Goal: Task Accomplishment & Management: Manage account settings

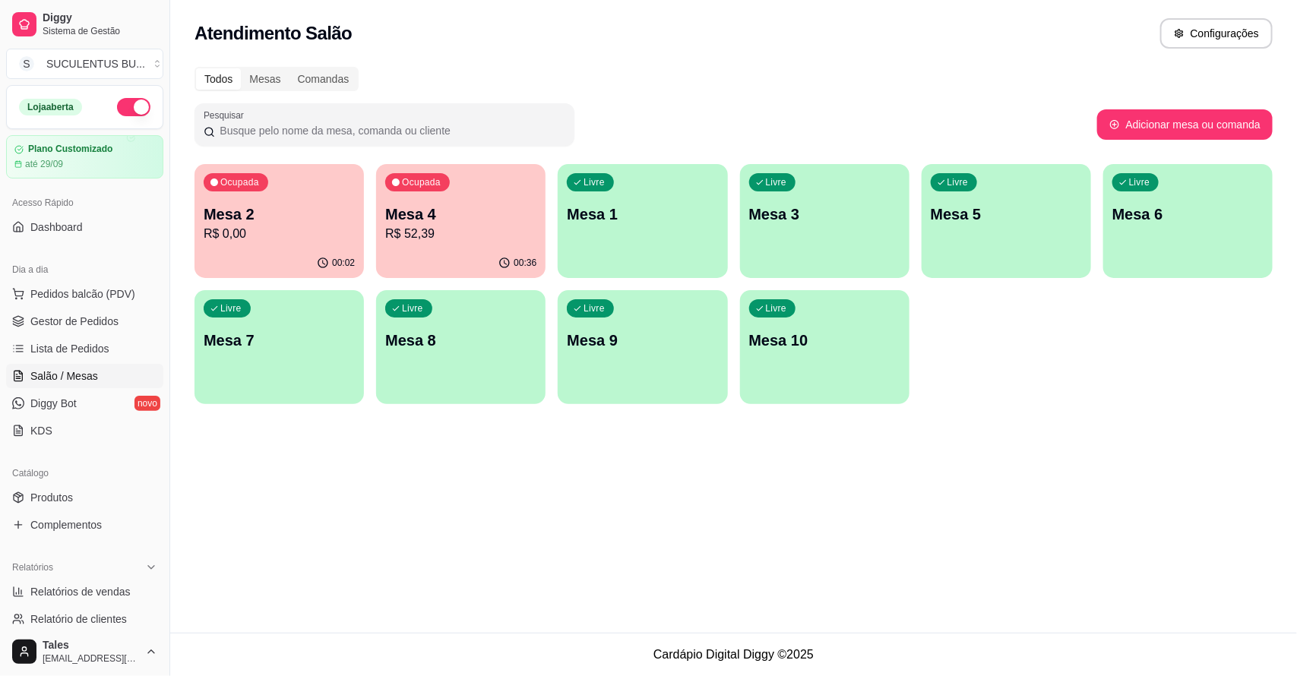
click at [427, 225] on p "R$ 52,39" at bounding box center [460, 234] width 151 height 18
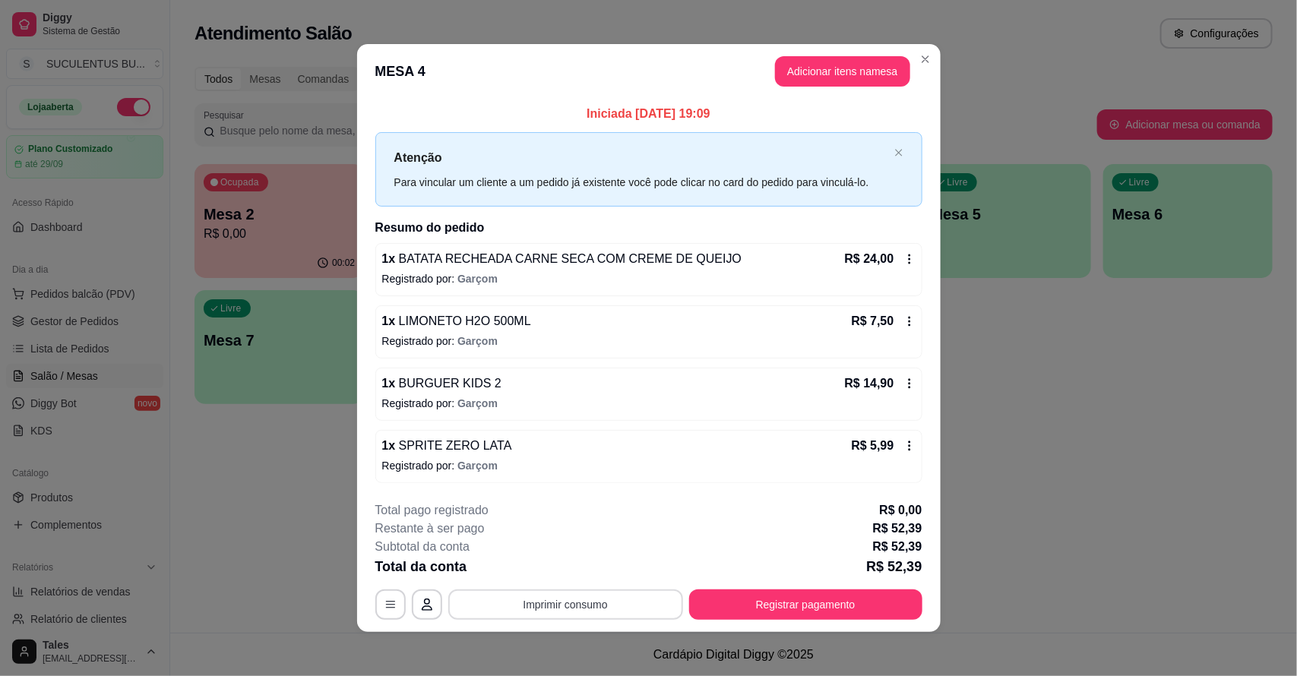
click at [548, 598] on button "Imprimir consumo" at bounding box center [565, 605] width 235 height 30
click at [574, 570] on button "IMPRESSORA CAIXA" at bounding box center [563, 570] width 125 height 24
click at [509, 595] on button "Imprimir consumo" at bounding box center [565, 605] width 235 height 30
click at [598, 568] on button "IMPRESSORA CAIXA" at bounding box center [563, 570] width 125 height 24
click at [602, 609] on button "Imprimir consumo" at bounding box center [565, 605] width 228 height 30
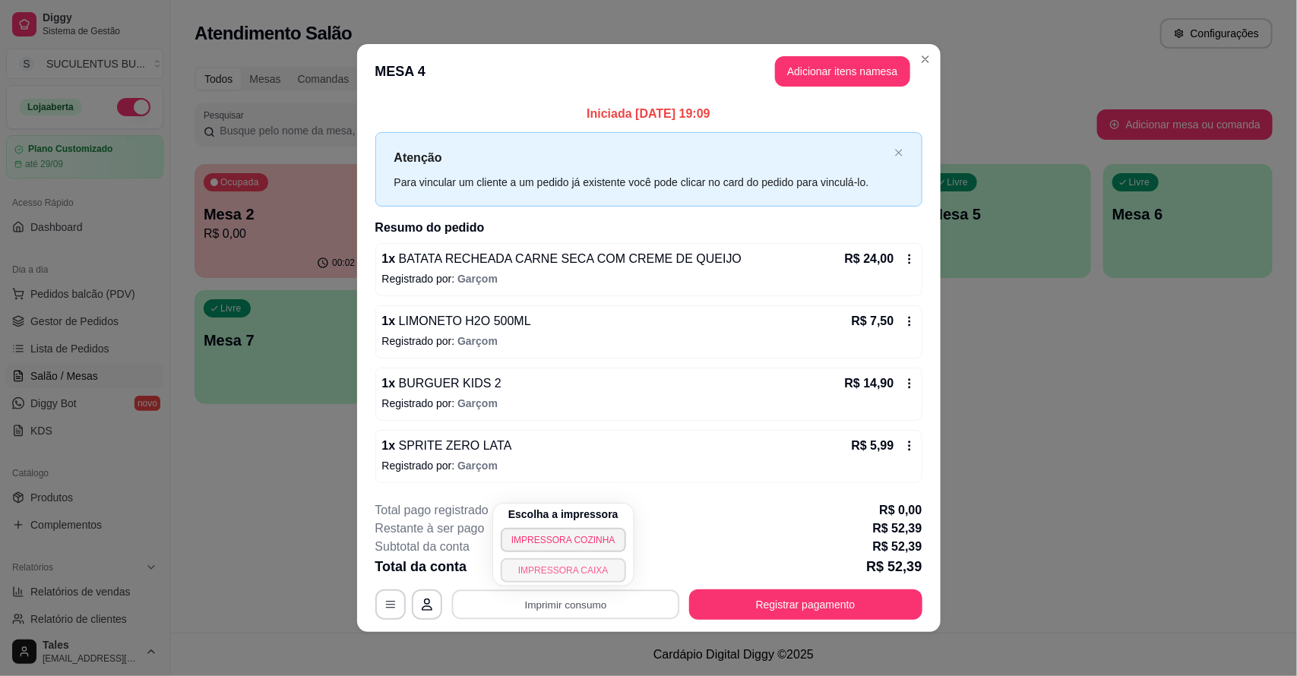
click at [591, 571] on button "IMPRESSORA CAIXA" at bounding box center [563, 570] width 125 height 24
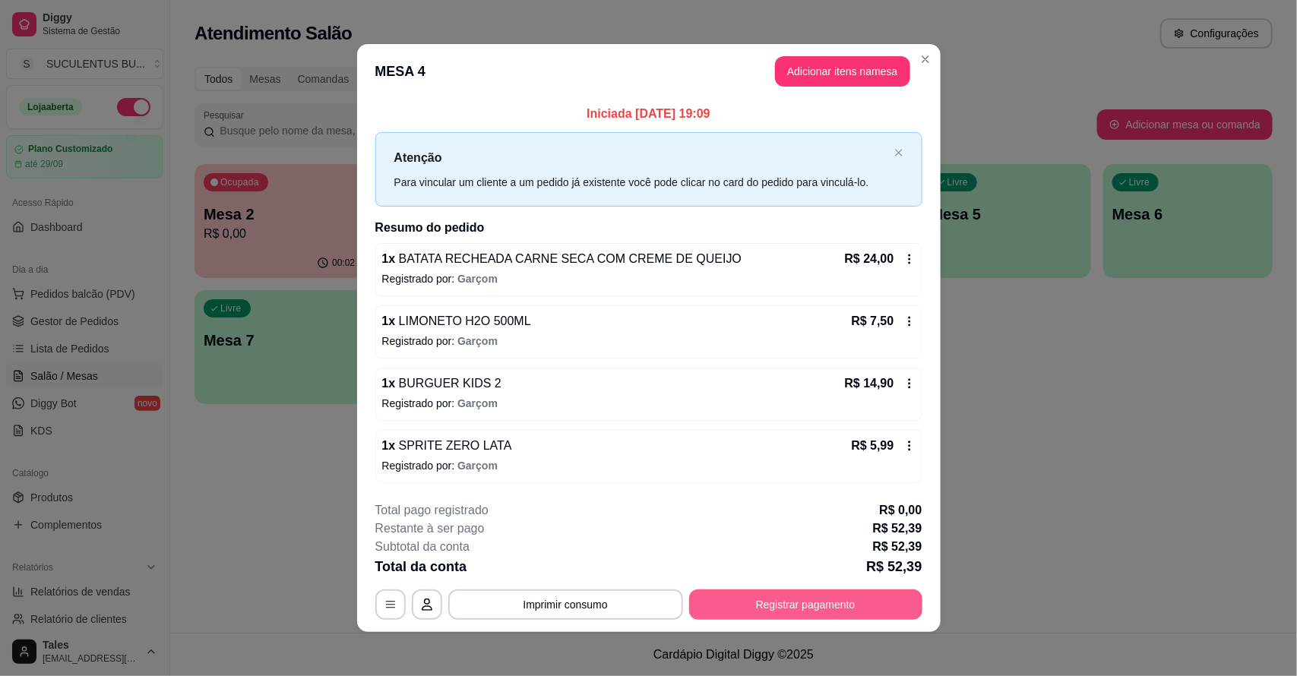
click at [871, 608] on button "Registrar pagamento" at bounding box center [805, 605] width 233 height 30
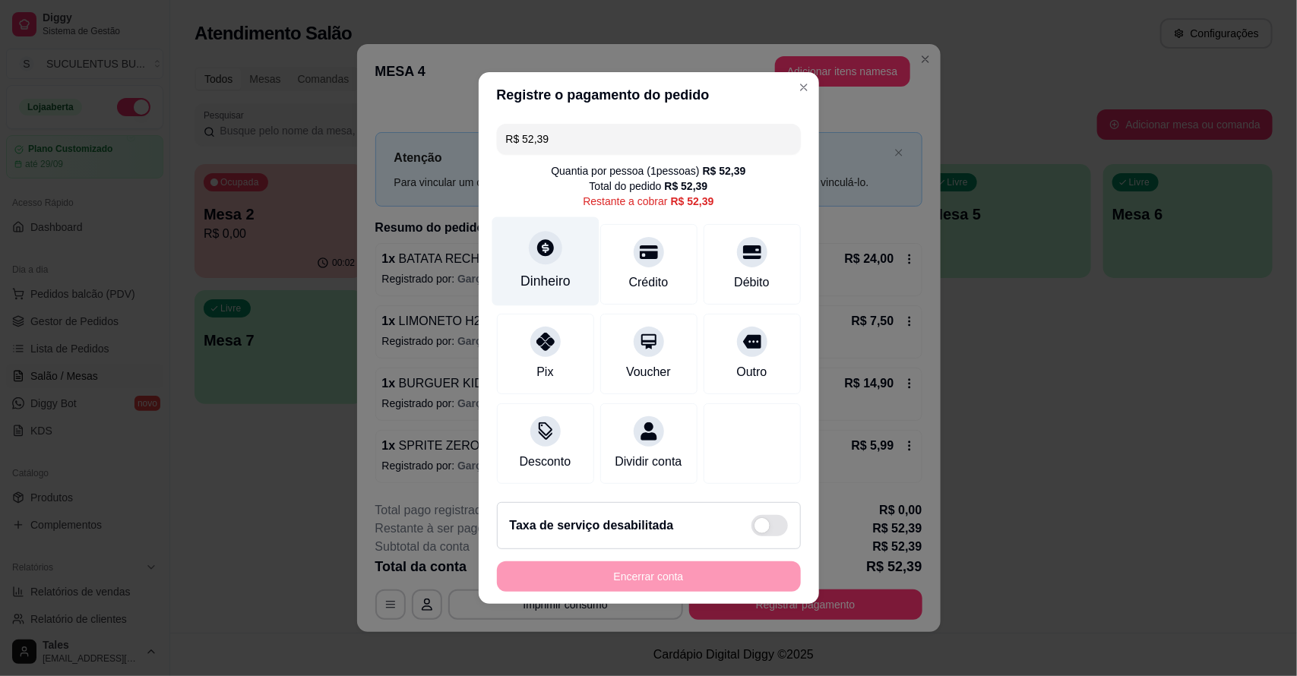
click at [536, 251] on icon at bounding box center [545, 248] width 20 height 20
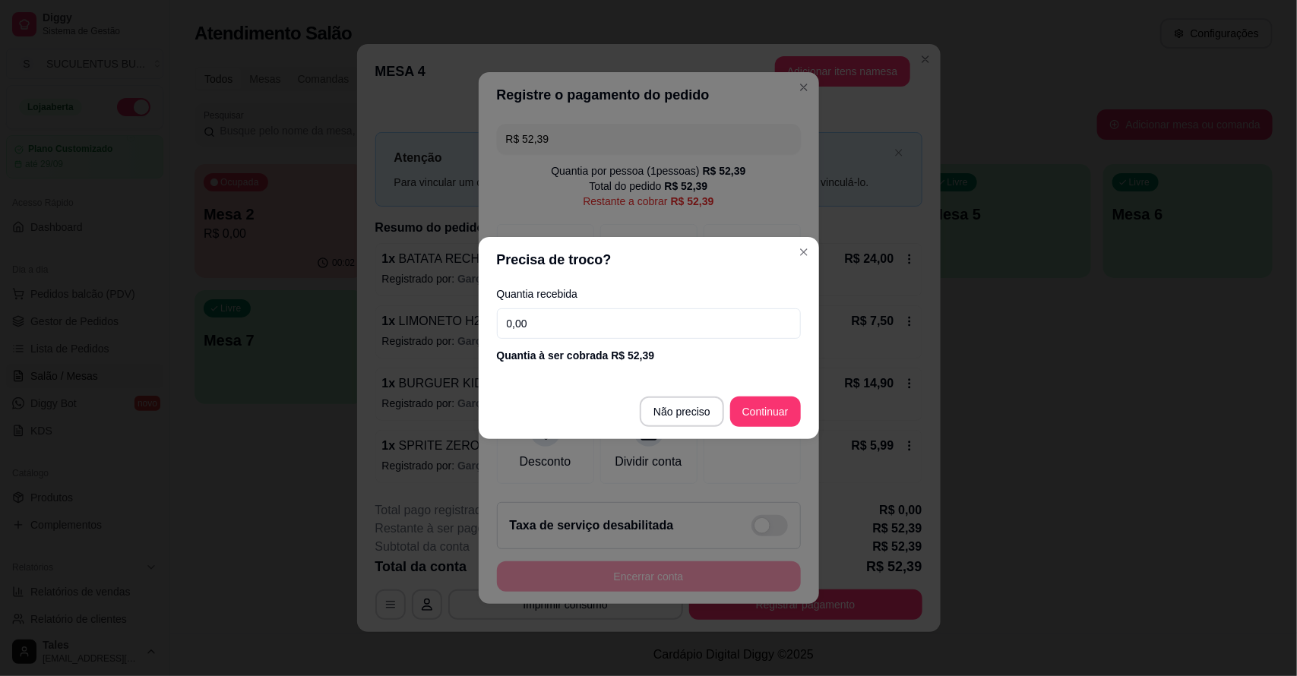
click at [557, 324] on input "0,00" at bounding box center [649, 323] width 304 height 30
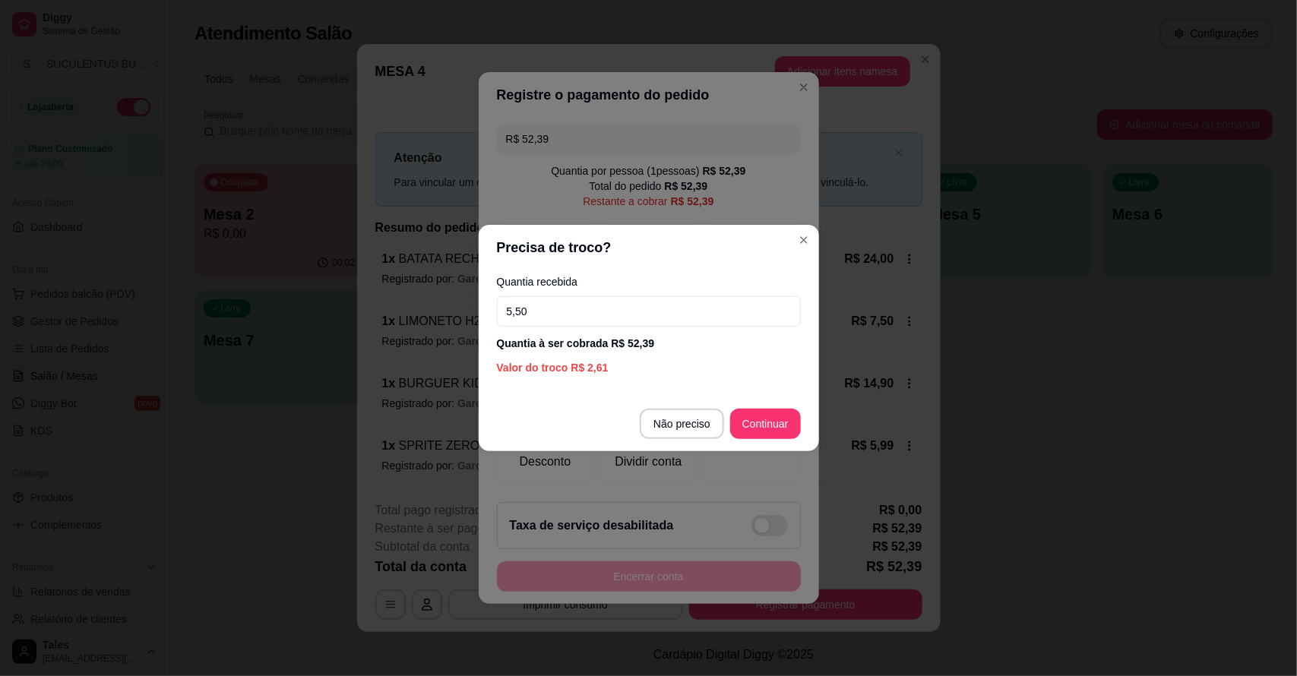
type input "55,00"
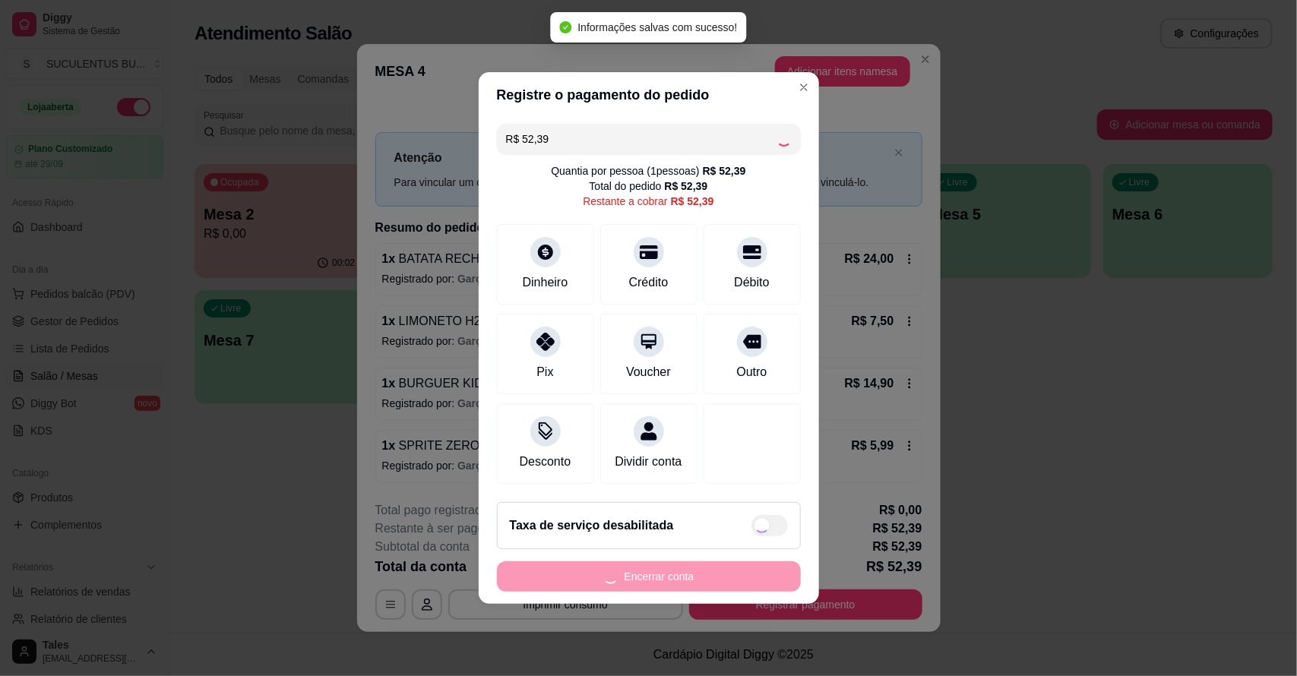
type input "R$ 0,00"
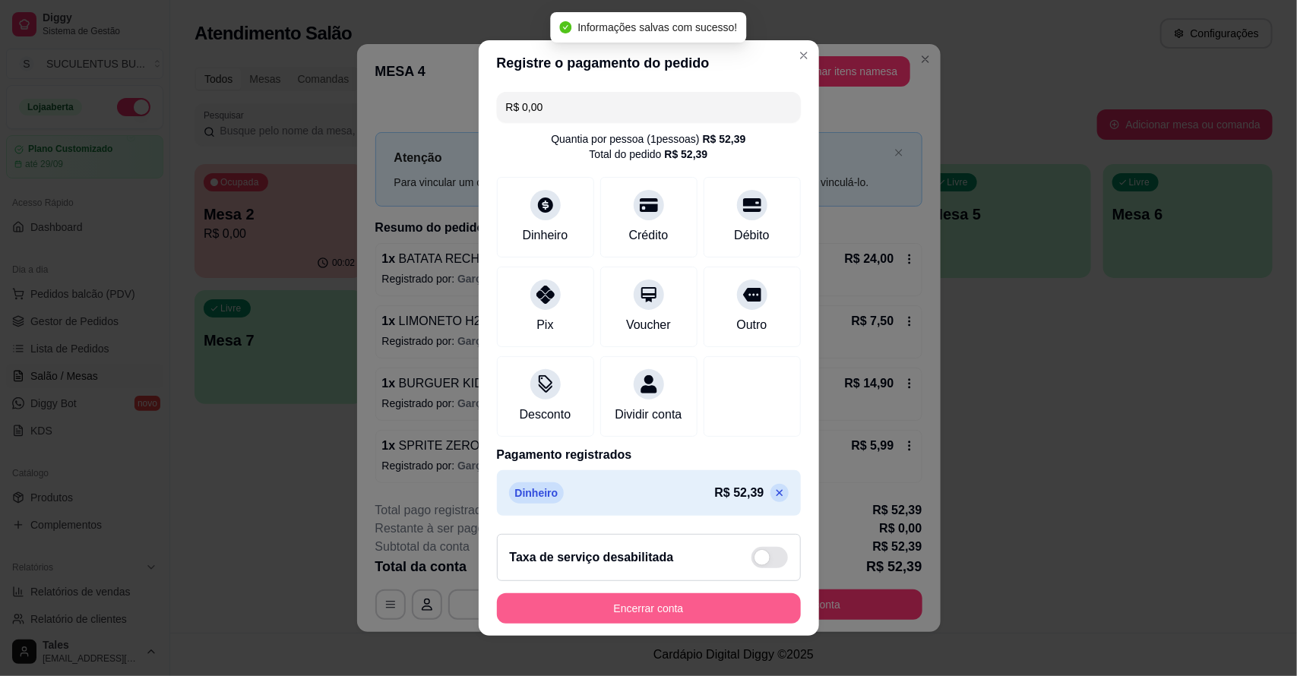
click at [688, 609] on button "Encerrar conta" at bounding box center [649, 608] width 304 height 30
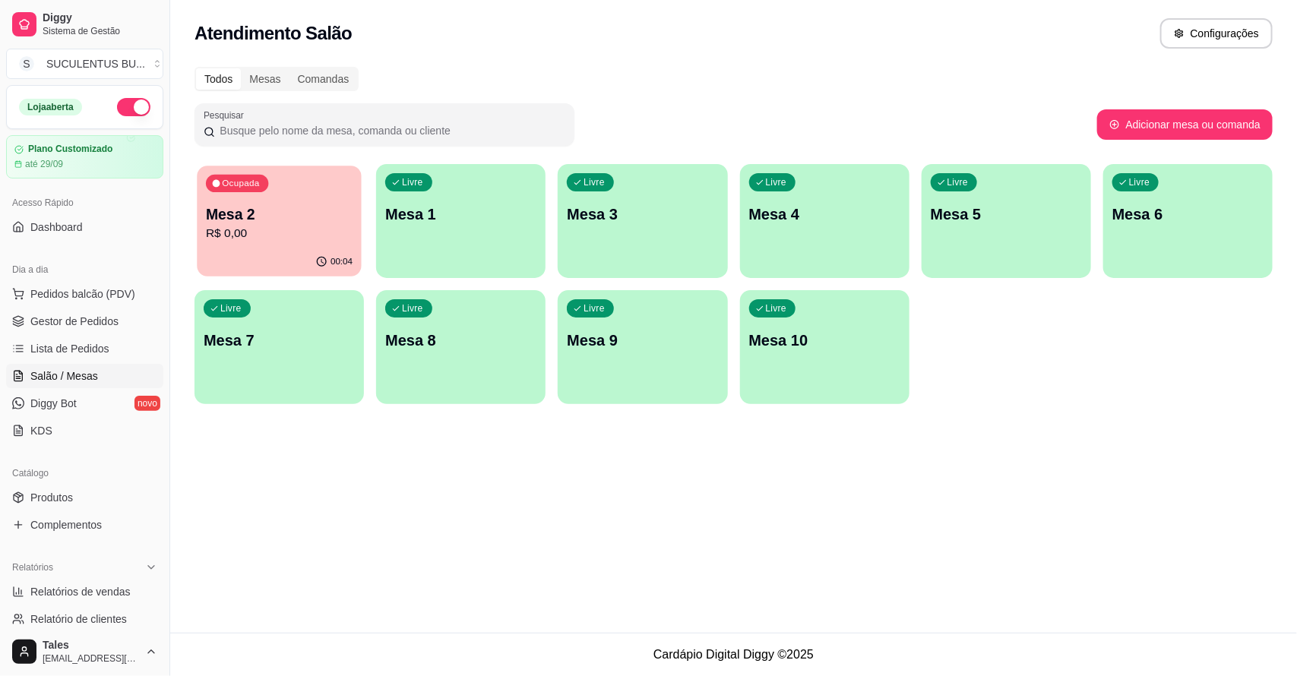
click at [280, 221] on p "Mesa 2" at bounding box center [279, 214] width 147 height 21
click at [108, 324] on span "Gestor de Pedidos" at bounding box center [74, 321] width 88 height 15
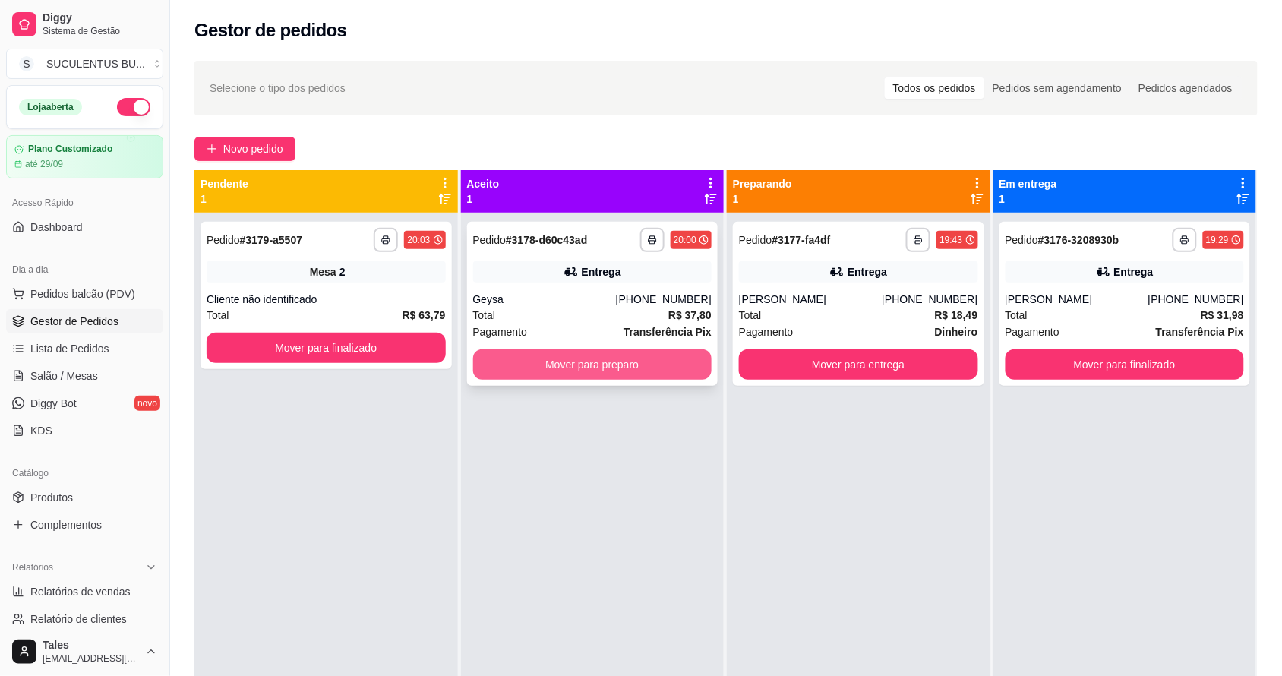
click at [640, 371] on button "Mover para preparo" at bounding box center [592, 364] width 239 height 30
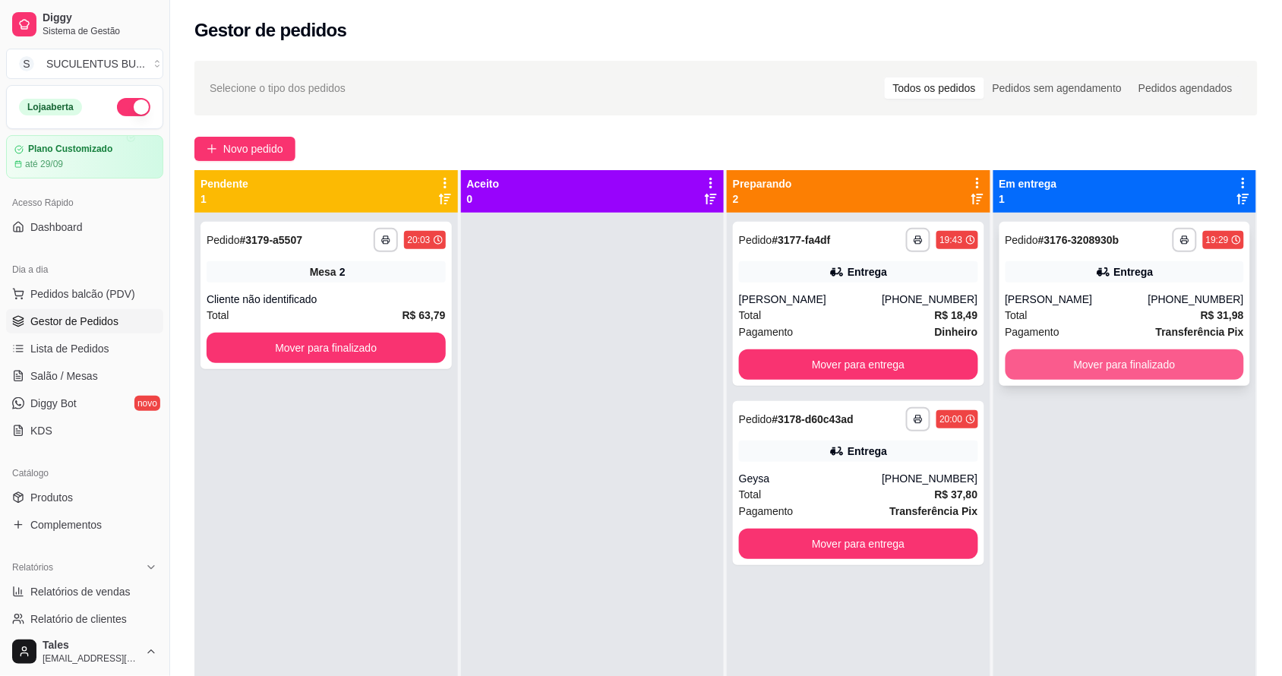
click at [1103, 368] on button "Mover para finalizado" at bounding box center [1125, 364] width 239 height 30
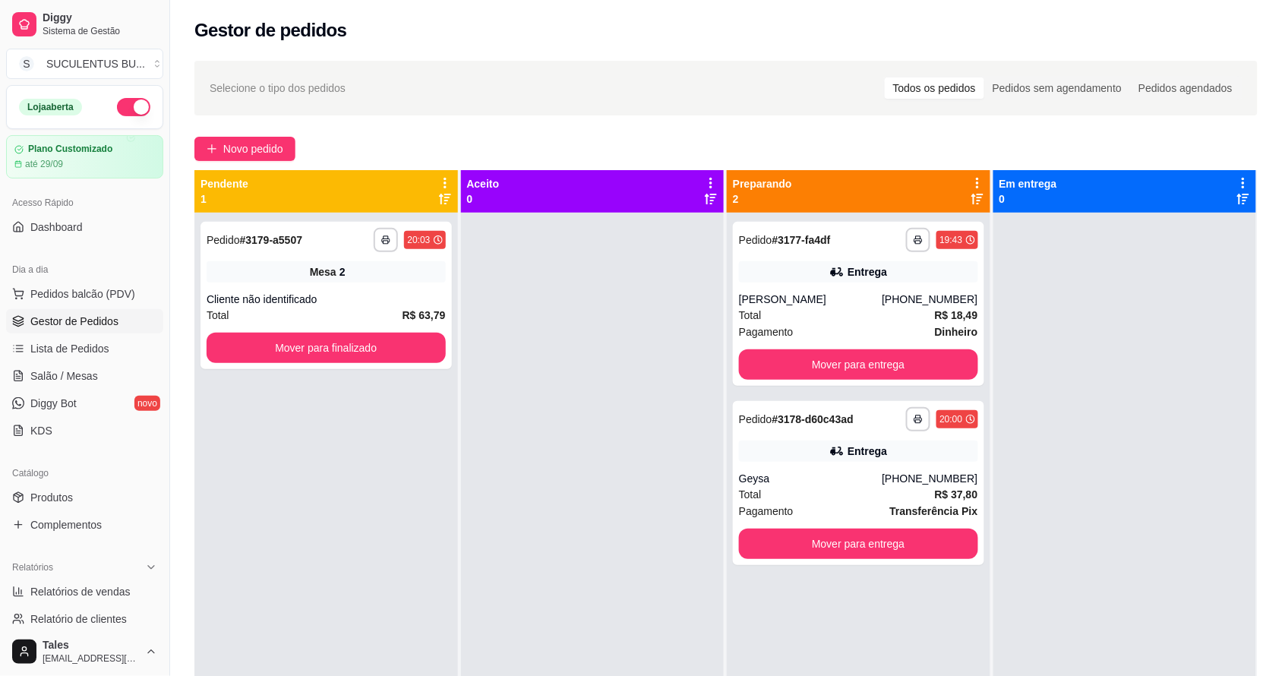
drag, startPoint x: 916, startPoint y: 586, endPoint x: 770, endPoint y: 621, distance: 150.6
click at [772, 621] on div "**********" at bounding box center [859, 551] width 264 height 676
click at [811, 476] on div "Geysa" at bounding box center [810, 478] width 143 height 15
click at [814, 302] on div "[PERSON_NAME]" at bounding box center [810, 299] width 143 height 15
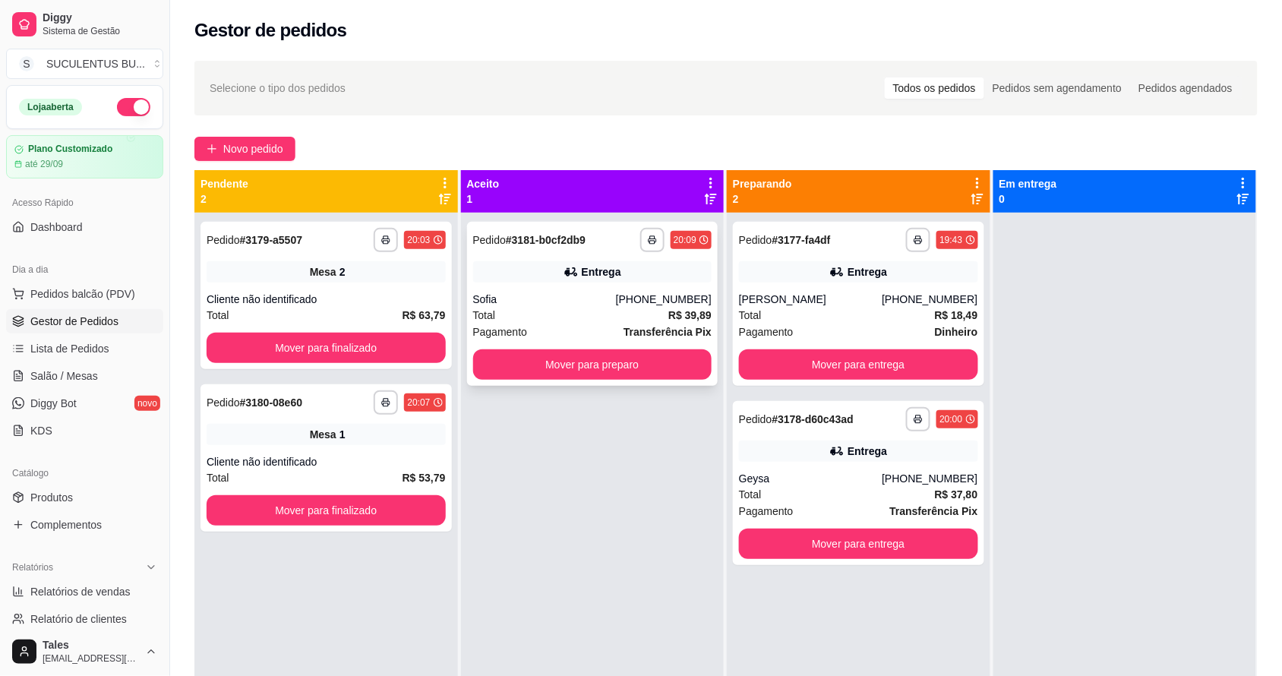
click at [549, 302] on div "Sofia" at bounding box center [544, 299] width 143 height 15
click at [567, 310] on div "Total R$ 39,89" at bounding box center [592, 315] width 239 height 17
click at [593, 298] on div "Sofia" at bounding box center [544, 299] width 143 height 15
click at [837, 296] on div "[PERSON_NAME]" at bounding box center [810, 299] width 143 height 15
click at [859, 492] on div "Total R$ 37,80" at bounding box center [858, 494] width 239 height 17
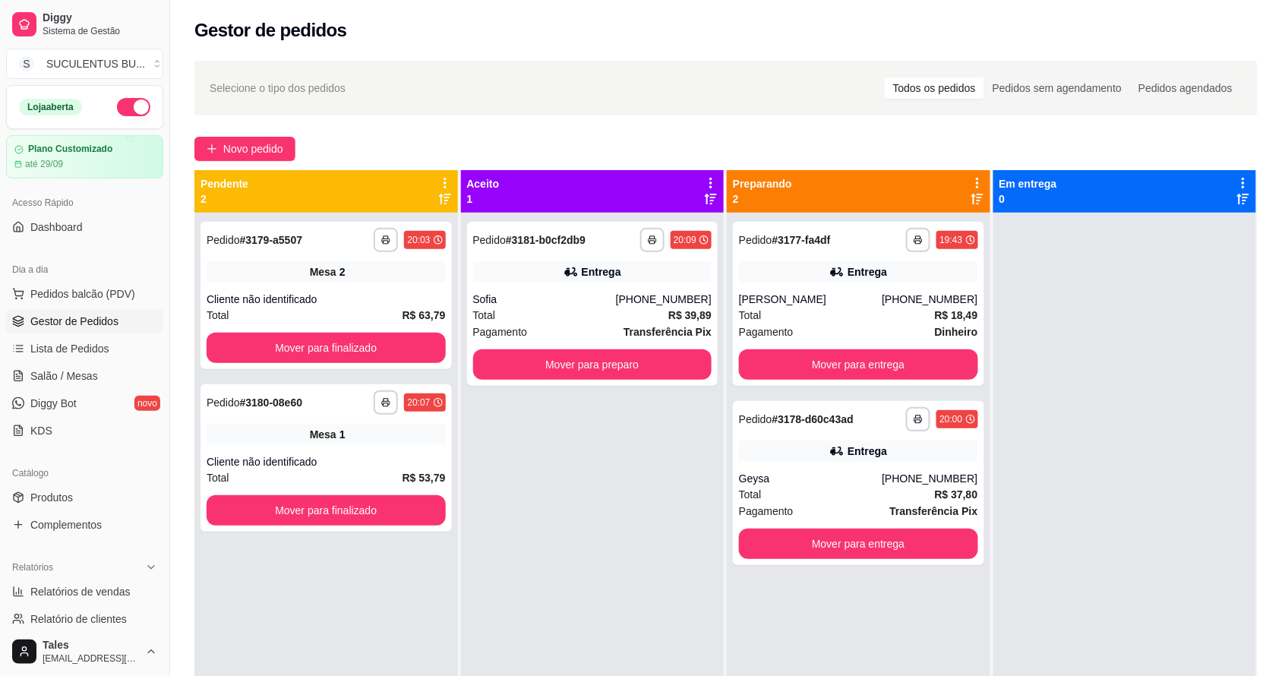
click at [656, 419] on div "**********" at bounding box center [593, 551] width 264 height 676
click at [855, 371] on button "Mover para entrega" at bounding box center [859, 365] width 232 height 30
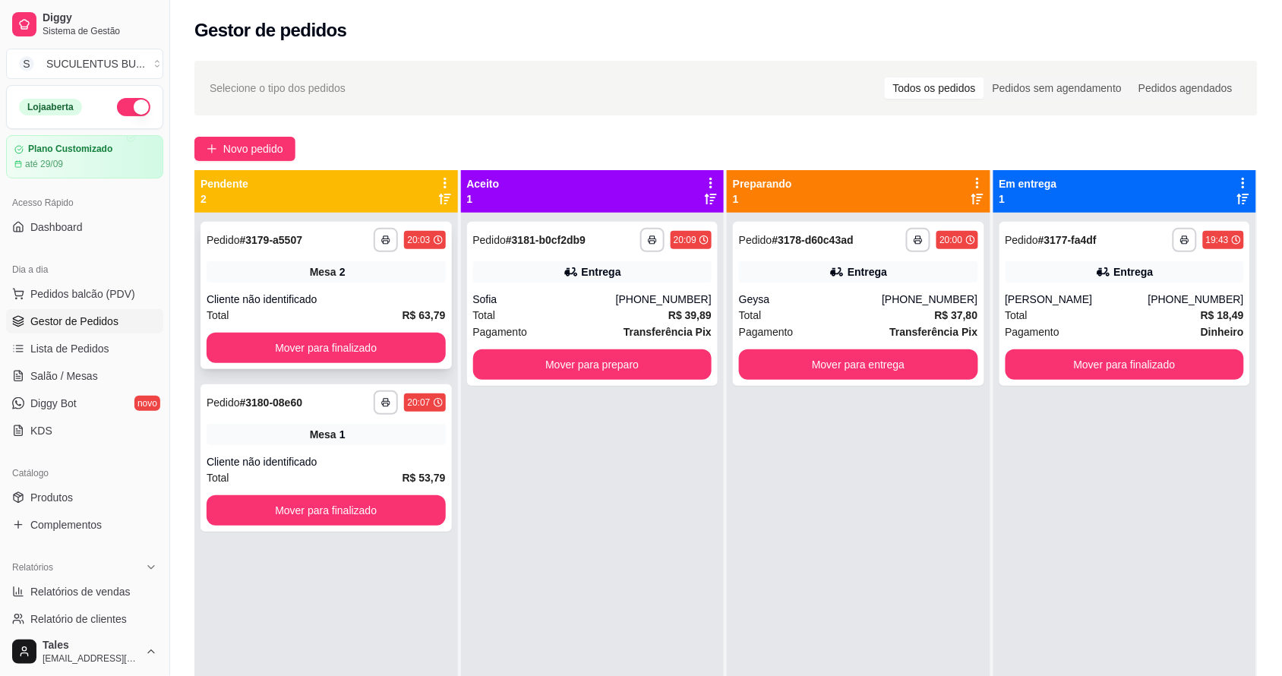
click at [374, 275] on div "Mesa 2" at bounding box center [326, 271] width 239 height 21
click at [348, 438] on div "Mesa 1" at bounding box center [326, 434] width 239 height 21
click at [564, 290] on div "**********" at bounding box center [592, 304] width 251 height 164
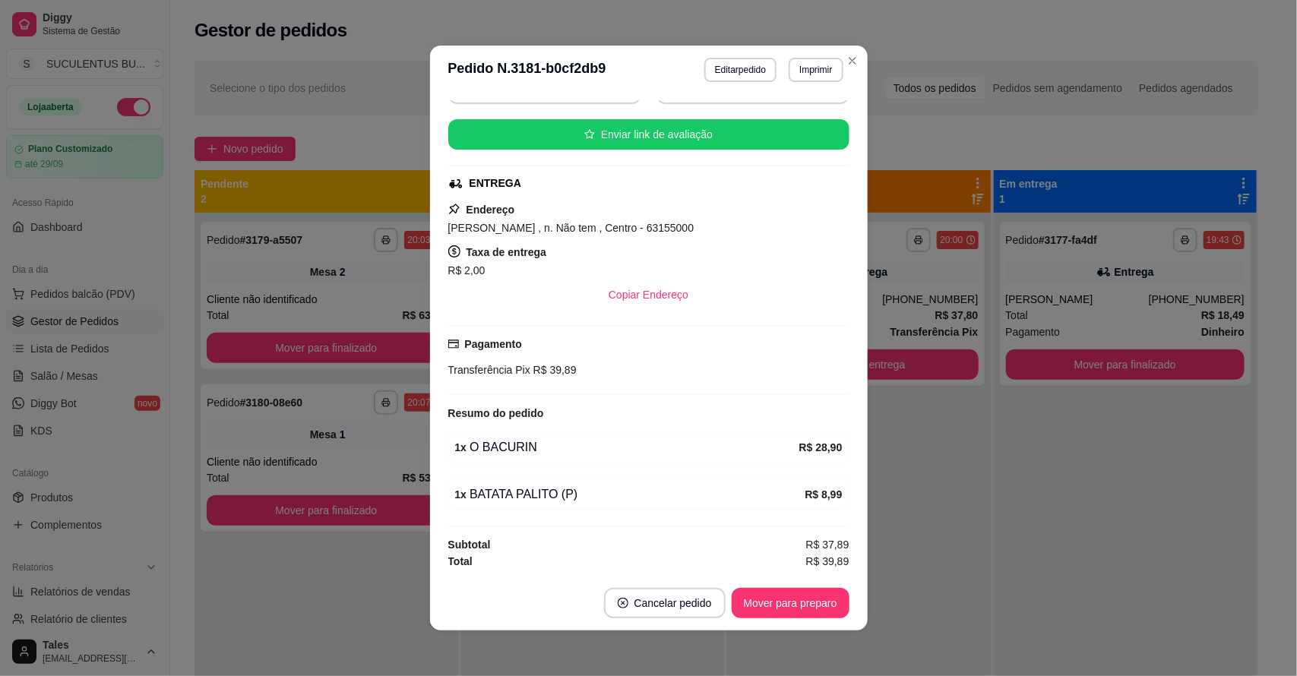
scroll to position [2, 0]
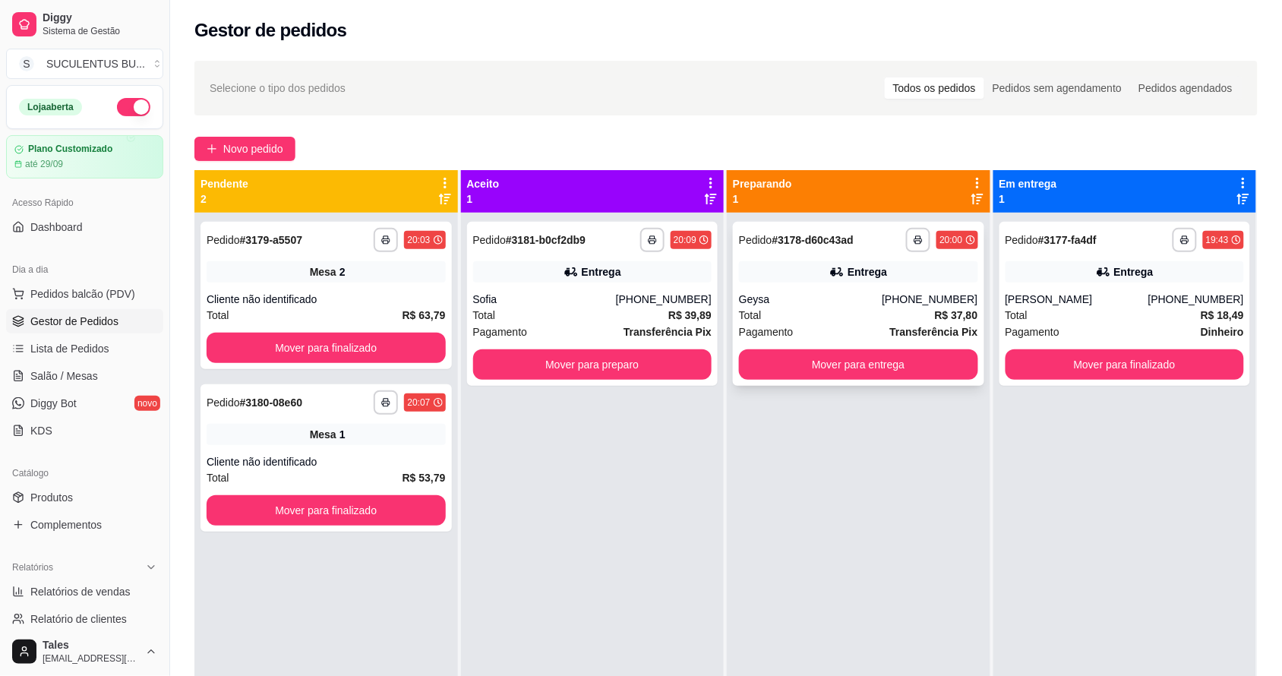
click at [862, 272] on div "Entrega" at bounding box center [868, 271] width 40 height 15
click at [1159, 297] on div "[PHONE_NUMBER]" at bounding box center [1197, 299] width 96 height 15
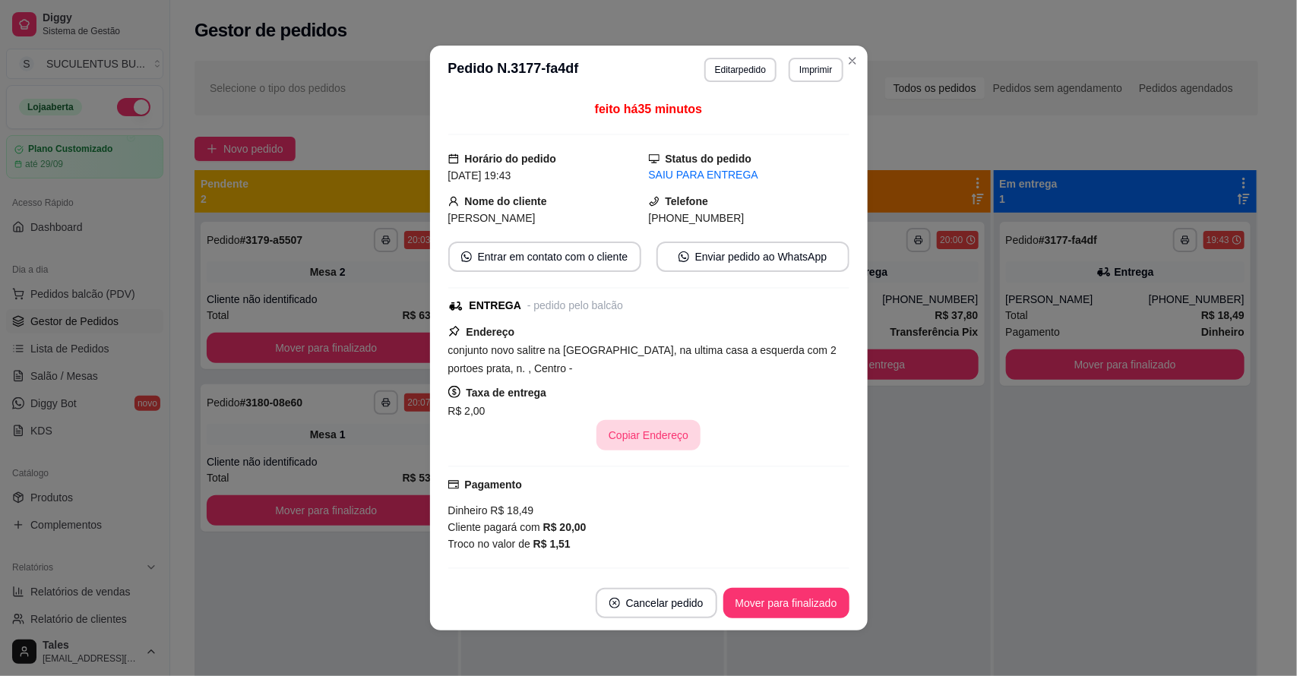
scroll to position [229, 0]
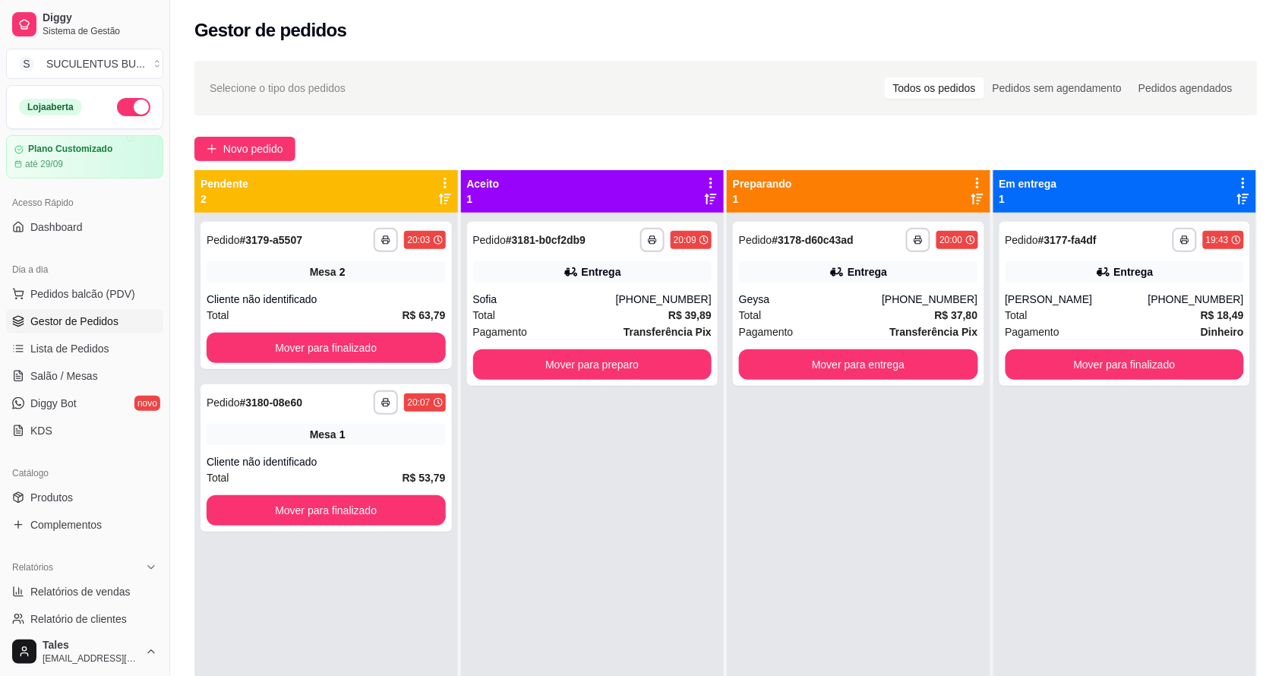
drag, startPoint x: 845, startPoint y: 74, endPoint x: 647, endPoint y: 506, distance: 474.9
click at [647, 506] on div "**********" at bounding box center [593, 551] width 264 height 676
click at [325, 272] on span "Mesa" at bounding box center [323, 271] width 27 height 15
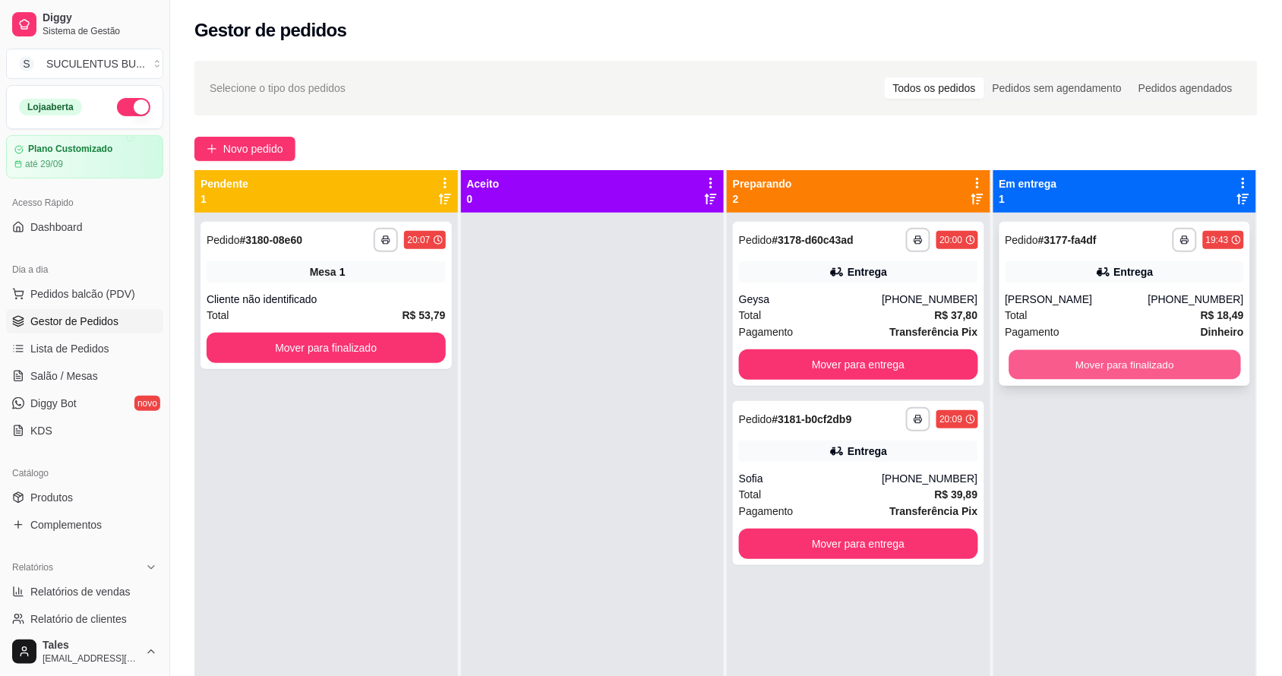
click at [1041, 370] on button "Mover para finalizado" at bounding box center [1125, 365] width 232 height 30
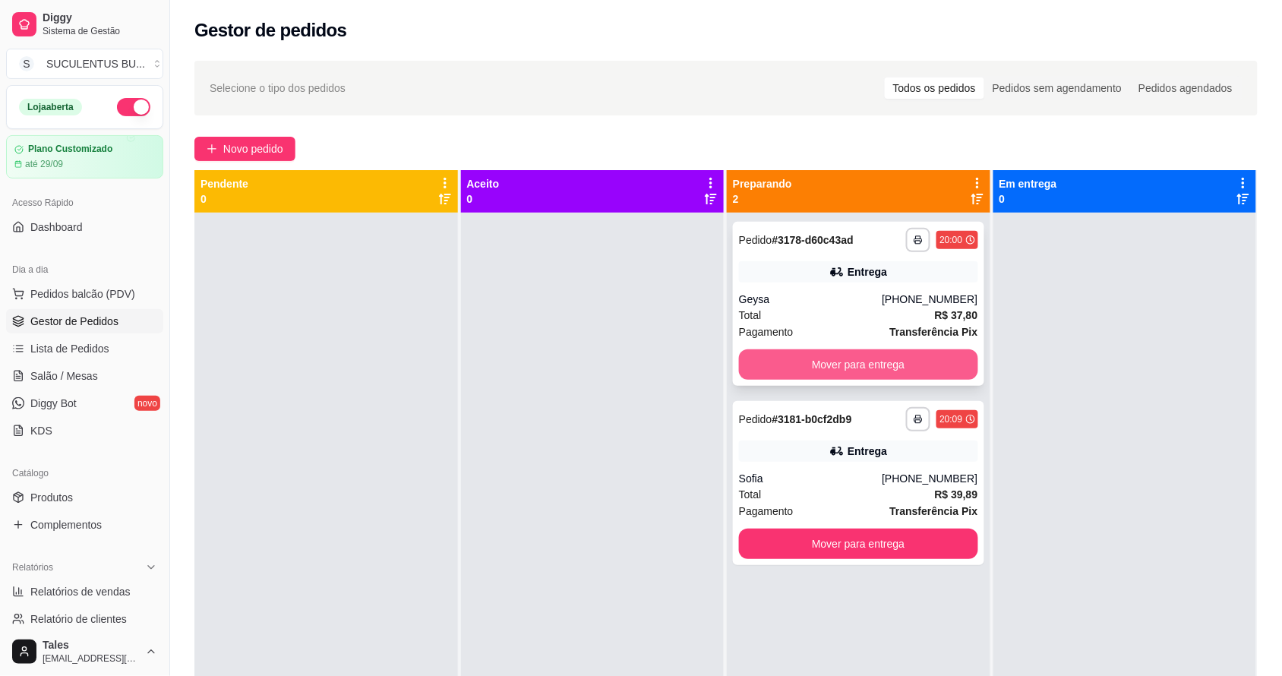
click at [880, 365] on button "Mover para entrega" at bounding box center [858, 364] width 239 height 30
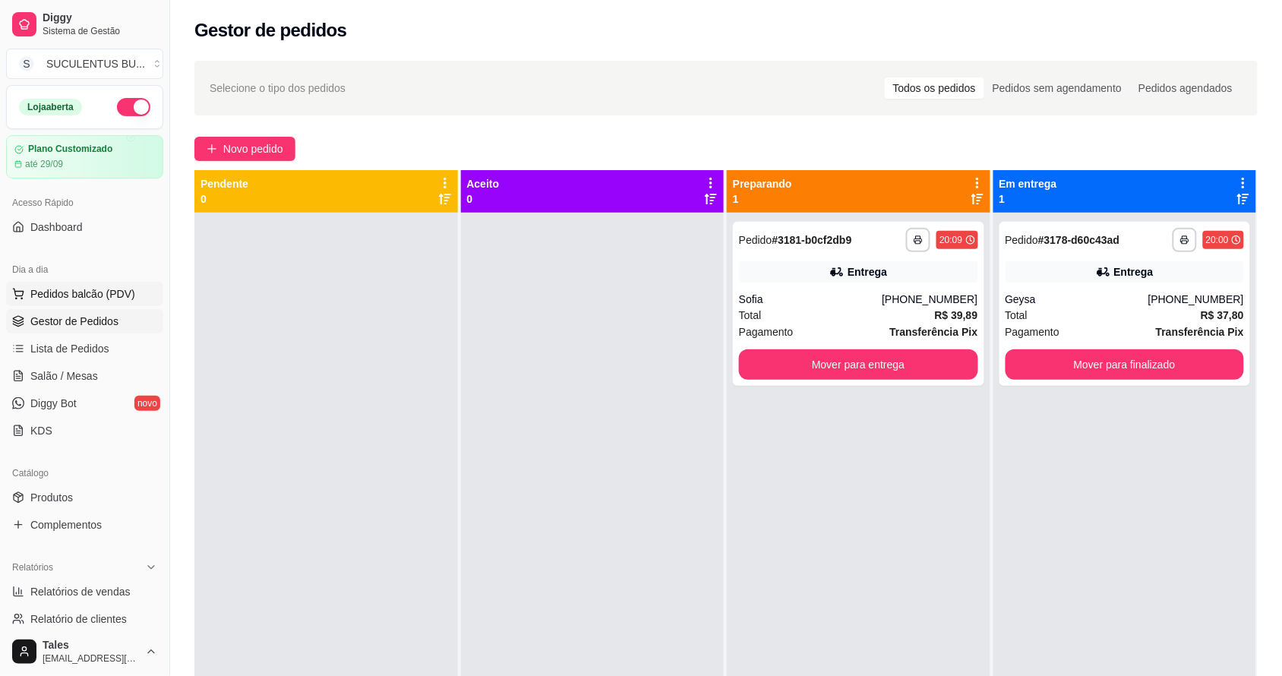
click at [87, 299] on span "Pedidos balcão (PDV)" at bounding box center [82, 293] width 105 height 15
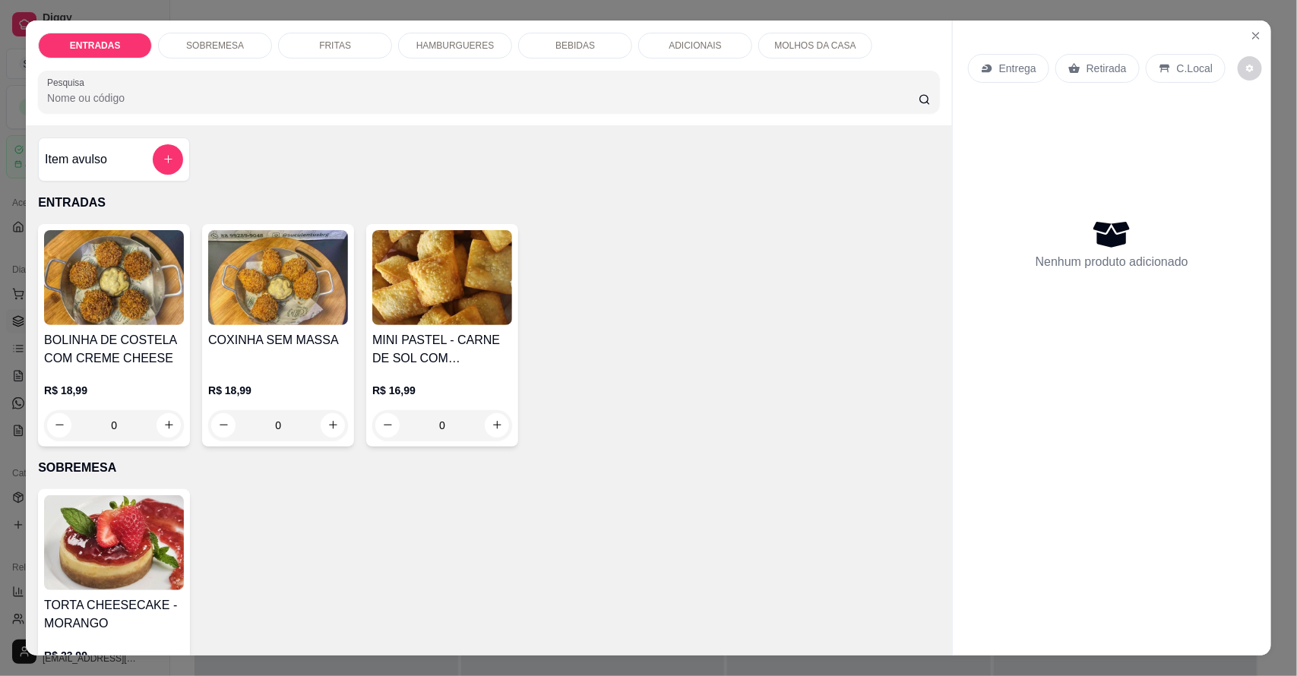
click at [481, 51] on p "HAMBURGUERES" at bounding box center [455, 46] width 78 height 12
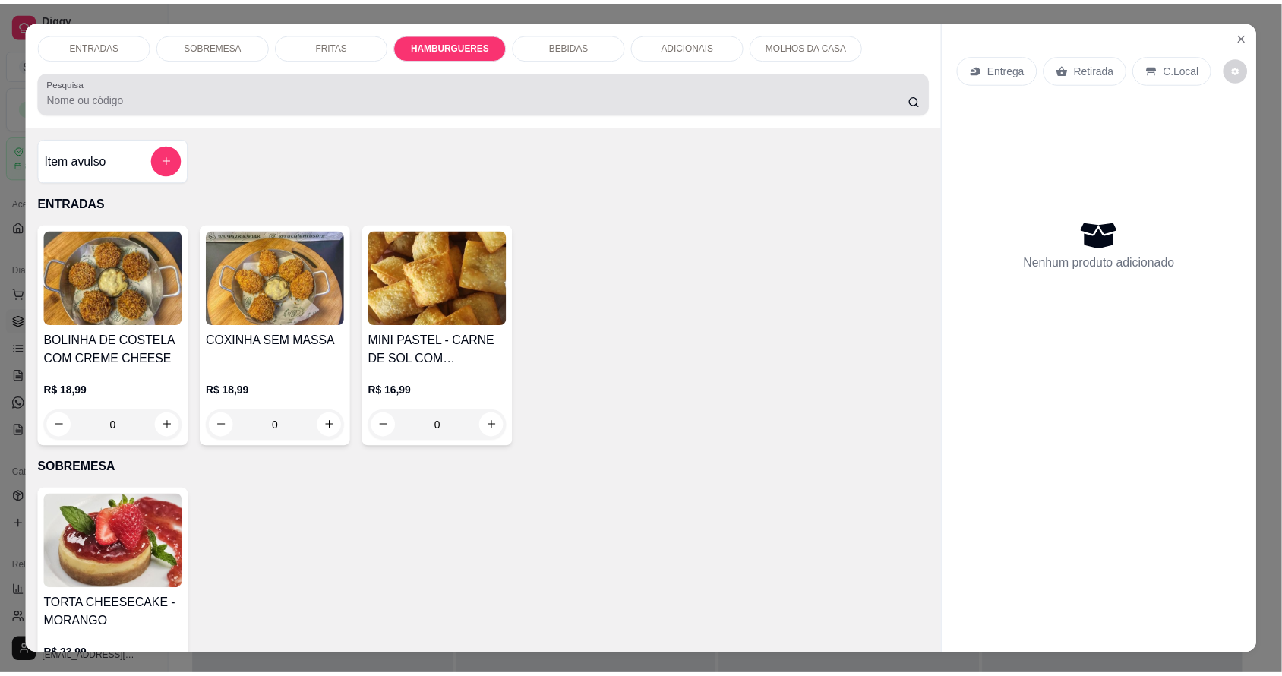
scroll to position [28, 0]
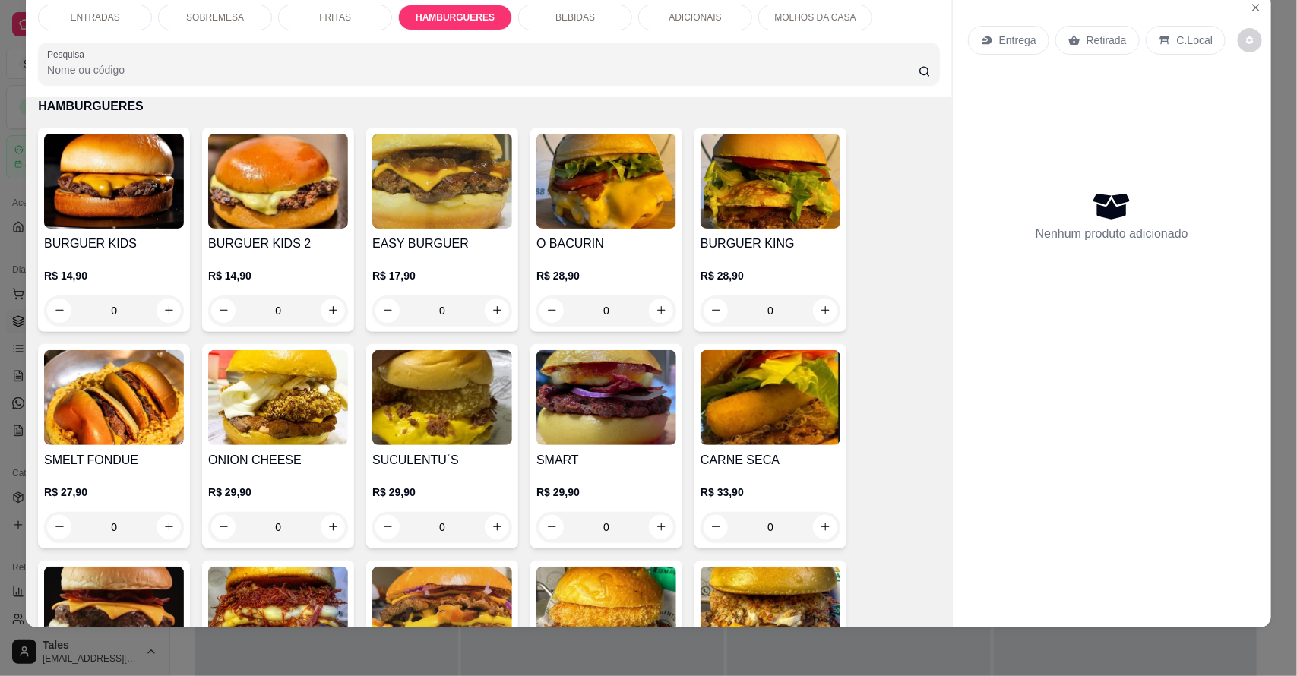
click at [490, 306] on div "0" at bounding box center [442, 311] width 140 height 30
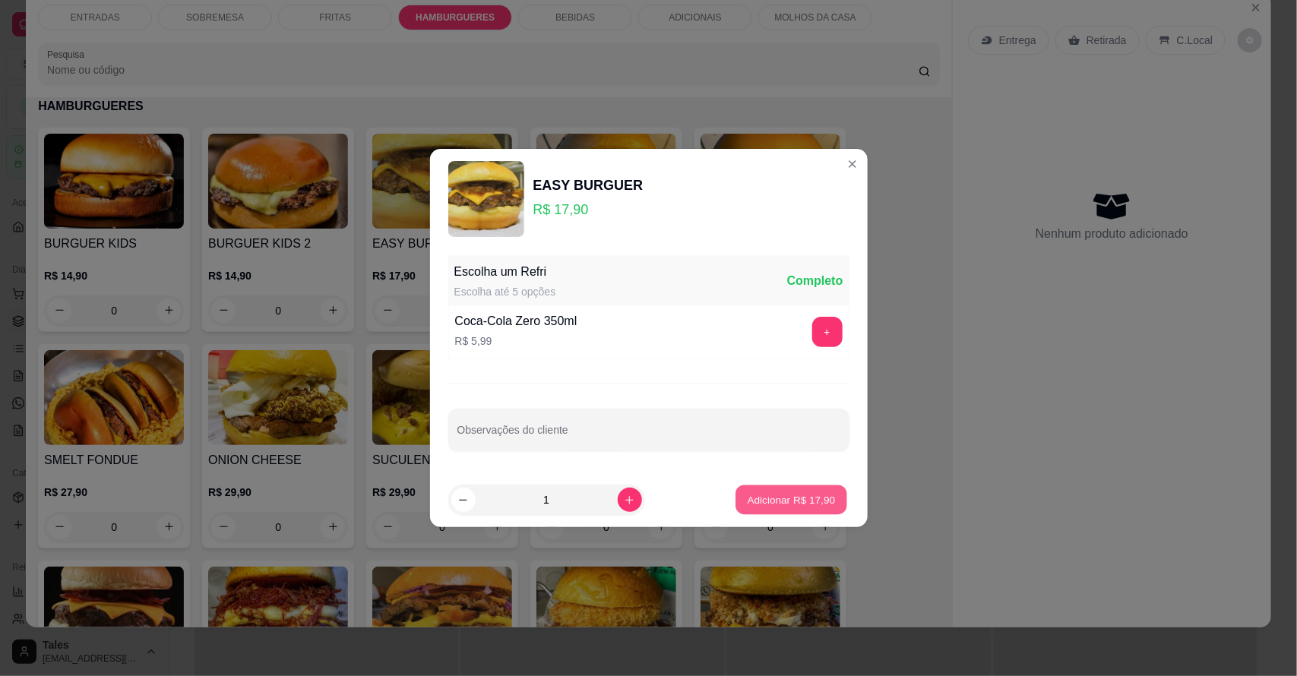
click at [758, 510] on button "Adicionar R$ 17,90" at bounding box center [792, 500] width 112 height 30
type input "1"
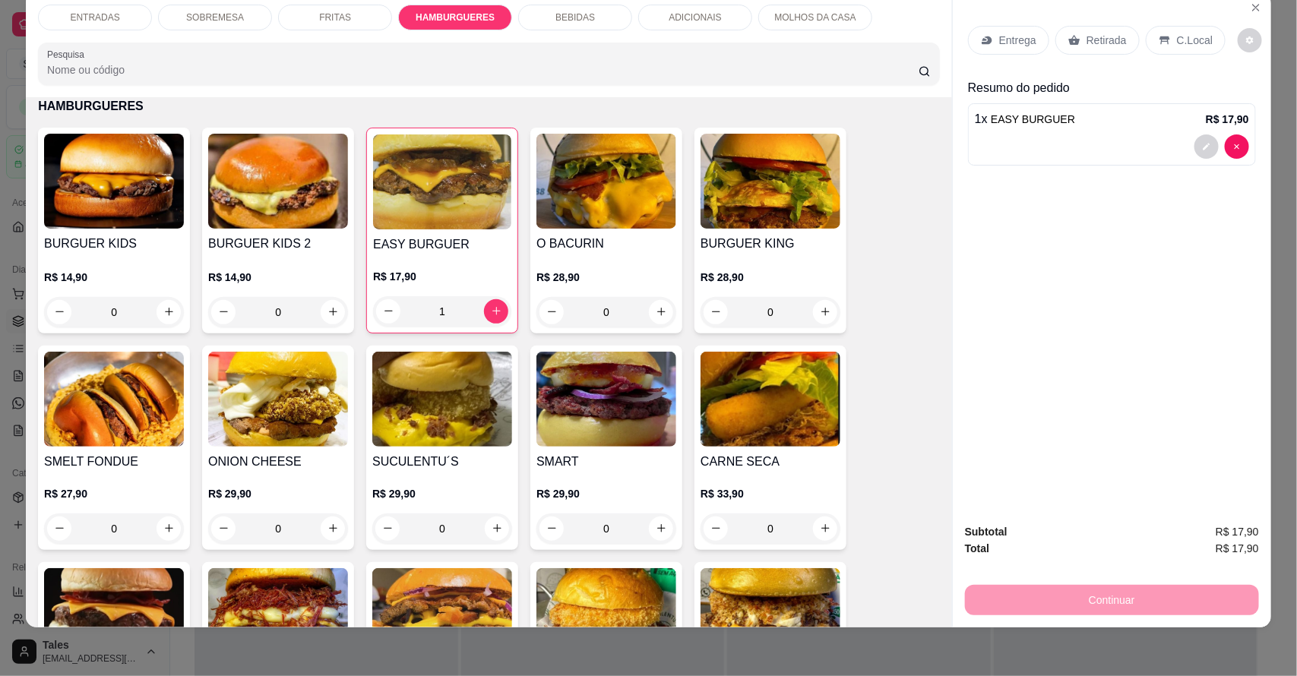
click at [1026, 44] on p "Entrega" at bounding box center [1017, 40] width 37 height 15
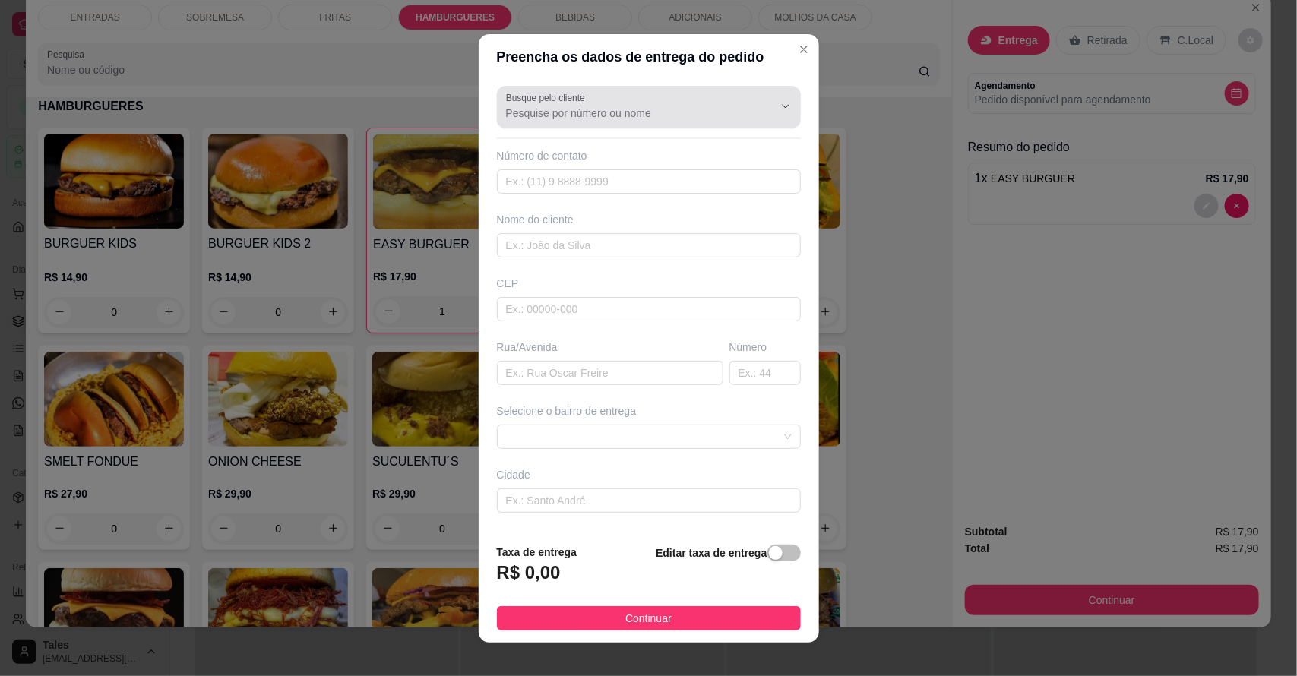
click at [681, 112] on input "Busque pelo cliente" at bounding box center [627, 113] width 243 height 15
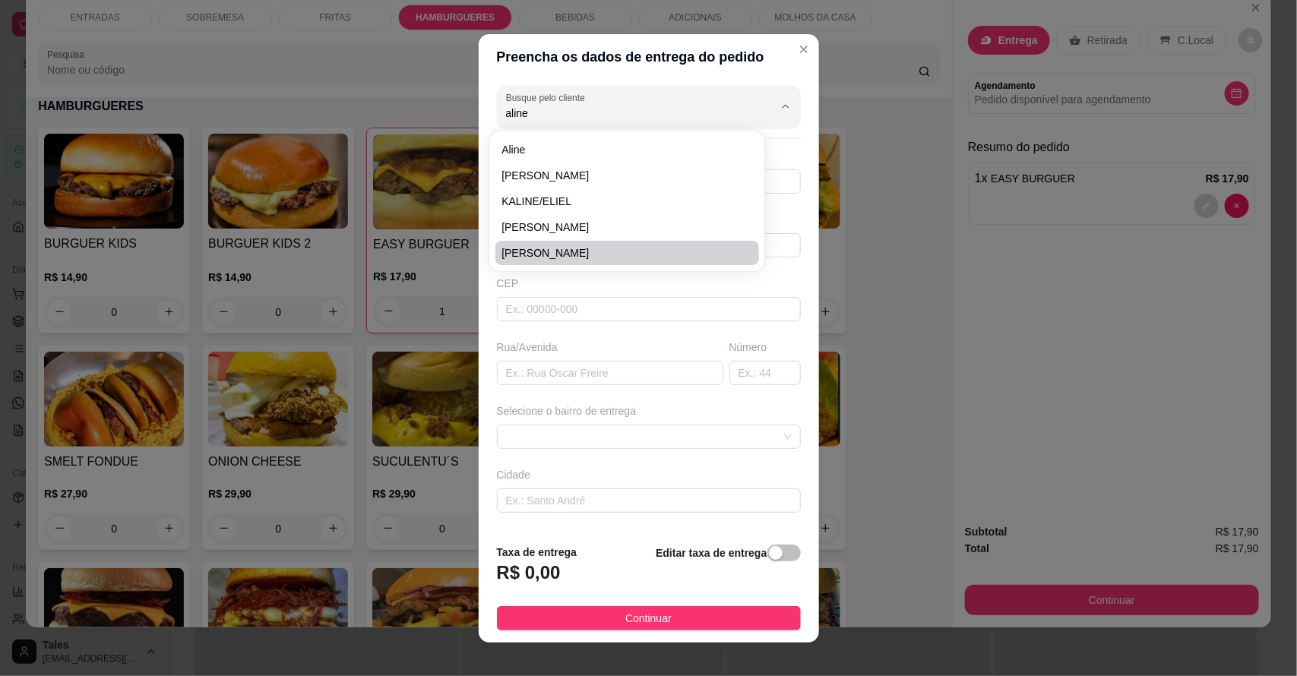
click at [629, 255] on span "[PERSON_NAME]" at bounding box center [619, 252] width 236 height 15
type input "[PERSON_NAME]"
type input "88992288412"
type input "[PERSON_NAME]"
type input "63155000"
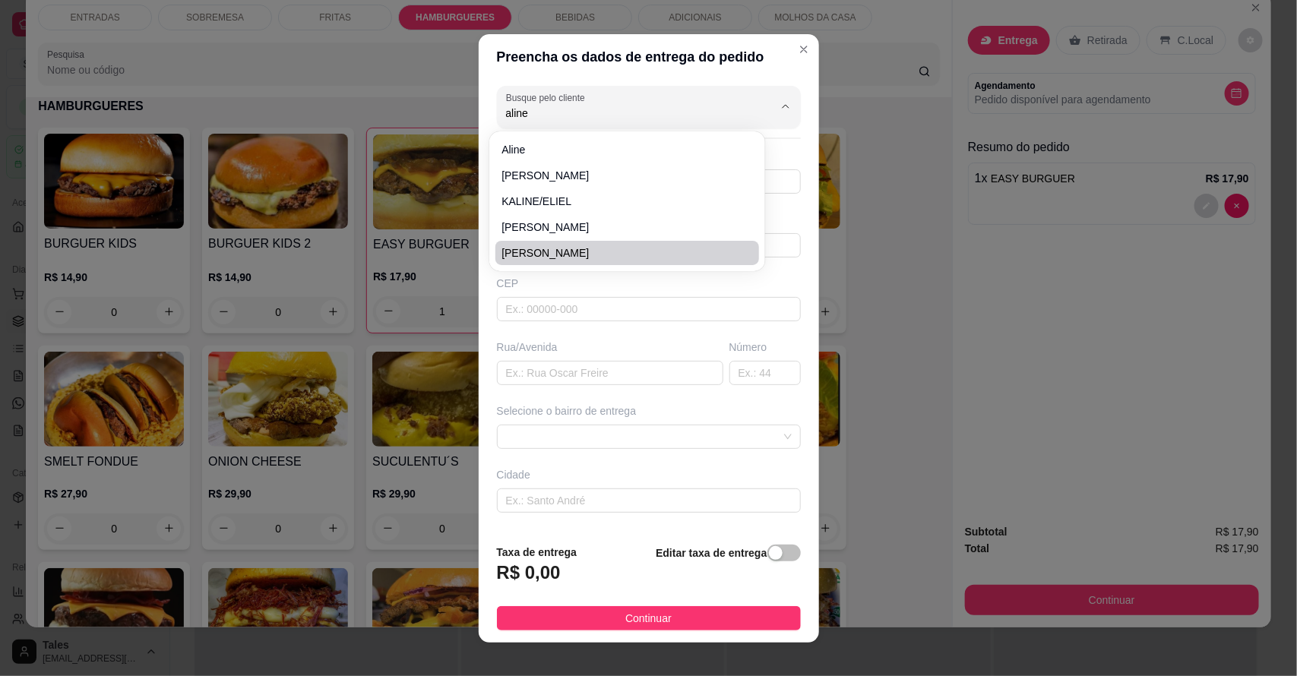
type input "São Pedro"
type input "204"
type input "Salitre"
type input "Casa"
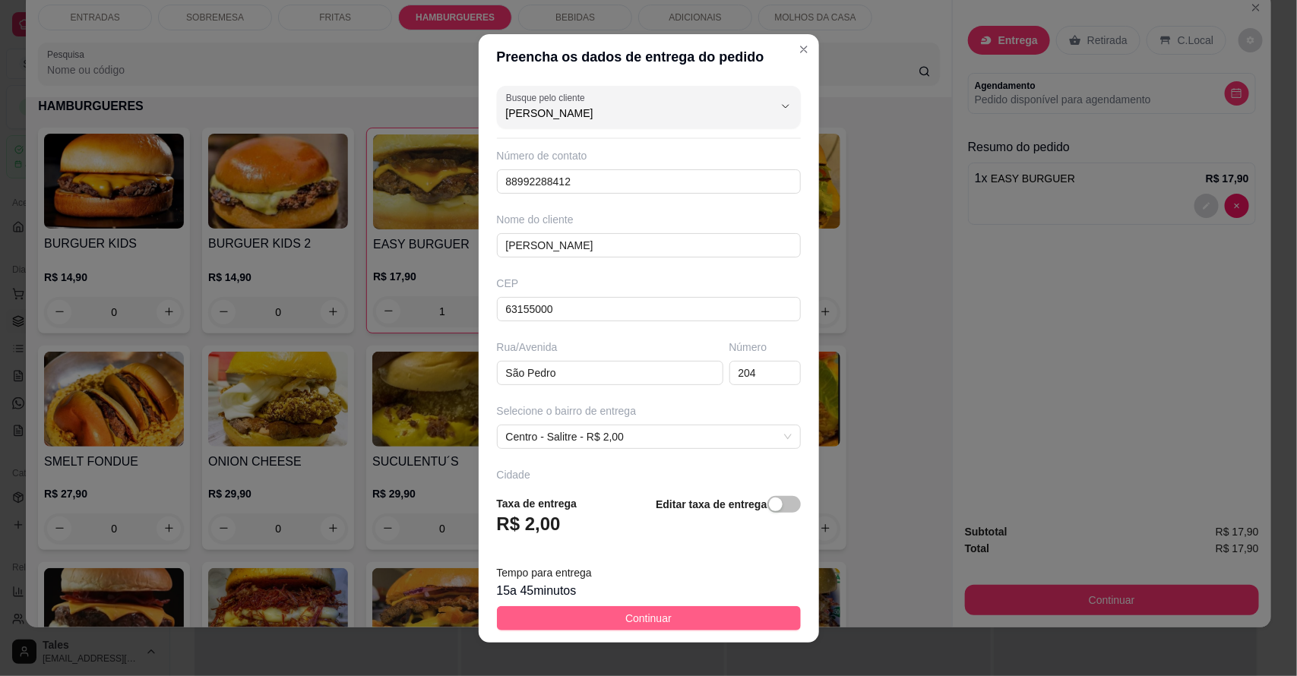
type input "[PERSON_NAME]"
click at [670, 612] on button "Continuar" at bounding box center [649, 618] width 304 height 24
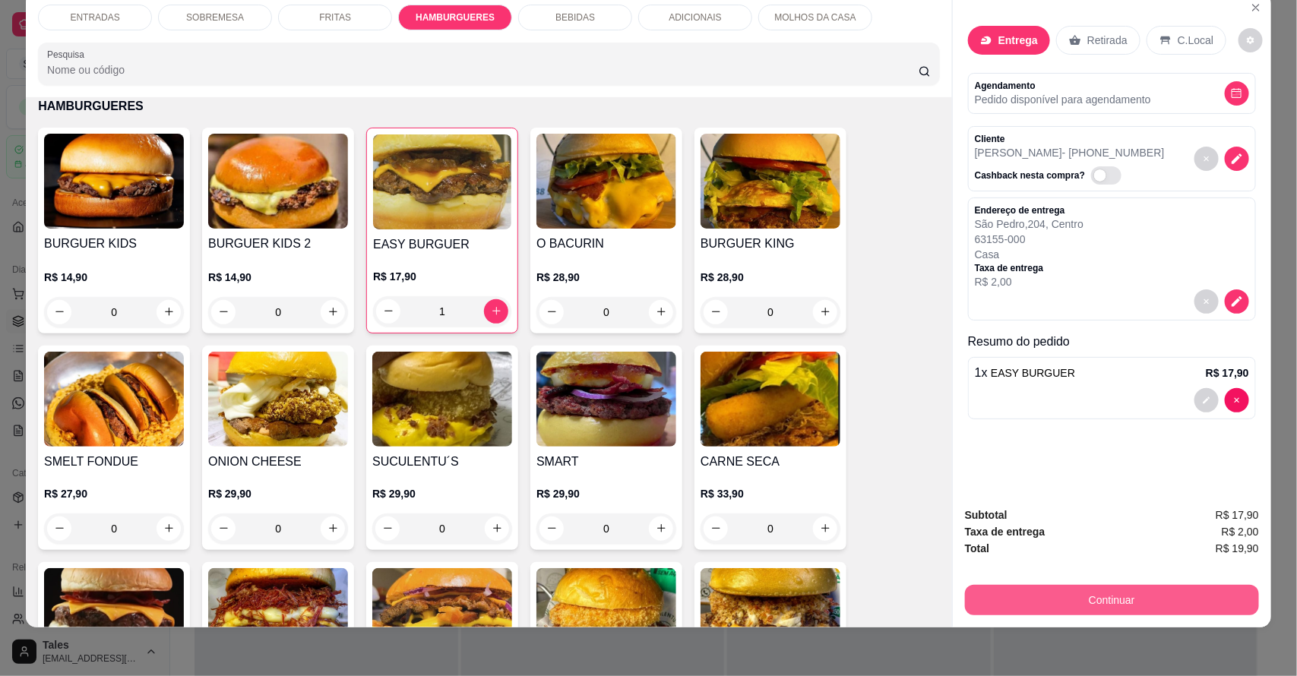
click at [1149, 602] on button "Continuar" at bounding box center [1112, 600] width 294 height 30
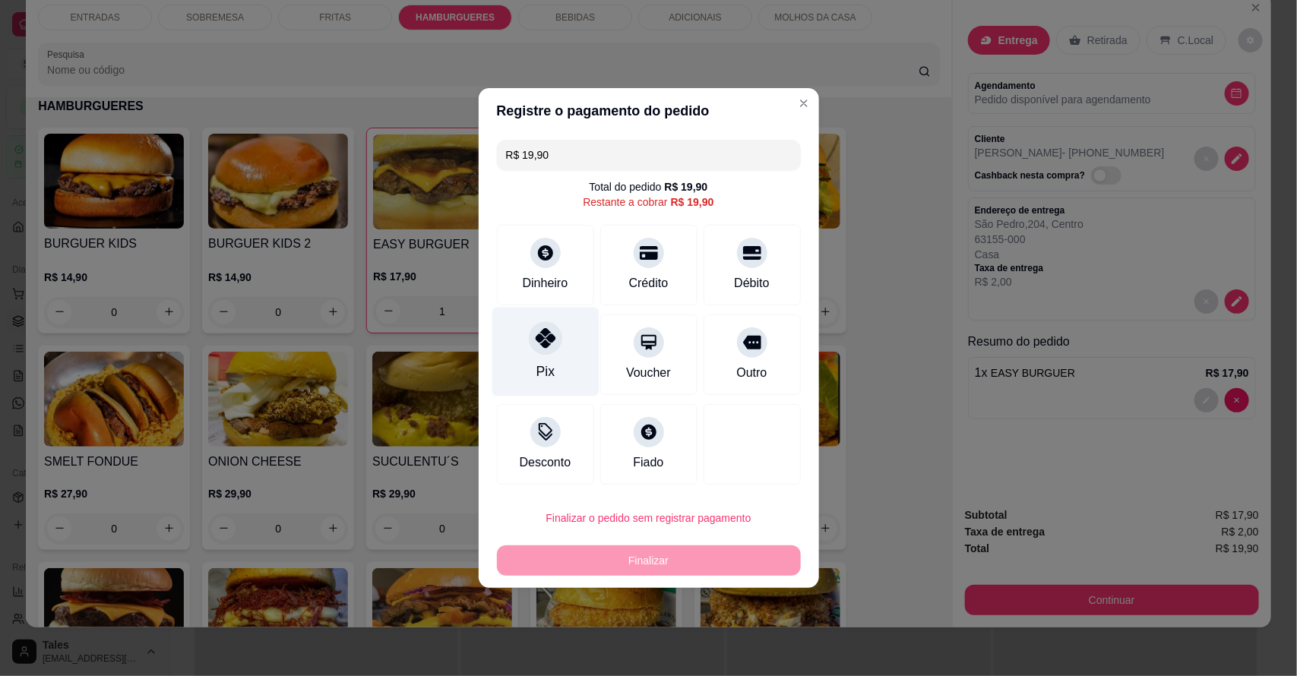
click at [543, 367] on div "Pix" at bounding box center [545, 372] width 18 height 20
type input "R$ 0,00"
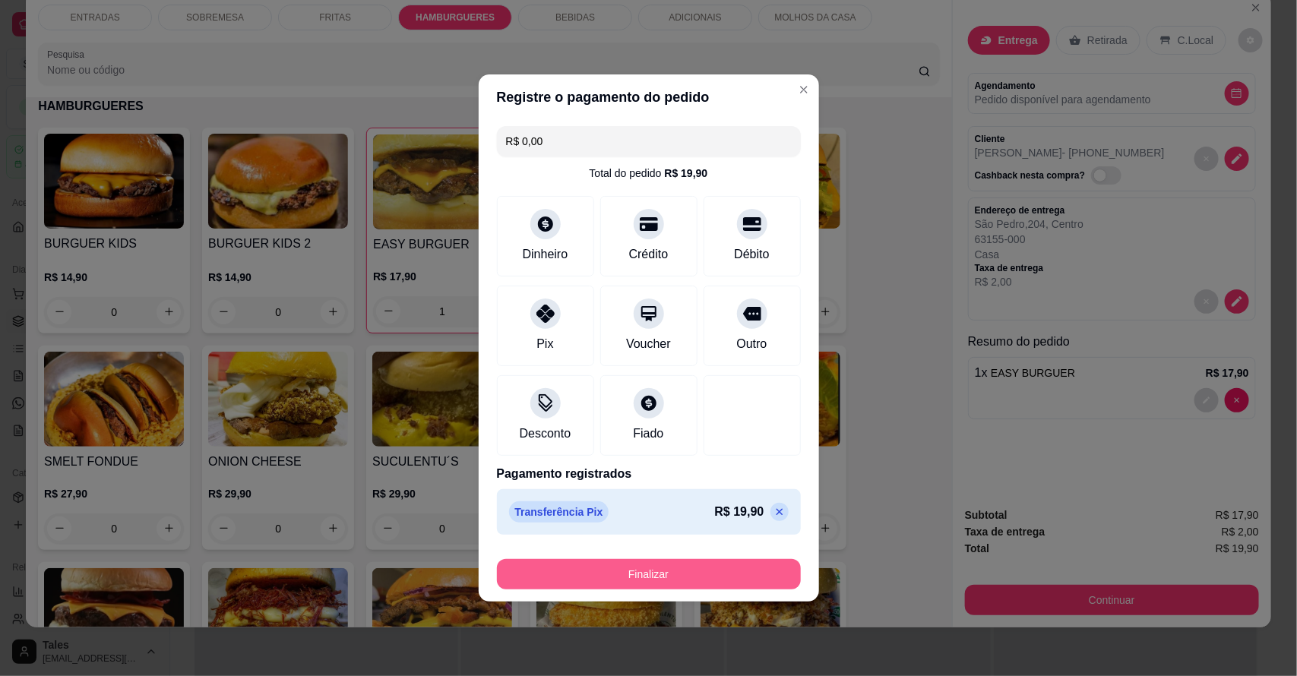
click at [647, 579] on button "Finalizar" at bounding box center [649, 574] width 304 height 30
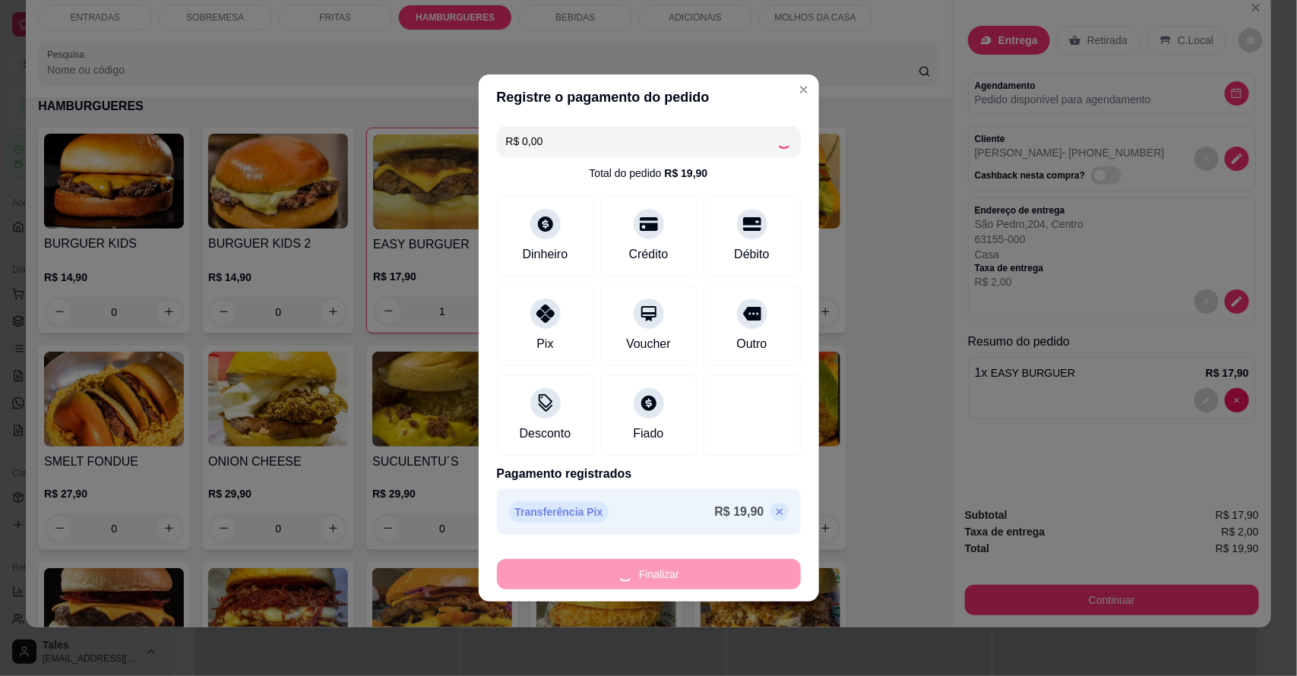
type input "0"
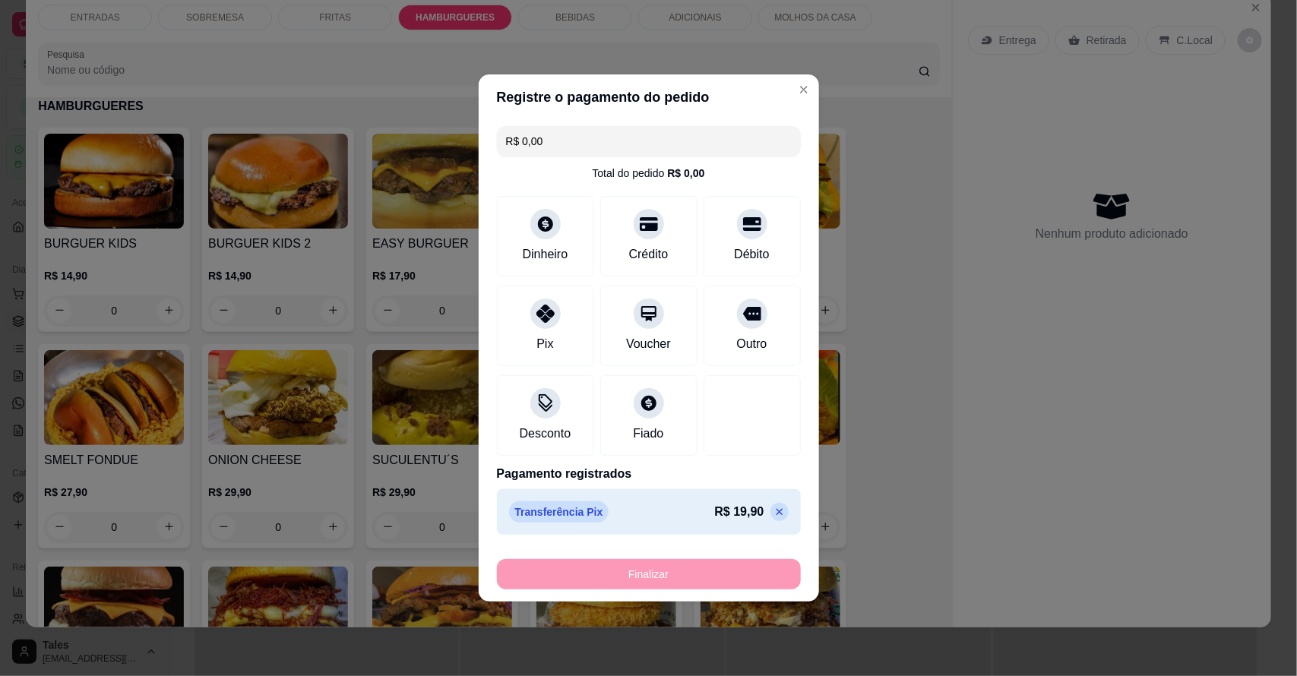
type input "-R$ 19,90"
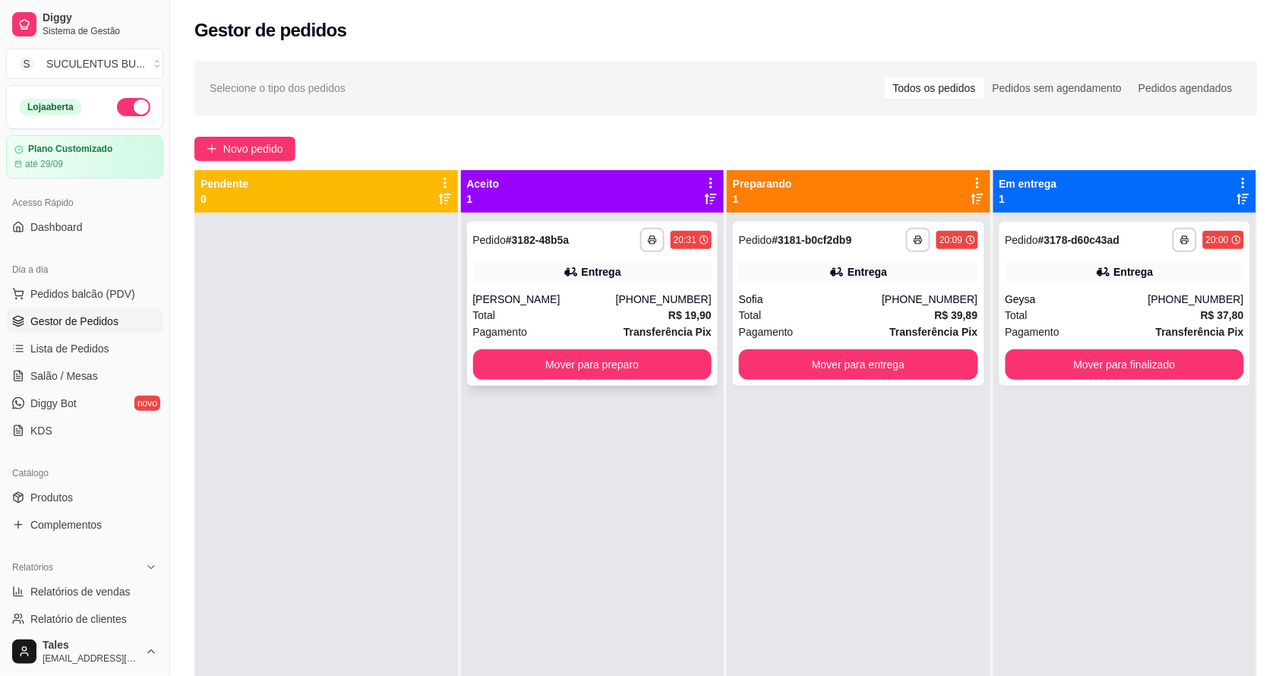
click at [640, 251] on div "**********" at bounding box center [675, 240] width 71 height 24
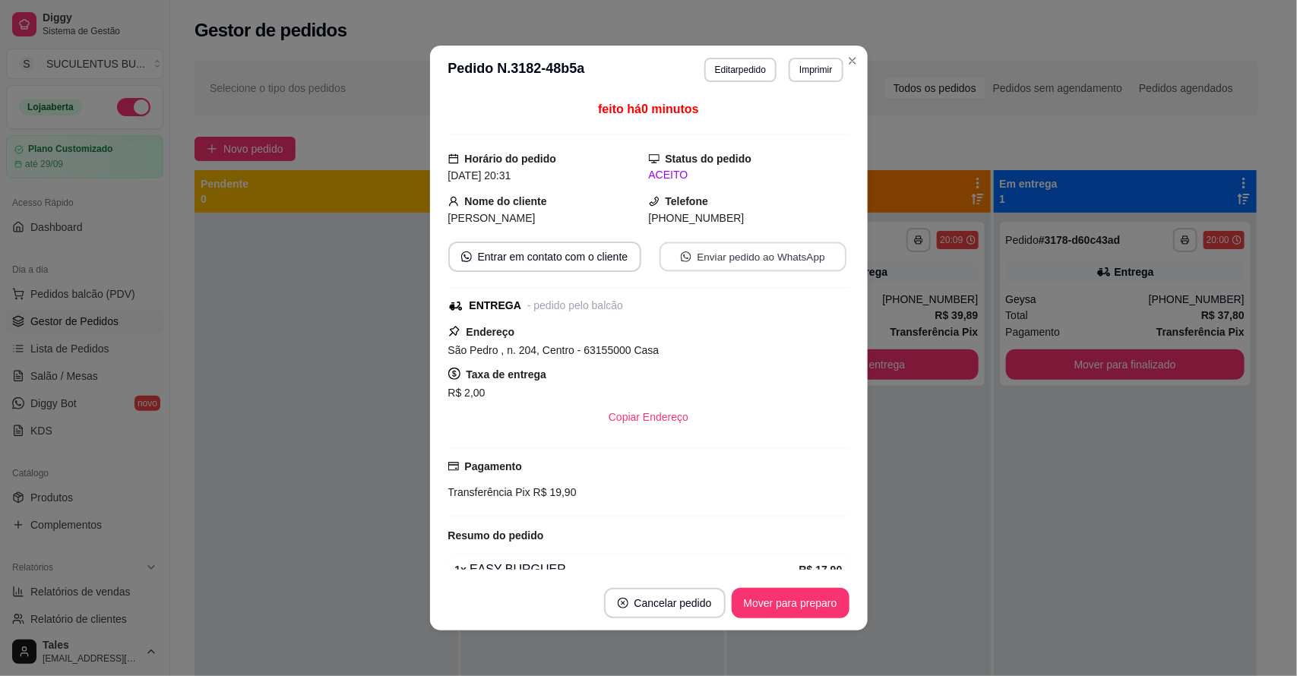
click at [741, 255] on button "Enviar pedido ao WhatsApp" at bounding box center [752, 257] width 187 height 30
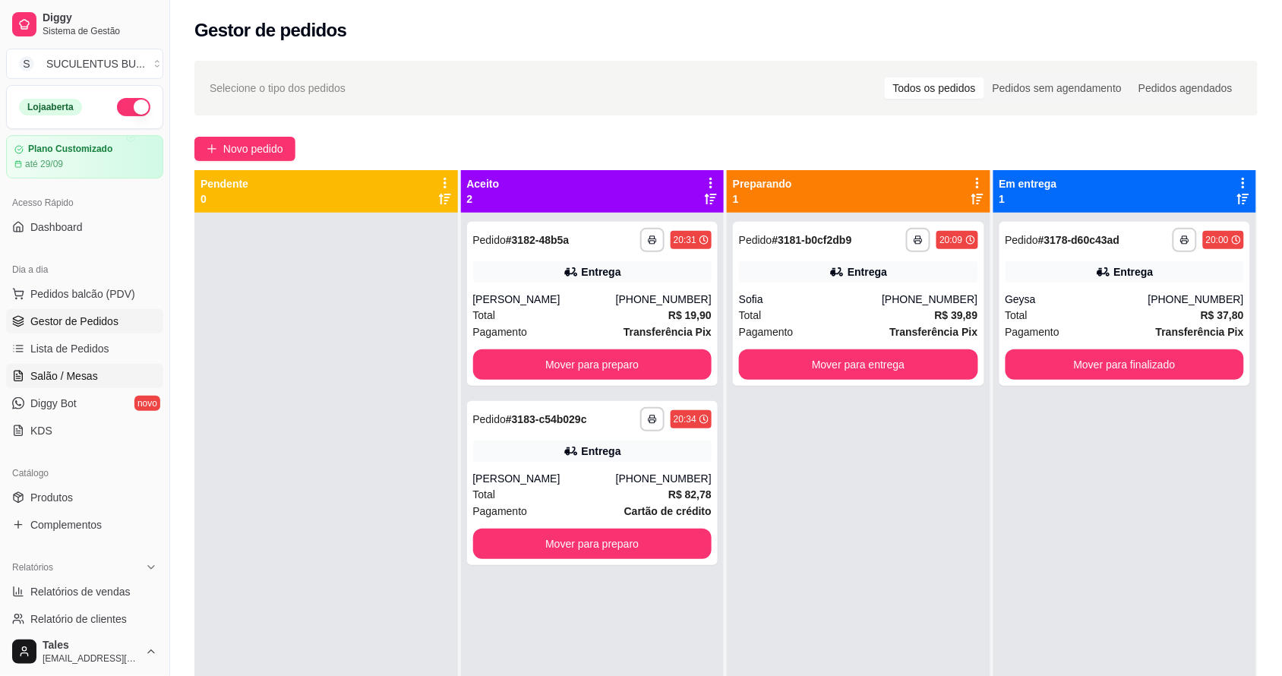
click at [87, 381] on span "Salão / Mesas" at bounding box center [64, 375] width 68 height 15
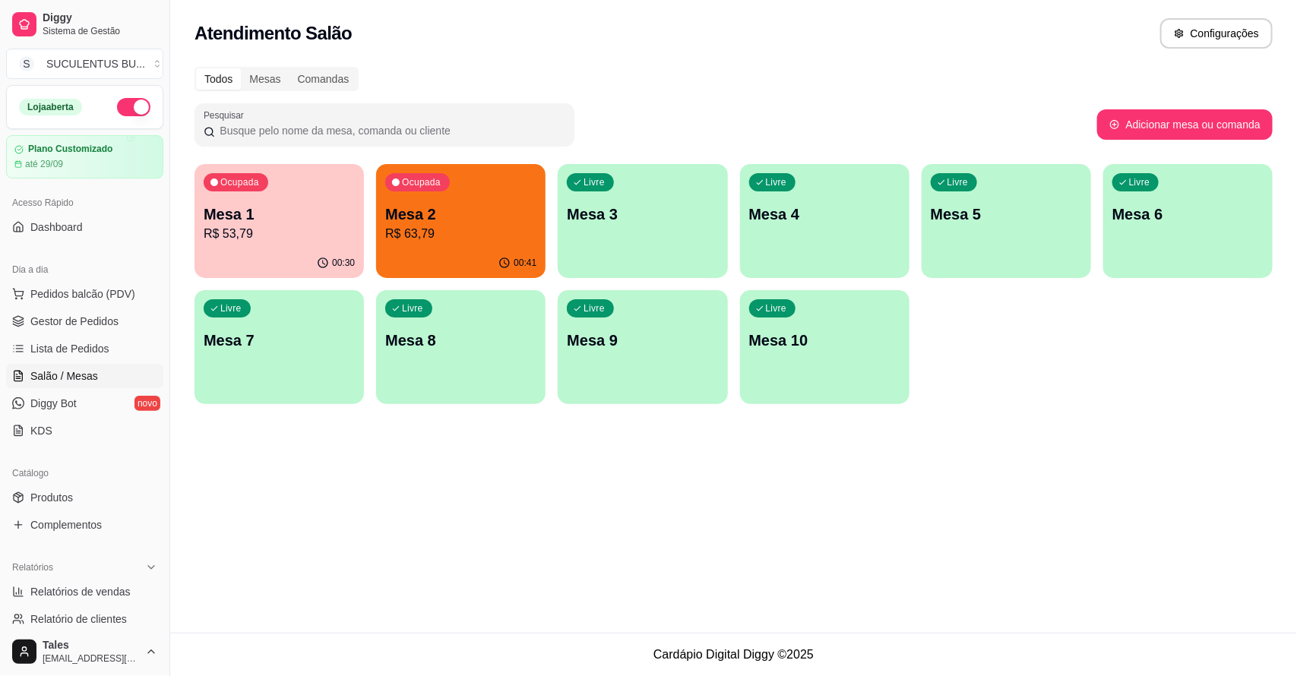
click at [456, 205] on p "Mesa 2" at bounding box center [460, 214] width 151 height 21
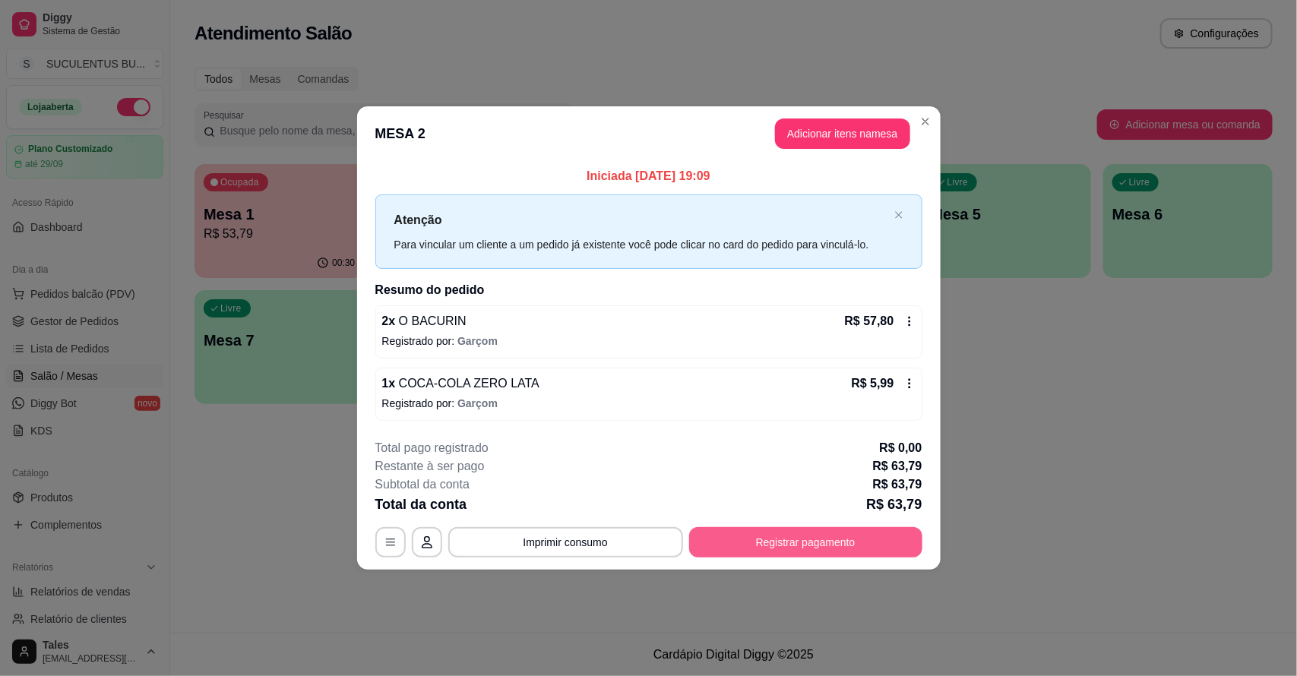
click at [823, 543] on button "Registrar pagamento" at bounding box center [805, 542] width 233 height 30
click at [602, 534] on button "Imprimir consumo" at bounding box center [565, 542] width 228 height 30
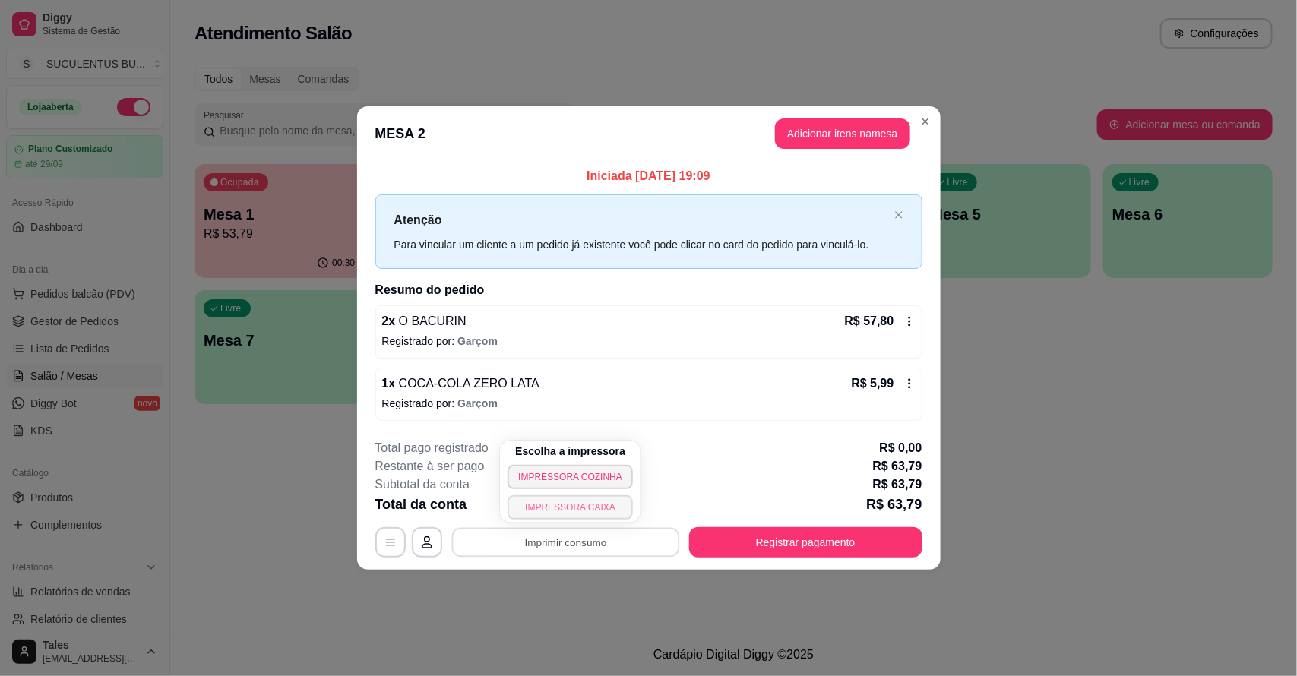
click at [590, 502] on button "IMPRESSORA CAIXA" at bounding box center [569, 507] width 125 height 24
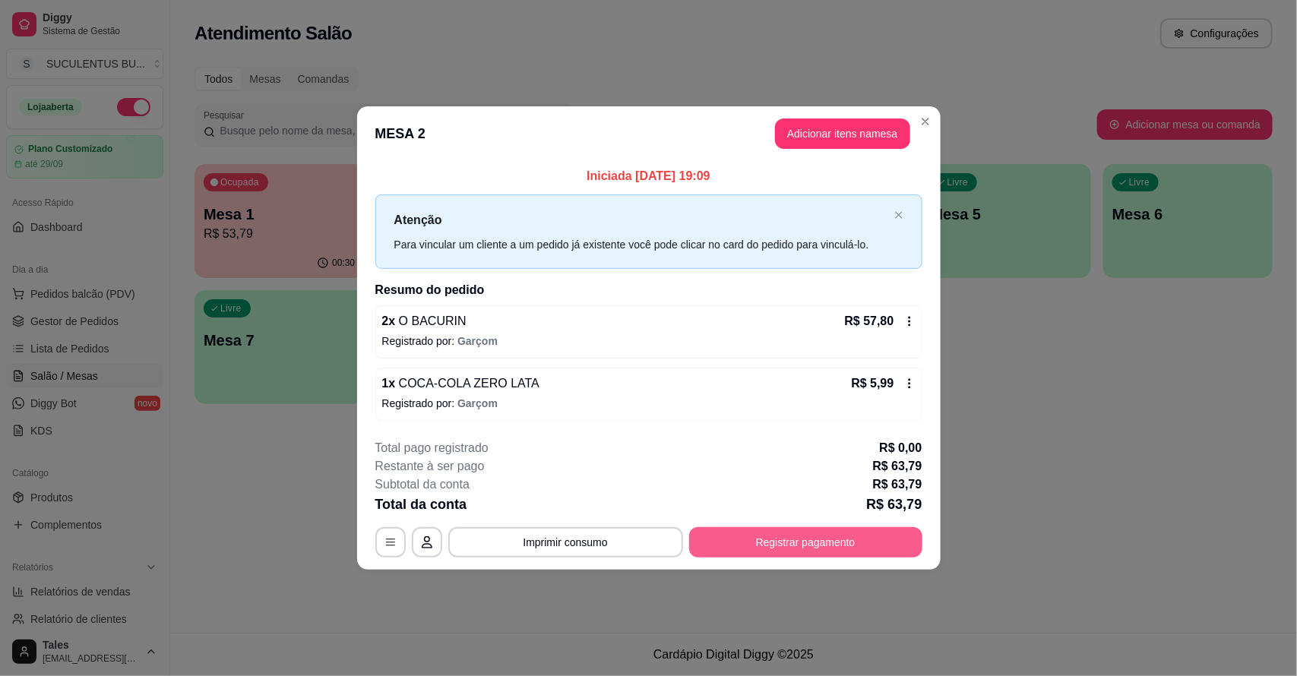
click at [875, 533] on button "Registrar pagamento" at bounding box center [805, 542] width 233 height 30
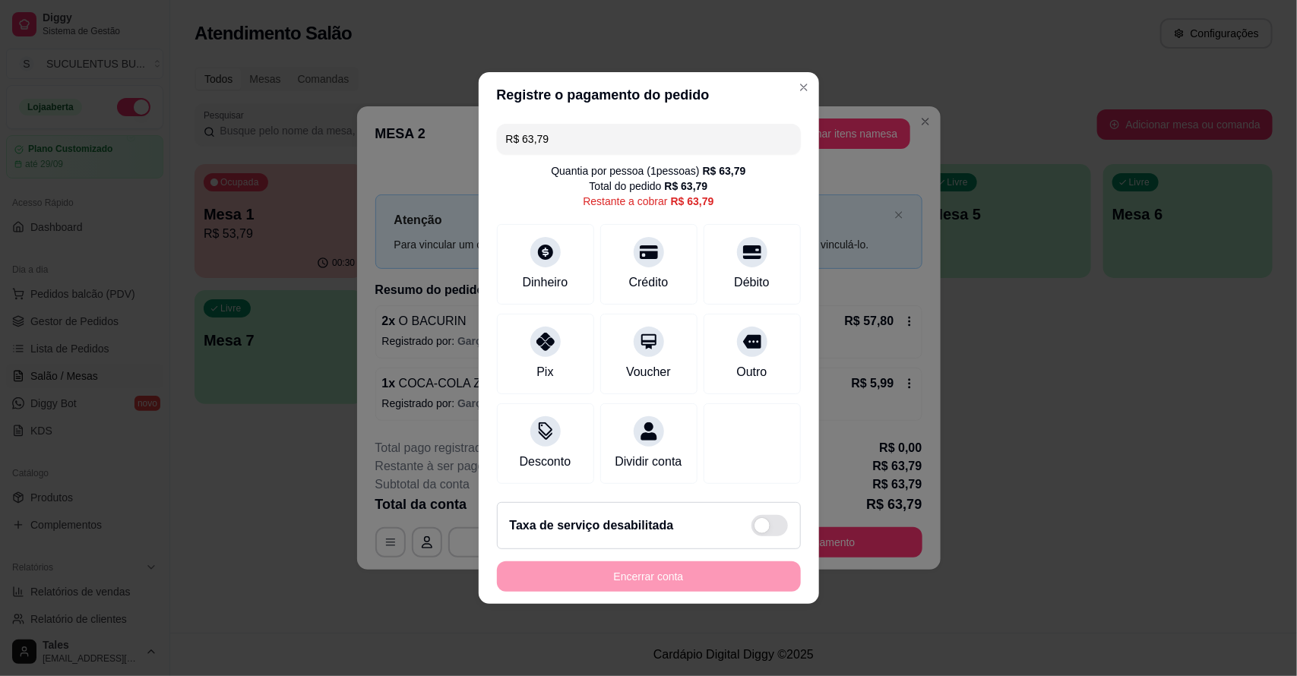
click at [502, 302] on div "R$ 63,79 Quantia por pessoa ( 1 pessoas) R$ 63,79 Total do pedido R$ 63,79 Rest…" at bounding box center [649, 304] width 340 height 372
click at [547, 361] on div "Pix" at bounding box center [545, 371] width 18 height 20
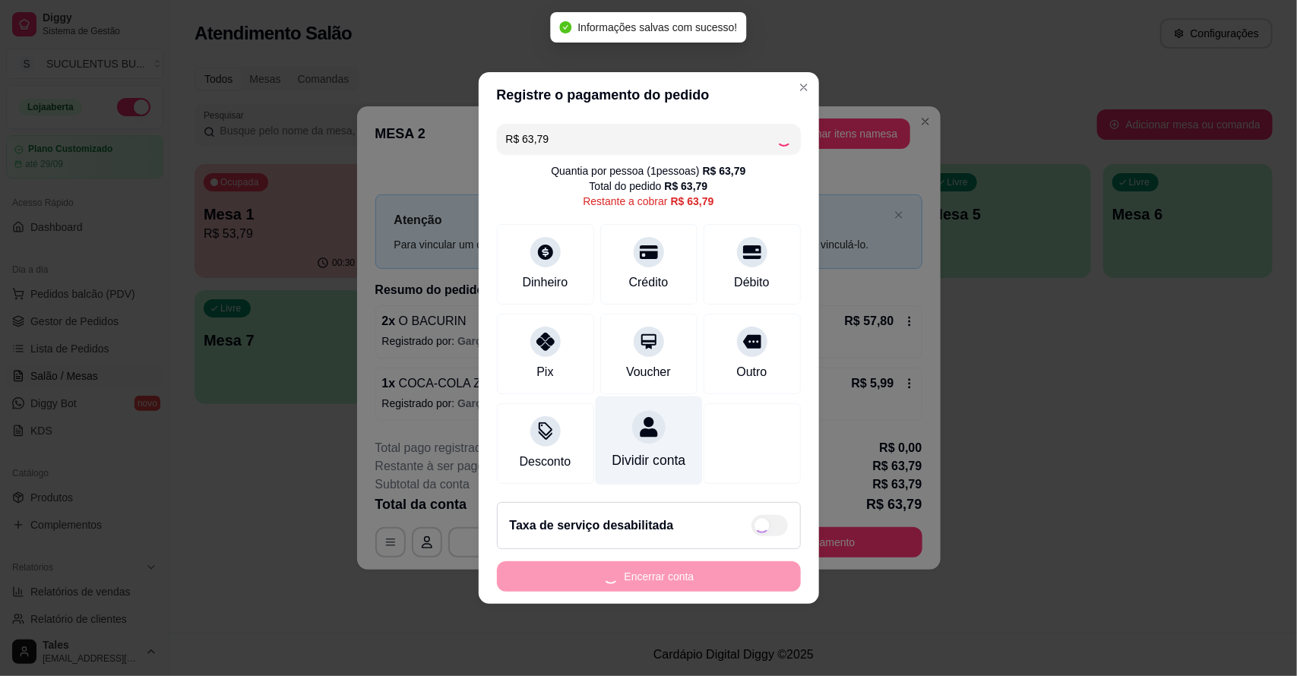
type input "R$ 0,00"
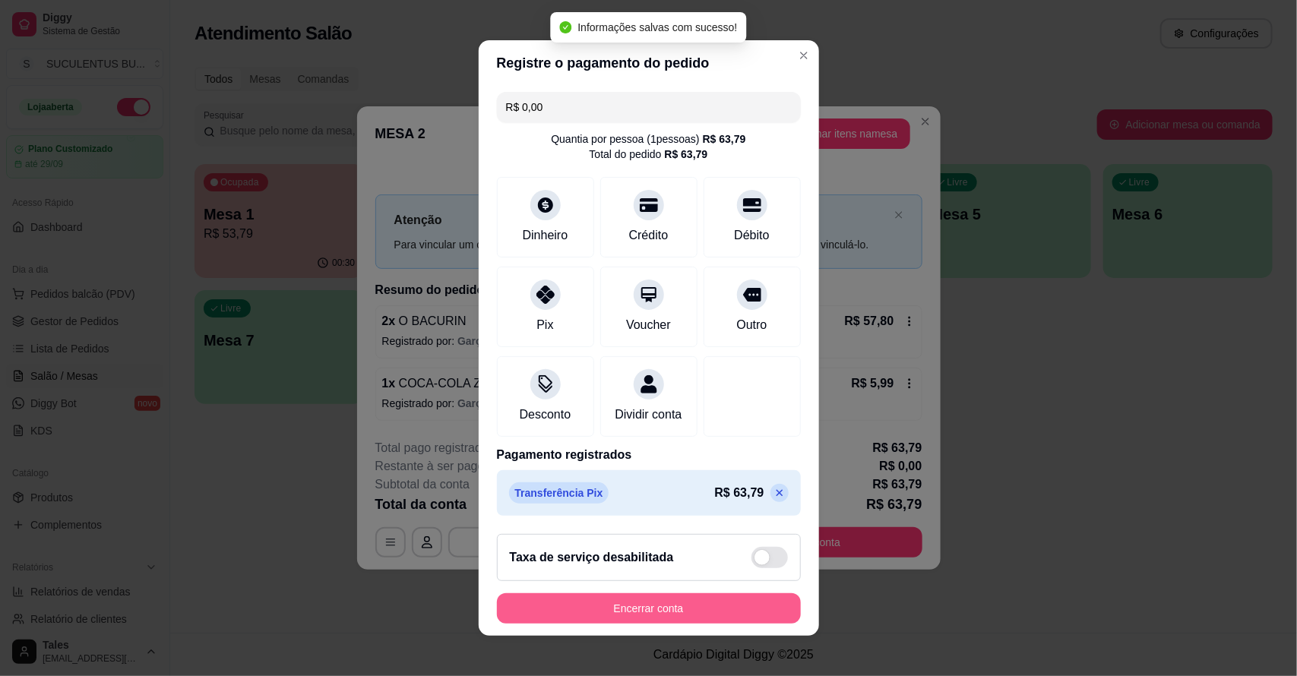
click at [697, 605] on button "Encerrar conta" at bounding box center [649, 608] width 304 height 30
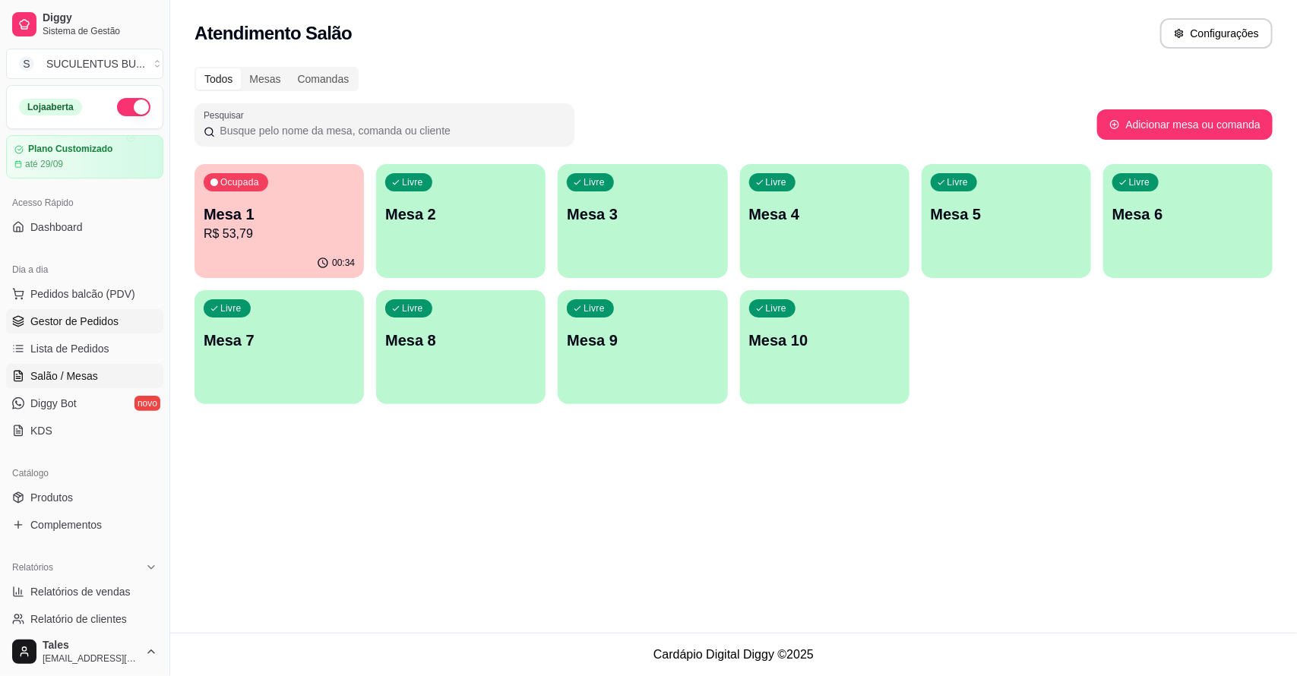
click at [91, 320] on span "Gestor de Pedidos" at bounding box center [74, 321] width 88 height 15
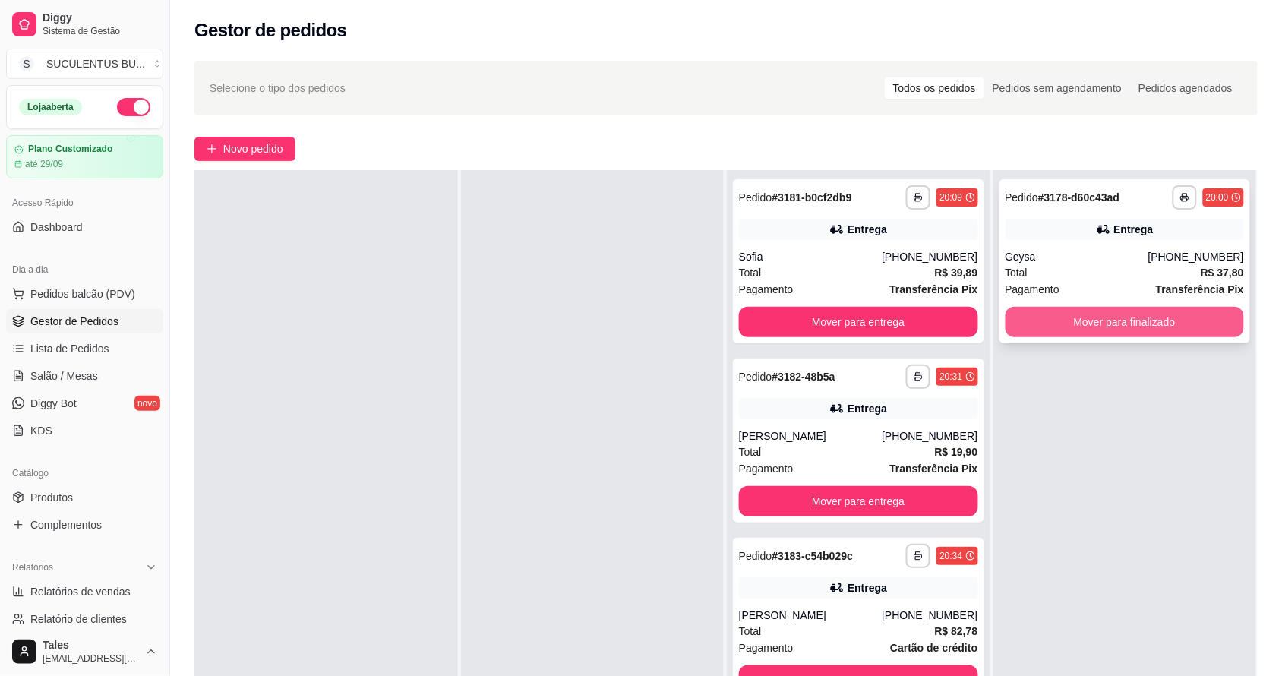
click at [1104, 319] on button "Mover para finalizado" at bounding box center [1125, 322] width 239 height 30
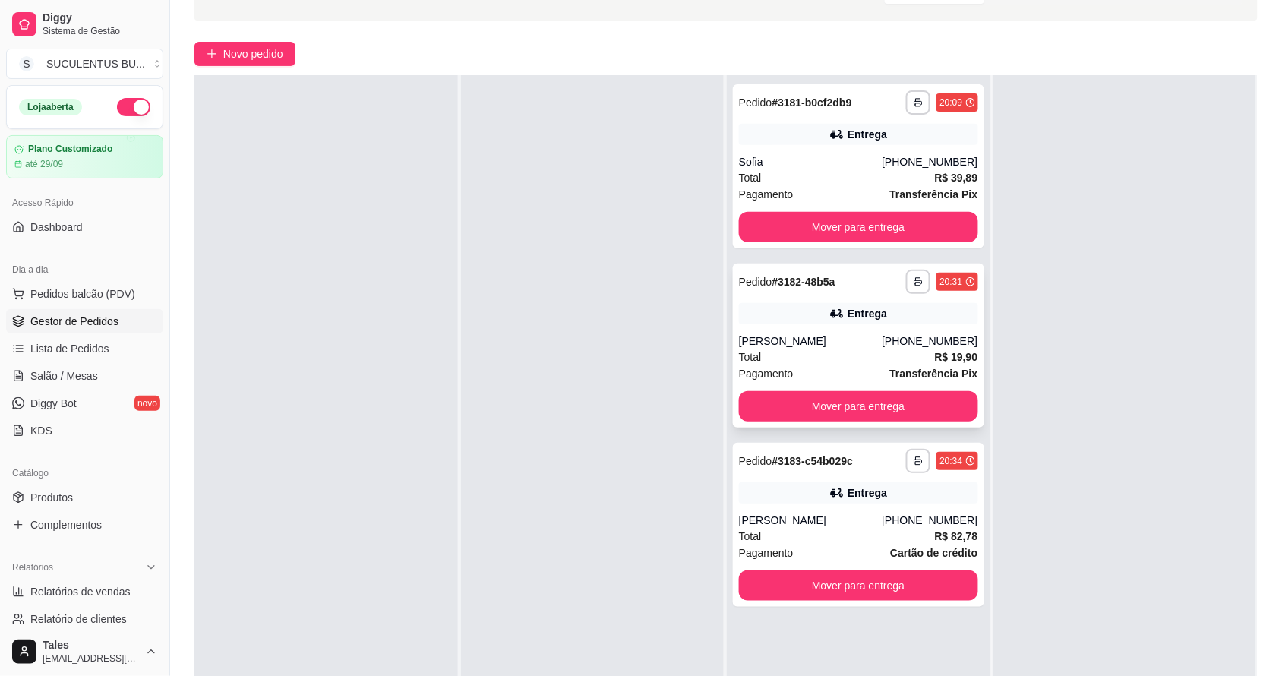
scroll to position [190, 0]
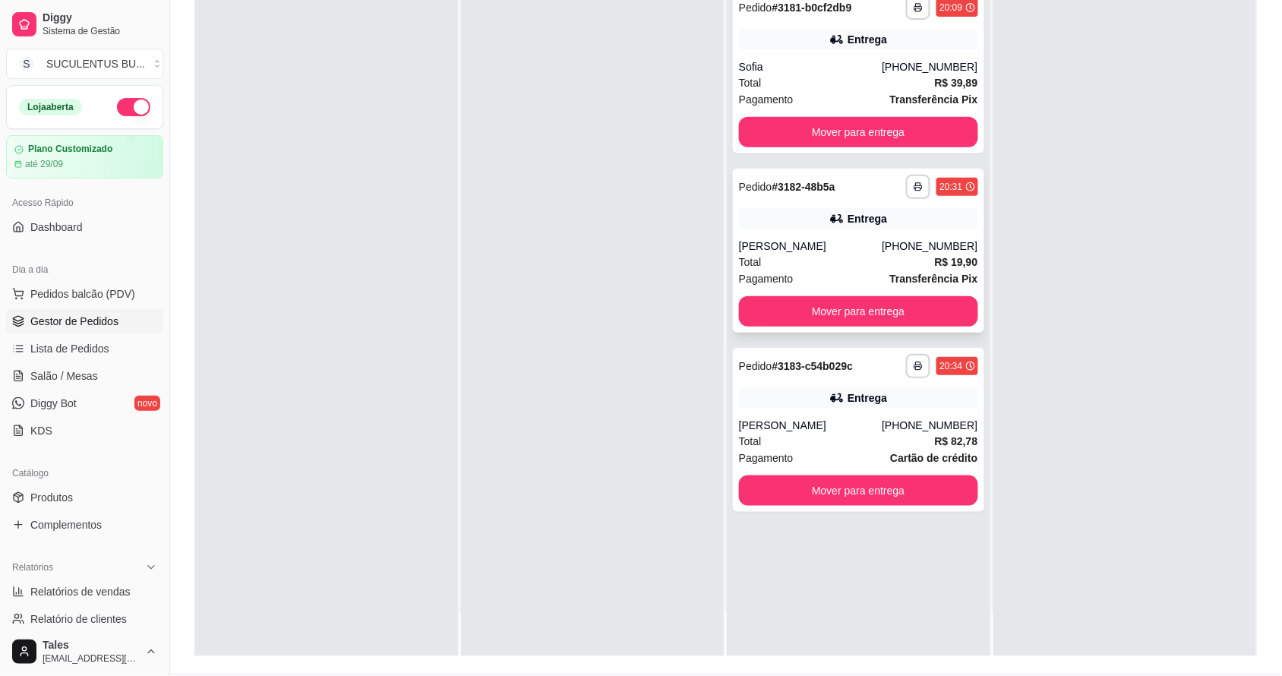
click at [865, 229] on div "**********" at bounding box center [858, 251] width 251 height 164
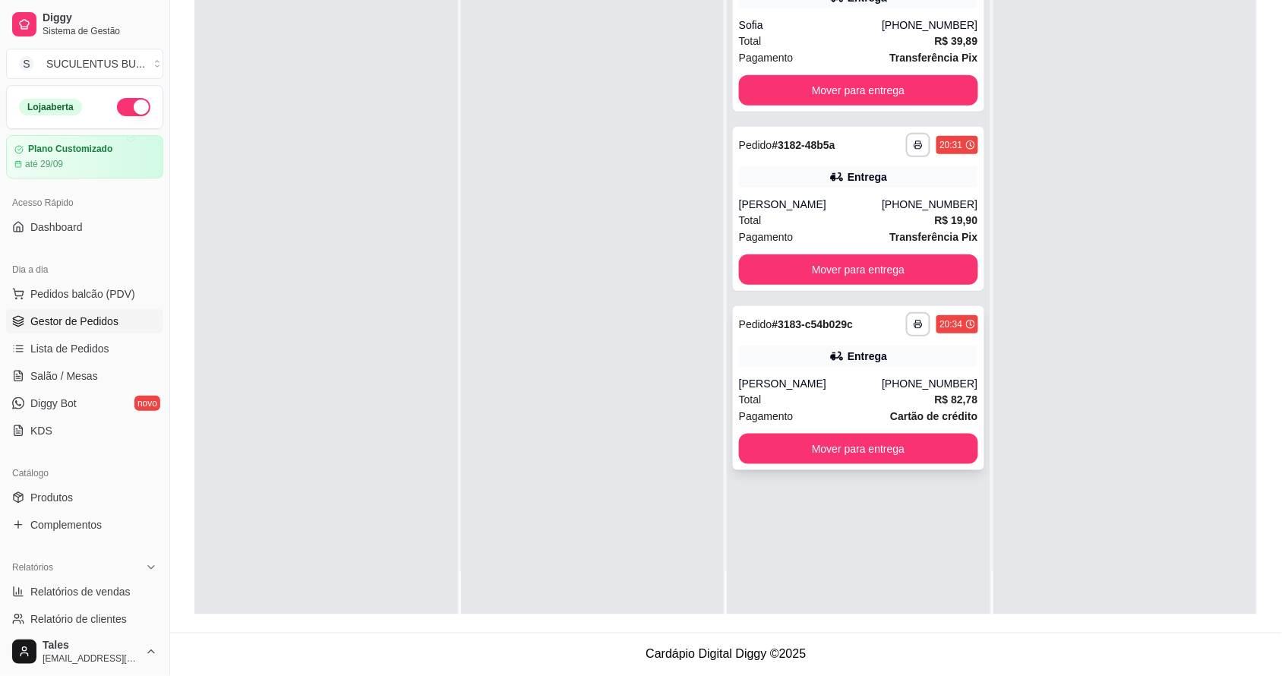
click at [855, 335] on div "**********" at bounding box center [858, 324] width 239 height 24
click at [868, 179] on div "Entrega" at bounding box center [868, 176] width 40 height 15
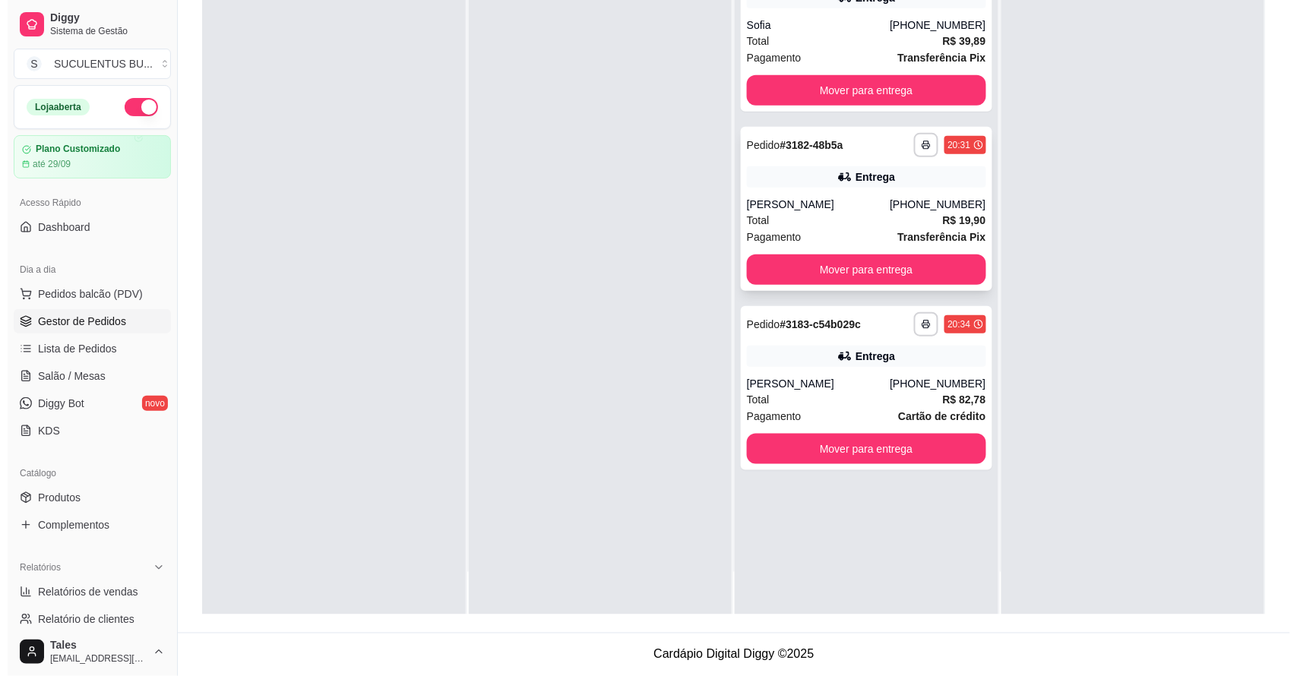
scroll to position [0, 0]
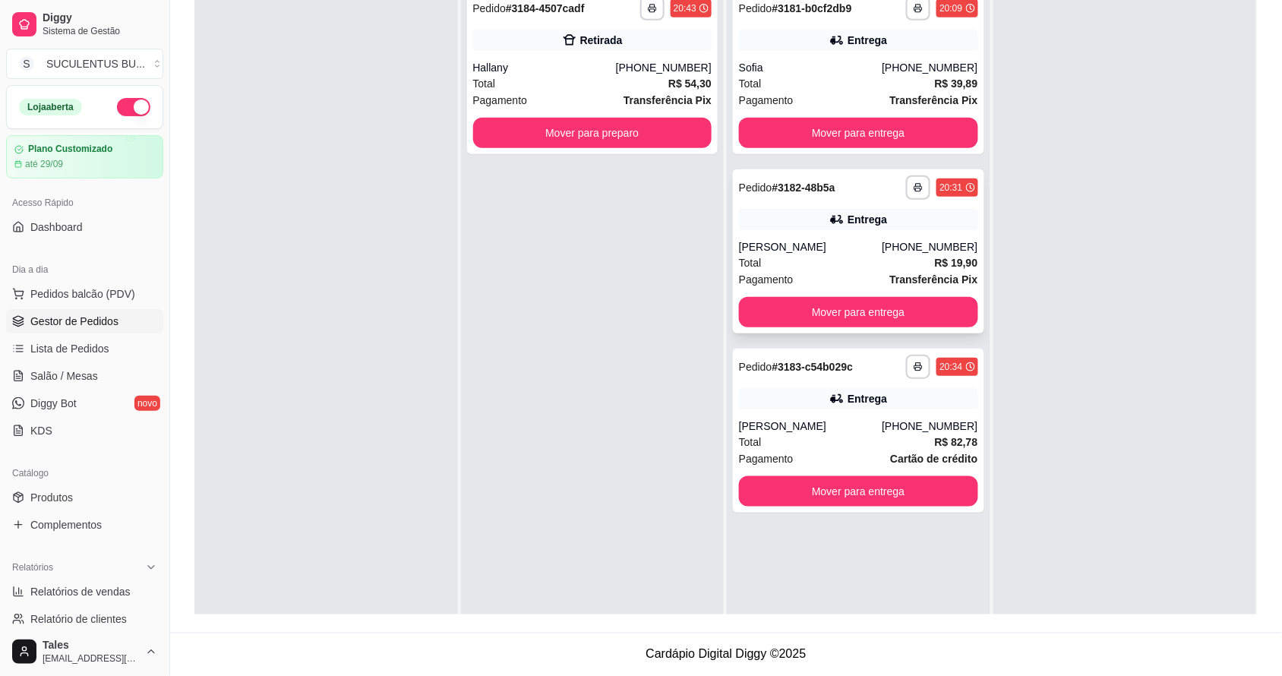
click at [855, 234] on div "**********" at bounding box center [858, 251] width 251 height 164
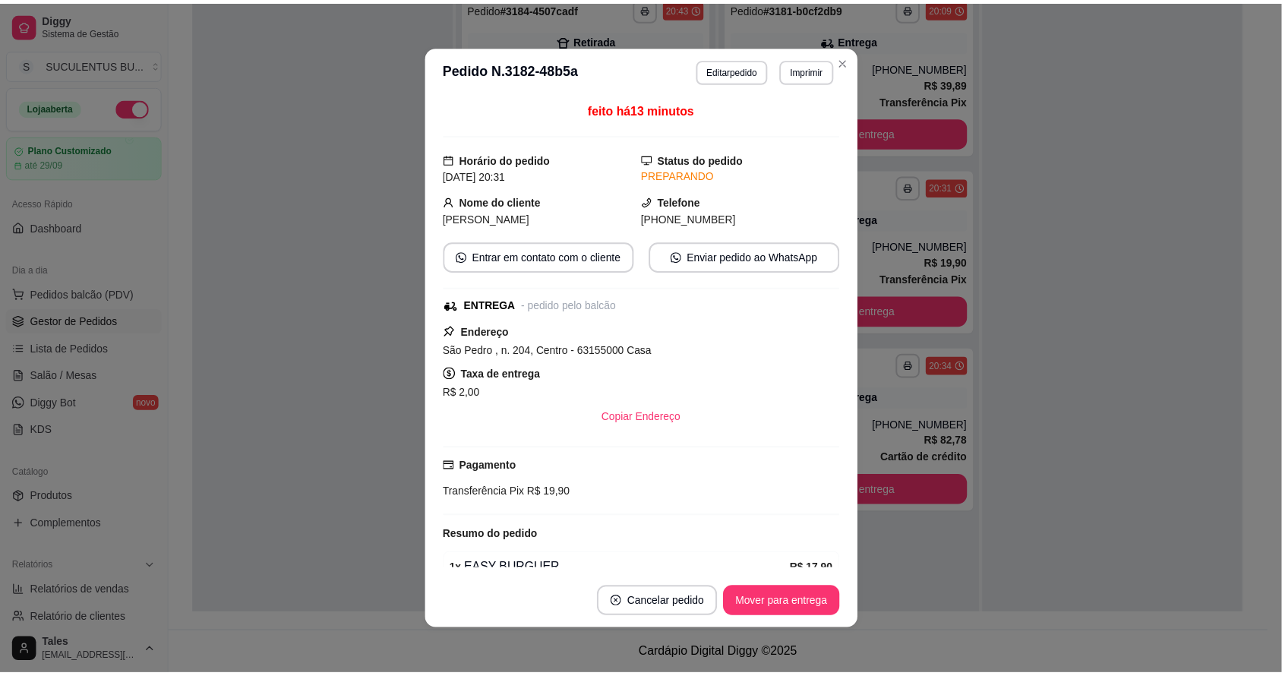
scroll to position [81, 0]
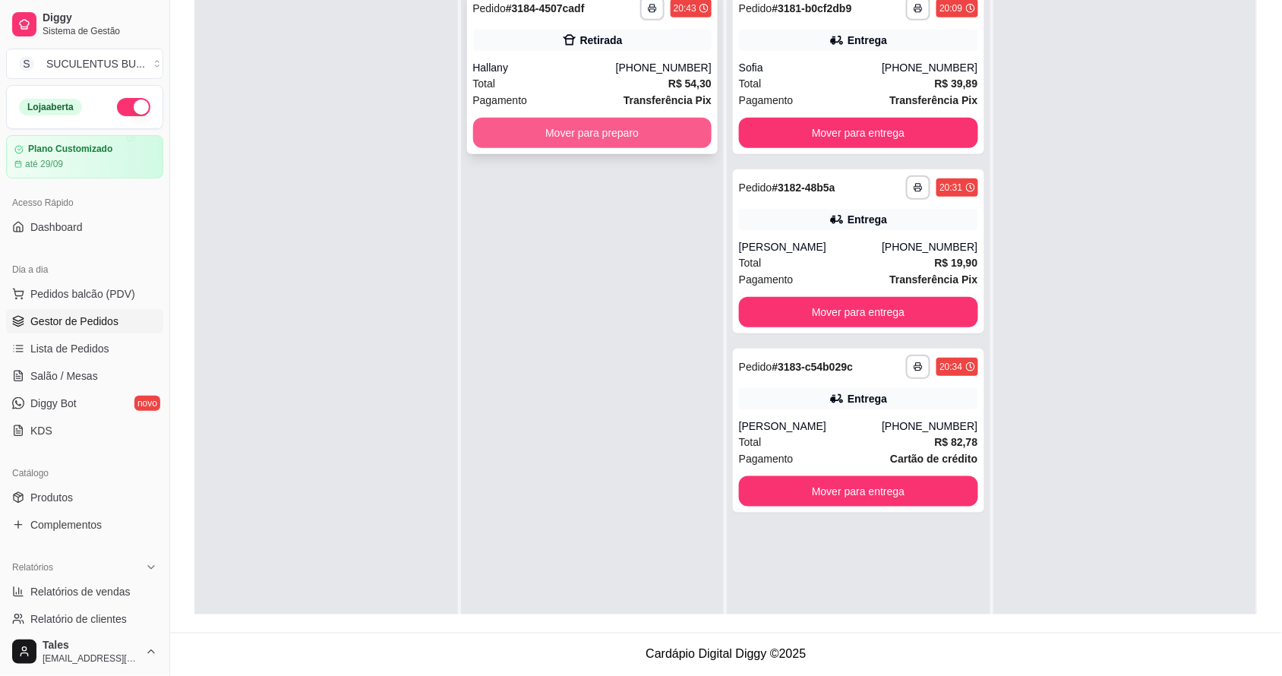
click at [655, 137] on button "Mover para preparo" at bounding box center [592, 133] width 239 height 30
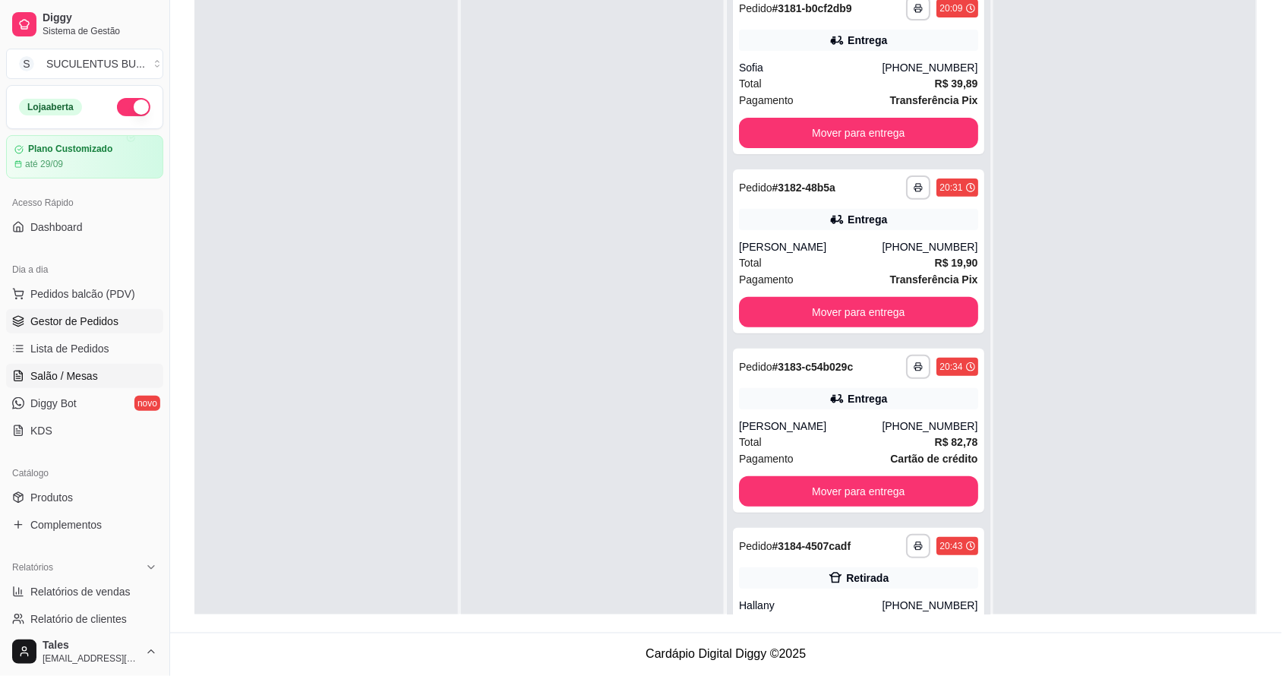
click at [96, 375] on link "Salão / Mesas" at bounding box center [84, 376] width 157 height 24
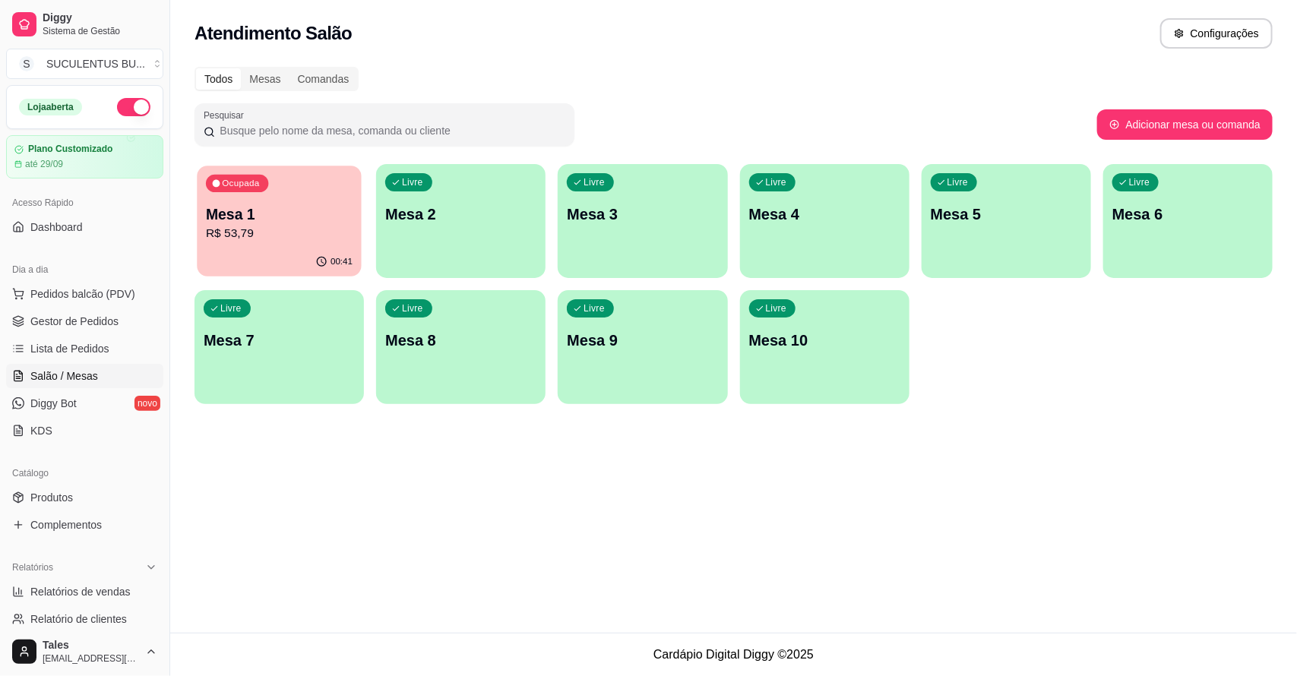
click at [314, 252] on div "00:41" at bounding box center [279, 262] width 164 height 29
click at [318, 223] on p "Mesa 1" at bounding box center [279, 214] width 151 height 21
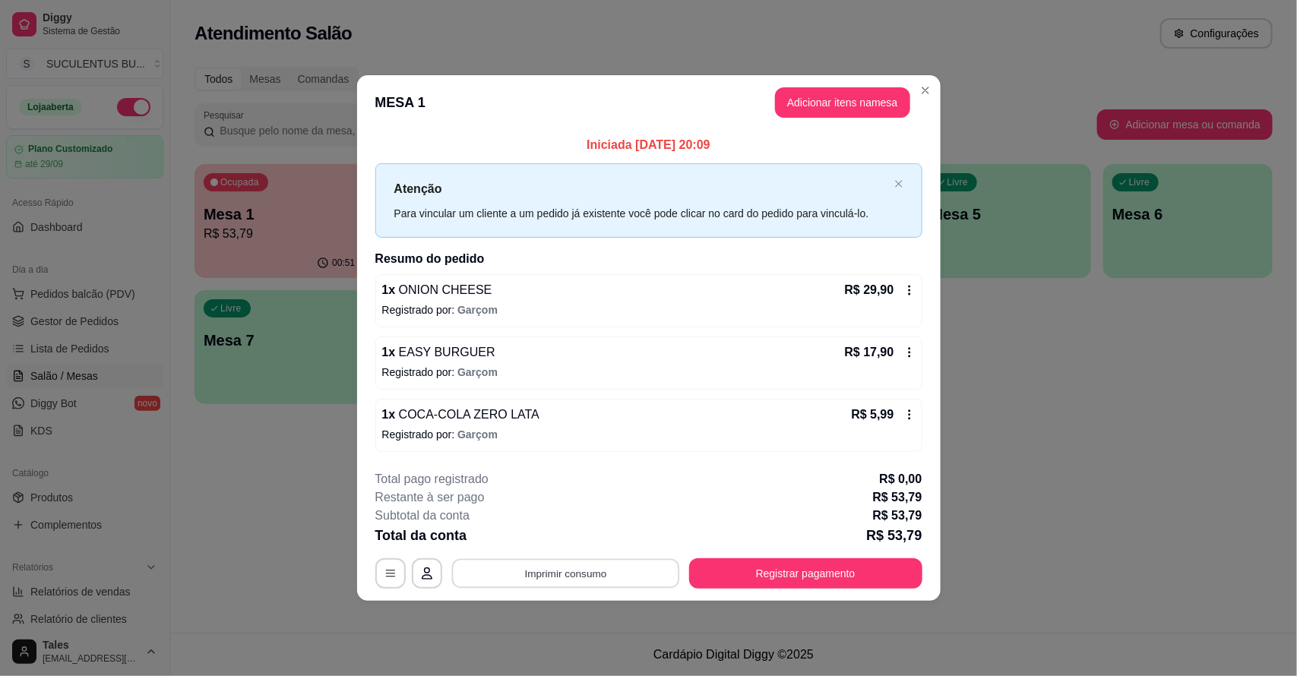
click at [589, 574] on button "Imprimir consumo" at bounding box center [565, 573] width 228 height 30
click at [555, 536] on button "IMPRESSORA CAIXA" at bounding box center [569, 538] width 125 height 24
click at [749, 564] on button "Registrar pagamento" at bounding box center [805, 573] width 226 height 30
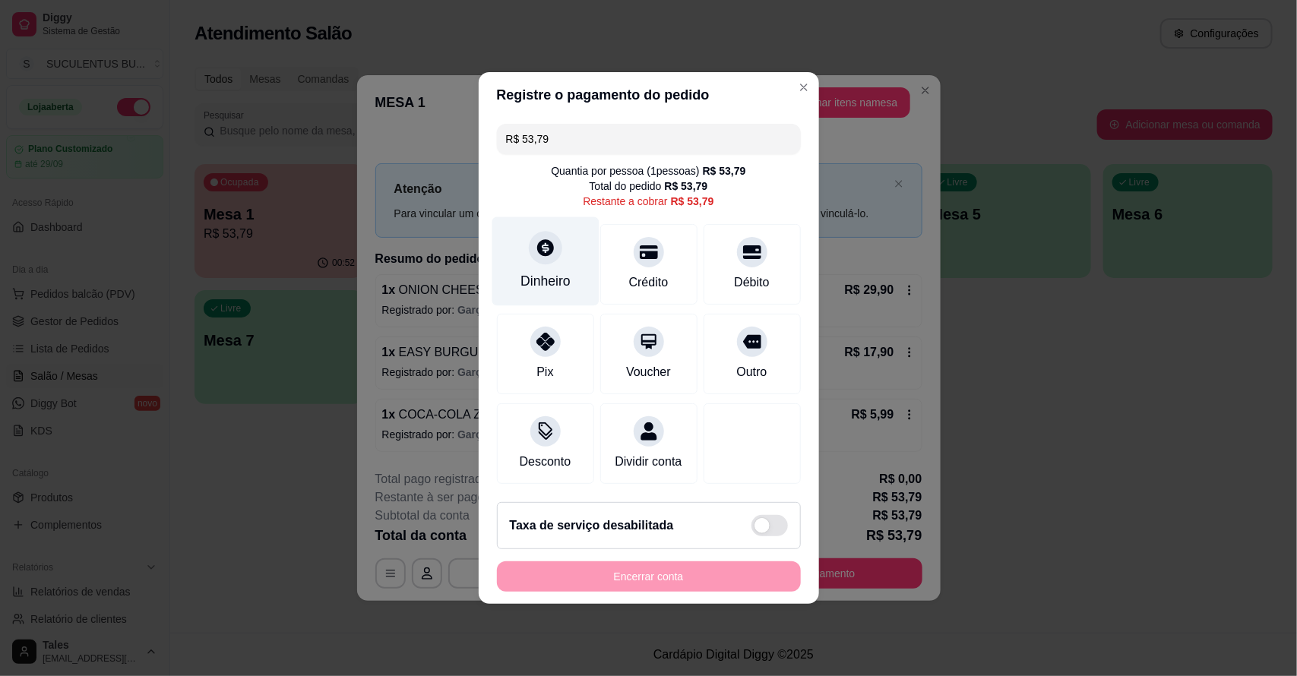
click at [564, 251] on div "Dinheiro" at bounding box center [545, 261] width 107 height 89
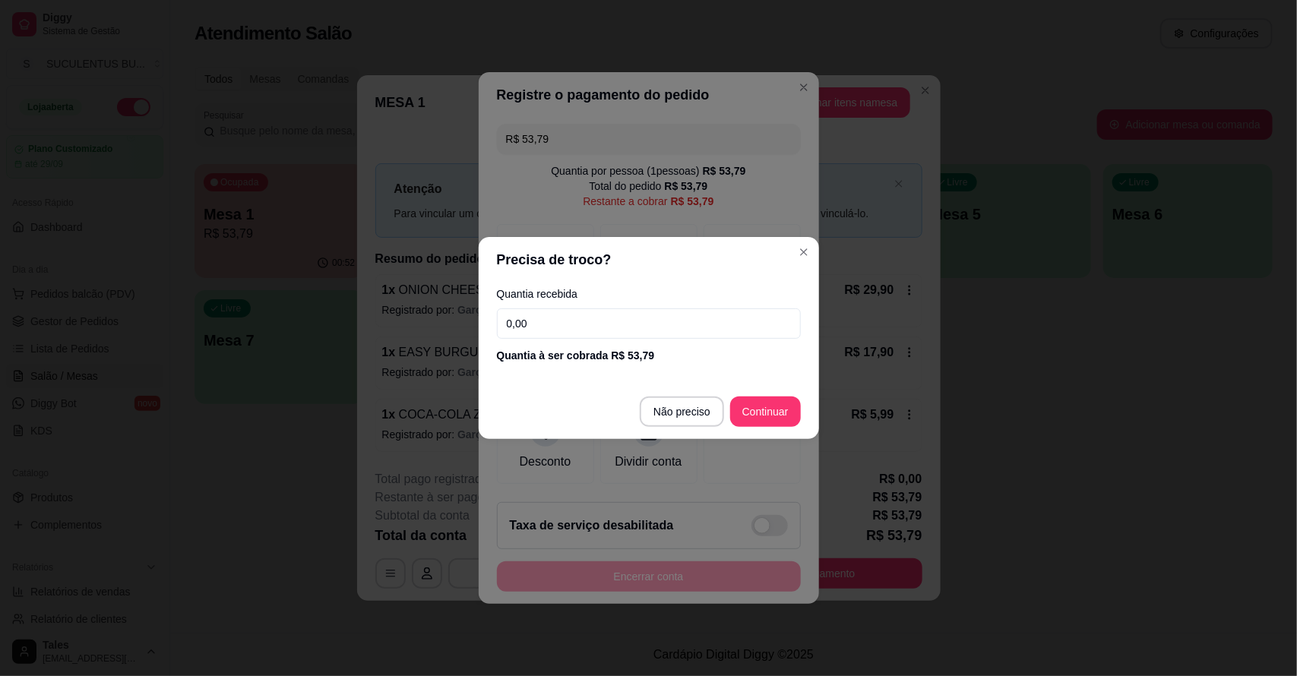
click at [651, 316] on input "0,00" at bounding box center [649, 323] width 304 height 30
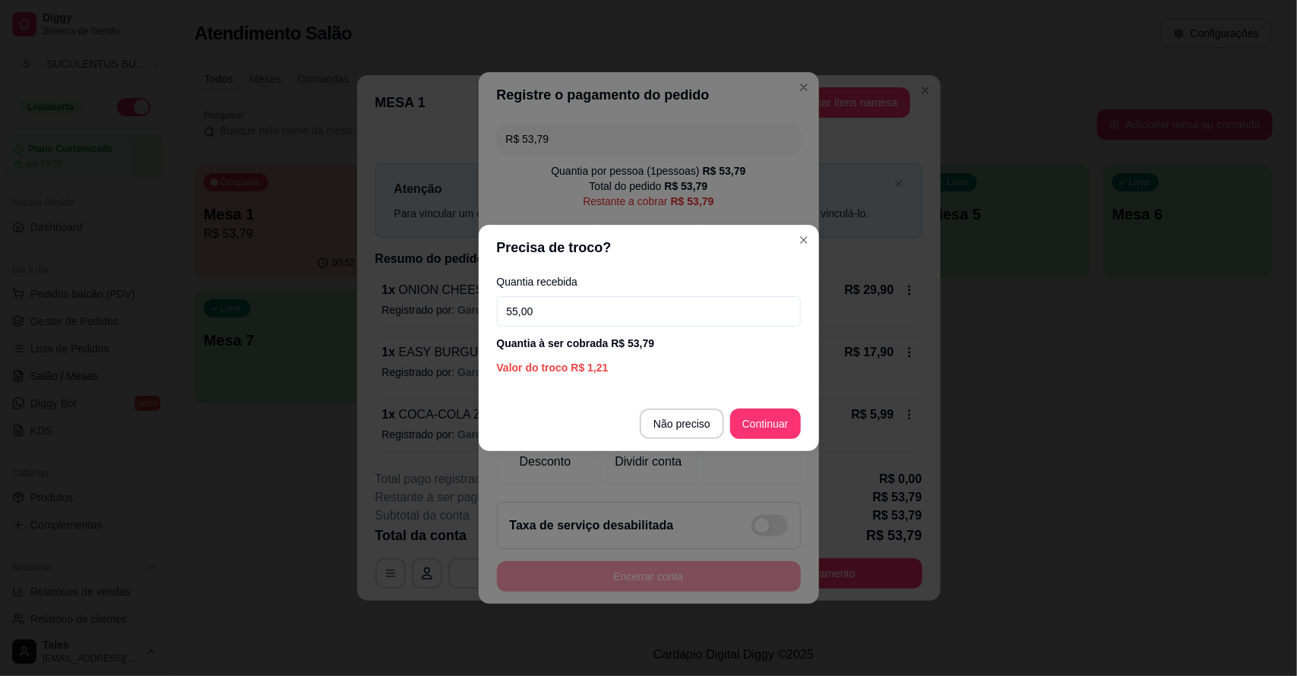
type input "55,00"
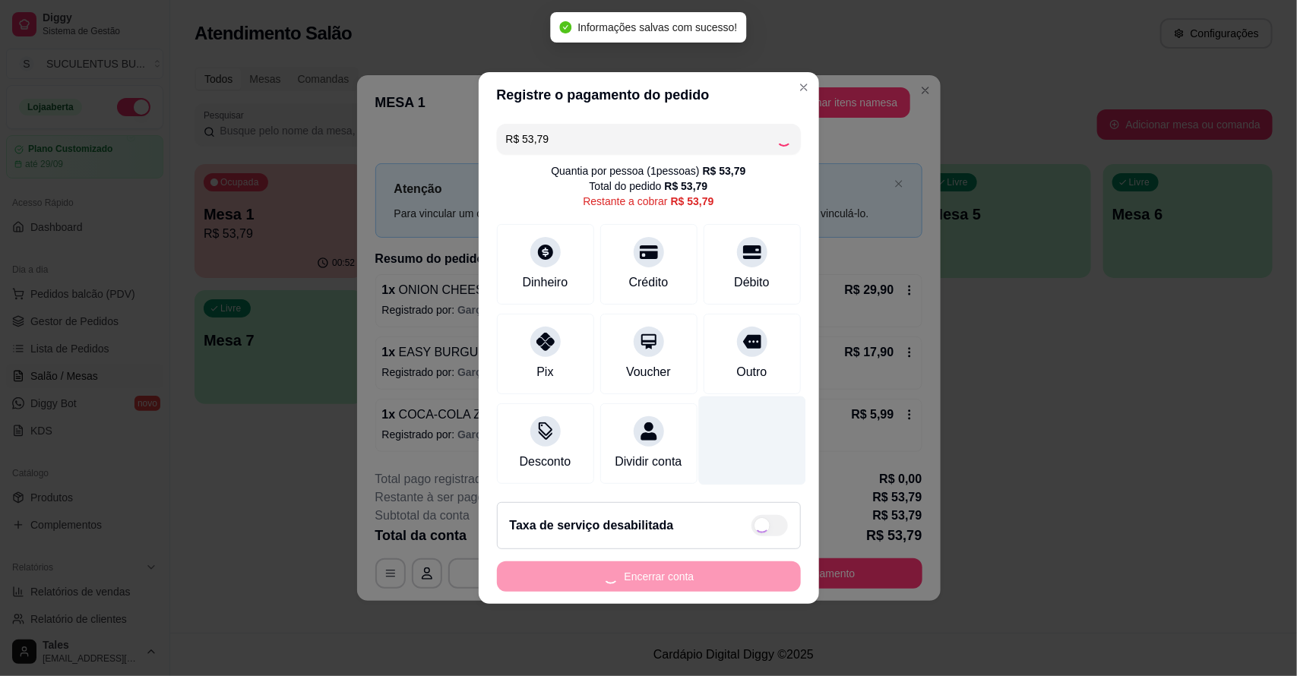
type input "R$ 0,00"
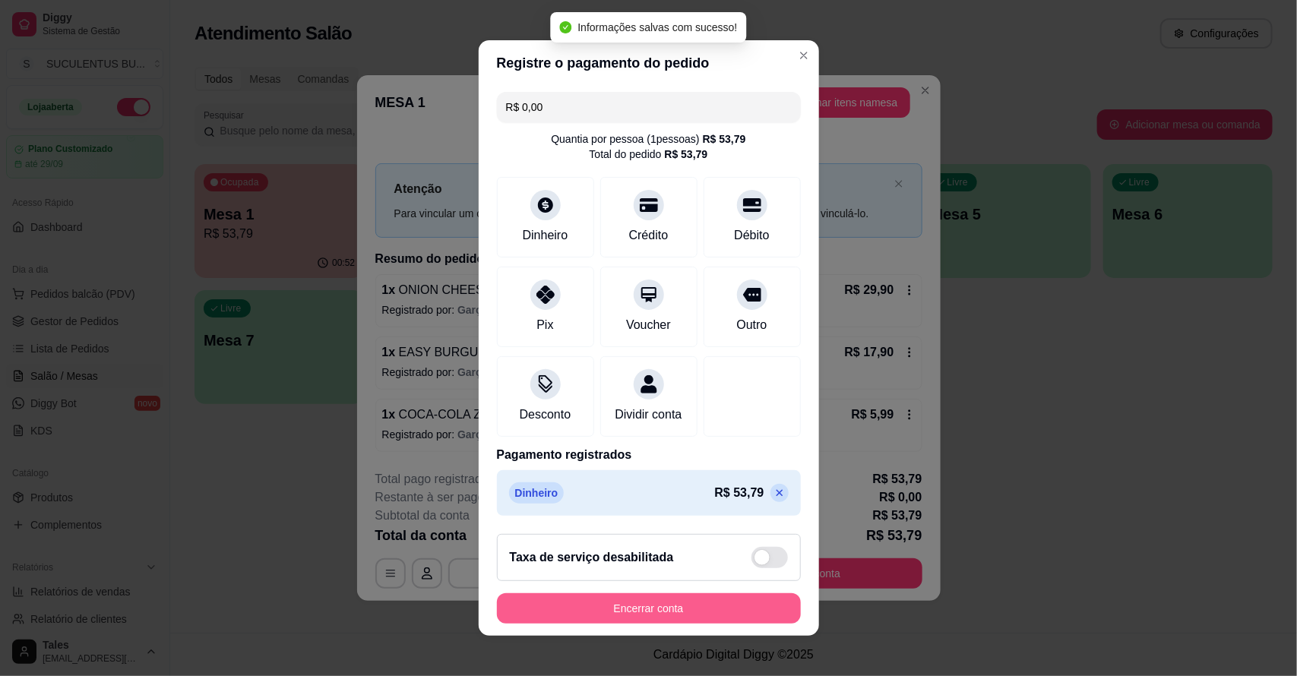
click at [681, 610] on button "Encerrar conta" at bounding box center [649, 608] width 304 height 30
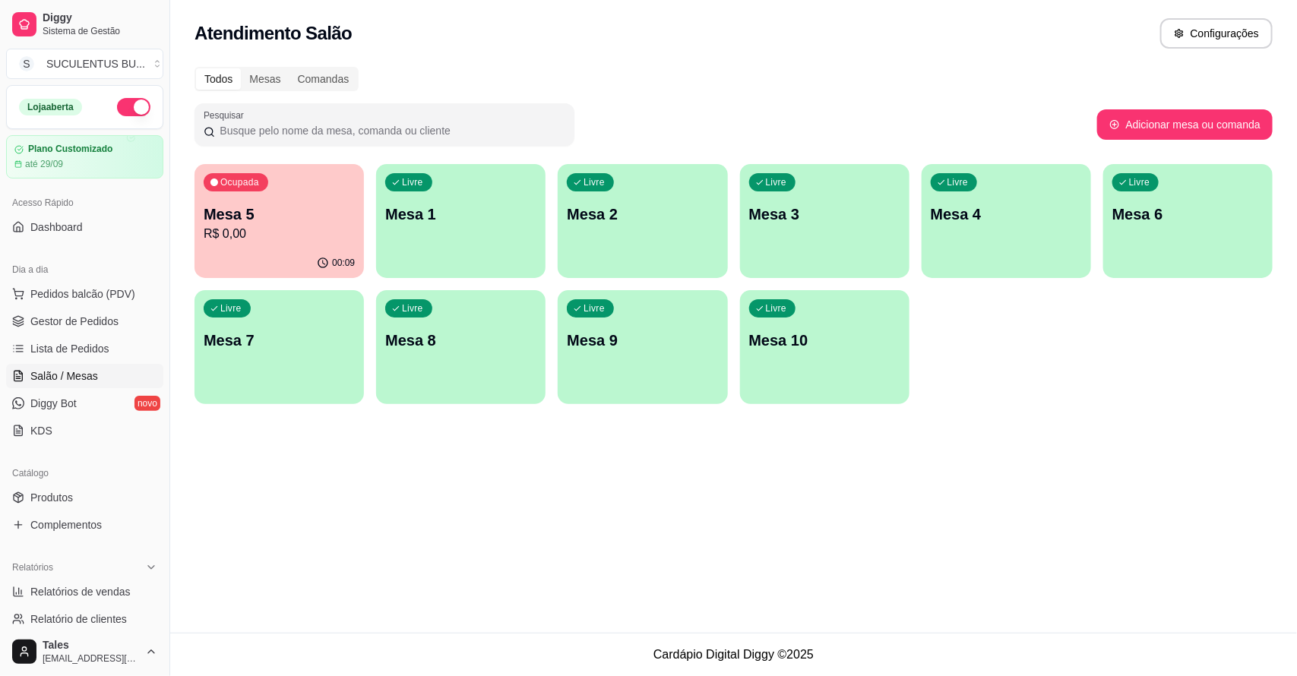
click at [281, 237] on p "R$ 0,00" at bounding box center [279, 234] width 151 height 18
click at [72, 314] on span "Gestor de Pedidos" at bounding box center [74, 321] width 88 height 15
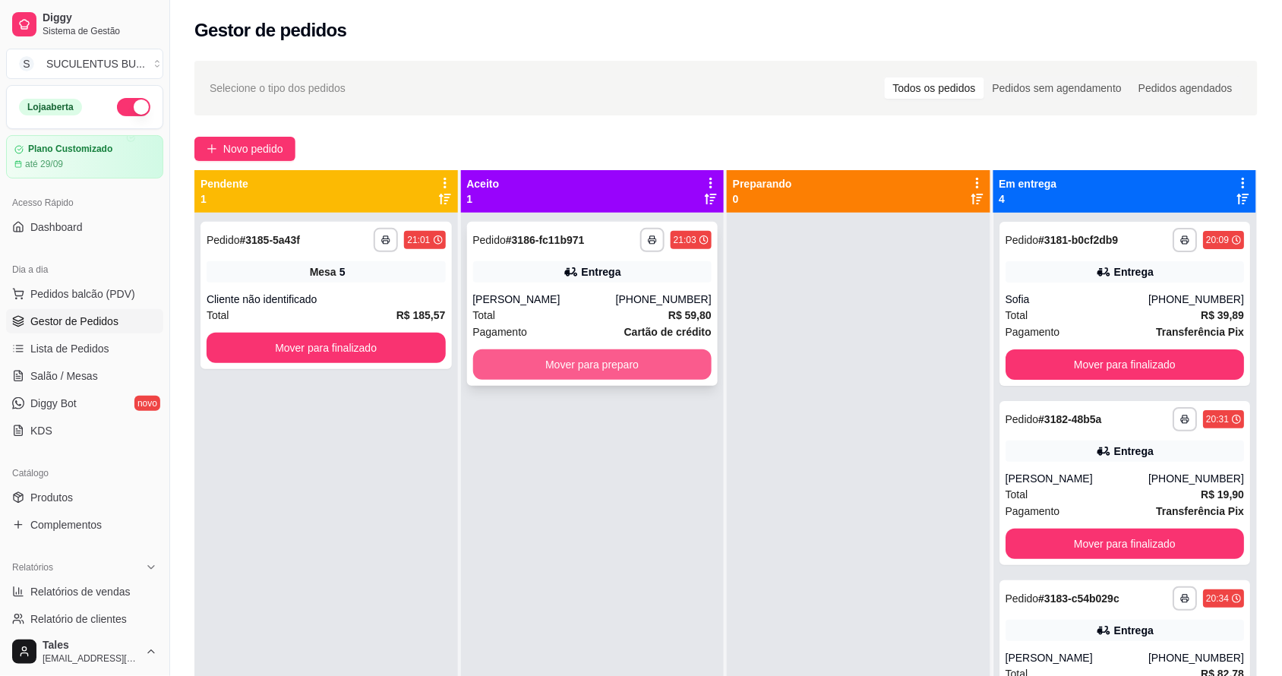
click at [586, 366] on button "Mover para preparo" at bounding box center [592, 364] width 239 height 30
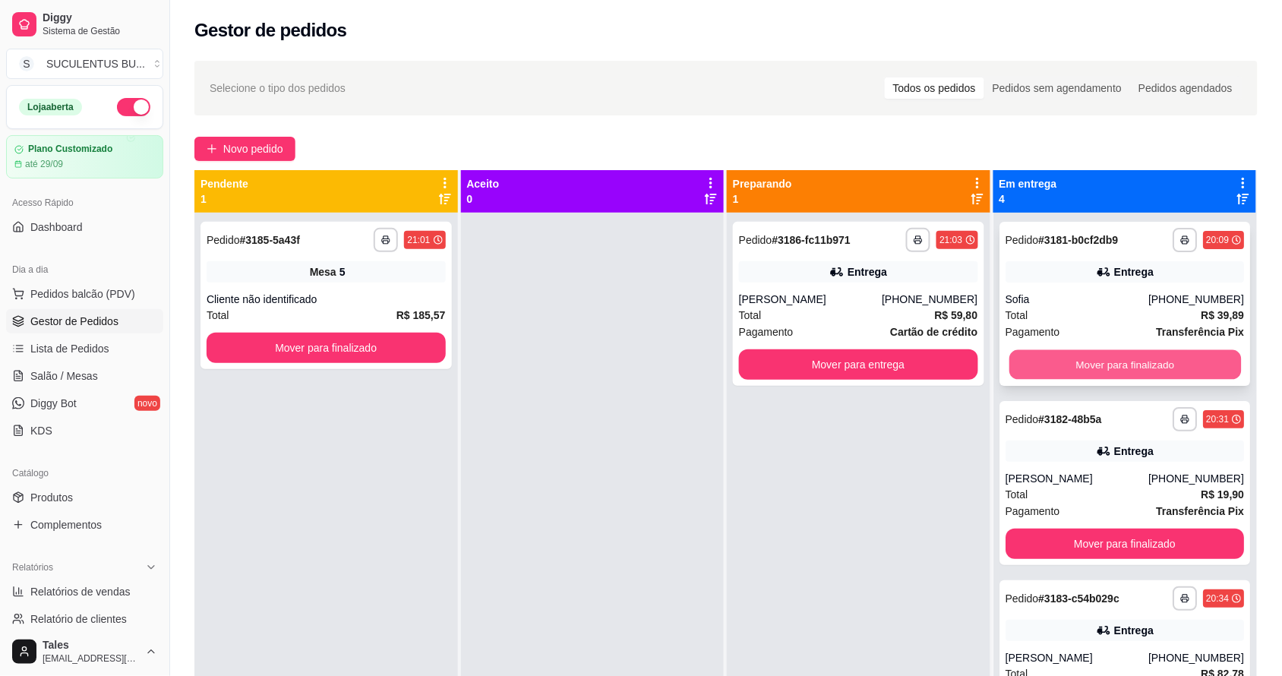
click at [1183, 365] on button "Mover para finalizado" at bounding box center [1125, 365] width 232 height 30
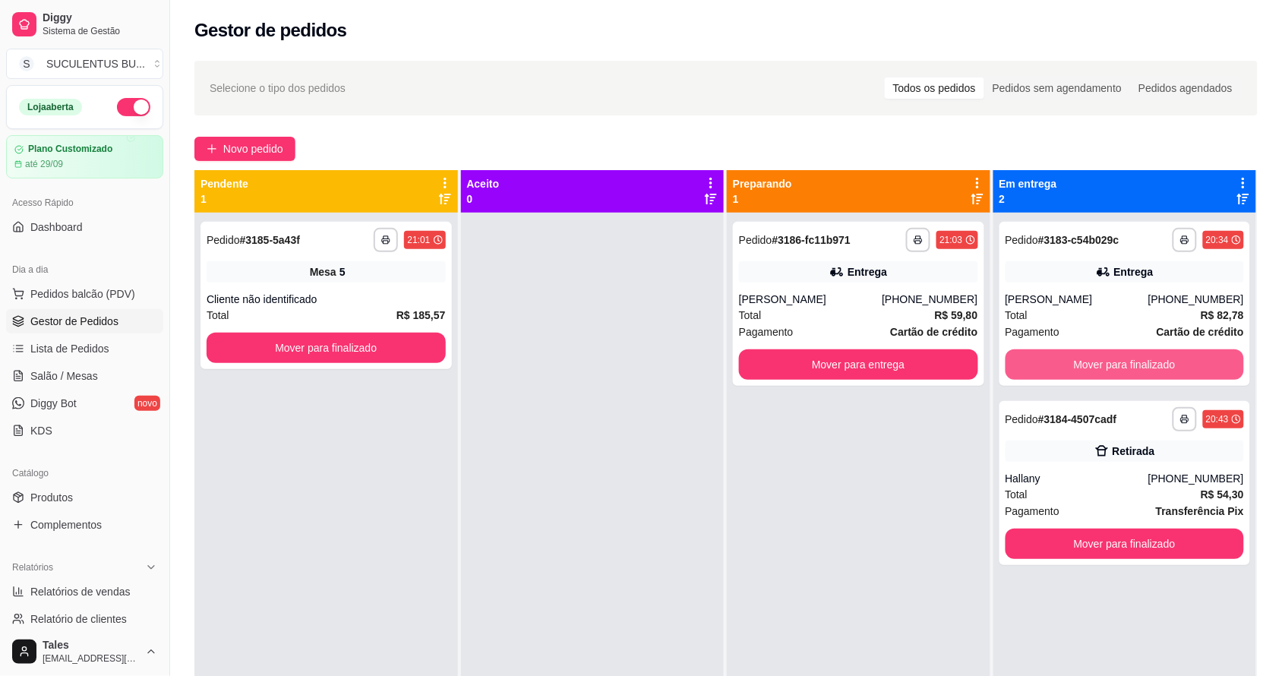
click at [1183, 365] on button "Mover para finalizado" at bounding box center [1125, 364] width 239 height 30
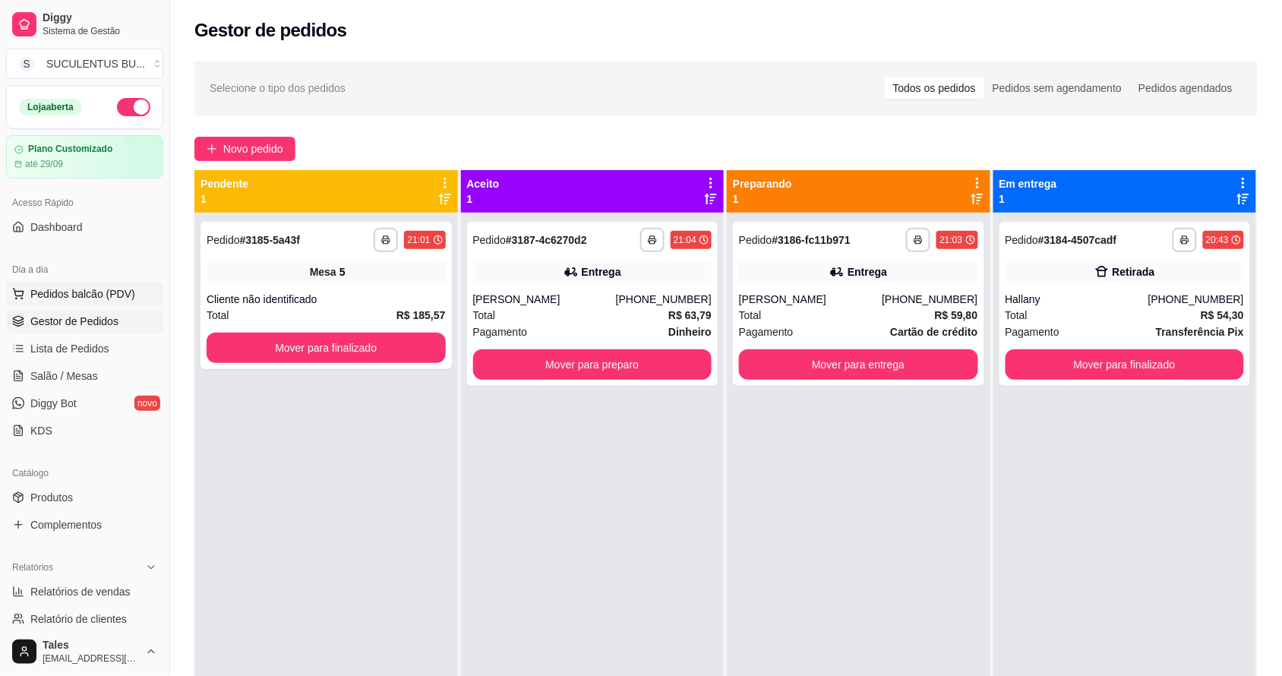
click at [82, 286] on button "Pedidos balcão (PDV)" at bounding box center [84, 294] width 157 height 24
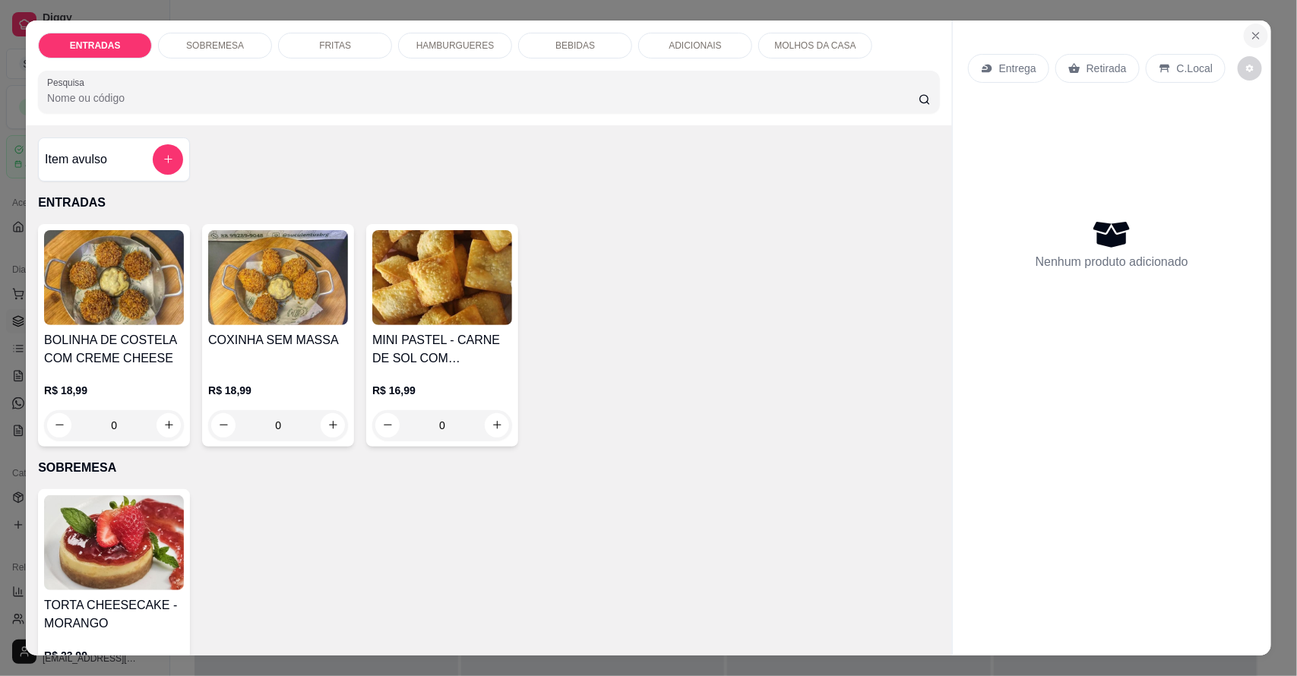
click at [1250, 30] on icon "Close" at bounding box center [1256, 36] width 12 height 12
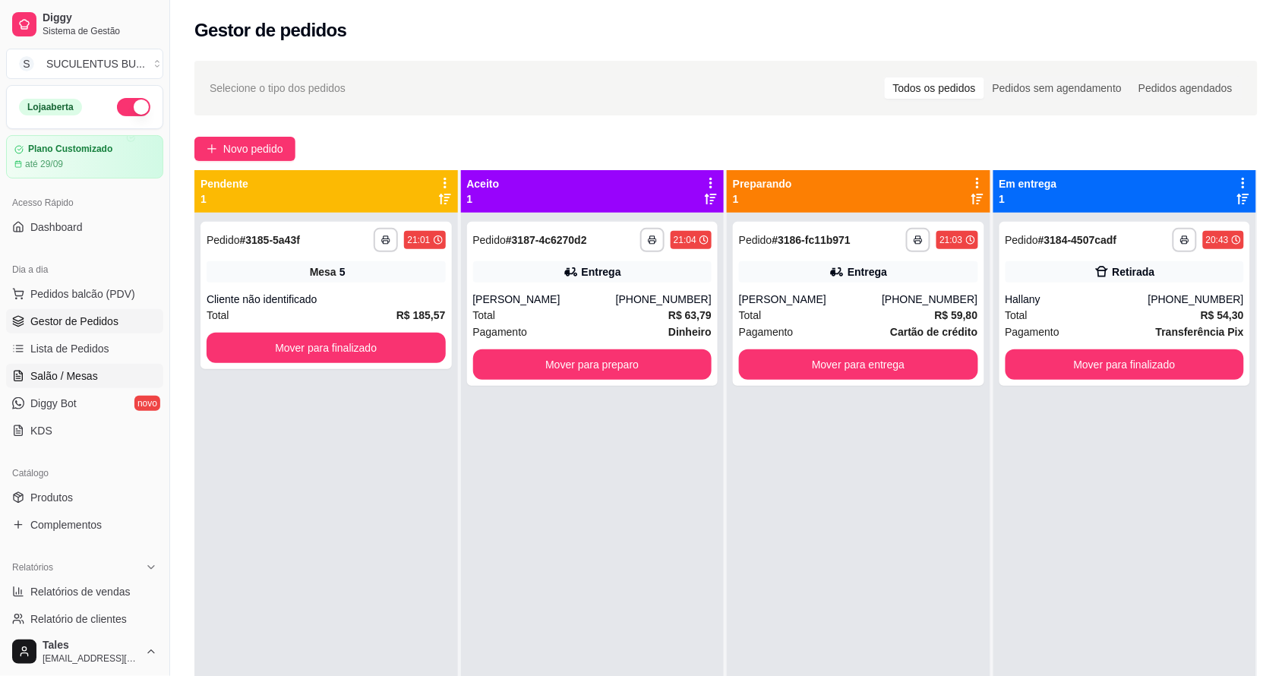
click at [65, 378] on span "Salão / Mesas" at bounding box center [64, 375] width 68 height 15
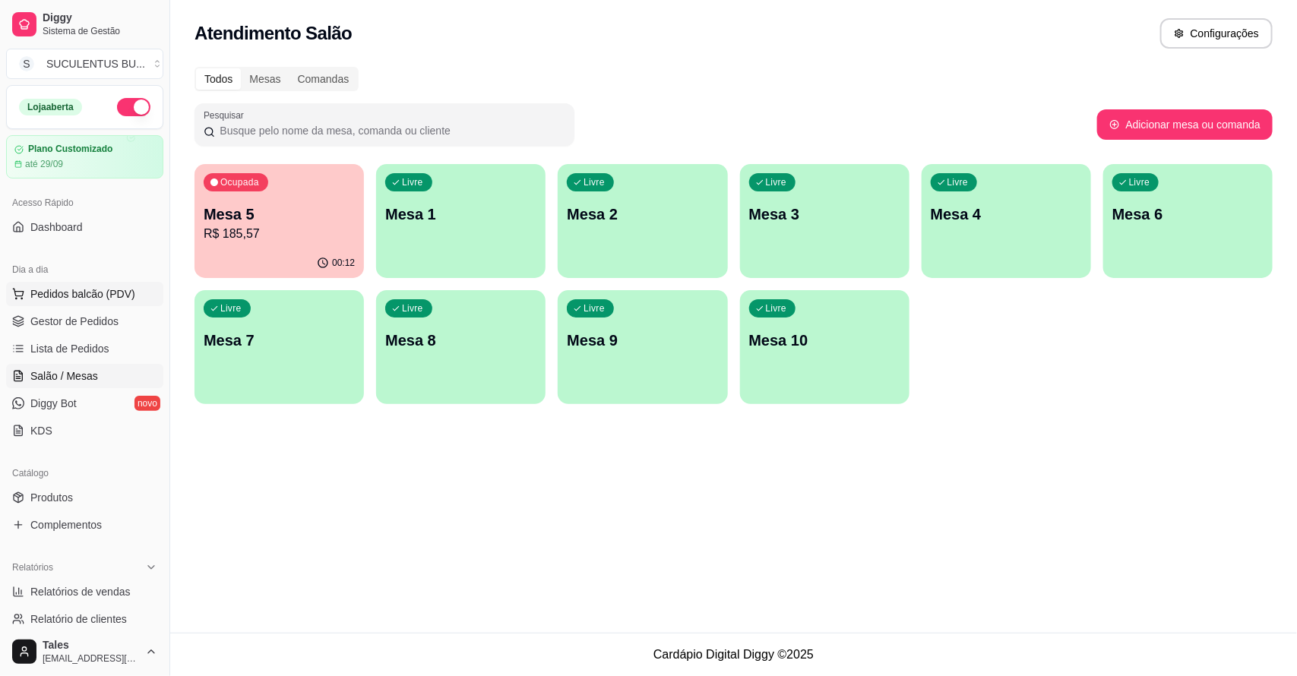
click at [59, 298] on span "Pedidos balcão (PDV)" at bounding box center [82, 293] width 105 height 15
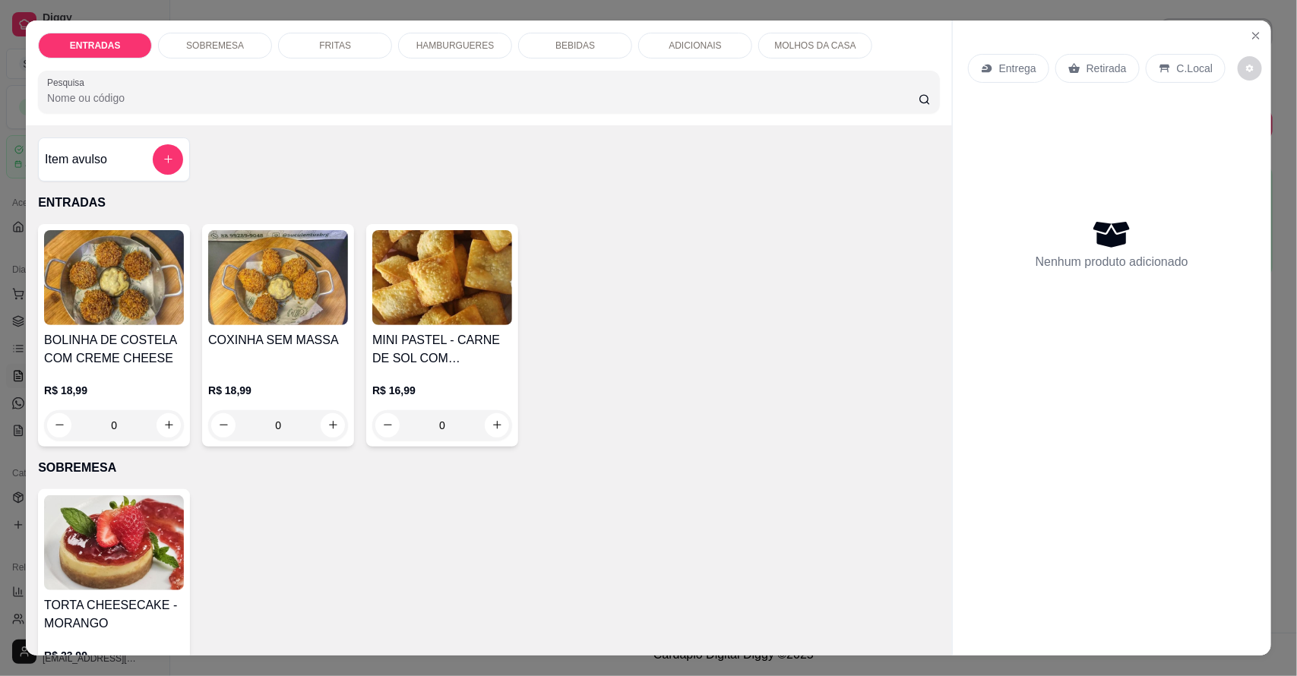
click at [1015, 62] on p "Entrega" at bounding box center [1017, 68] width 37 height 15
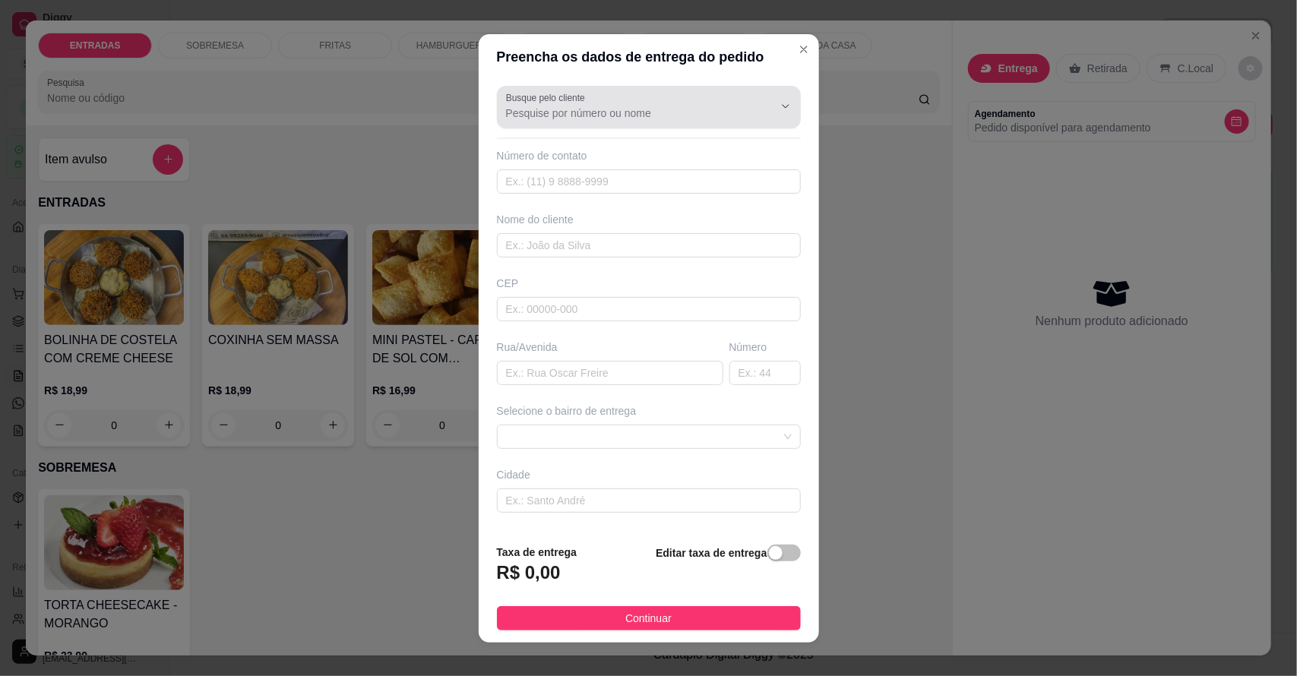
click at [670, 106] on input "Busque pelo cliente" at bounding box center [627, 113] width 243 height 15
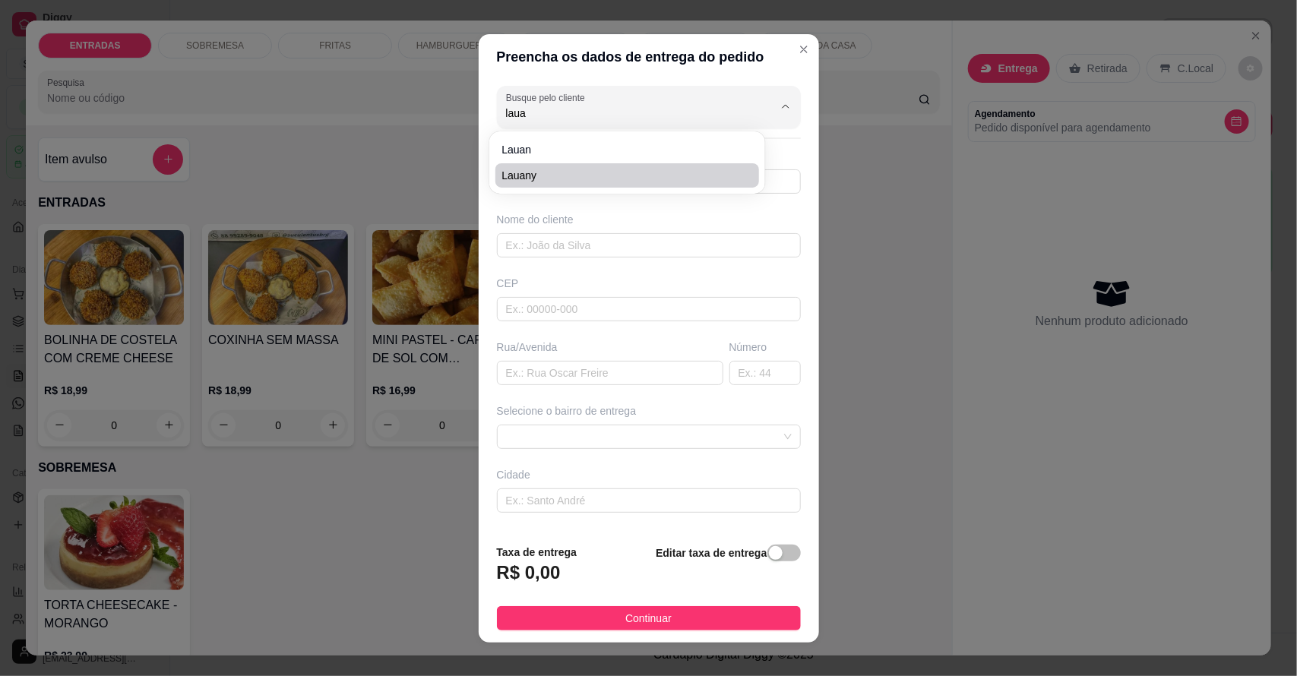
click at [583, 180] on span "Lauany" at bounding box center [619, 175] width 236 height 15
type input "Lauany"
type input "88993415953"
type input "Lauany"
type input "6315500"
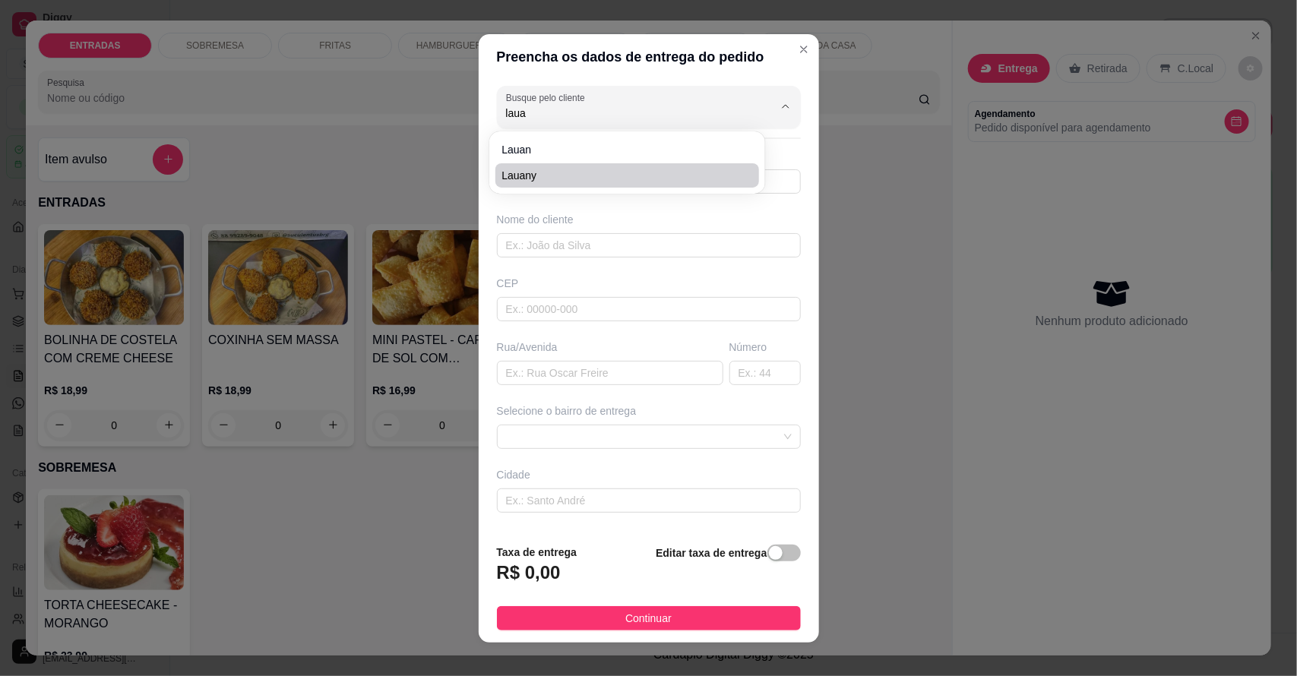
type input "São Benedito"
type input "69"
type input "Salitre"
type input "Alto do mercado de raimundo caminho que vai pro cemitério"
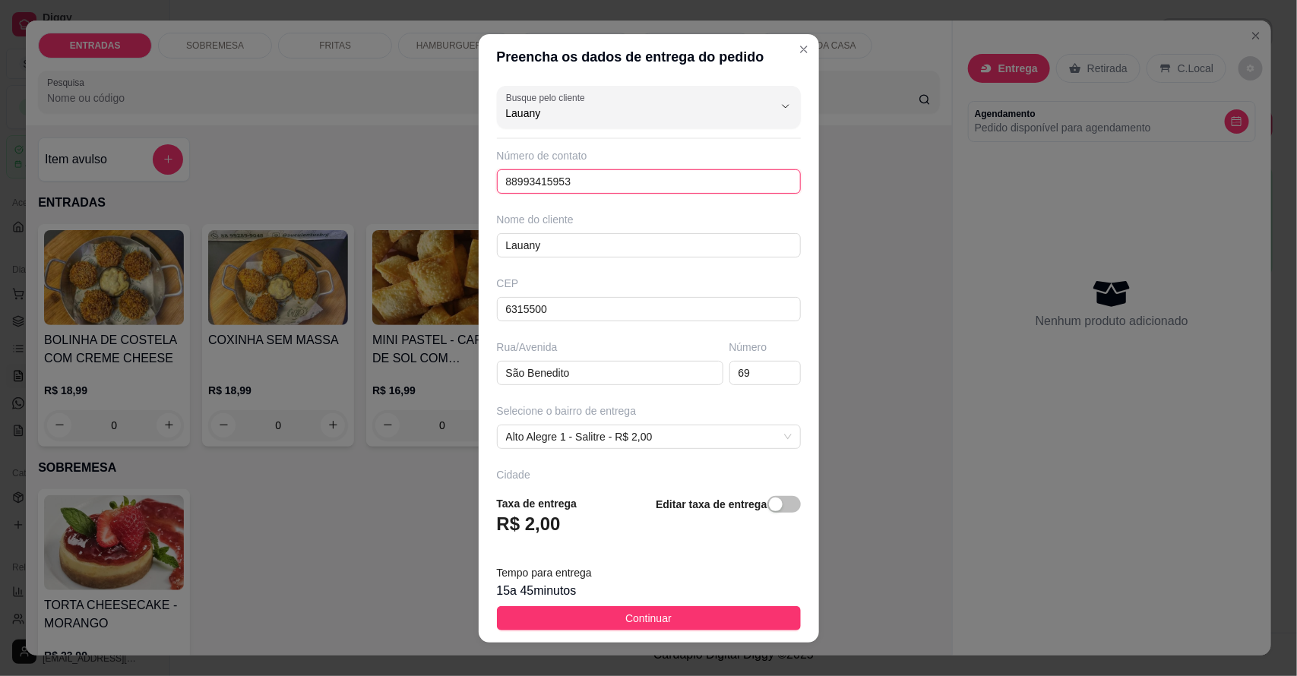
click at [530, 183] on input "88993415953" at bounding box center [649, 181] width 304 height 24
click at [590, 183] on input "88993415953" at bounding box center [649, 181] width 304 height 24
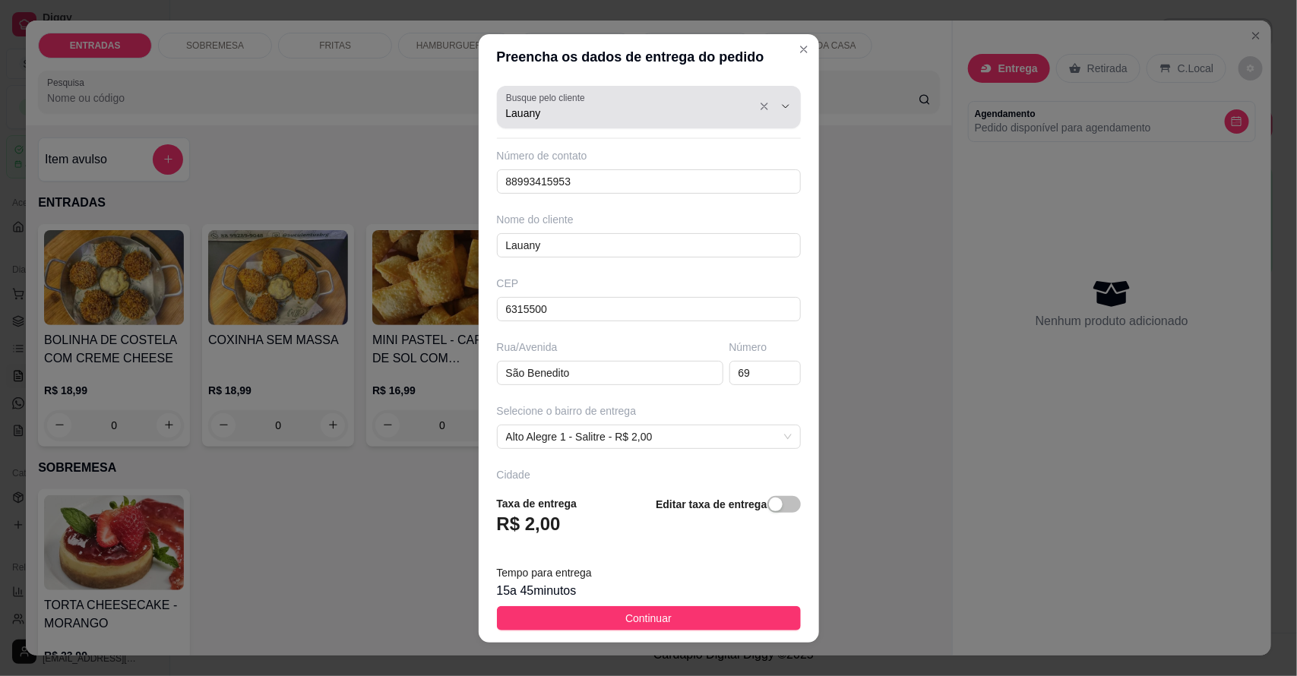
click at [610, 112] on input "Lauany" at bounding box center [627, 113] width 243 height 15
type input "Lauany pe da serra"
click at [624, 204] on div "Busque pelo cliente Lauany pe da serra Número de contato 88993415953 Nome do cl…" at bounding box center [649, 281] width 340 height 403
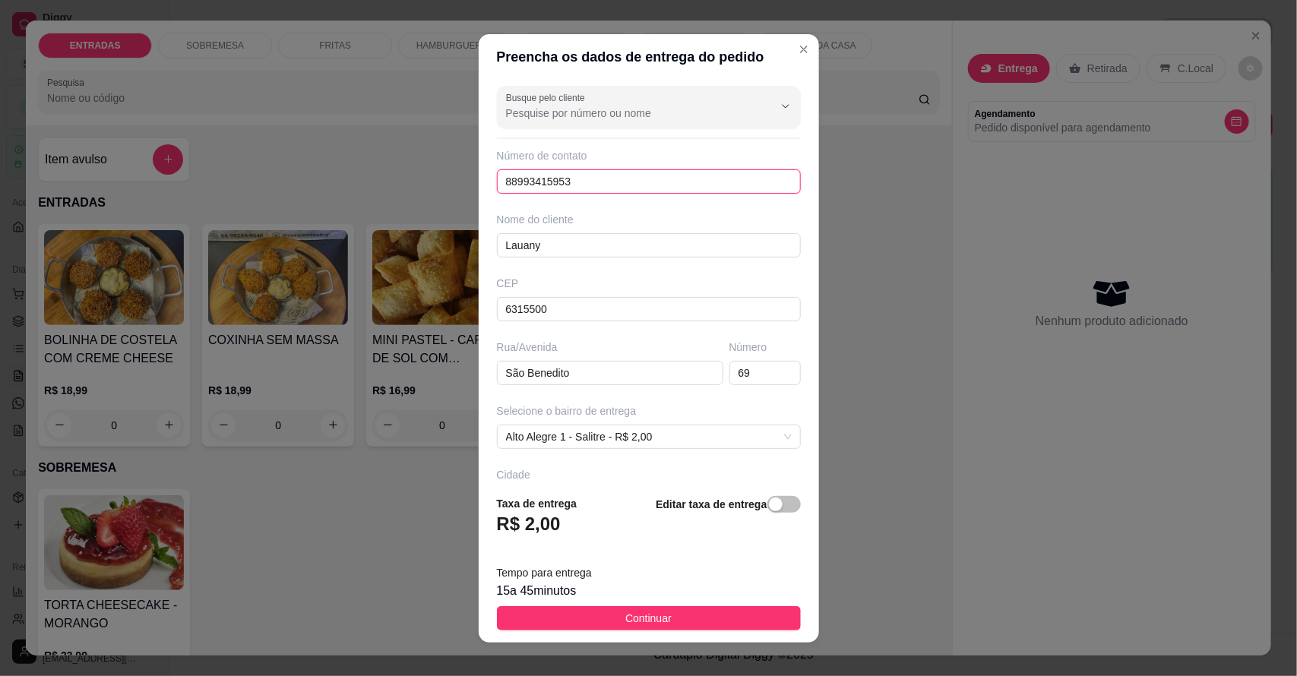
click at [617, 185] on input "88993415953" at bounding box center [649, 181] width 304 height 24
type input "8"
click at [540, 181] on input "text" at bounding box center [649, 181] width 304 height 24
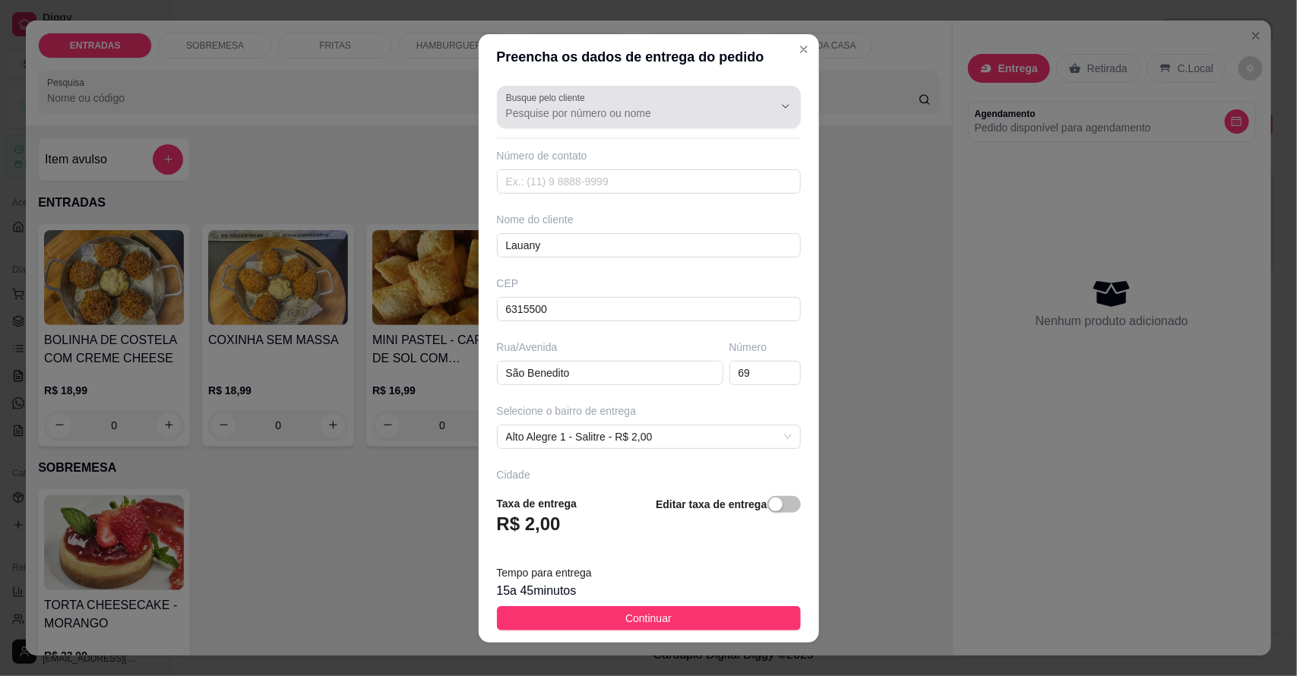
click at [632, 115] on input "Busque pelo cliente" at bounding box center [627, 113] width 243 height 15
type input "ravy"
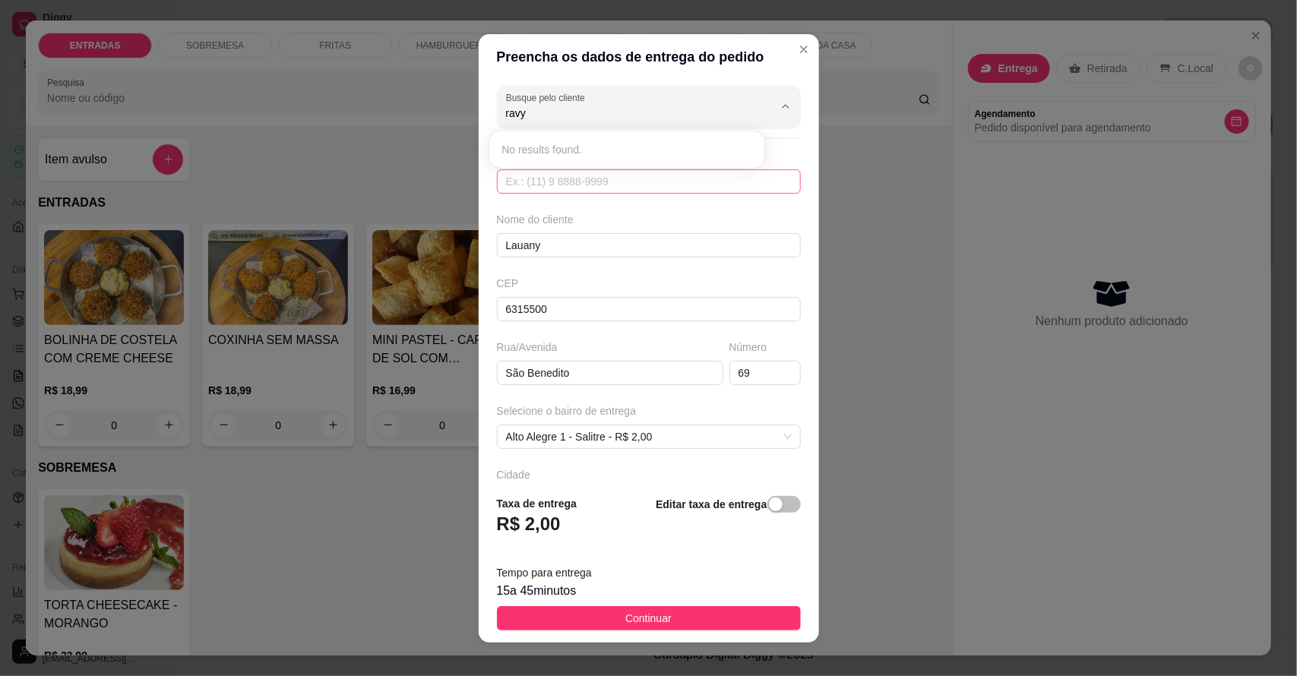
click at [623, 190] on input "text" at bounding box center [649, 181] width 304 height 24
click at [624, 173] on input "text" at bounding box center [649, 181] width 304 height 24
type input "[PHONE_NUMBER]"
click at [553, 243] on input "Lauany" at bounding box center [649, 245] width 304 height 24
type input "L"
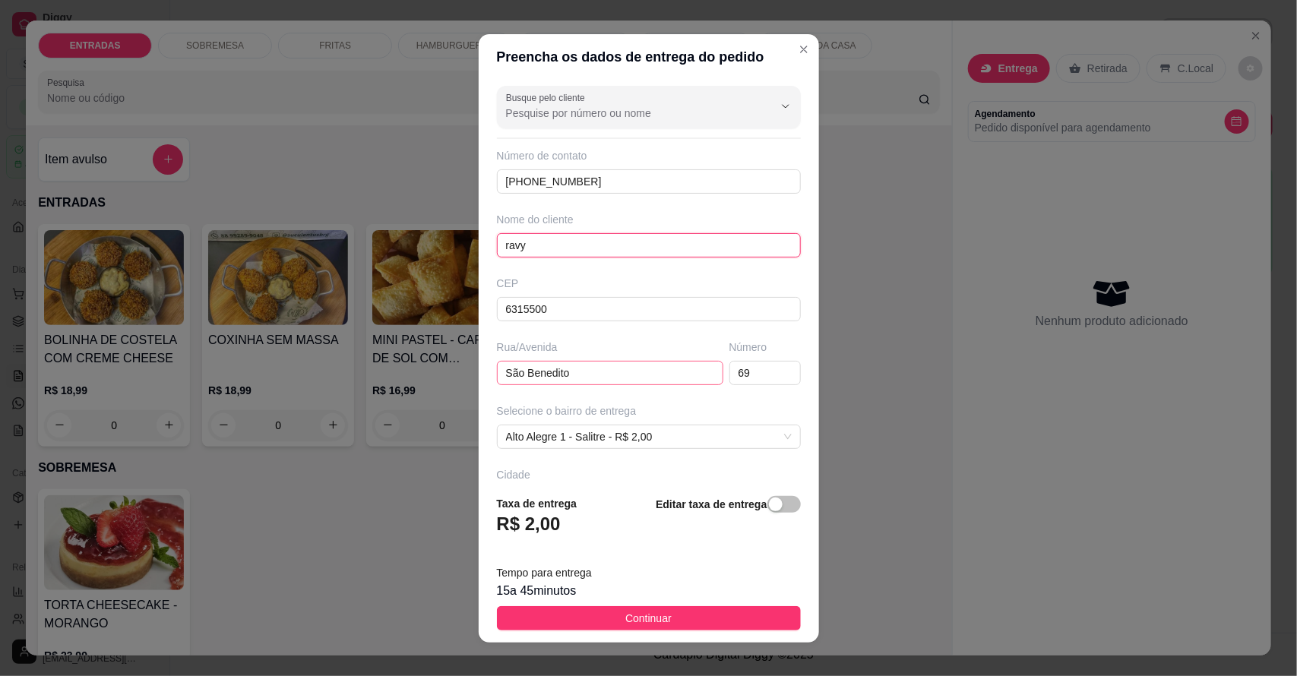
type input "ravy"
click at [600, 384] on input "São Benedito" at bounding box center [610, 373] width 226 height 24
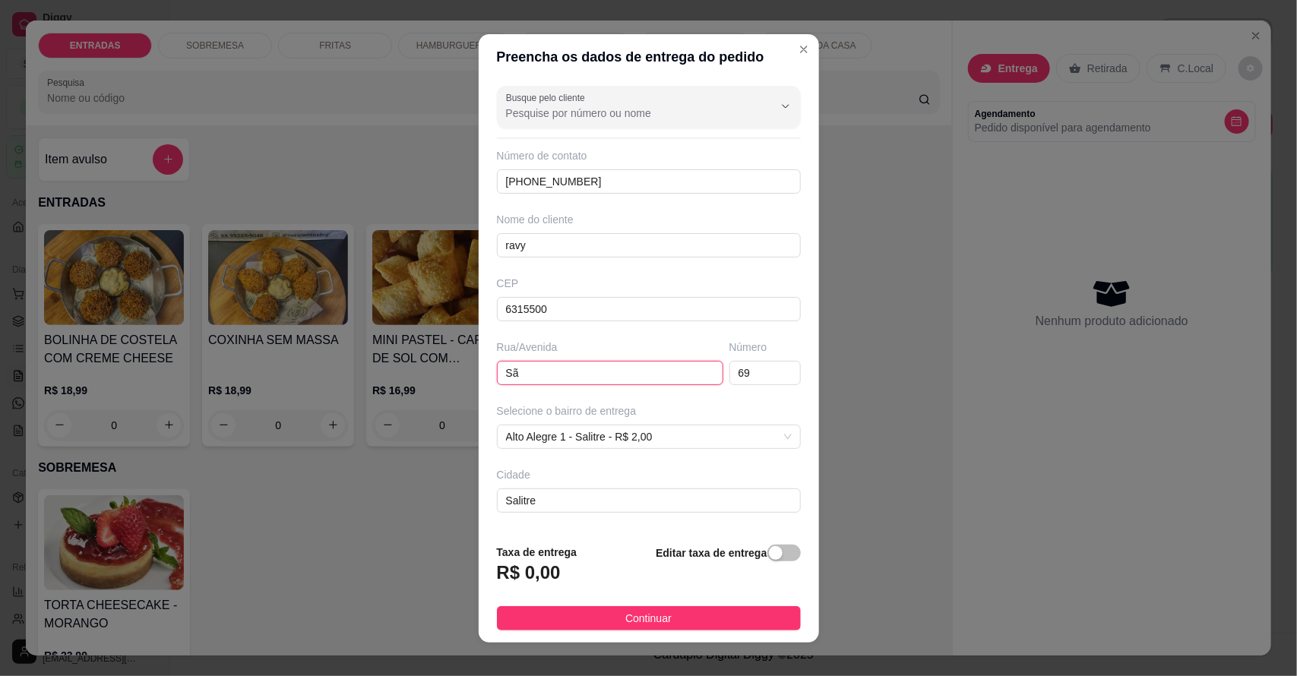
type input "S"
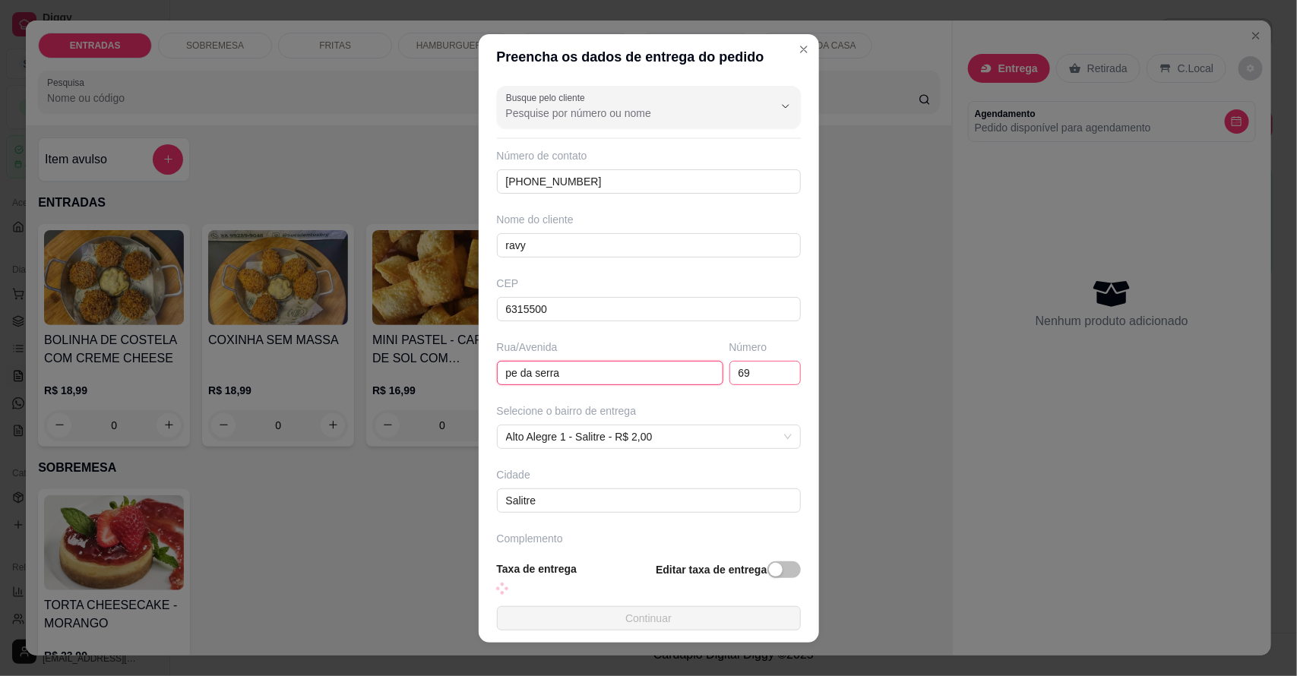
type input "pe da serra"
click at [743, 371] on input "69" at bounding box center [764, 373] width 71 height 24
type input "6"
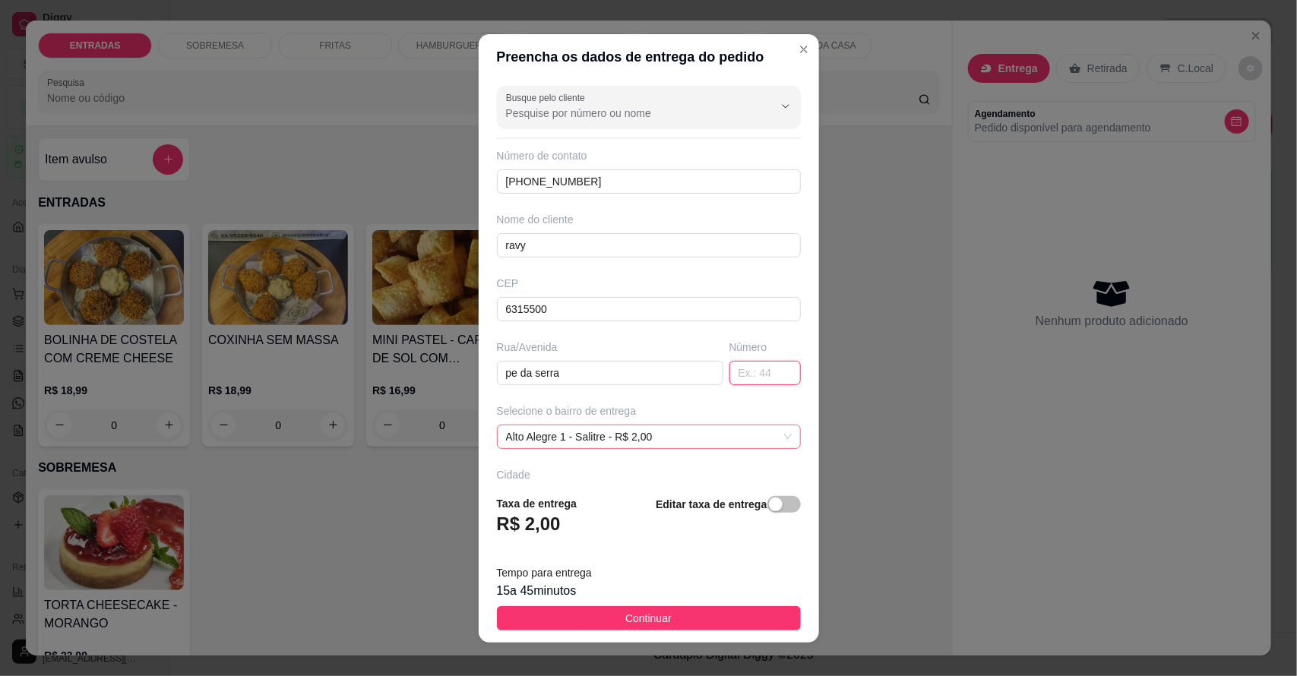
click at [628, 437] on span "Alto Alegre 1 - Salitre - R$ 2,00" at bounding box center [649, 436] width 286 height 23
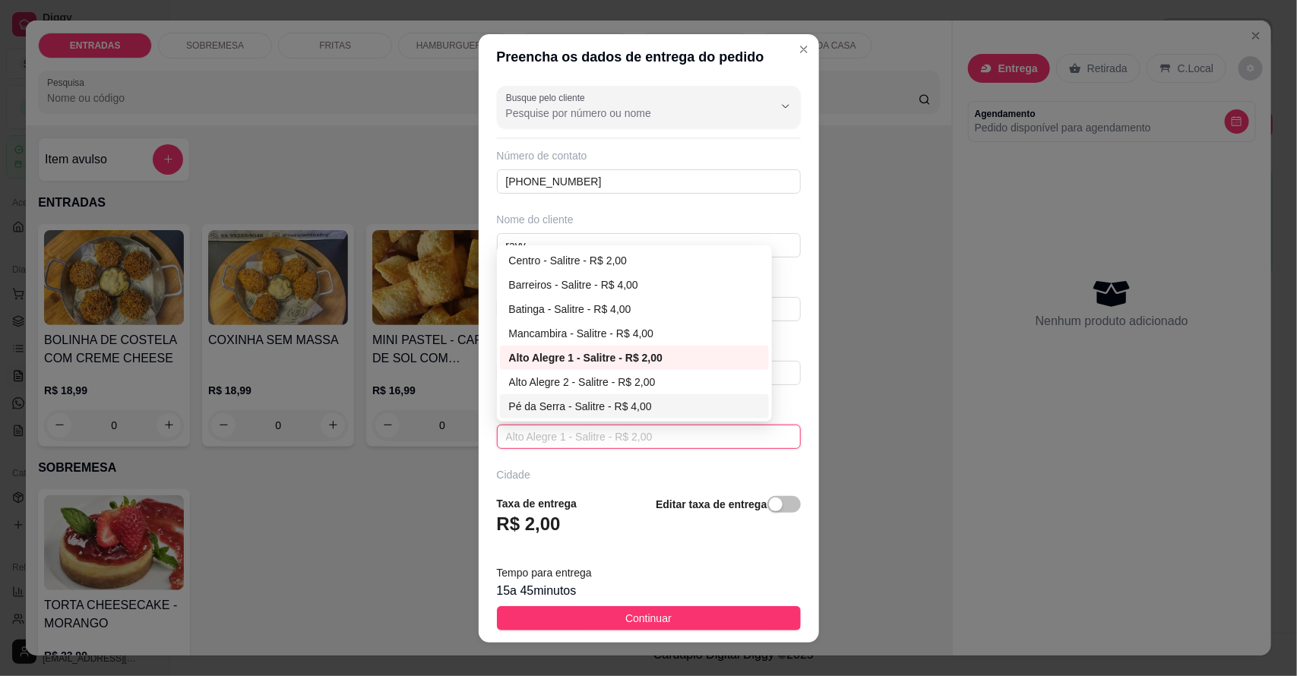
click at [602, 403] on div "Pé da Serra - Salitre - R$ 4,00" at bounding box center [634, 406] width 251 height 17
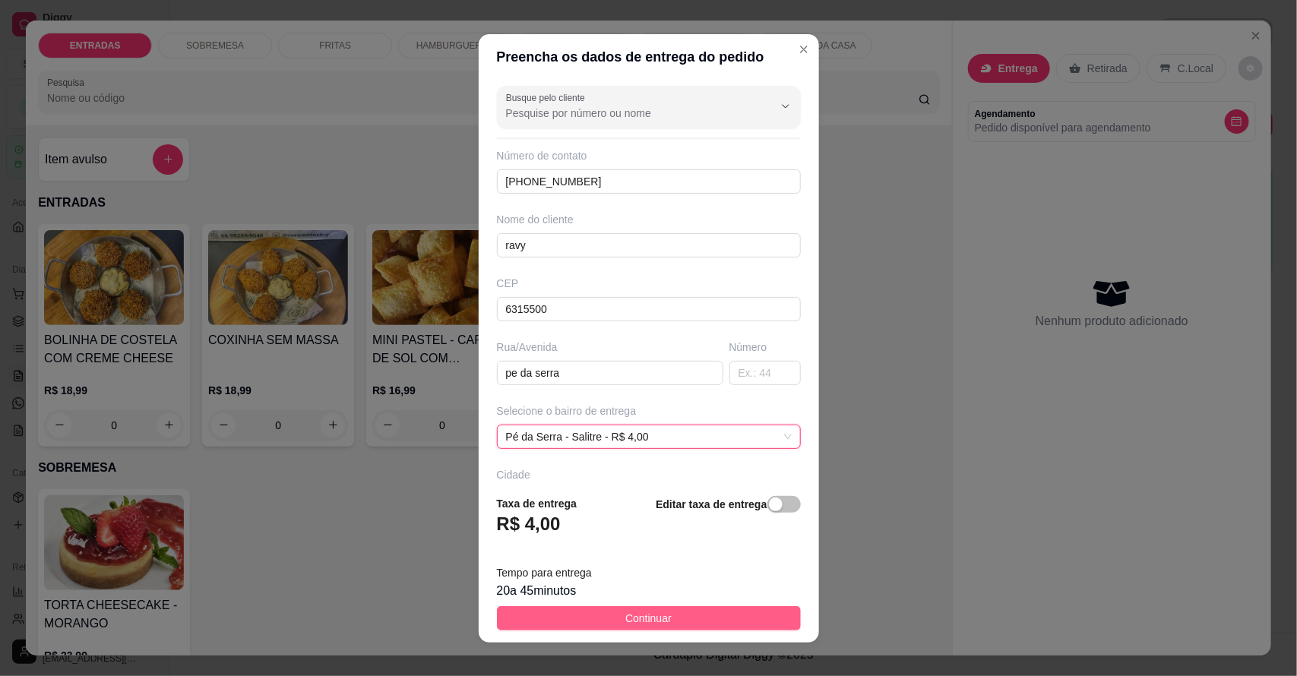
click at [632, 610] on span "Continuar" at bounding box center [648, 618] width 46 height 17
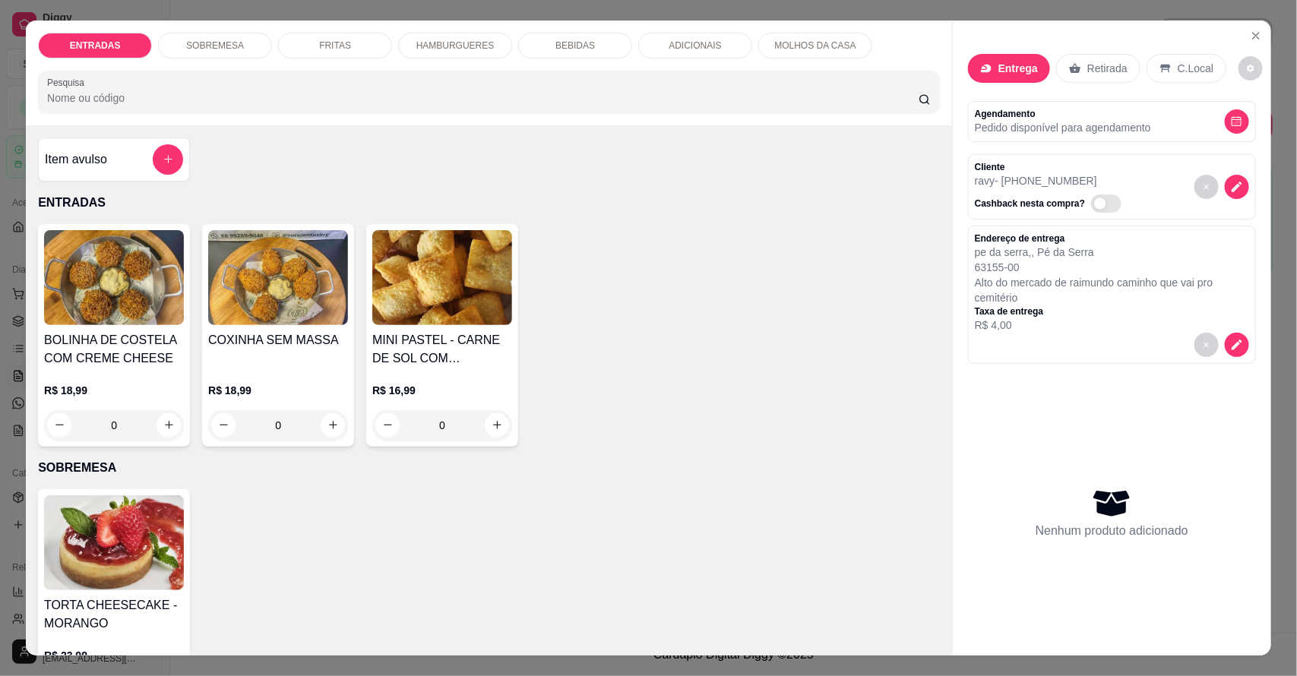
click at [443, 40] on p "HAMBURGUERES" at bounding box center [455, 46] width 78 height 12
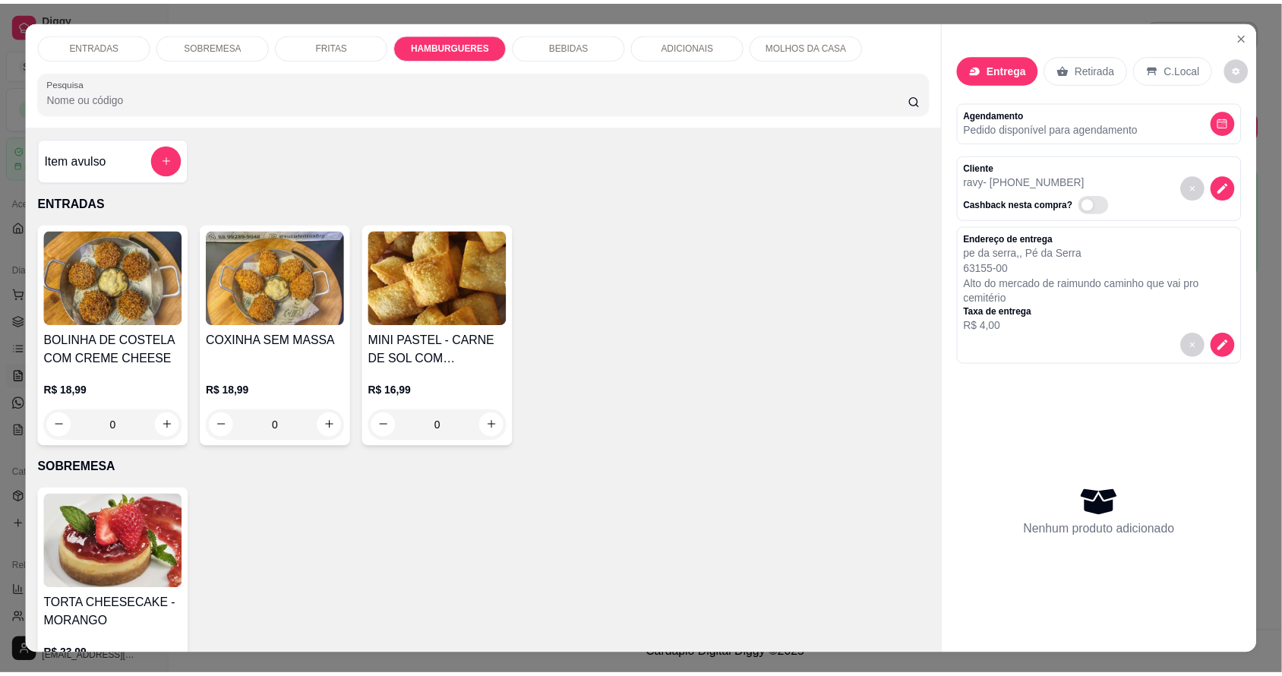
scroll to position [28, 0]
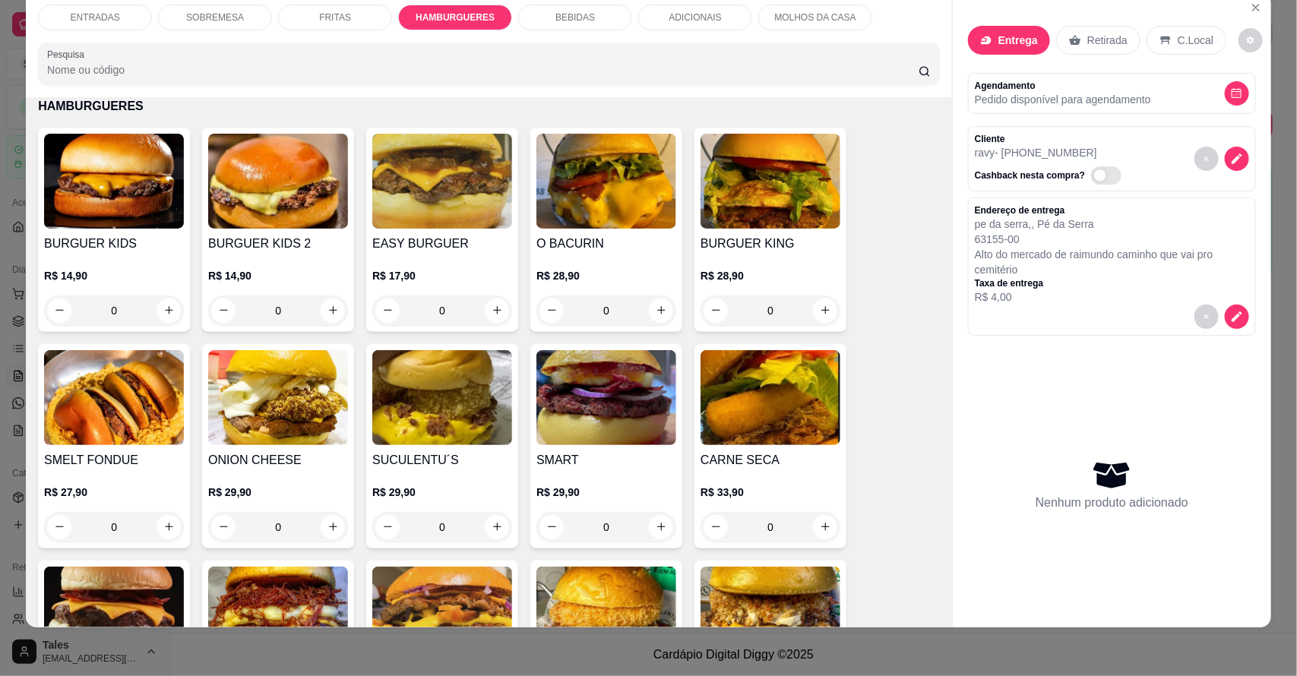
click at [490, 308] on div "0" at bounding box center [442, 311] width 140 height 30
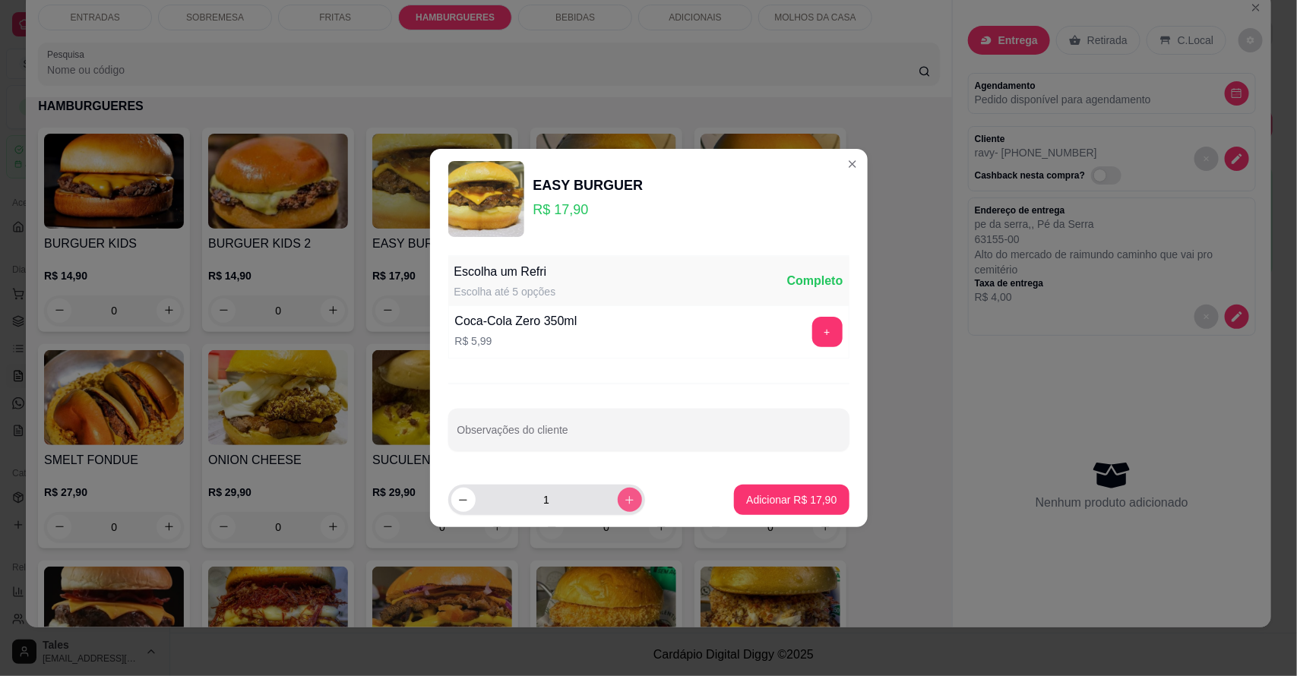
click at [624, 498] on icon "increase-product-quantity" at bounding box center [629, 500] width 11 height 11
type input "2"
click at [819, 506] on p "Adicionar R$ 35,80" at bounding box center [791, 499] width 90 height 15
type input "2"
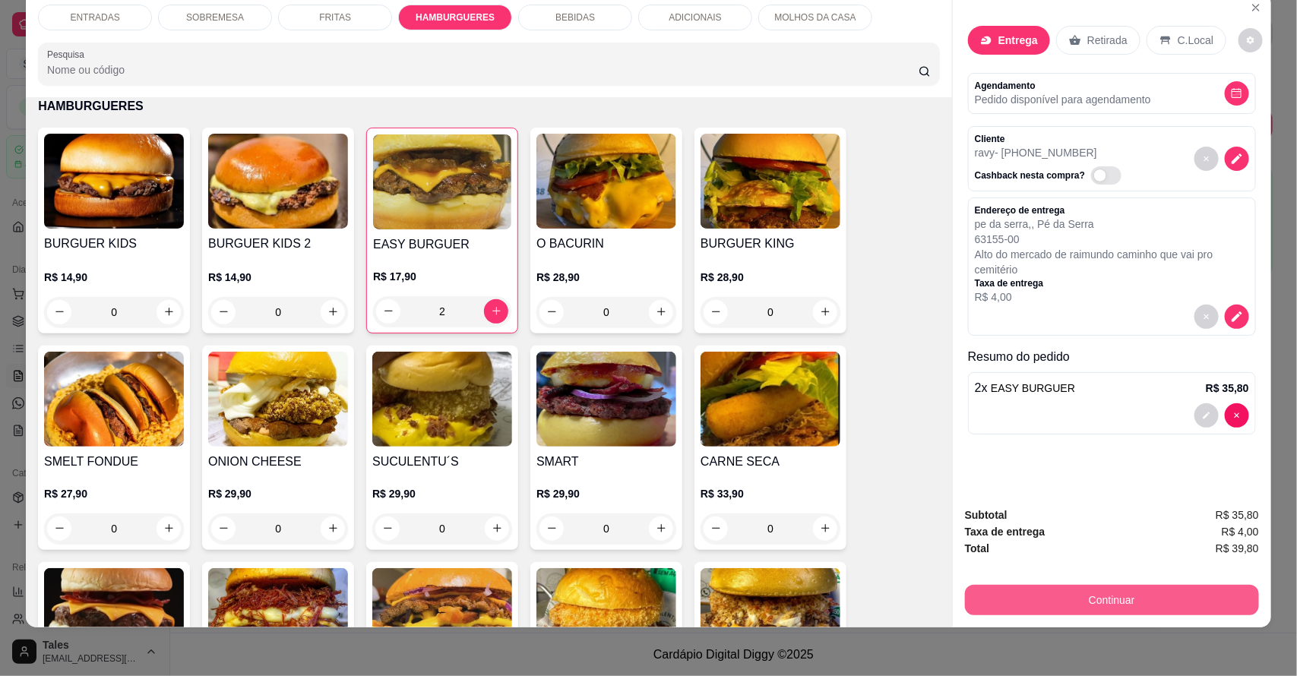
click at [1099, 597] on button "Continuar" at bounding box center [1112, 600] width 294 height 30
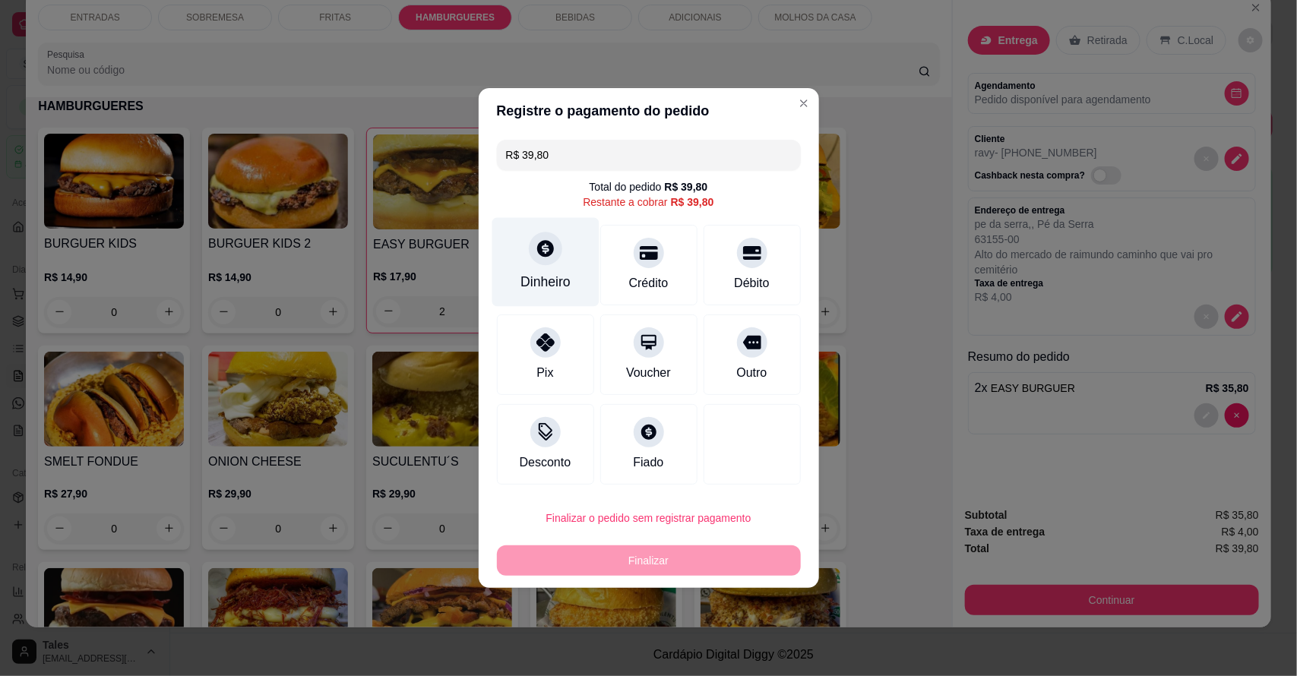
click at [543, 275] on div "Dinheiro" at bounding box center [545, 282] width 50 height 20
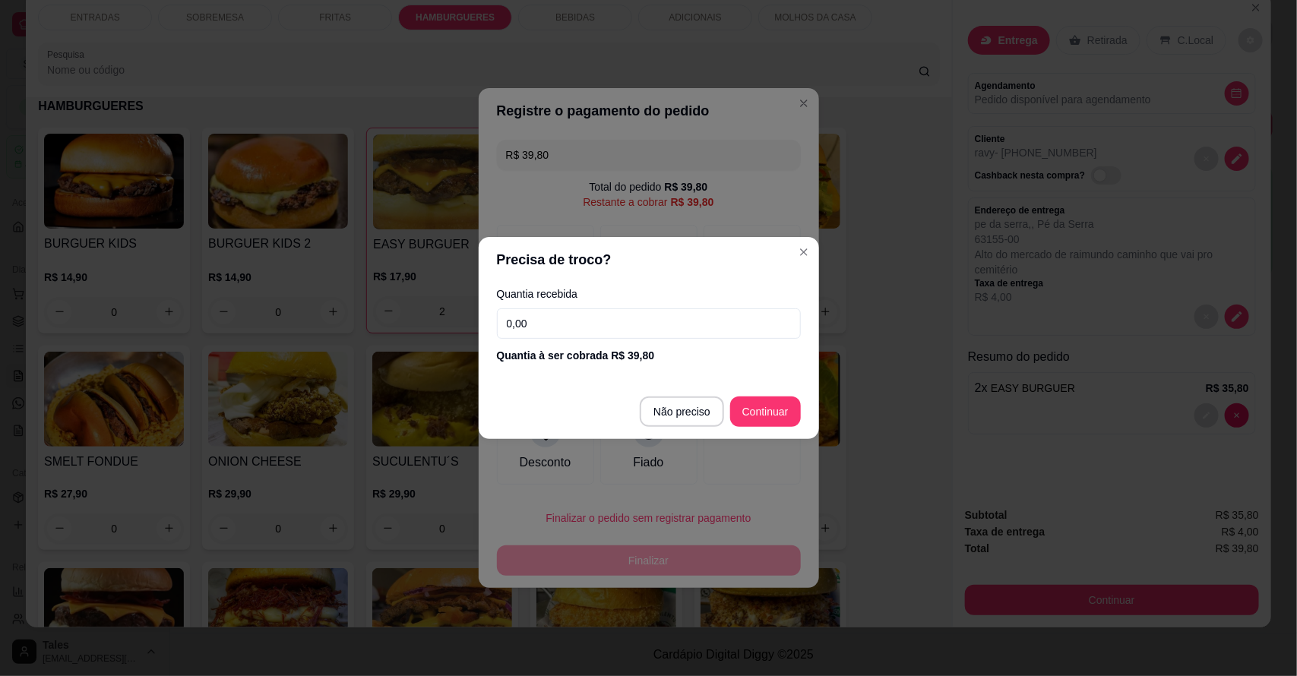
click at [537, 320] on input "0,00" at bounding box center [649, 323] width 304 height 30
type input "100,00"
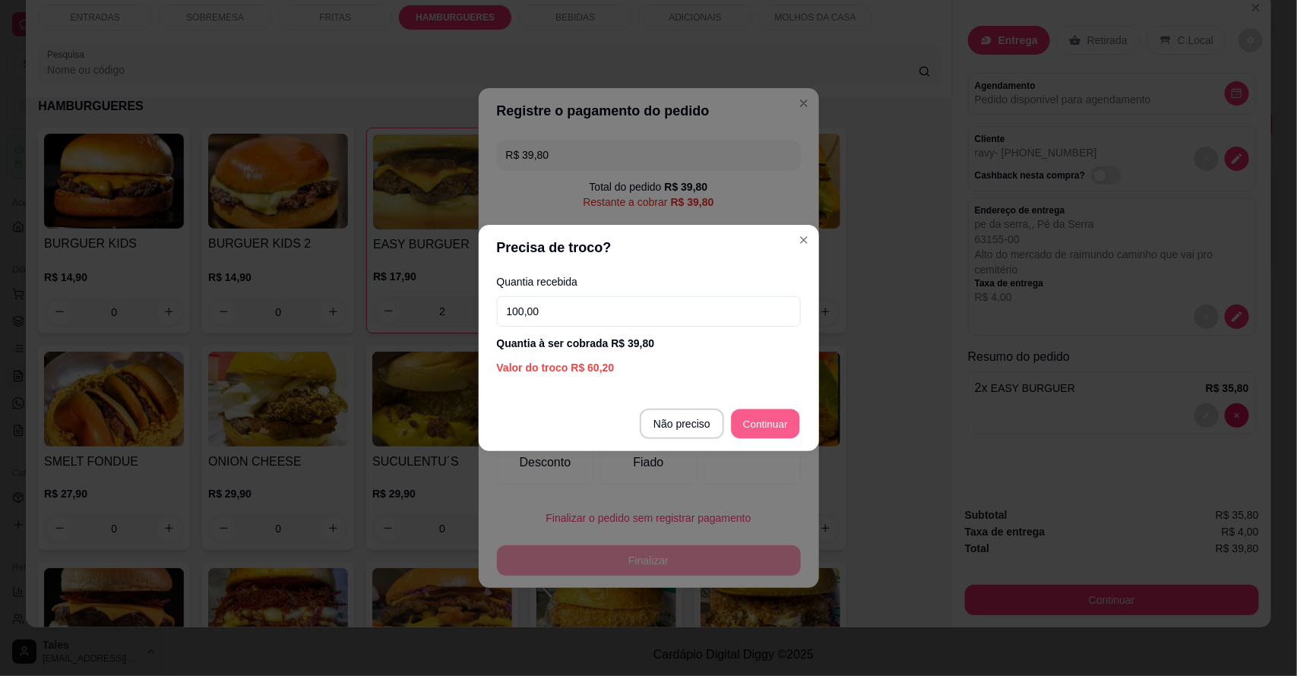
type input "R$ 0,00"
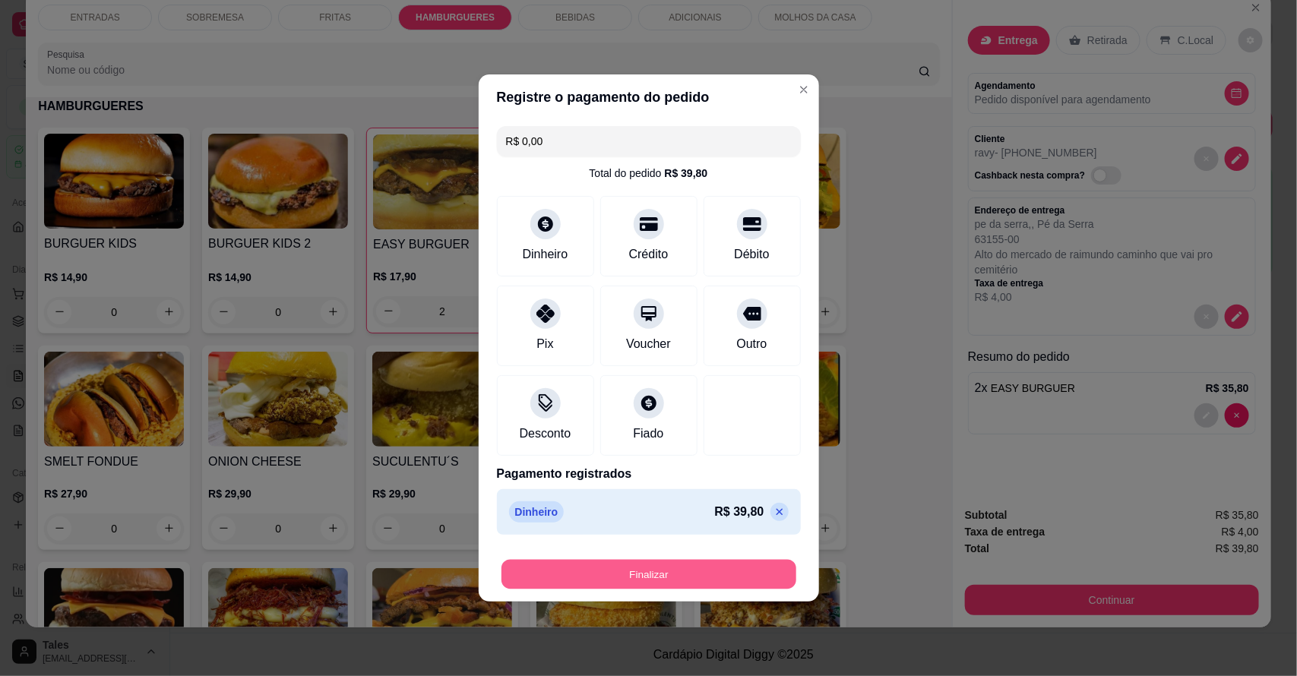
click at [722, 575] on button "Finalizar" at bounding box center [648, 575] width 295 height 30
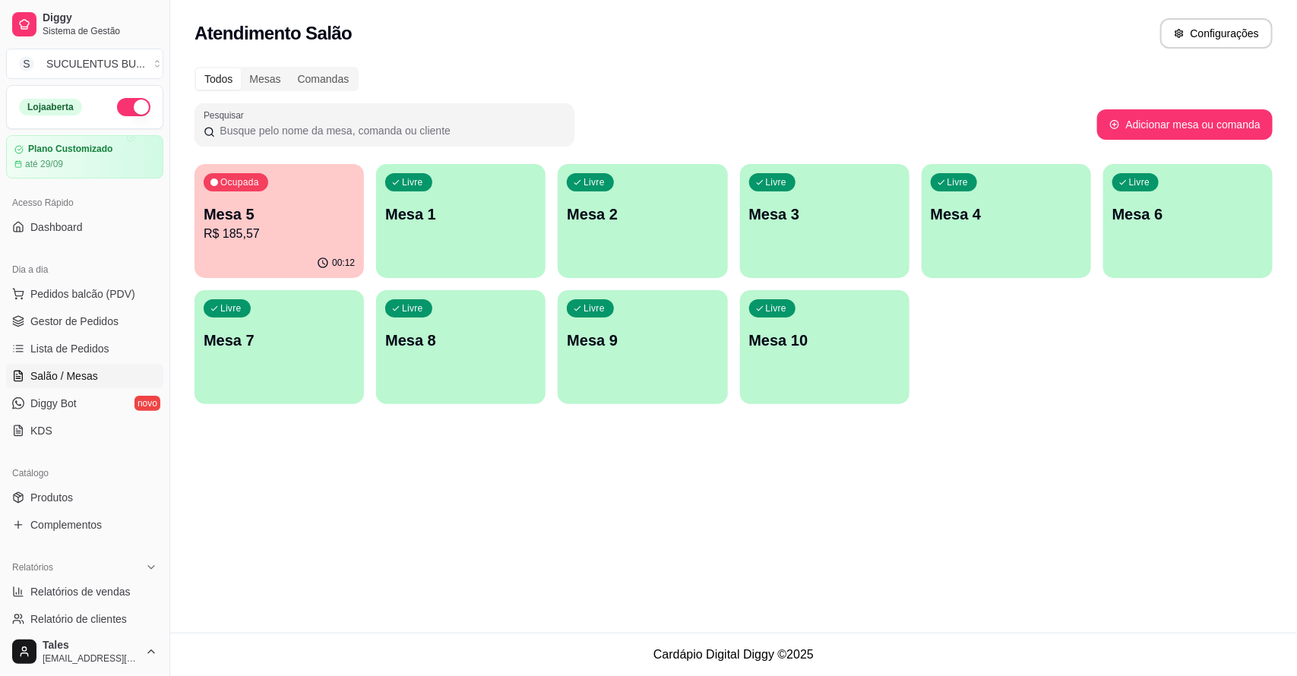
click at [92, 308] on ul "Pedidos balcão (PDV) Gestor de Pedidos Lista de Pedidos Salão / Mesas Diggy Bot…" at bounding box center [84, 362] width 157 height 161
click at [91, 330] on link "Gestor de Pedidos" at bounding box center [84, 321] width 157 height 24
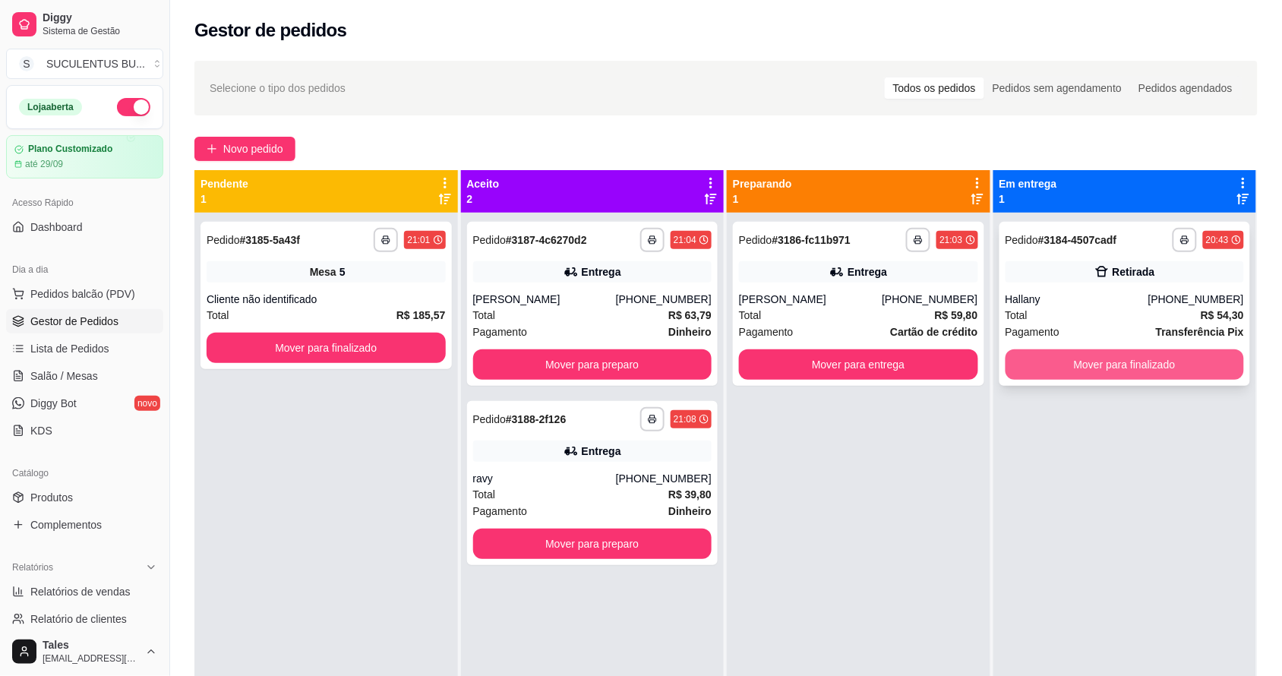
click at [1142, 362] on button "Mover para finalizado" at bounding box center [1125, 364] width 239 height 30
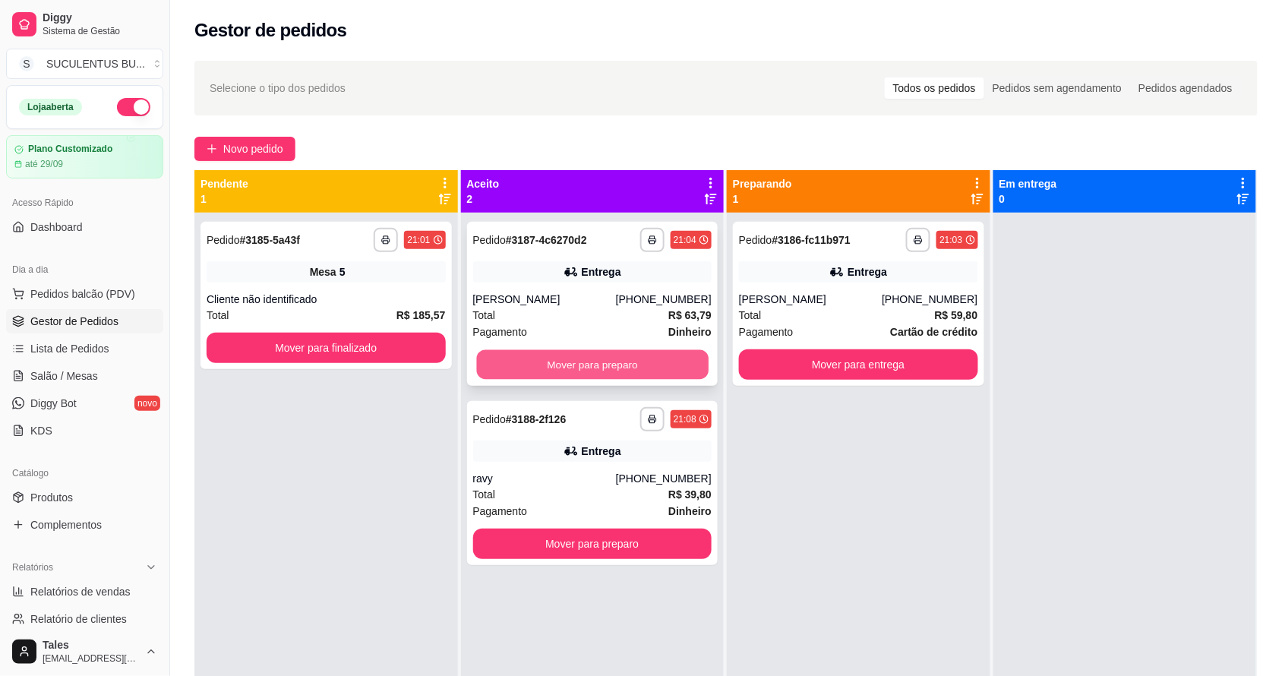
click at [621, 367] on button "Mover para preparo" at bounding box center [592, 365] width 232 height 30
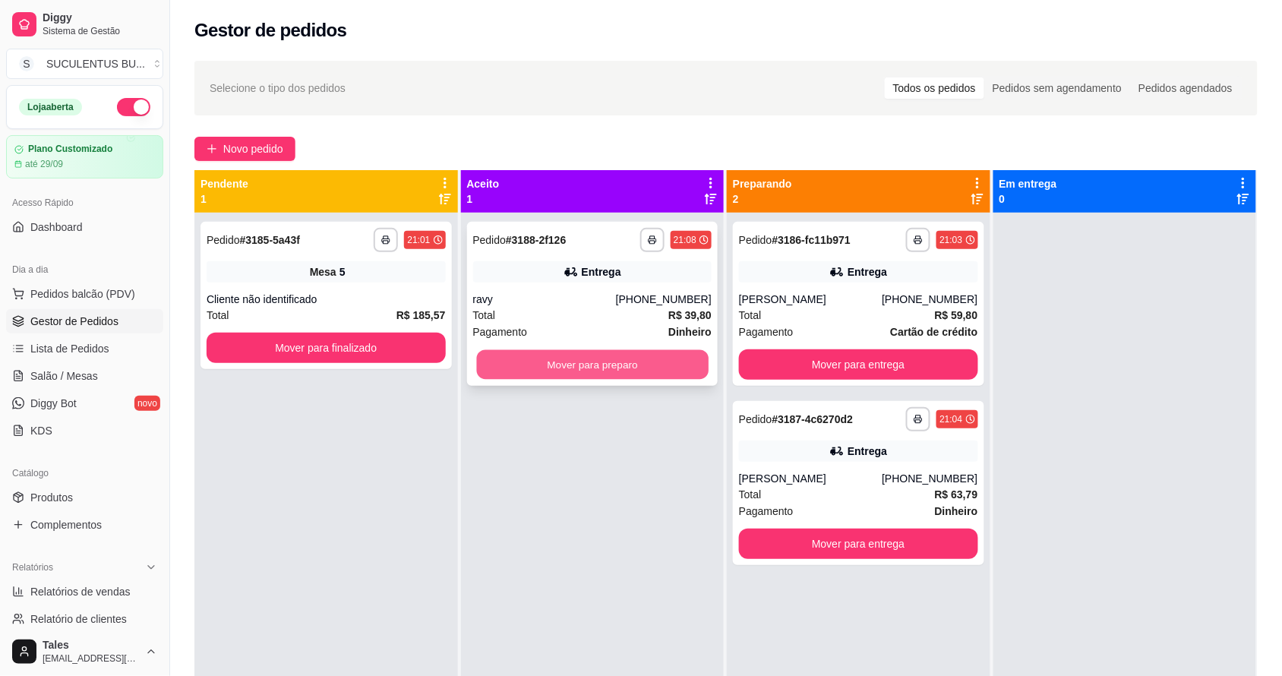
click at [631, 368] on button "Mover para preparo" at bounding box center [592, 365] width 232 height 30
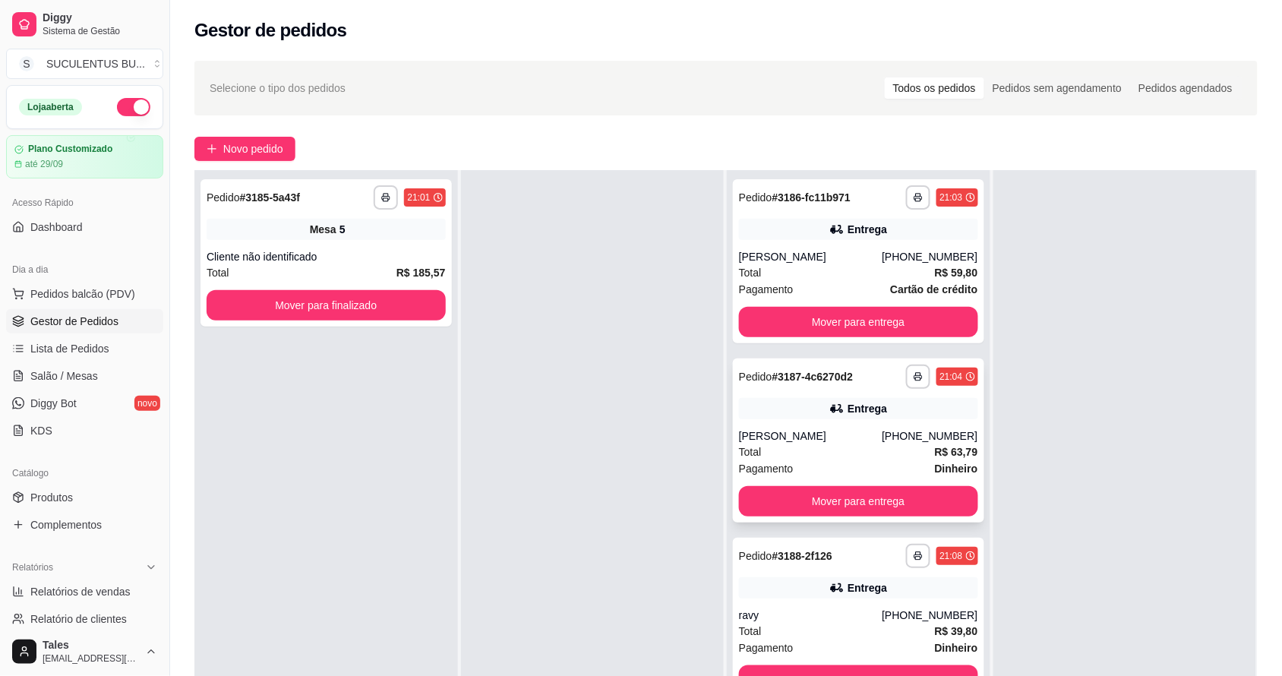
click at [882, 441] on div "[PERSON_NAME]" at bounding box center [810, 435] width 143 height 15
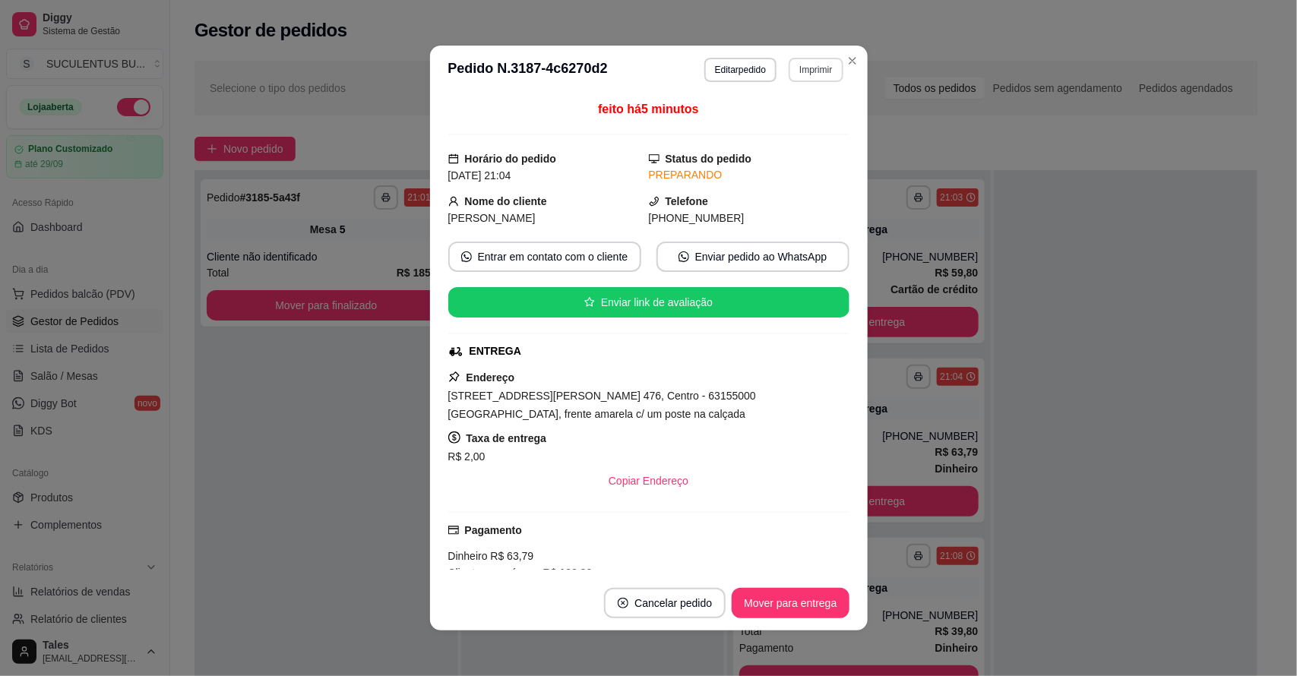
click at [829, 66] on button "Imprimir" at bounding box center [816, 70] width 54 height 24
click at [847, 49] on button "Close" at bounding box center [852, 61] width 24 height 24
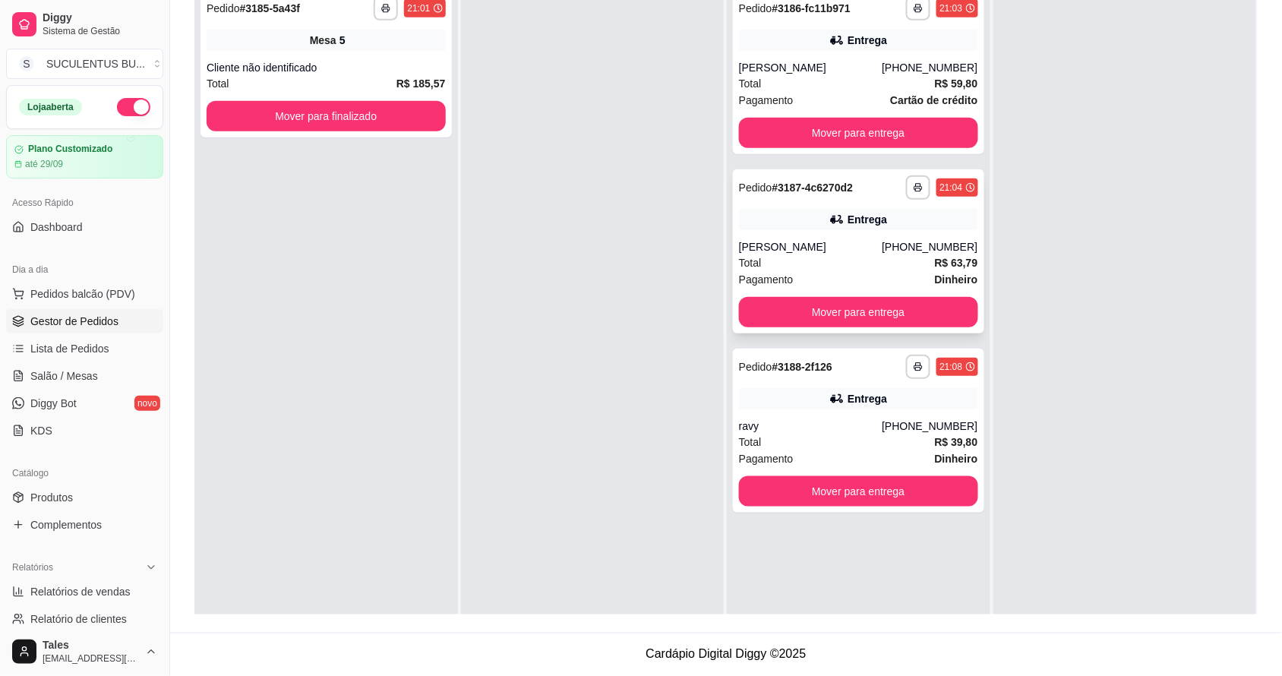
scroll to position [137, 0]
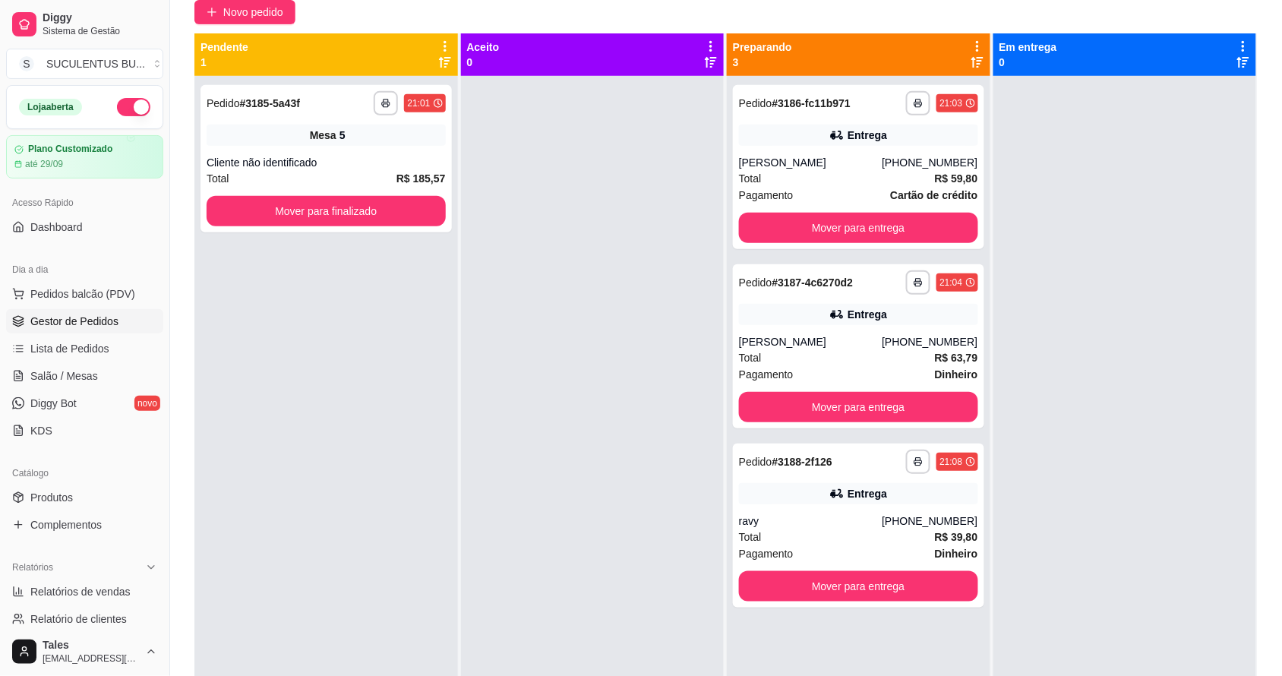
drag, startPoint x: 745, startPoint y: 296, endPoint x: 558, endPoint y: 343, distance: 192.5
click at [558, 343] on div at bounding box center [593, 414] width 264 height 676
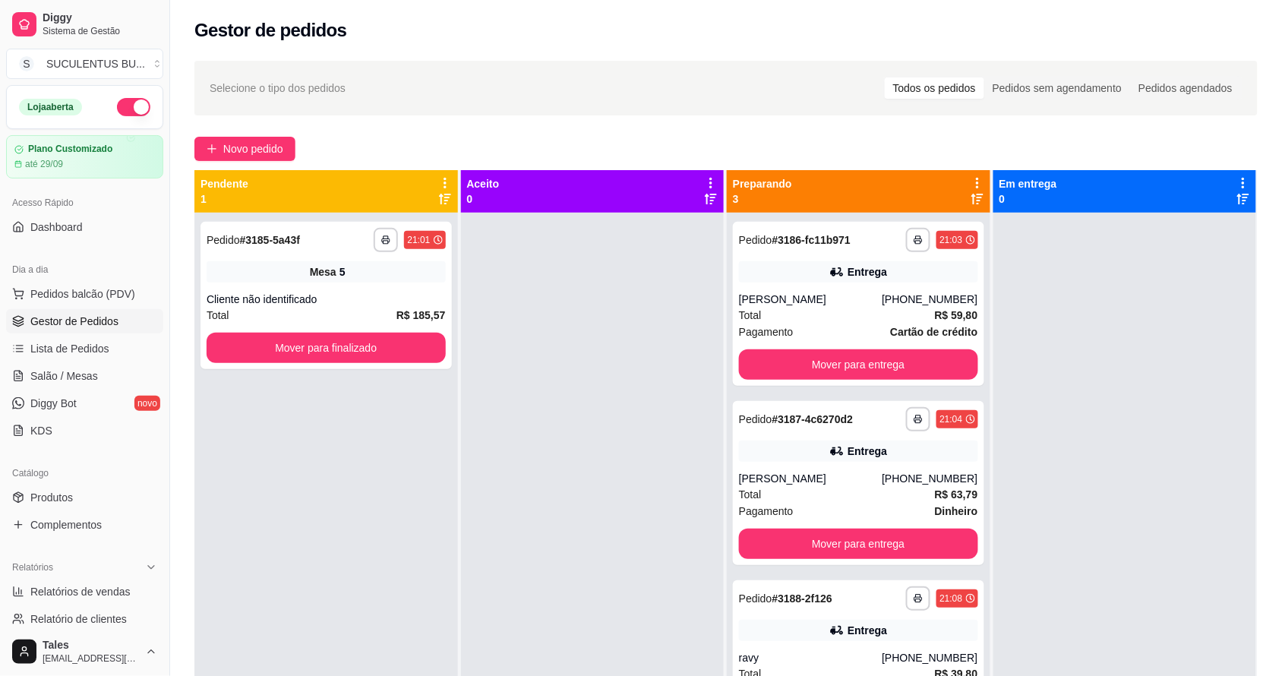
scroll to position [43, 0]
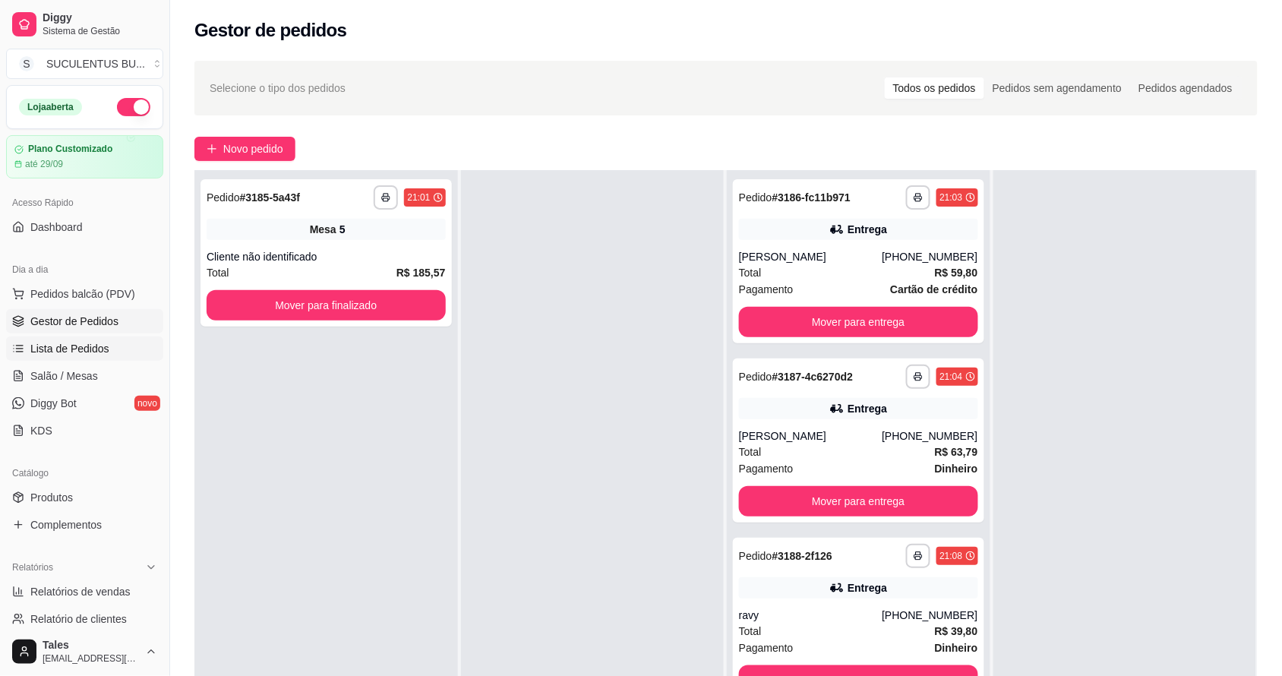
click at [124, 356] on link "Lista de Pedidos" at bounding box center [84, 349] width 157 height 24
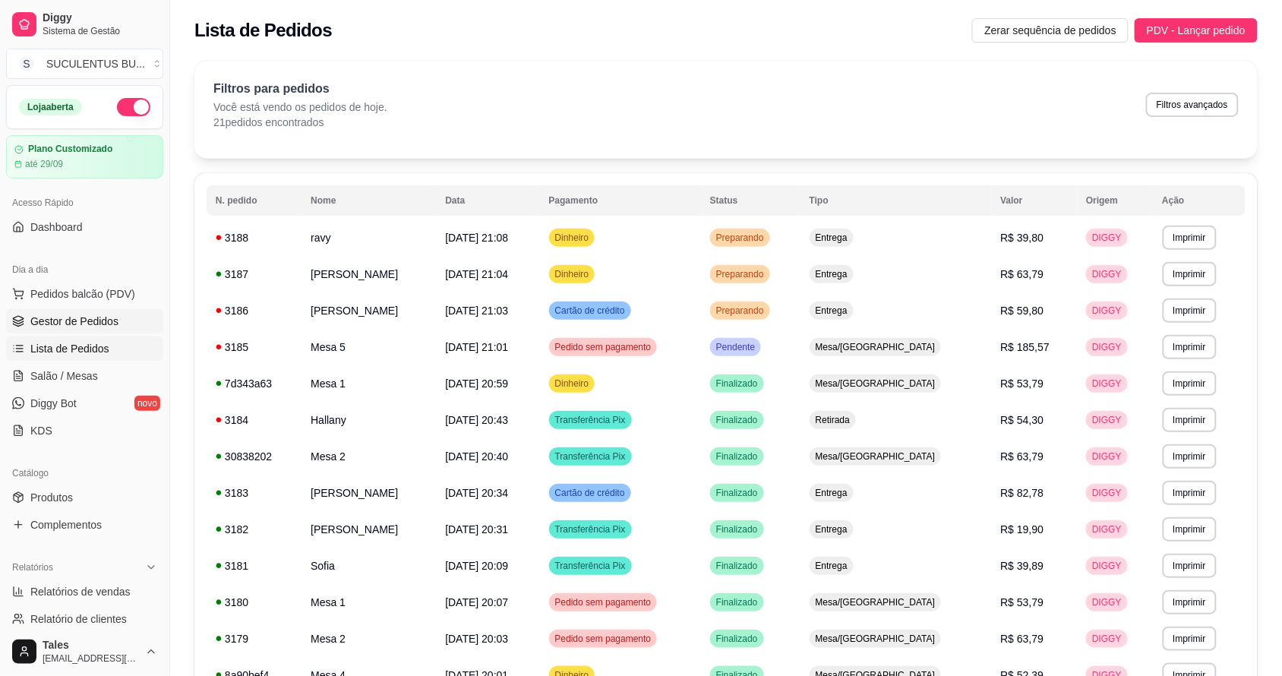
click at [105, 320] on span "Gestor de Pedidos" at bounding box center [74, 321] width 88 height 15
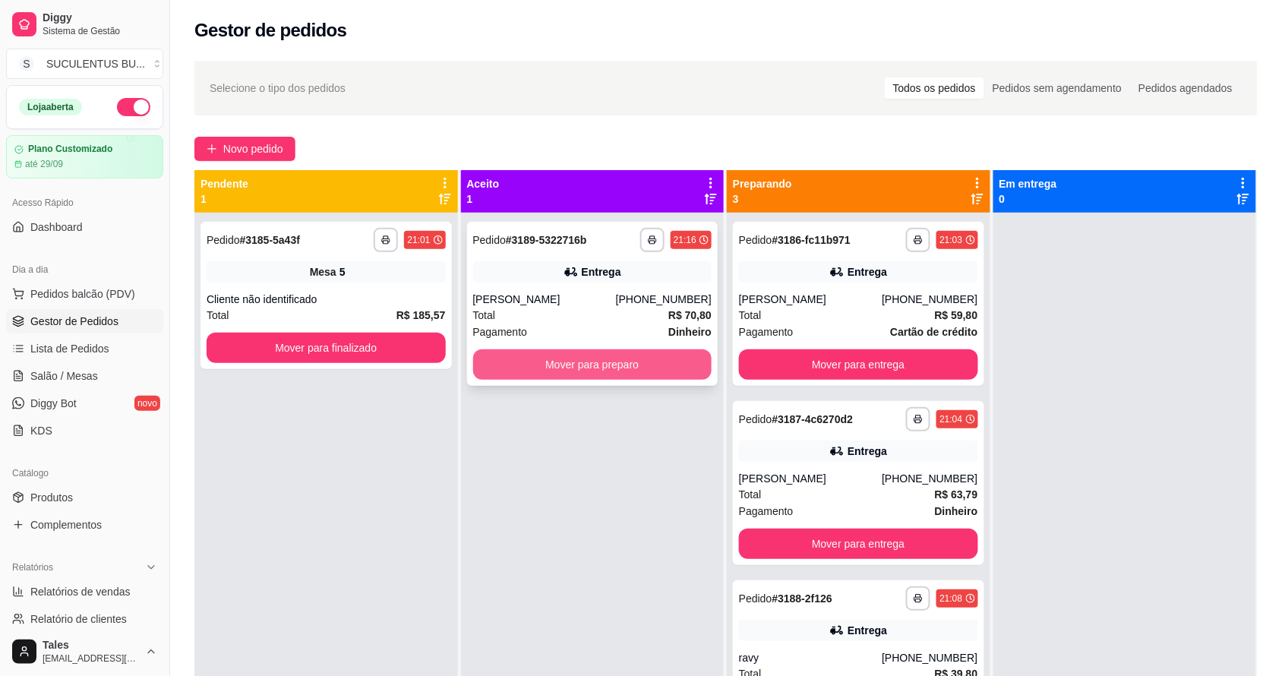
click at [590, 357] on button "Mover para preparo" at bounding box center [592, 364] width 239 height 30
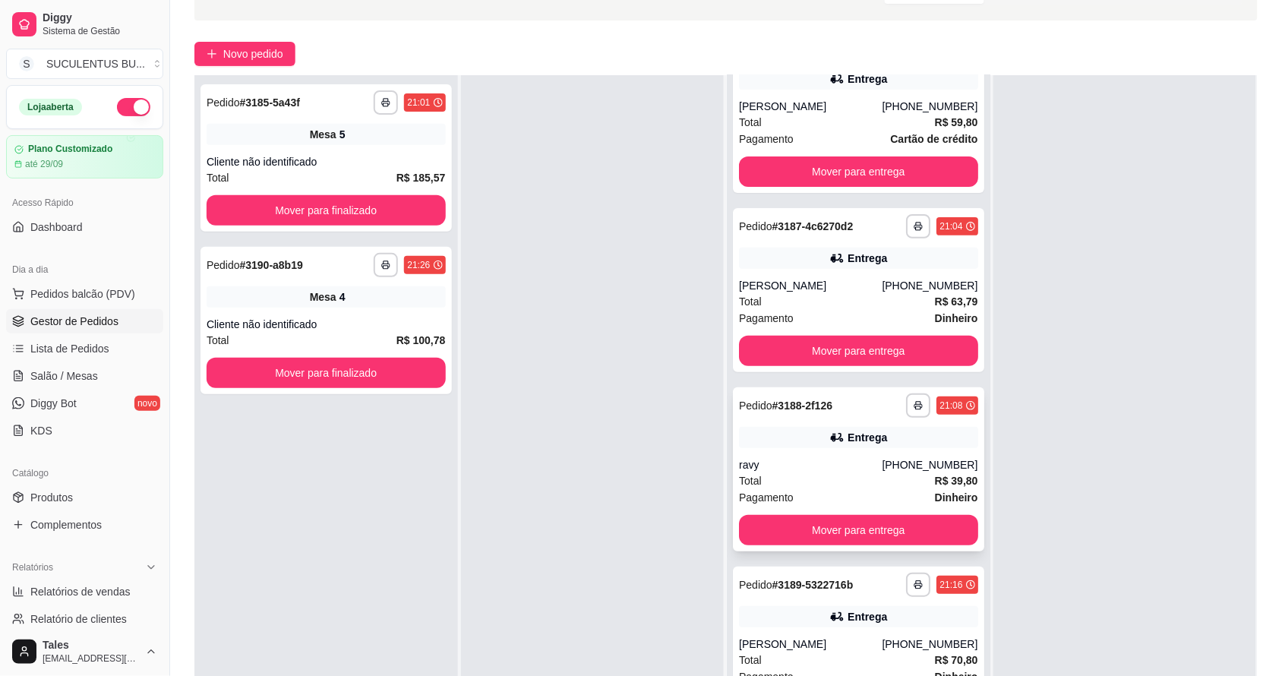
scroll to position [190, 0]
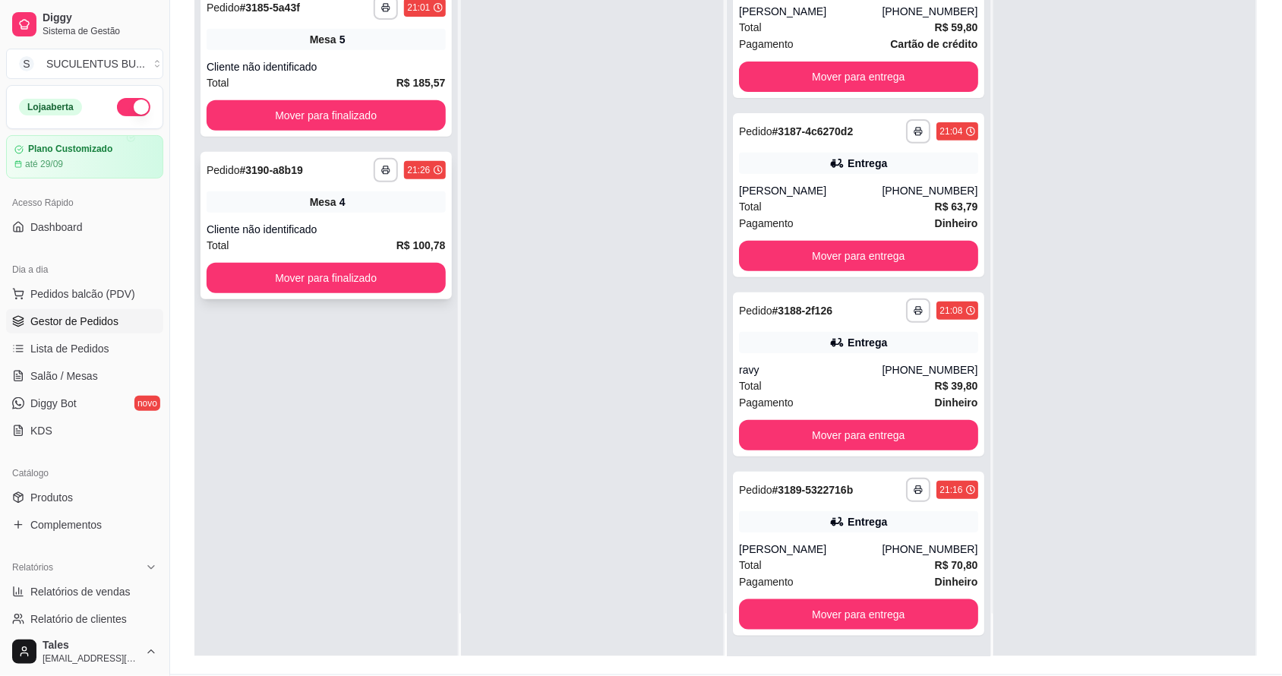
click at [306, 195] on div "Mesa 4" at bounding box center [326, 201] width 239 height 21
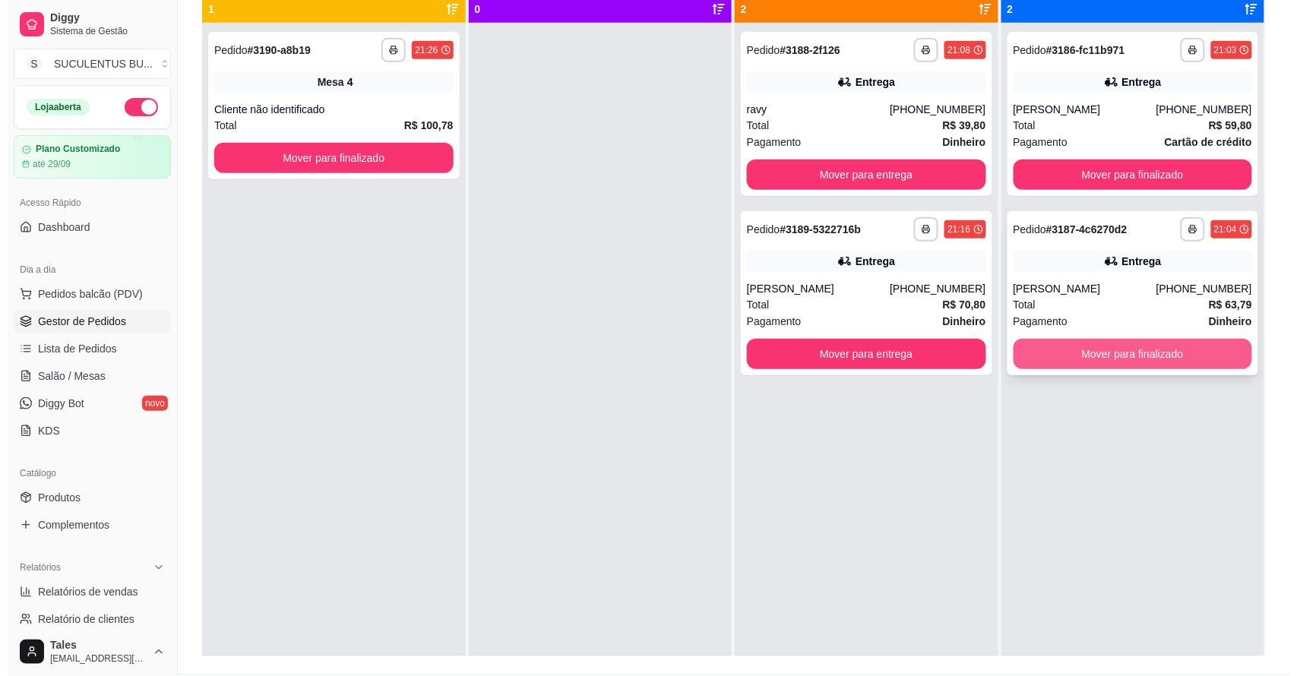
scroll to position [0, 0]
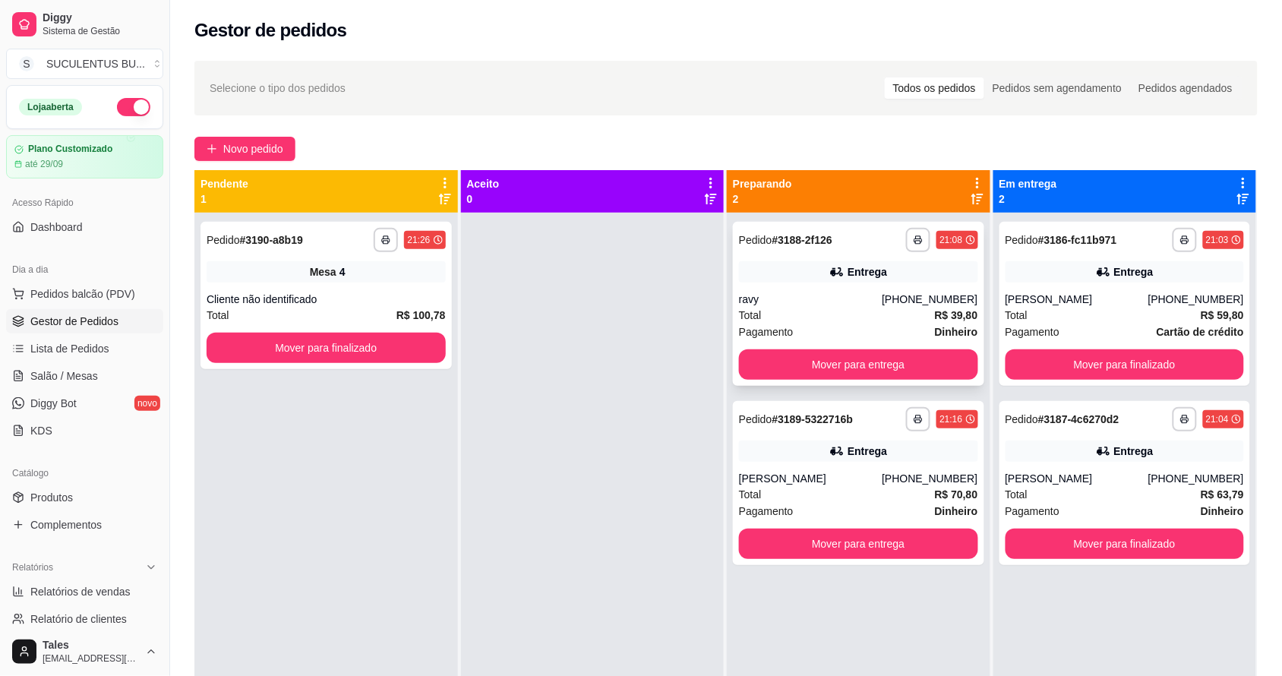
click at [898, 311] on div "Total R$ 39,80" at bounding box center [858, 315] width 239 height 17
click at [103, 299] on span "Pedidos balcão (PDV)" at bounding box center [82, 293] width 105 height 15
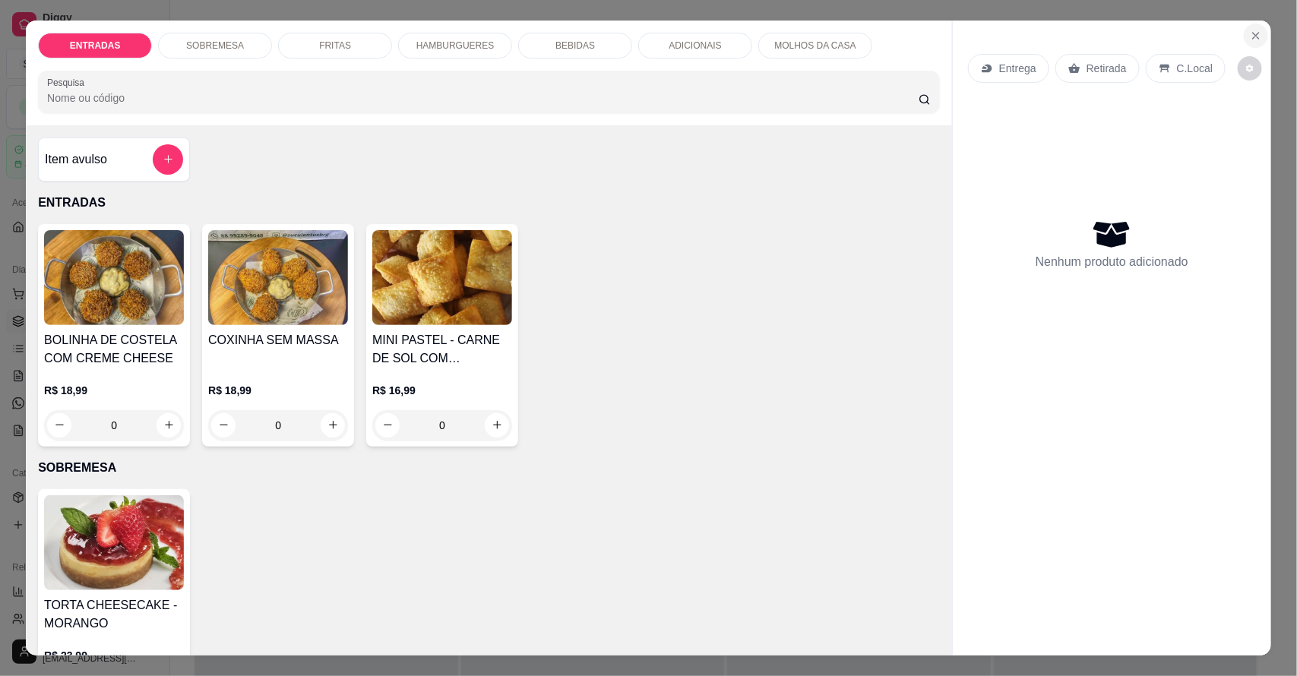
click at [1244, 36] on button "Close" at bounding box center [1256, 36] width 24 height 24
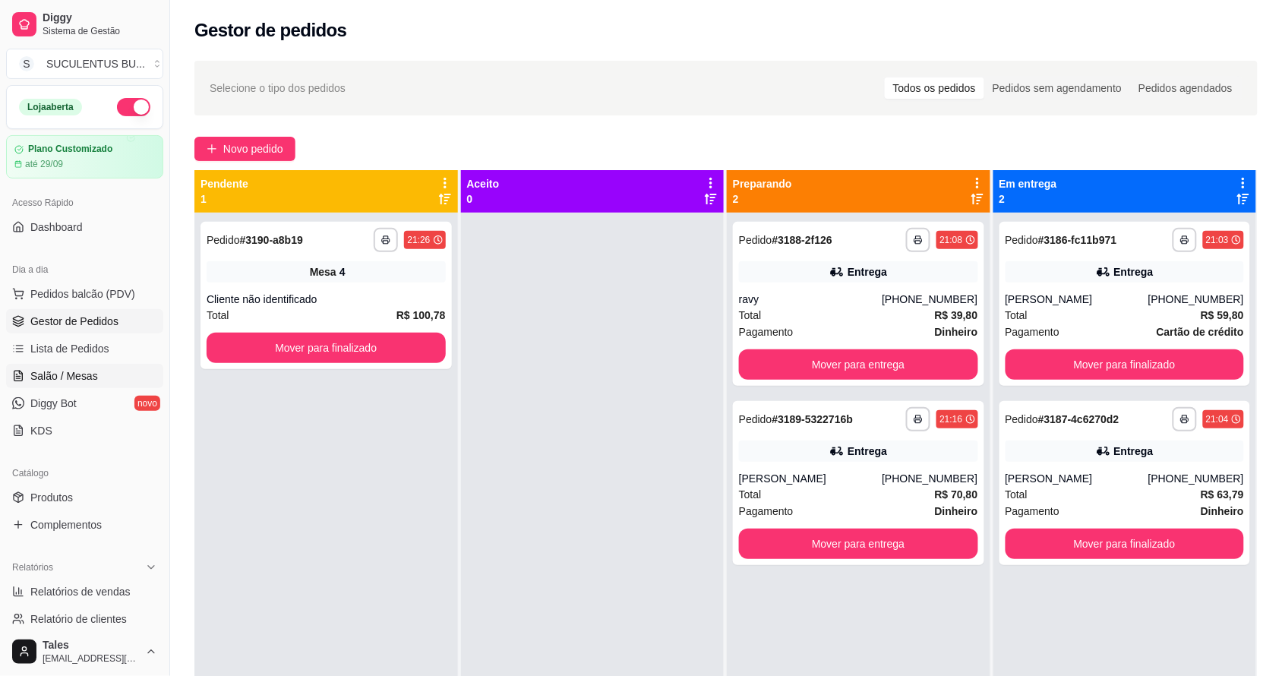
click at [90, 370] on span "Salão / Mesas" at bounding box center [64, 375] width 68 height 15
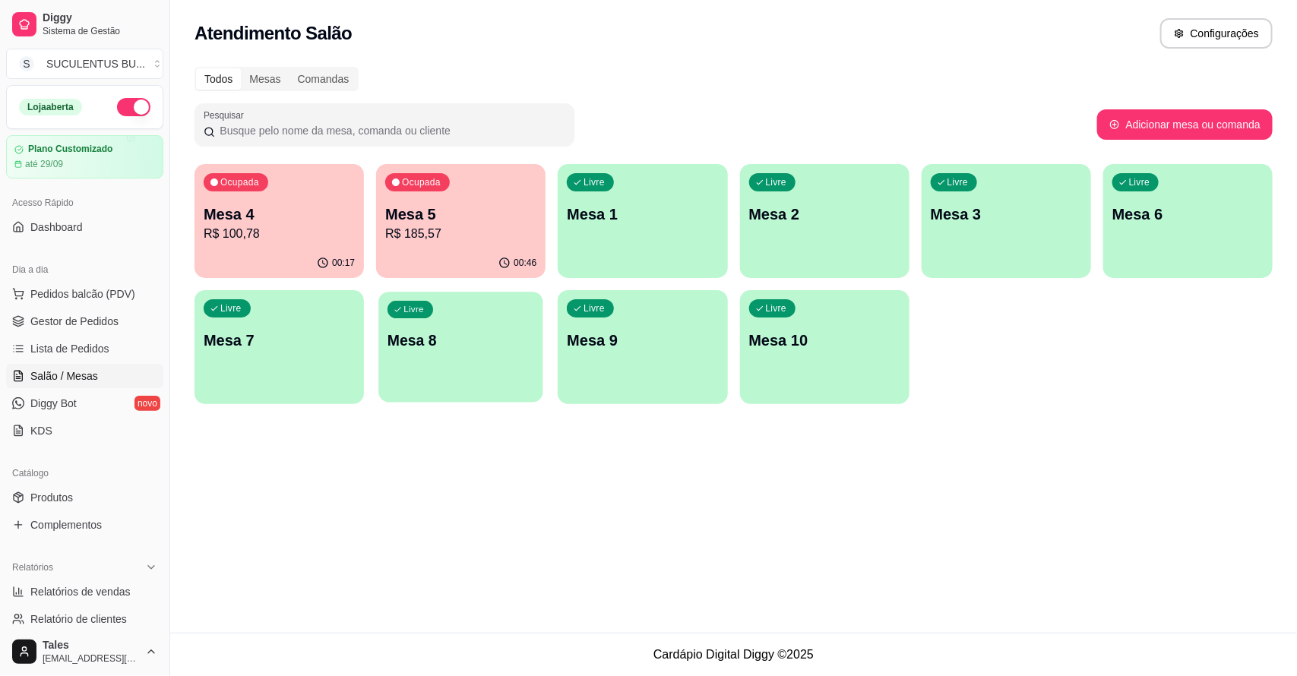
click at [457, 359] on div "Livre Mesa 8" at bounding box center [461, 338] width 164 height 93
click at [462, 372] on div "Livre Mesa 8" at bounding box center [460, 338] width 169 height 96
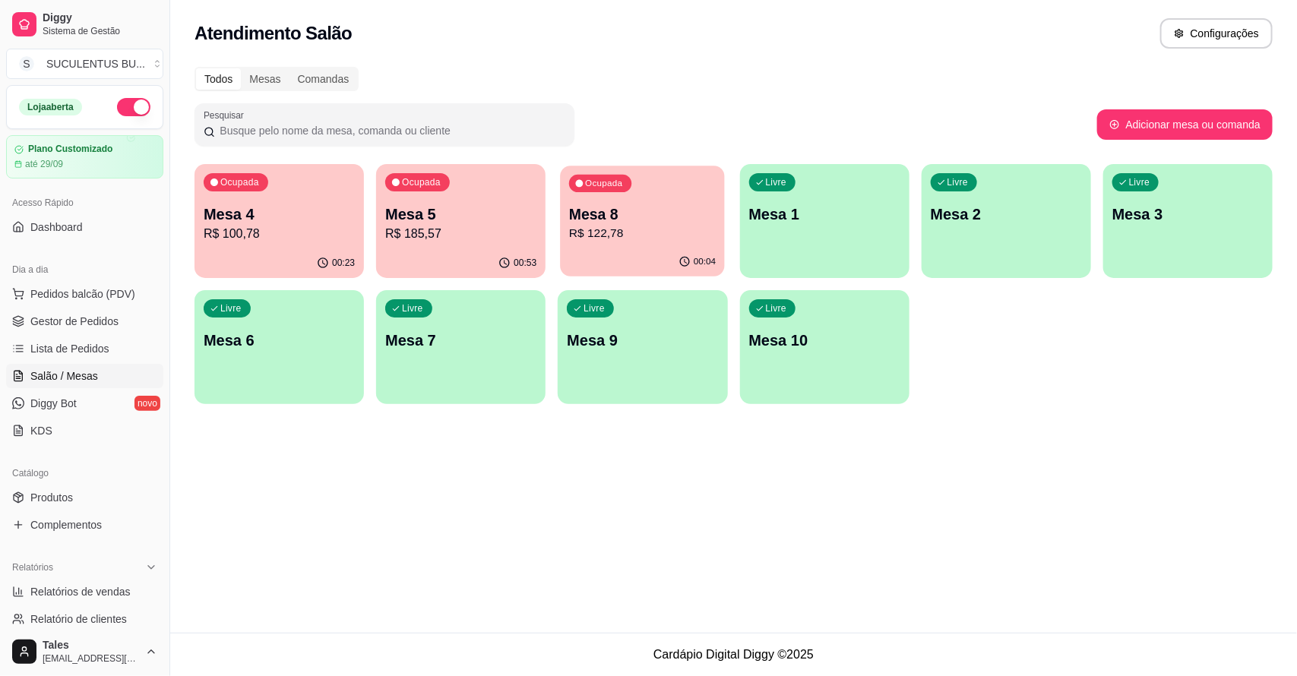
click at [684, 263] on icon "button" at bounding box center [685, 262] width 12 height 12
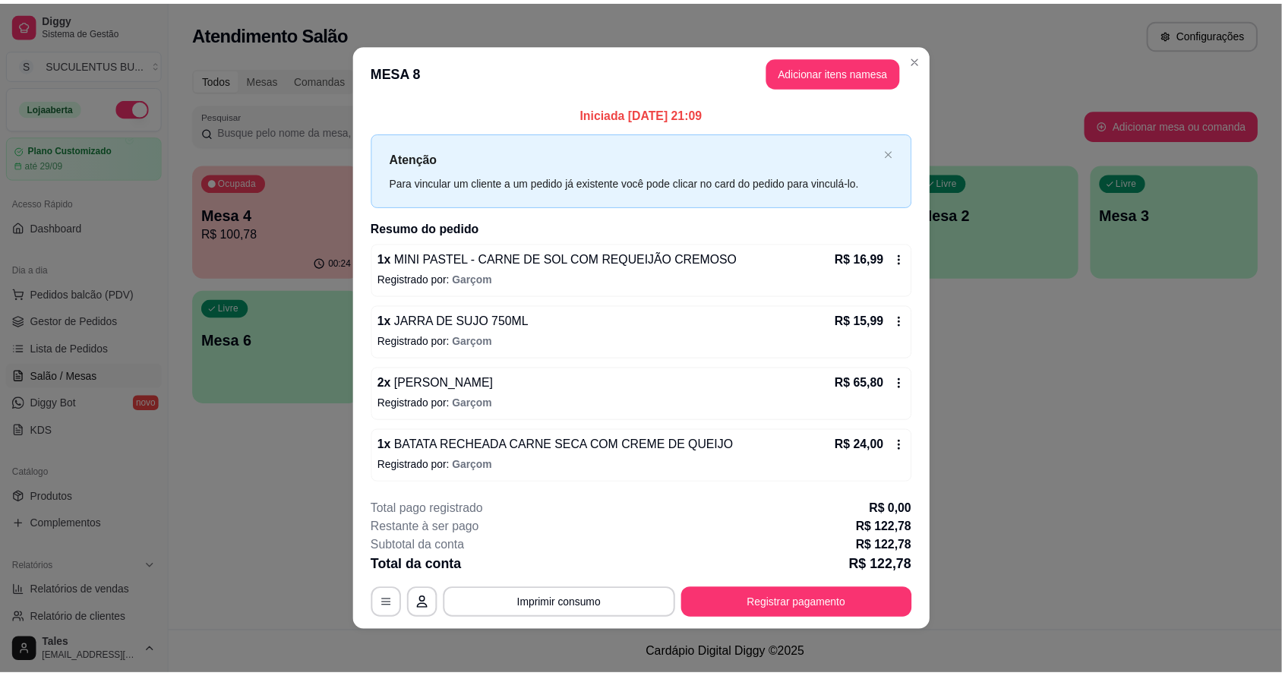
scroll to position [5, 0]
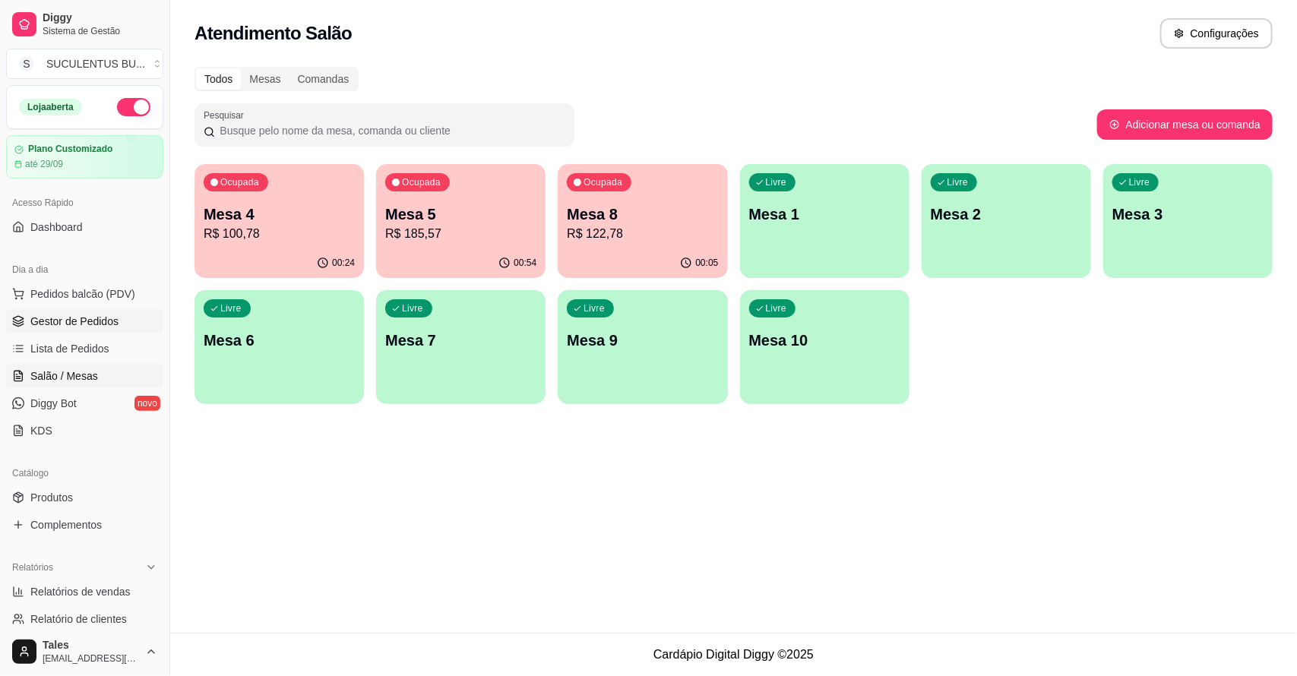
click at [77, 323] on span "Gestor de Pedidos" at bounding box center [74, 321] width 88 height 15
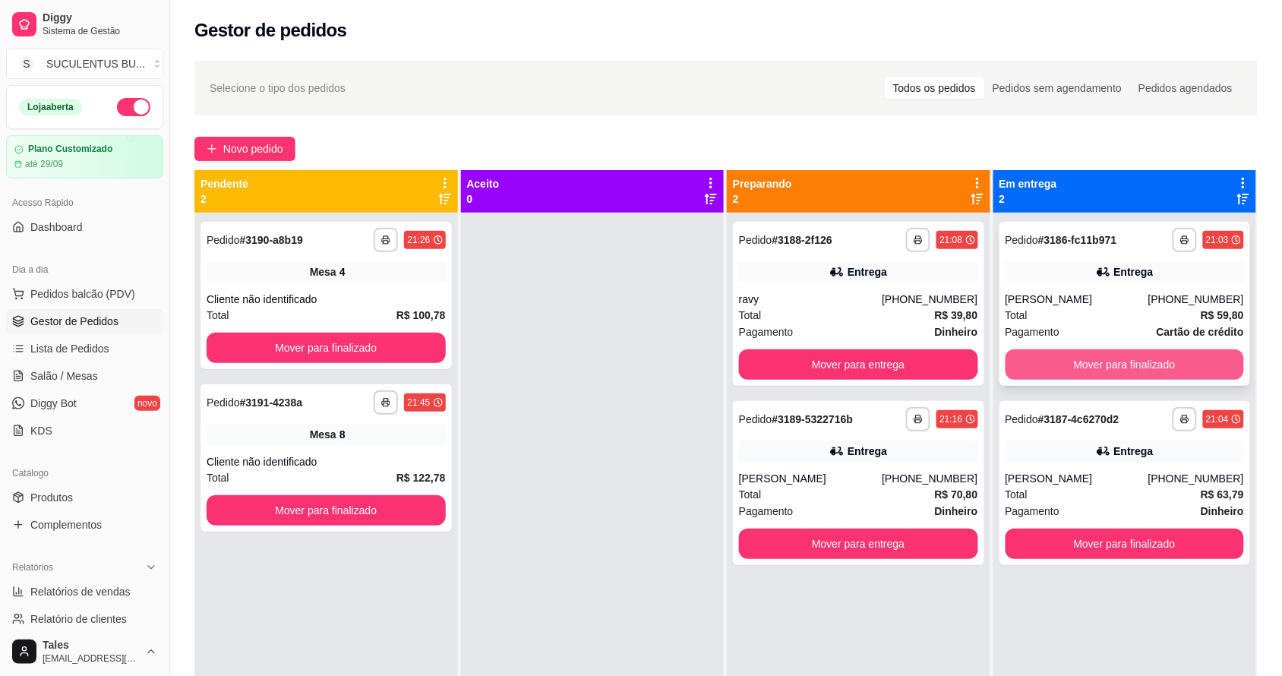
click at [1186, 359] on button "Mover para finalizado" at bounding box center [1125, 364] width 239 height 30
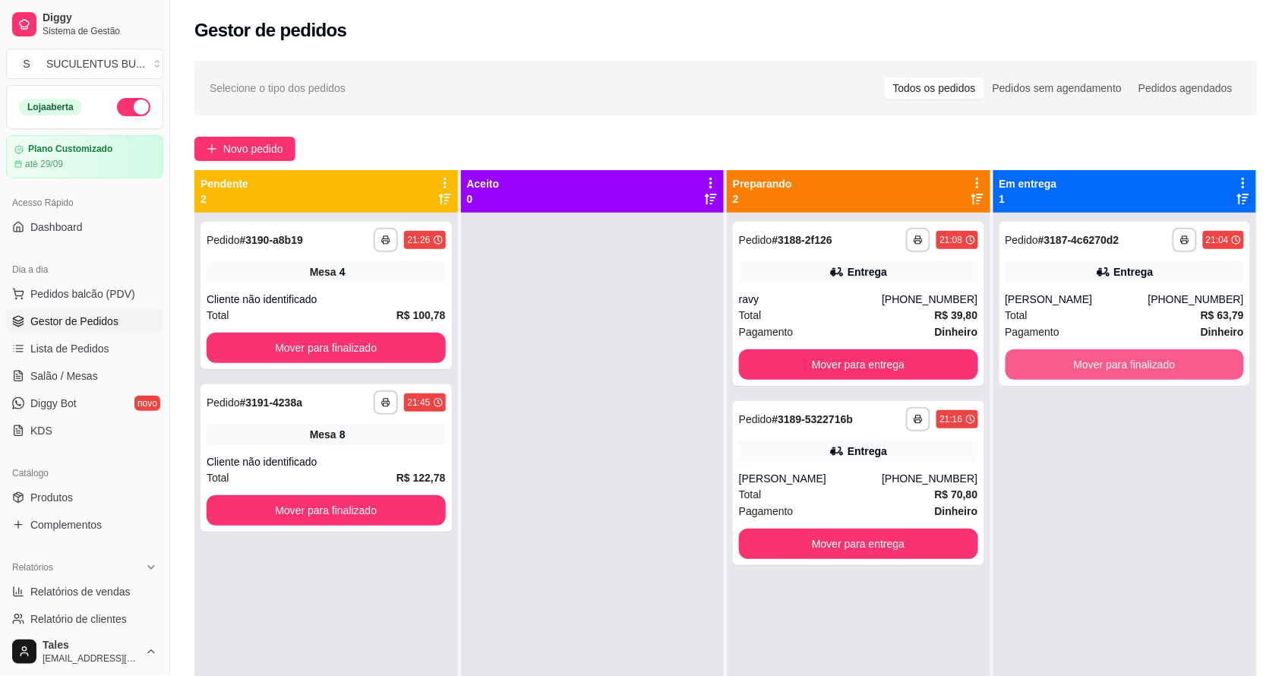
click at [1186, 359] on button "Mover para finalizado" at bounding box center [1125, 364] width 239 height 30
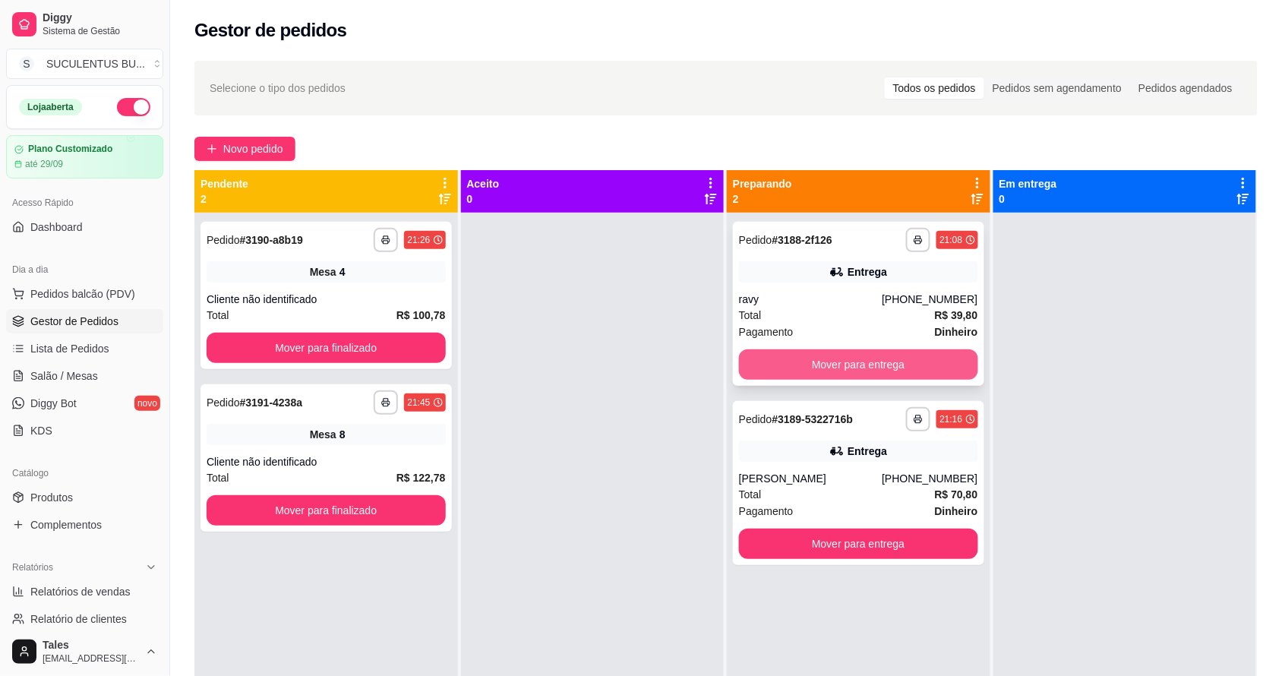
click at [826, 372] on button "Mover para entrega" at bounding box center [858, 364] width 239 height 30
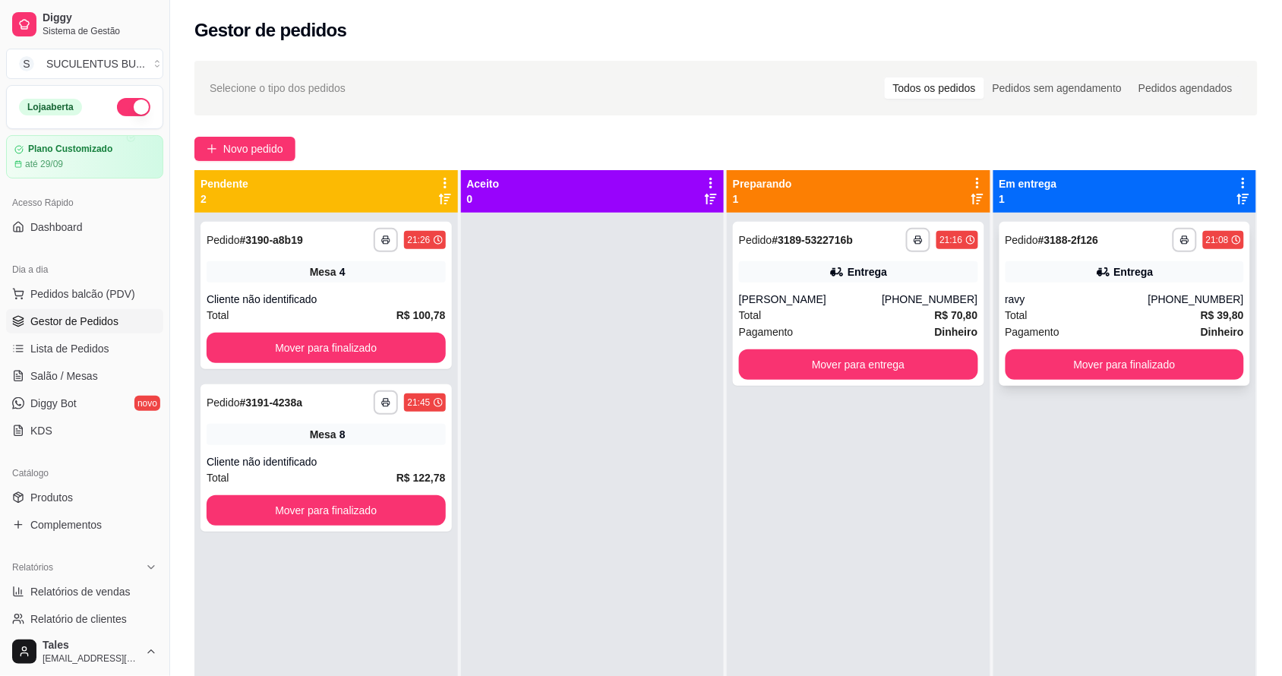
click at [1201, 309] on strong "R$ 39,80" at bounding box center [1222, 315] width 43 height 12
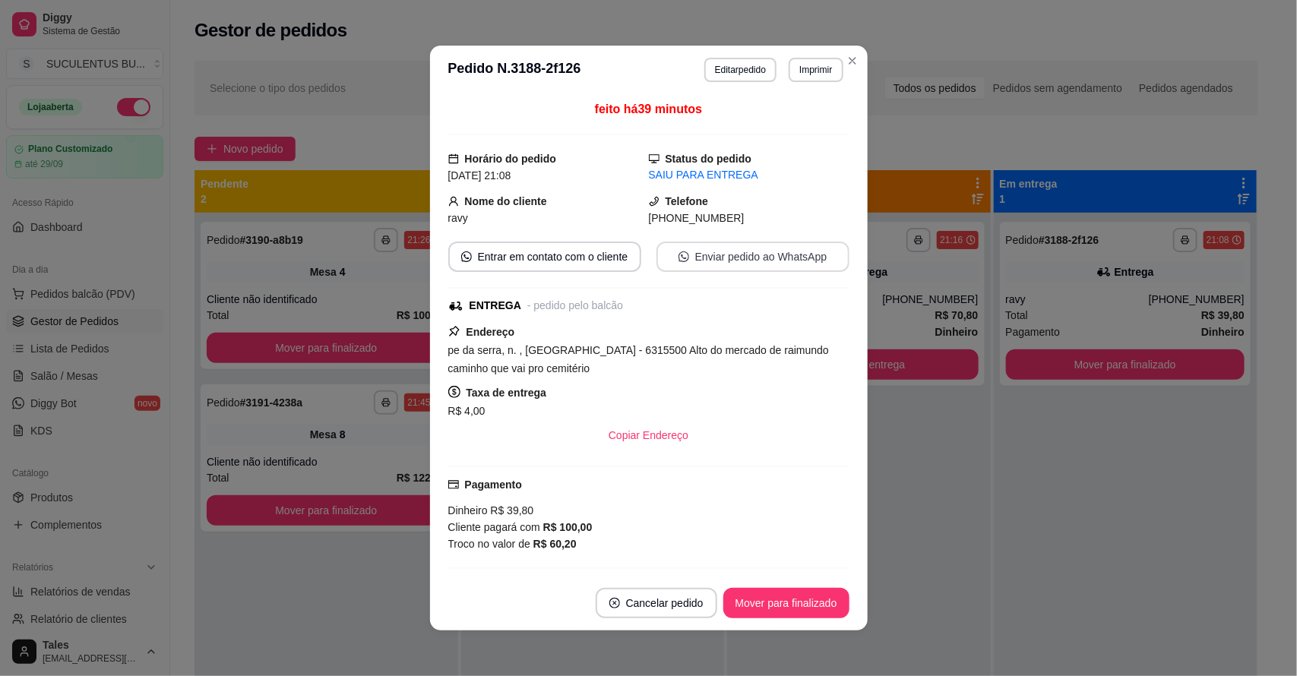
click at [741, 260] on button "Enviar pedido ao WhatsApp" at bounding box center [752, 257] width 193 height 30
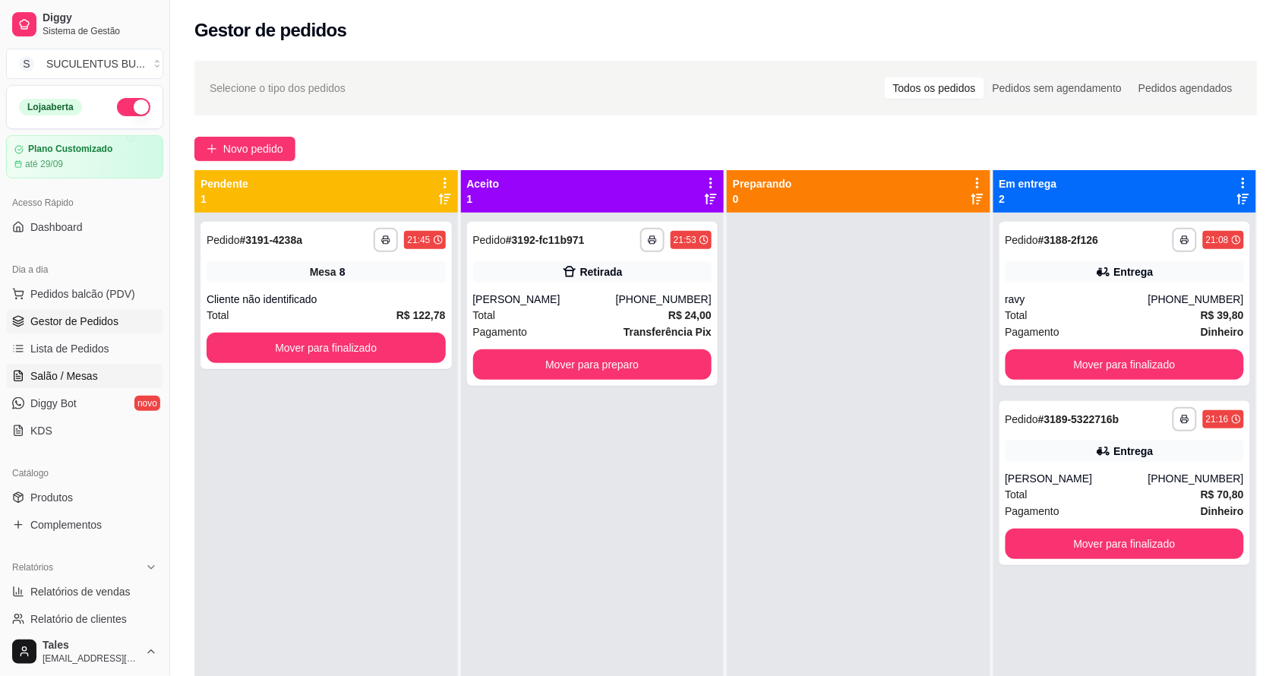
click at [82, 377] on span "Salão / Mesas" at bounding box center [64, 375] width 68 height 15
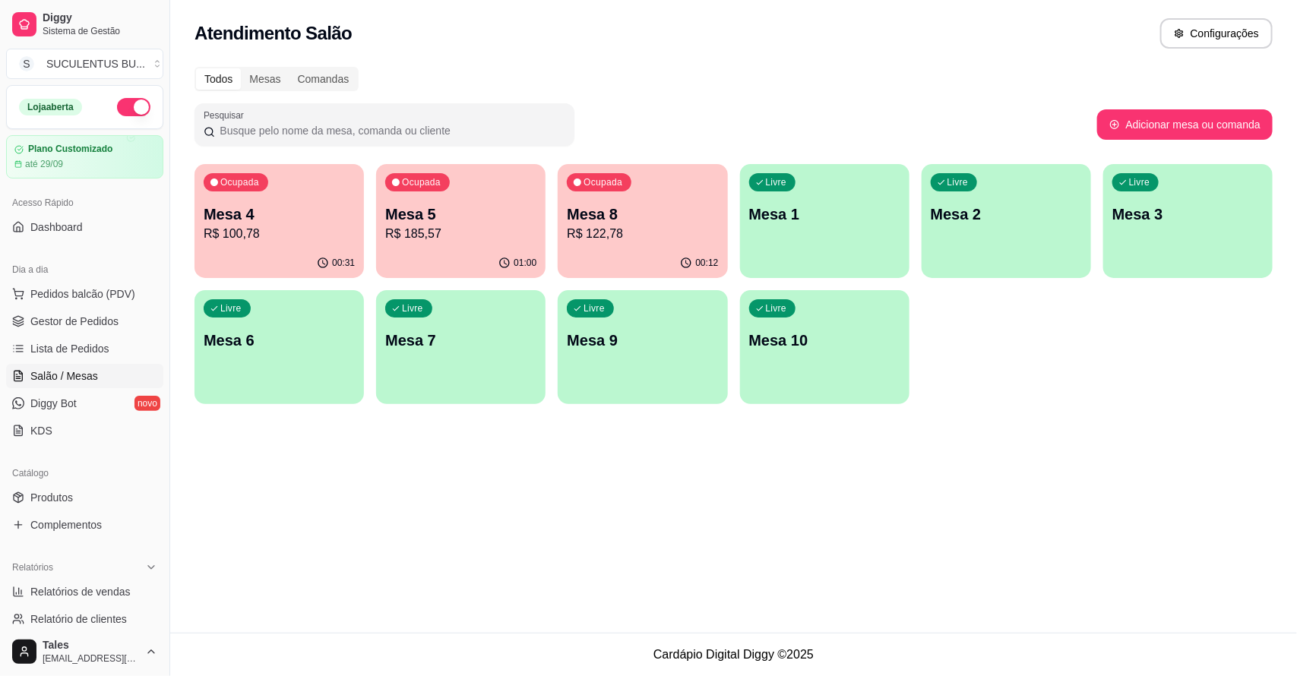
click at [448, 229] on p "R$ 185,57" at bounding box center [460, 234] width 151 height 18
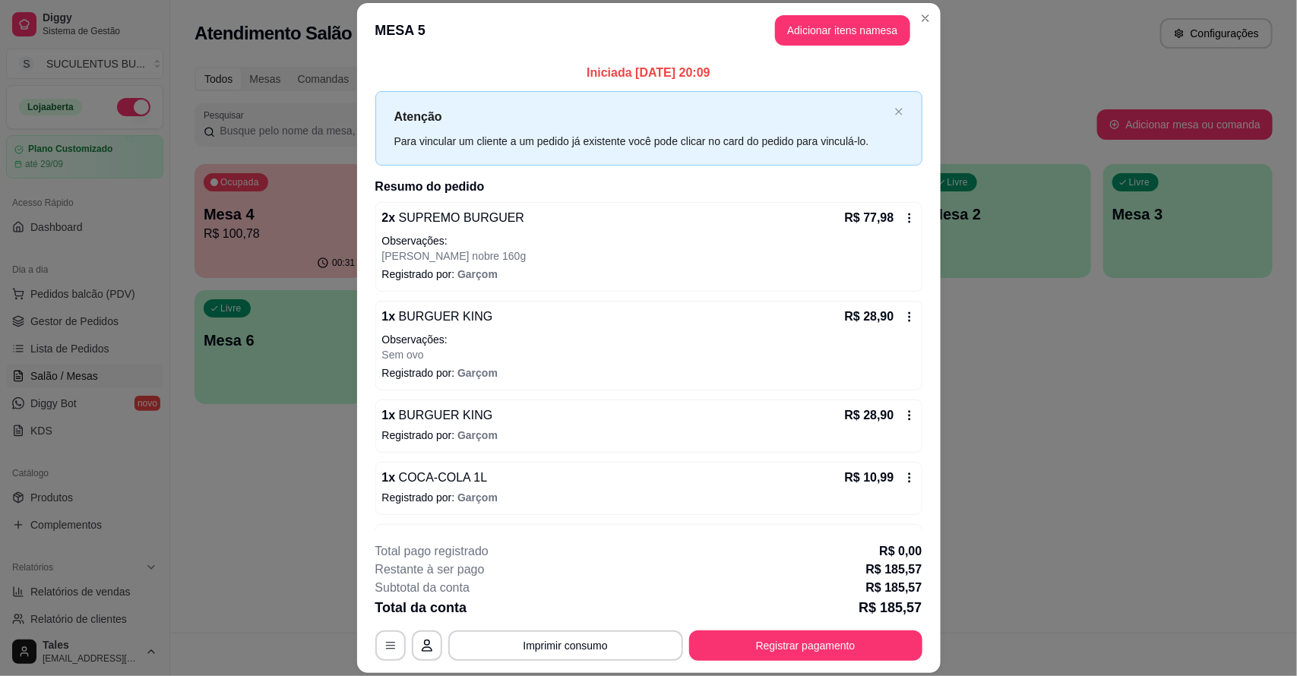
scroll to position [118, 0]
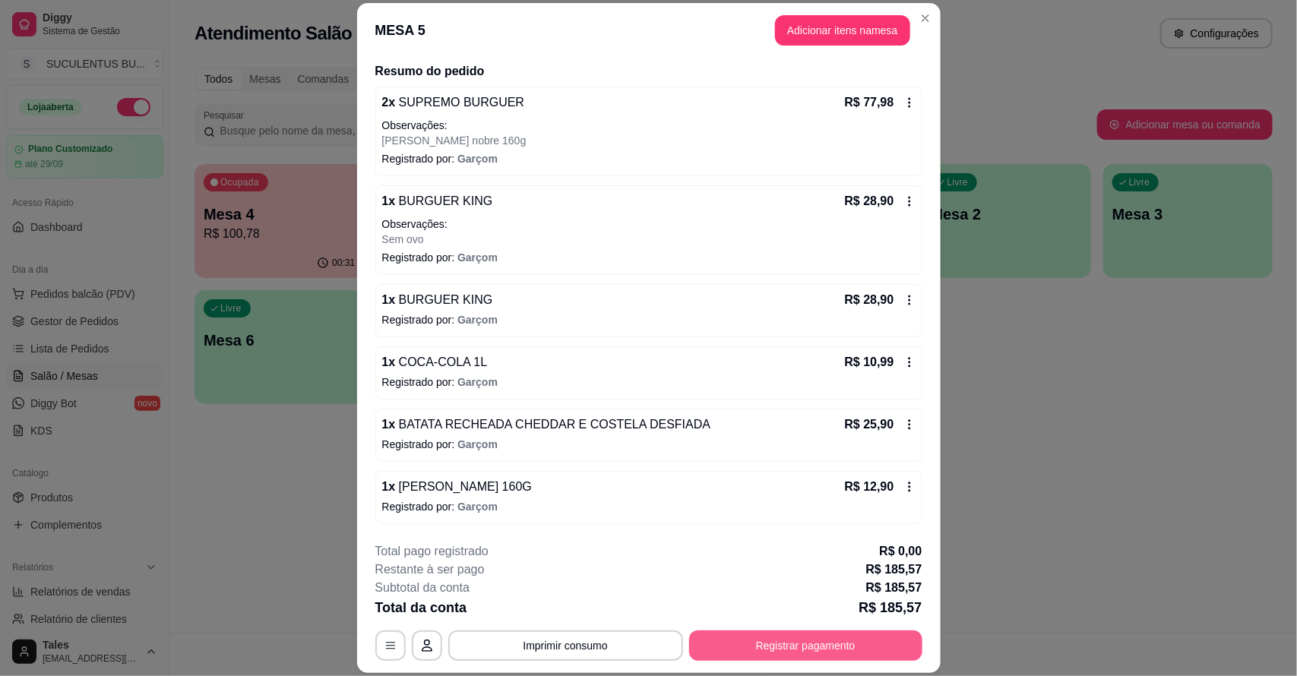
click at [821, 640] on button "Registrar pagamento" at bounding box center [805, 646] width 233 height 30
click at [629, 650] on button "Imprimir consumo" at bounding box center [565, 646] width 235 height 30
click at [576, 616] on button "IMPRESSORA CAIXA" at bounding box center [563, 614] width 100 height 20
click at [716, 643] on button "Registrar pagamento" at bounding box center [805, 646] width 233 height 30
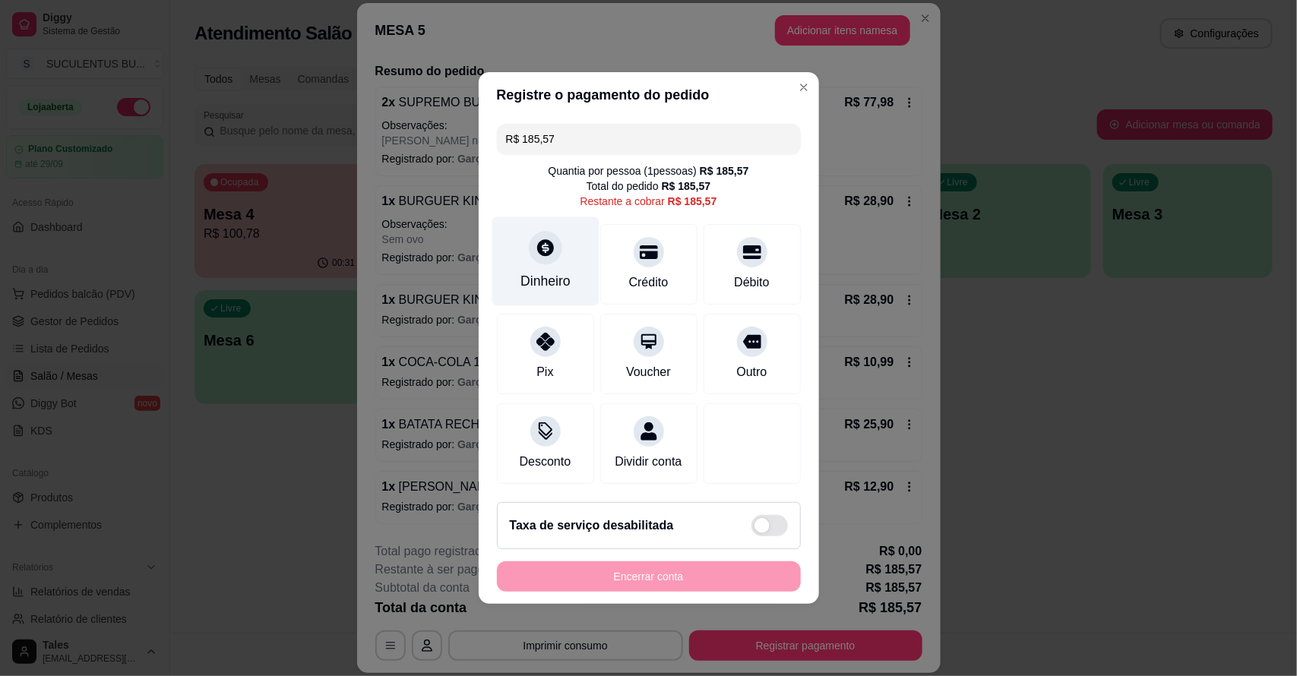
click at [542, 276] on div "Dinheiro" at bounding box center [545, 281] width 50 height 20
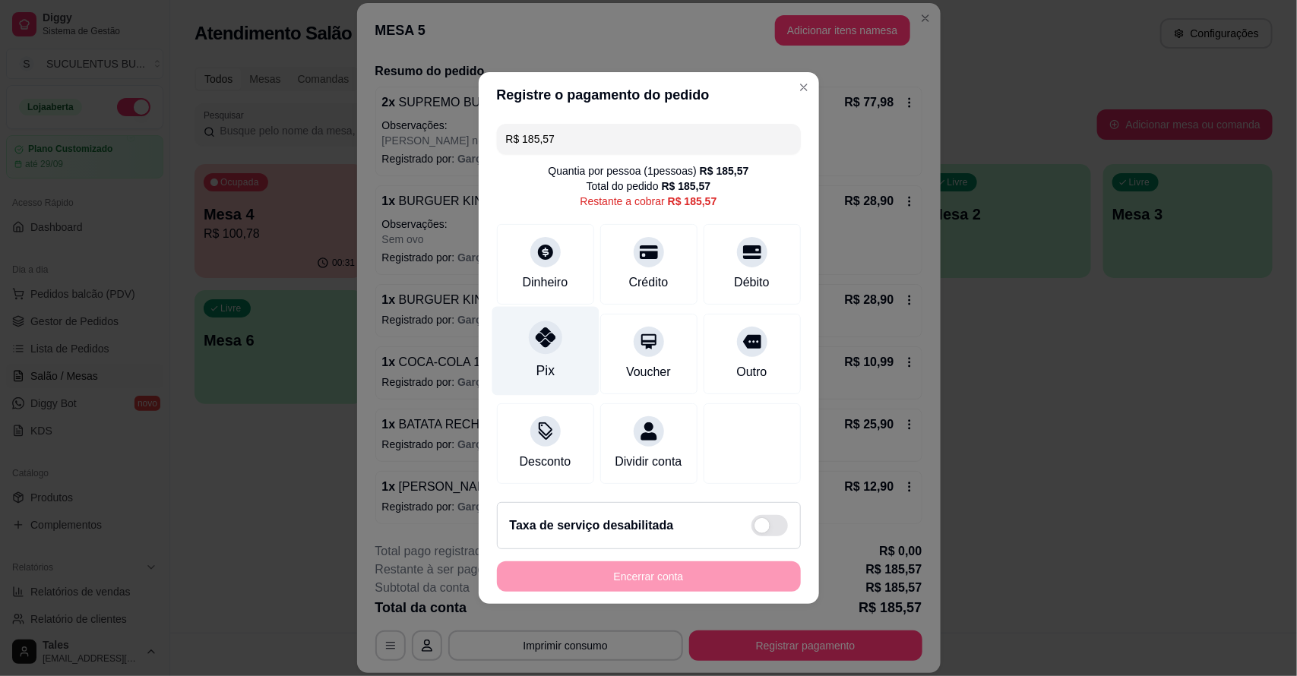
click at [511, 358] on div "Pix" at bounding box center [545, 351] width 107 height 89
type input "R$ 0,00"
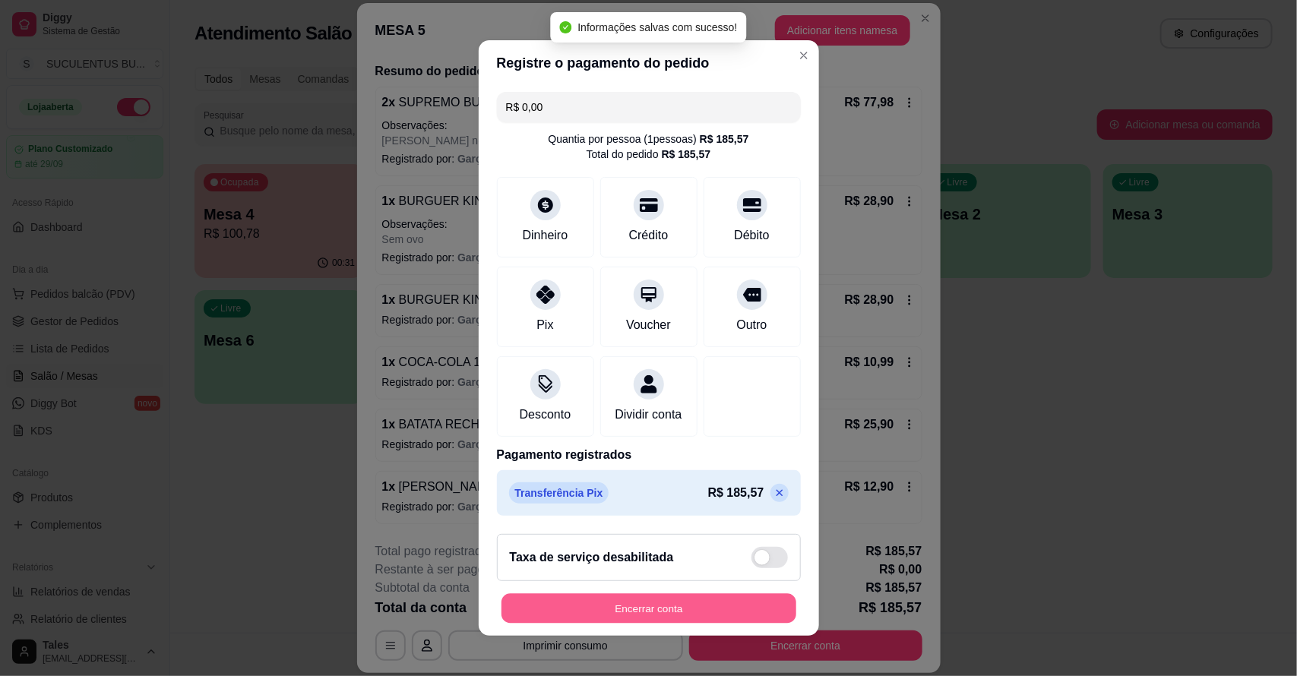
click at [643, 613] on button "Encerrar conta" at bounding box center [648, 609] width 295 height 30
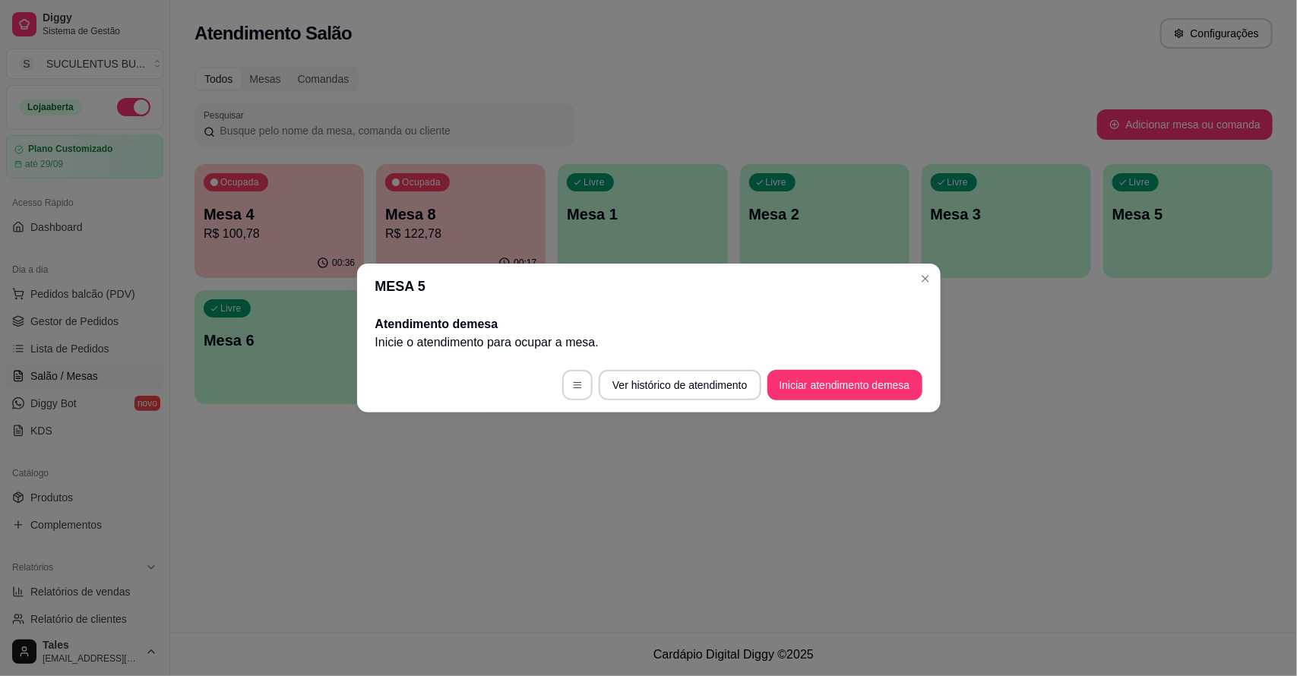
scroll to position [0, 0]
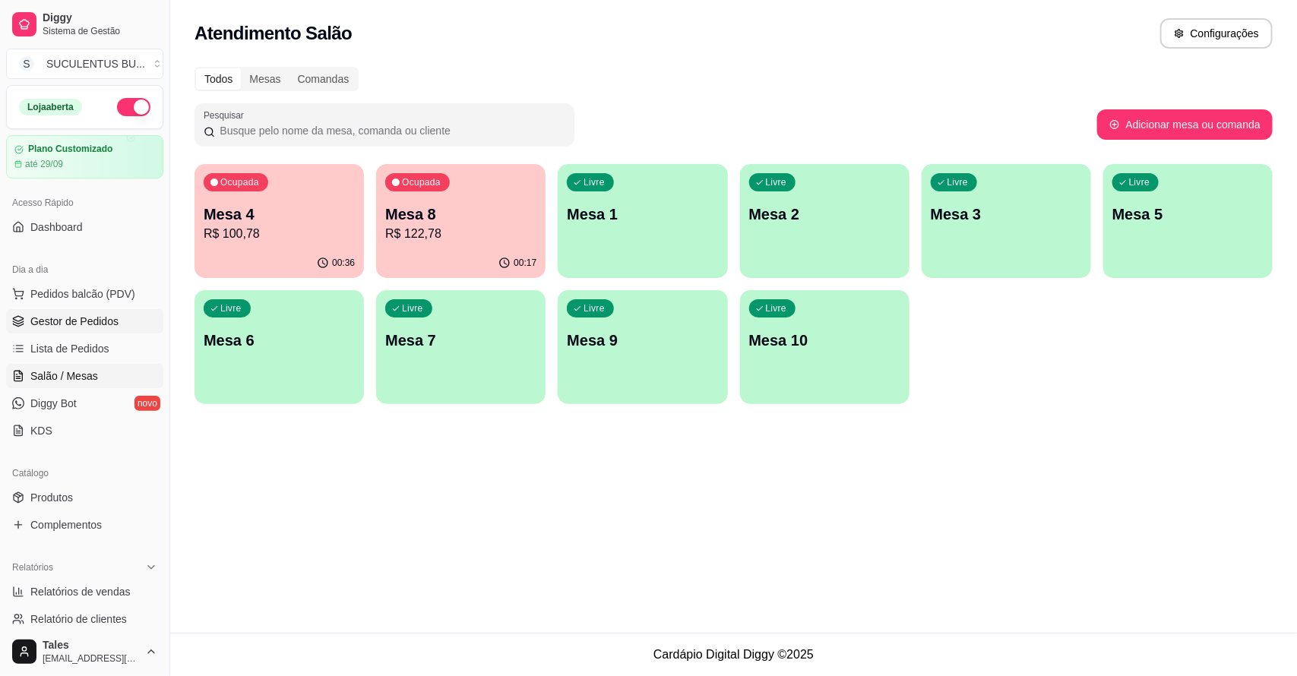
click at [76, 321] on span "Gestor de Pedidos" at bounding box center [74, 321] width 88 height 15
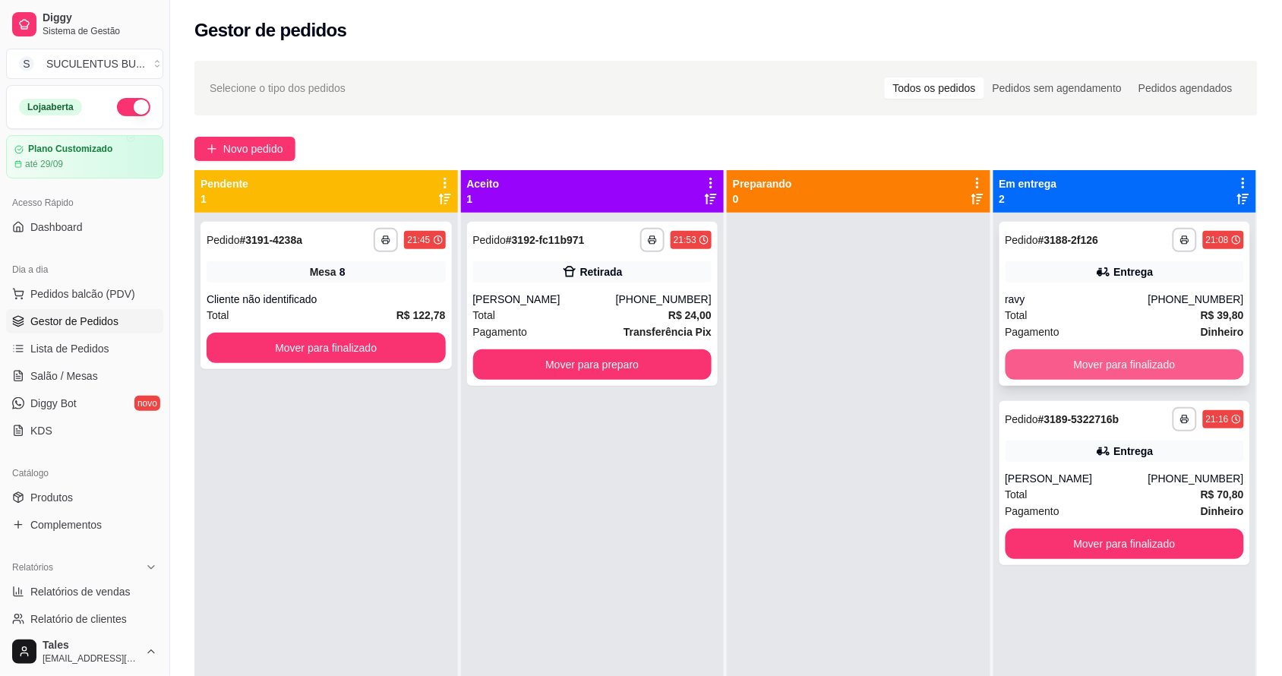
click at [1138, 365] on button "Mover para finalizado" at bounding box center [1125, 364] width 239 height 30
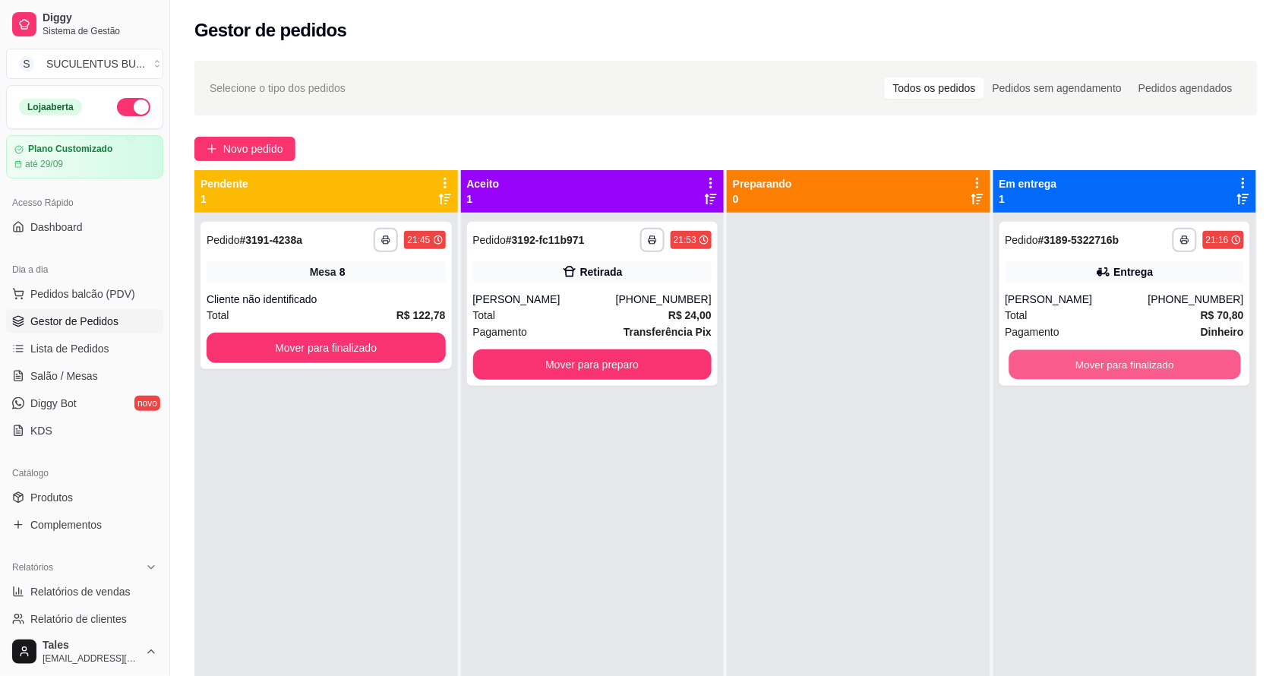
click at [1138, 365] on button "Mover para finalizado" at bounding box center [1125, 365] width 232 height 30
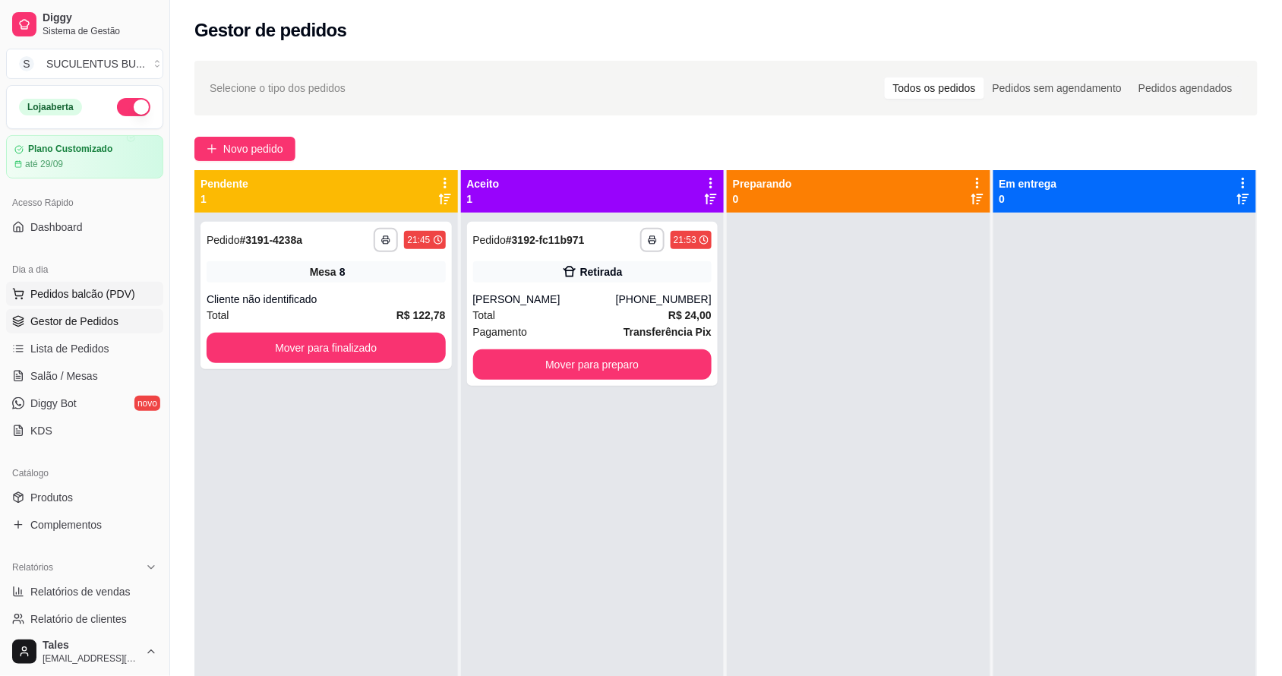
click at [97, 286] on span "Pedidos balcão (PDV)" at bounding box center [82, 293] width 105 height 15
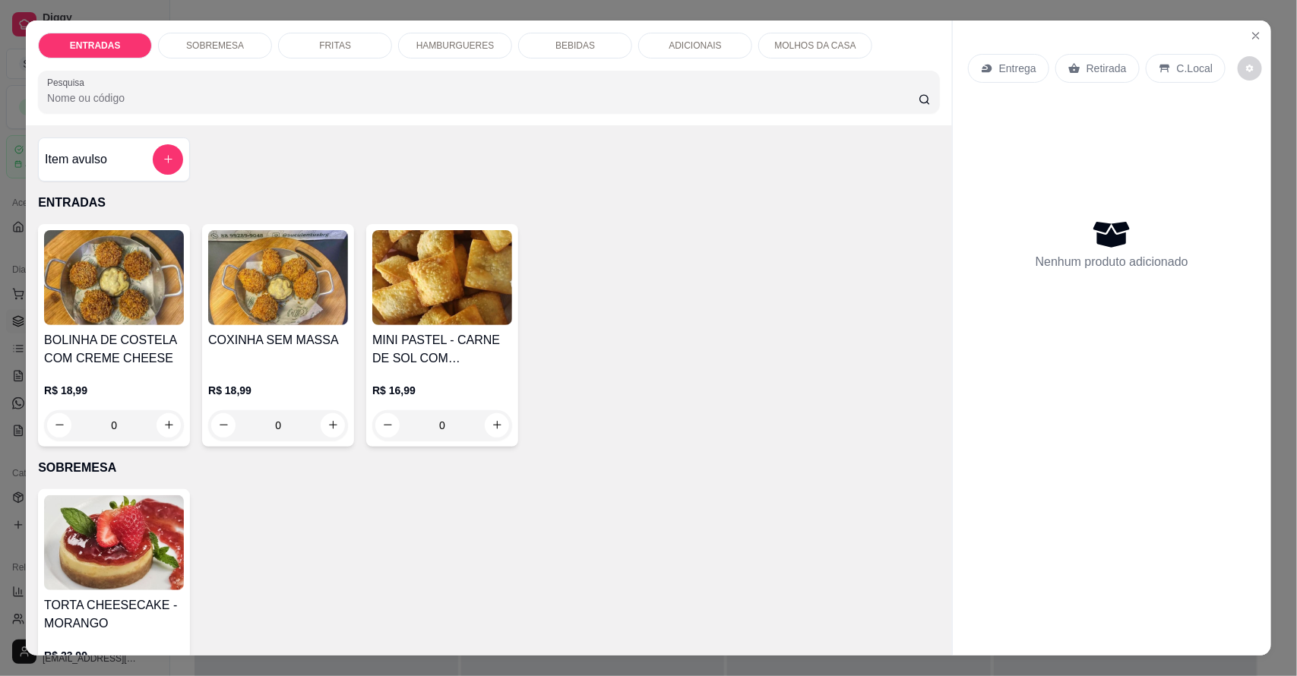
click at [999, 62] on p "Entrega" at bounding box center [1017, 68] width 37 height 15
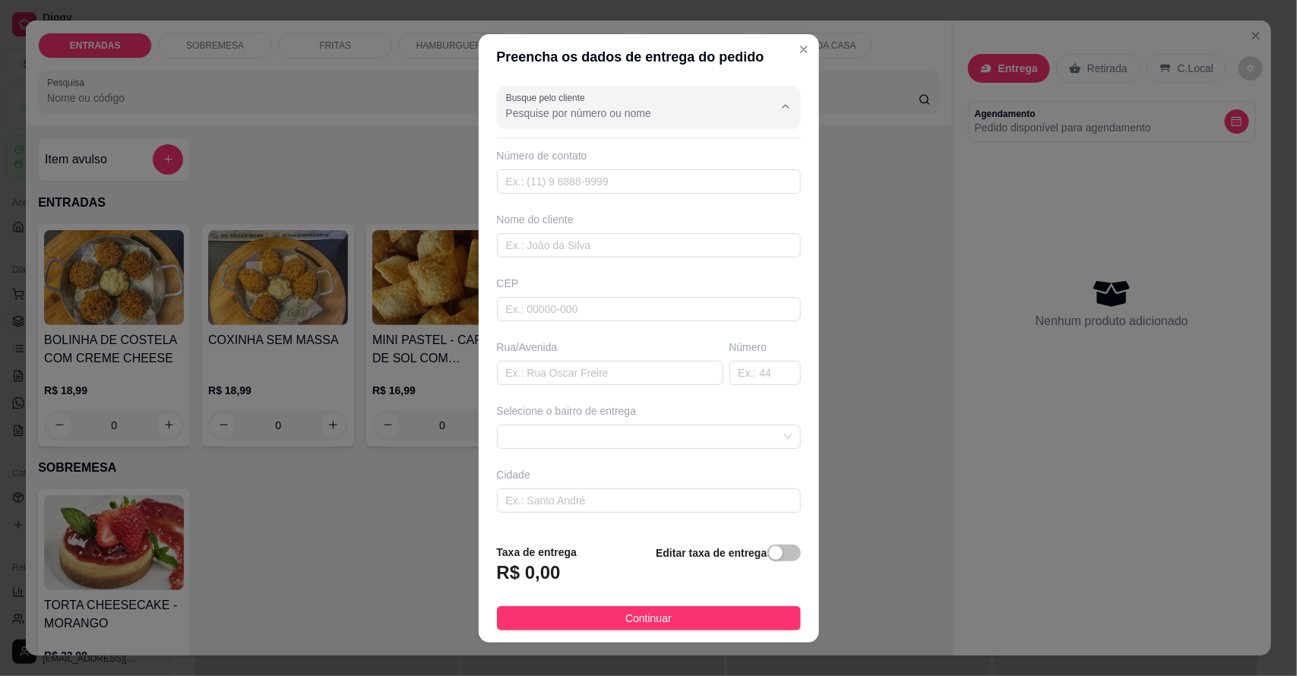
click at [629, 112] on input "Busque pelo cliente" at bounding box center [627, 113] width 243 height 15
click at [601, 158] on li "Aluizio" at bounding box center [627, 150] width 264 height 24
type input "Aluizio"
type input "8892455596"
type input "Aluizio"
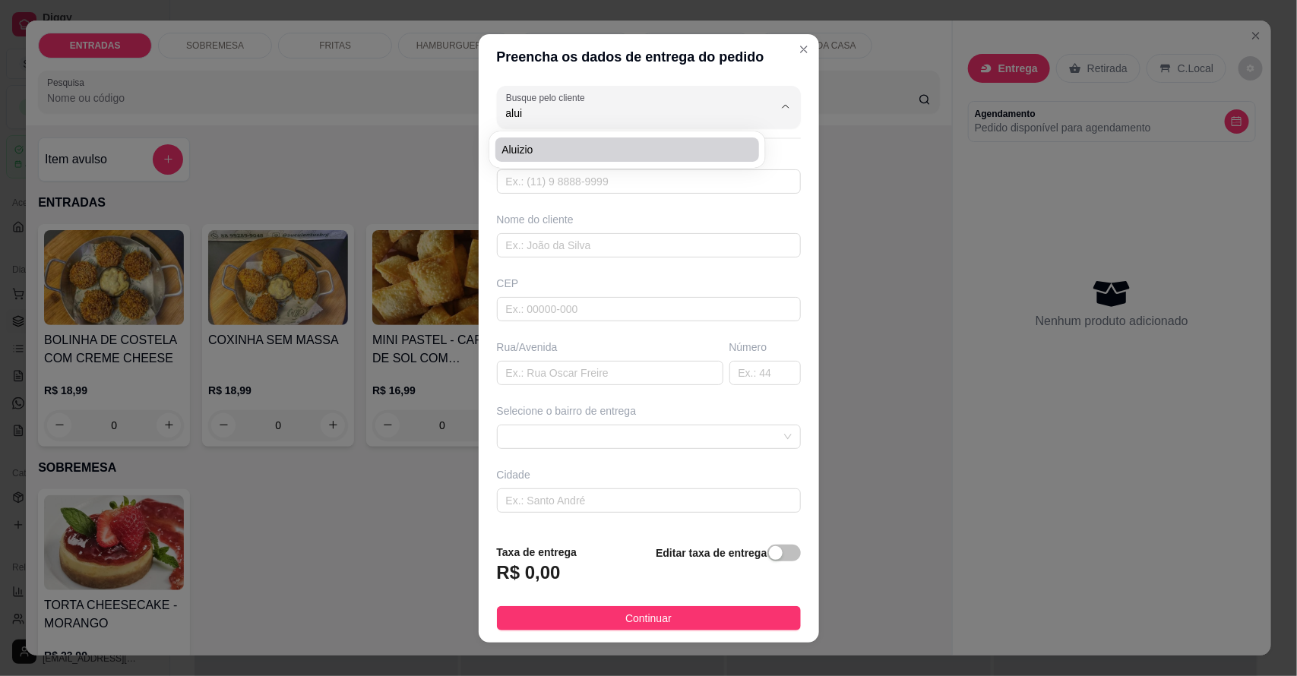
type input "Barreiros"
type input "202"
type input "Salitre"
type input "Na antiga casa de [PERSON_NAME] da pousada"
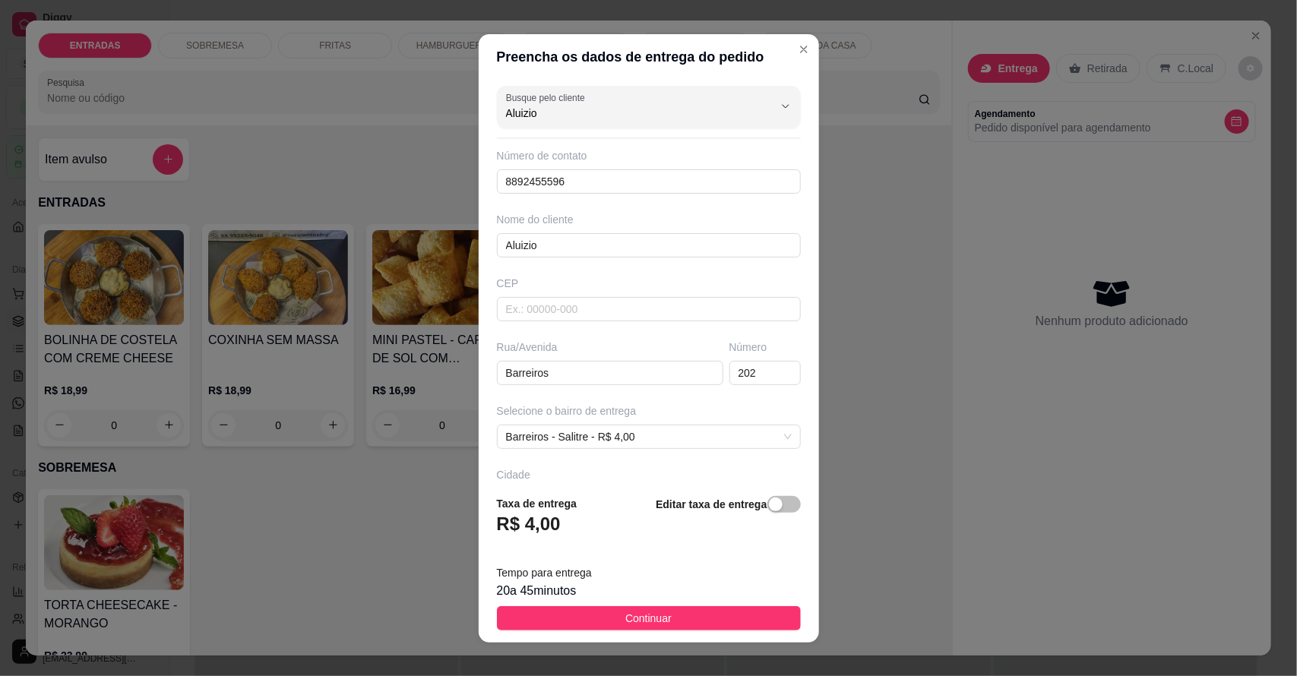
click at [595, 612] on button "Continuar" at bounding box center [649, 618] width 304 height 24
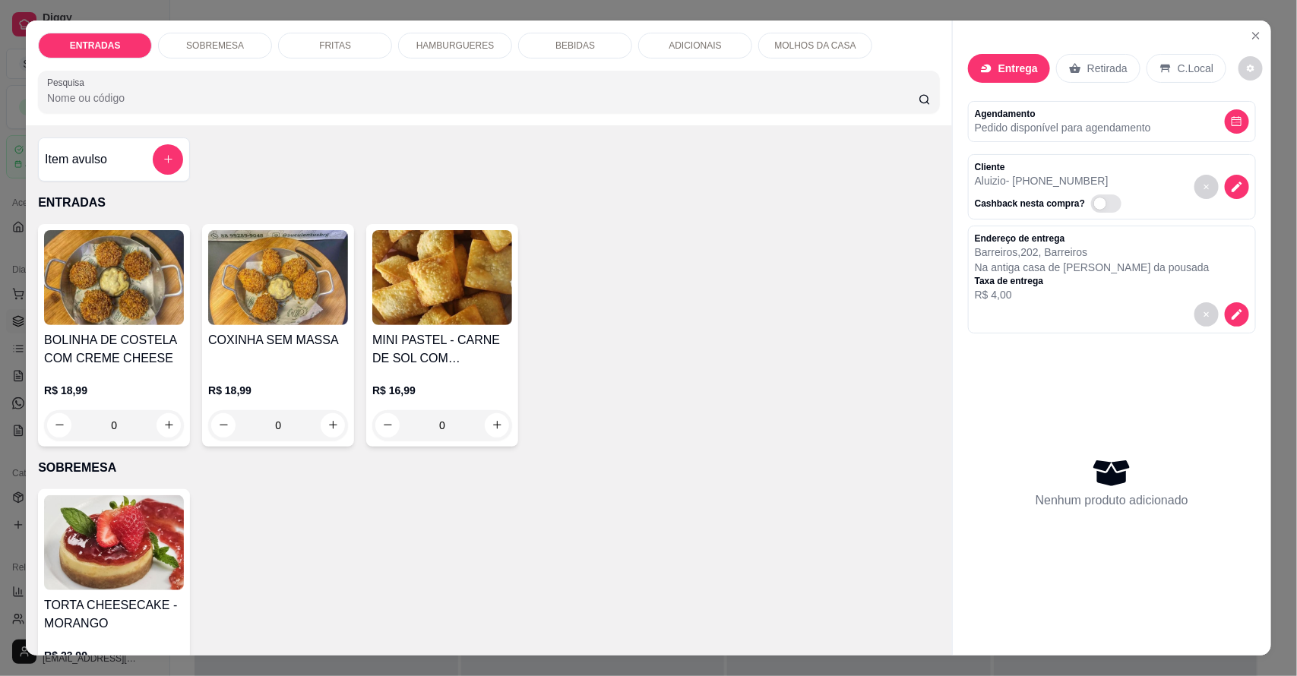
click at [480, 36] on div "HAMBURGUERES" at bounding box center [455, 46] width 114 height 26
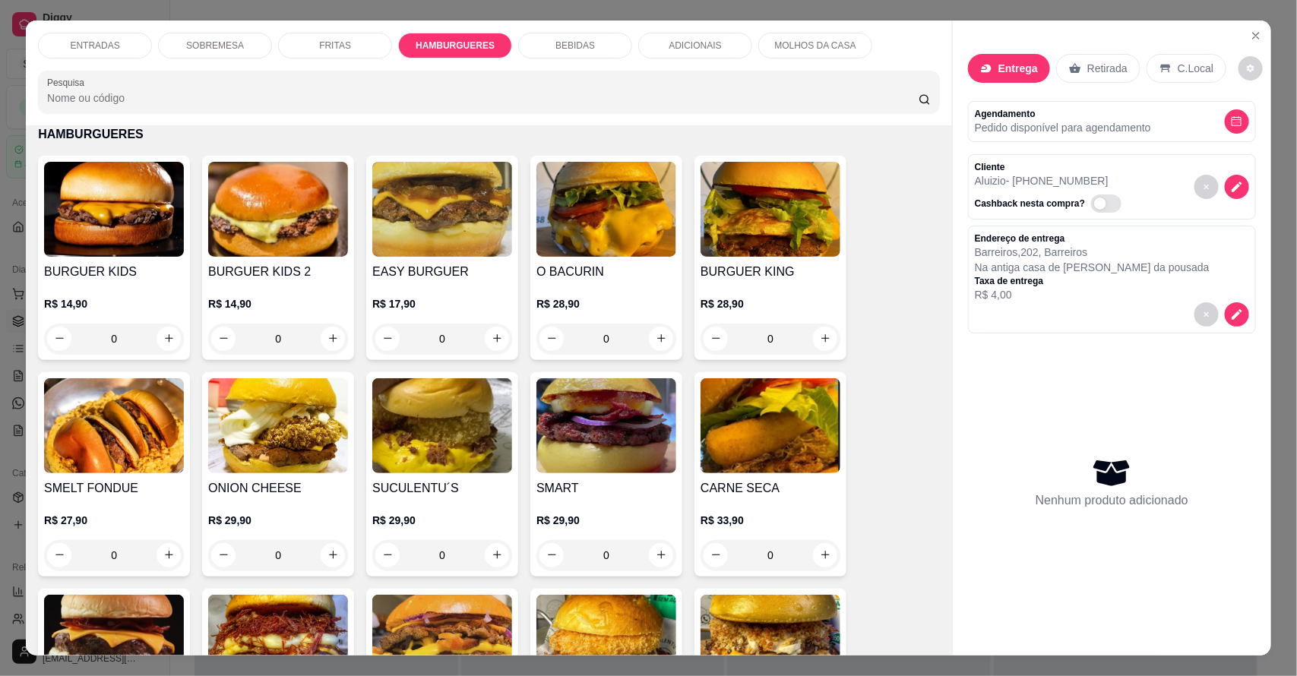
scroll to position [28, 0]
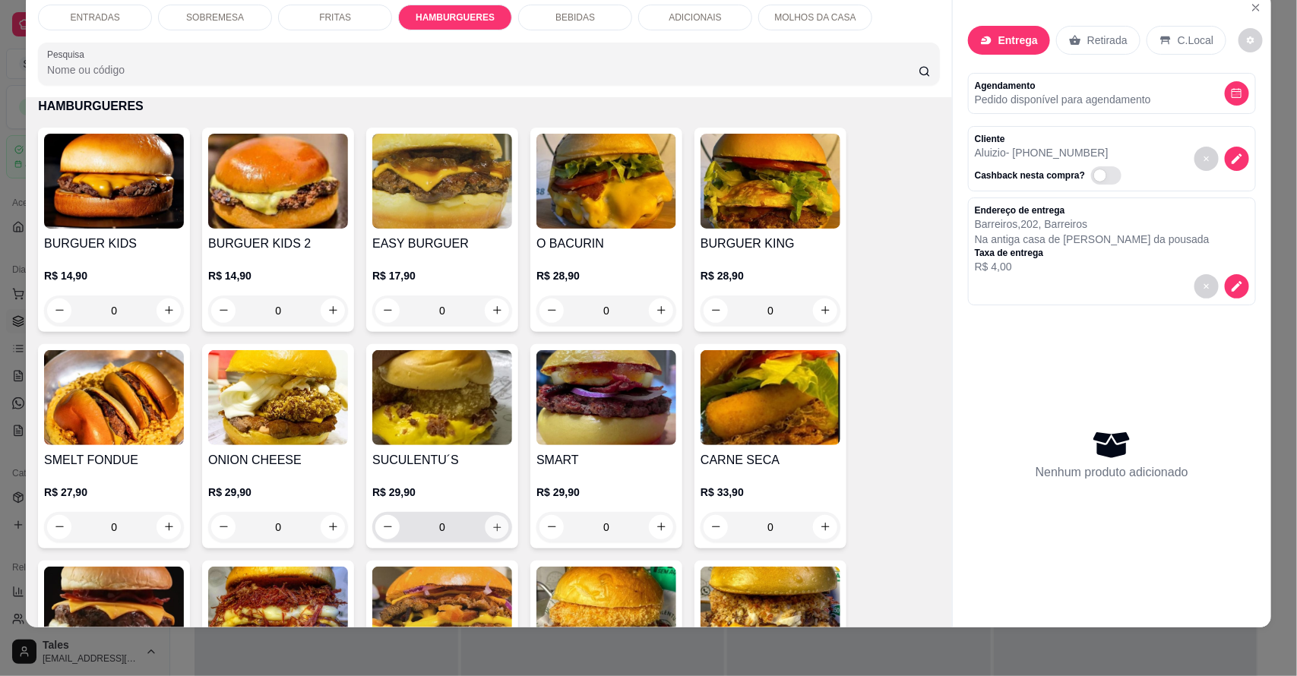
click at [492, 530] on icon "increase-product-quantity" at bounding box center [497, 526] width 11 height 11
type input "1"
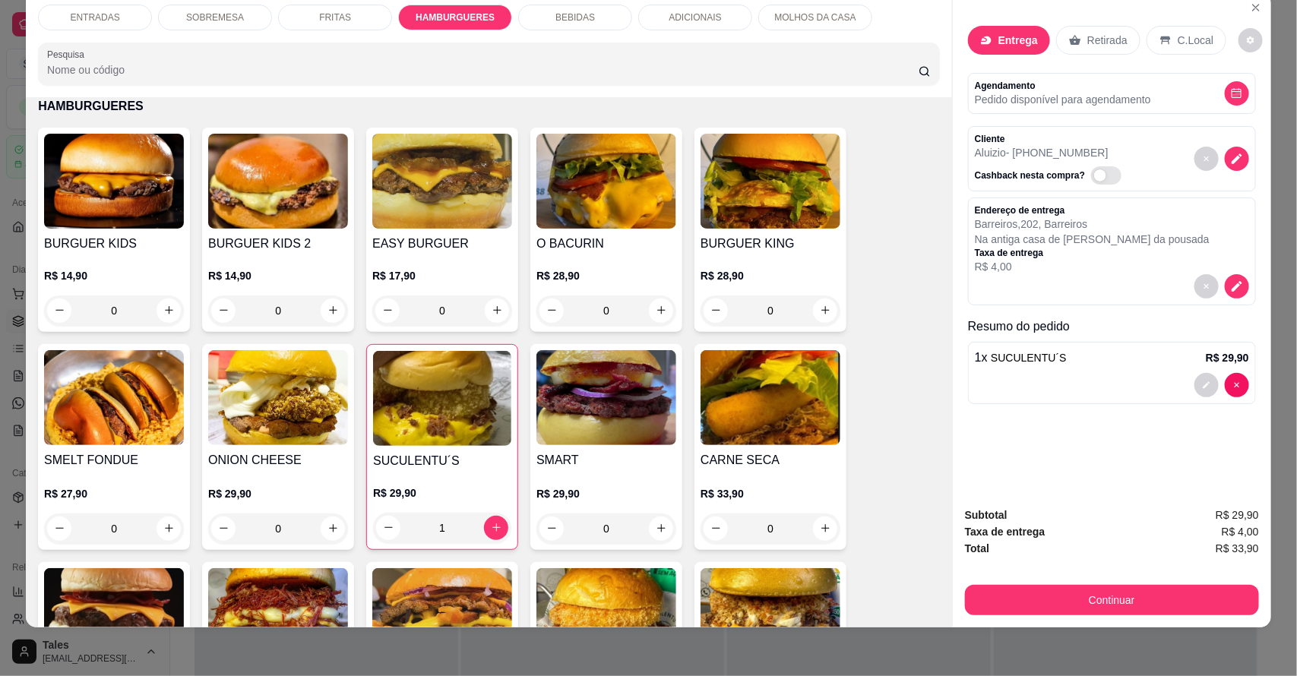
click at [585, 13] on p "BEBIDAS" at bounding box center [575, 17] width 40 height 12
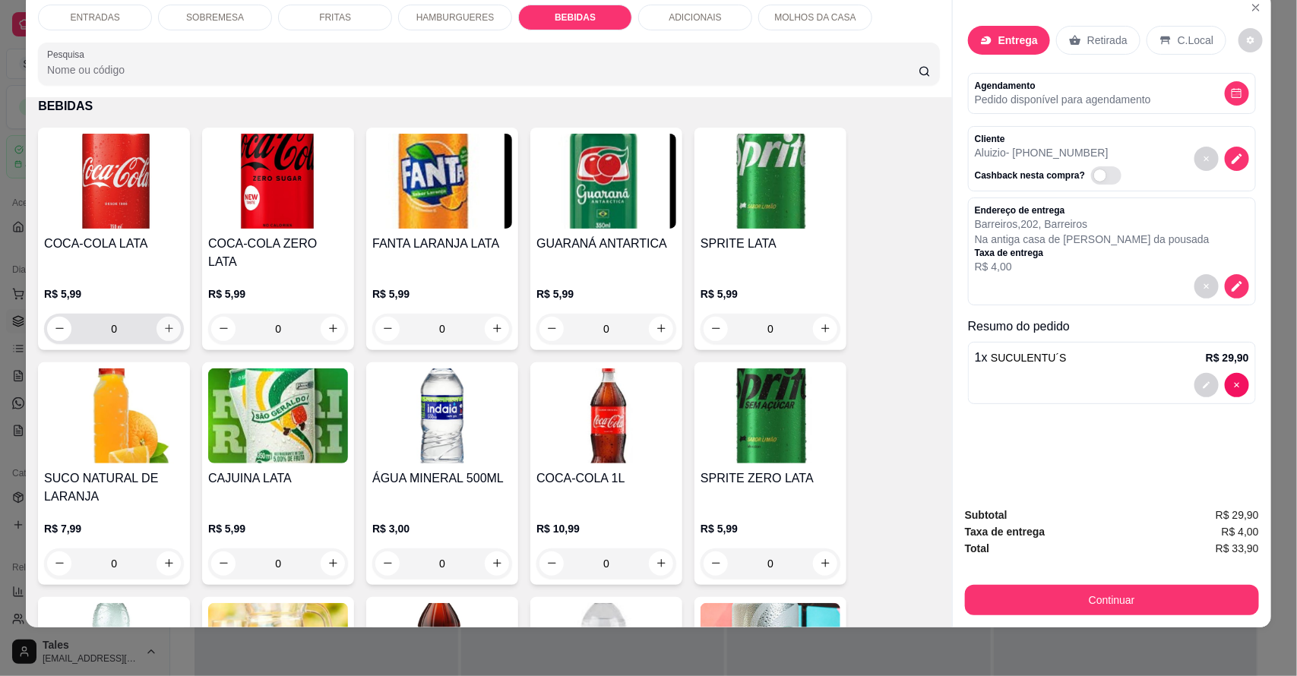
click at [163, 323] on icon "increase-product-quantity" at bounding box center [168, 328] width 11 height 11
type input "1"
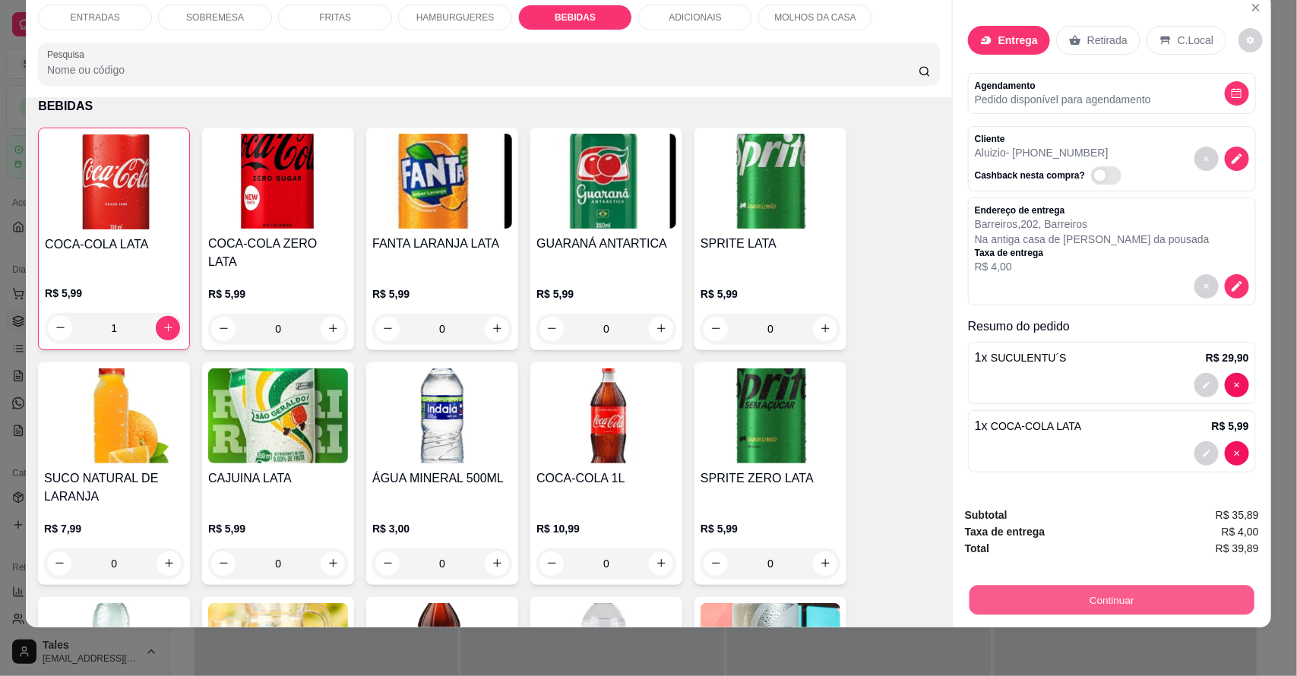
click at [1121, 593] on button "Continuar" at bounding box center [1111, 601] width 285 height 30
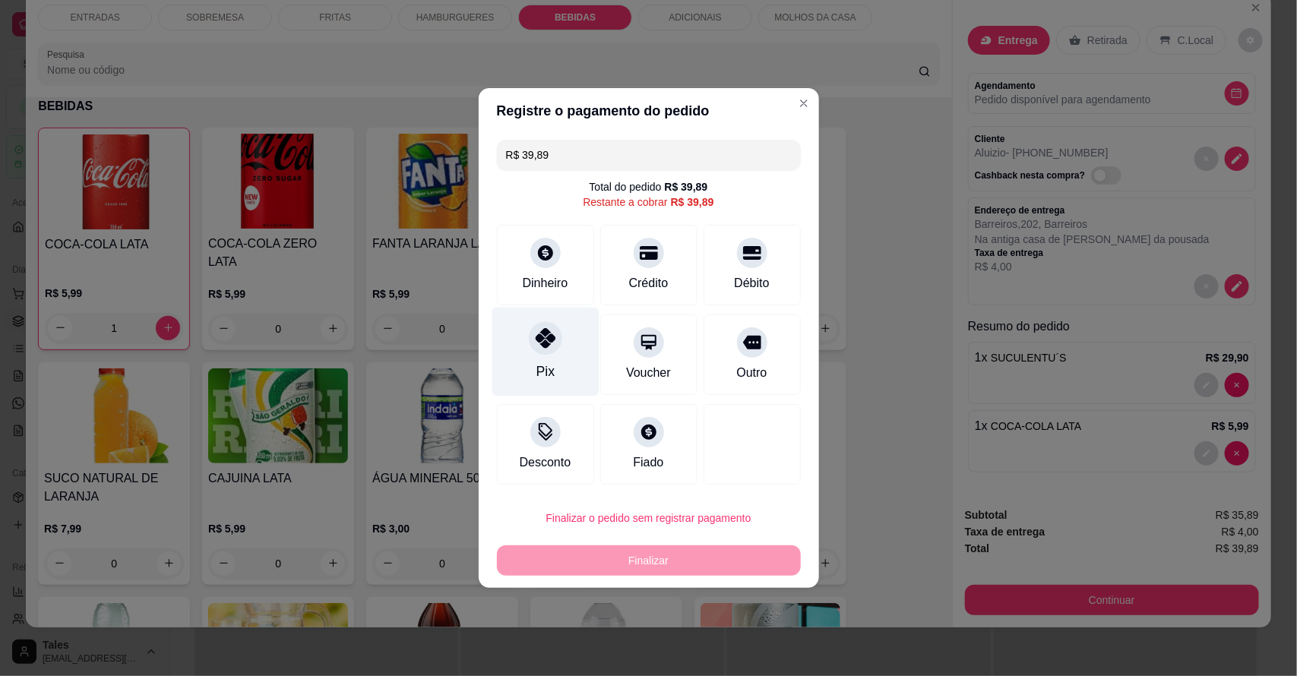
click at [555, 368] on div "Pix" at bounding box center [545, 352] width 107 height 89
type input "R$ 0,00"
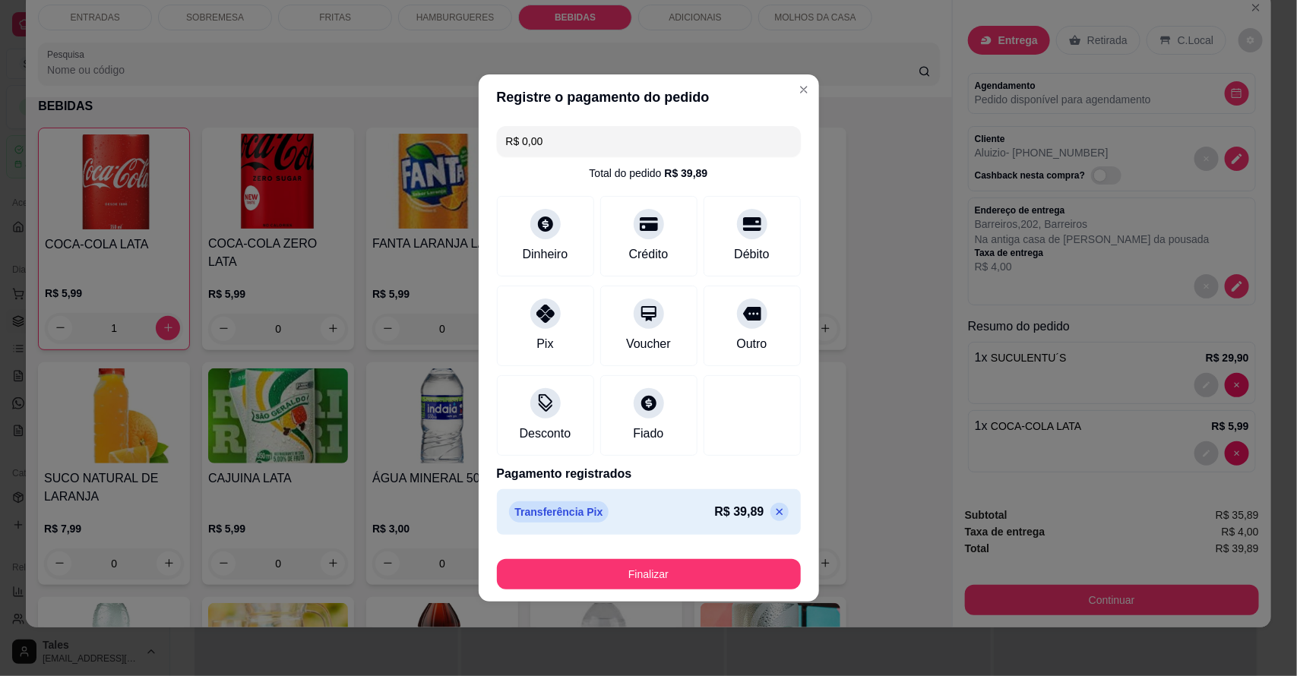
click at [651, 567] on button "Finalizar" at bounding box center [649, 574] width 304 height 30
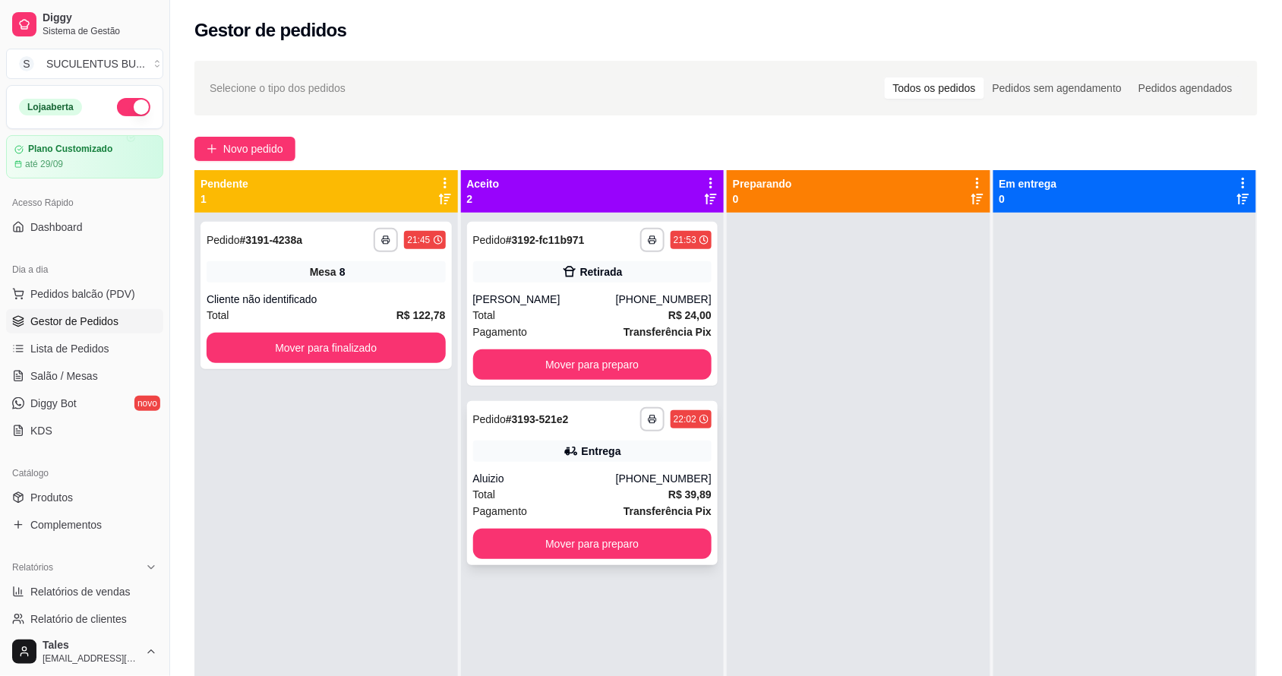
click at [617, 468] on div "**********" at bounding box center [592, 483] width 251 height 164
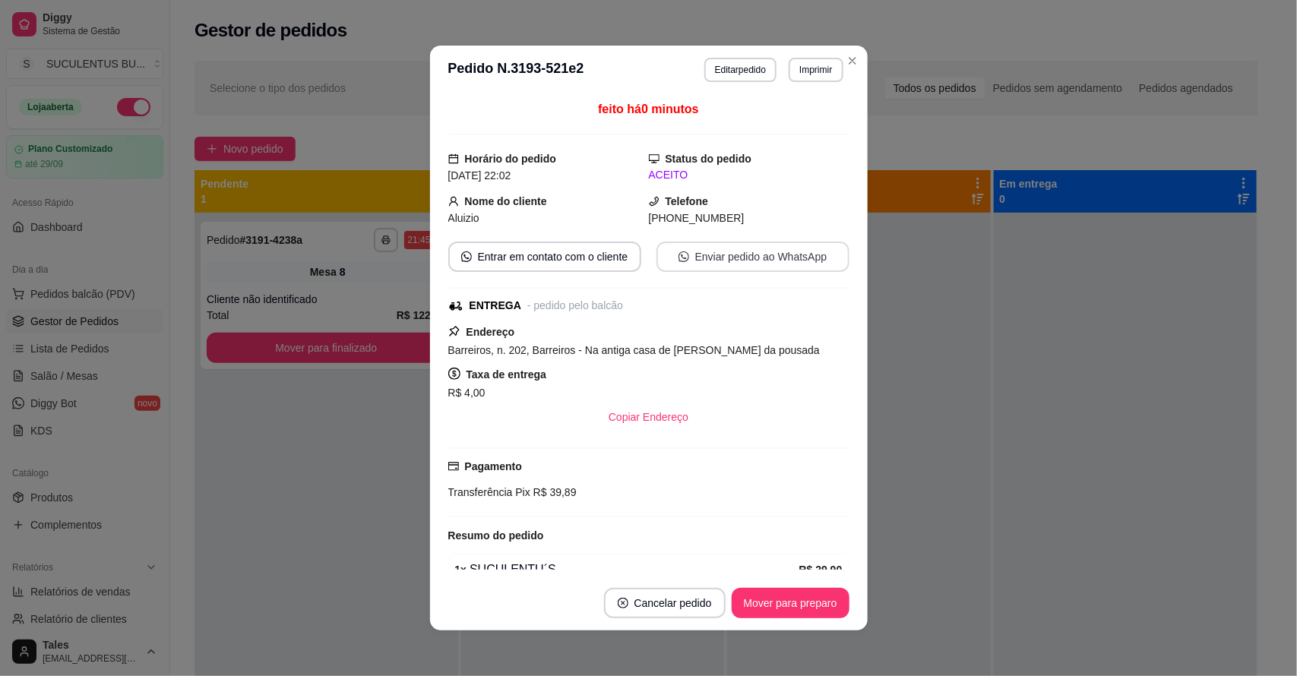
click at [754, 256] on button "Enviar pedido ao WhatsApp" at bounding box center [752, 257] width 193 height 30
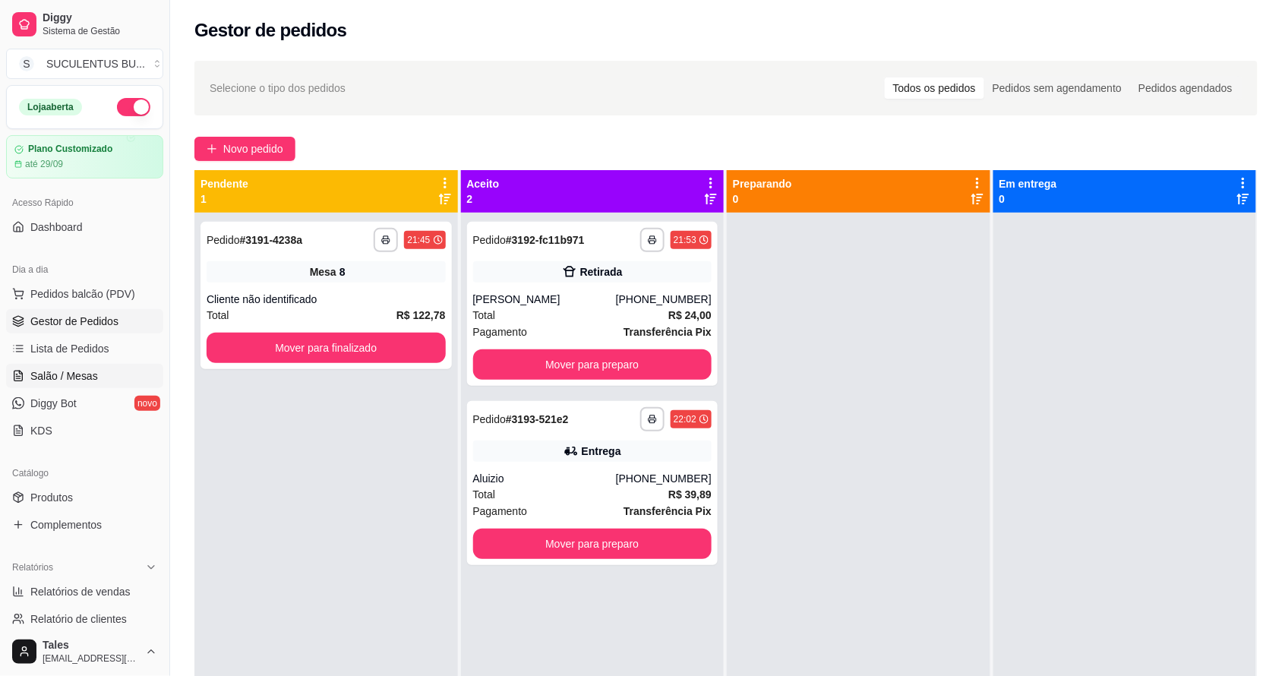
click at [72, 368] on span "Salão / Mesas" at bounding box center [64, 375] width 68 height 15
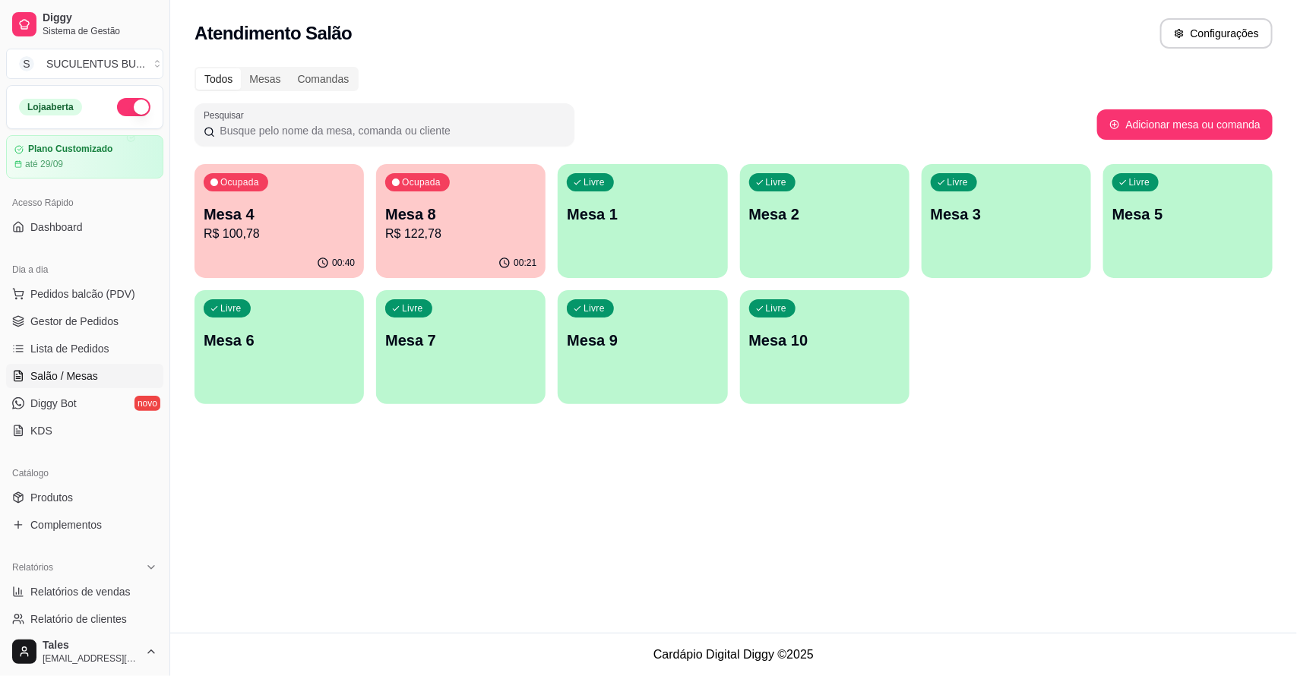
click at [262, 234] on p "R$ 100,78" at bounding box center [279, 234] width 151 height 18
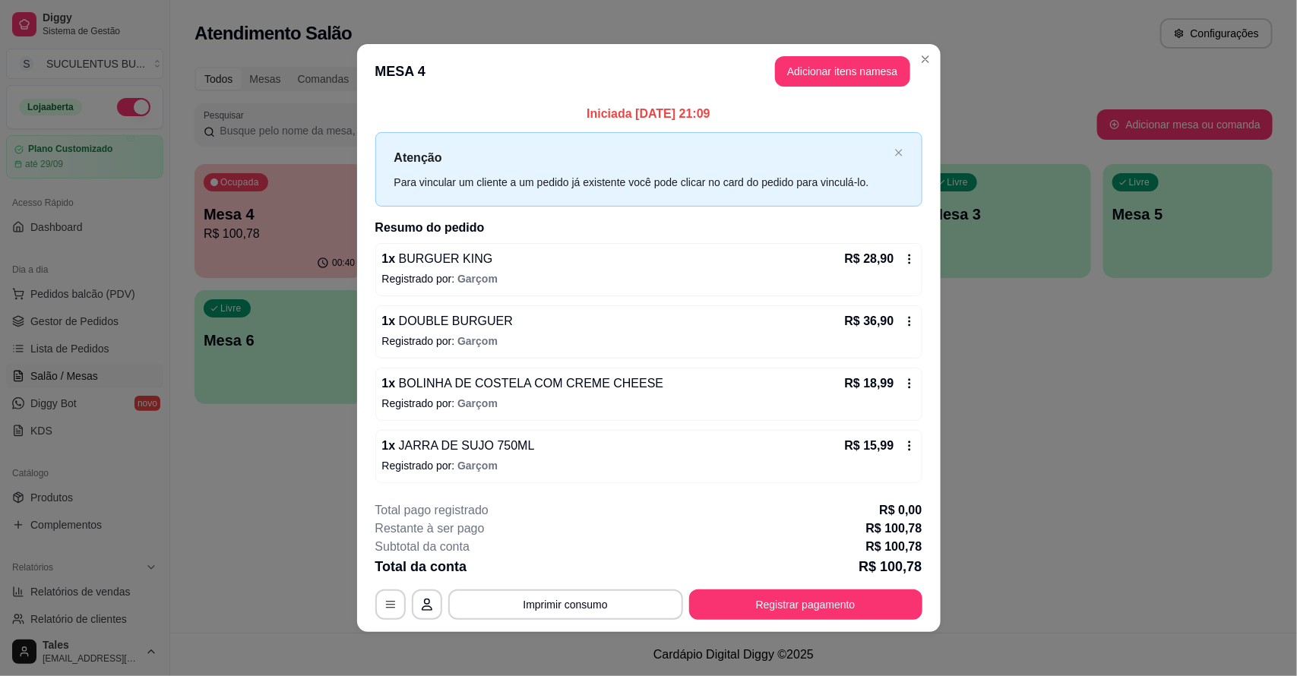
scroll to position [5, 0]
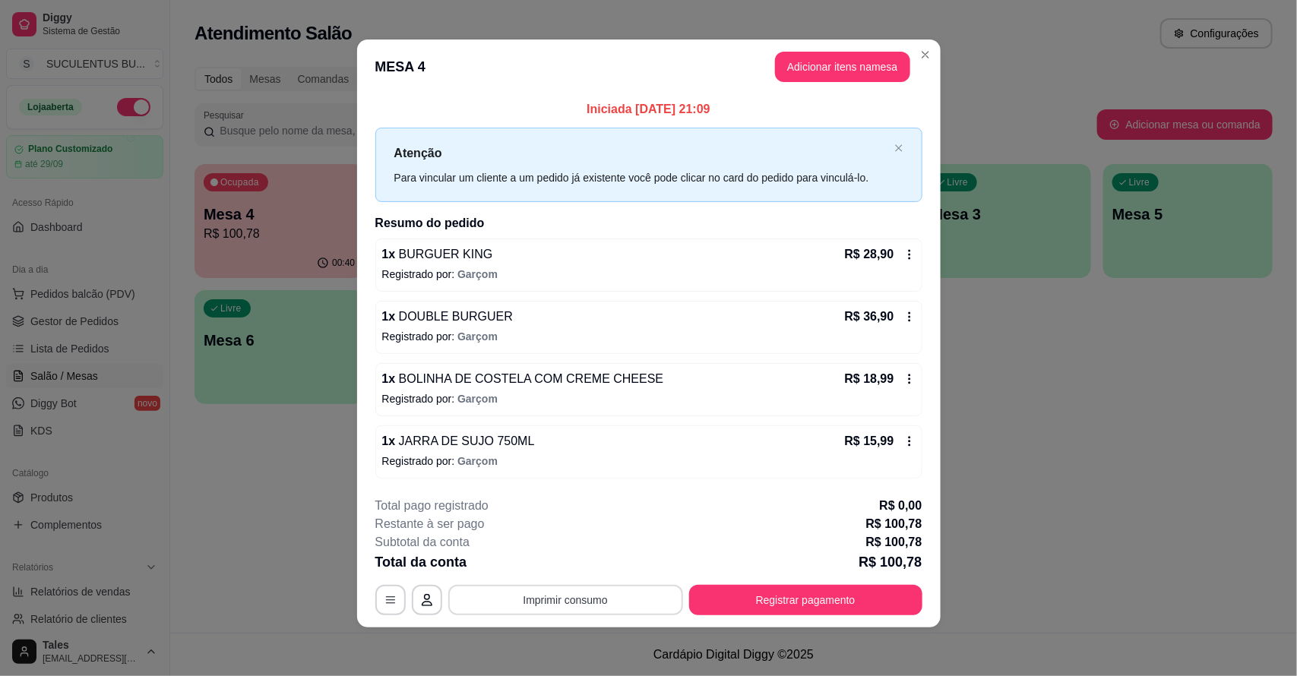
click at [644, 602] on button "Imprimir consumo" at bounding box center [565, 600] width 235 height 30
click at [579, 564] on button "IMPRESSORA CAIXA" at bounding box center [563, 565] width 125 height 24
click at [631, 593] on button "Imprimir consumo" at bounding box center [565, 600] width 235 height 30
click at [572, 563] on button "IMPRESSORA CAIXA" at bounding box center [563, 565] width 122 height 24
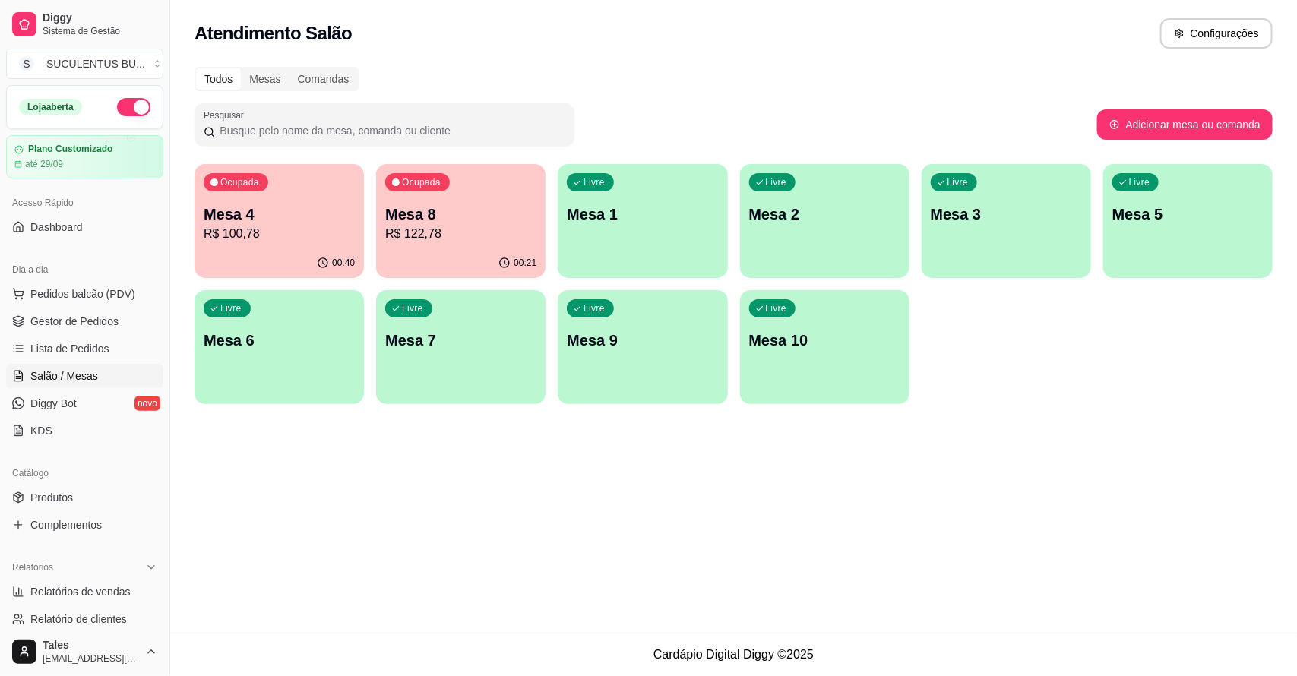
click at [304, 233] on p "R$ 100,78" at bounding box center [279, 234] width 151 height 18
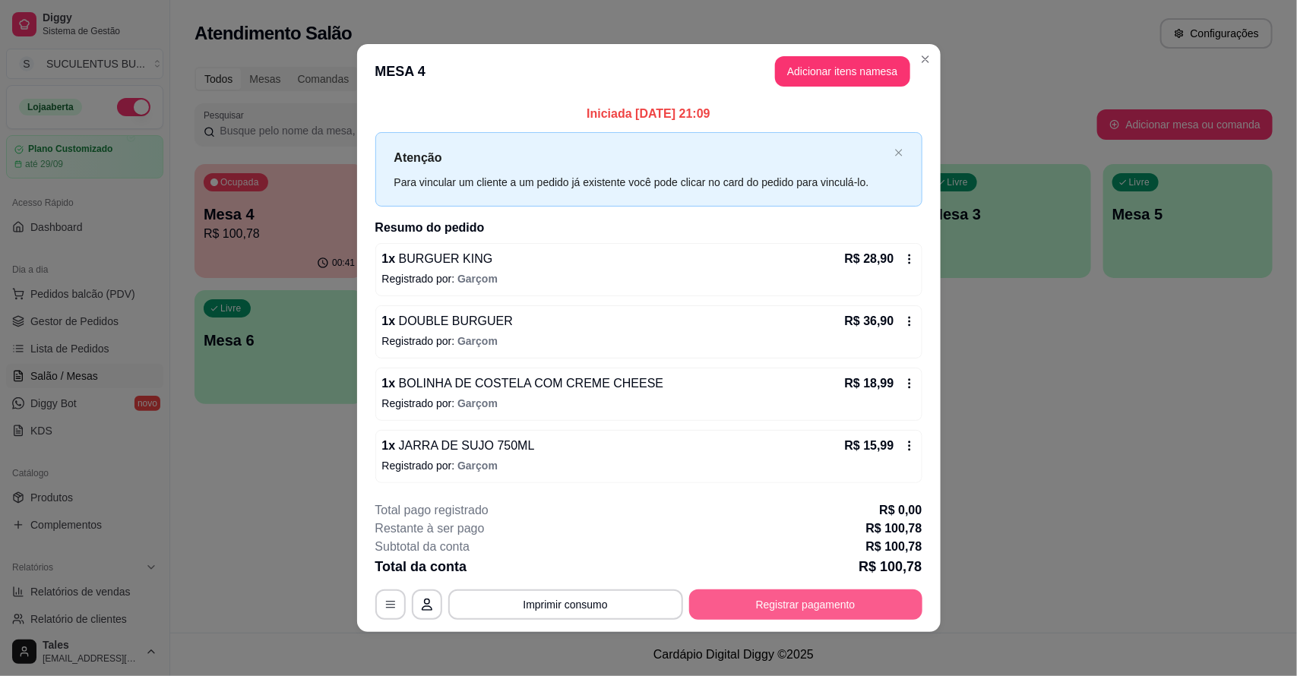
click at [748, 602] on button "Registrar pagamento" at bounding box center [805, 605] width 233 height 30
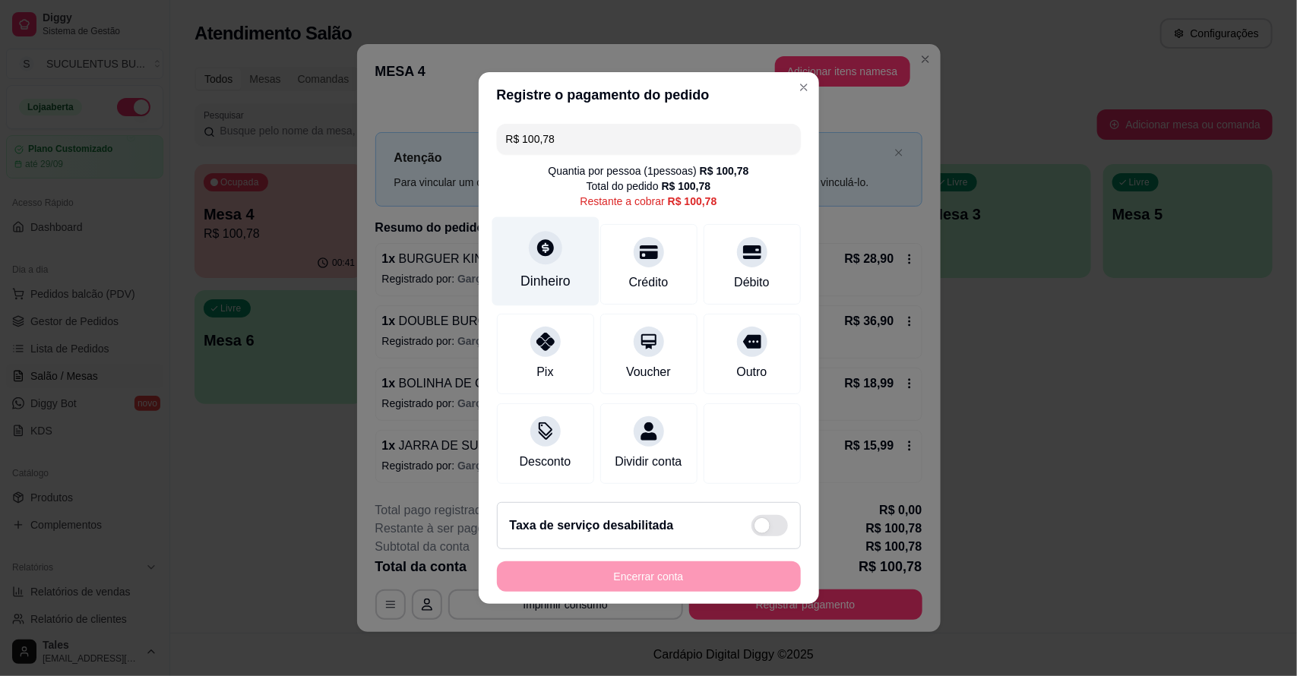
click at [566, 237] on div "Dinheiro" at bounding box center [545, 261] width 107 height 89
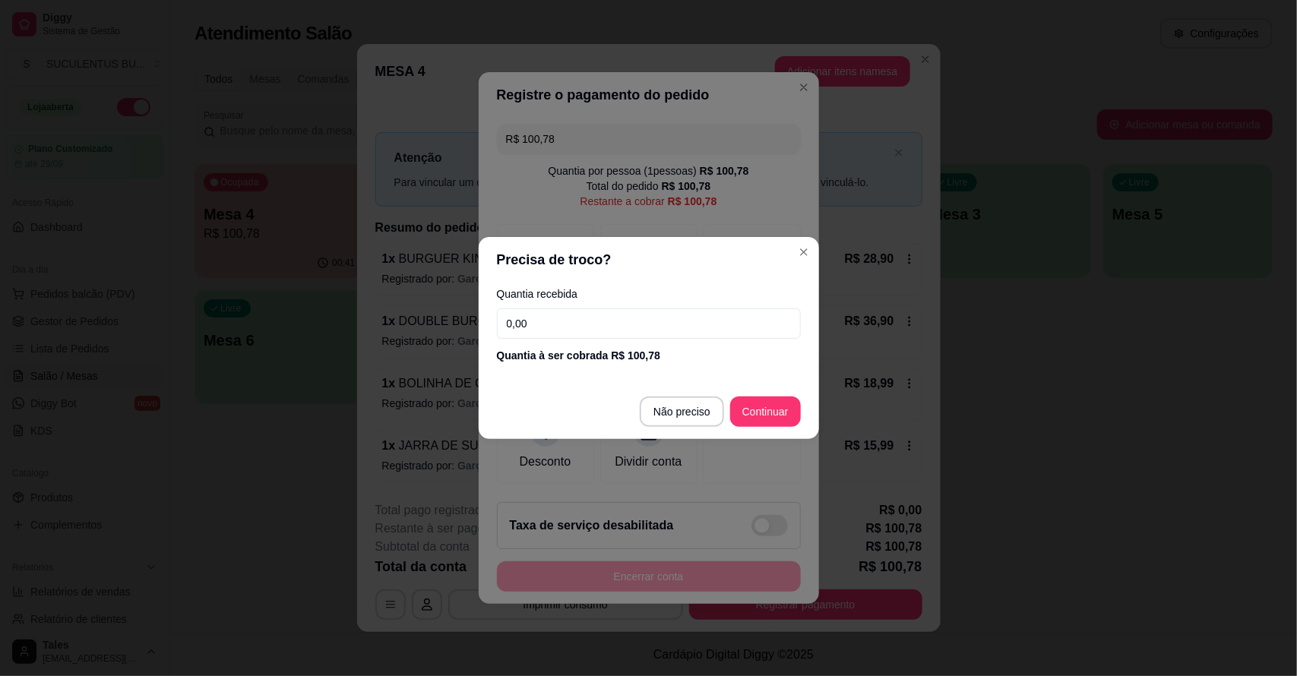
click at [669, 324] on input "0,00" at bounding box center [649, 323] width 304 height 30
type input "100,78"
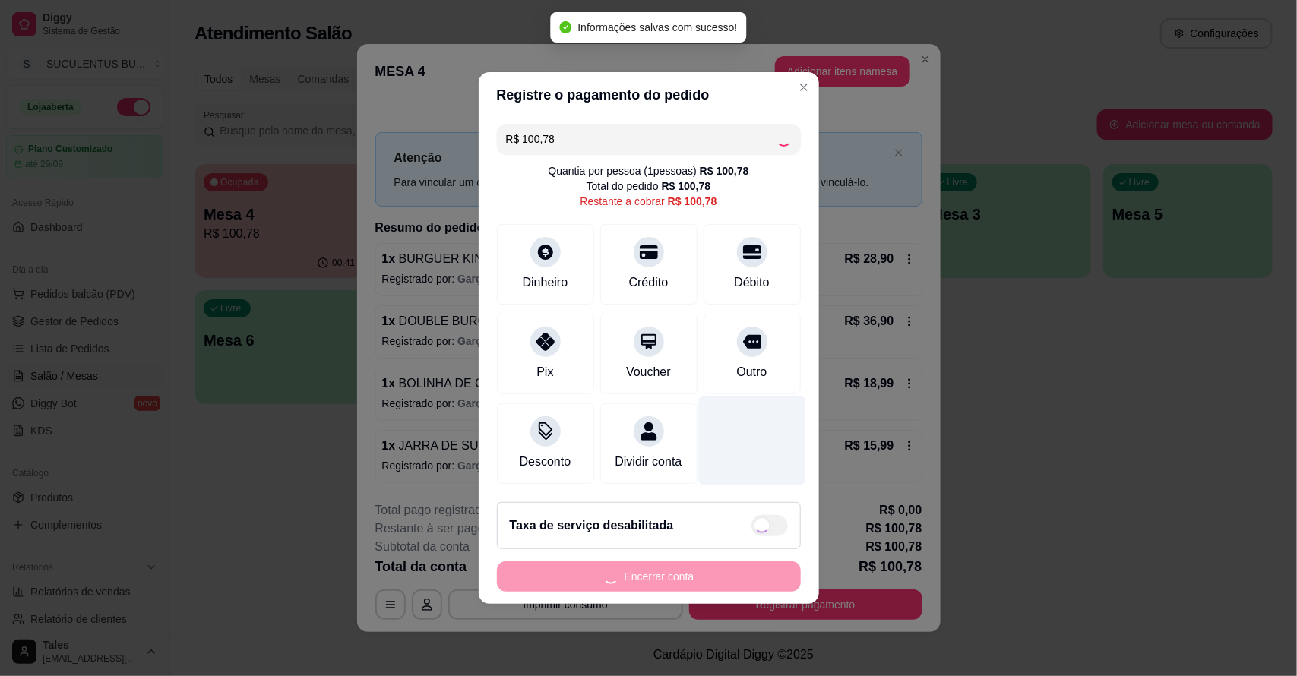
type input "R$ 0,00"
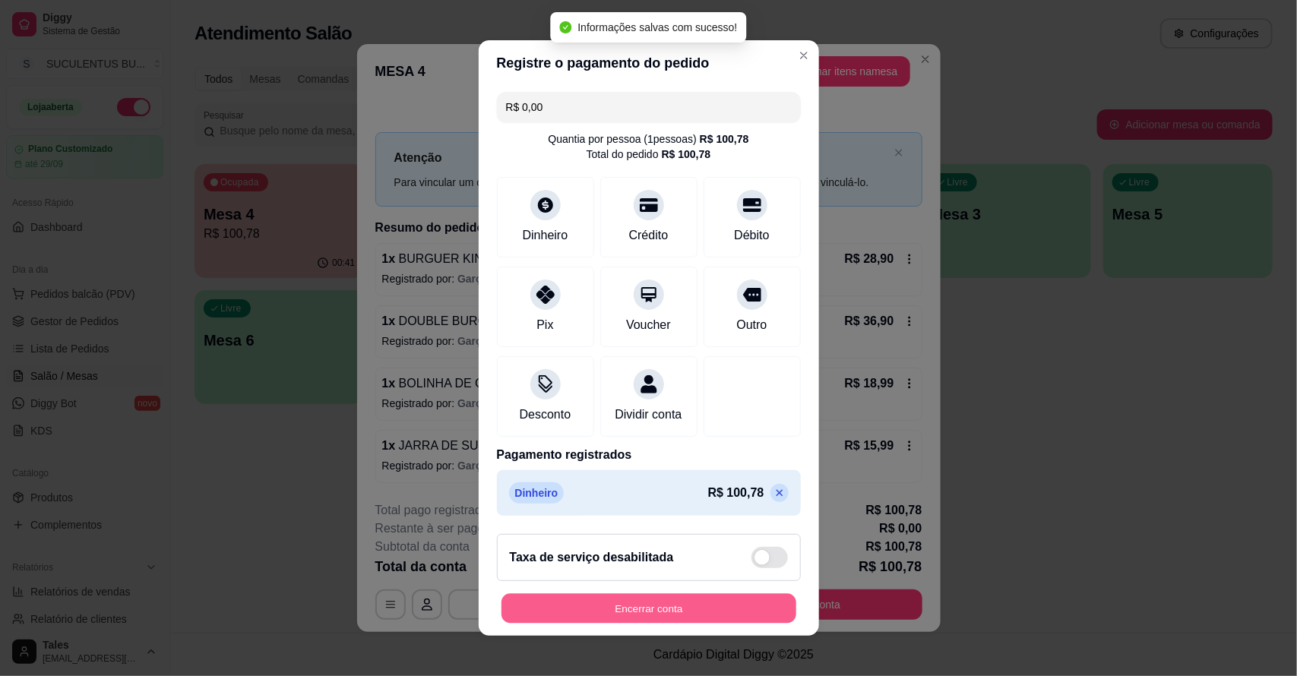
click at [670, 614] on button "Encerrar conta" at bounding box center [648, 609] width 295 height 30
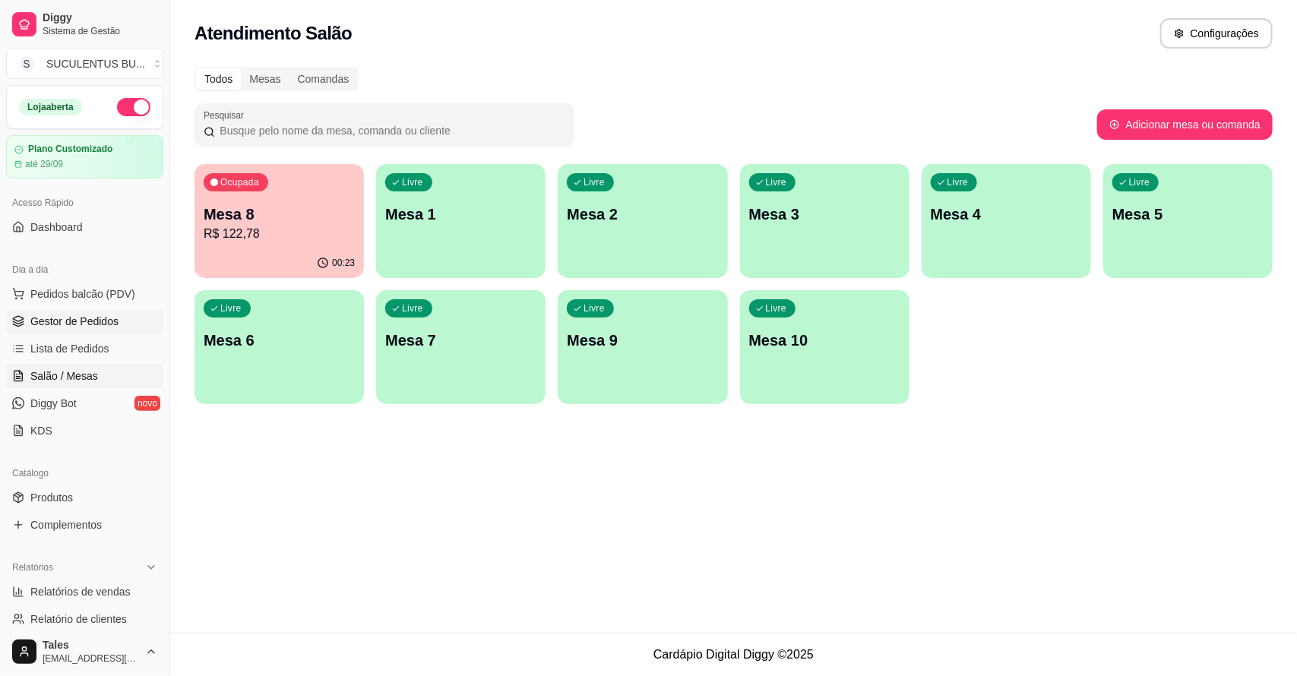
click at [108, 321] on span "Gestor de Pedidos" at bounding box center [74, 321] width 88 height 15
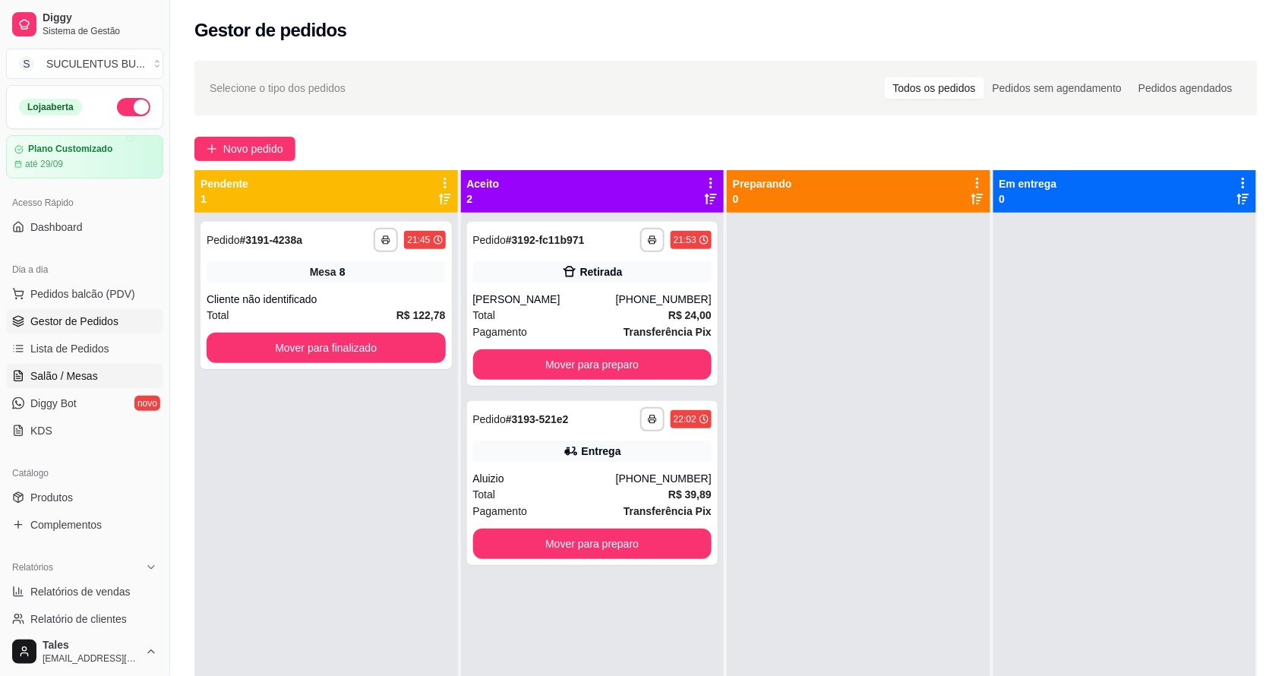
click at [108, 378] on link "Salão / Mesas" at bounding box center [84, 376] width 157 height 24
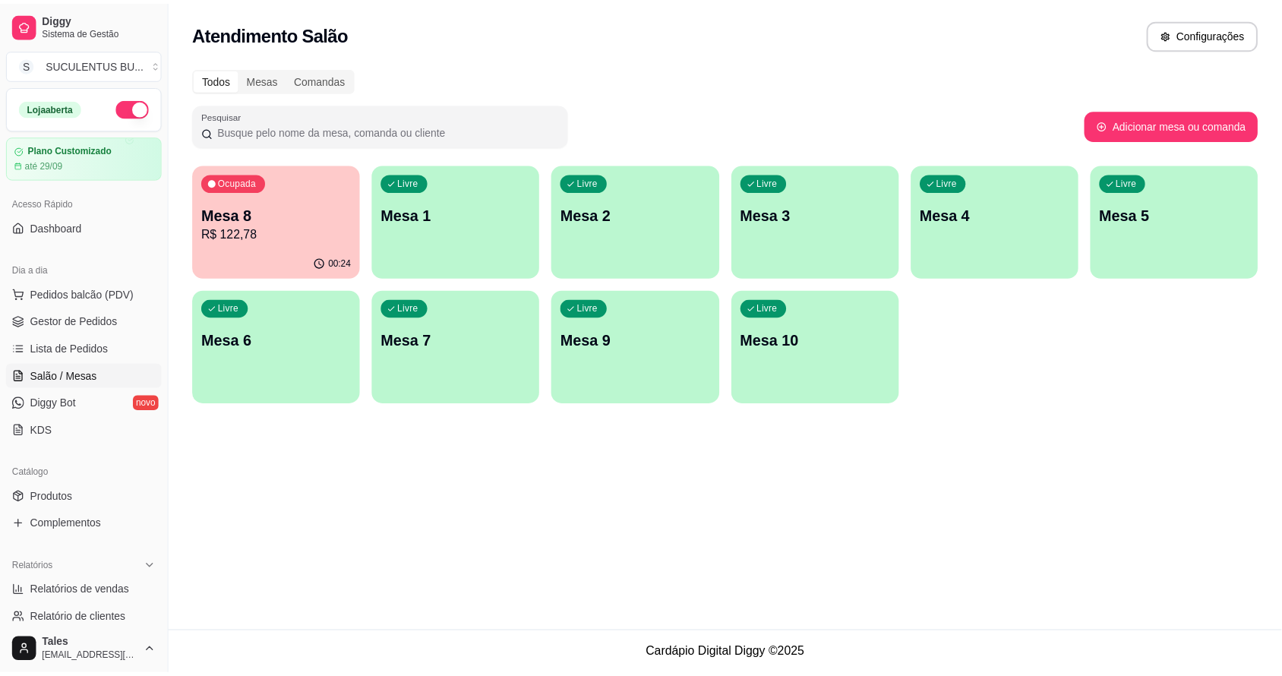
scroll to position [416, 0]
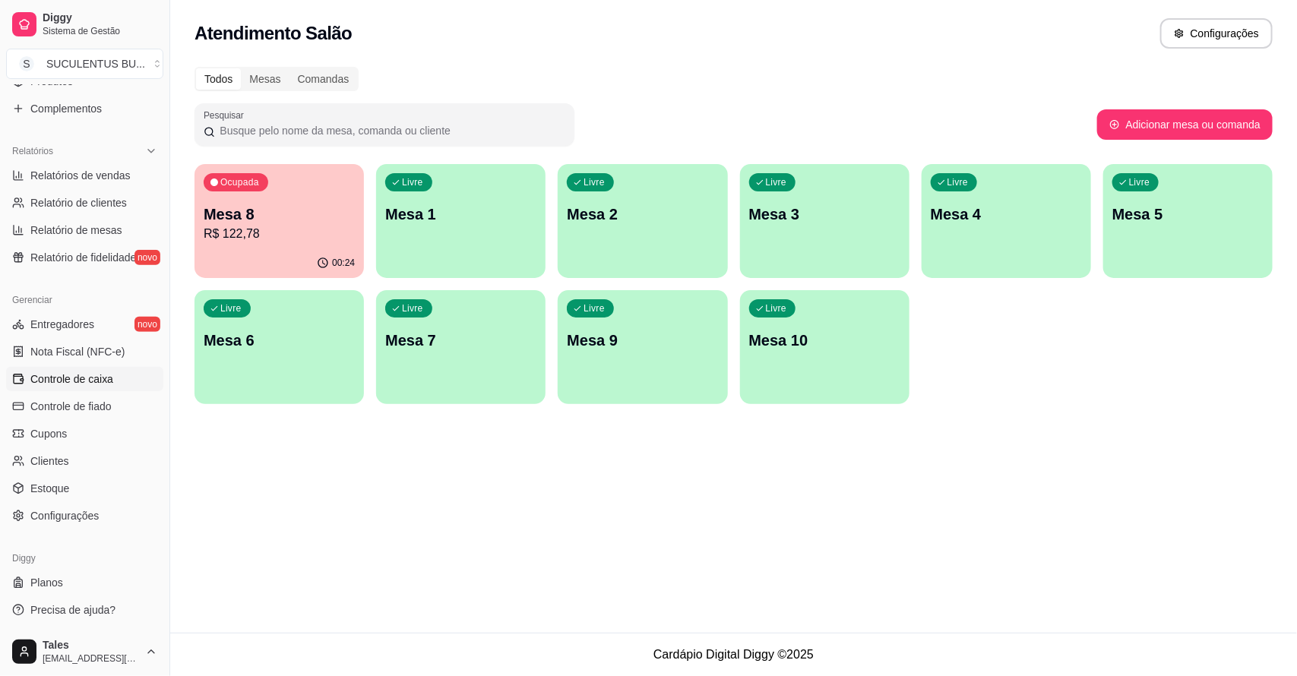
click at [93, 371] on span "Controle de caixa" at bounding box center [71, 378] width 83 height 15
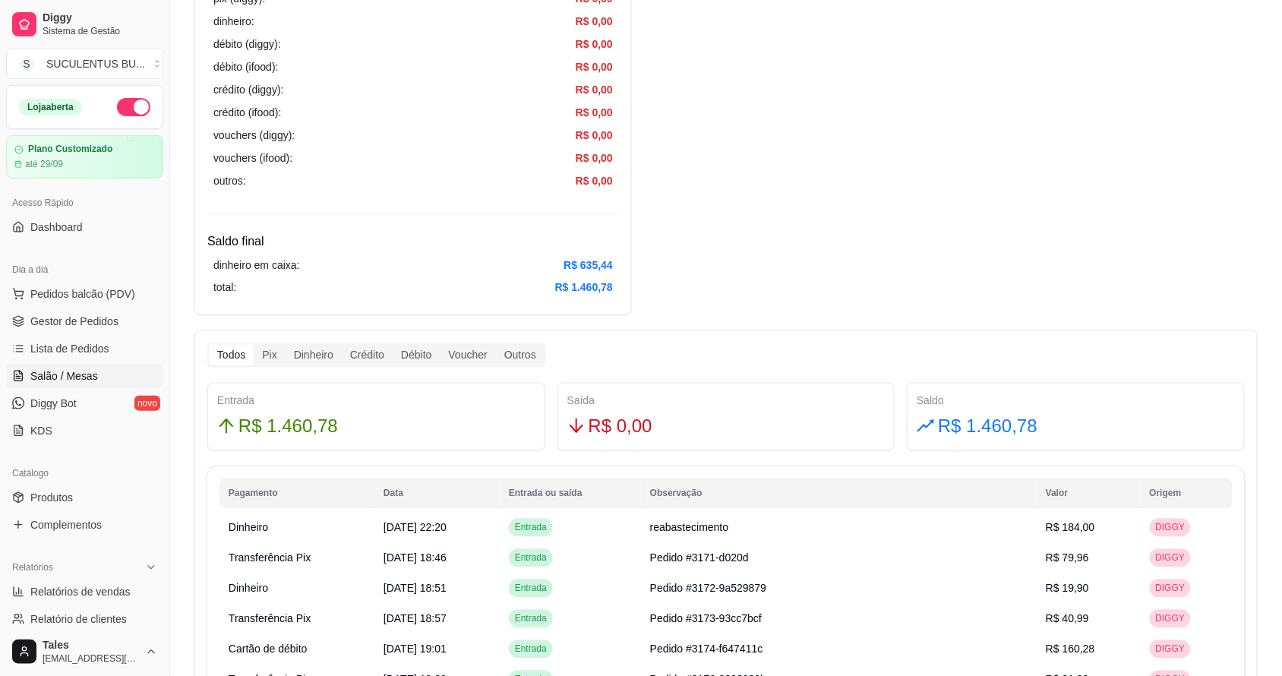
click at [77, 387] on link "Salão / Mesas" at bounding box center [84, 376] width 157 height 24
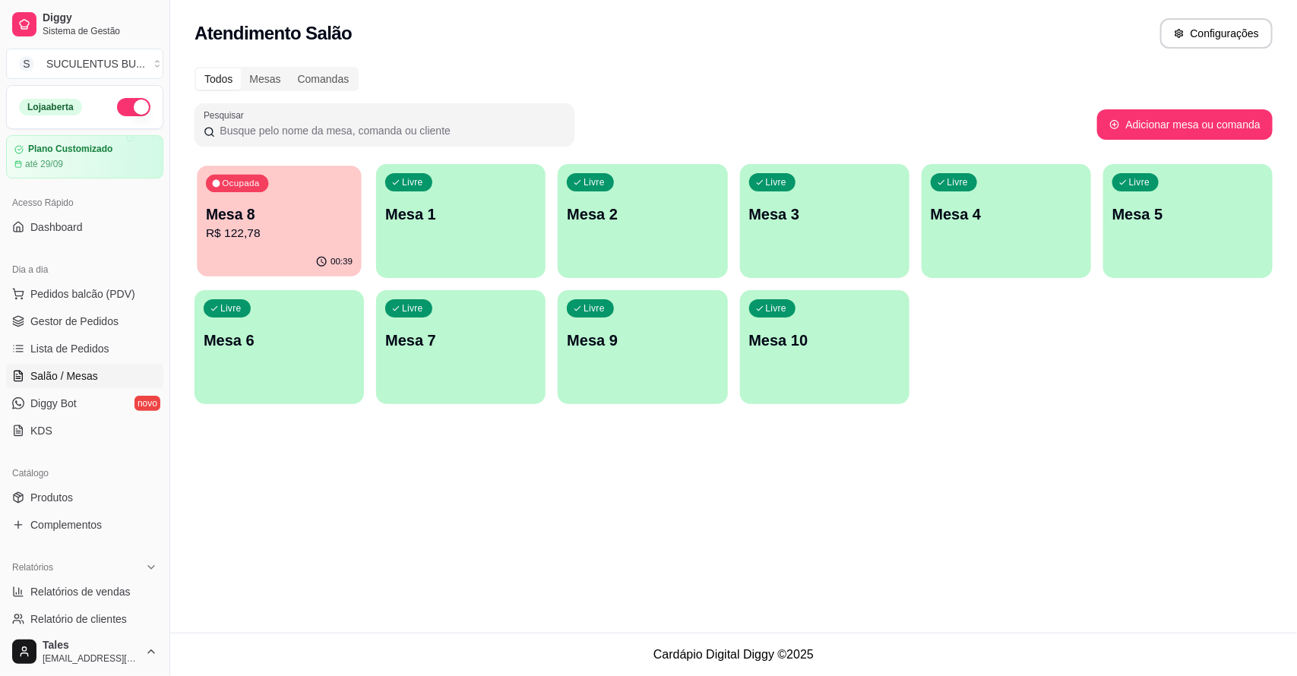
click at [253, 194] on div "Ocupada Mesa 8 R$ 122,78" at bounding box center [279, 207] width 164 height 82
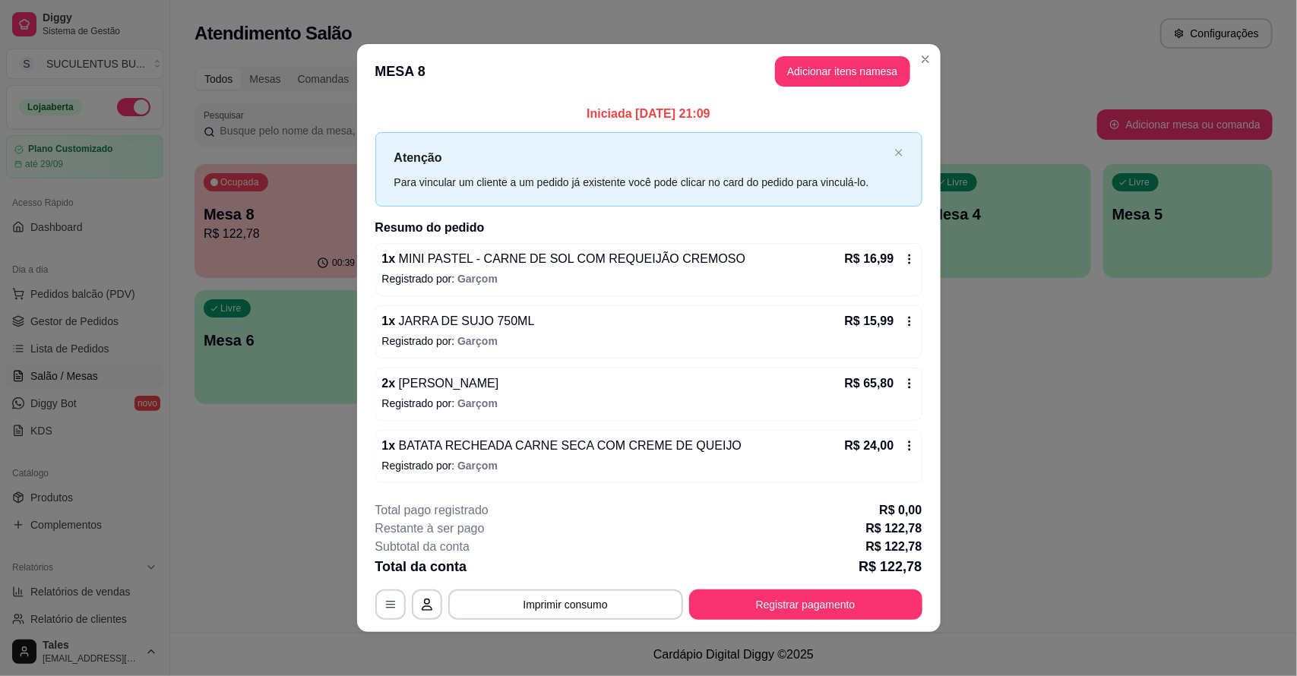
scroll to position [5, 0]
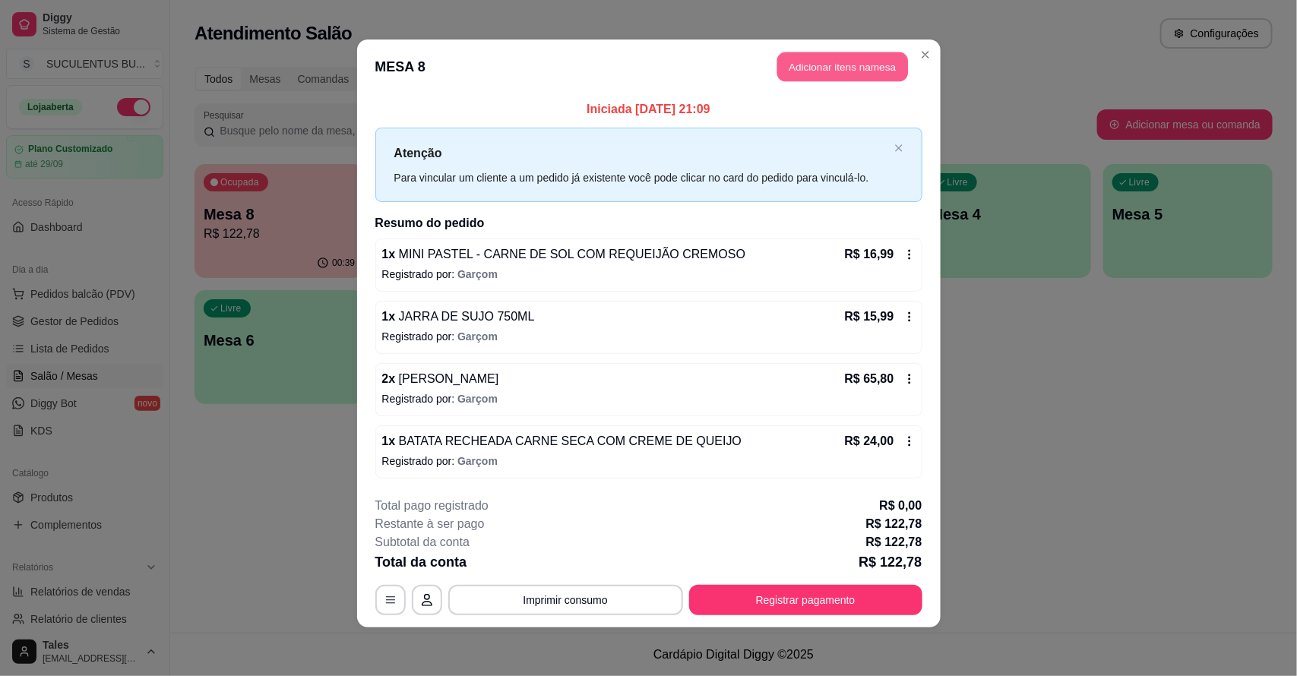
click at [889, 62] on button "Adicionar itens na mesa" at bounding box center [842, 67] width 131 height 30
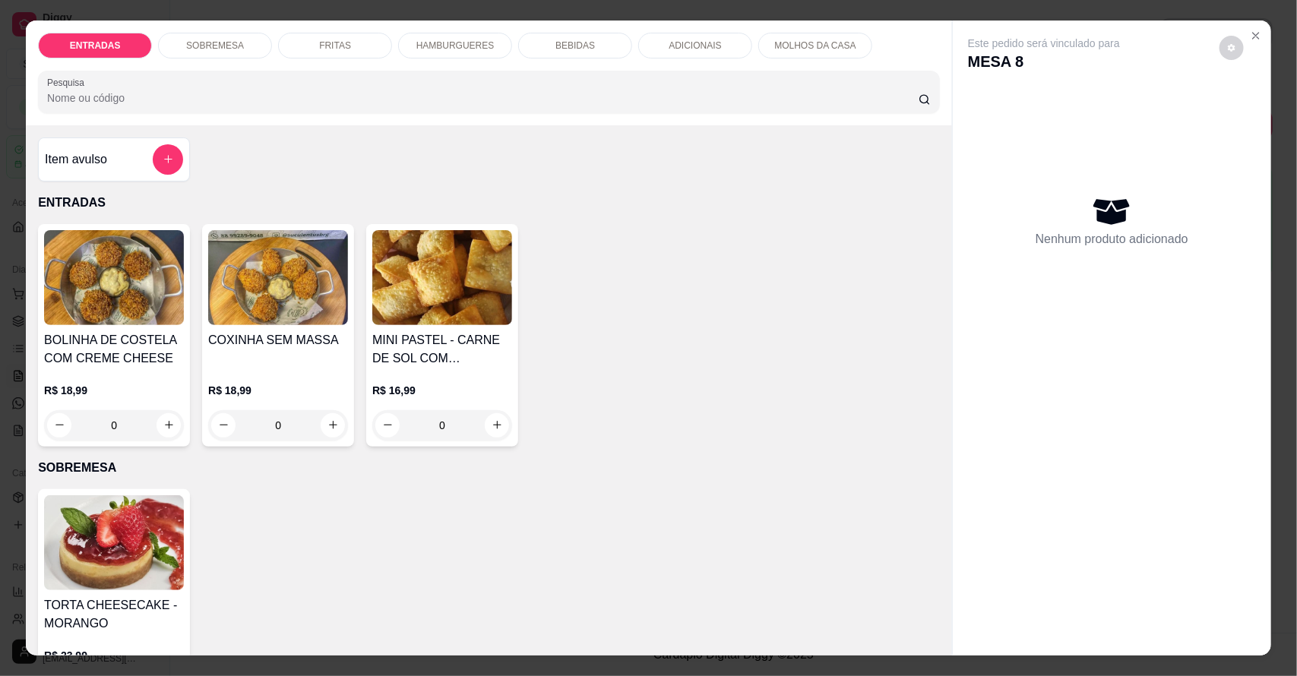
click at [586, 53] on div "BEBIDAS" at bounding box center [575, 46] width 114 height 26
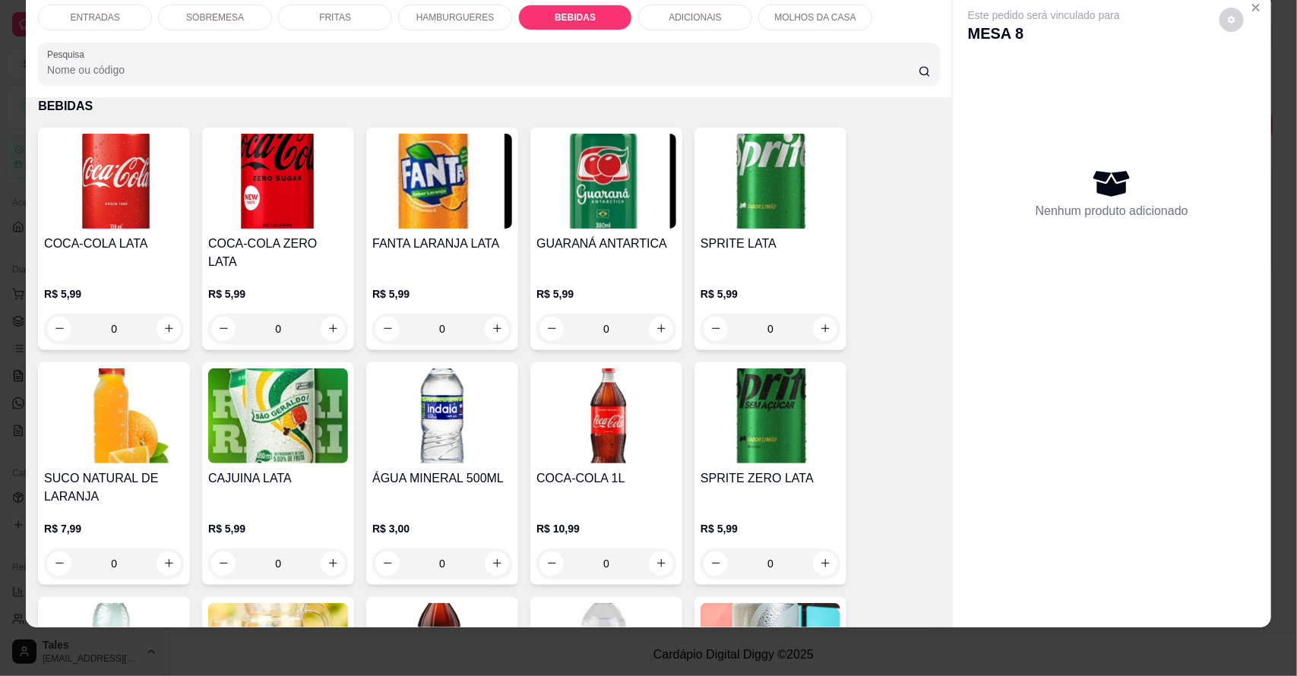
scroll to position [2108, 0]
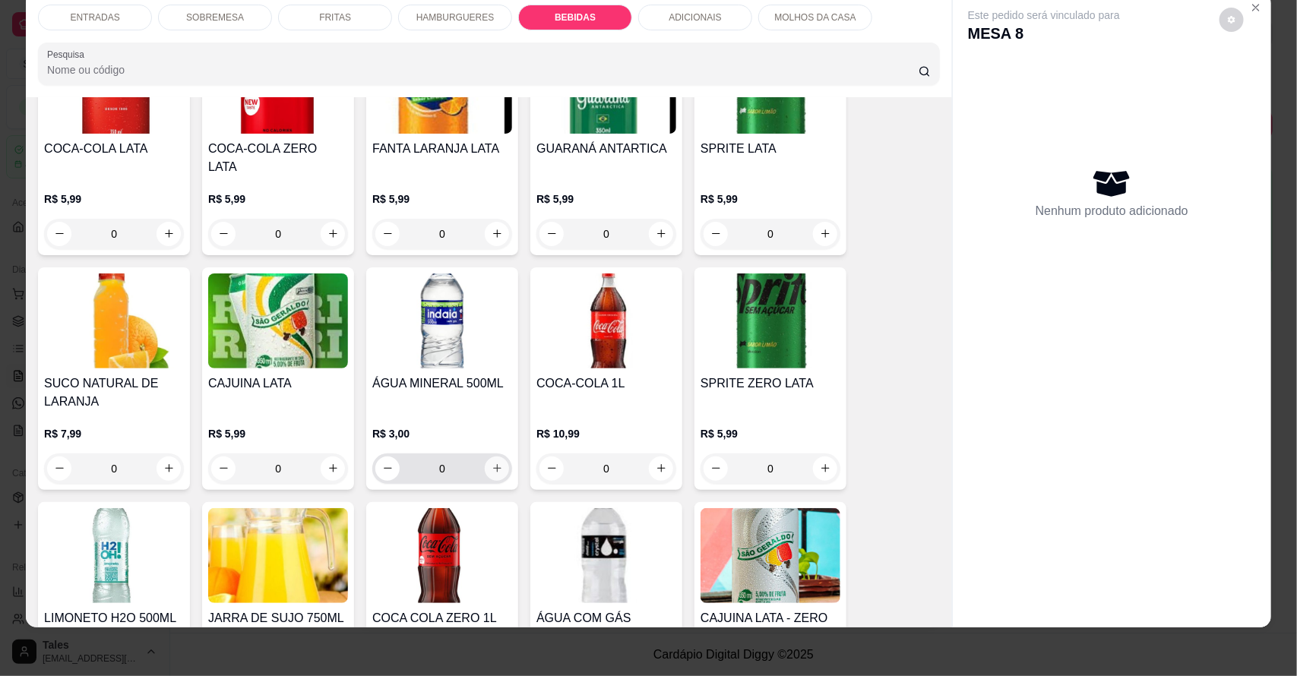
click at [492, 463] on icon "increase-product-quantity" at bounding box center [497, 468] width 11 height 11
type input "1"
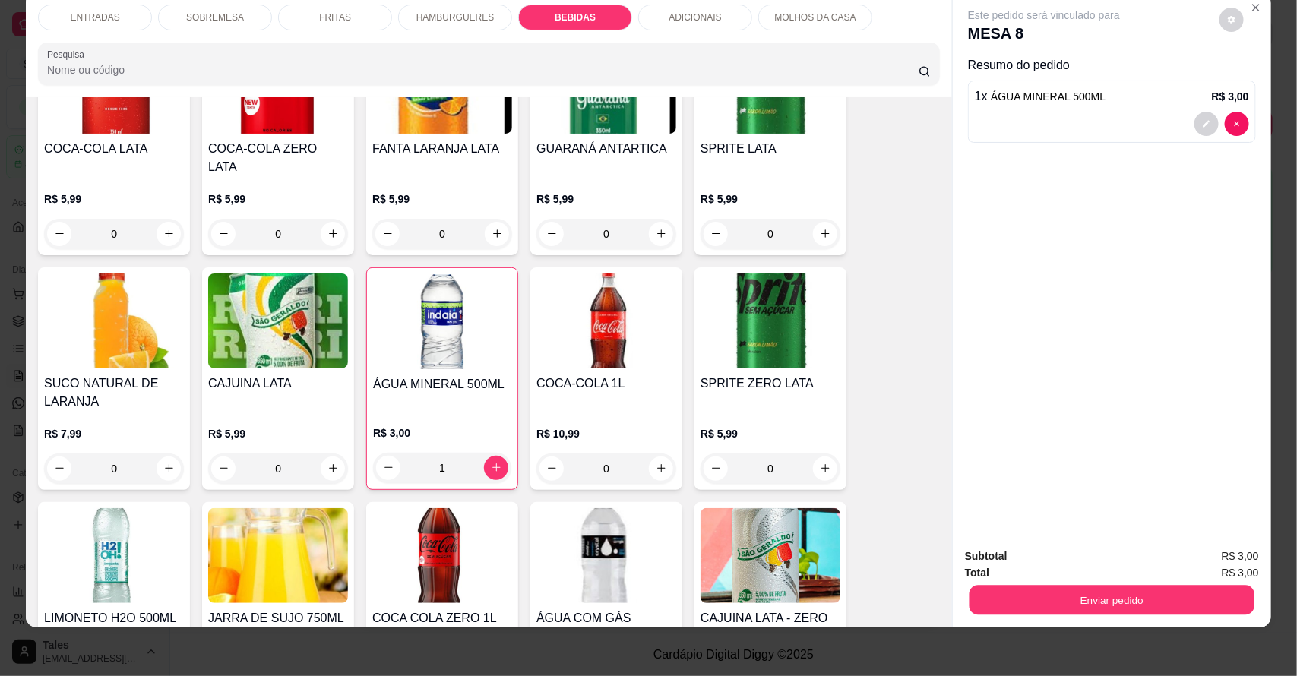
click at [1050, 612] on button "Enviar pedido" at bounding box center [1111, 601] width 285 height 30
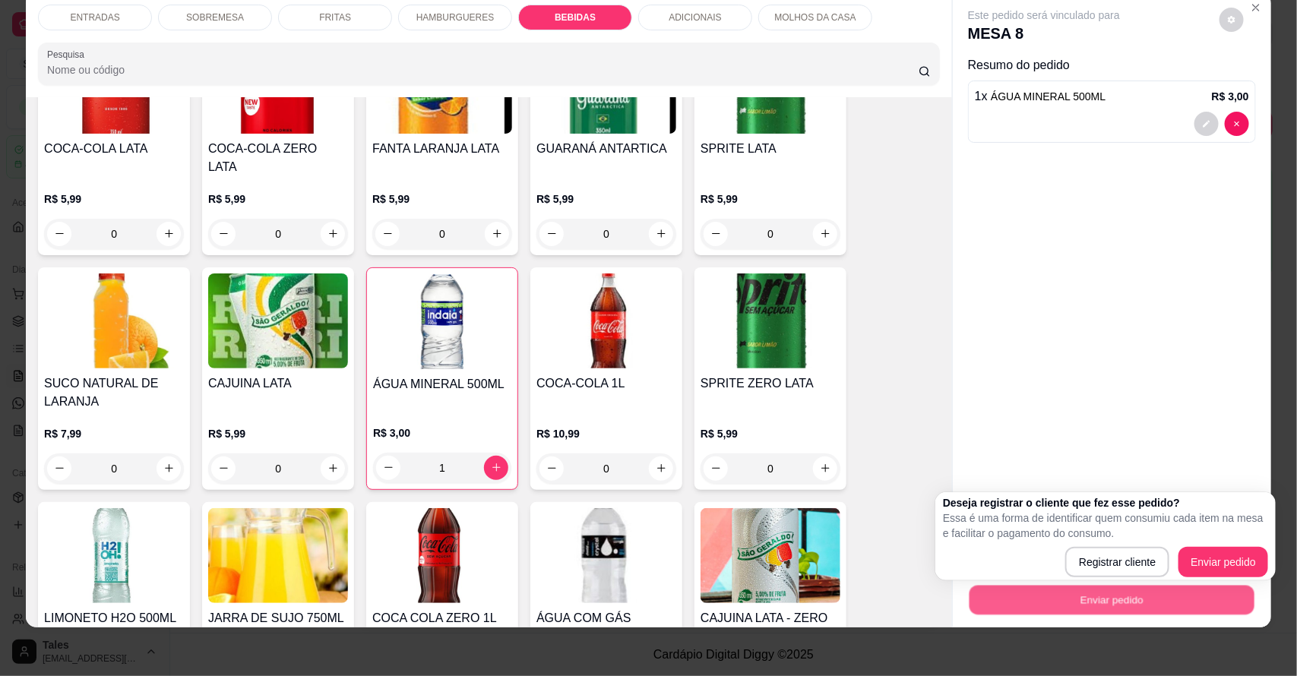
click at [1048, 599] on button "Enviar pedido" at bounding box center [1111, 601] width 285 height 30
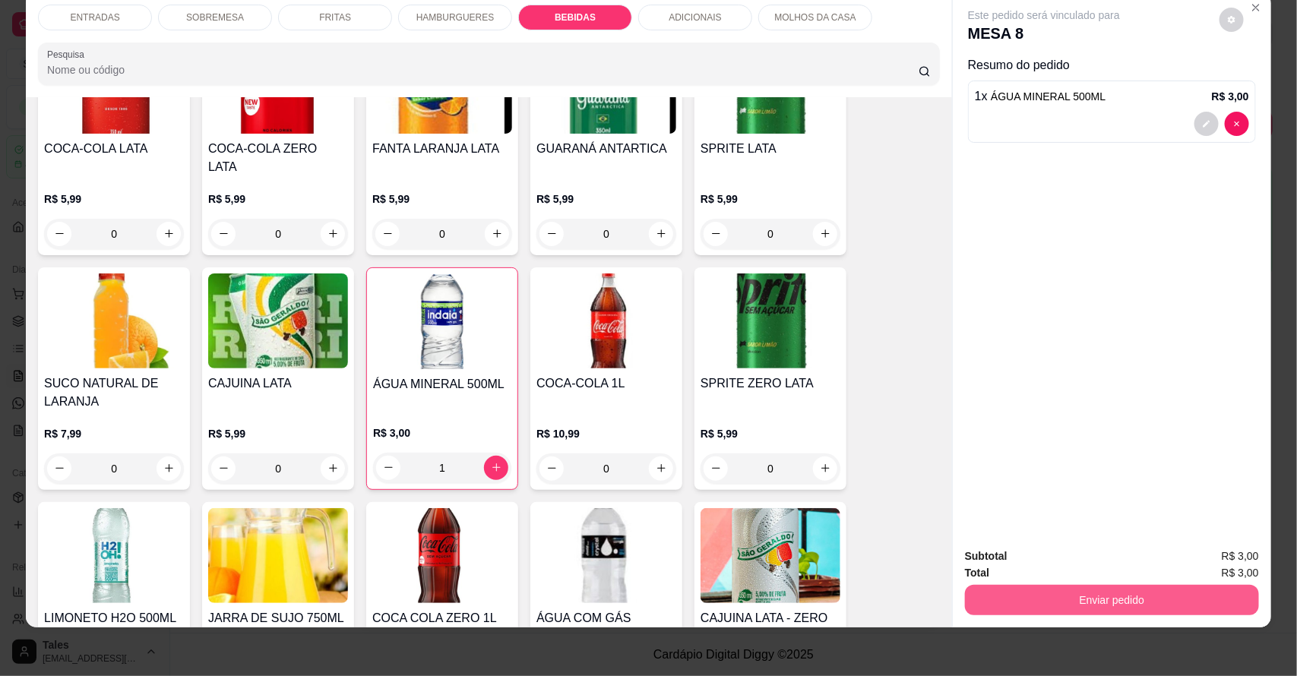
click at [1156, 602] on button "Enviar pedido" at bounding box center [1112, 600] width 294 height 30
click at [1197, 564] on button "Enviar pedido" at bounding box center [1219, 563] width 84 height 28
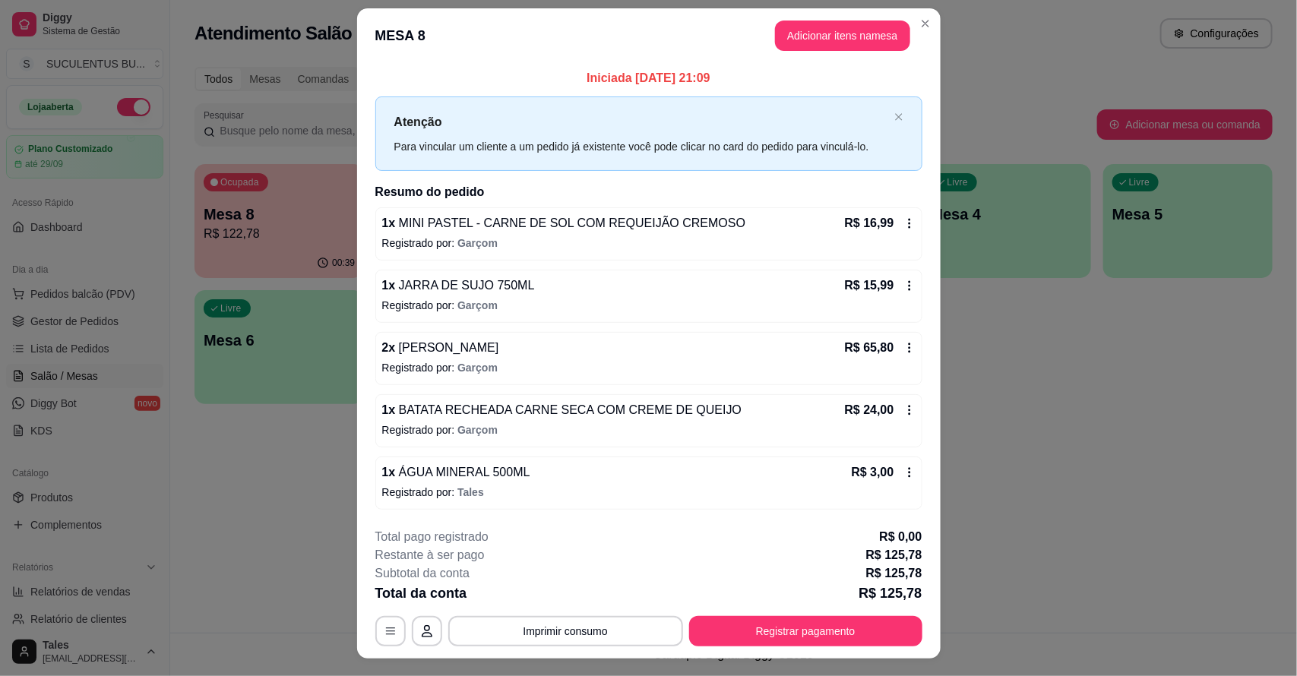
scroll to position [0, 0]
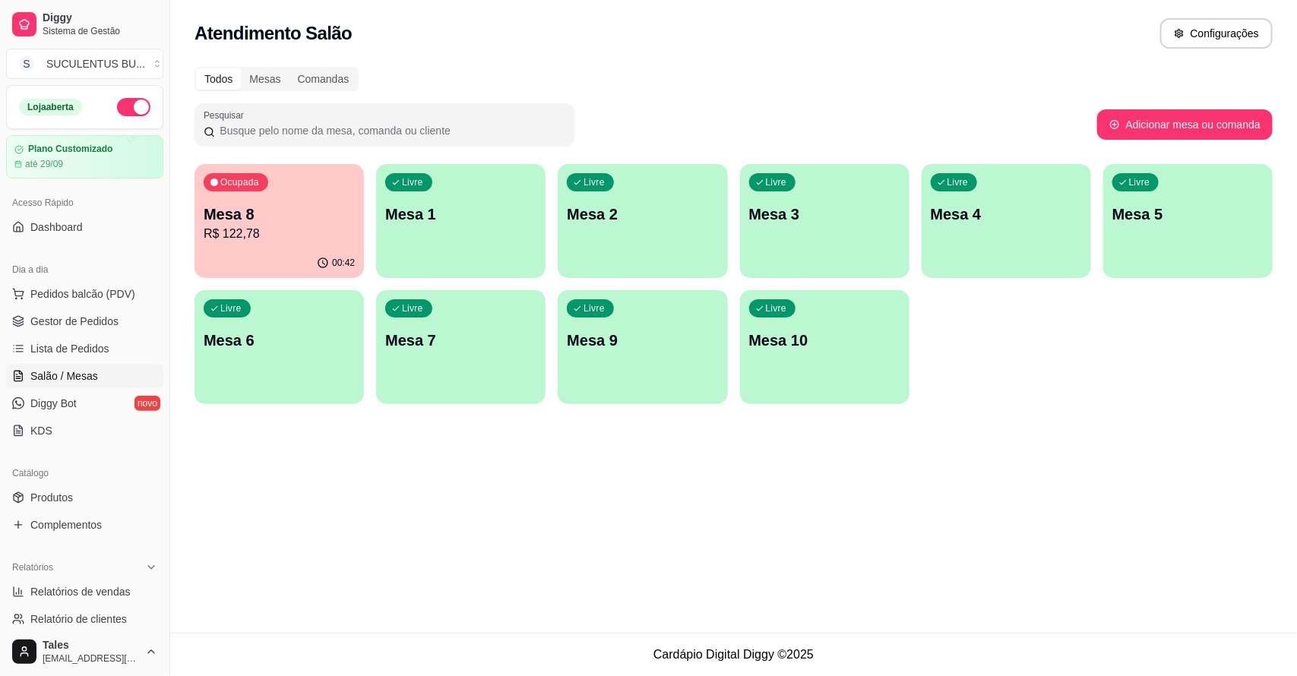
click at [291, 260] on div "00:42" at bounding box center [278, 263] width 169 height 30
click at [300, 210] on p "Mesa 8" at bounding box center [279, 214] width 147 height 21
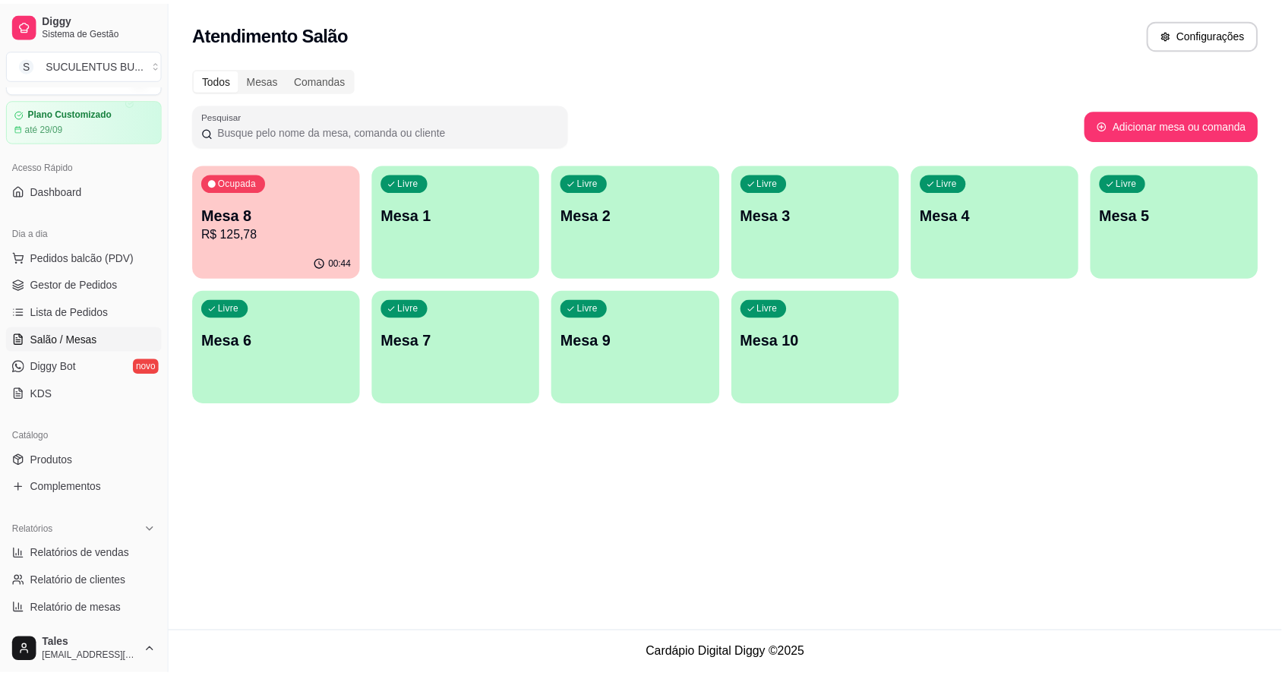
scroll to position [416, 0]
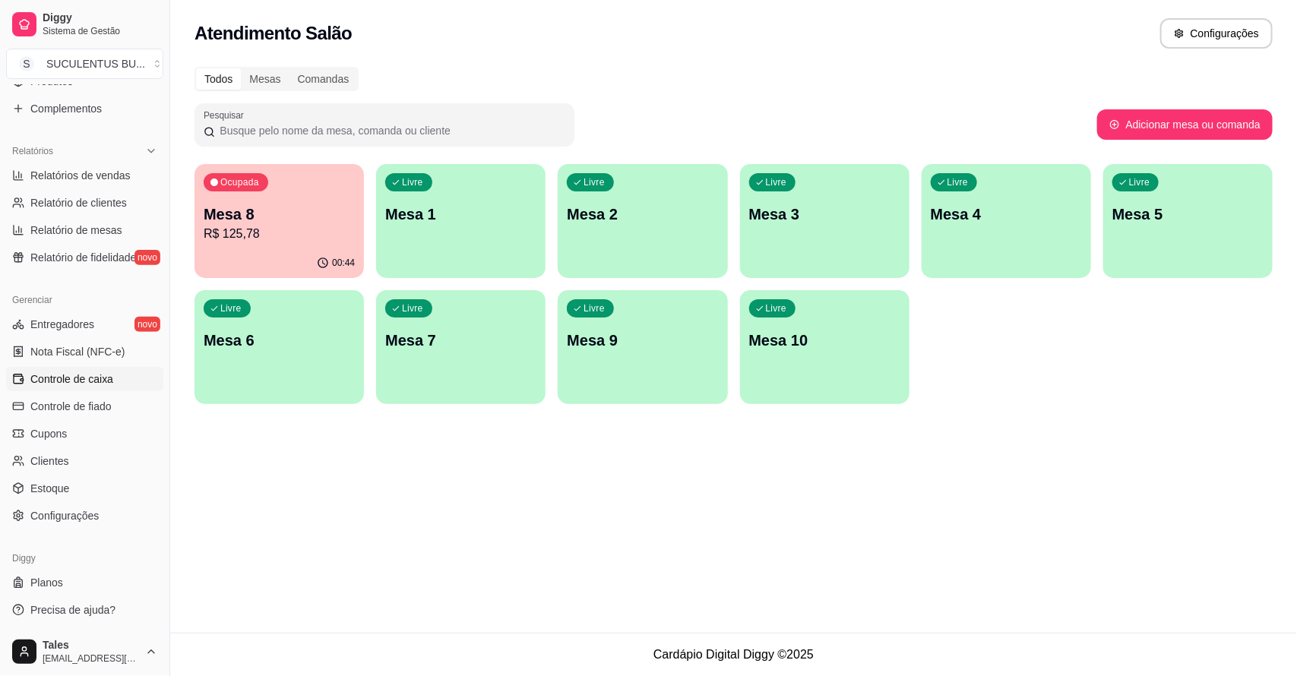
click at [112, 378] on link "Controle de caixa" at bounding box center [84, 379] width 157 height 24
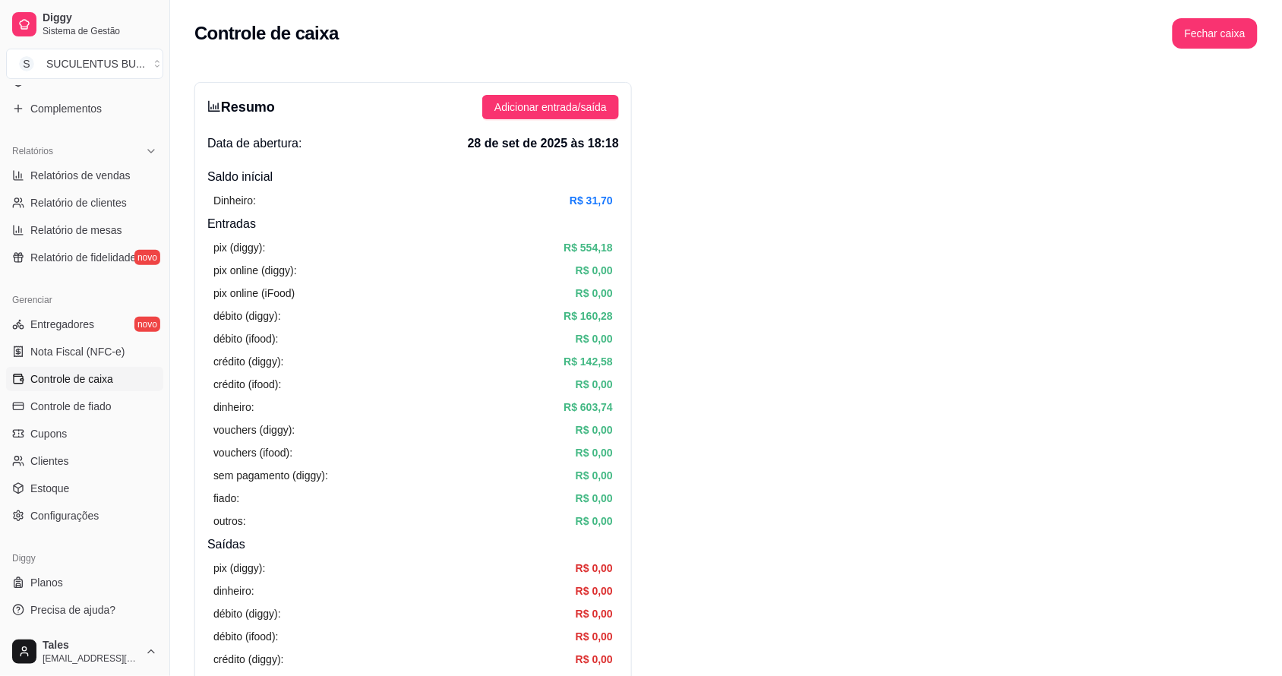
scroll to position [475, 0]
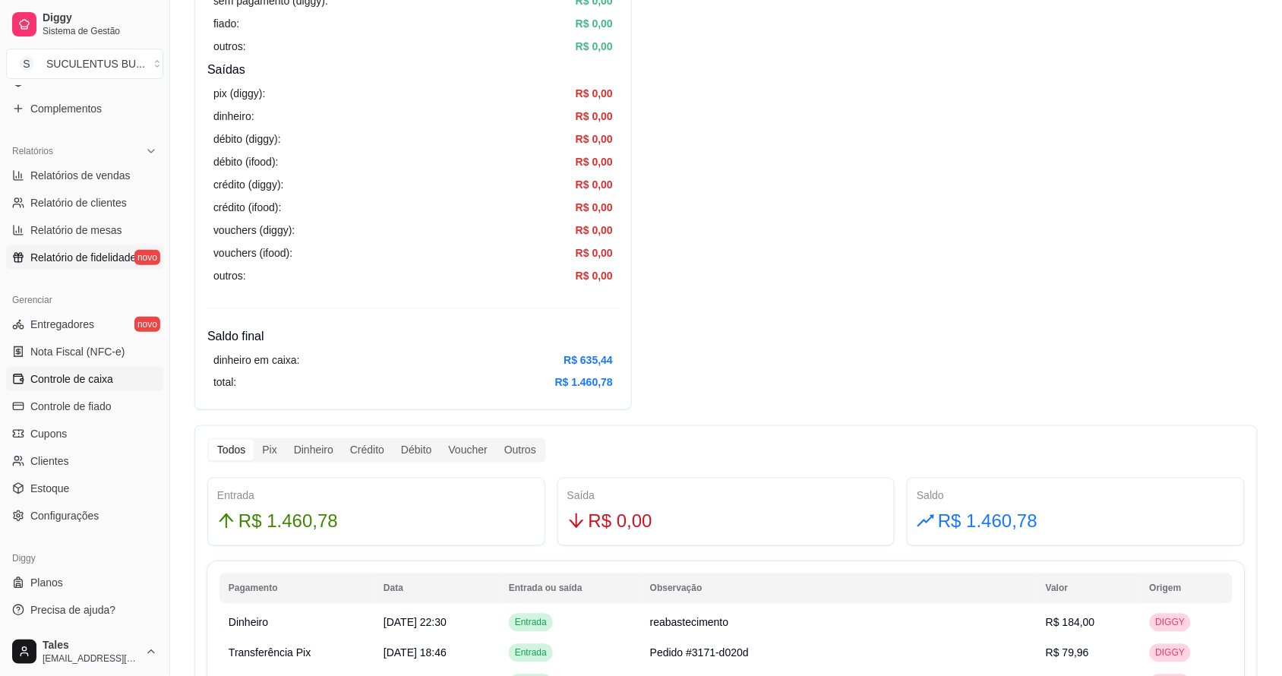
click at [131, 263] on span "Relatório de fidelidade" at bounding box center [83, 257] width 106 height 15
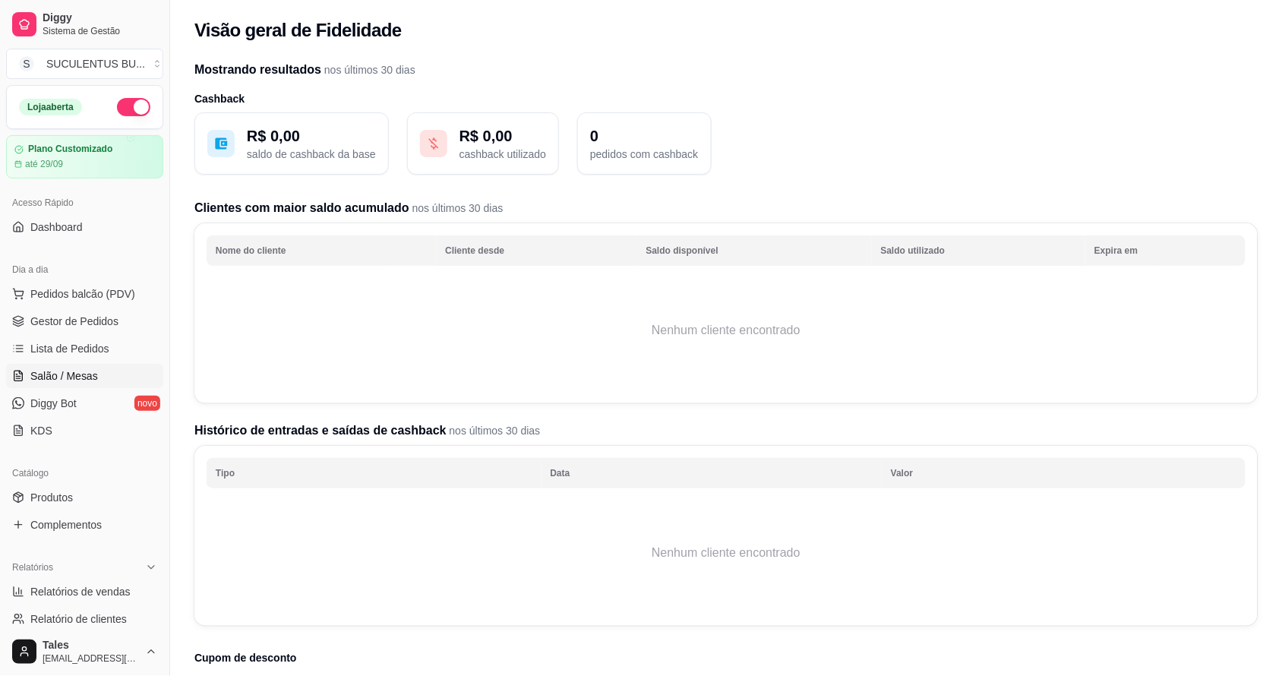
click at [114, 387] on link "Salão / Mesas" at bounding box center [84, 376] width 157 height 24
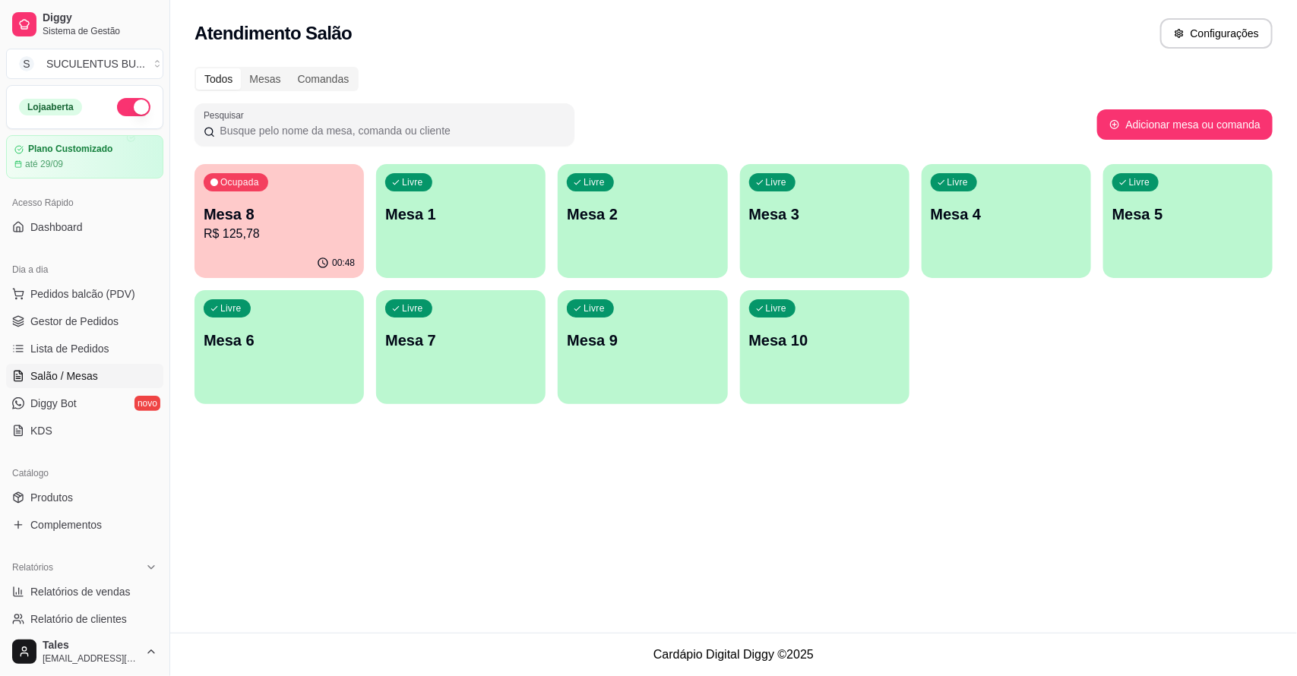
click at [126, 308] on ul "Pedidos balcão (PDV) Gestor de Pedidos Lista de Pedidos Salão / Mesas Diggy Bot…" at bounding box center [84, 362] width 157 height 161
click at [116, 323] on link "Gestor de Pedidos" at bounding box center [84, 321] width 157 height 24
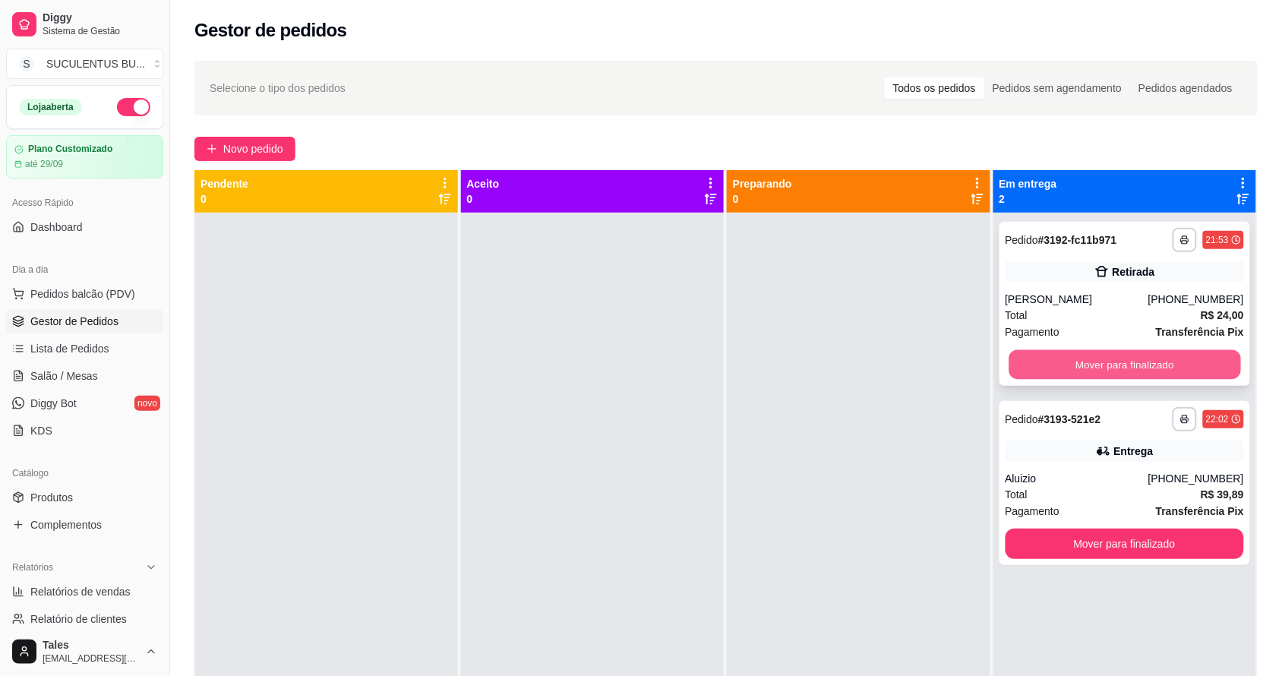
click at [1123, 365] on button "Mover para finalizado" at bounding box center [1125, 365] width 232 height 30
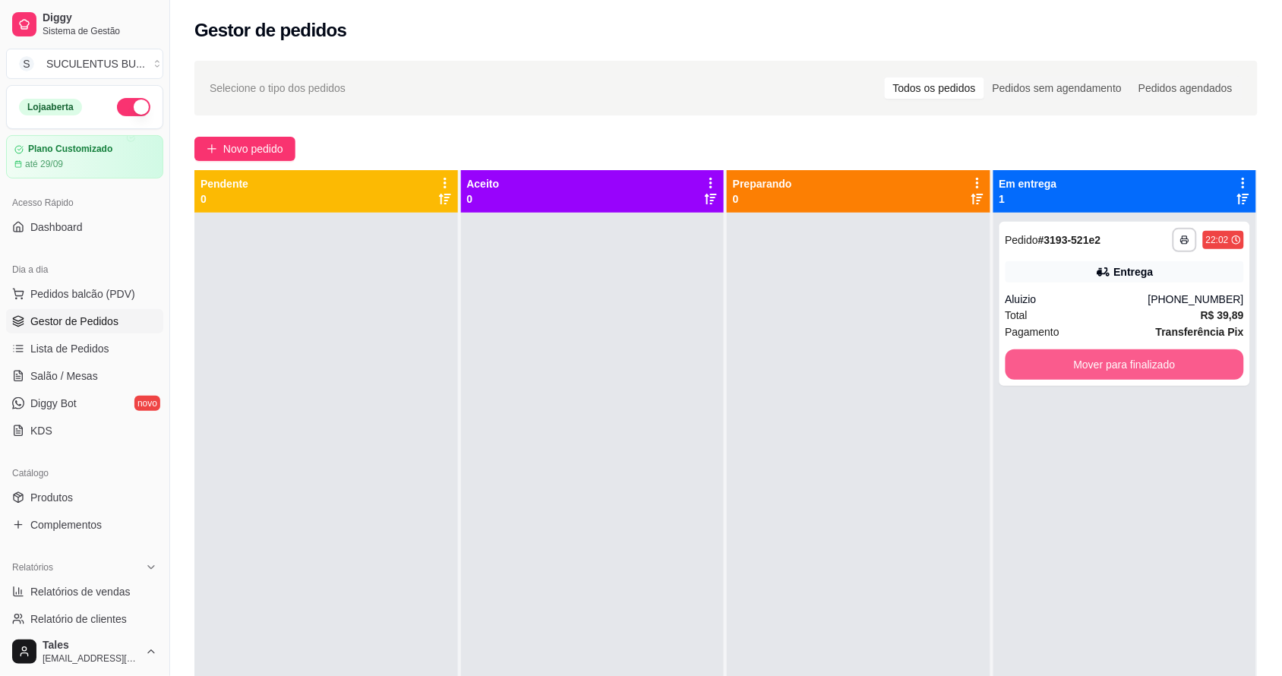
click at [1123, 365] on button "Mover para finalizado" at bounding box center [1125, 364] width 239 height 30
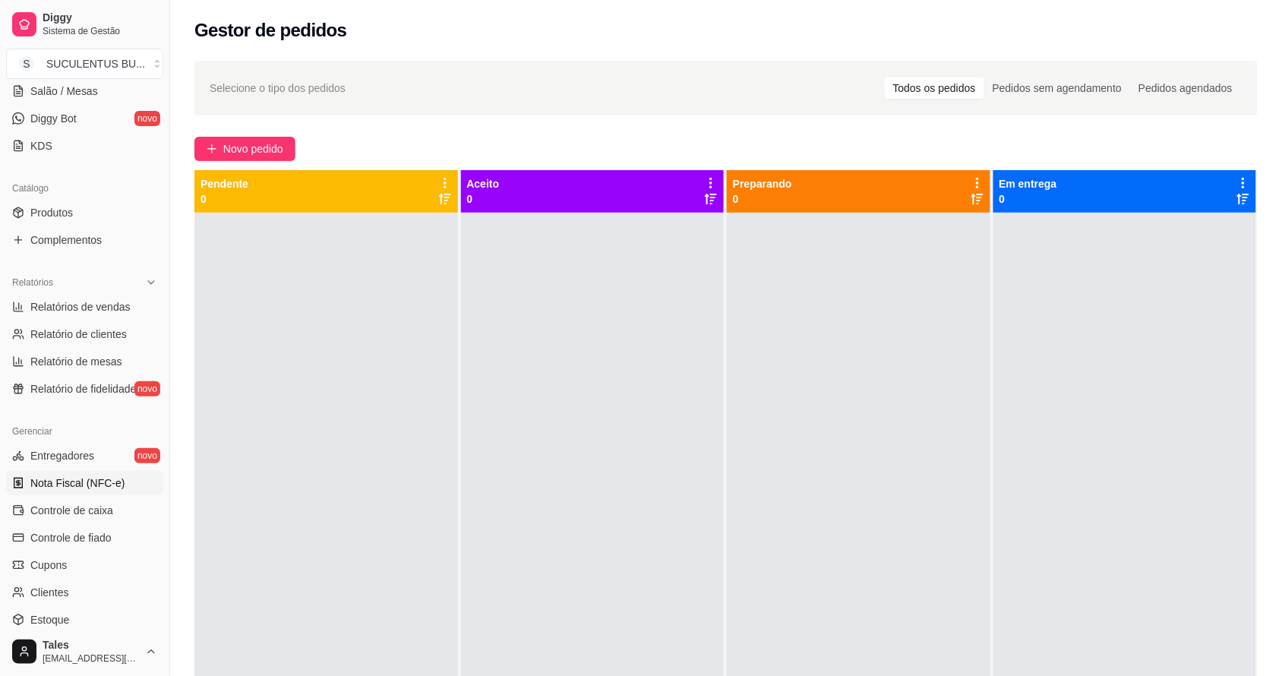
scroll to position [380, 0]
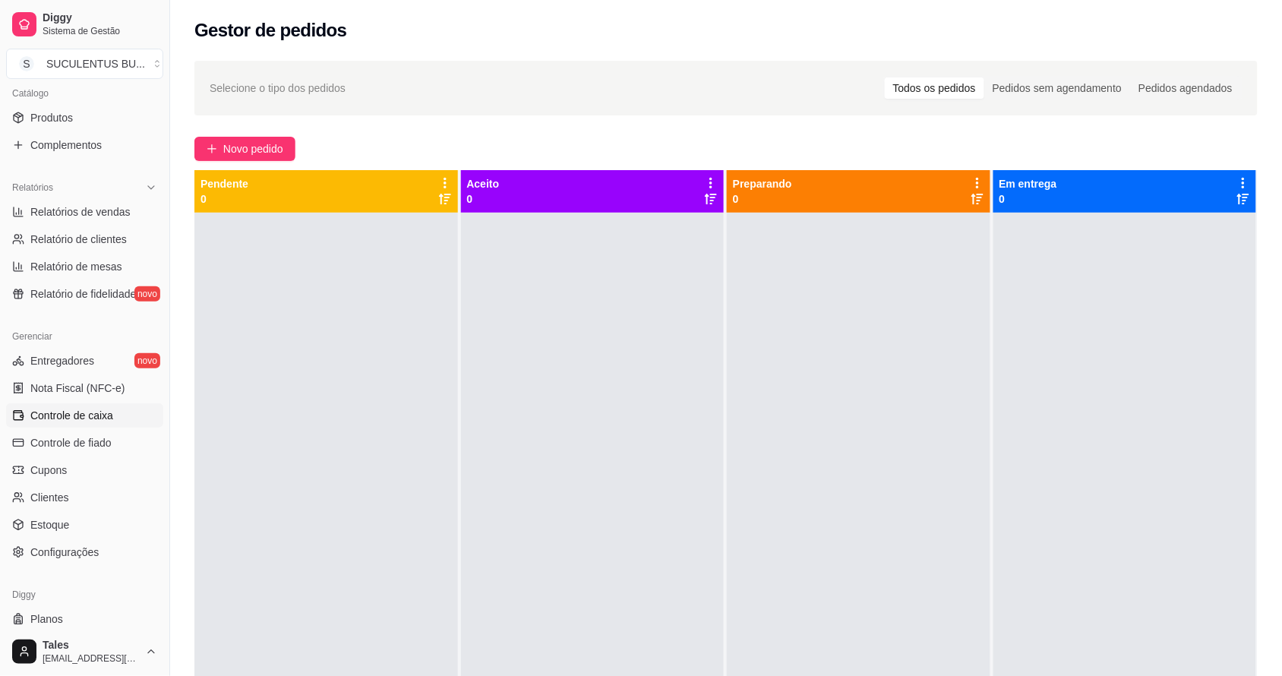
click at [88, 414] on span "Controle de caixa" at bounding box center [71, 415] width 83 height 15
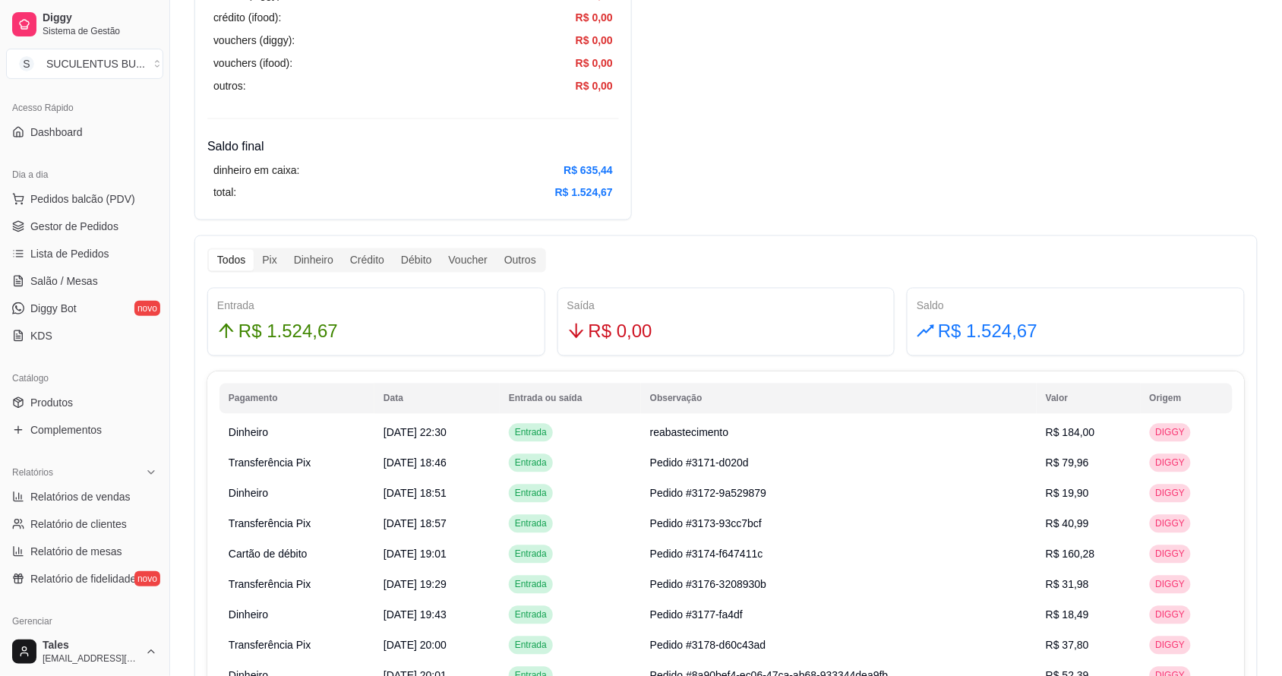
scroll to position [190, 0]
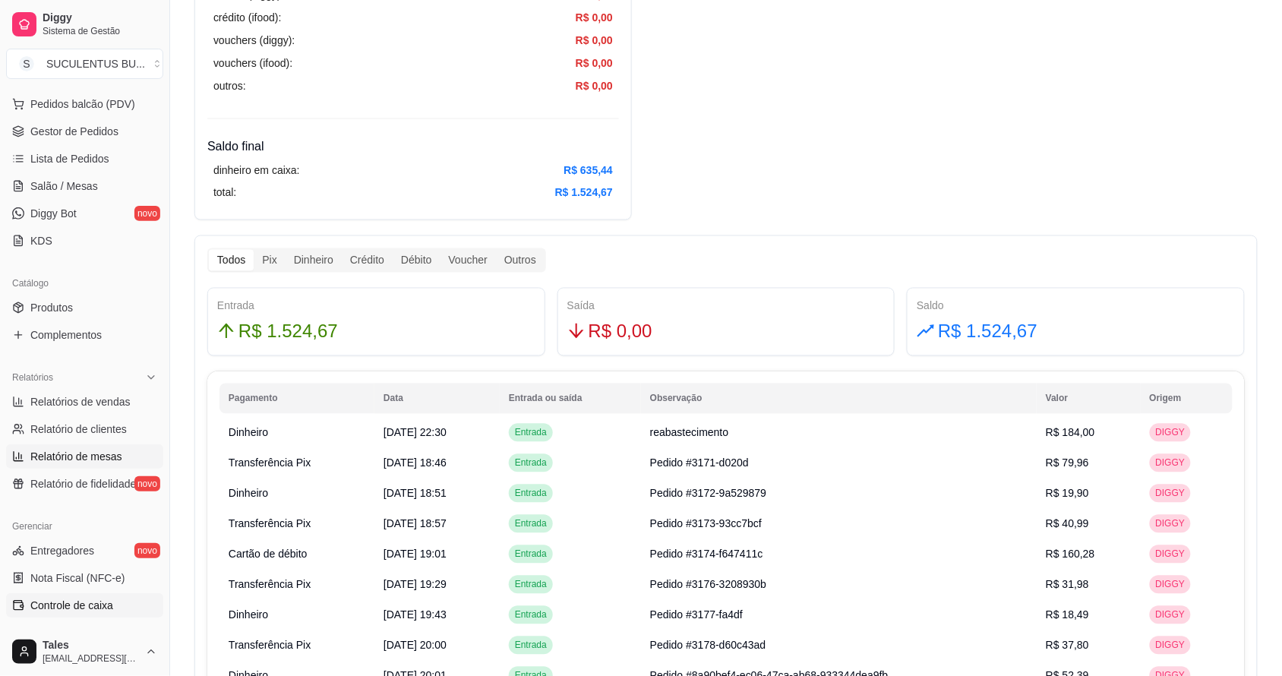
click at [100, 454] on span "Relatório de mesas" at bounding box center [76, 456] width 92 height 15
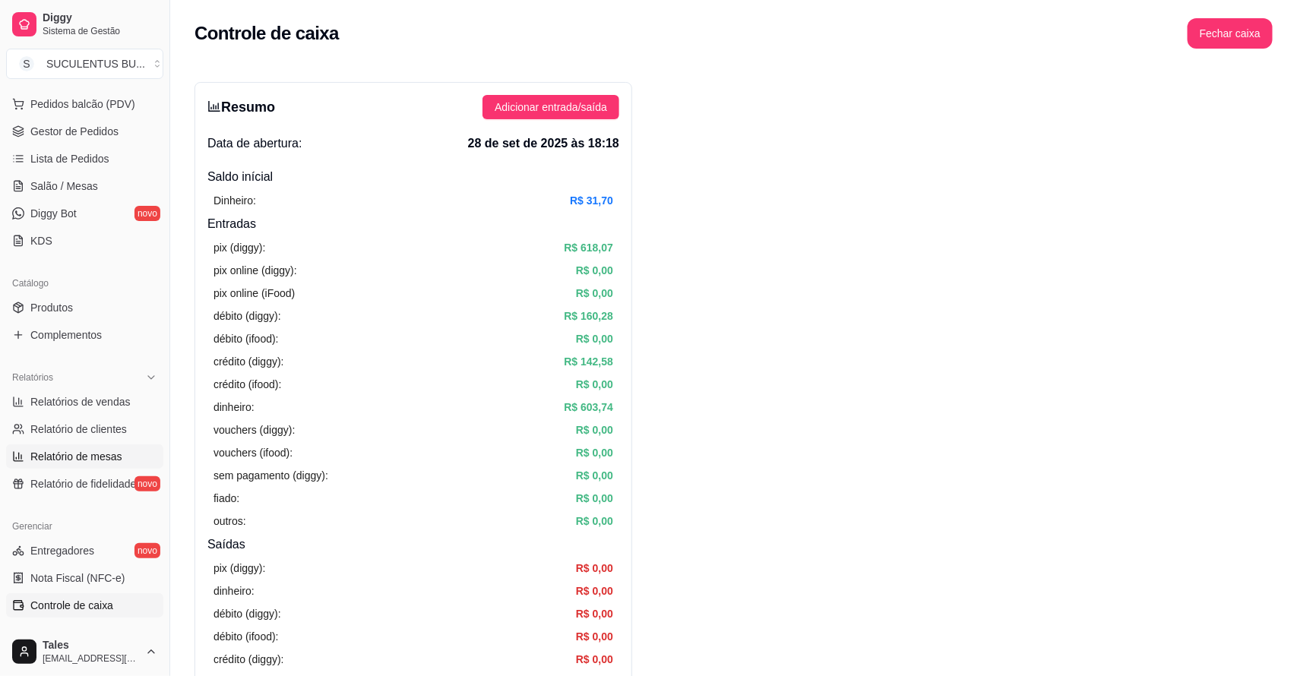
select select "TOTAL_OF_ORDERS"
select select "7"
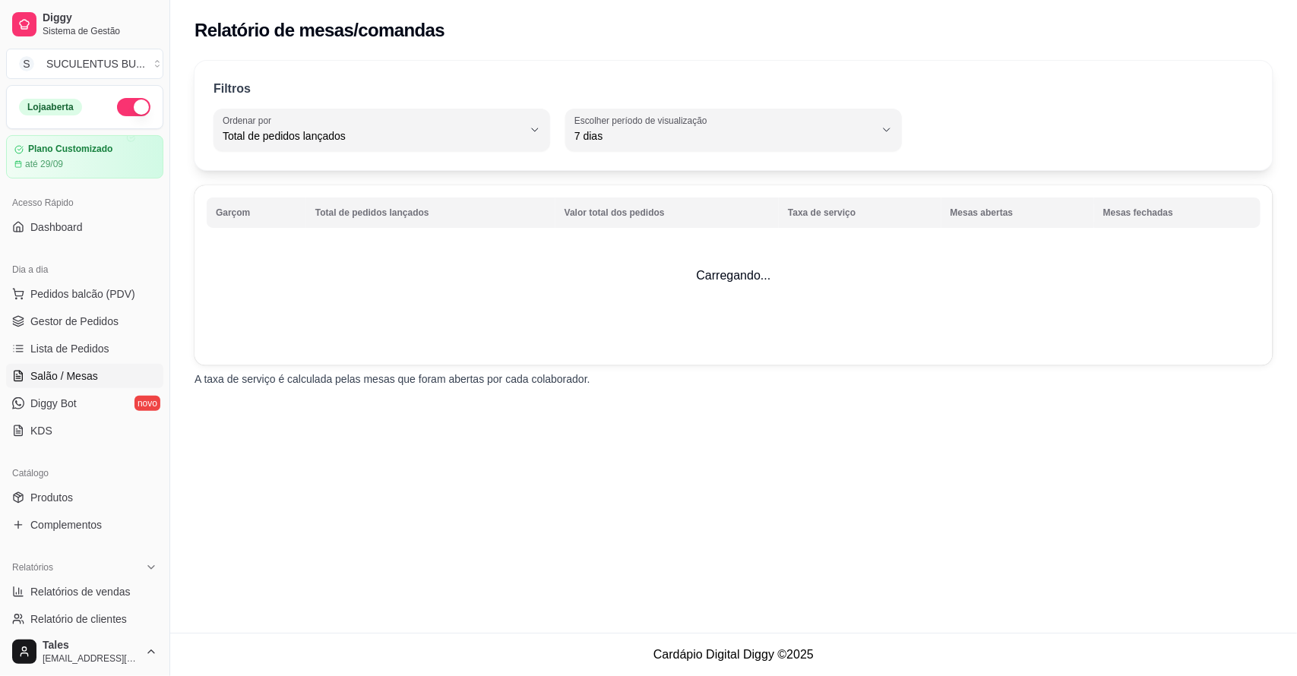
click at [106, 374] on link "Salão / Mesas" at bounding box center [84, 376] width 157 height 24
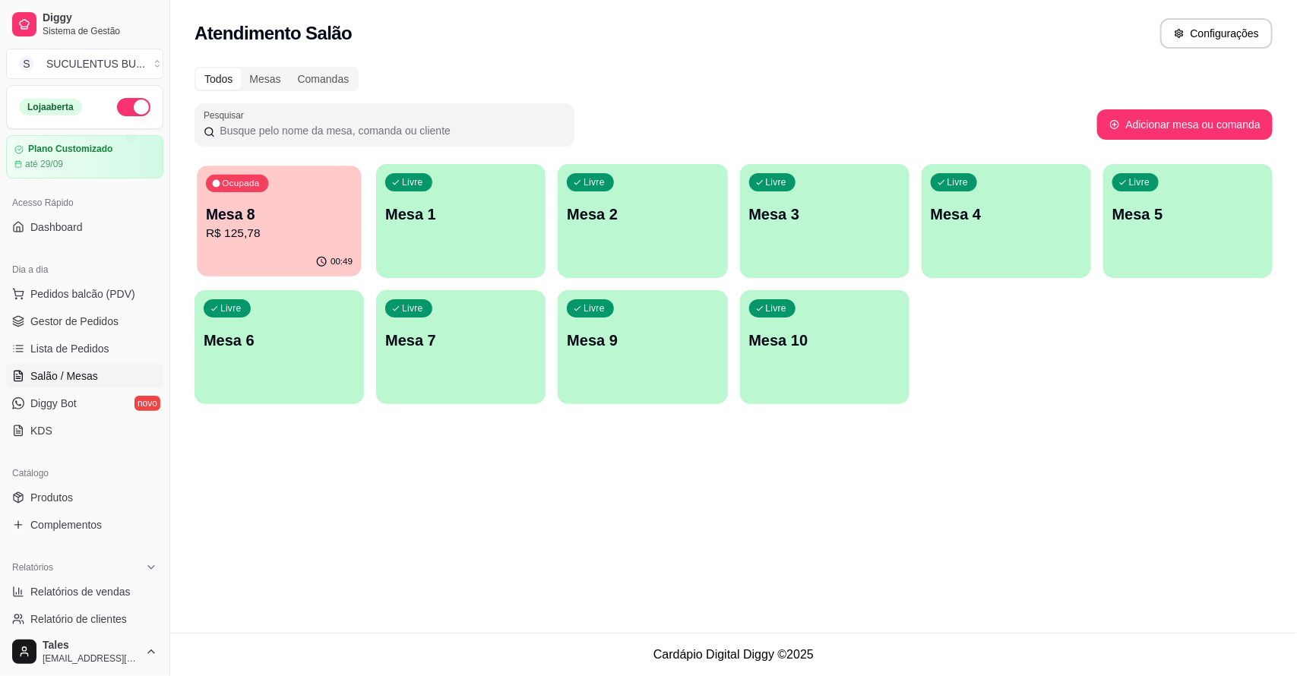
click at [270, 245] on div "Ocupada Mesa 8 R$ 125,78" at bounding box center [279, 207] width 164 height 82
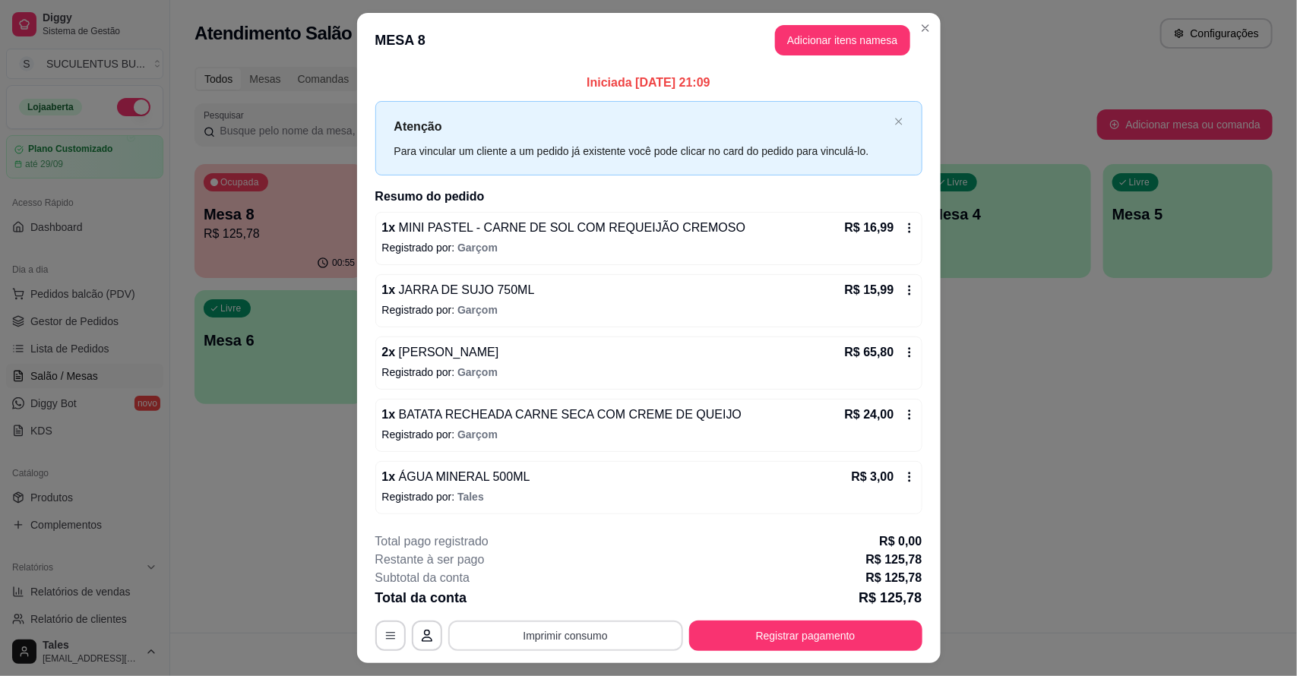
click at [576, 633] on button "Imprimir consumo" at bounding box center [565, 636] width 235 height 30
click at [498, 621] on button "Imprimir consumo" at bounding box center [565, 636] width 228 height 30
click at [526, 614] on div "**********" at bounding box center [648, 592] width 547 height 119
click at [551, 625] on button "Imprimir consumo" at bounding box center [565, 636] width 228 height 30
click at [568, 599] on button "IMPRESSORA CAIXA" at bounding box center [563, 602] width 125 height 24
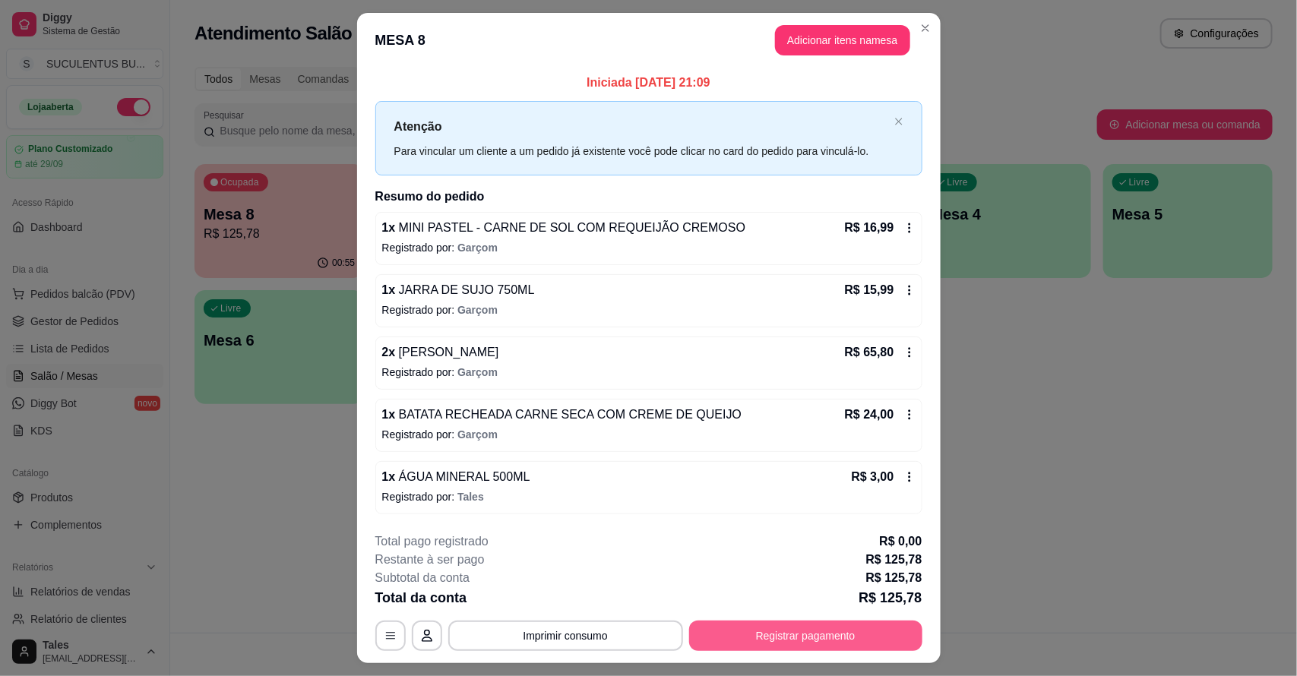
click at [798, 628] on button "Registrar pagamento" at bounding box center [805, 636] width 233 height 30
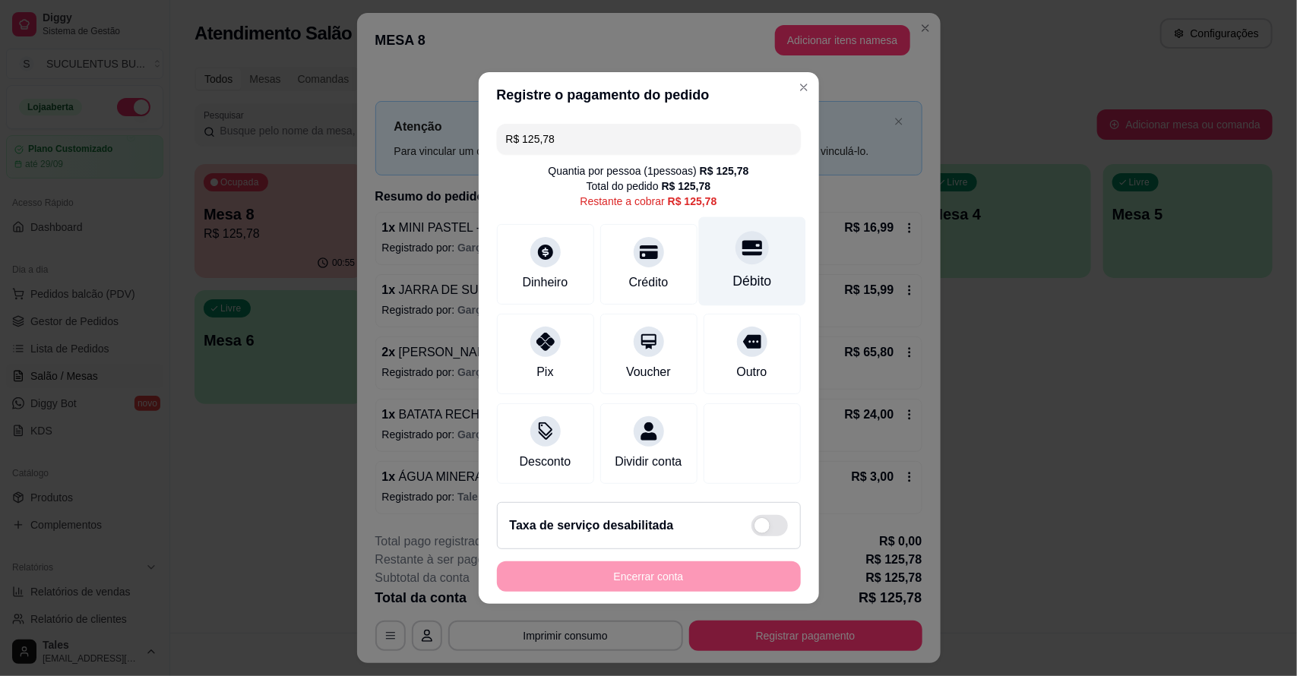
click at [749, 271] on div "Débito" at bounding box center [751, 281] width 39 height 20
type input "R$ 0,00"
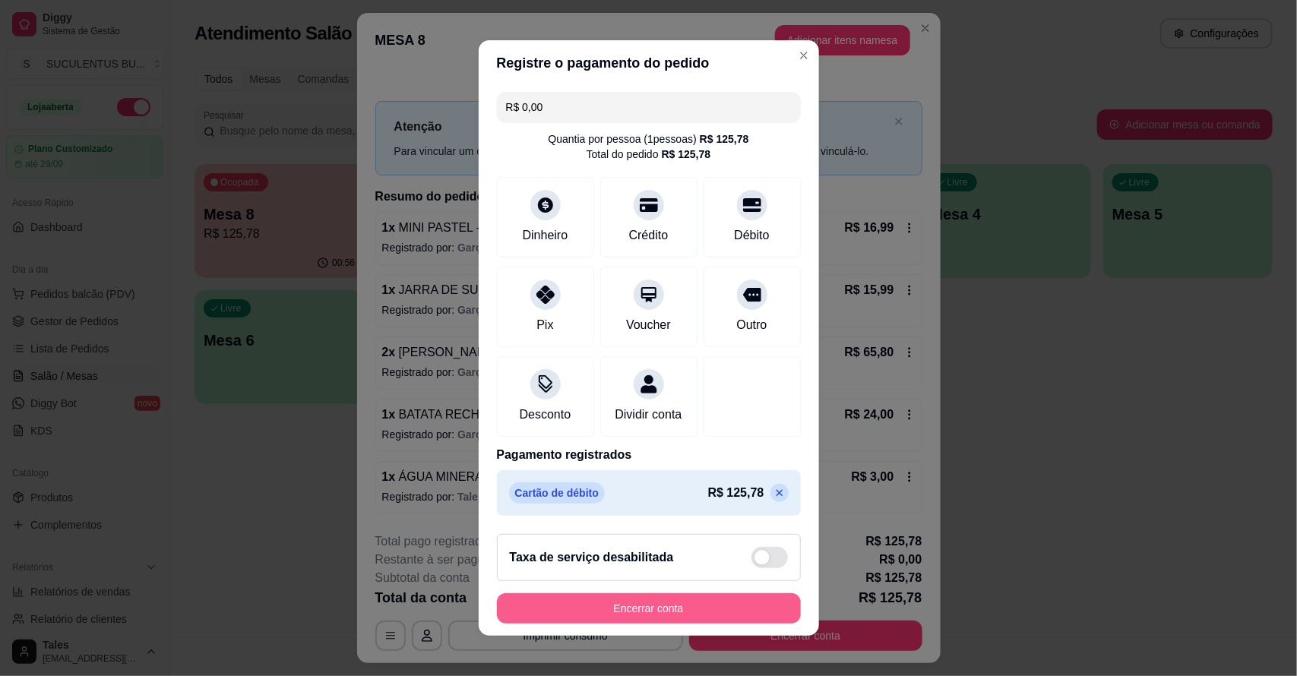
click at [533, 616] on button "Encerrar conta" at bounding box center [649, 608] width 304 height 30
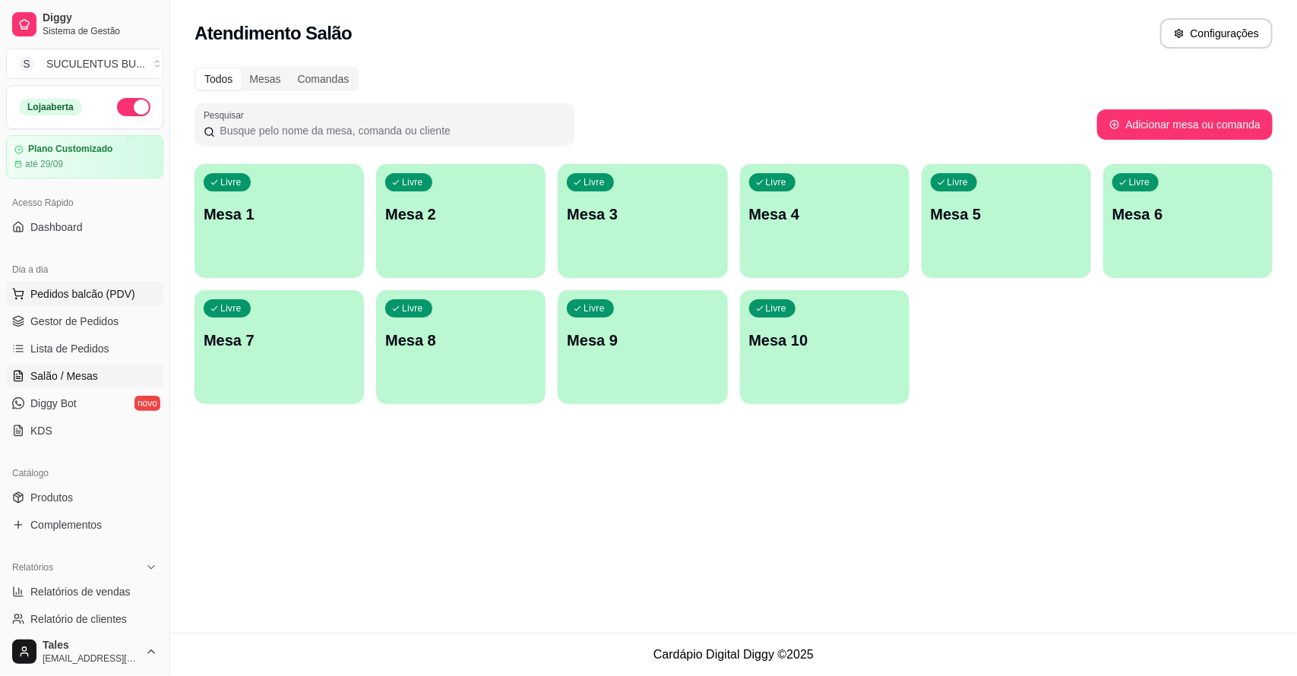
click at [118, 302] on span "Pedidos balcão (PDV)" at bounding box center [82, 293] width 105 height 15
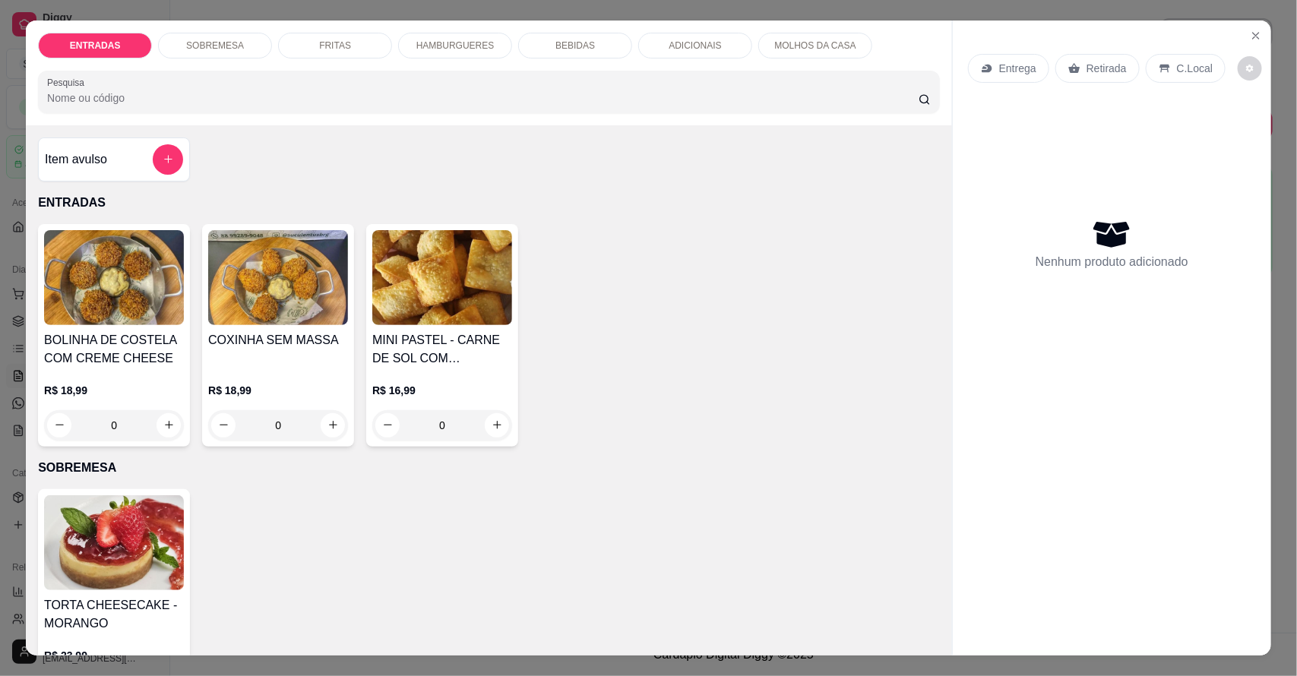
click at [186, 46] on p "SOBREMESA" at bounding box center [215, 46] width 58 height 12
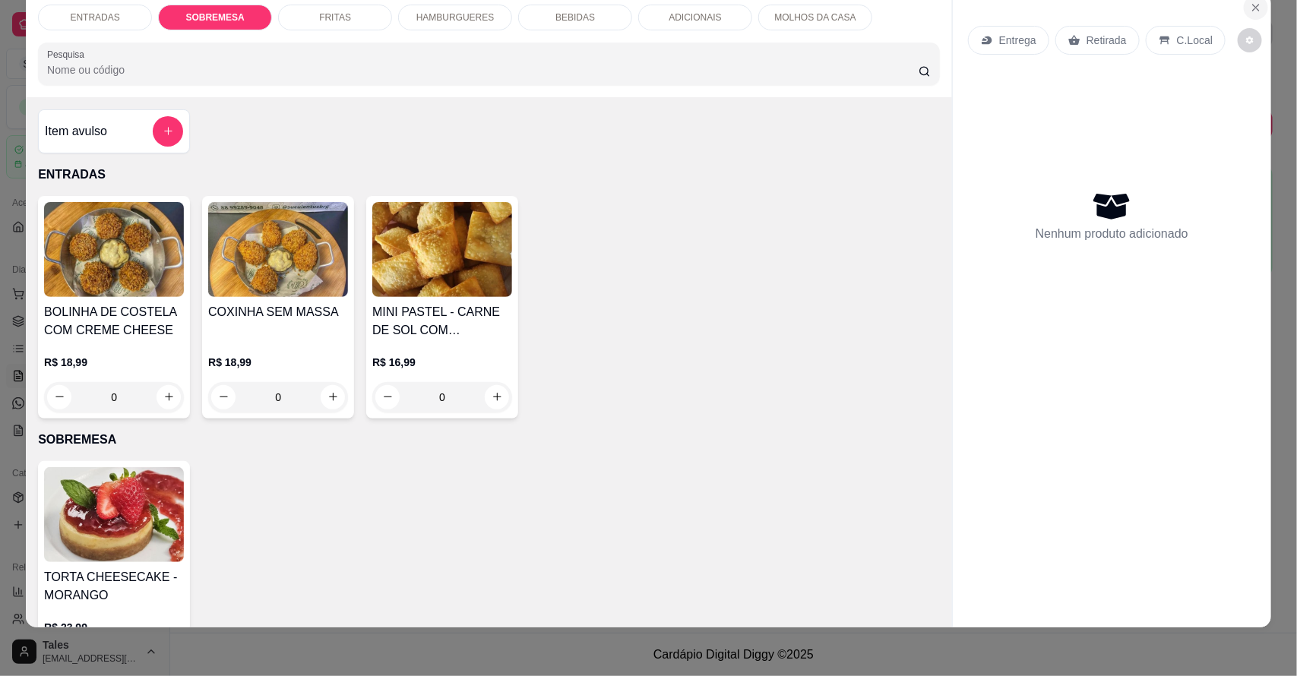
click at [1252, 2] on icon "Close" at bounding box center [1256, 8] width 12 height 12
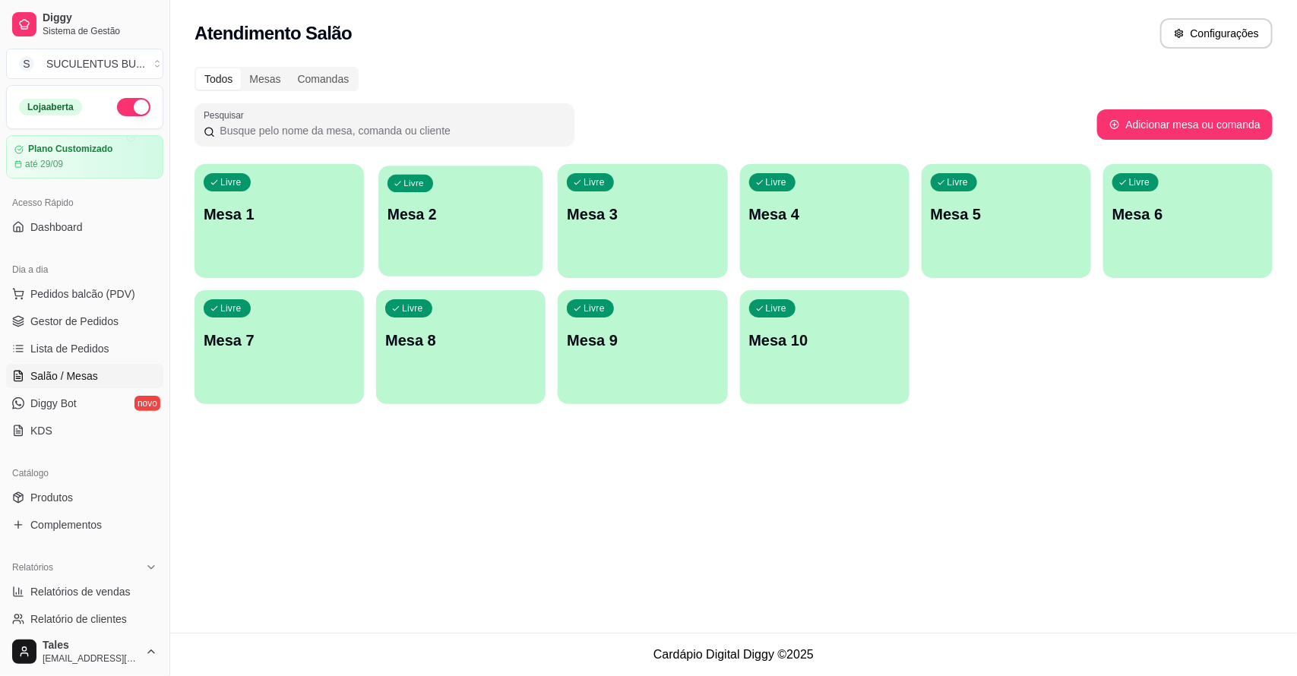
click at [434, 256] on div "Livre Mesa 2" at bounding box center [461, 212] width 164 height 93
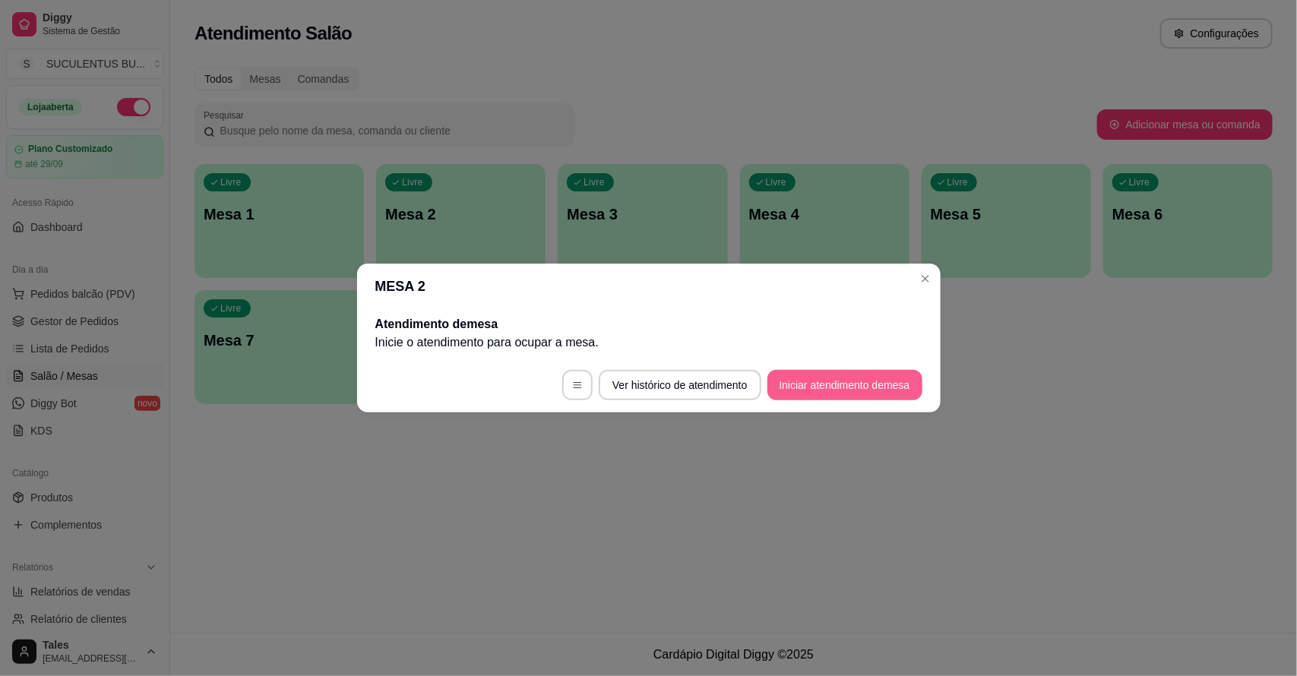
click at [875, 387] on button "Iniciar atendimento de mesa" at bounding box center [844, 385] width 155 height 30
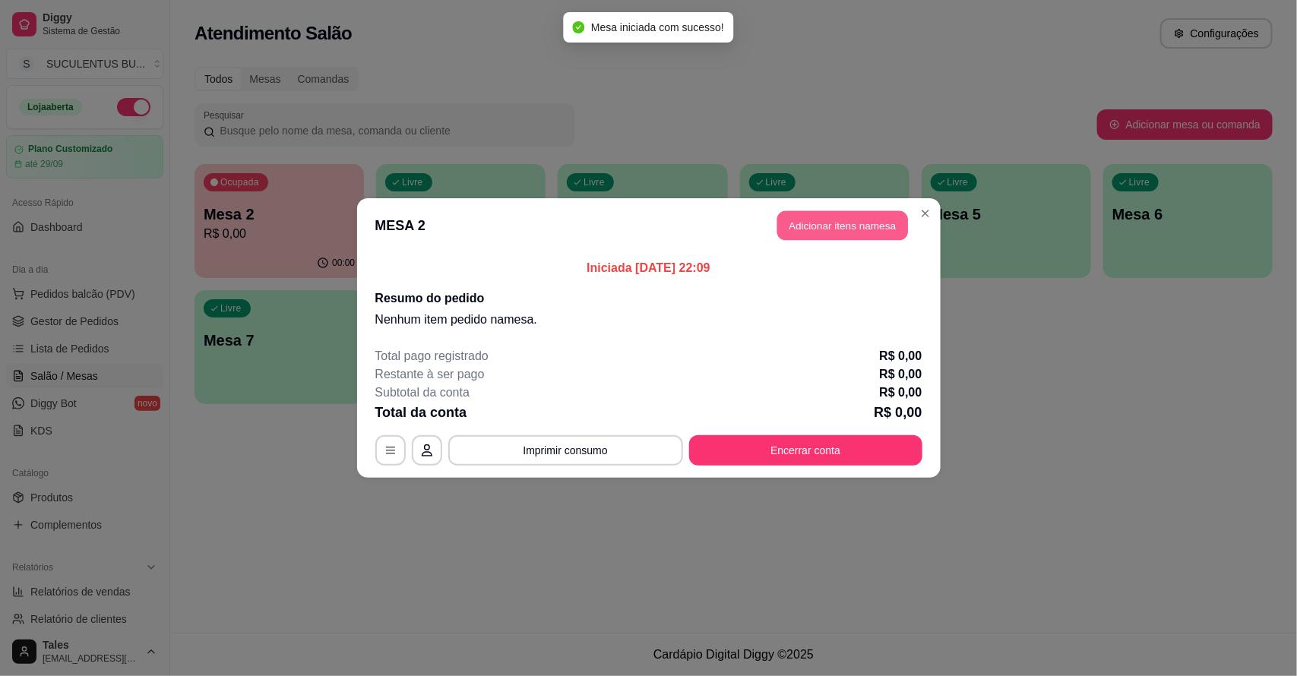
click at [859, 237] on button "Adicionar itens na mesa" at bounding box center [842, 226] width 131 height 30
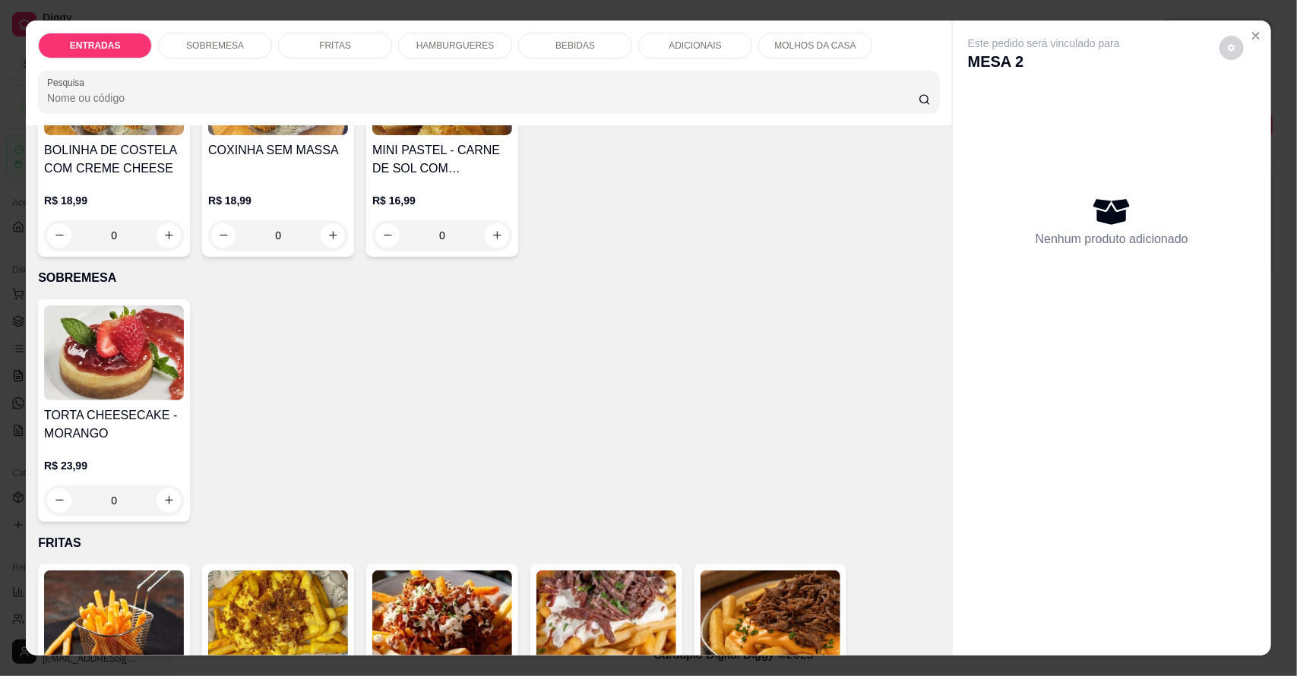
scroll to position [380, 0]
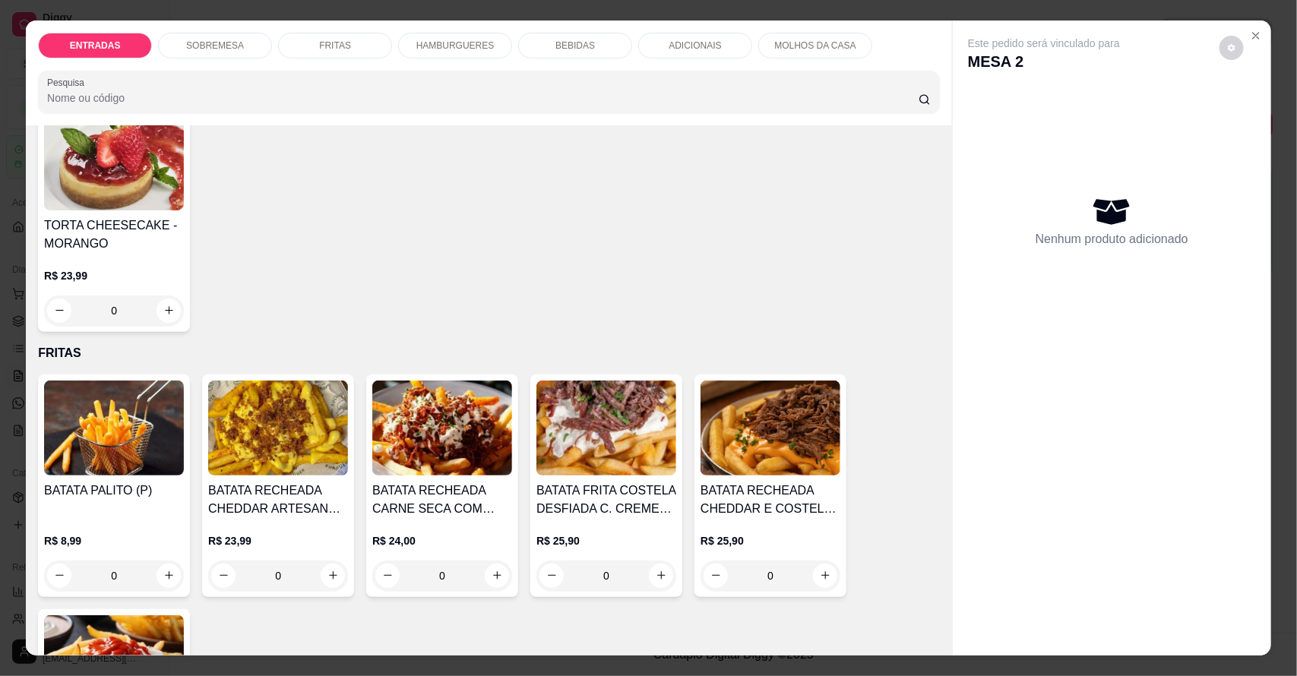
click at [169, 311] on button "increase-product-quantity" at bounding box center [168, 311] width 24 height 24
type input "1"
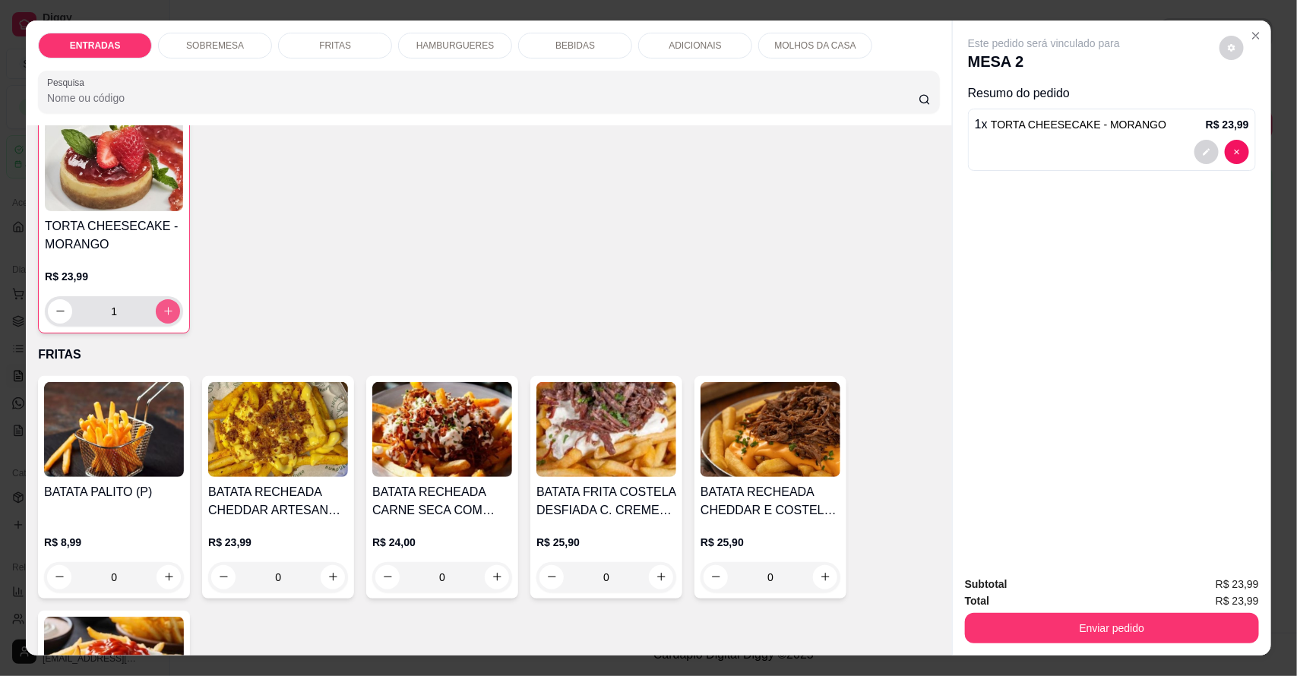
scroll to position [381, 0]
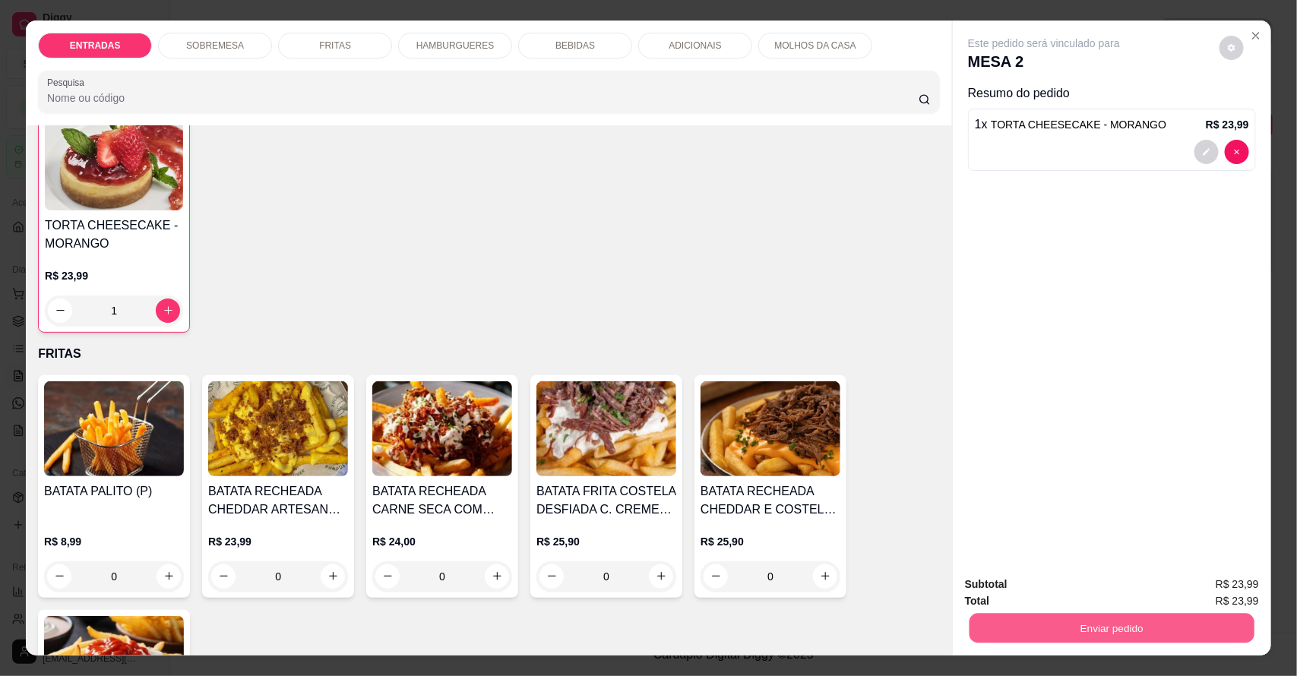
click at [1174, 628] on button "Enviar pedido" at bounding box center [1111, 629] width 285 height 30
click at [1190, 589] on button "Enviar pedido" at bounding box center [1219, 591] width 84 height 28
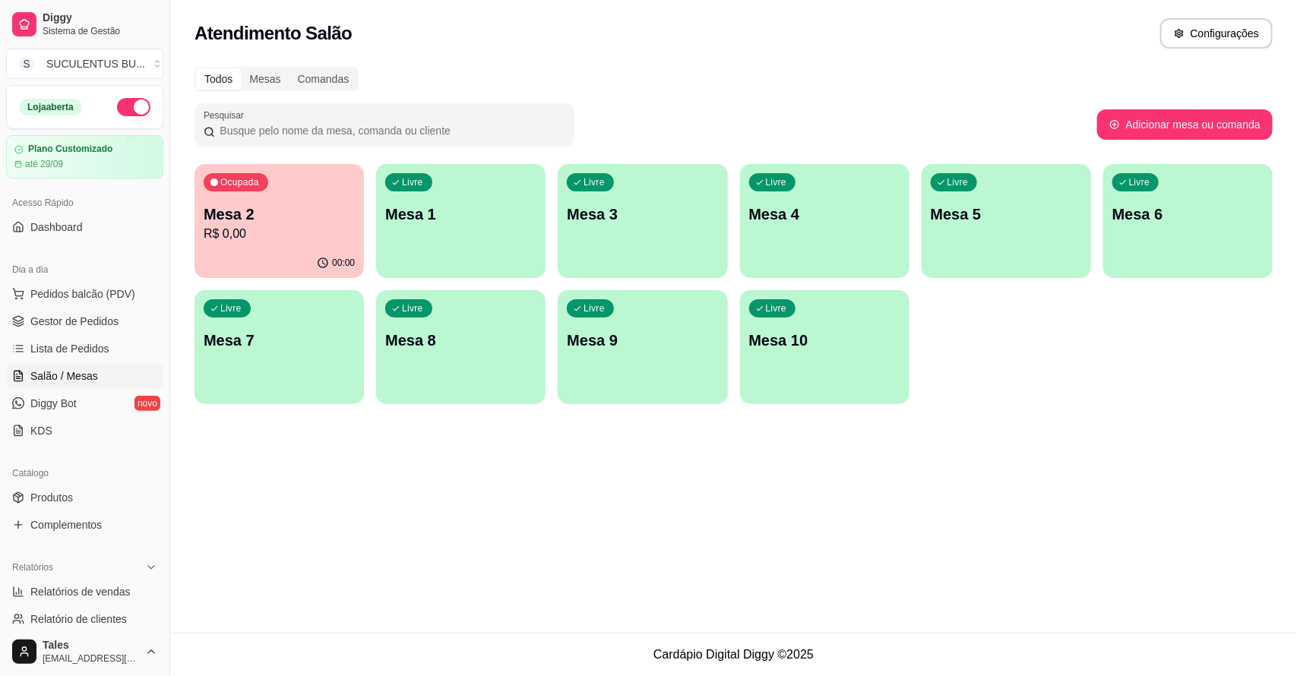
click at [280, 257] on div "00:00" at bounding box center [278, 263] width 169 height 30
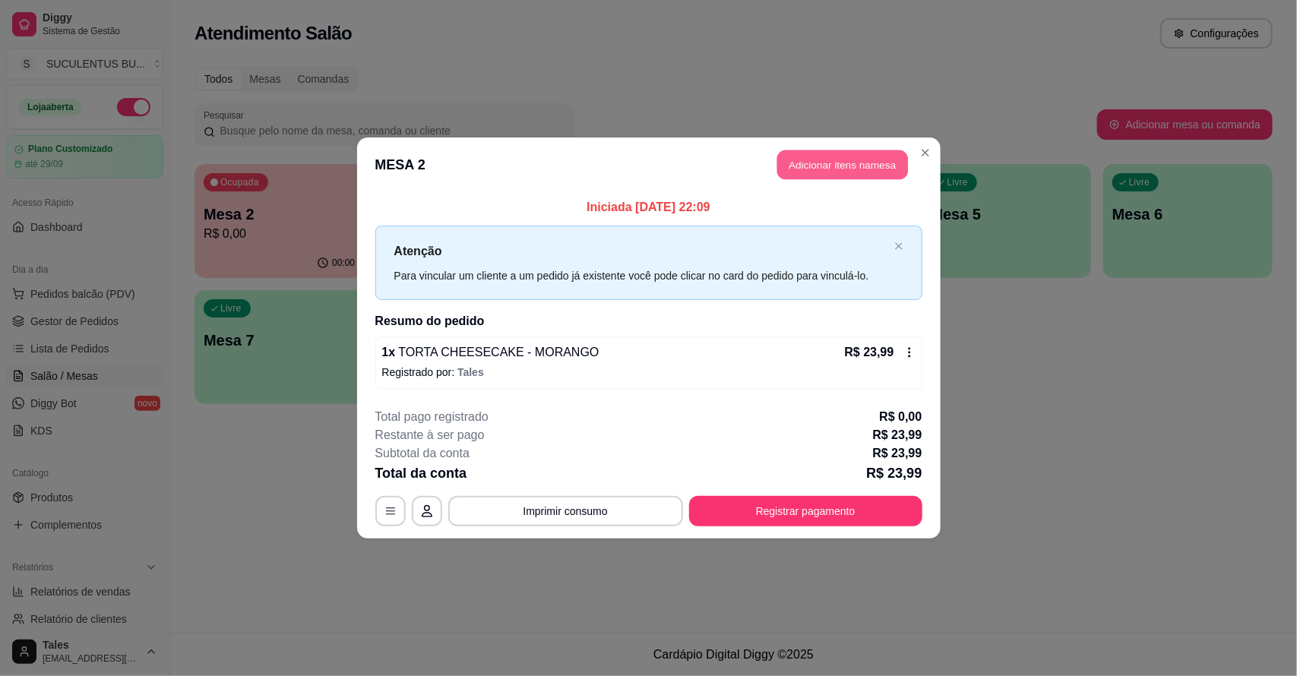
click at [853, 173] on button "Adicionar itens na mesa" at bounding box center [842, 165] width 131 height 30
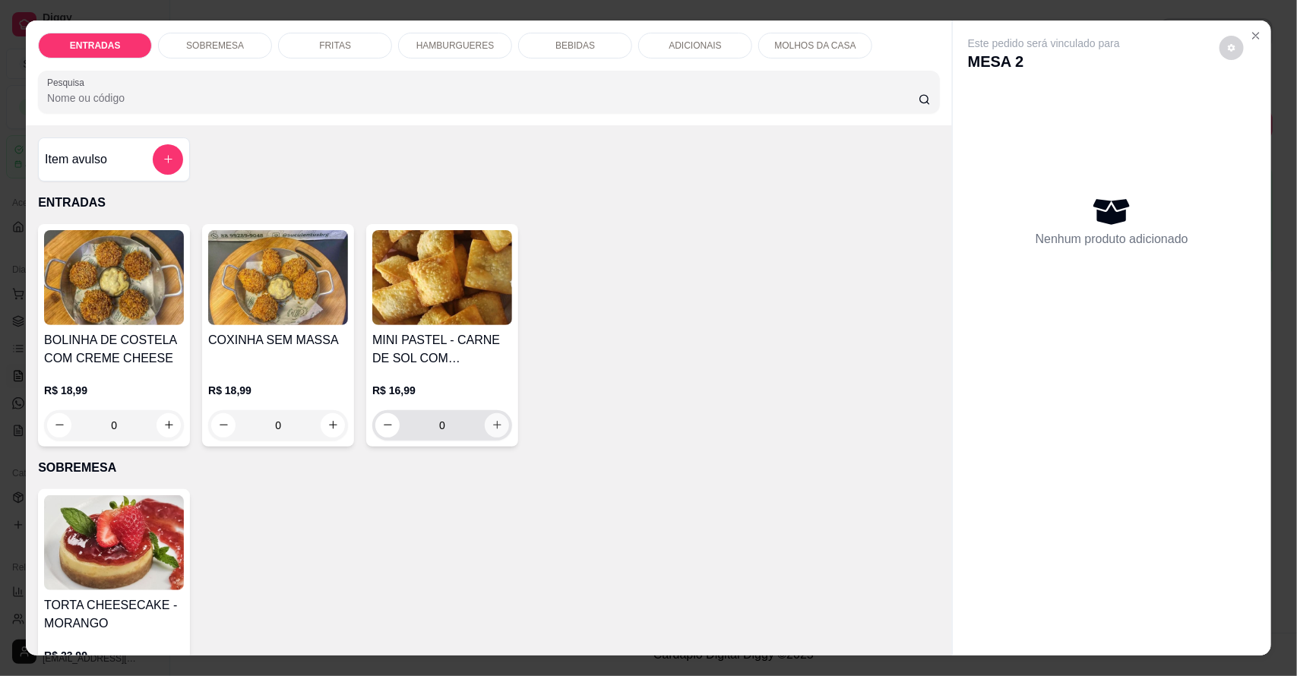
click at [498, 422] on button "increase-product-quantity" at bounding box center [497, 425] width 24 height 24
type input "1"
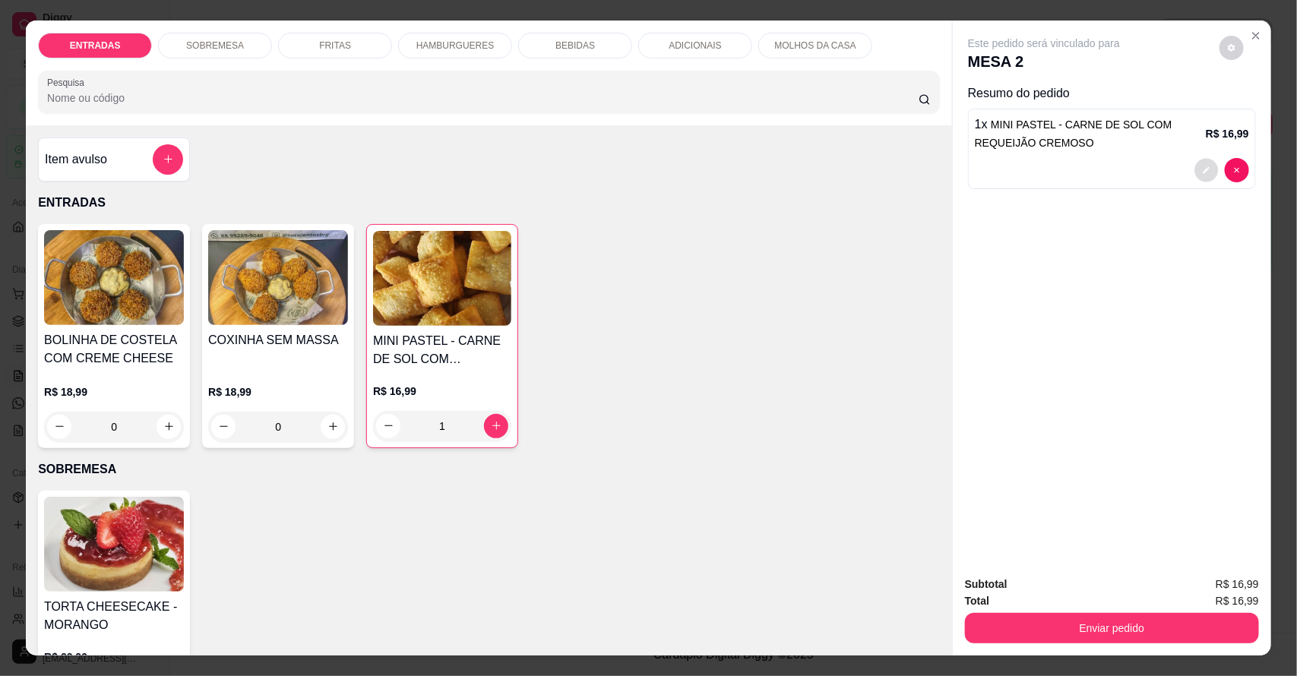
click at [1203, 171] on icon "decrease-product-quantity" at bounding box center [1206, 169] width 7 height 7
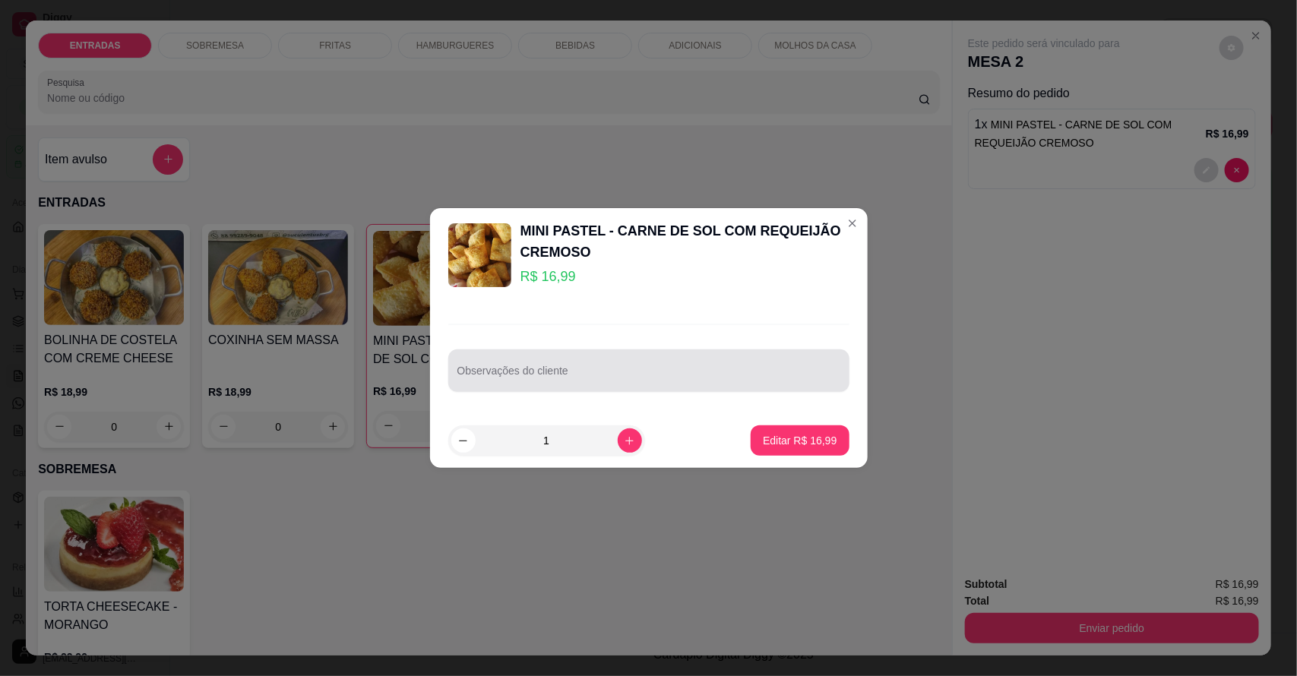
click at [737, 359] on div at bounding box center [648, 371] width 383 height 30
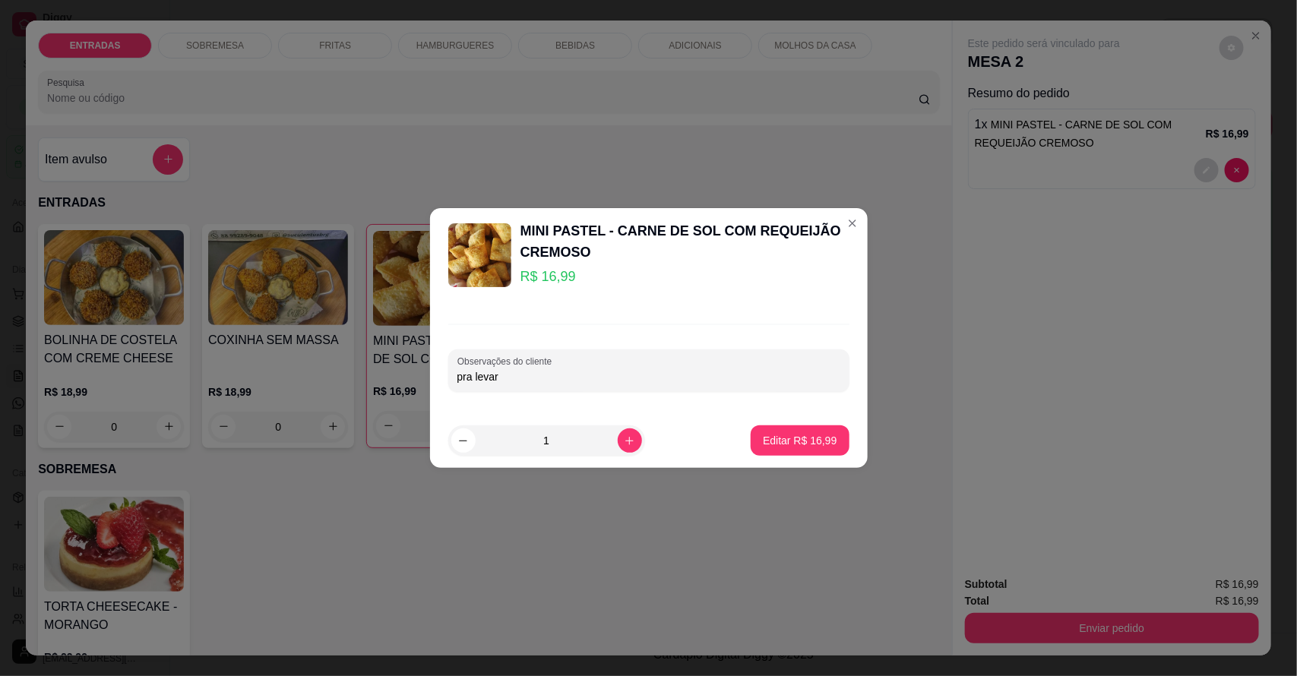
type input "pra levar"
click at [785, 434] on p "Editar R$ 16,99" at bounding box center [800, 440] width 74 height 15
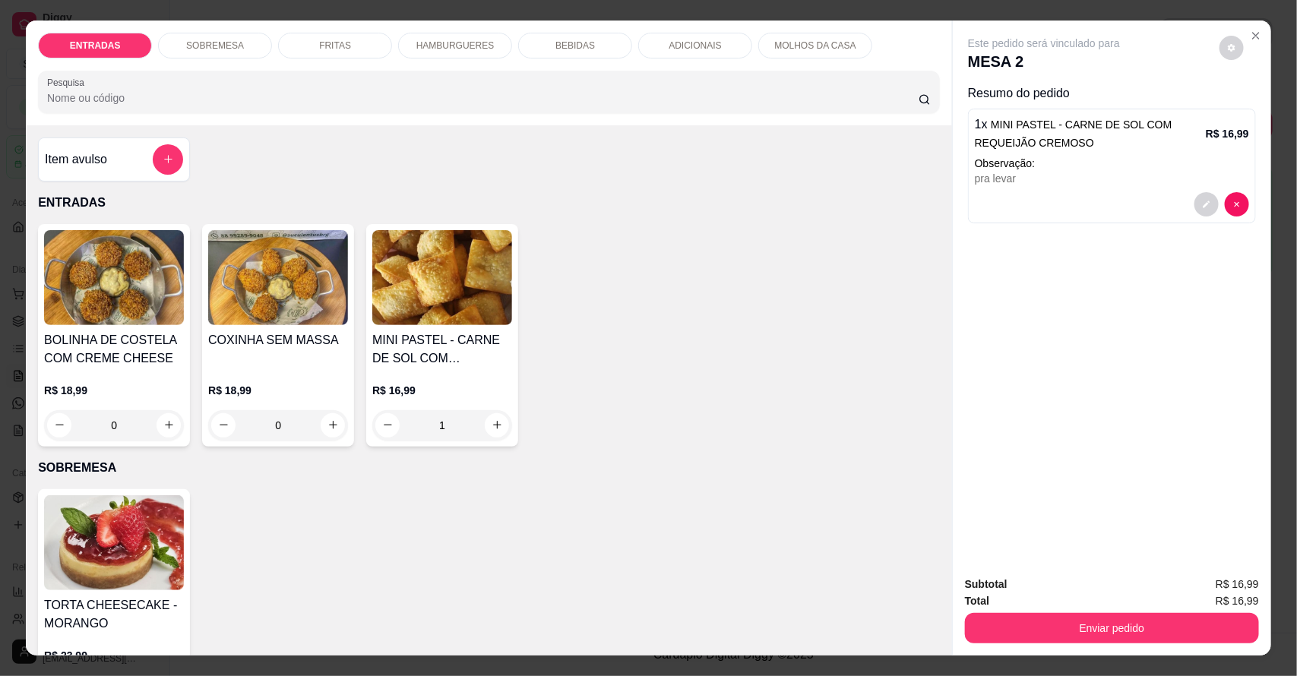
type input "0"
click at [1141, 628] on button "Enviar pedido" at bounding box center [1112, 628] width 294 height 30
click at [1223, 586] on button "Enviar pedido" at bounding box center [1219, 591] width 84 height 28
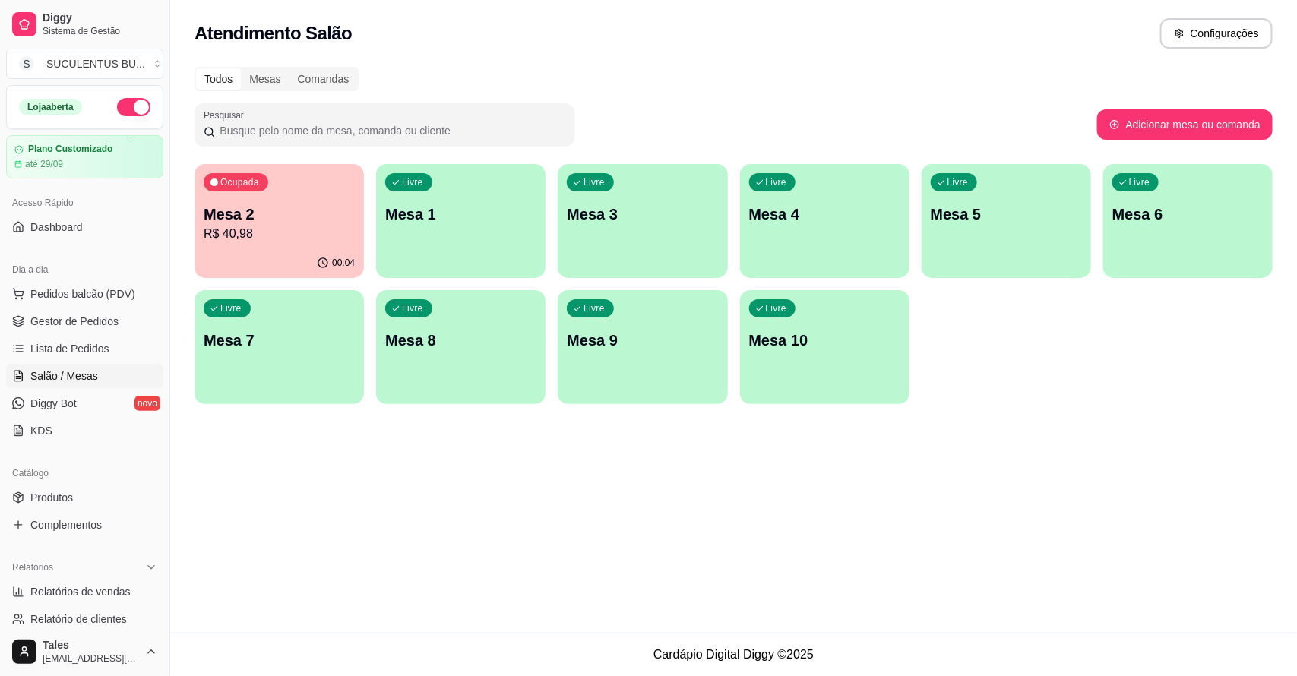
drag, startPoint x: 401, startPoint y: 564, endPoint x: 438, endPoint y: 308, distance: 257.9
click at [401, 564] on div "Atendimento Salão Configurações Todos Mesas Comandas Pesquisar Adicionar mesa o…" at bounding box center [733, 316] width 1127 height 633
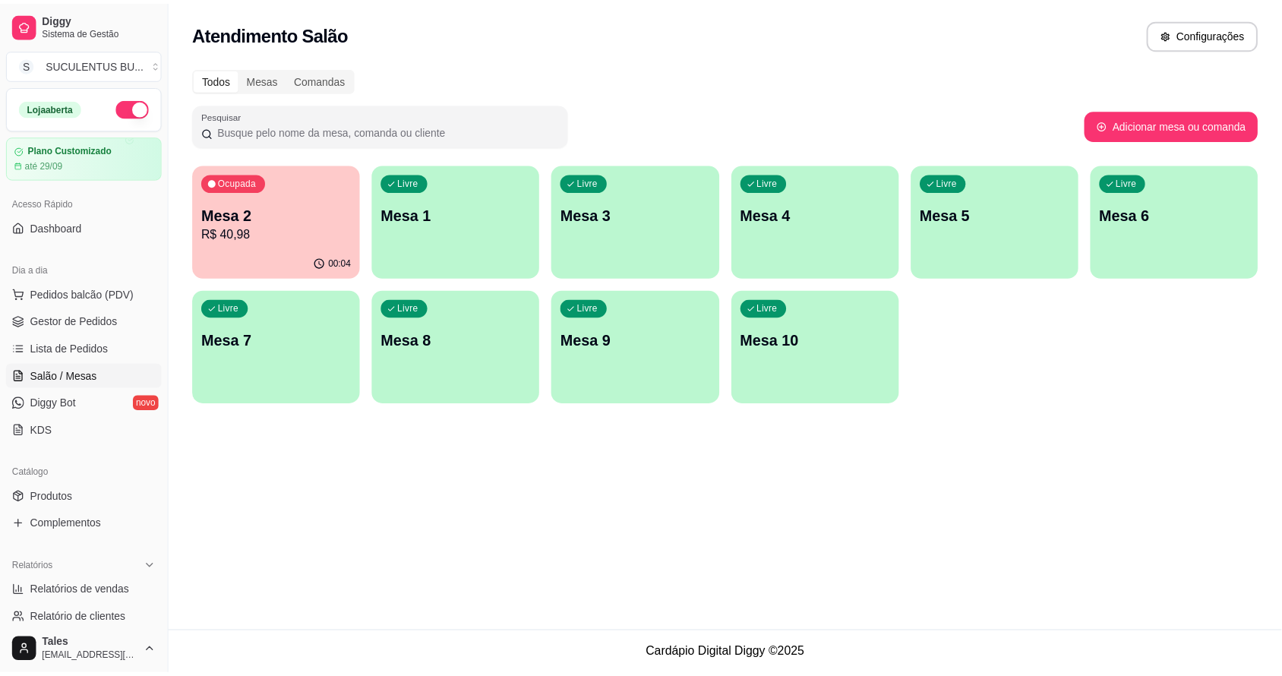
scroll to position [285, 0]
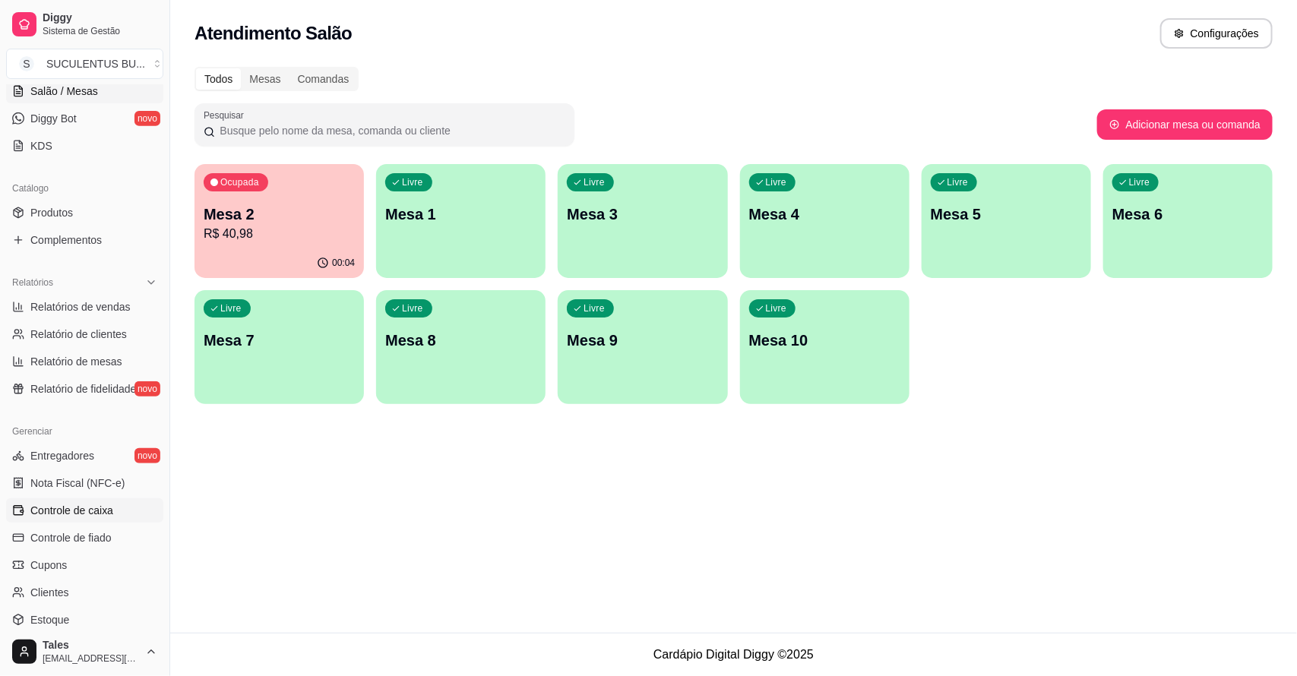
click at [106, 510] on span "Controle de caixa" at bounding box center [71, 510] width 83 height 15
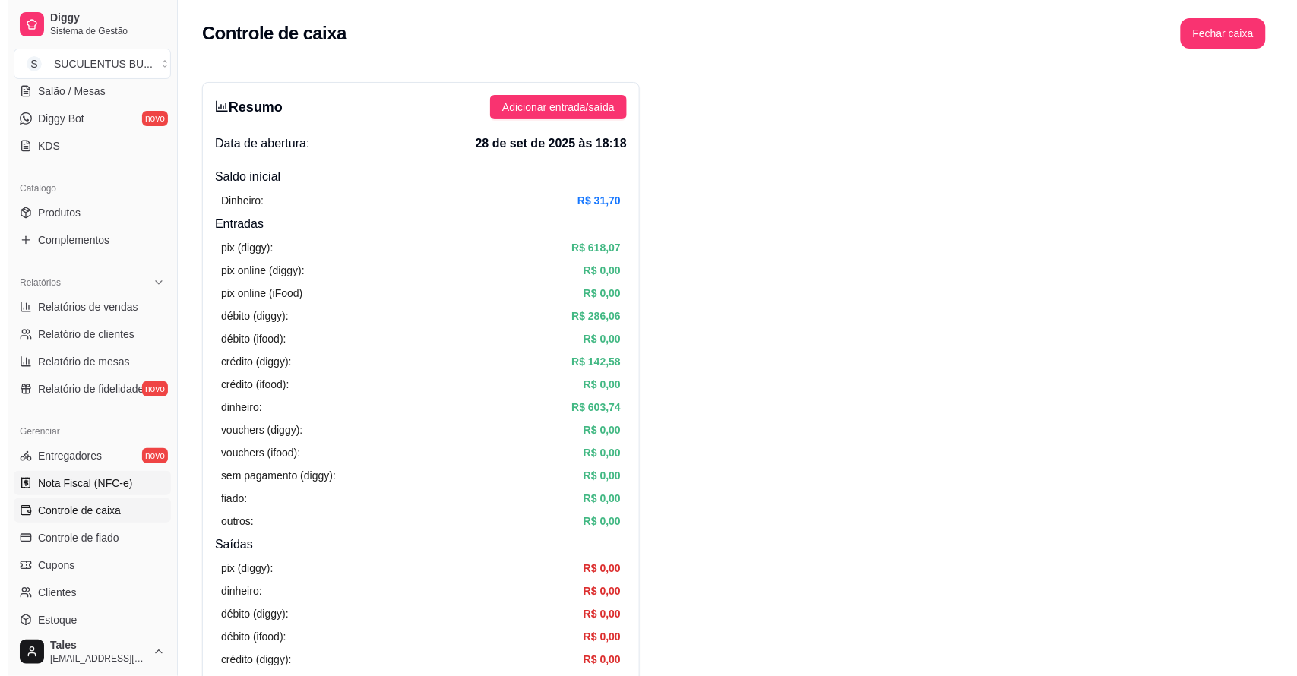
scroll to position [190, 0]
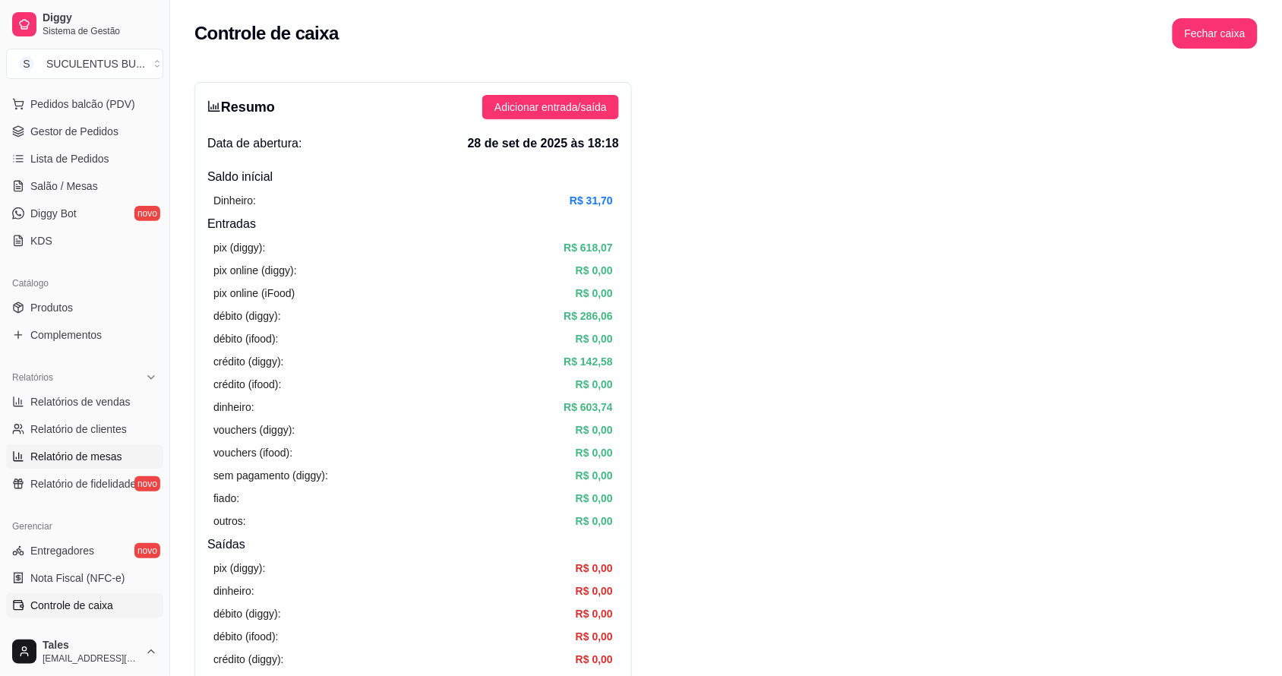
click at [84, 458] on span "Relatório de mesas" at bounding box center [76, 456] width 92 height 15
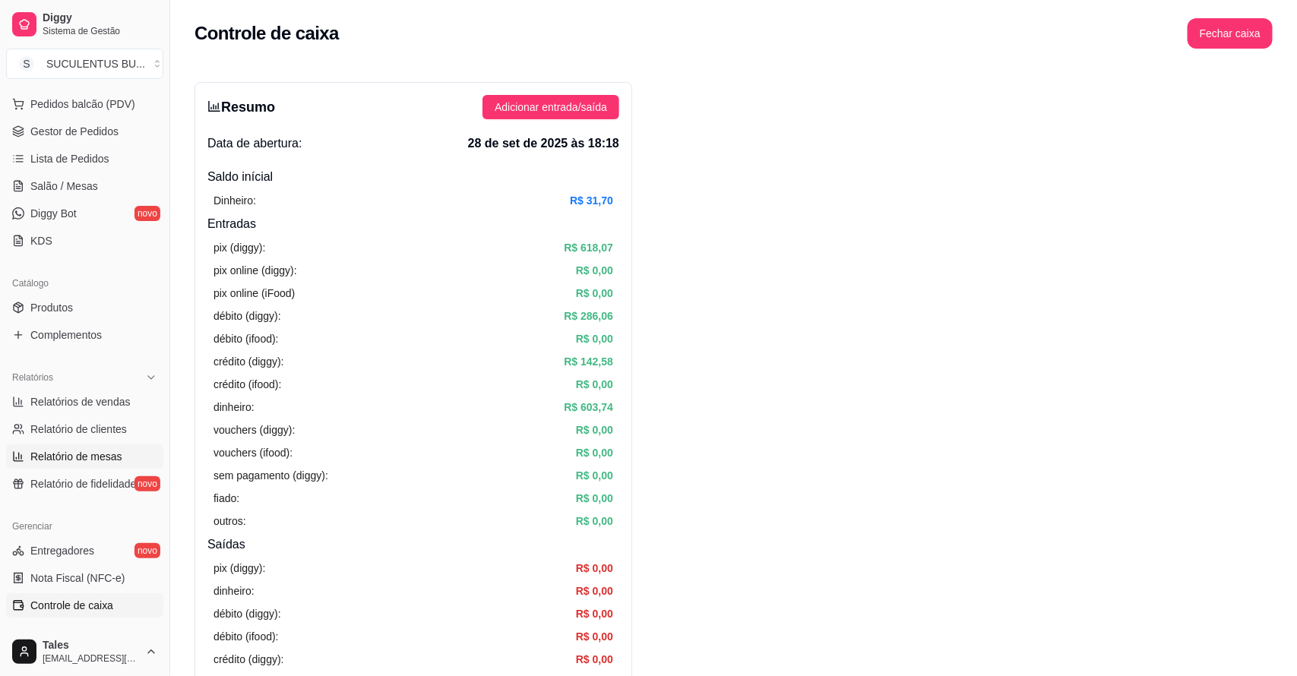
select select "TOTAL_OF_ORDERS"
select select "7"
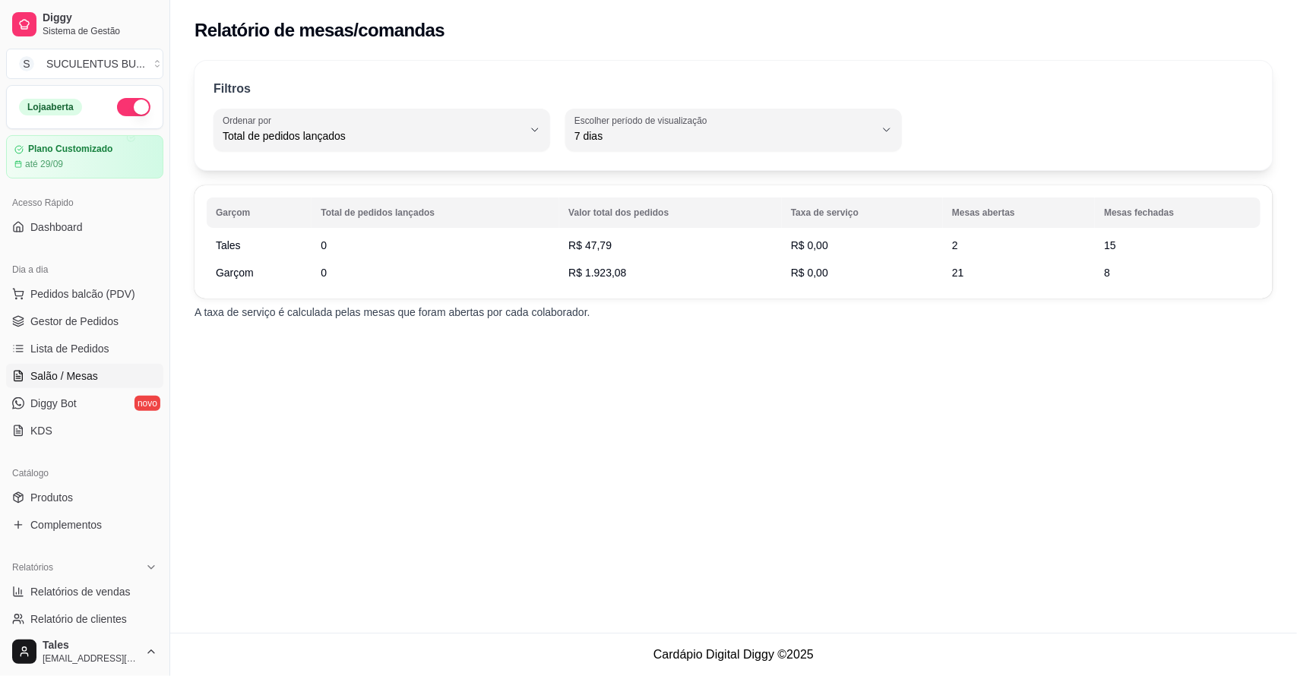
click at [61, 367] on link "Salão / Mesas" at bounding box center [84, 376] width 157 height 24
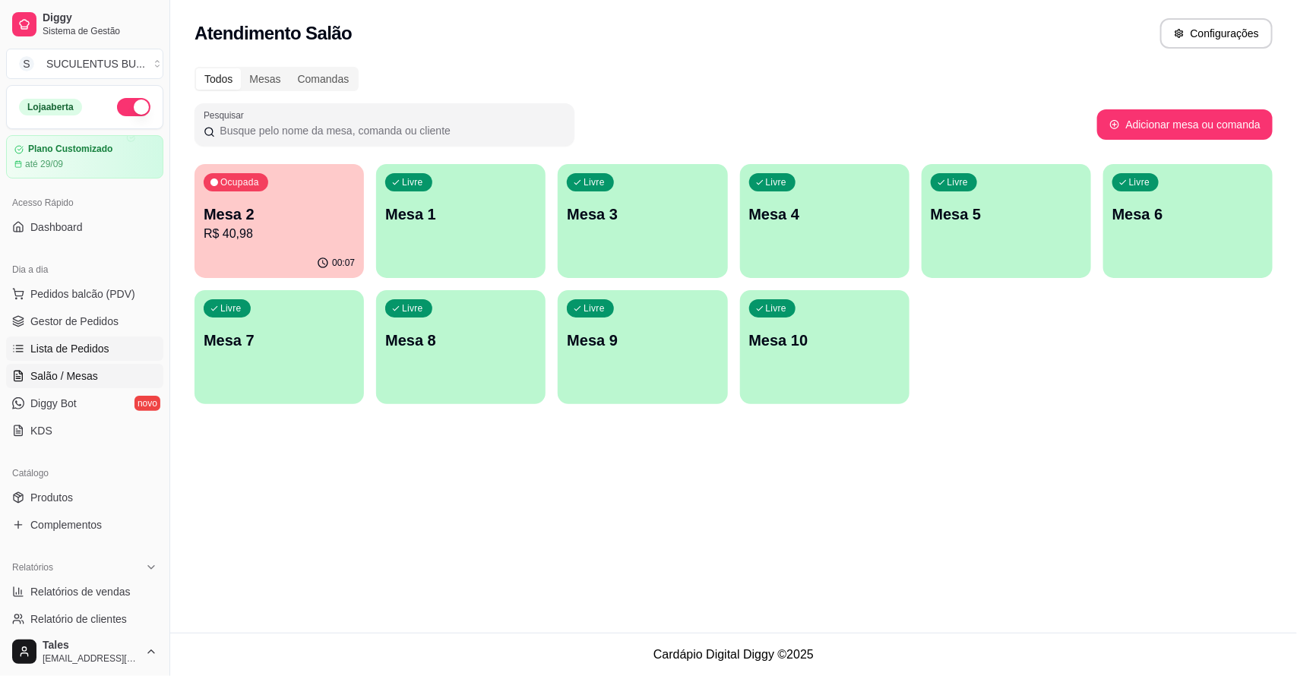
click at [109, 340] on link "Lista de Pedidos" at bounding box center [84, 349] width 157 height 24
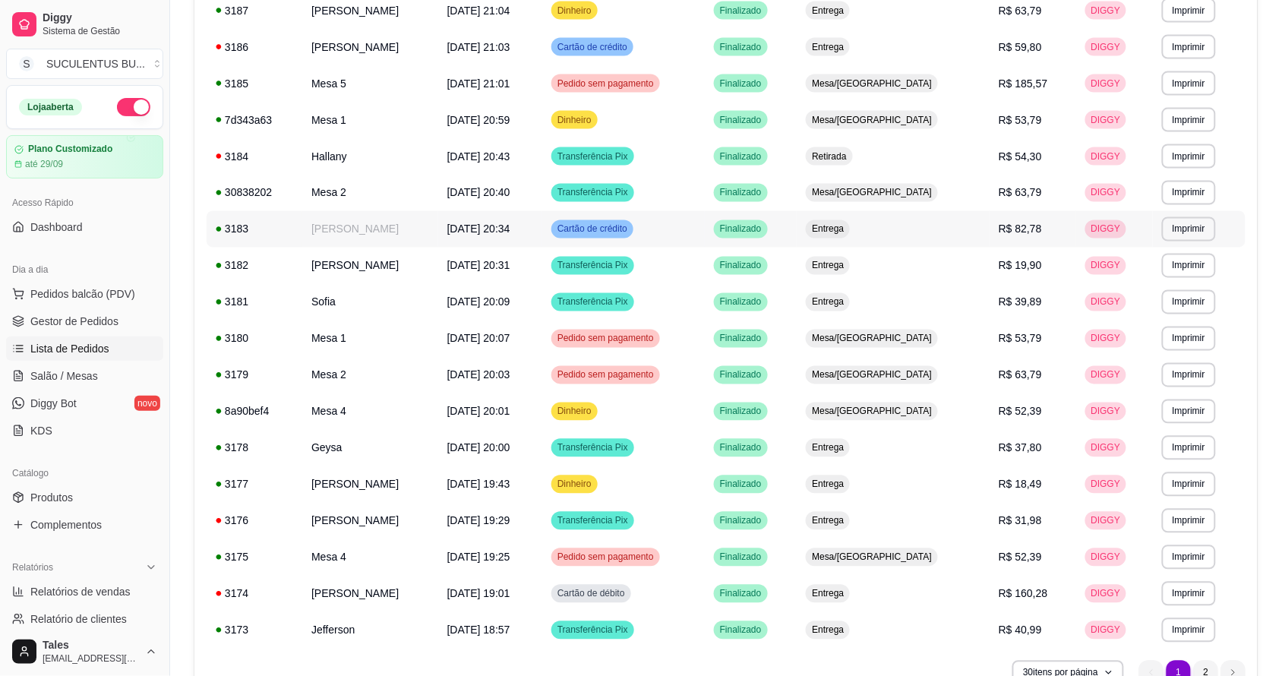
scroll to position [747, 0]
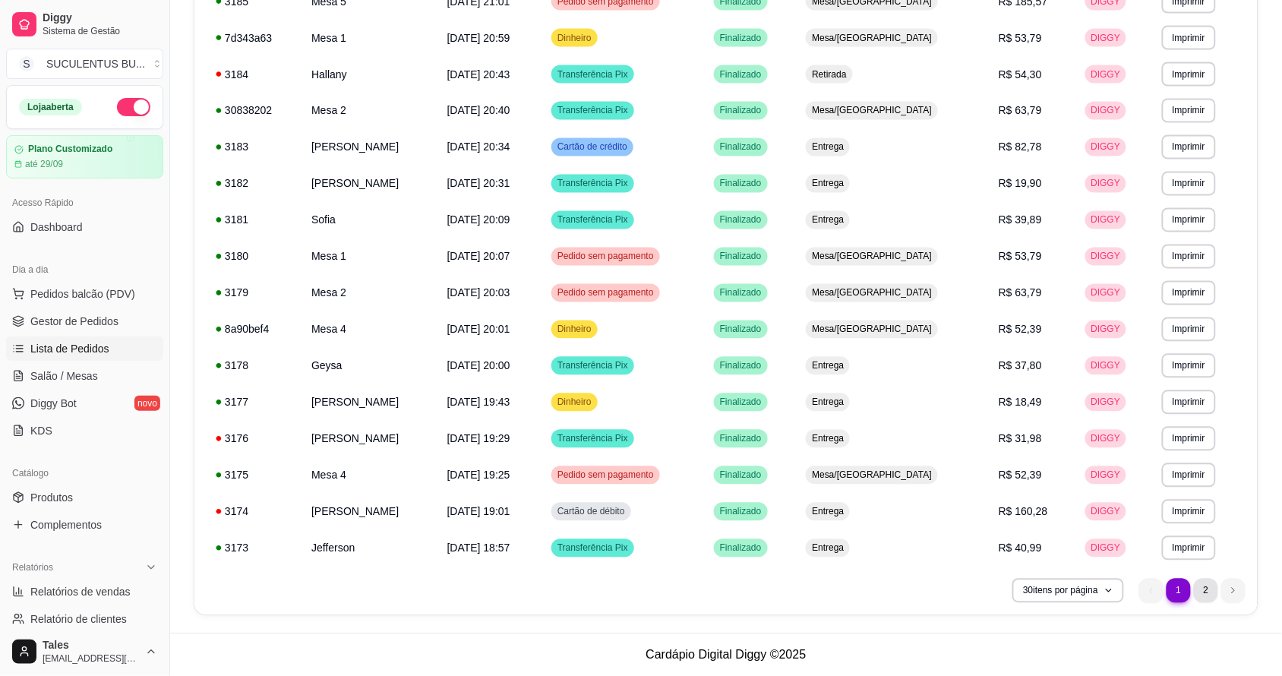
click at [1218, 590] on li "2" at bounding box center [1206, 591] width 24 height 24
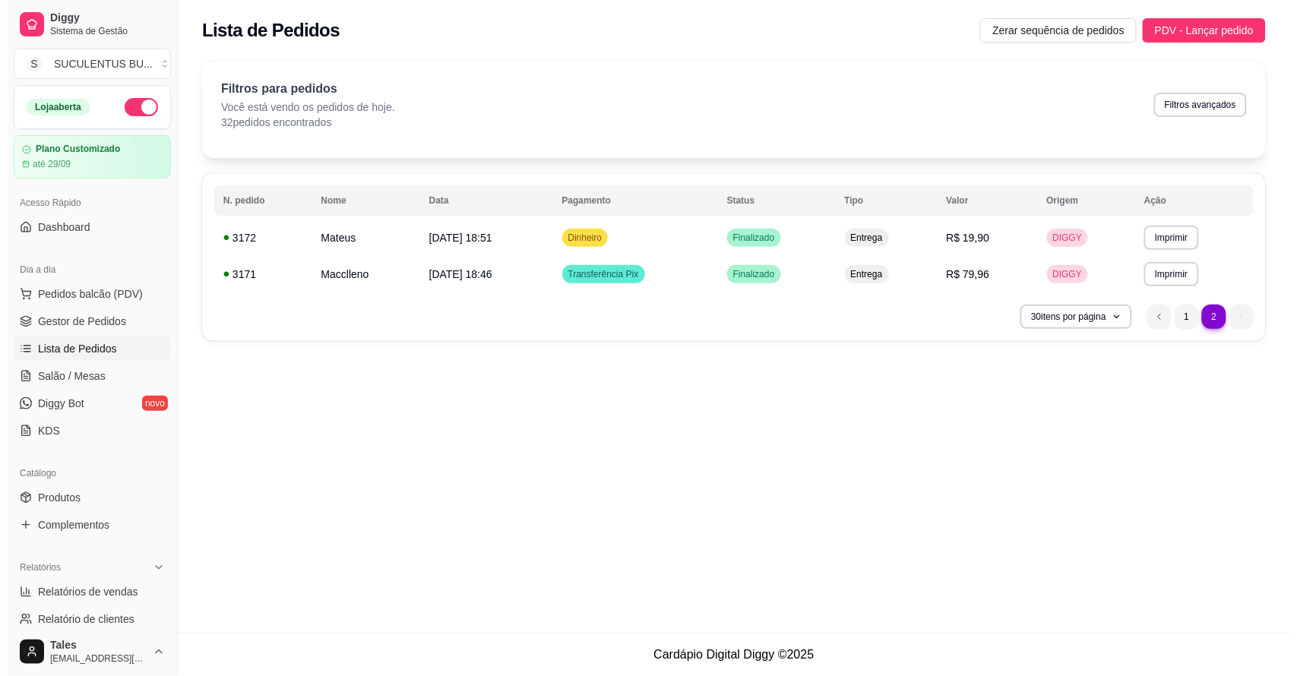
scroll to position [0, 0]
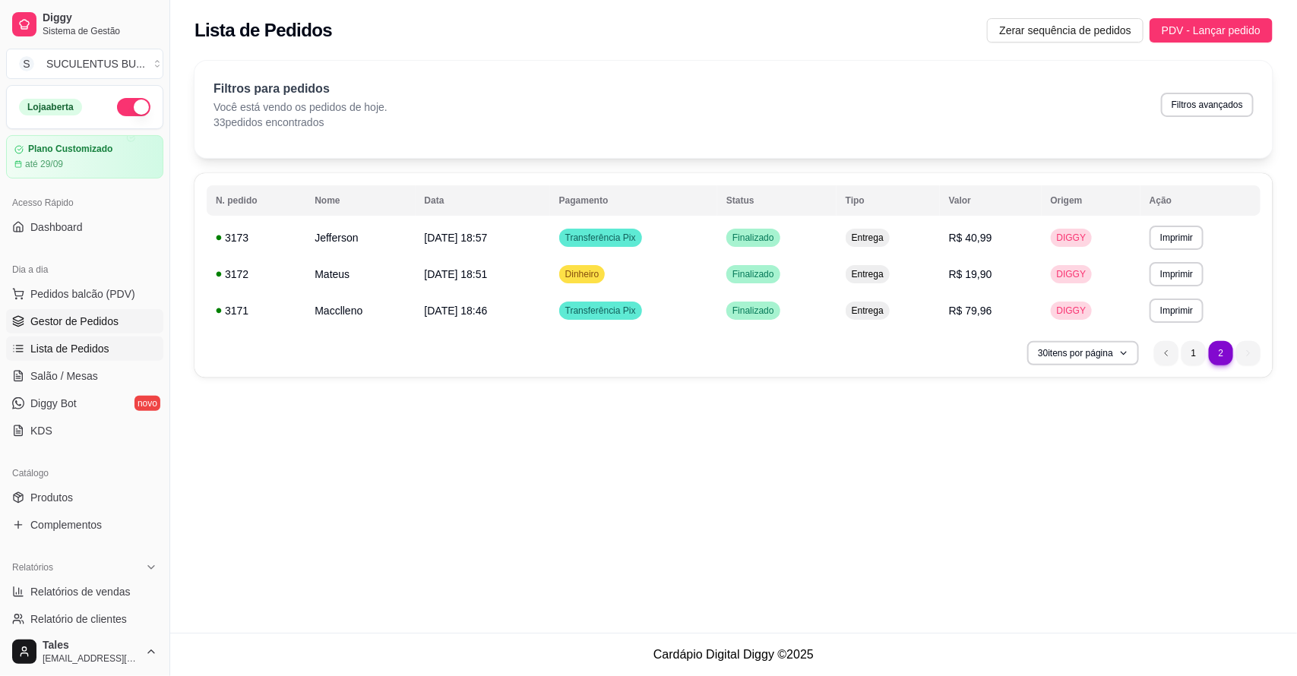
click at [93, 321] on span "Gestor de Pedidos" at bounding box center [74, 321] width 88 height 15
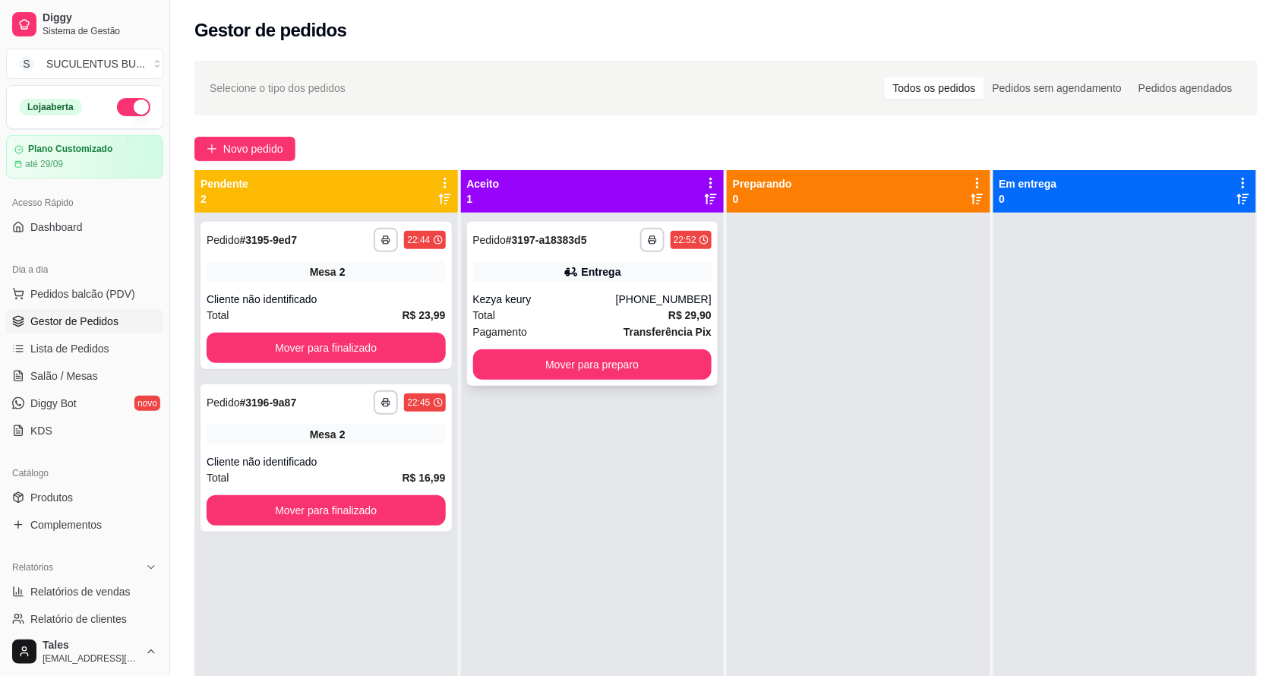
click at [571, 301] on div "Kezya keury" at bounding box center [544, 299] width 143 height 15
click at [370, 290] on div "**********" at bounding box center [326, 295] width 251 height 147
click at [93, 296] on span "Pedidos balcão (PDV)" at bounding box center [82, 293] width 105 height 15
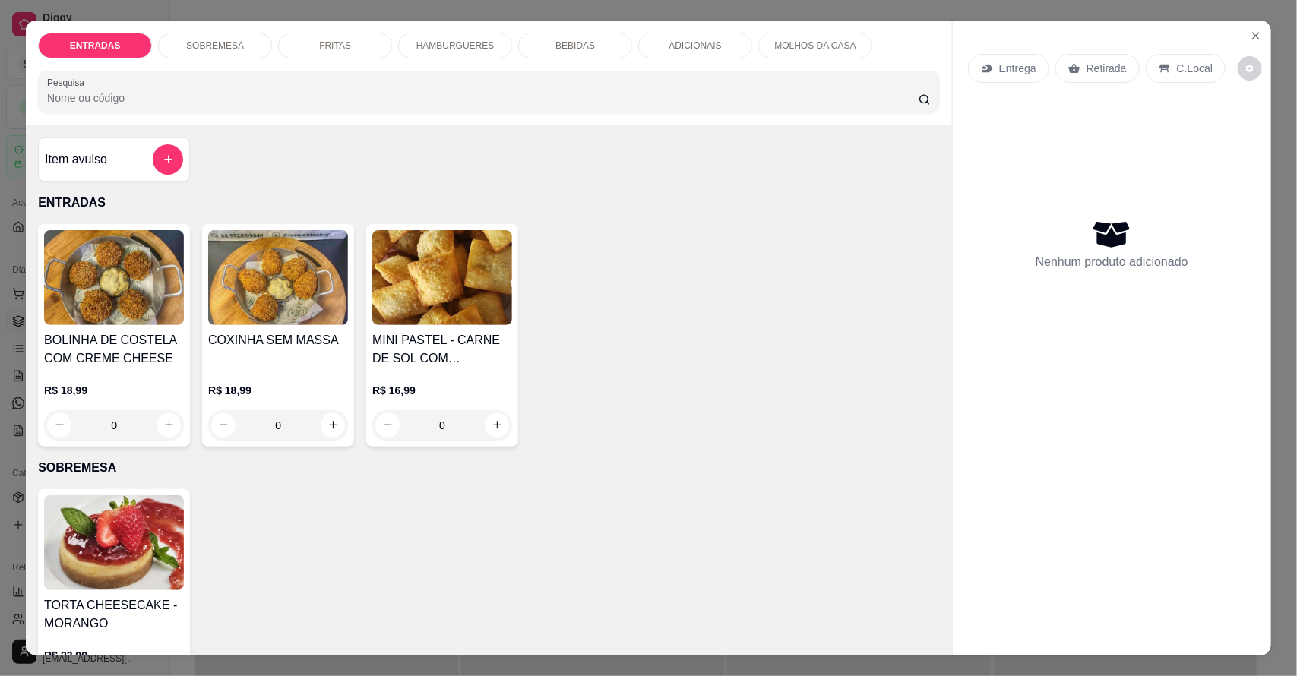
click at [452, 40] on p "HAMBURGUERES" at bounding box center [455, 46] width 78 height 12
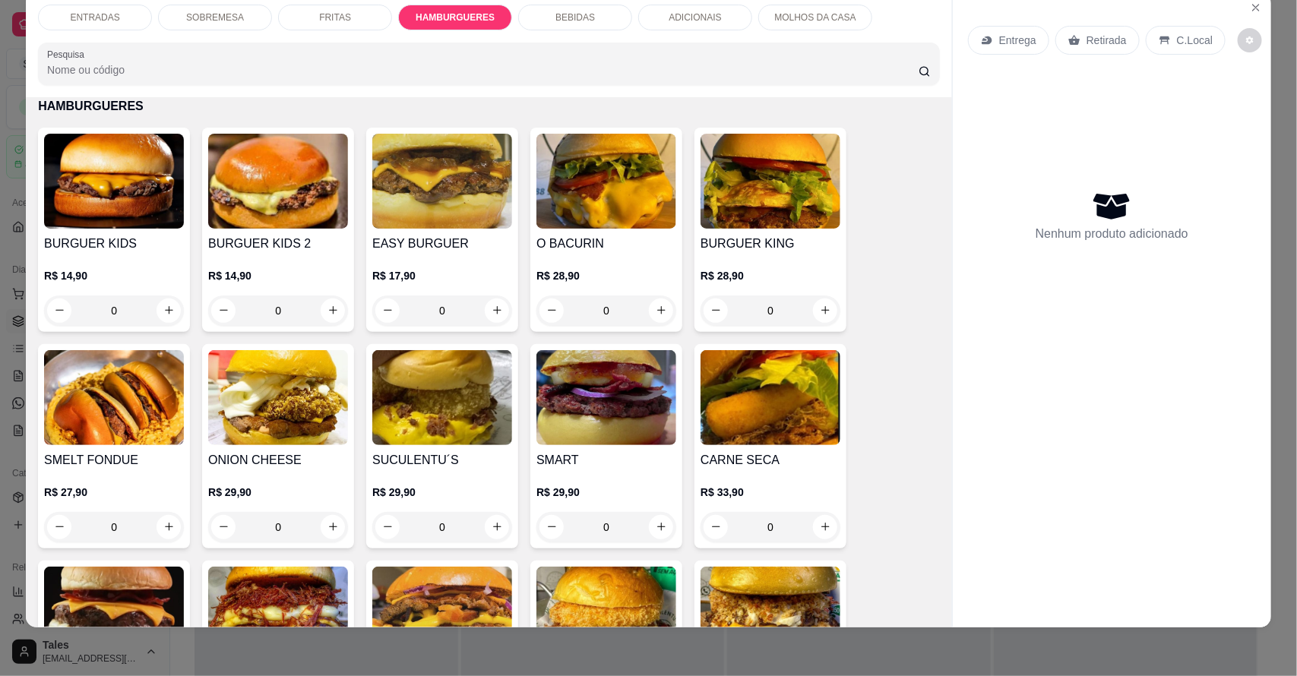
scroll to position [1288, 0]
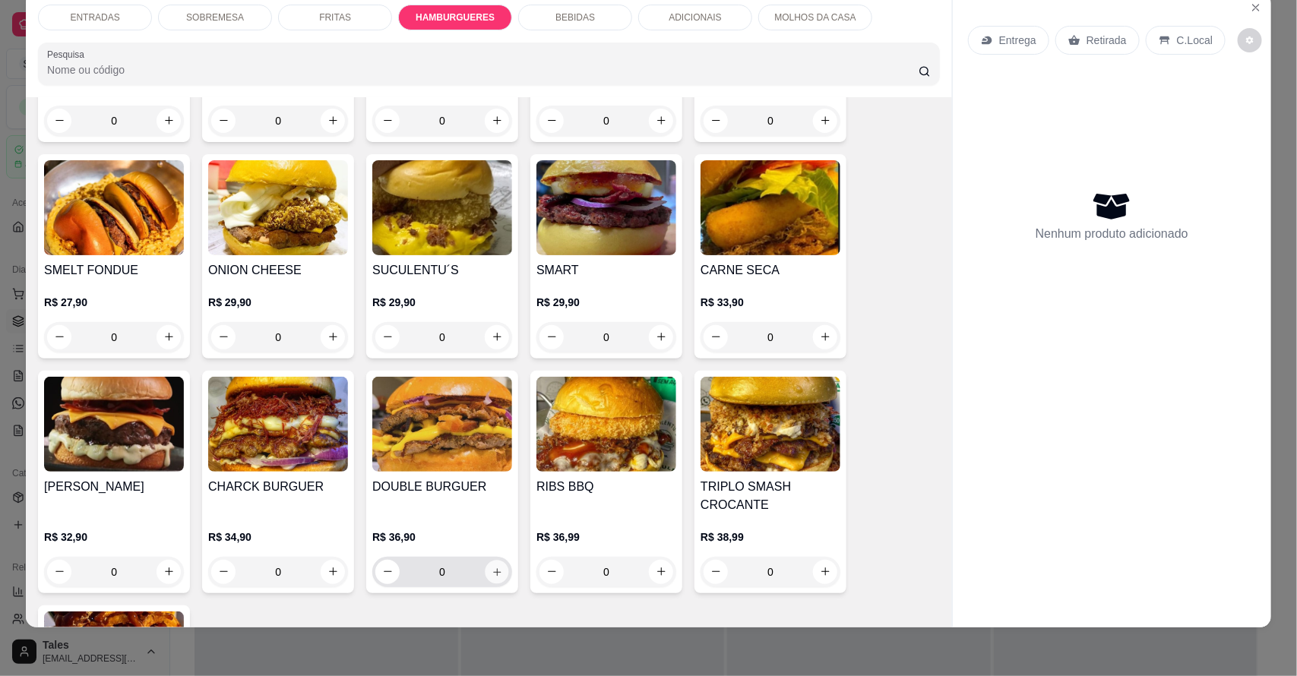
click at [495, 574] on button "increase-product-quantity" at bounding box center [497, 572] width 24 height 24
type input "1"
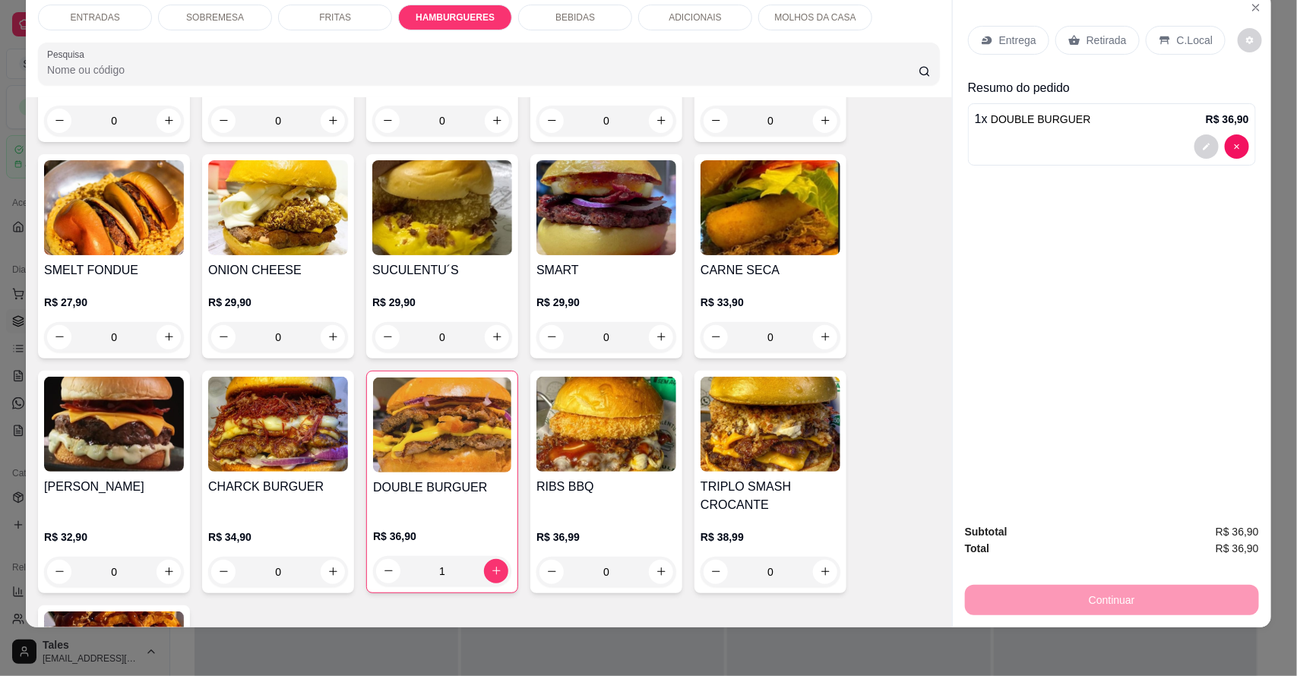
click at [115, 14] on div "ENTRADAS" at bounding box center [95, 18] width 114 height 26
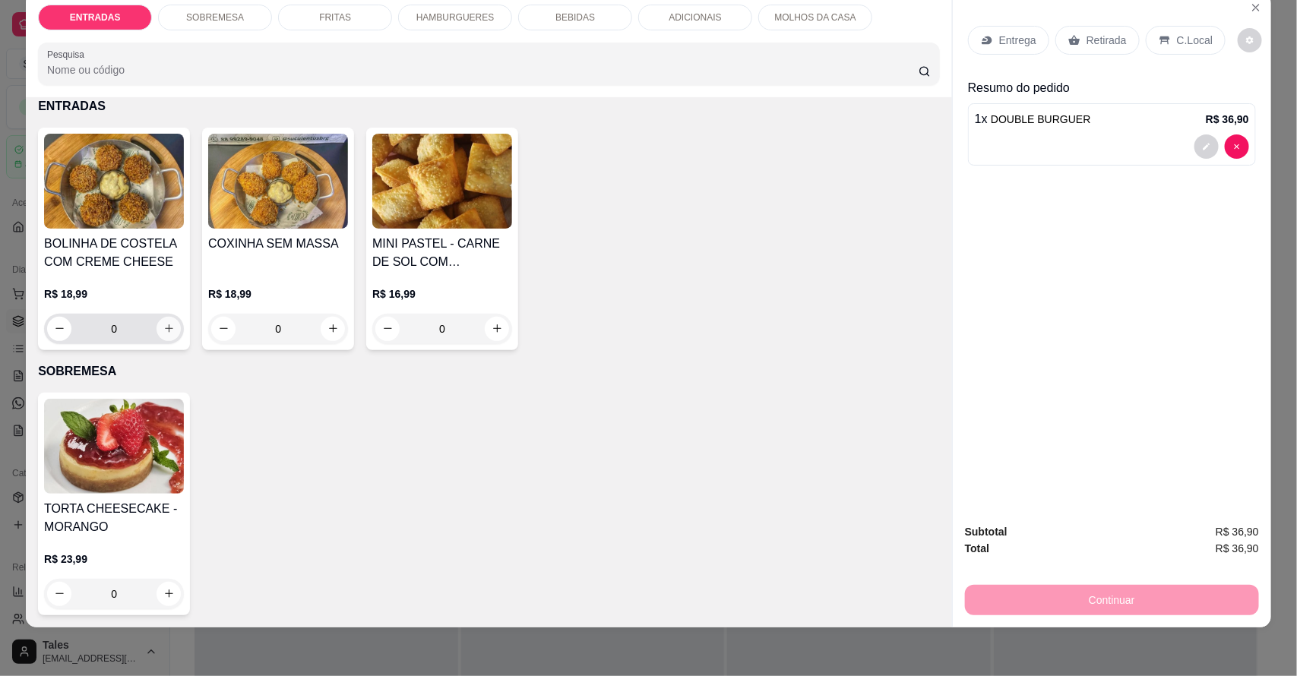
click at [158, 320] on button "increase-product-quantity" at bounding box center [168, 329] width 24 height 24
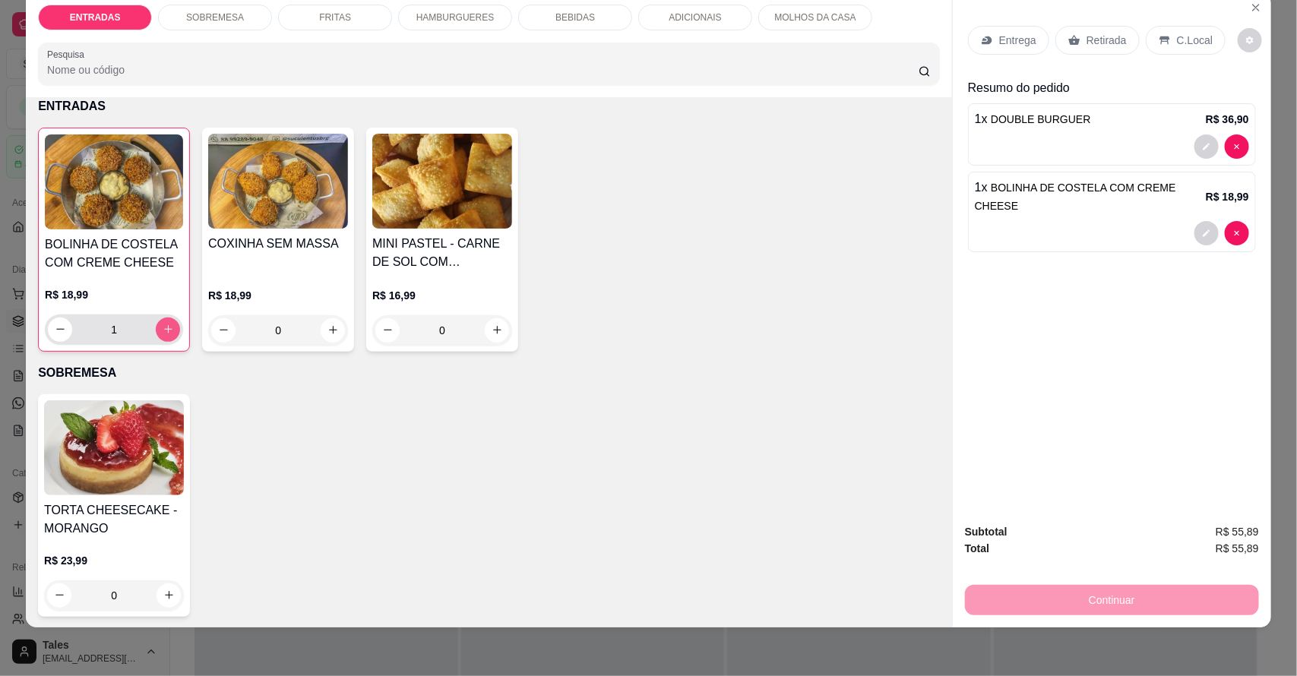
type input "1"
click at [595, 15] on div "BEBIDAS" at bounding box center [575, 18] width 114 height 26
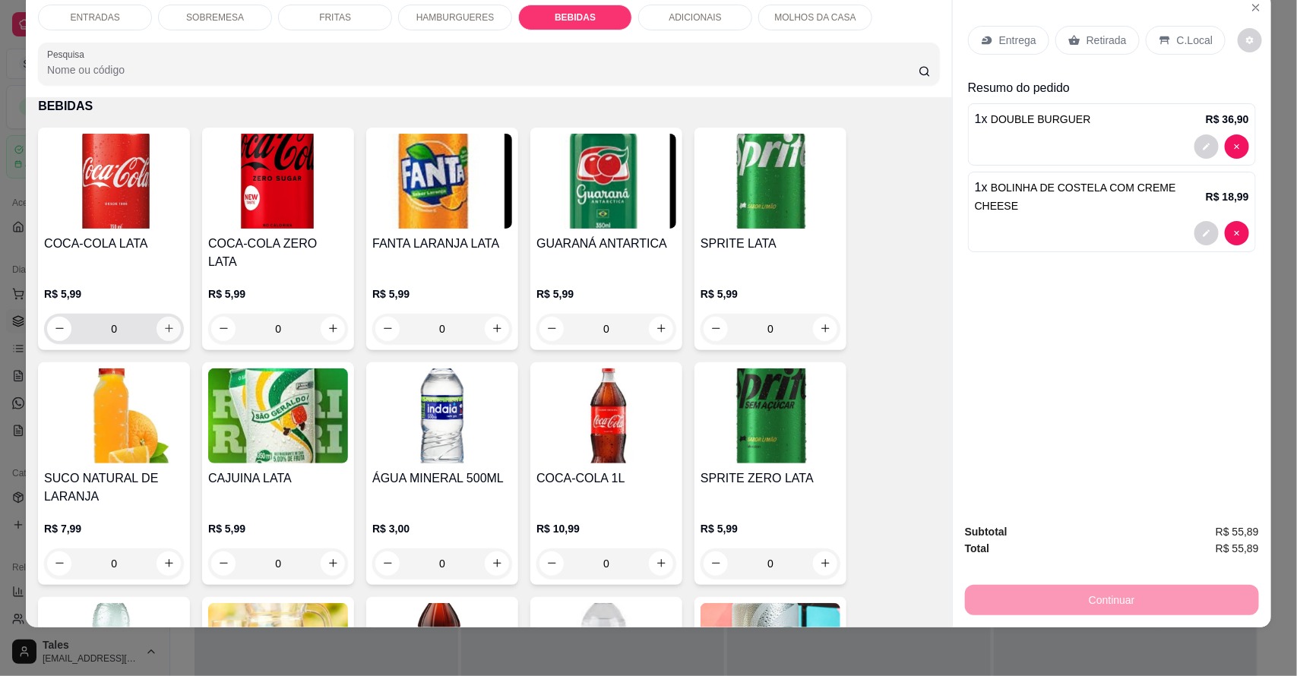
click at [164, 323] on icon "increase-product-quantity" at bounding box center [168, 328] width 11 height 11
type input "1"
click at [1106, 597] on div "Continuar" at bounding box center [1112, 598] width 294 height 34
click at [999, 33] on p "Entrega" at bounding box center [1017, 40] width 37 height 15
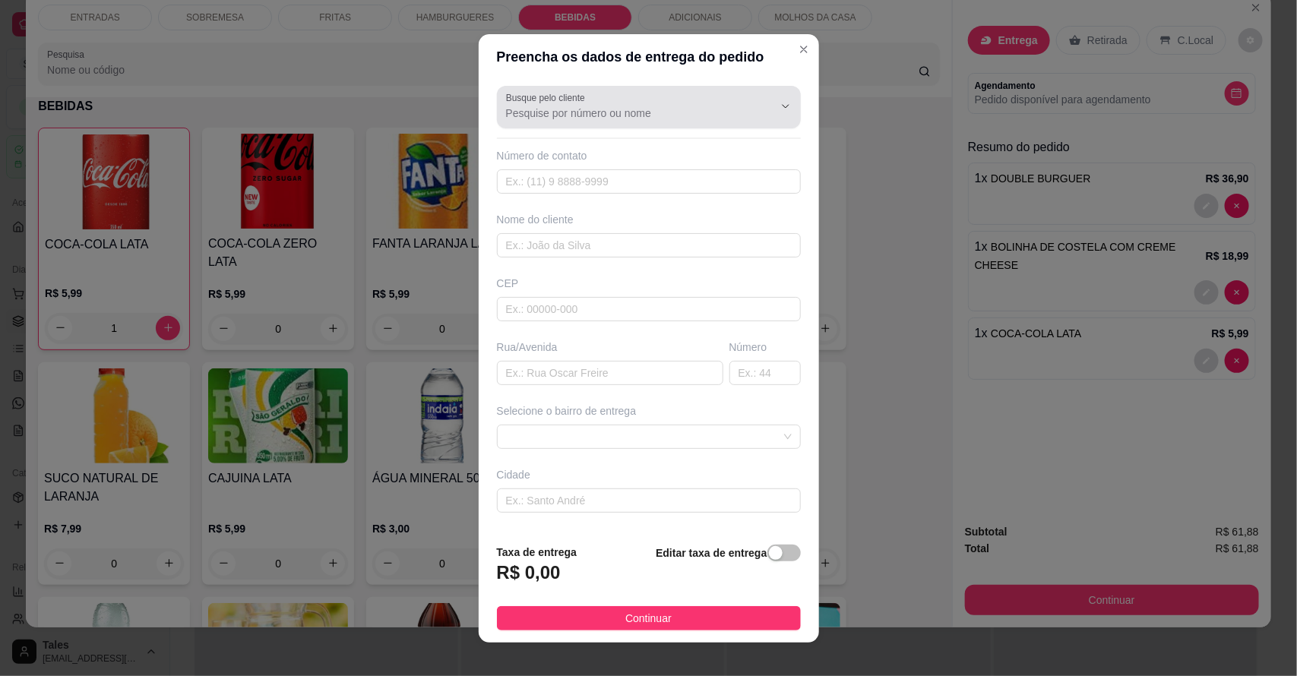
click at [678, 101] on div at bounding box center [649, 107] width 286 height 30
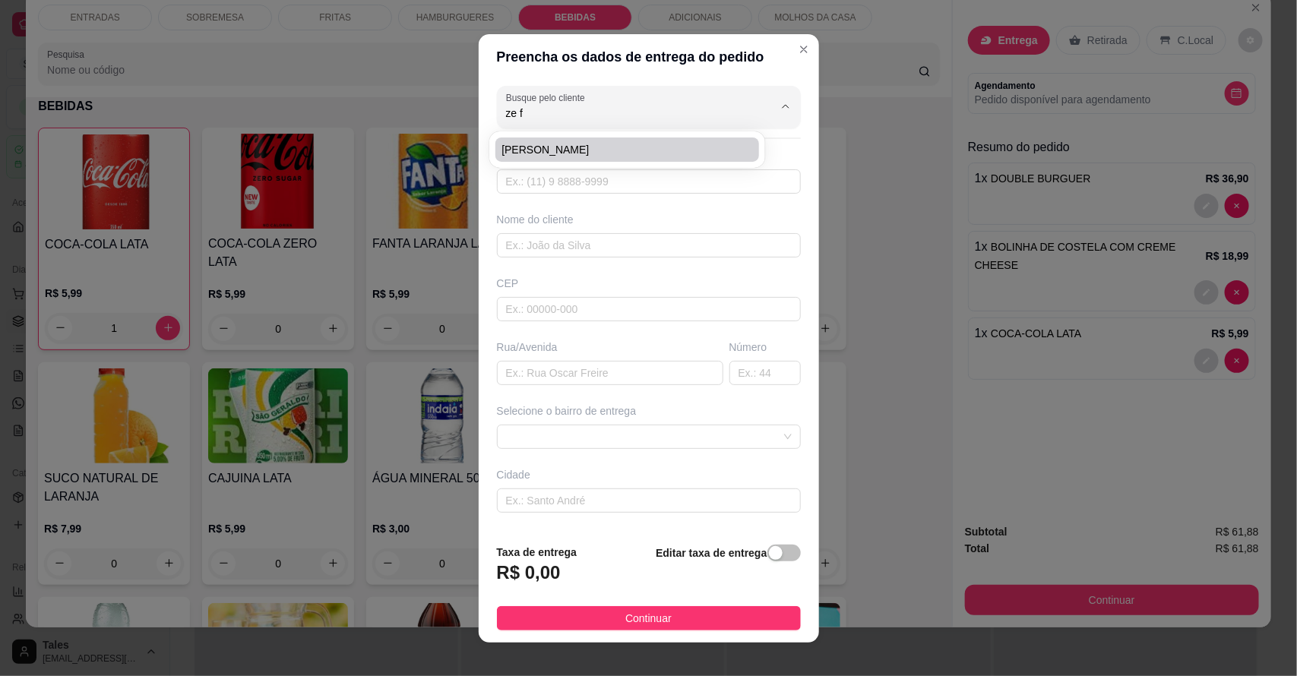
click at [532, 144] on span "[PERSON_NAME]" at bounding box center [619, 149] width 236 height 15
type input "[PERSON_NAME]"
type input "8892617508"
type input "[PERSON_NAME]"
type input "PRA GALEGA MAIS GATA "DA SERRINHA" ❤❤❤ ❤❤❤"
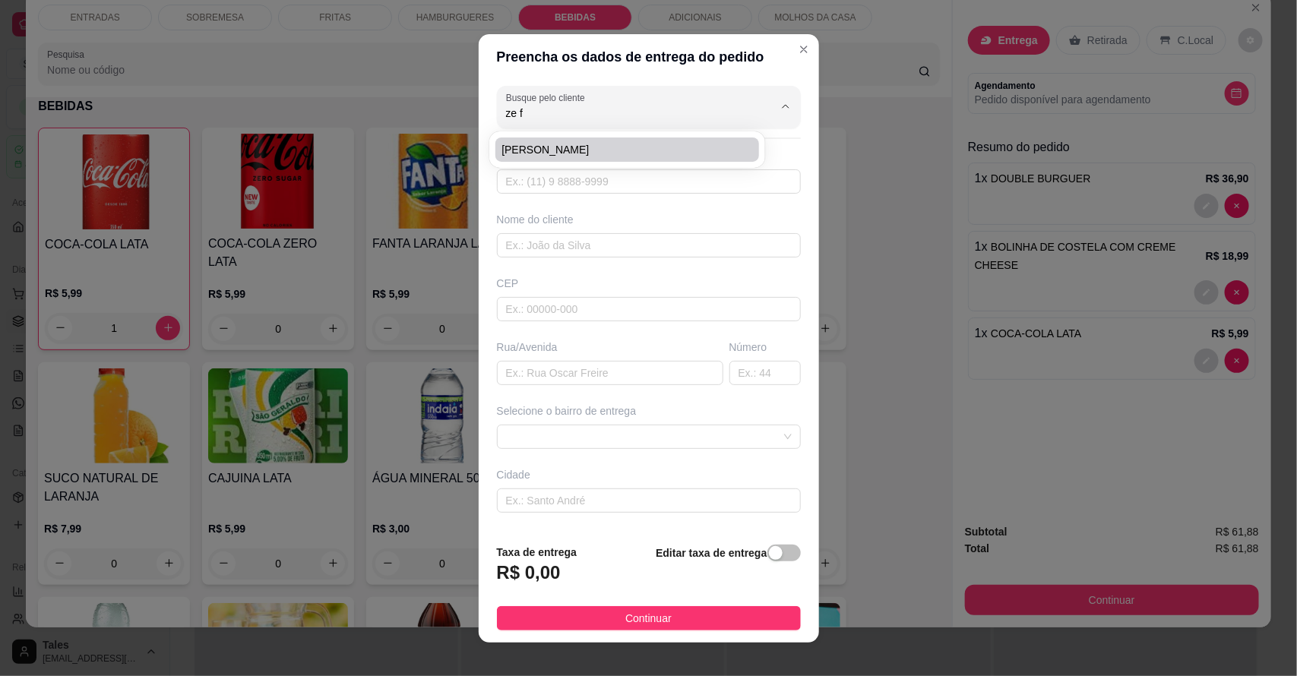
type input "Salitre"
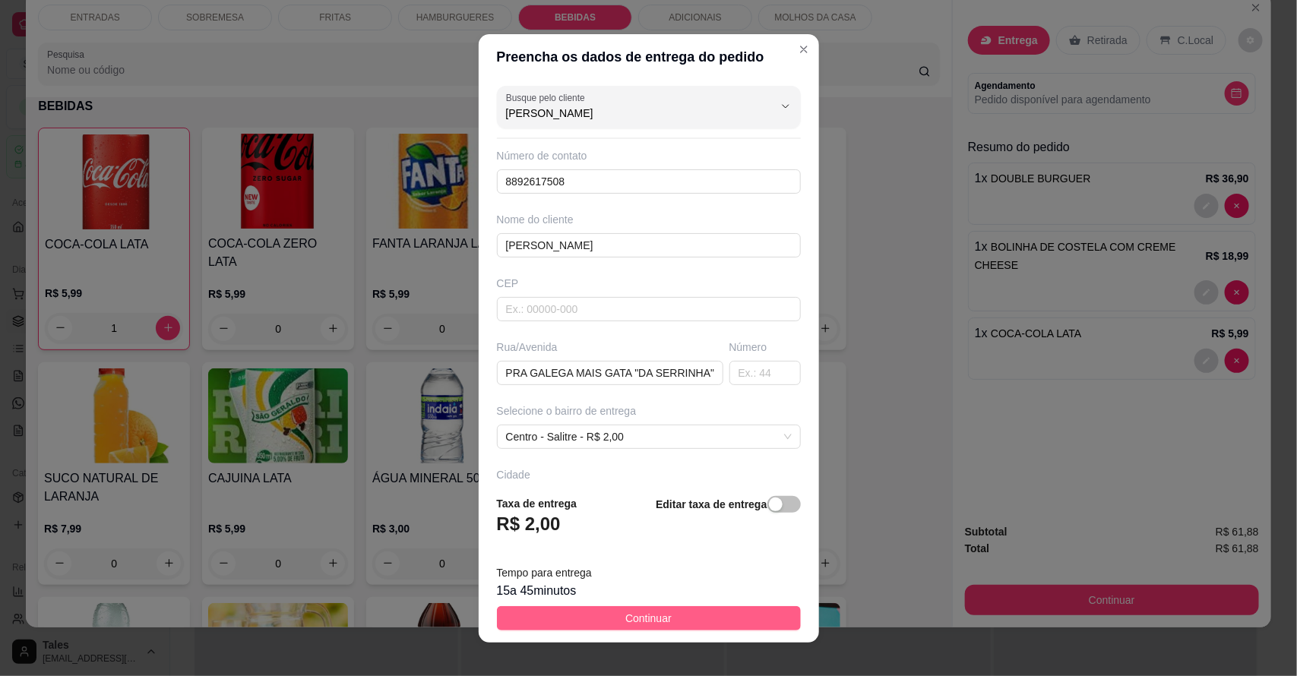
click at [714, 617] on button "Continuar" at bounding box center [649, 618] width 304 height 24
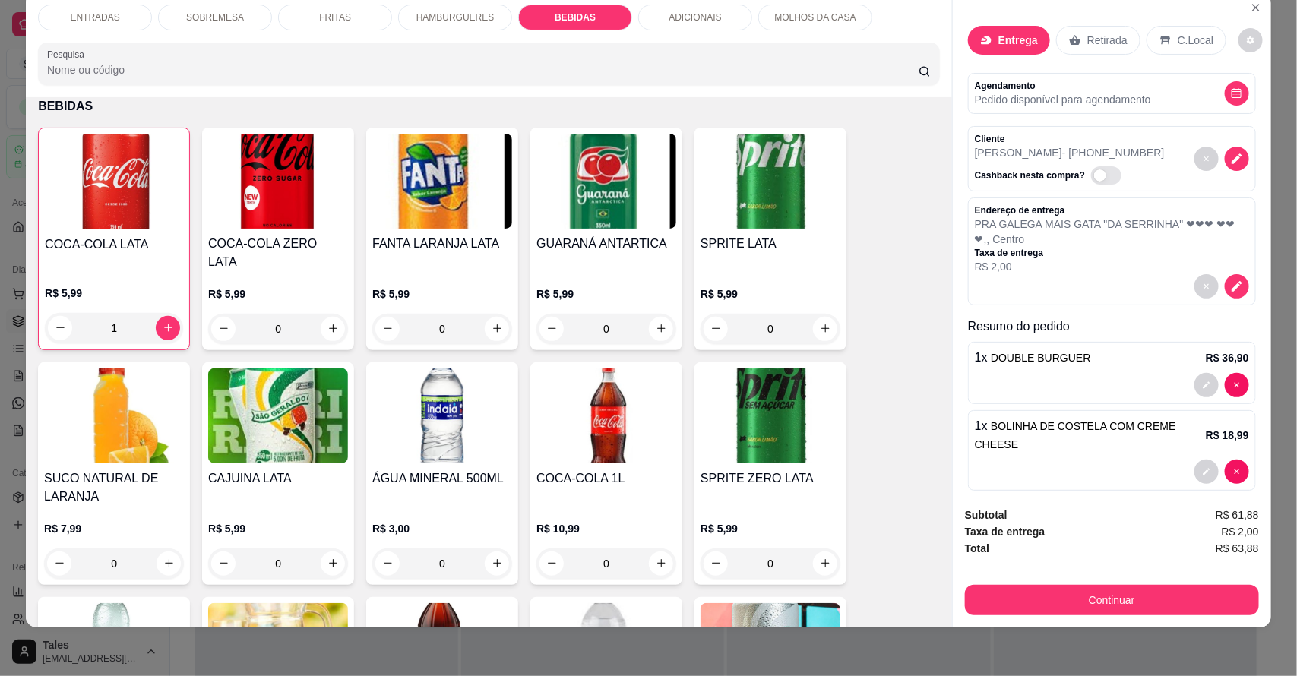
click at [1181, 29] on div "C.Local" at bounding box center [1186, 40] width 80 height 29
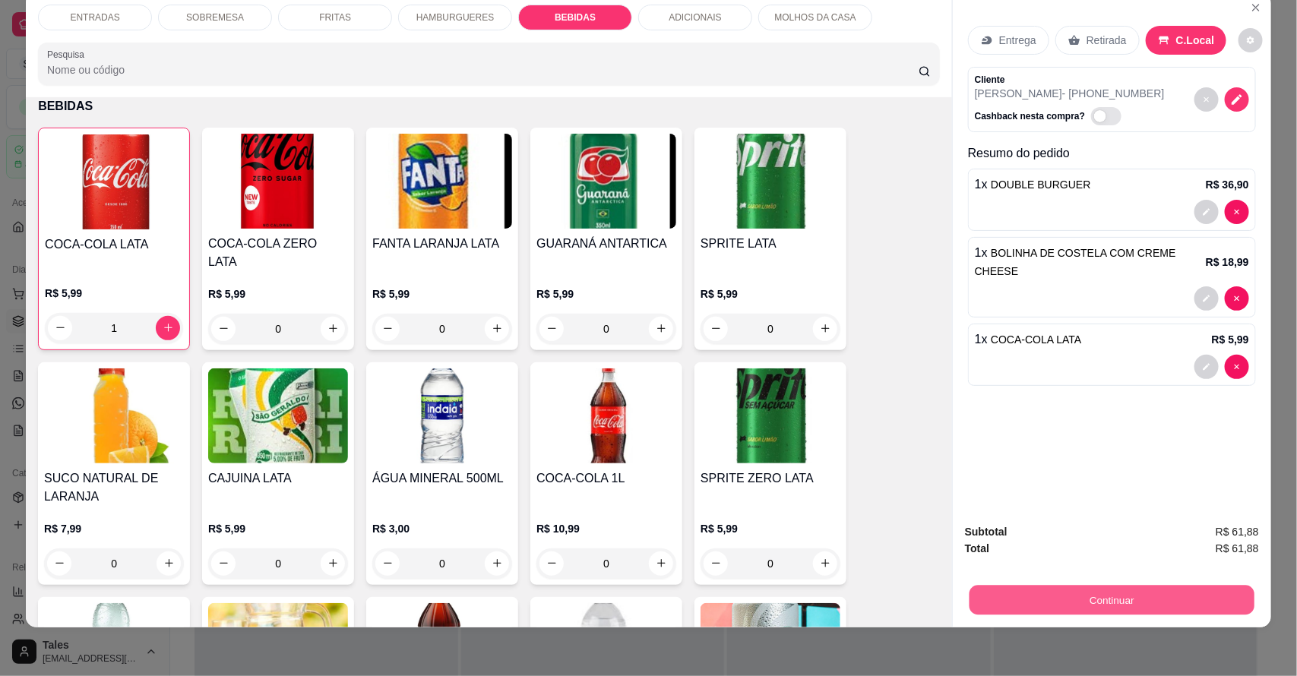
click at [1148, 596] on button "Continuar" at bounding box center [1111, 601] width 285 height 30
click at [1250, 8] on icon "Close" at bounding box center [1256, 8] width 12 height 12
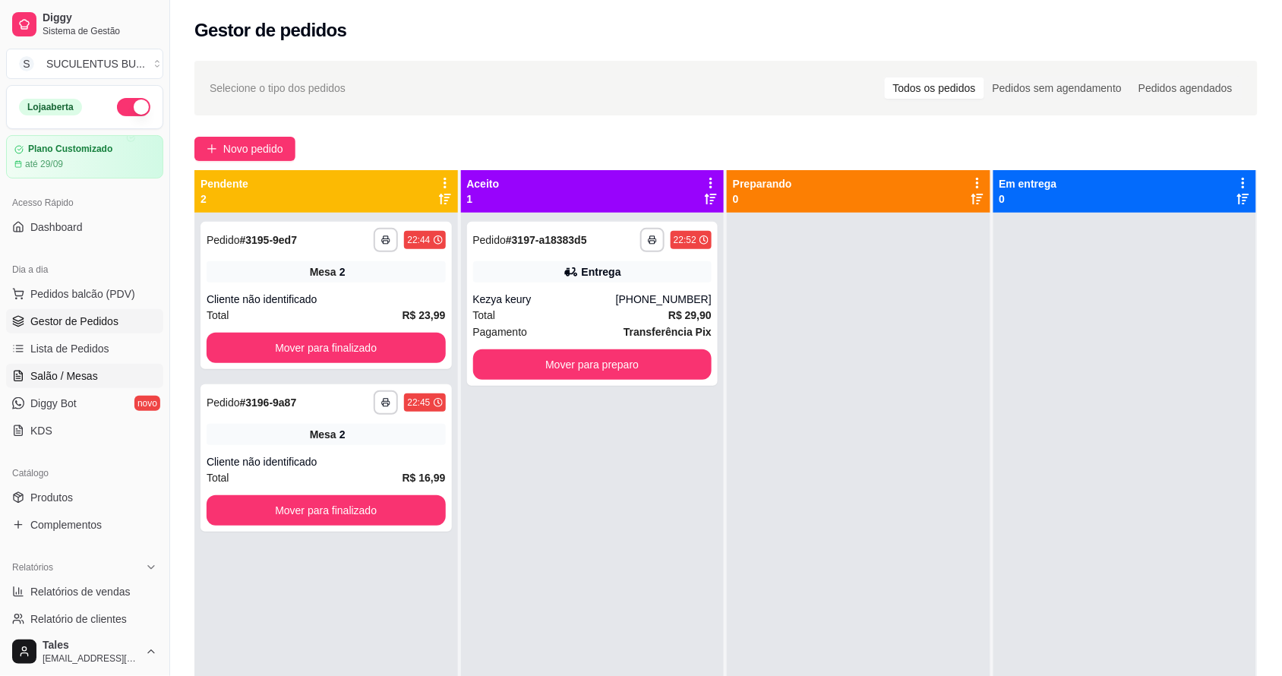
click at [81, 372] on span "Salão / Mesas" at bounding box center [64, 375] width 68 height 15
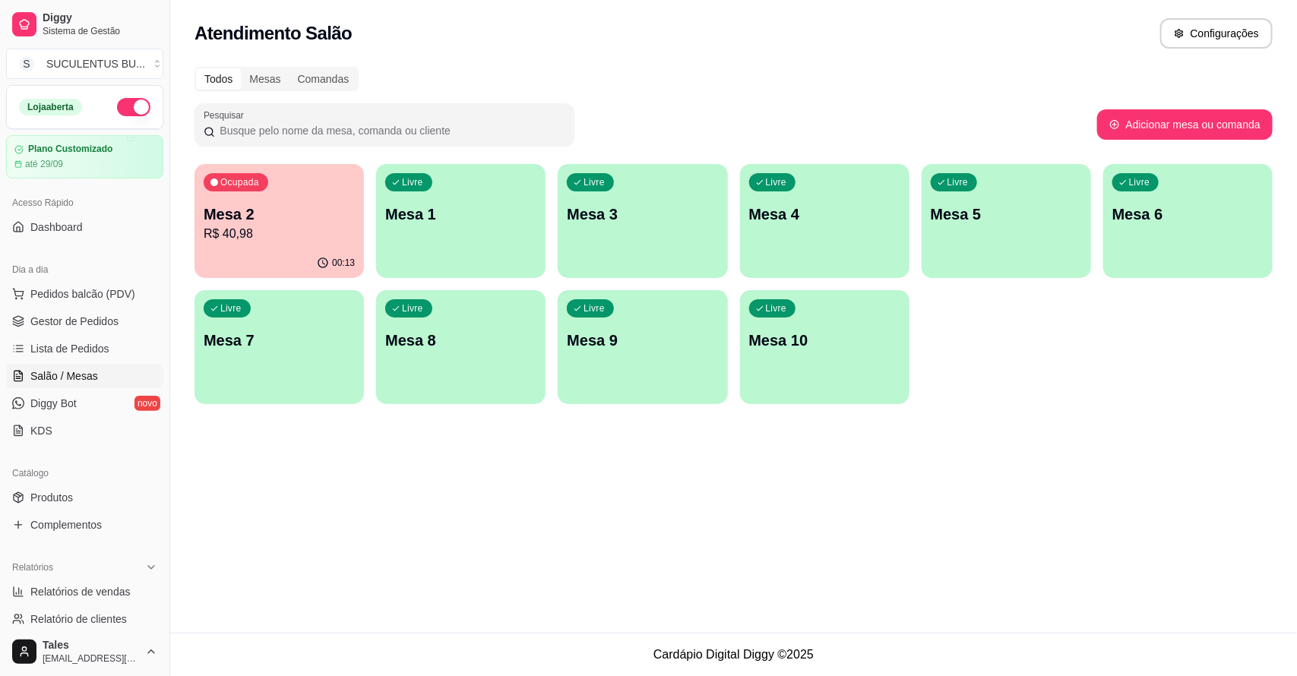
click at [445, 217] on p "Mesa 1" at bounding box center [460, 214] width 151 height 21
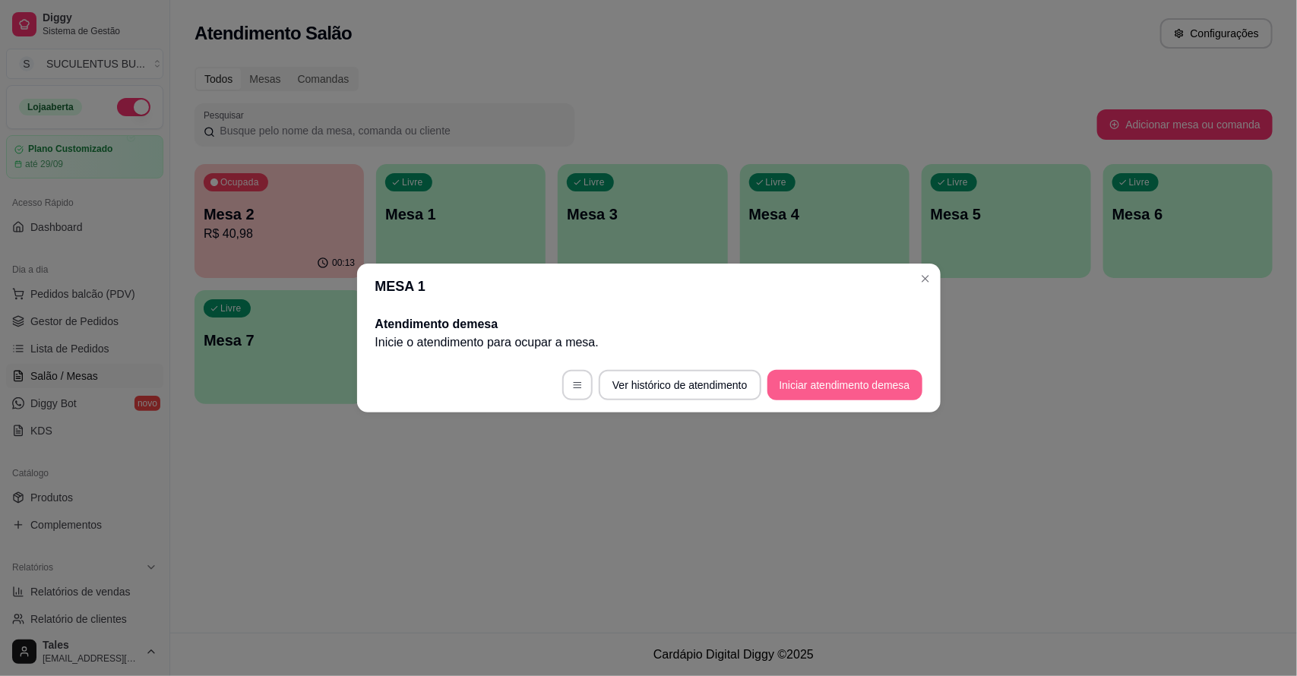
click at [830, 392] on button "Iniciar atendimento de mesa" at bounding box center [844, 385] width 155 height 30
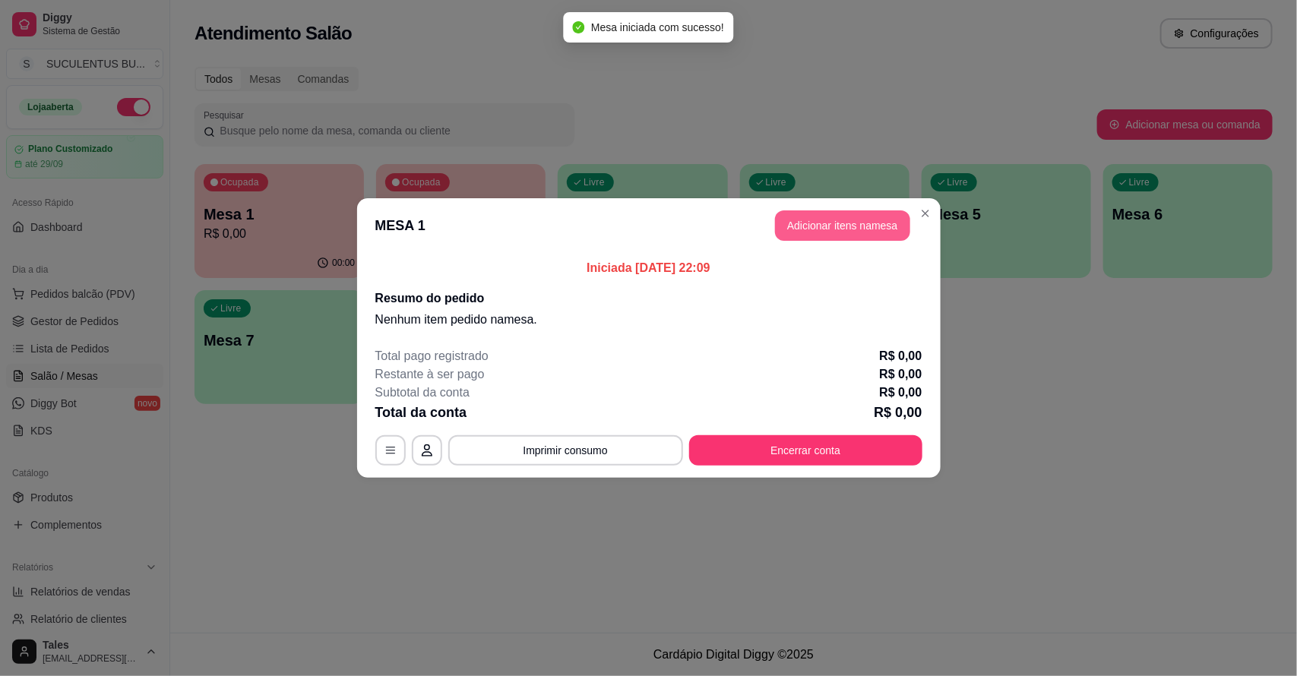
click at [825, 228] on button "Adicionar itens na mesa" at bounding box center [842, 225] width 135 height 30
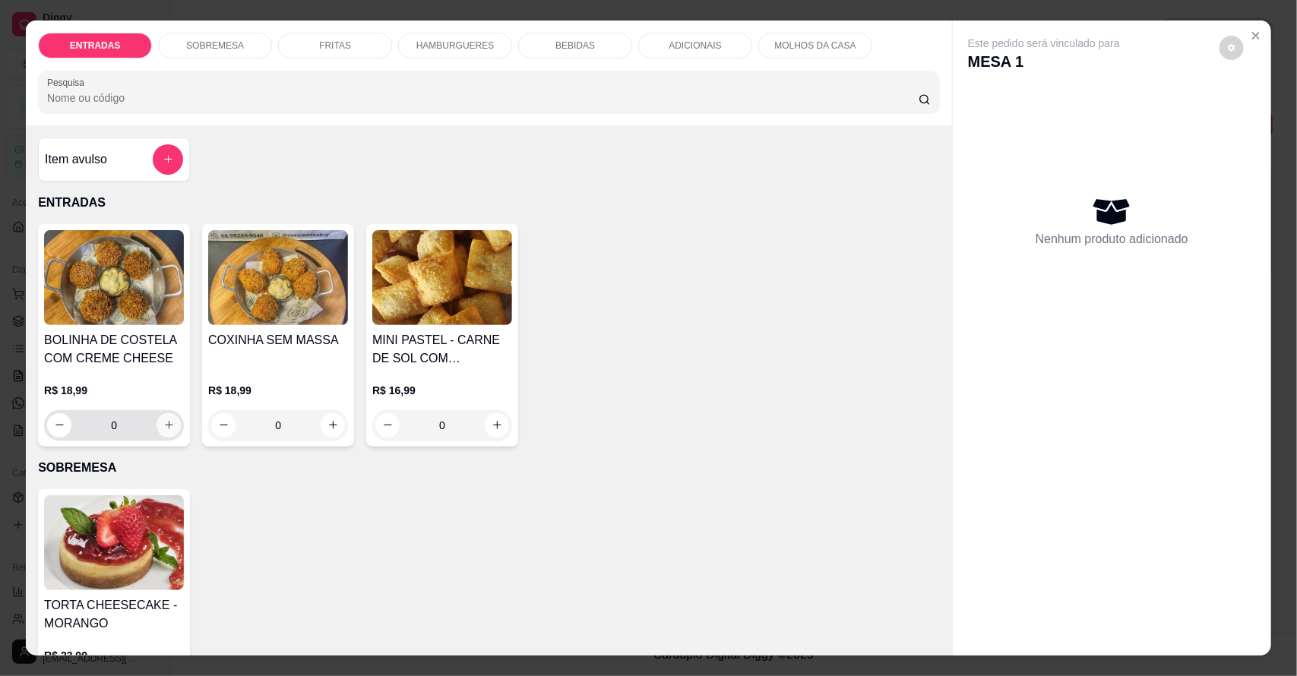
click at [169, 419] on button "increase-product-quantity" at bounding box center [168, 425] width 24 height 24
type input "1"
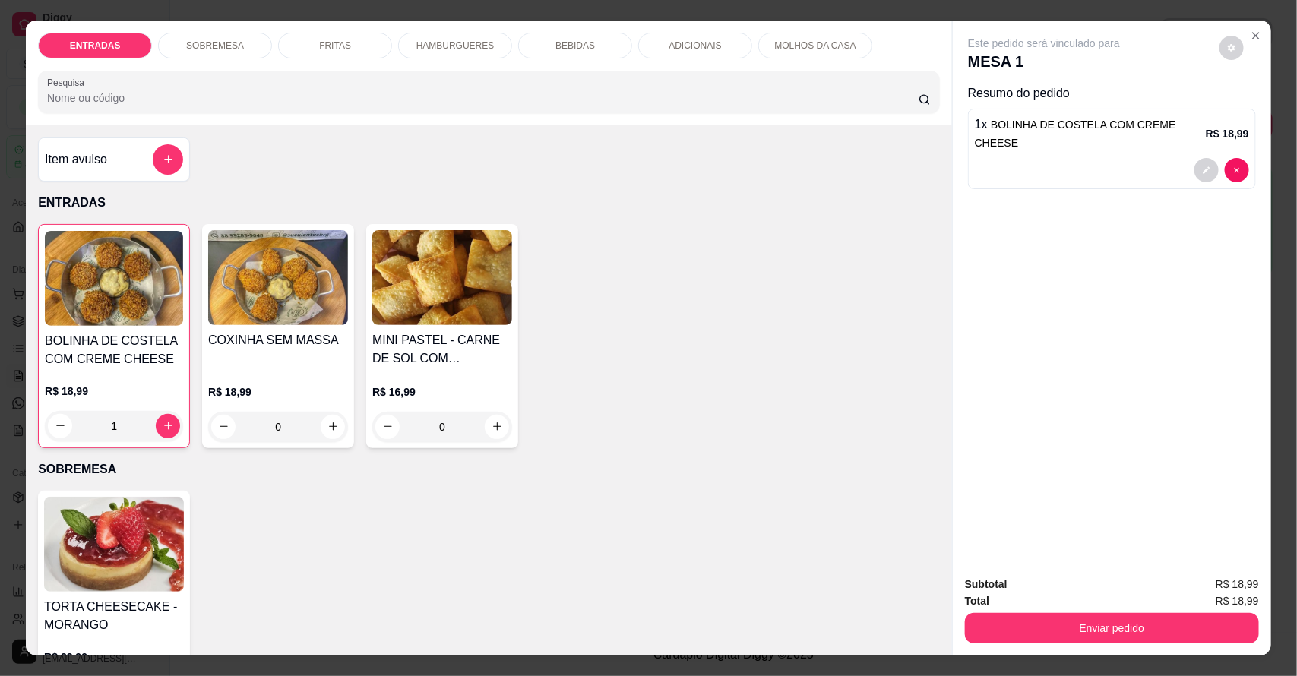
click at [410, 42] on div "HAMBURGUERES" at bounding box center [455, 46] width 114 height 26
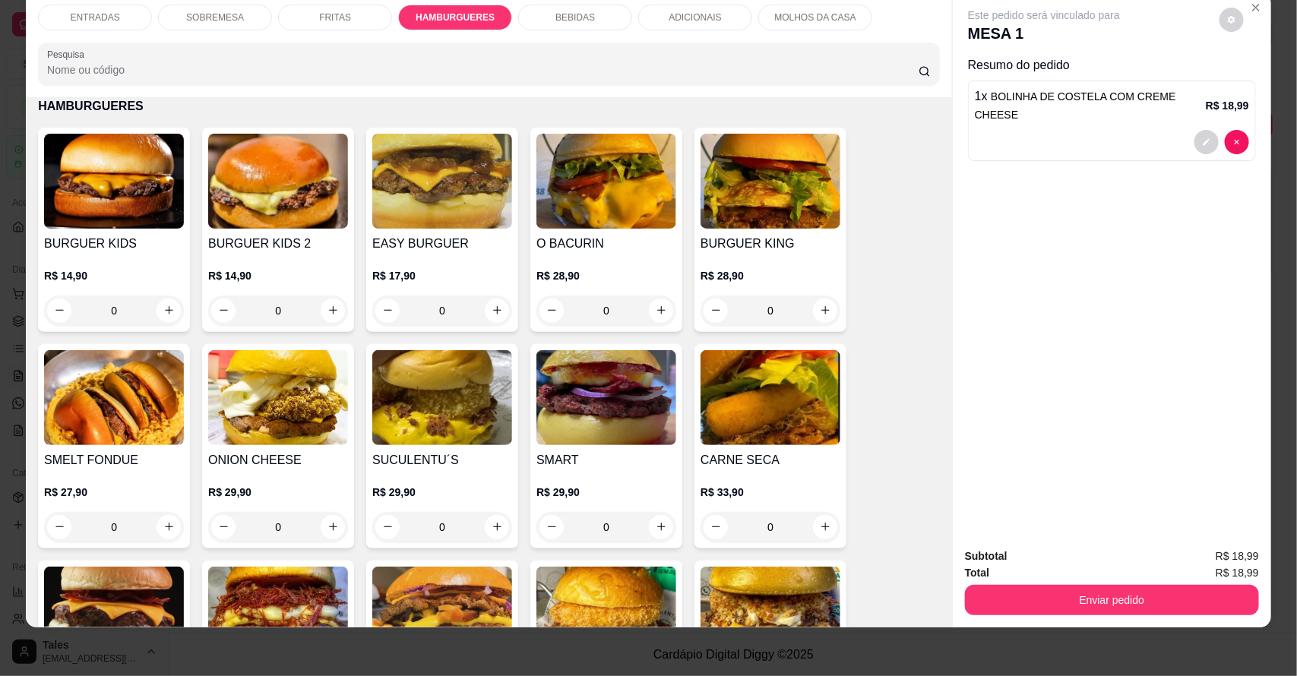
scroll to position [1290, 0]
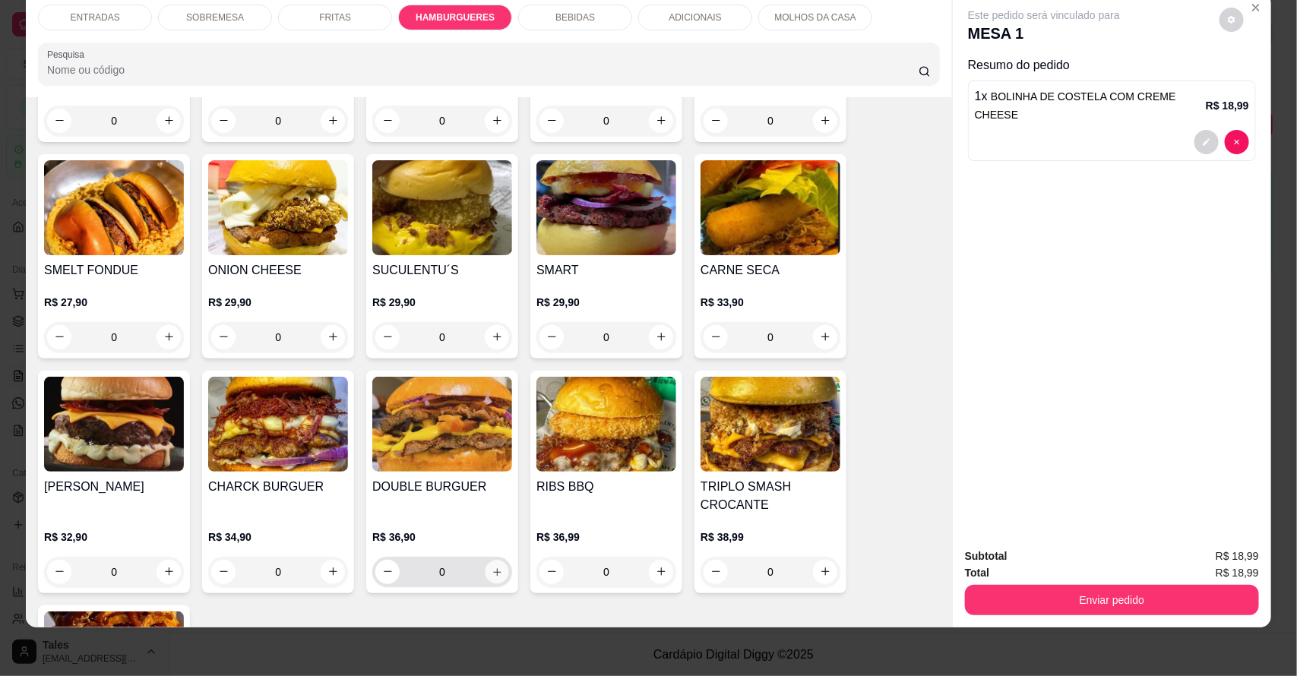
click at [492, 574] on icon "increase-product-quantity" at bounding box center [497, 571] width 11 height 11
type input "1"
click at [539, 15] on div "BEBIDAS" at bounding box center [575, 18] width 114 height 26
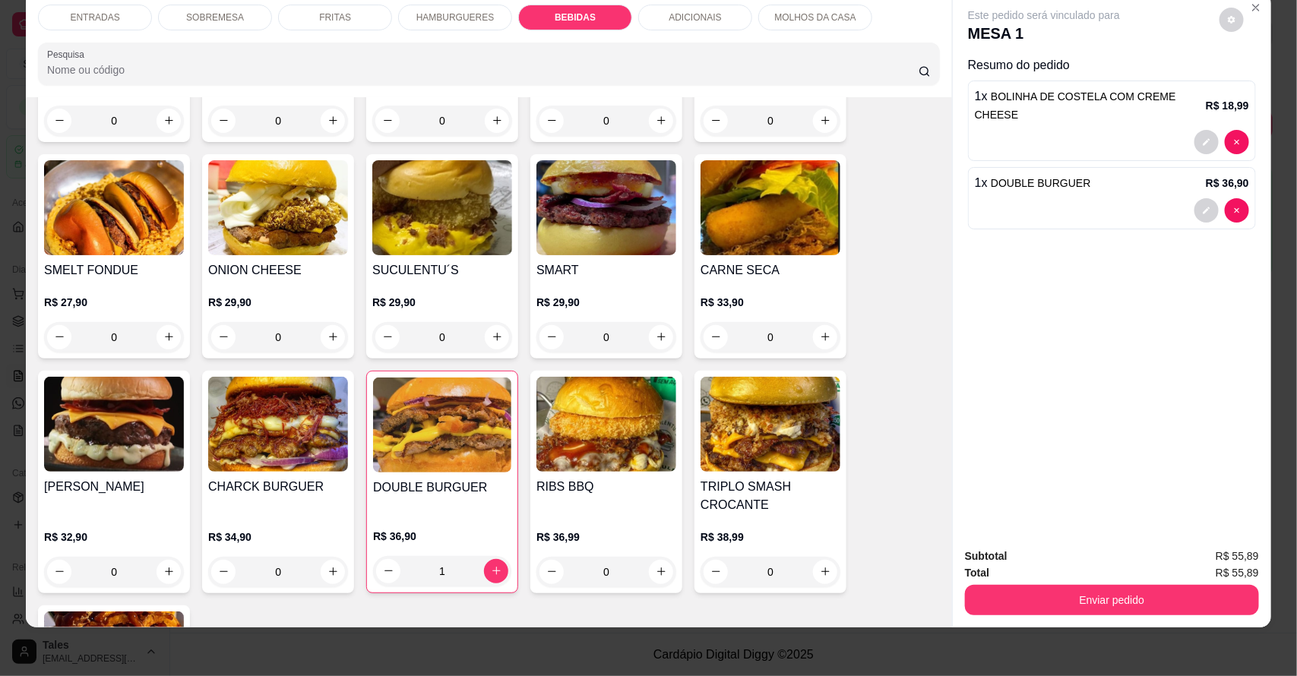
scroll to position [2015, 0]
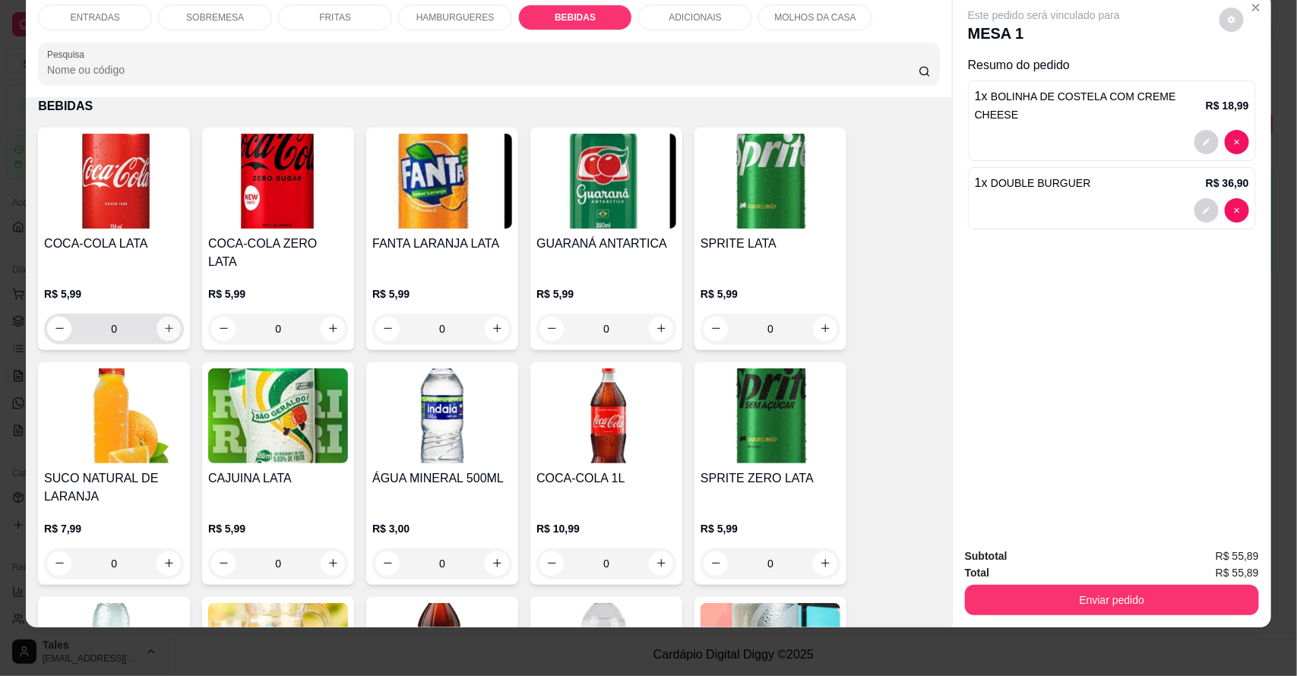
click at [164, 323] on icon "increase-product-quantity" at bounding box center [168, 328] width 11 height 11
type input "1"
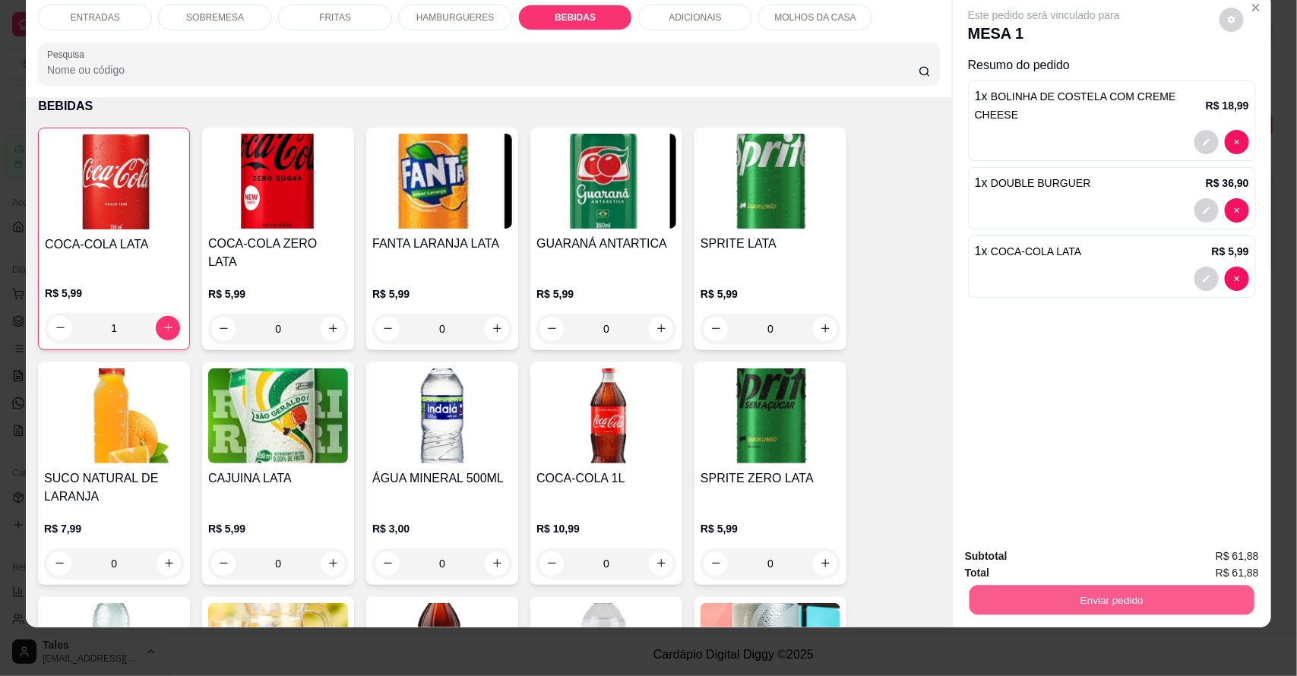
click at [1113, 602] on button "Enviar pedido" at bounding box center [1111, 601] width 285 height 30
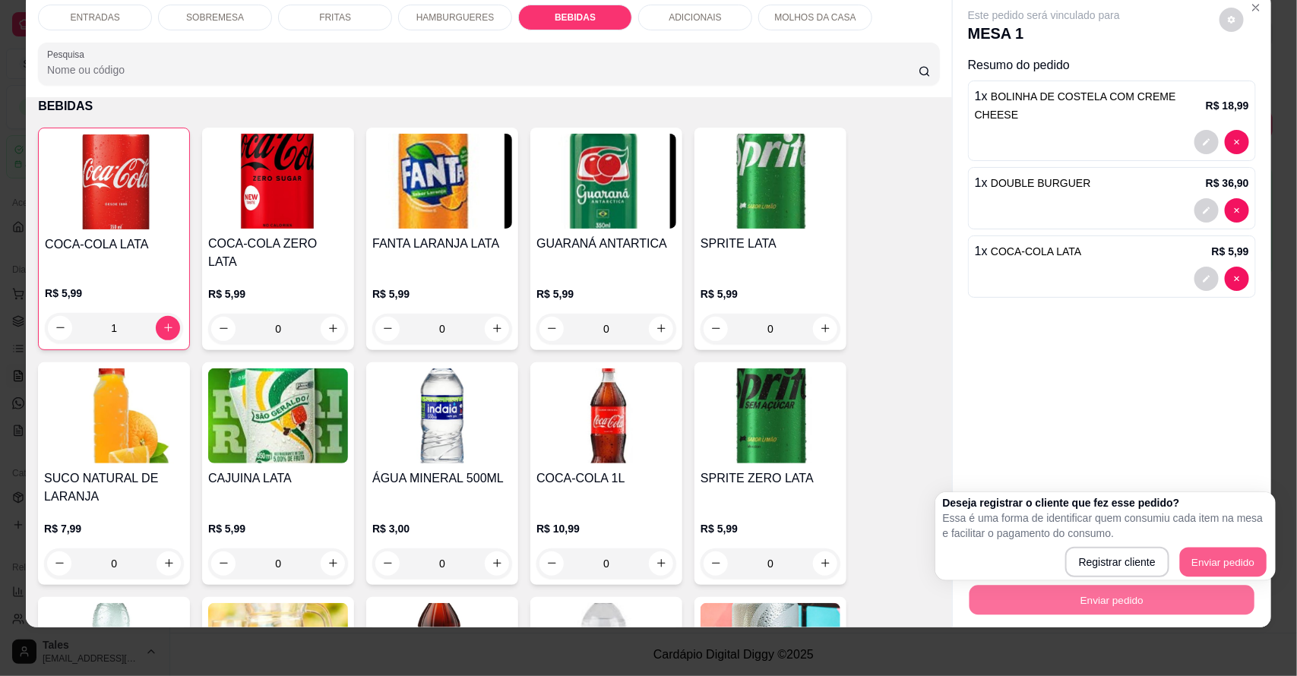
click at [1209, 555] on button "Enviar pedido" at bounding box center [1223, 563] width 87 height 30
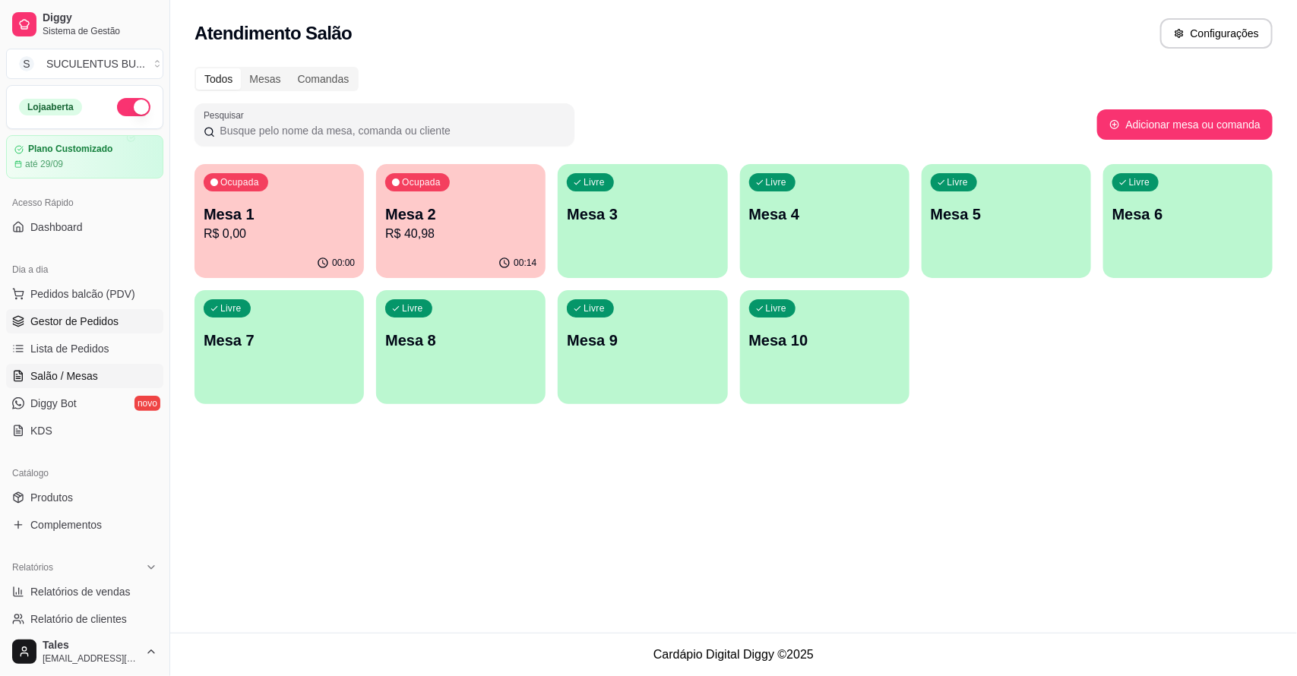
click at [96, 314] on span "Gestor de Pedidos" at bounding box center [74, 321] width 88 height 15
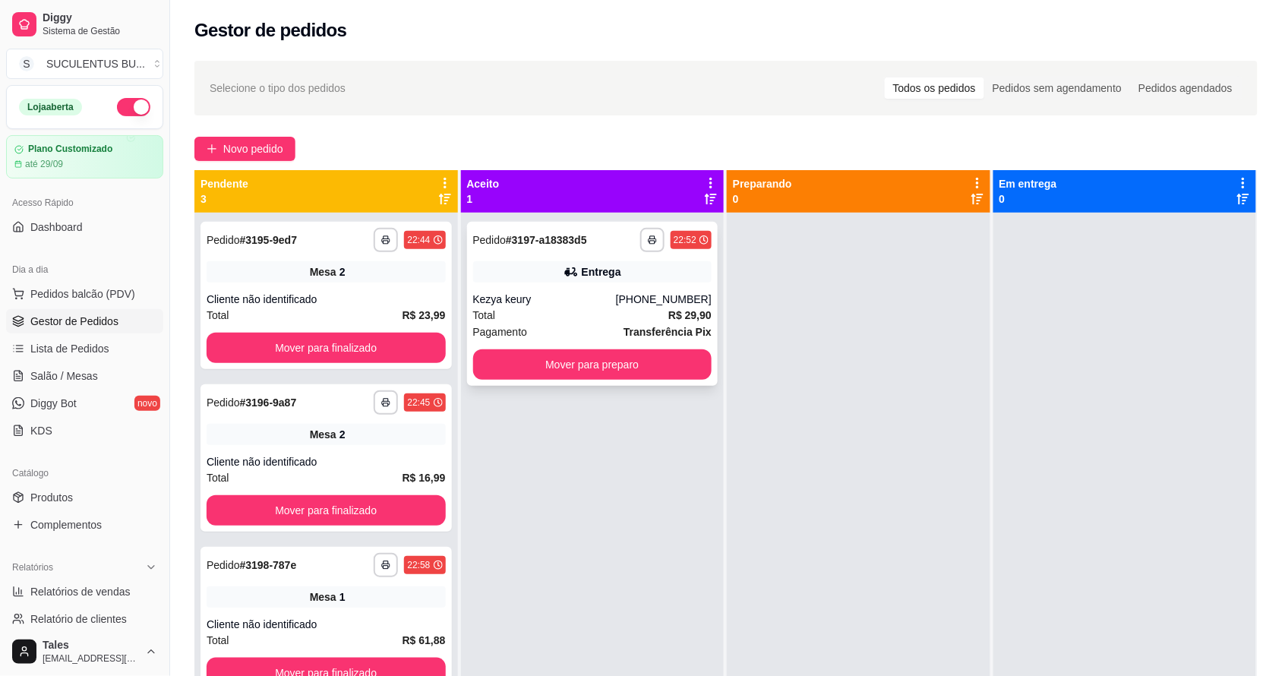
click at [629, 306] on div "[PHONE_NUMBER]" at bounding box center [664, 299] width 96 height 15
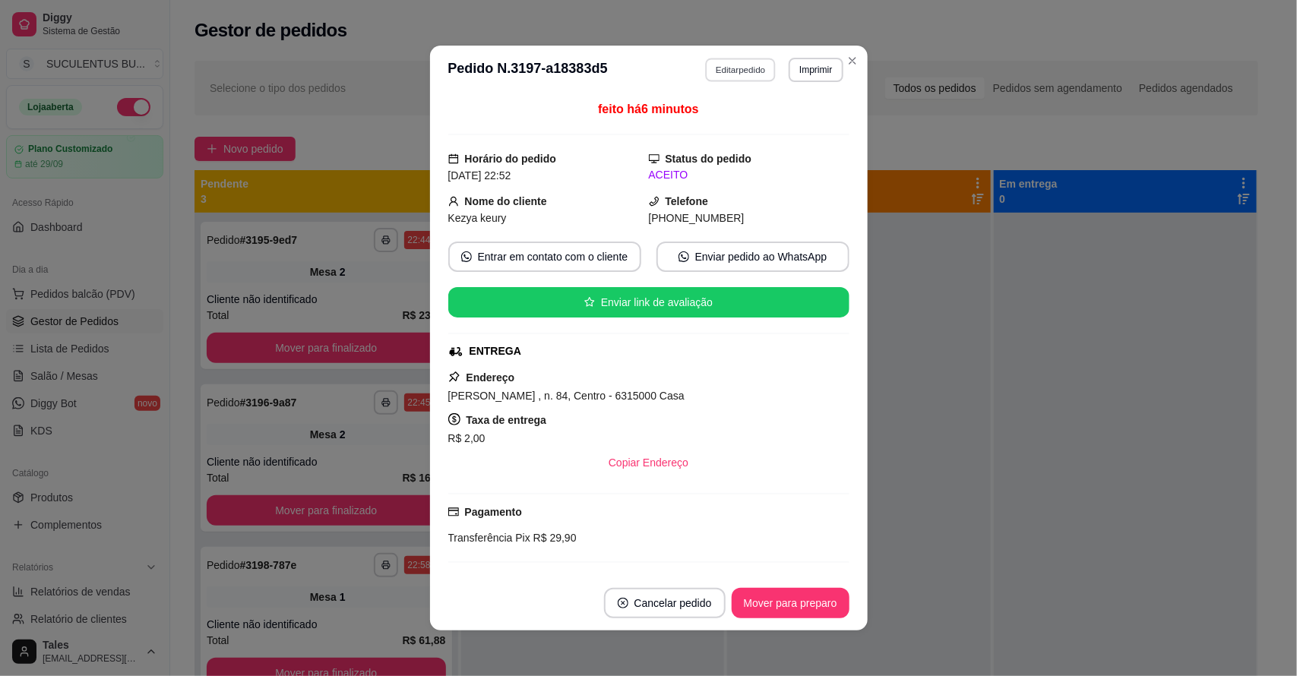
click at [756, 63] on button "Editar pedido" at bounding box center [740, 70] width 71 height 24
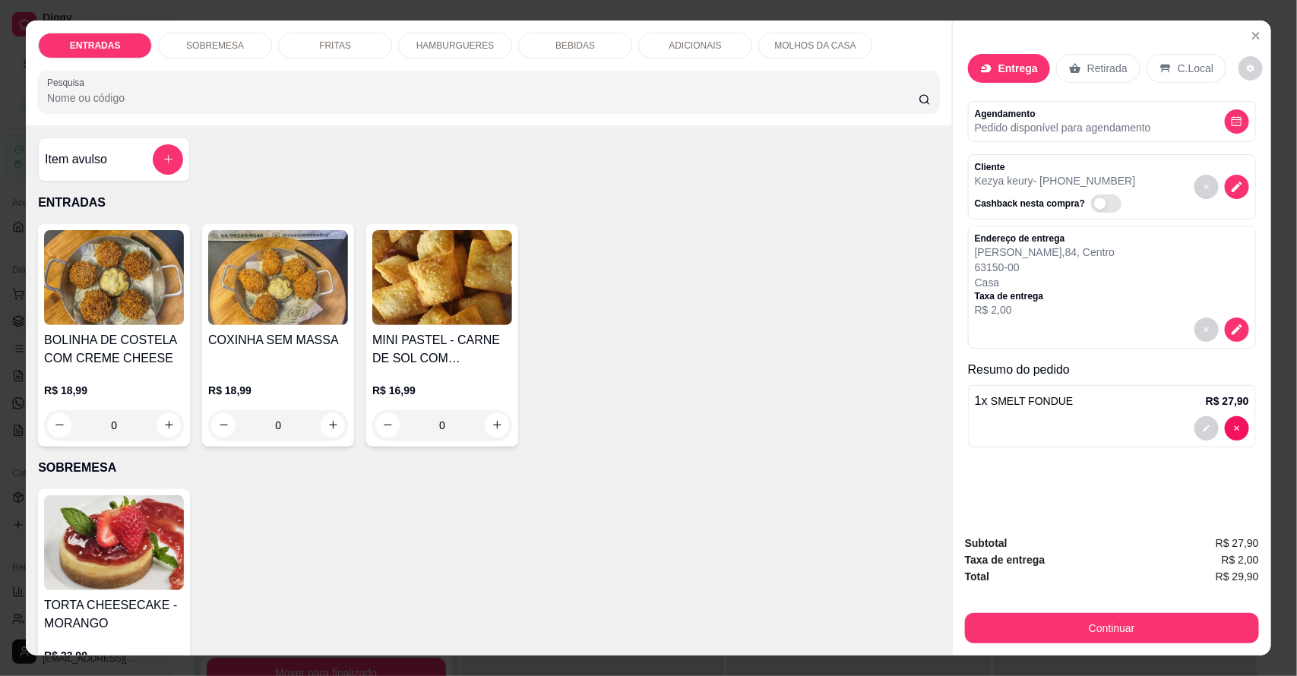
click at [562, 49] on p "BEBIDAS" at bounding box center [575, 46] width 40 height 12
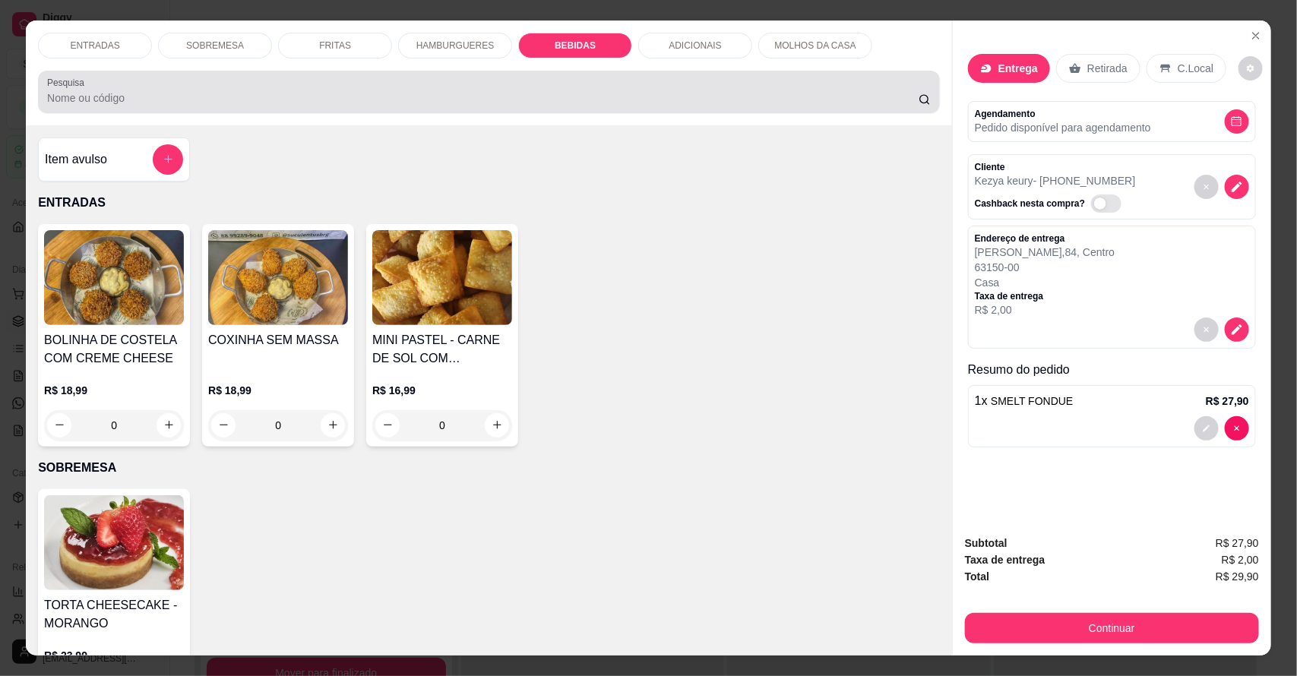
scroll to position [28, 0]
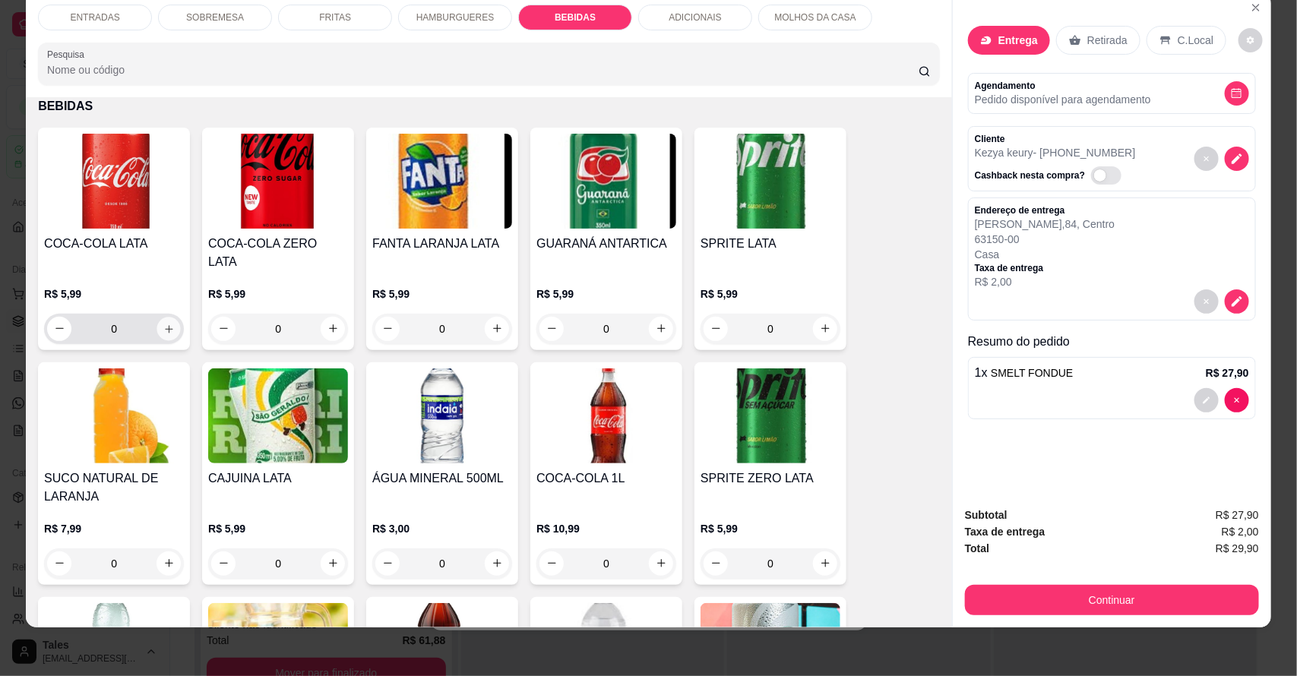
click at [166, 323] on icon "increase-product-quantity" at bounding box center [168, 328] width 11 height 11
type input "1"
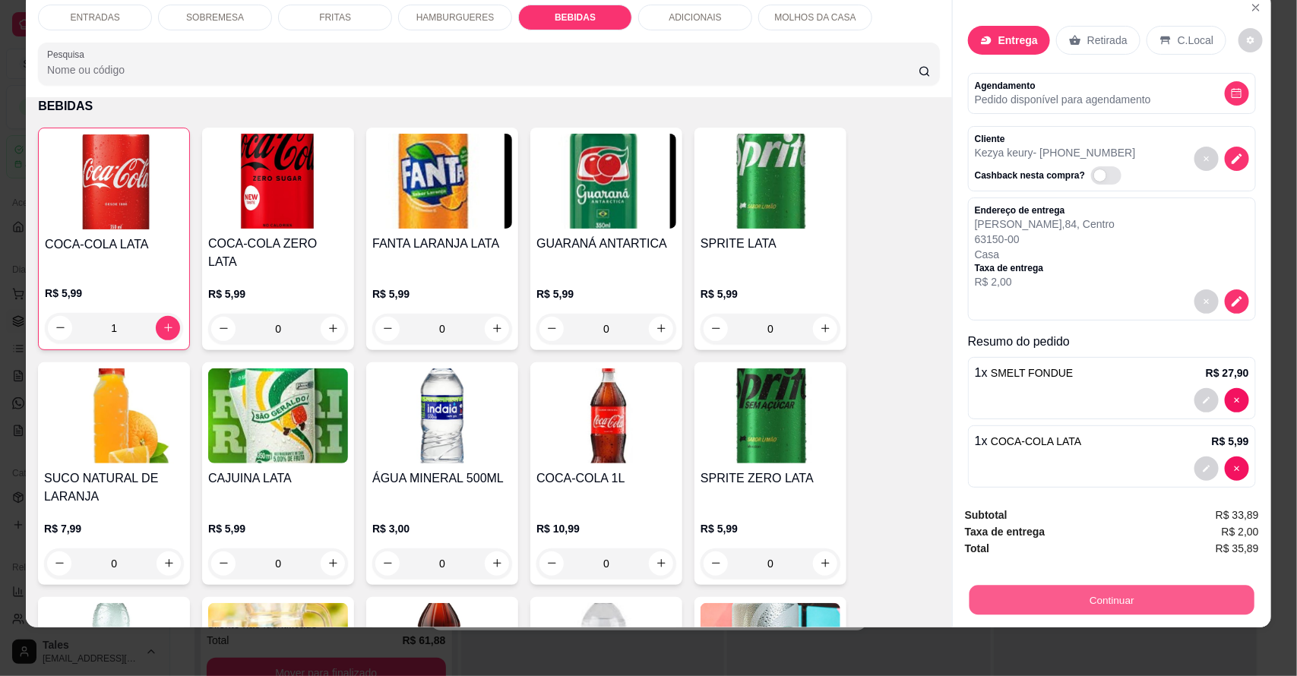
click at [1031, 587] on button "Continuar" at bounding box center [1111, 601] width 285 height 30
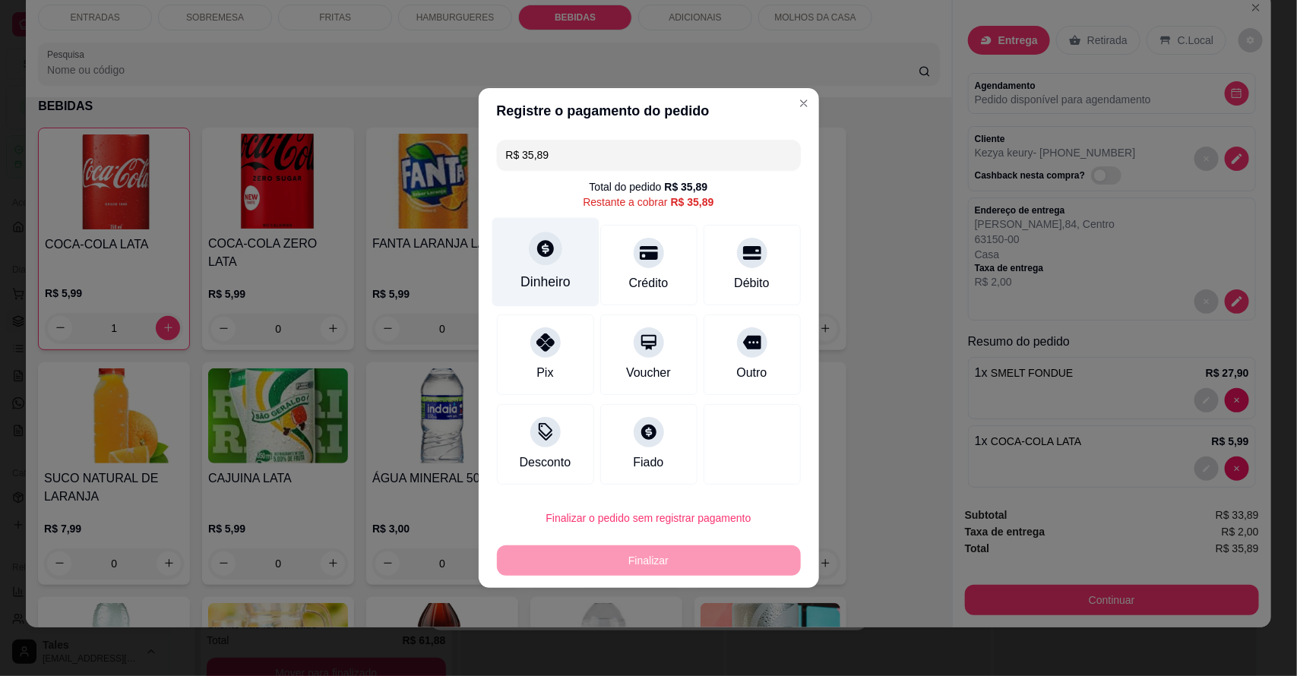
click at [552, 234] on div "Dinheiro" at bounding box center [545, 262] width 107 height 89
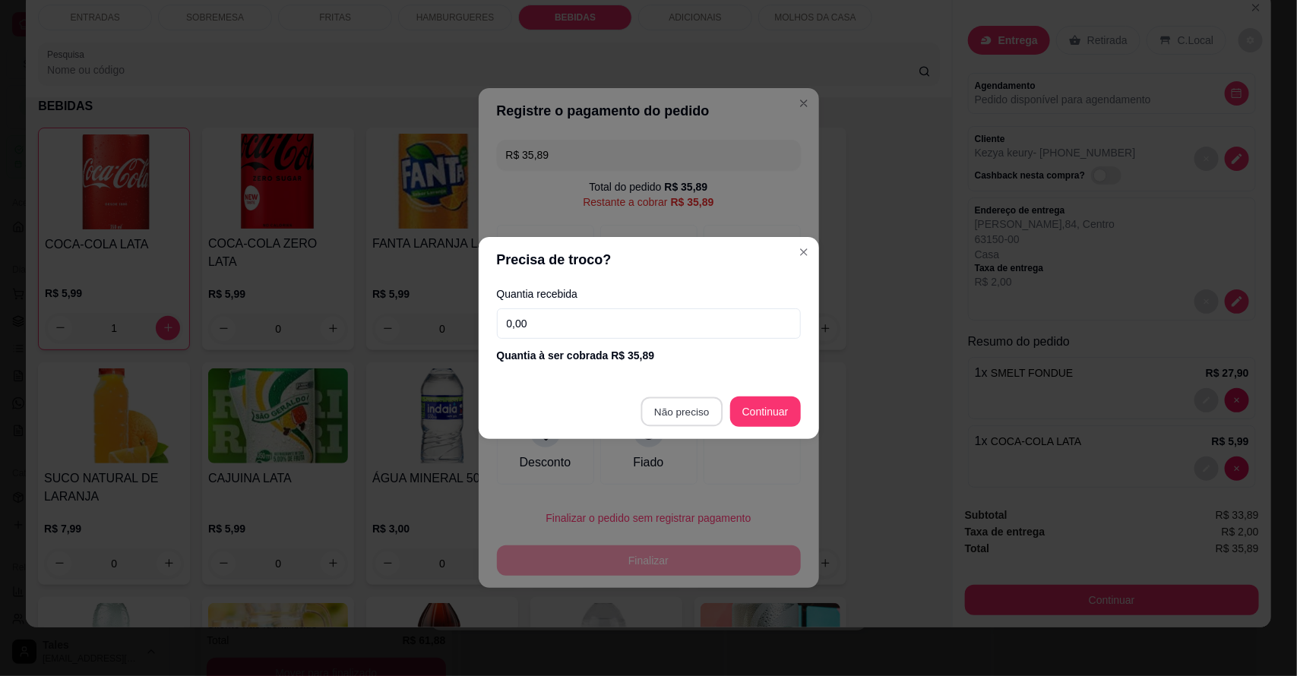
type input "R$ 0,00"
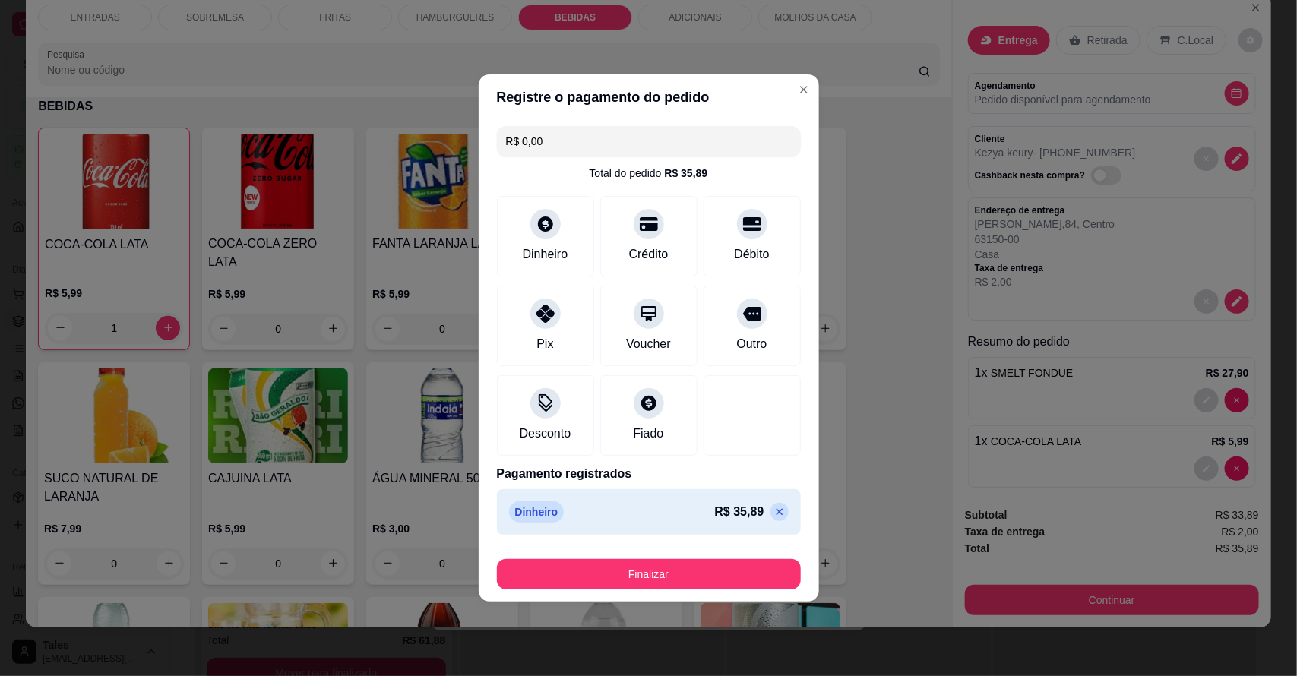
click at [681, 564] on button "Finalizar" at bounding box center [649, 574] width 304 height 30
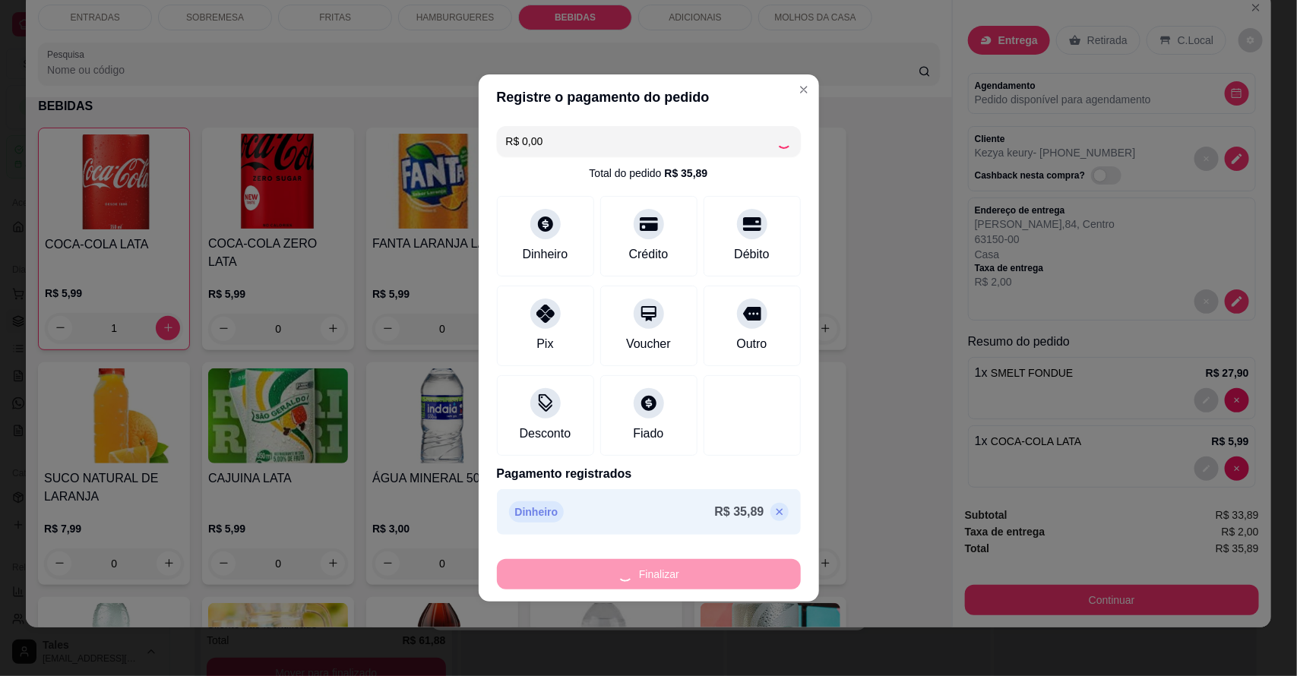
type input "0"
type input "-R$ 35,89"
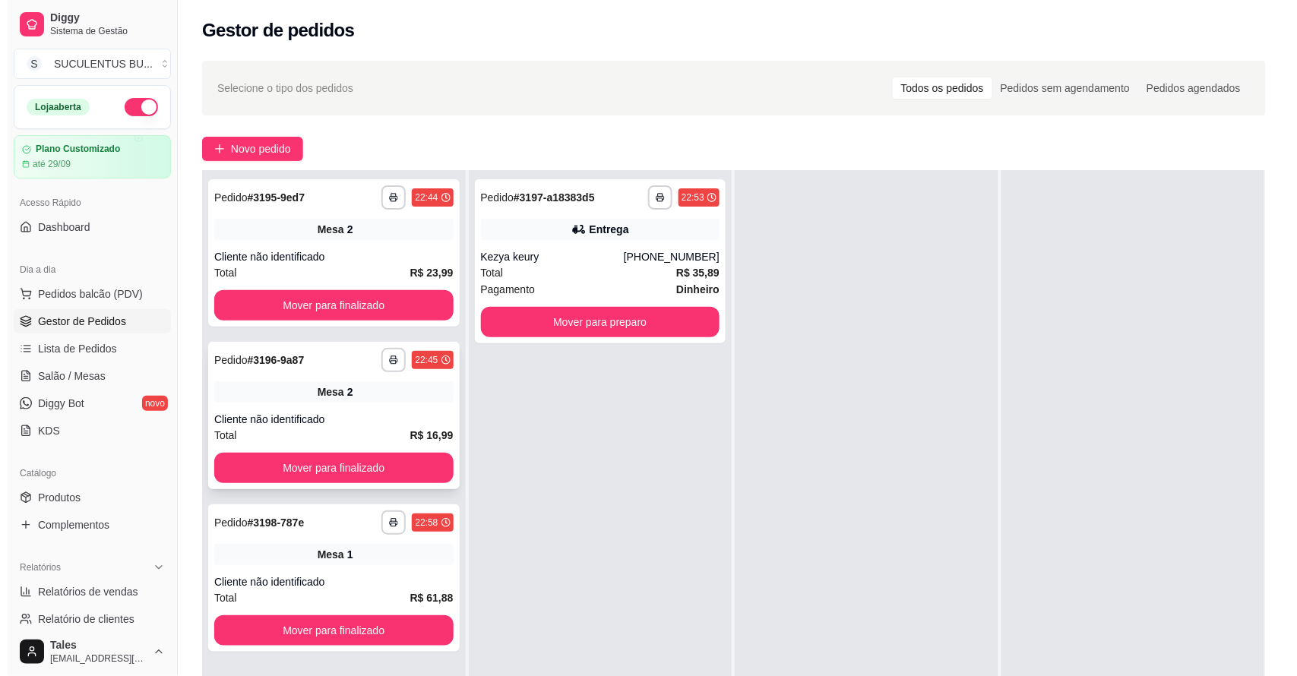
scroll to position [0, 0]
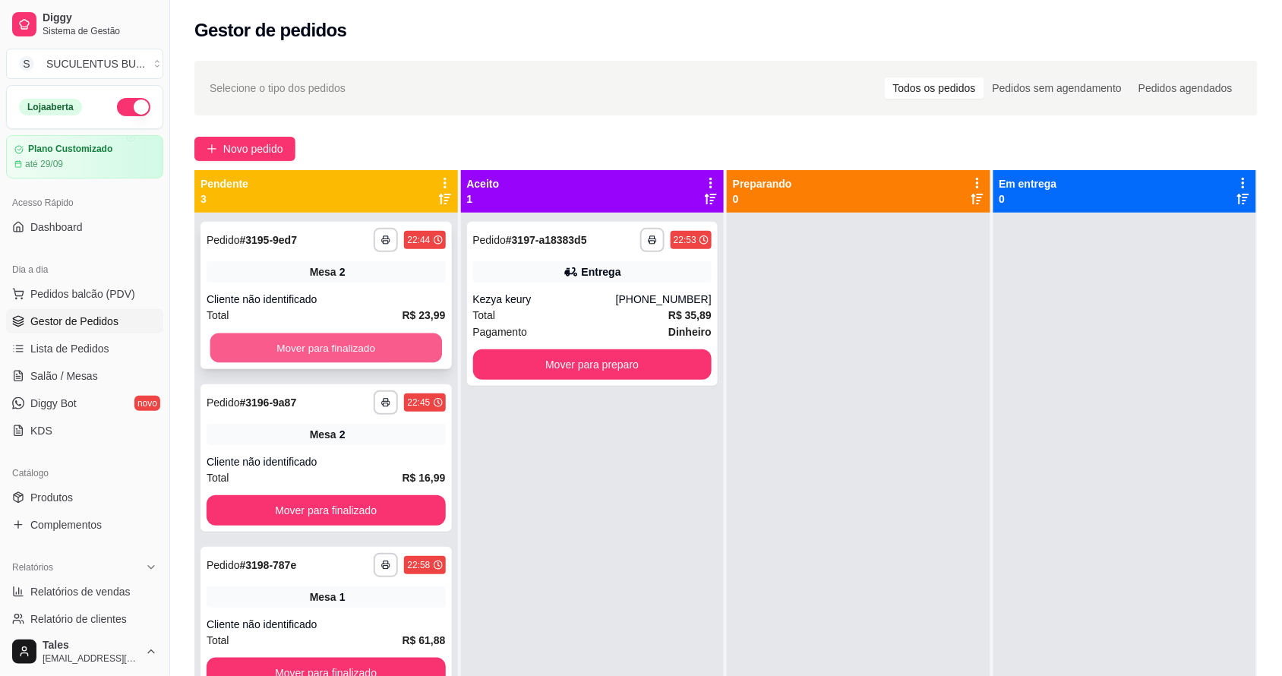
click at [333, 347] on button "Mover para finalizado" at bounding box center [326, 349] width 232 height 30
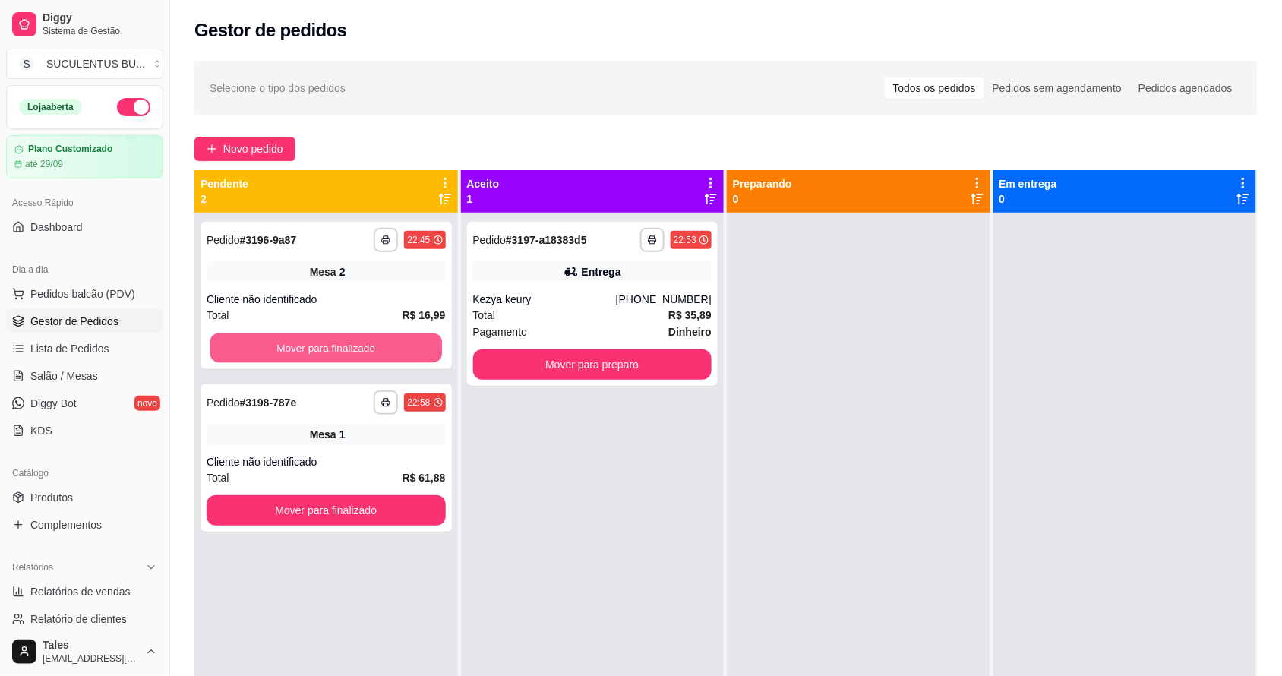
click at [333, 347] on button "Mover para finalizado" at bounding box center [326, 349] width 232 height 30
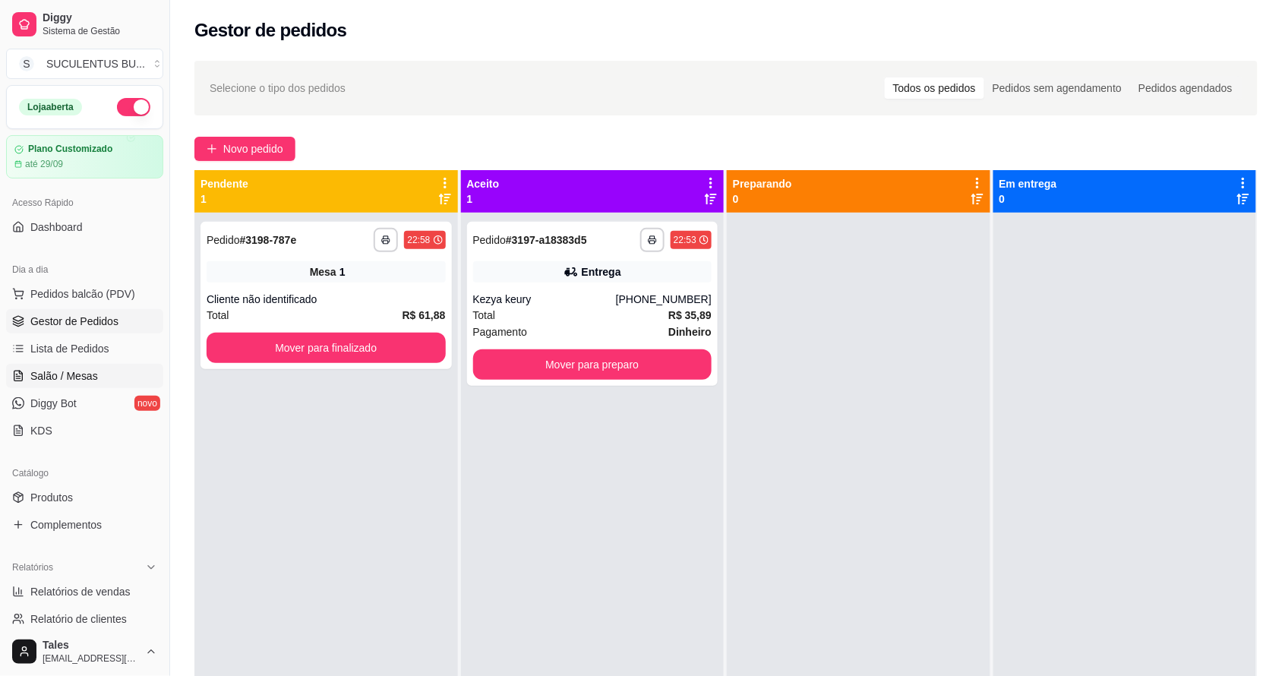
click at [87, 377] on span "Salão / Mesas" at bounding box center [64, 375] width 68 height 15
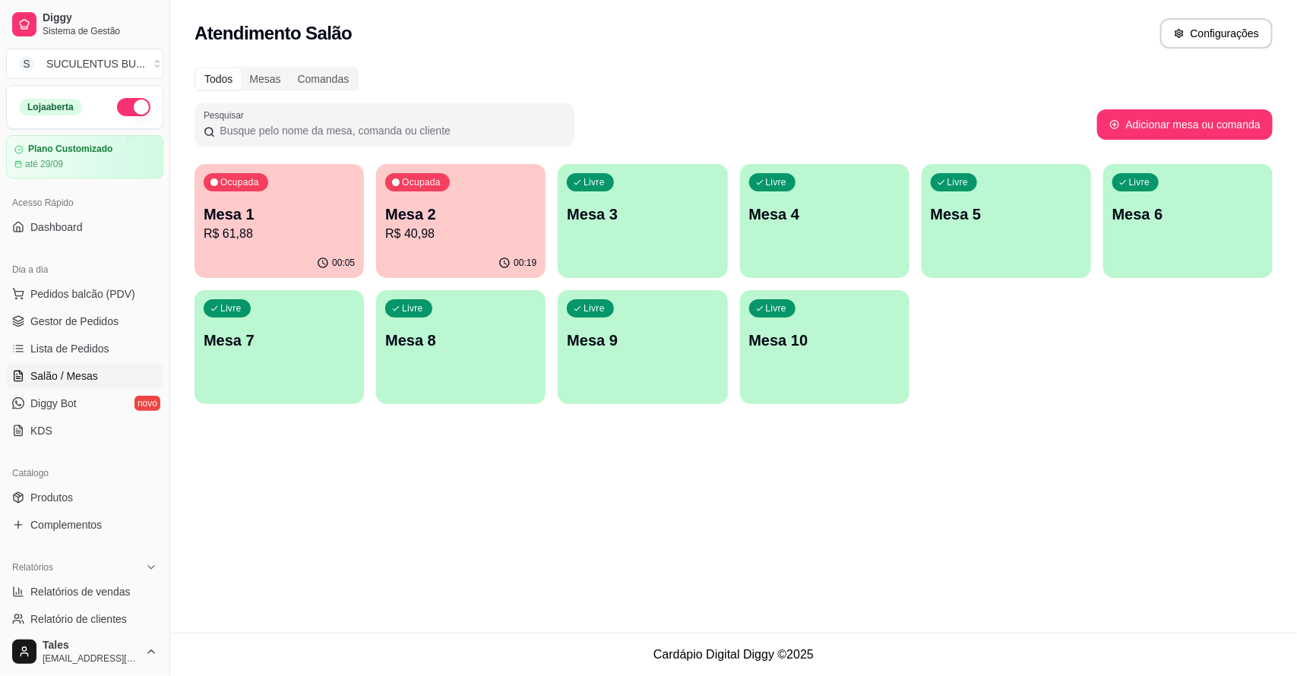
click at [418, 241] on p "R$ 40,98" at bounding box center [460, 234] width 151 height 18
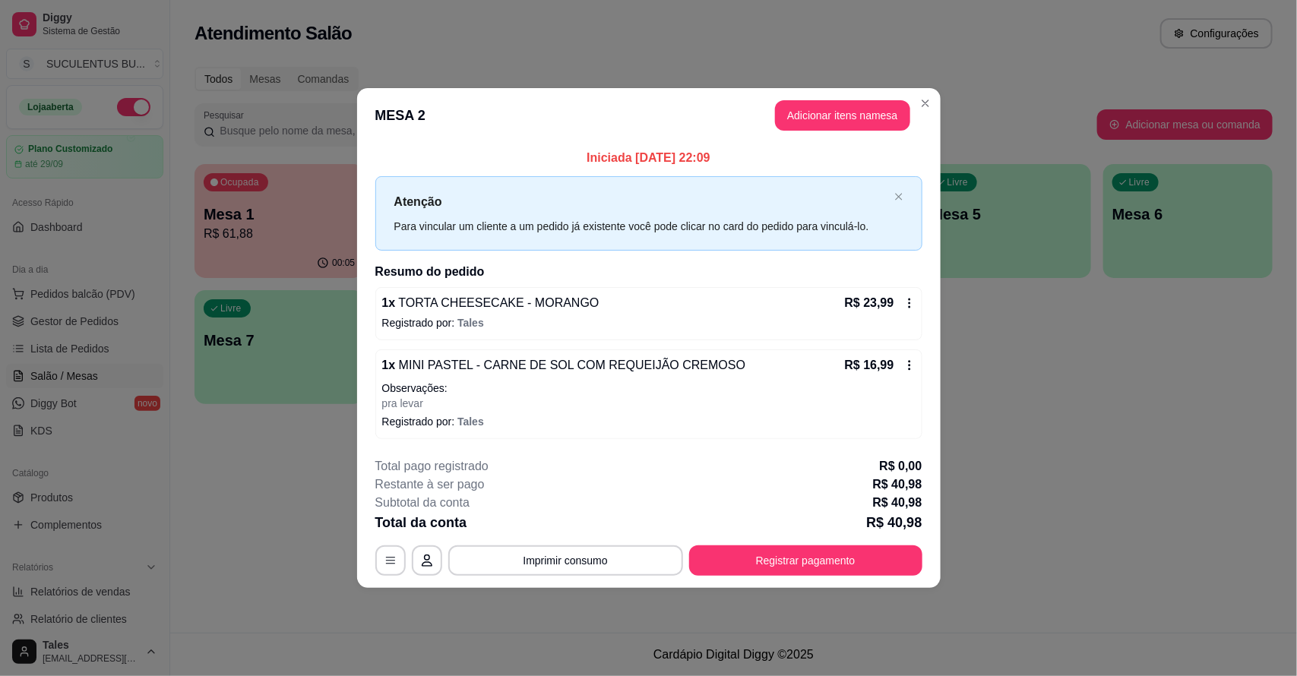
click at [682, 570] on div "**********" at bounding box center [648, 560] width 547 height 30
click at [674, 563] on button "Imprimir consumo" at bounding box center [565, 560] width 228 height 30
click at [593, 519] on button "IMPRESSORA CAIXA" at bounding box center [569, 526] width 125 height 24
click at [749, 561] on button "Registrar pagamento" at bounding box center [805, 560] width 233 height 30
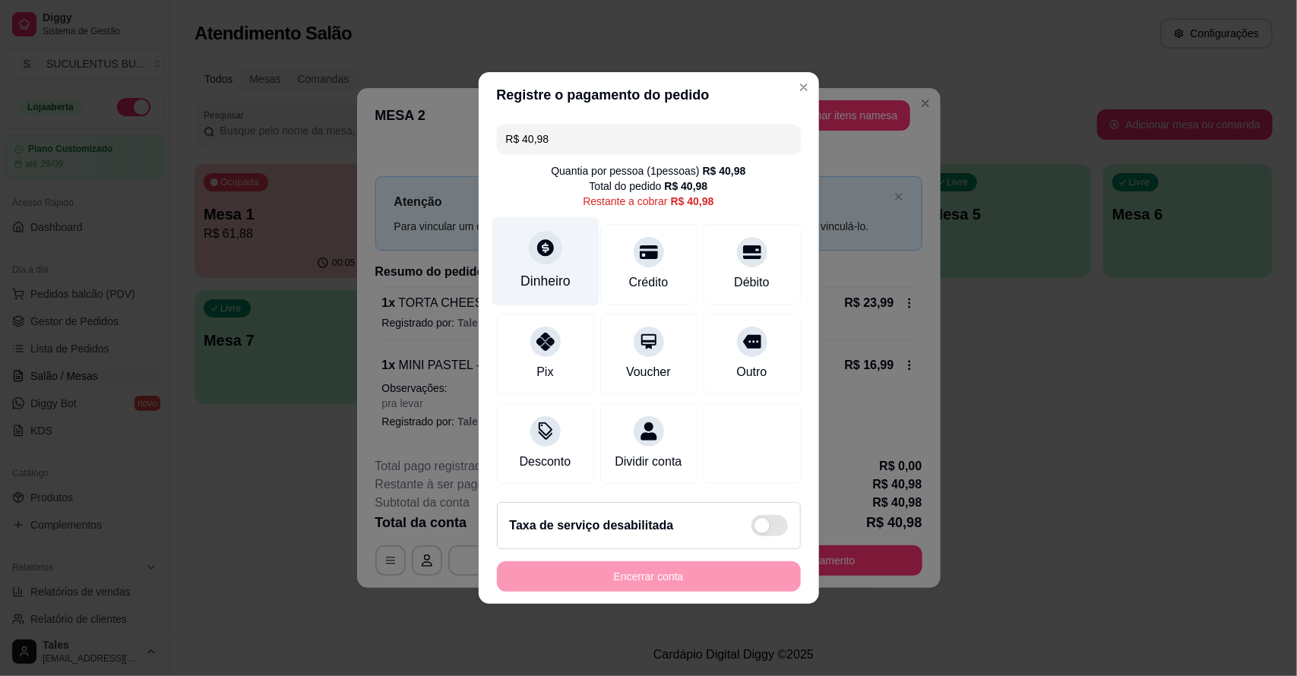
click at [551, 271] on div "Dinheiro" at bounding box center [545, 281] width 50 height 20
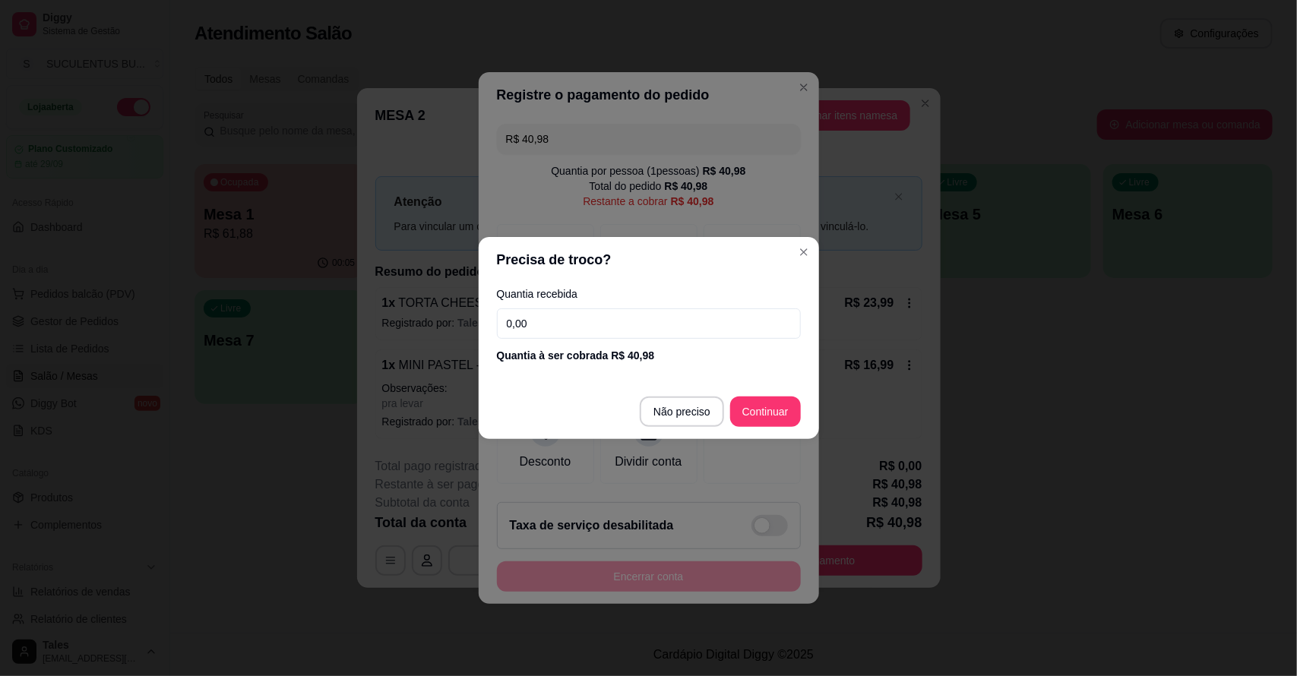
click at [605, 327] on input "0,00" at bounding box center [649, 323] width 304 height 30
type input "50,00"
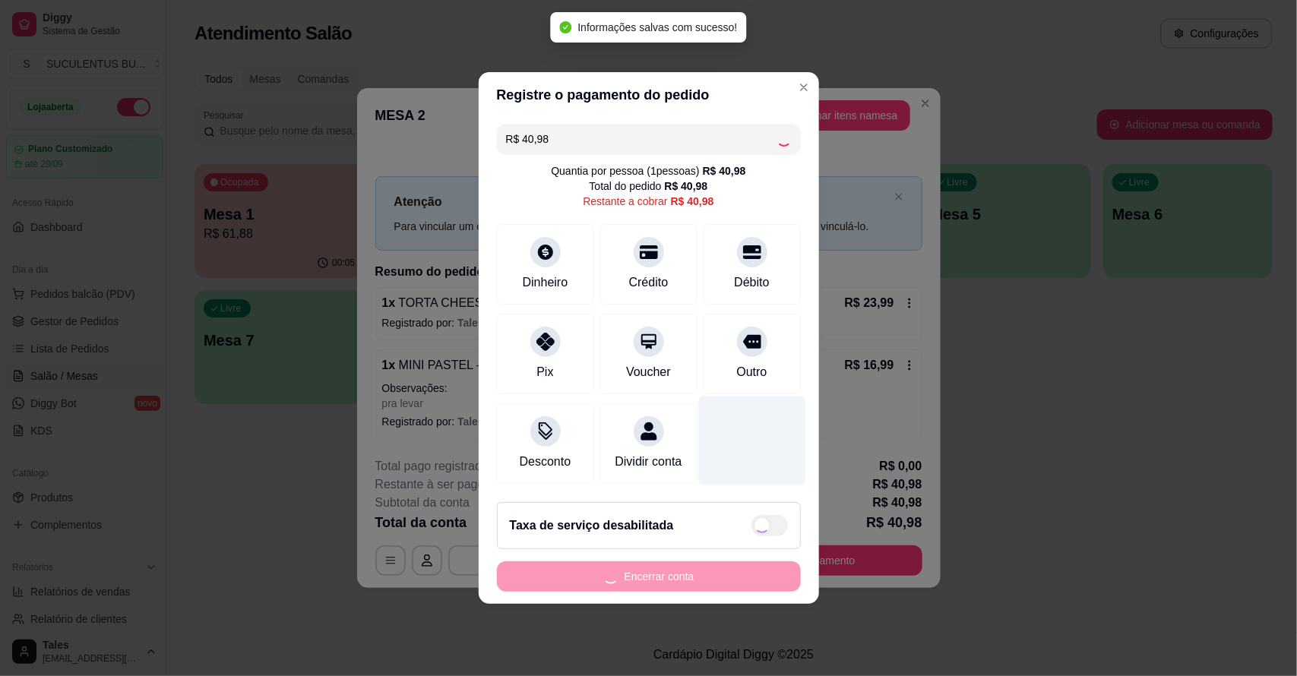
type input "R$ 0,00"
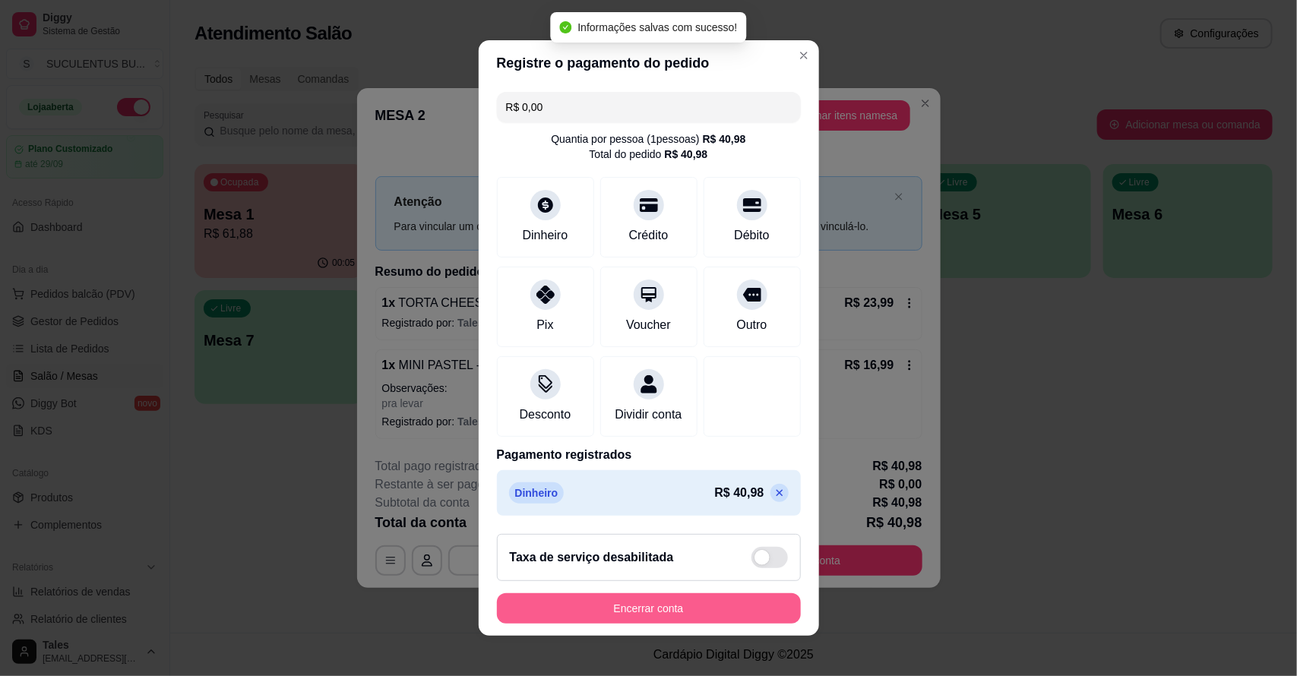
click at [733, 615] on button "Encerrar conta" at bounding box center [649, 608] width 304 height 30
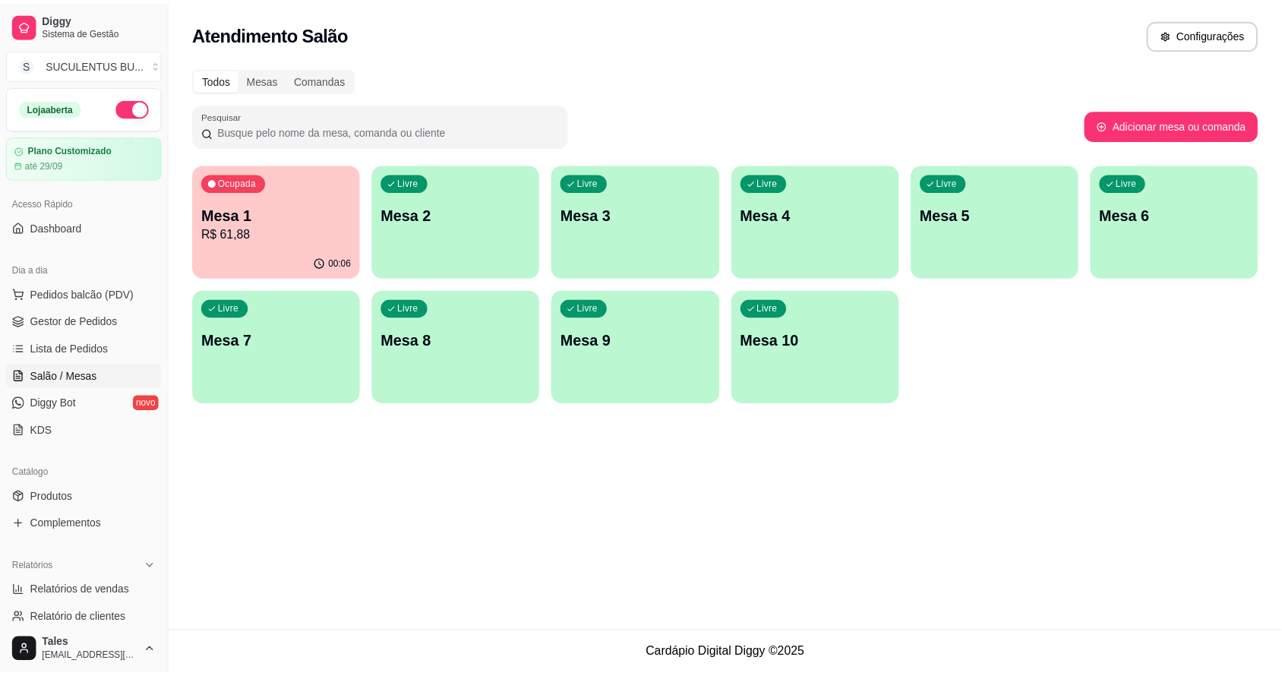
scroll to position [285, 0]
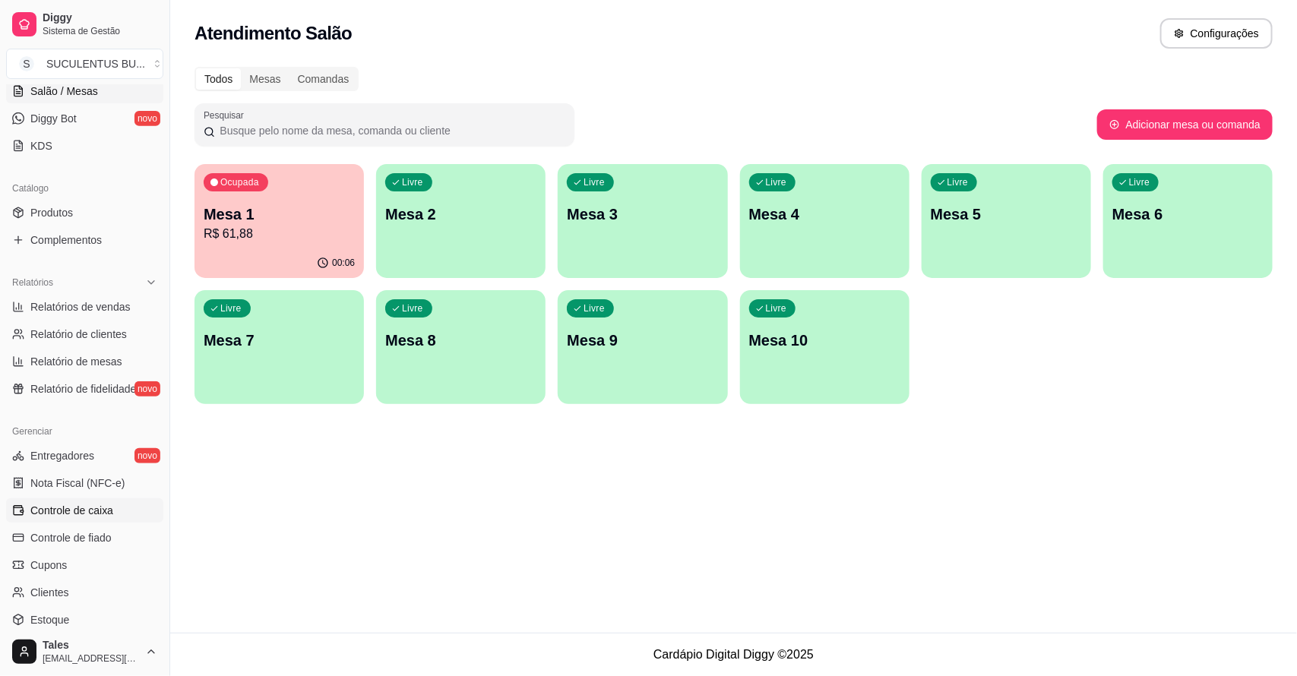
click at [82, 507] on span "Controle de caixa" at bounding box center [71, 510] width 83 height 15
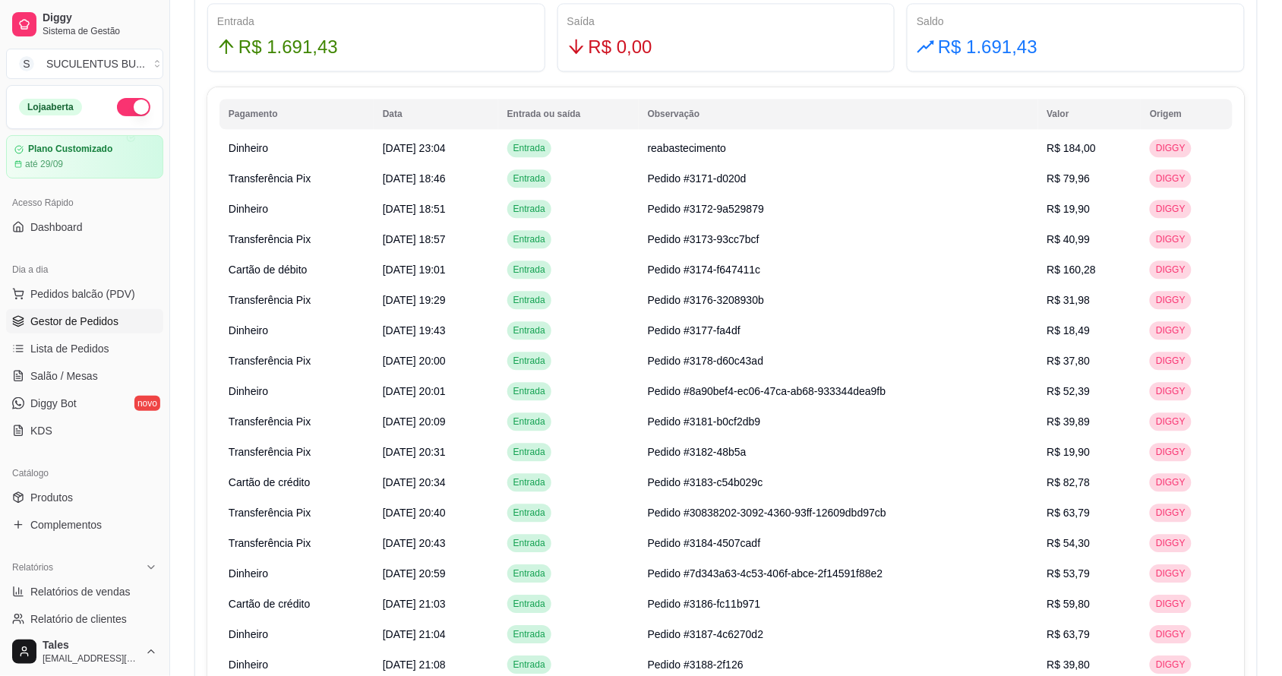
click at [108, 324] on span "Gestor de Pedidos" at bounding box center [74, 321] width 88 height 15
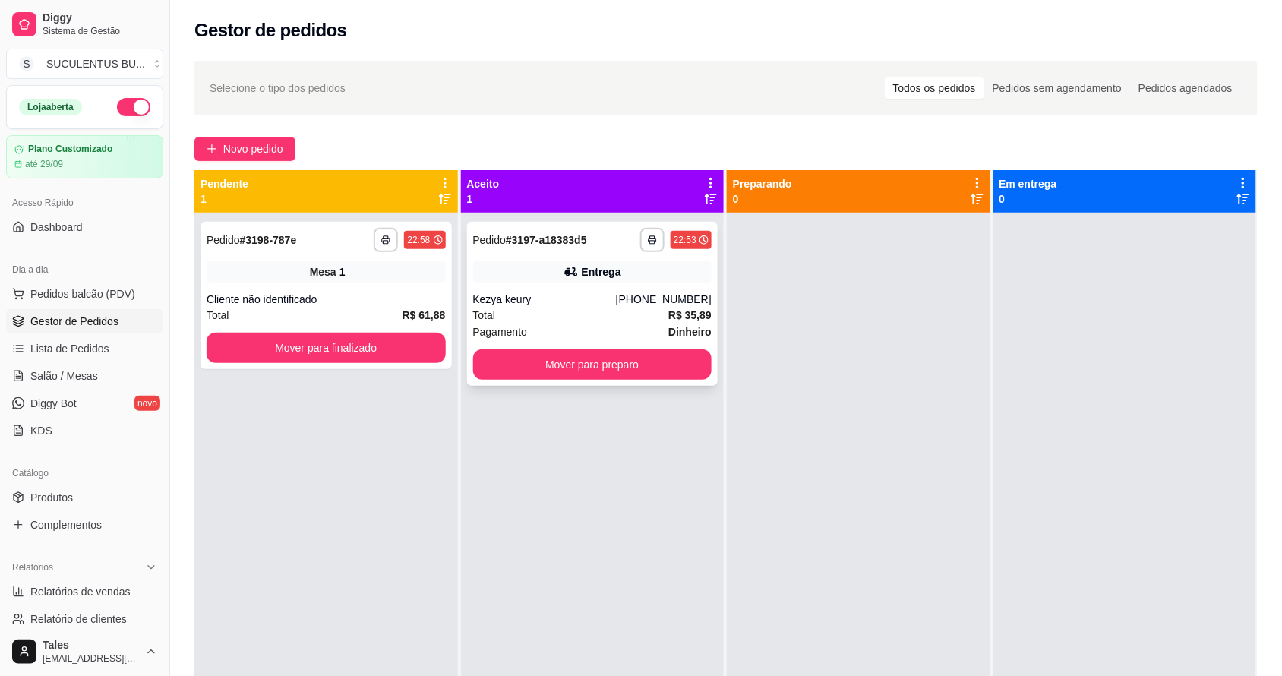
click at [662, 292] on div "[PHONE_NUMBER]" at bounding box center [664, 299] width 96 height 15
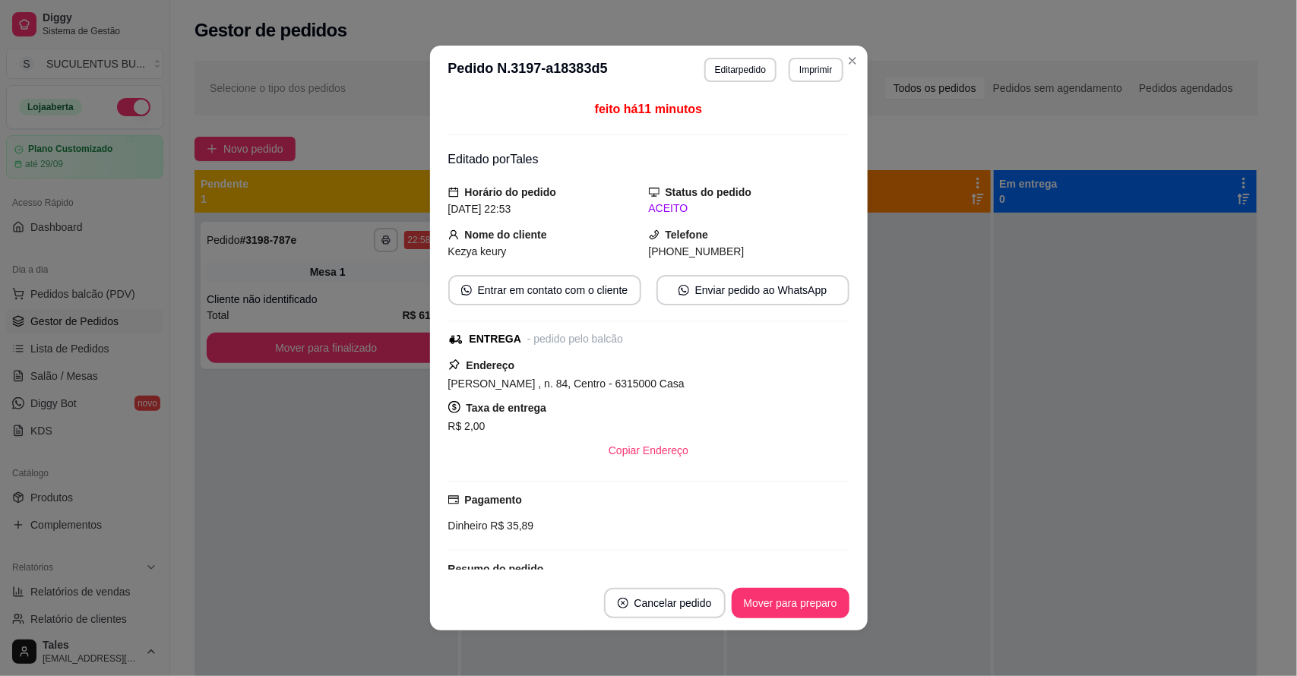
drag, startPoint x: 665, startPoint y: 385, endPoint x: 419, endPoint y: 386, distance: 246.1
click at [419, 386] on div "**********" at bounding box center [648, 338] width 1297 height 676
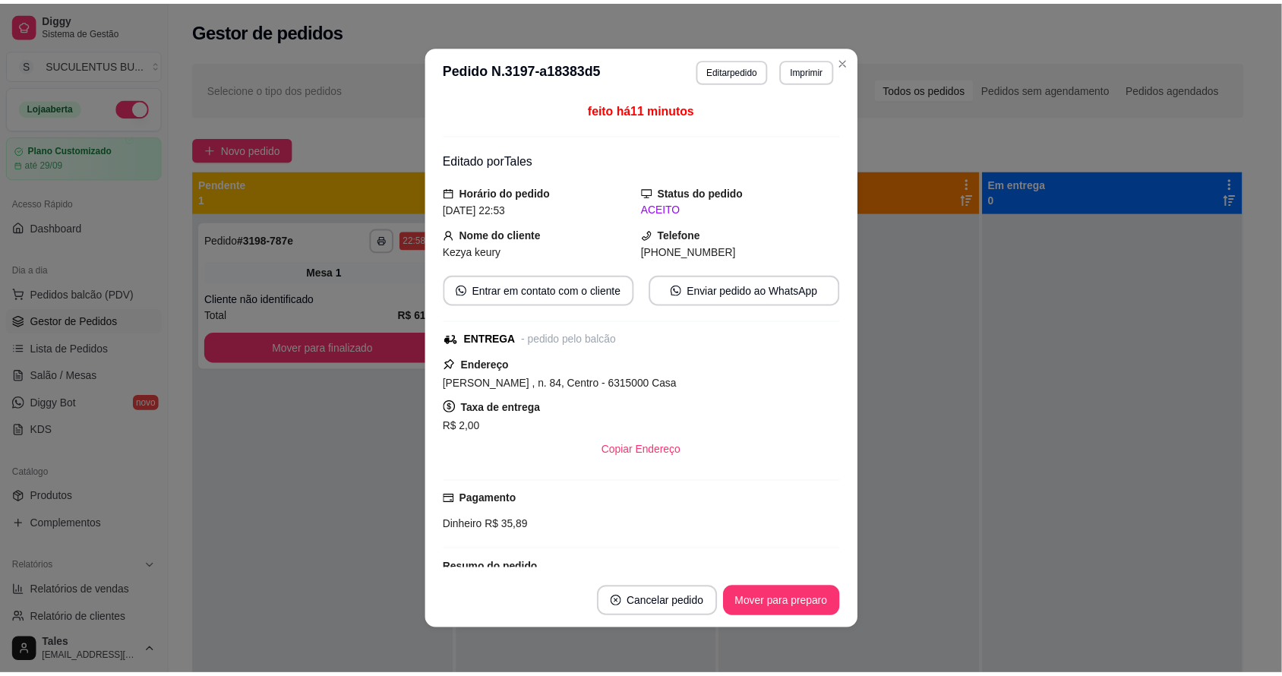
scroll to position [162, 0]
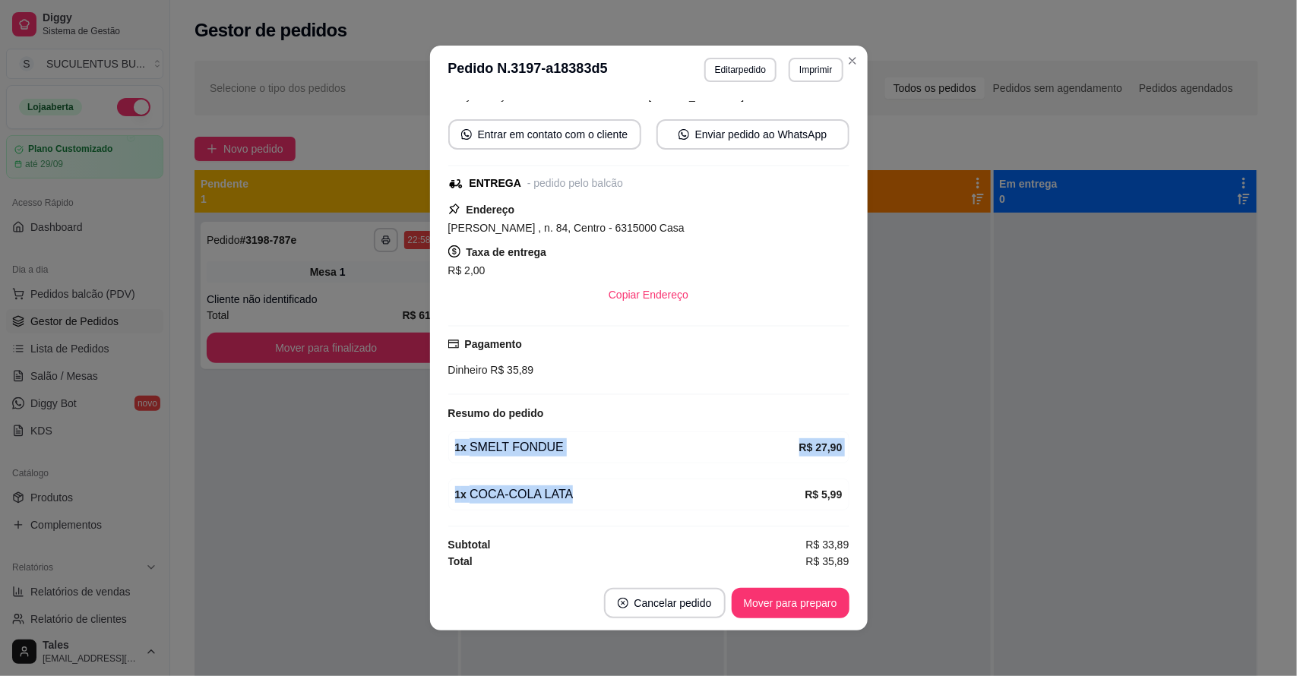
drag, startPoint x: 446, startPoint y: 452, endPoint x: 578, endPoint y: 510, distance: 144.2
click at [578, 510] on div "feito há 11 minutos Editado por Tales Horário do pedido [DATE] 22:53 Status do …" at bounding box center [648, 334] width 401 height 469
click at [742, 499] on div "1 x COCA-COLA LATA" at bounding box center [630, 494] width 350 height 18
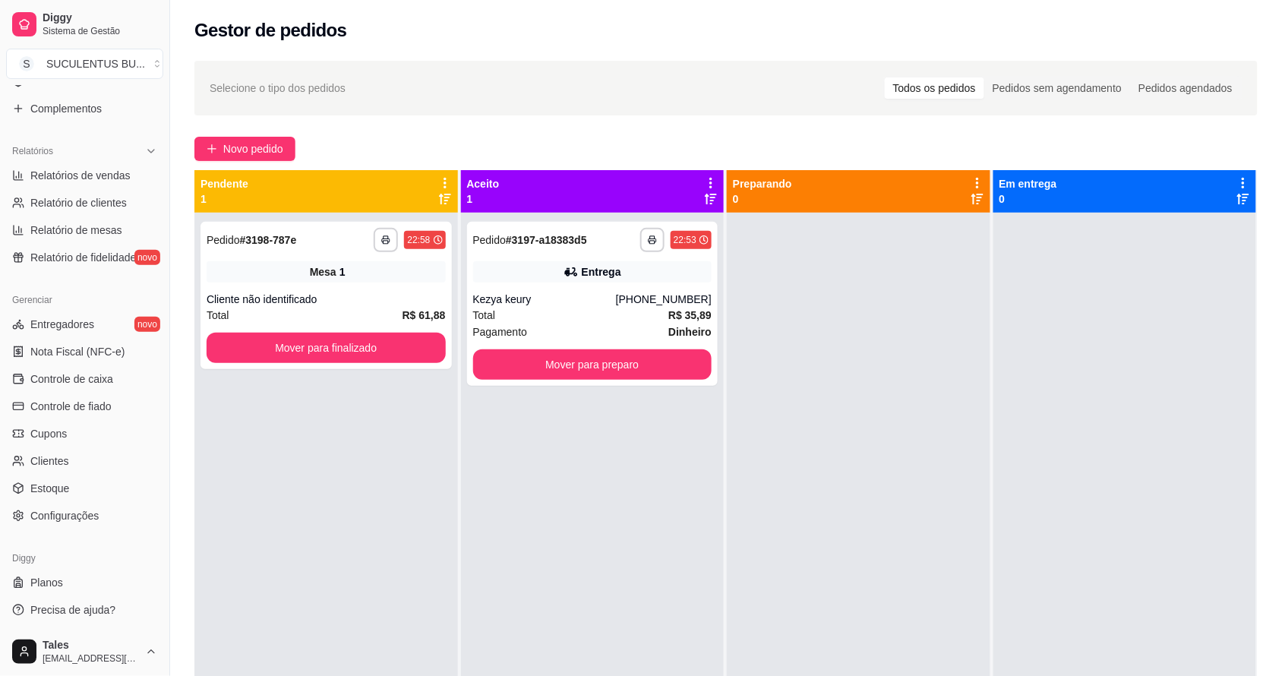
scroll to position [190, 0]
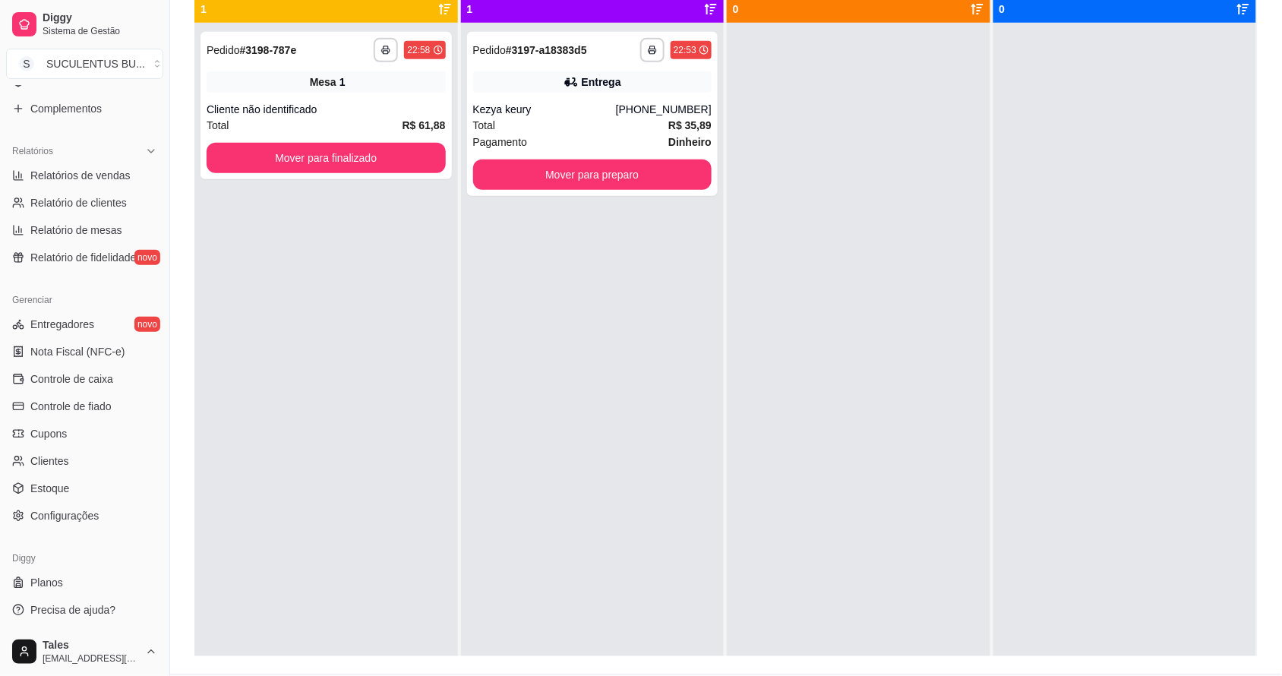
click at [131, 363] on ul "Entregadores novo Nota Fiscal (NFC-e) Controle de caixa Controle de fiado Cupon…" at bounding box center [84, 420] width 157 height 216
click at [123, 372] on link "Controle de caixa" at bounding box center [84, 379] width 157 height 24
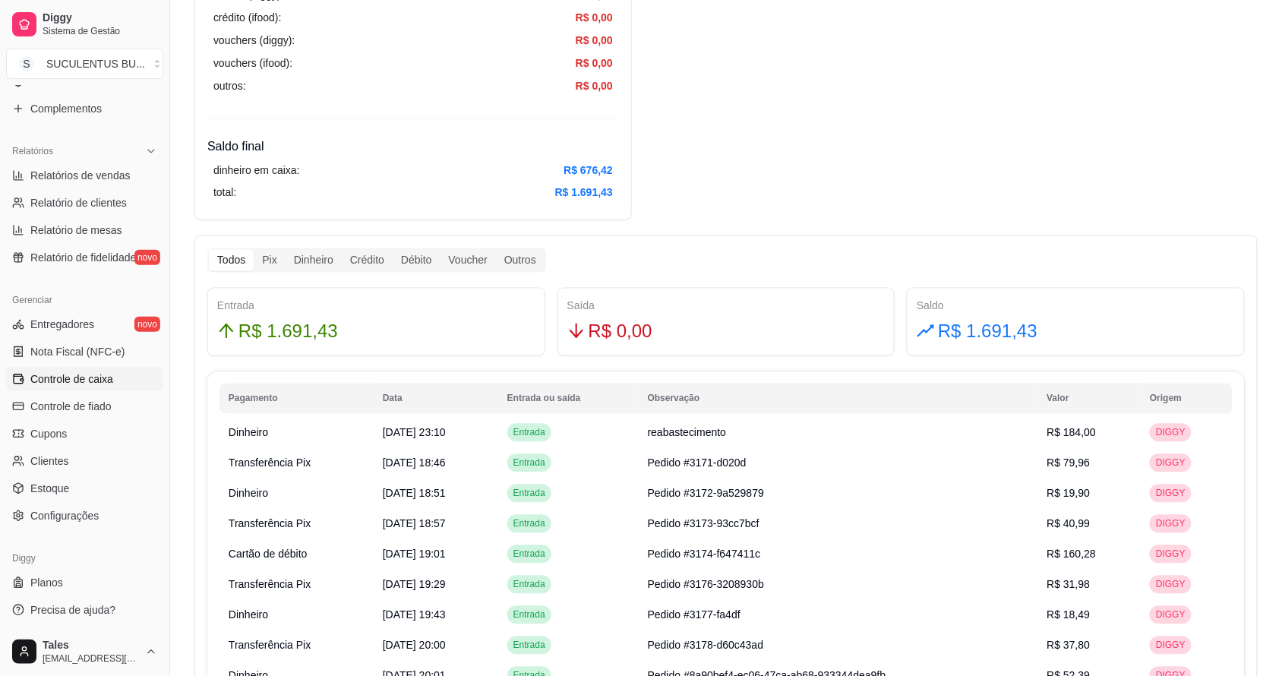
scroll to position [36, 0]
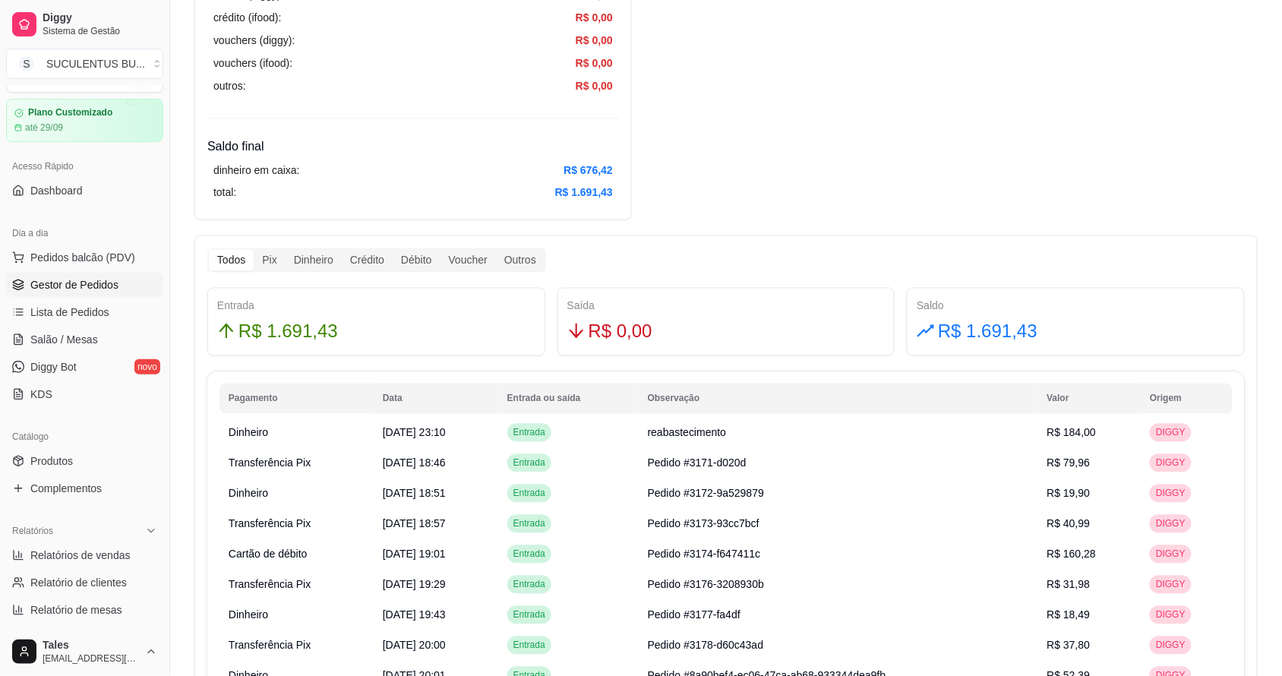
click at [85, 285] on span "Gestor de Pedidos" at bounding box center [74, 284] width 88 height 15
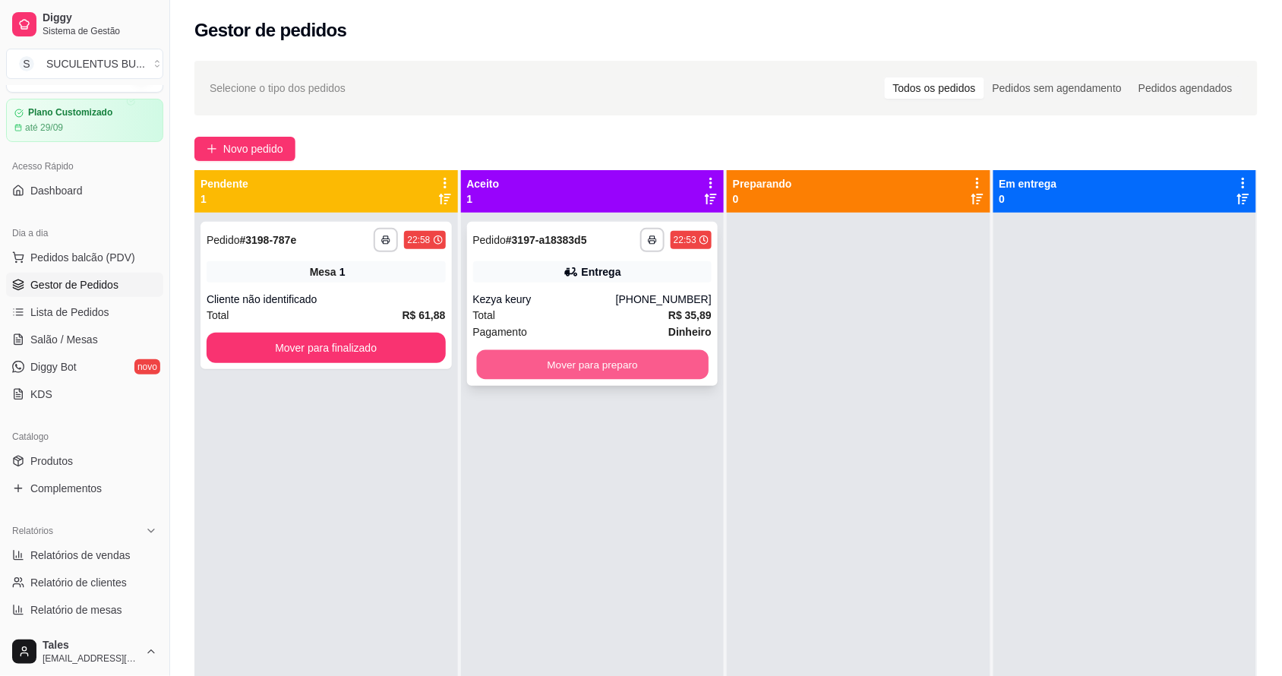
click at [638, 365] on button "Mover para preparo" at bounding box center [592, 365] width 232 height 30
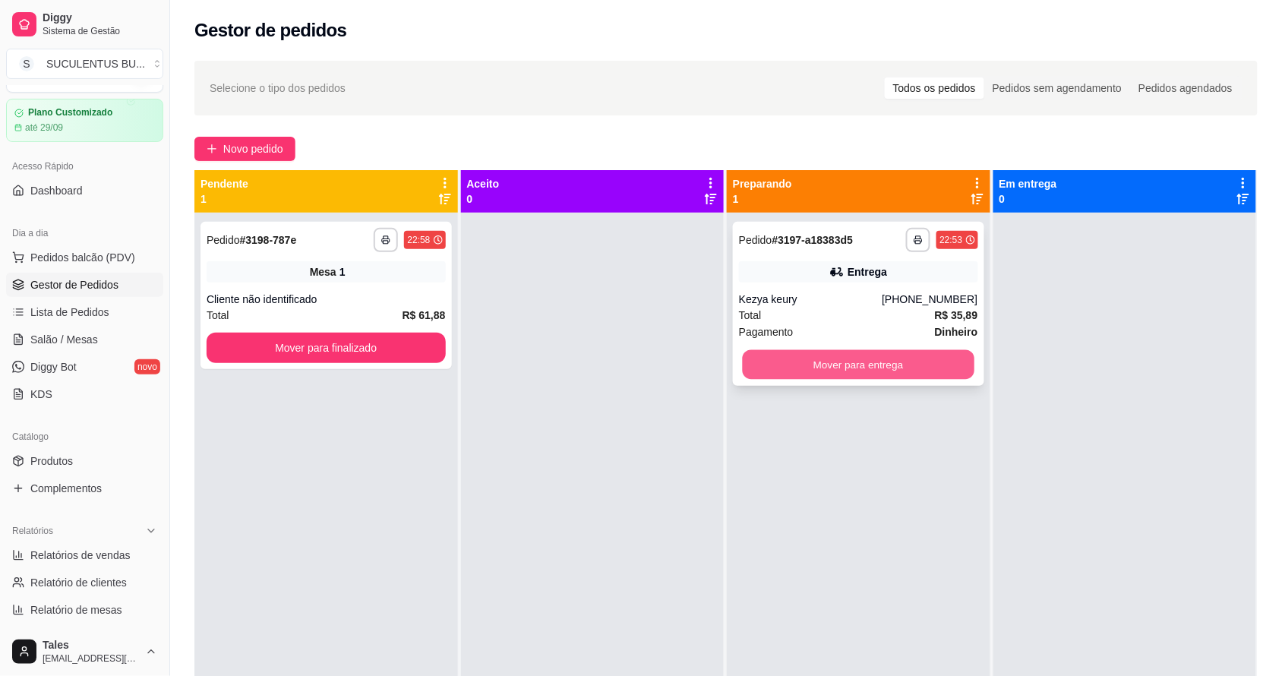
click at [894, 365] on button "Mover para entrega" at bounding box center [859, 365] width 232 height 30
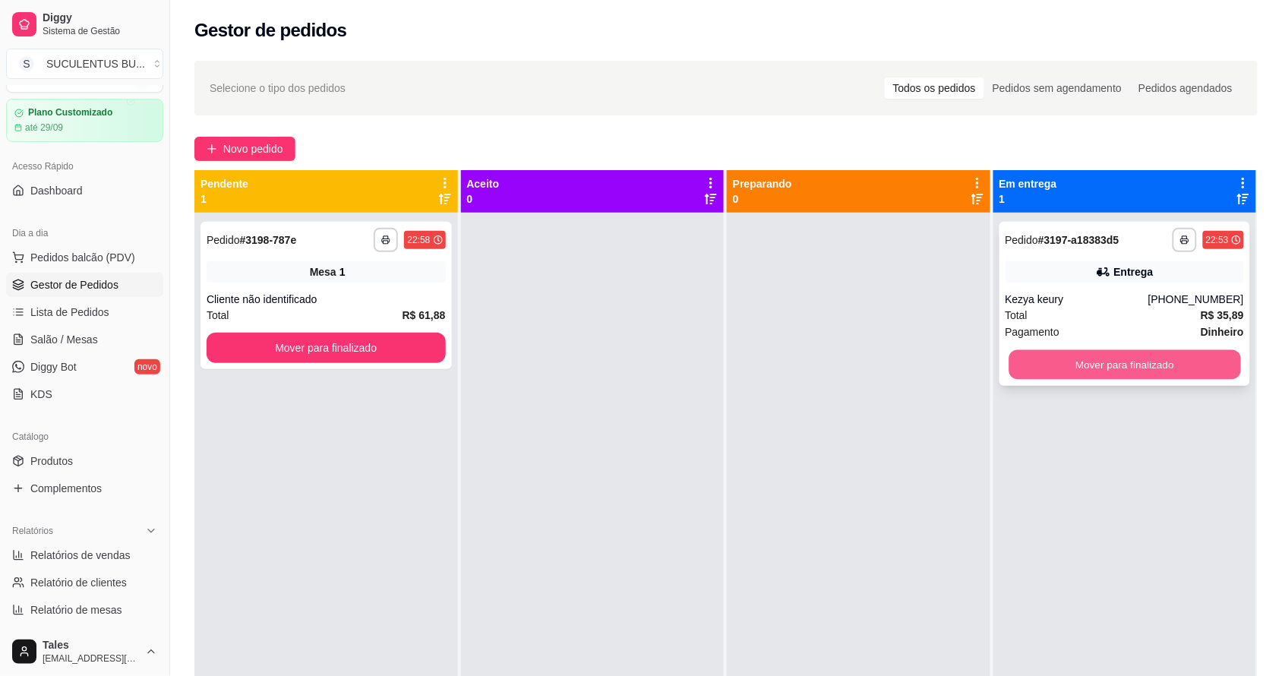
click at [1159, 358] on button "Mover para finalizado" at bounding box center [1125, 365] width 232 height 30
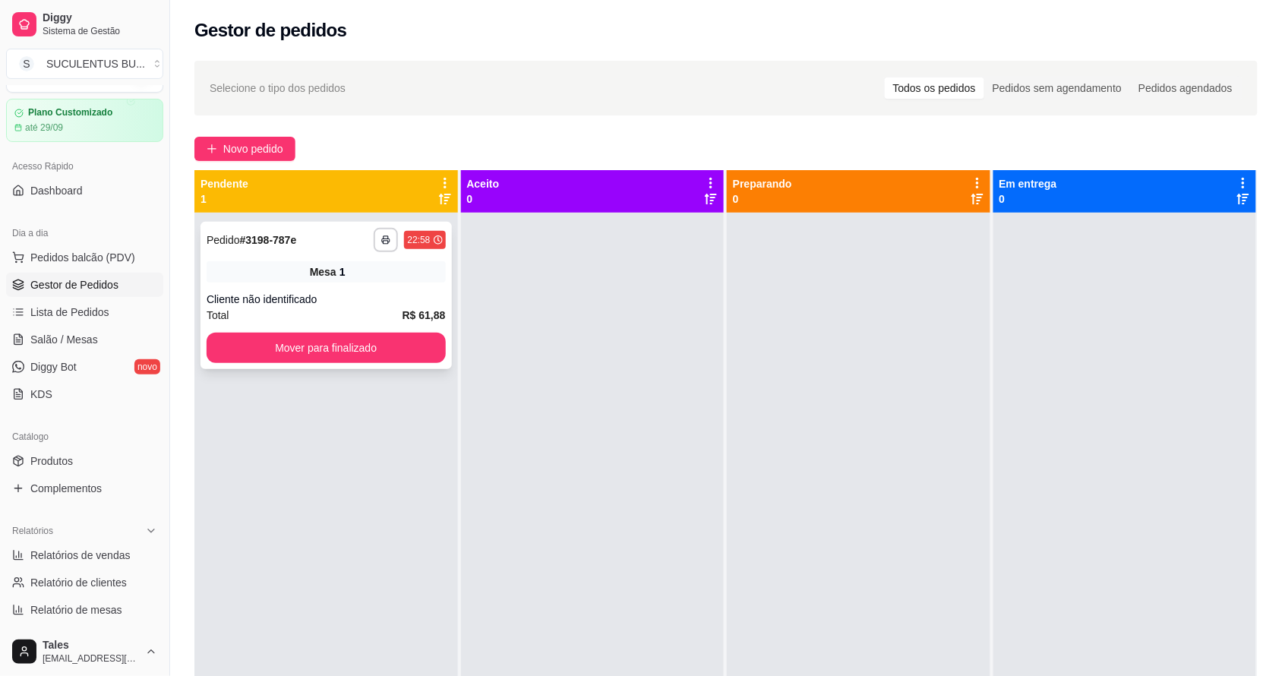
click at [378, 278] on div "Mesa 1" at bounding box center [326, 271] width 239 height 21
click at [376, 346] on button "Mover para finalizado" at bounding box center [326, 349] width 232 height 30
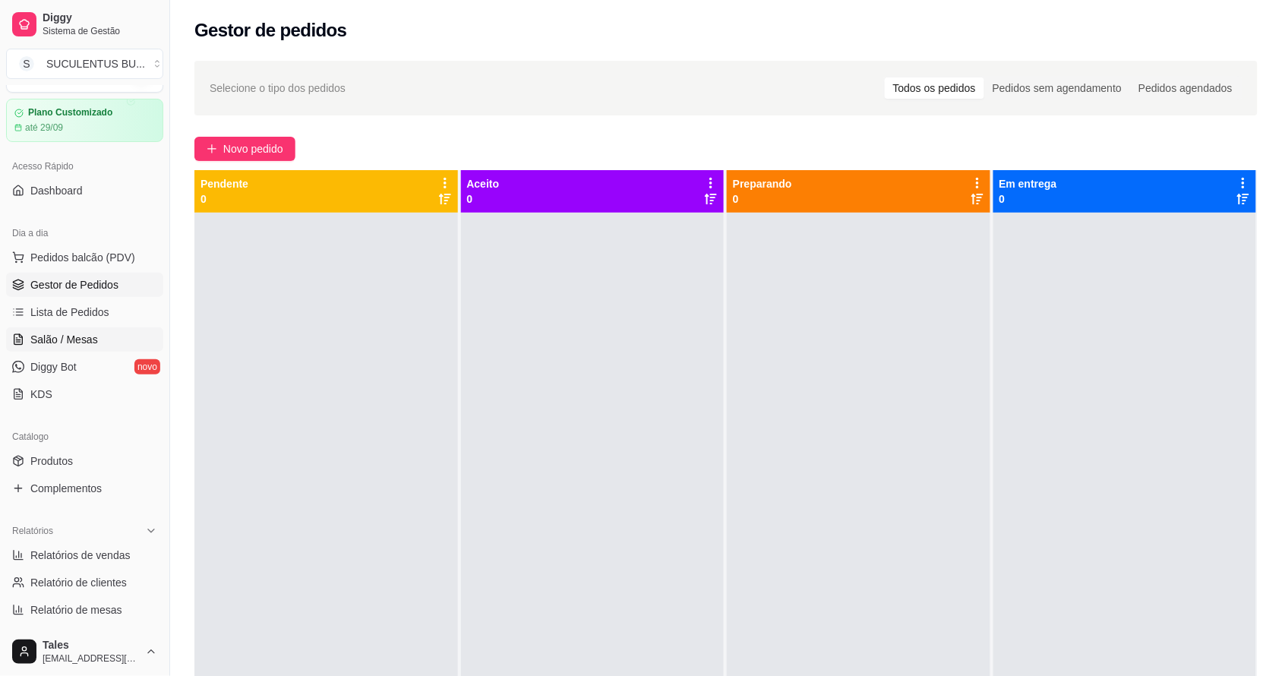
click at [82, 342] on span "Salão / Mesas" at bounding box center [64, 339] width 68 height 15
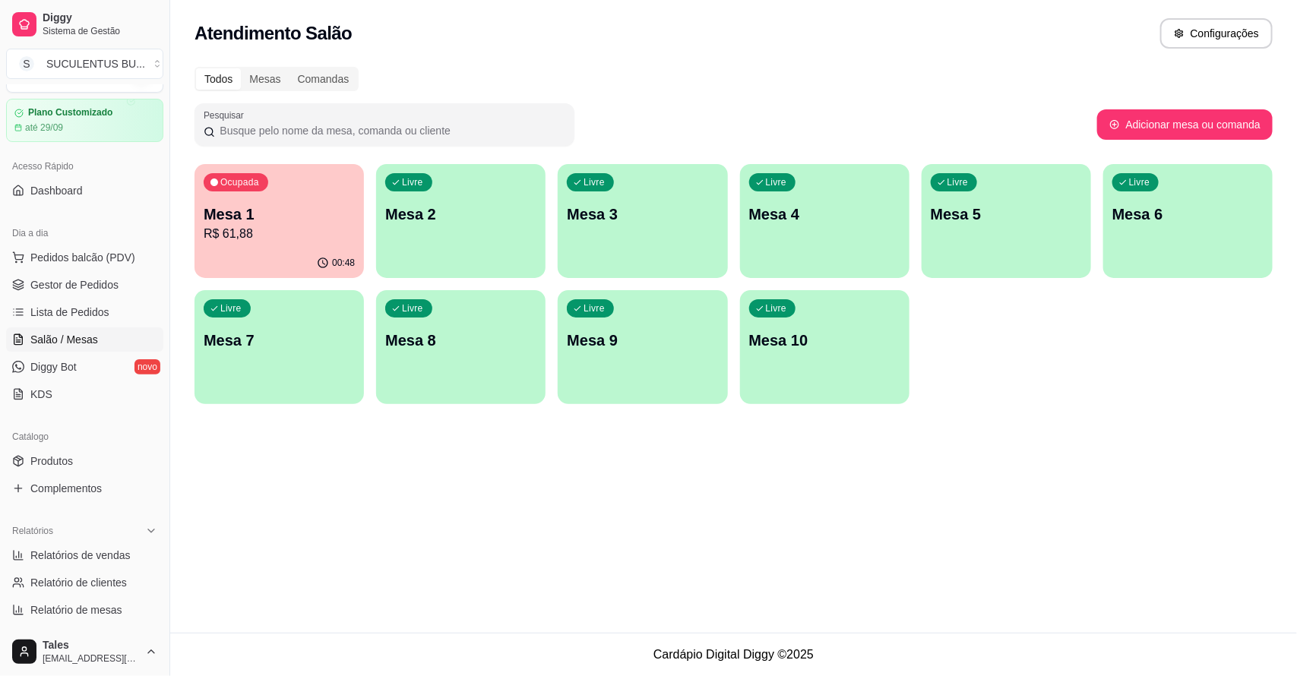
click at [304, 223] on p "Mesa 1" at bounding box center [279, 214] width 151 height 21
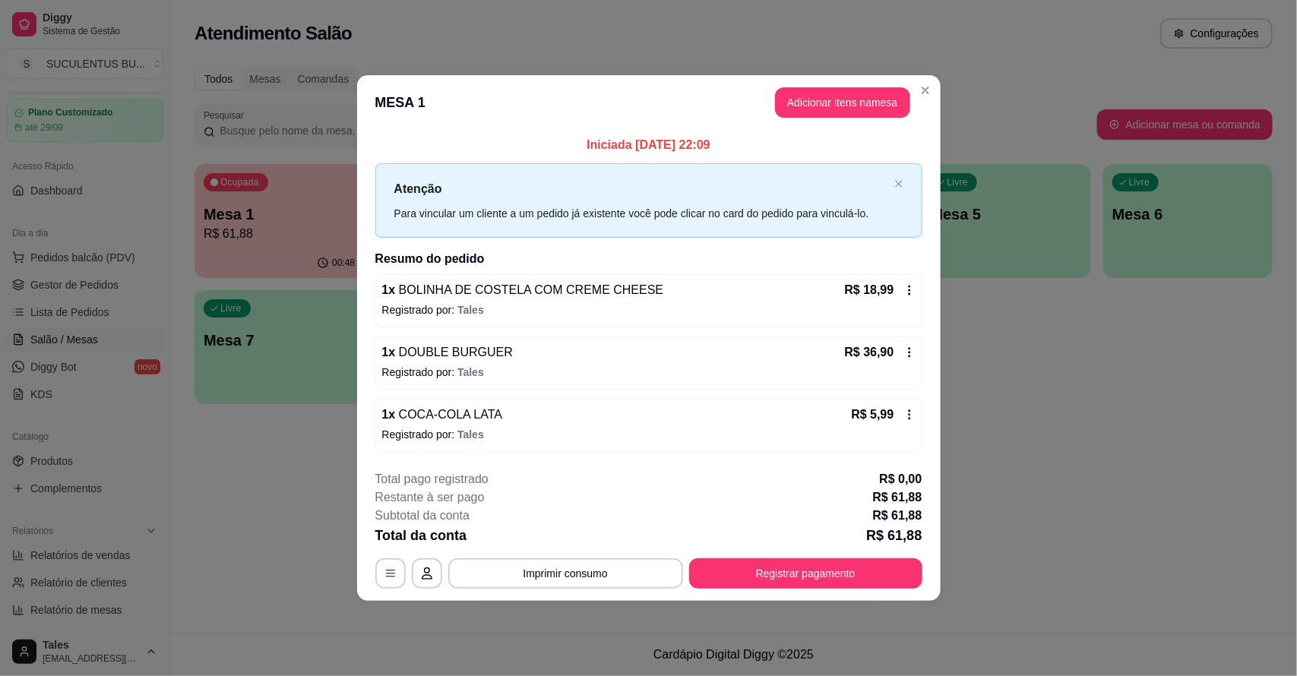
click at [909, 416] on icon at bounding box center [909, 415] width 12 height 12
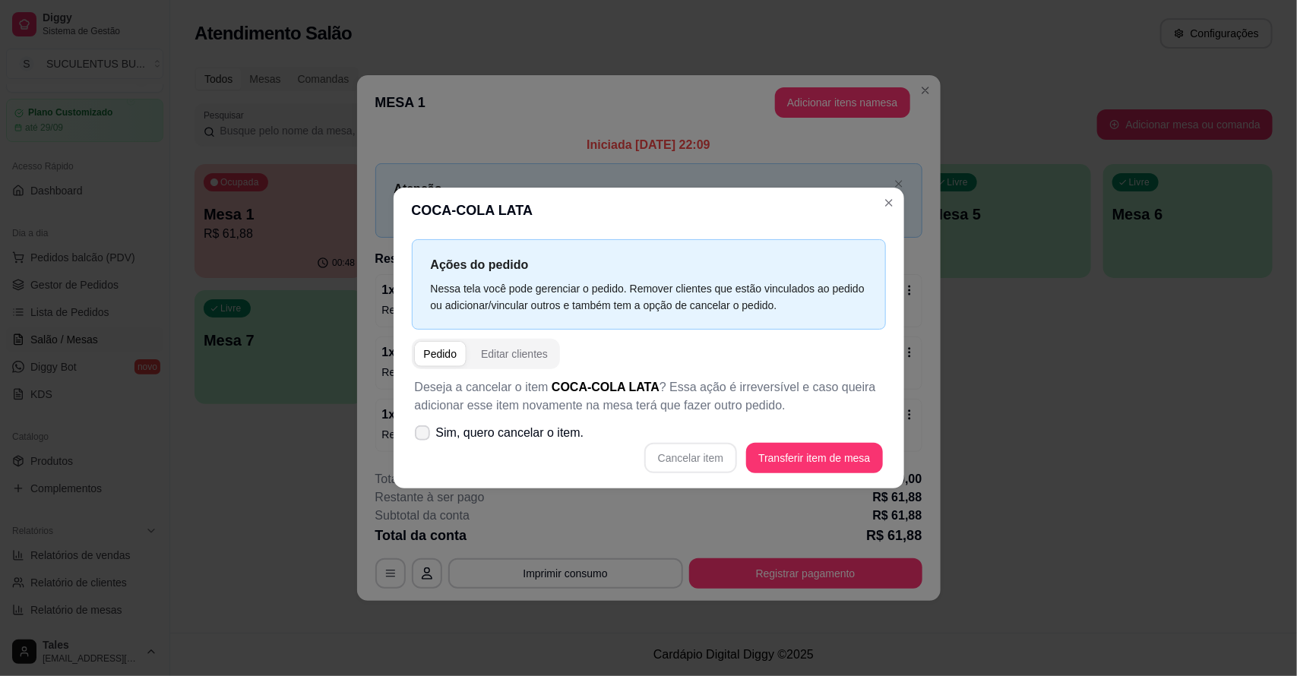
click at [428, 428] on span at bounding box center [422, 432] width 15 height 15
click at [424, 436] on input "Sim, quero cancelar o item." at bounding box center [419, 441] width 10 height 10
checkbox input "true"
click at [710, 460] on button "Cancelar item" at bounding box center [691, 459] width 90 height 30
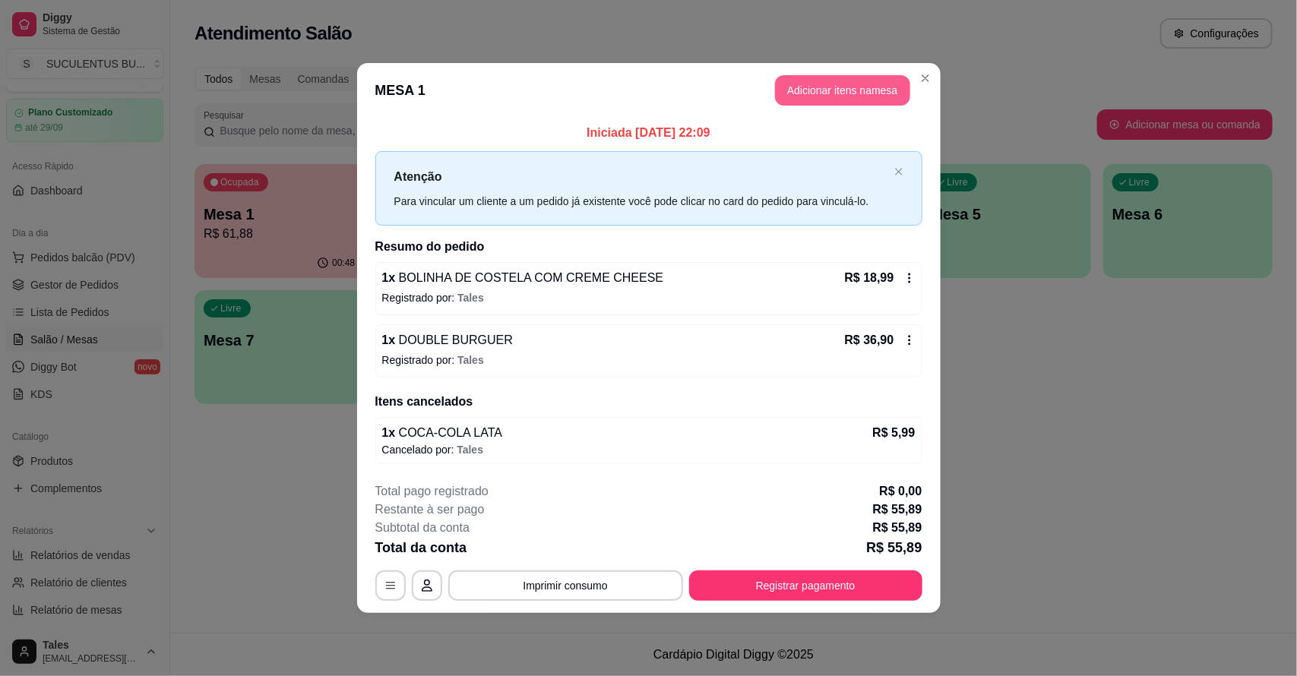
click at [811, 89] on button "Adicionar itens na mesa" at bounding box center [842, 90] width 135 height 30
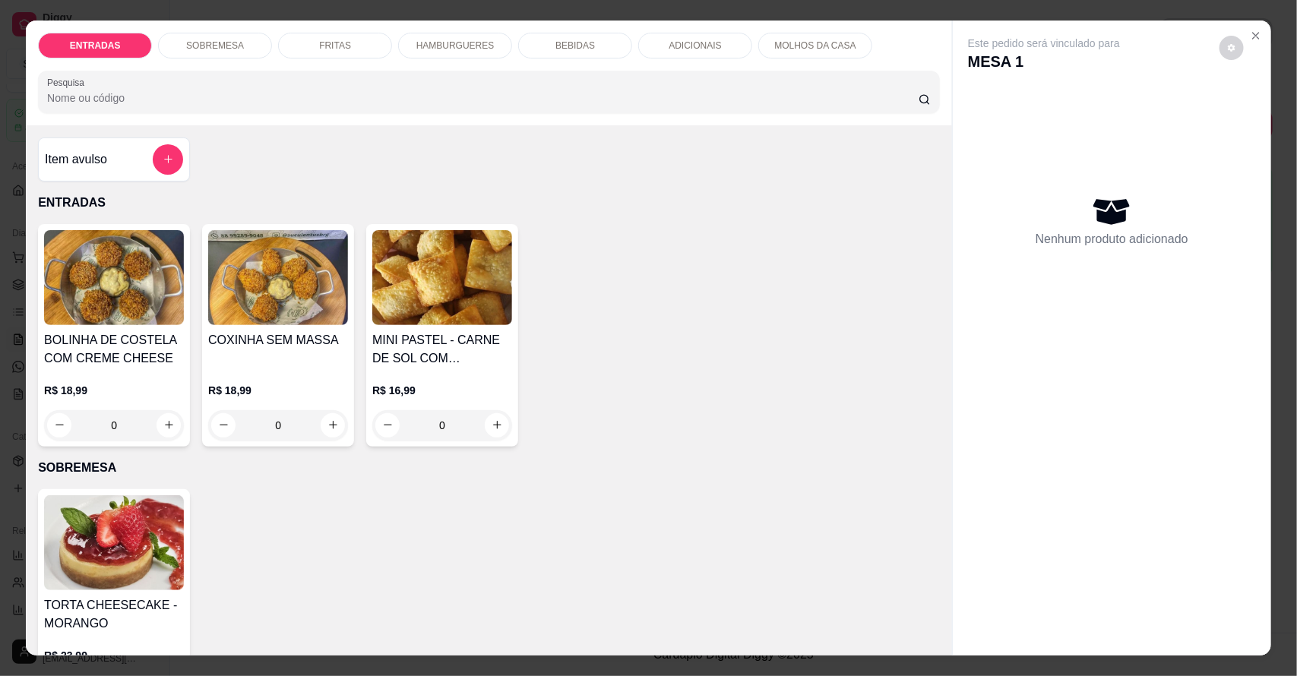
click at [555, 46] on p "BEBIDAS" at bounding box center [575, 46] width 40 height 12
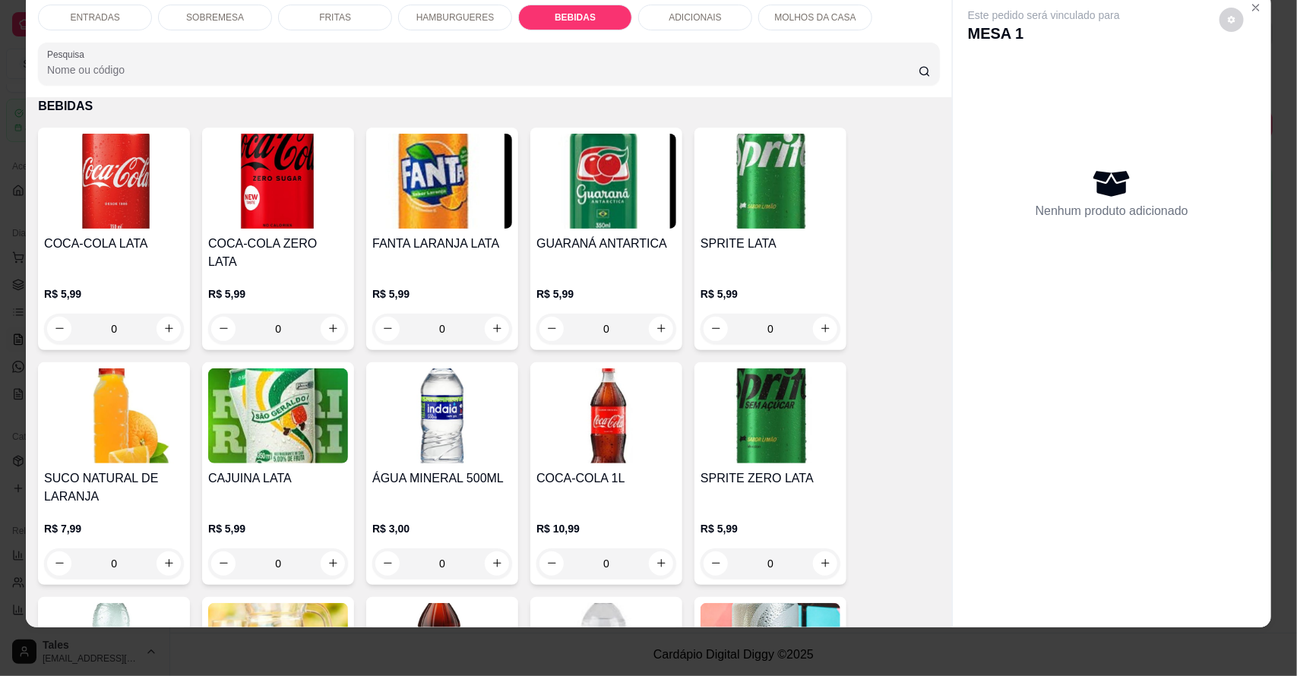
scroll to position [2393, 0]
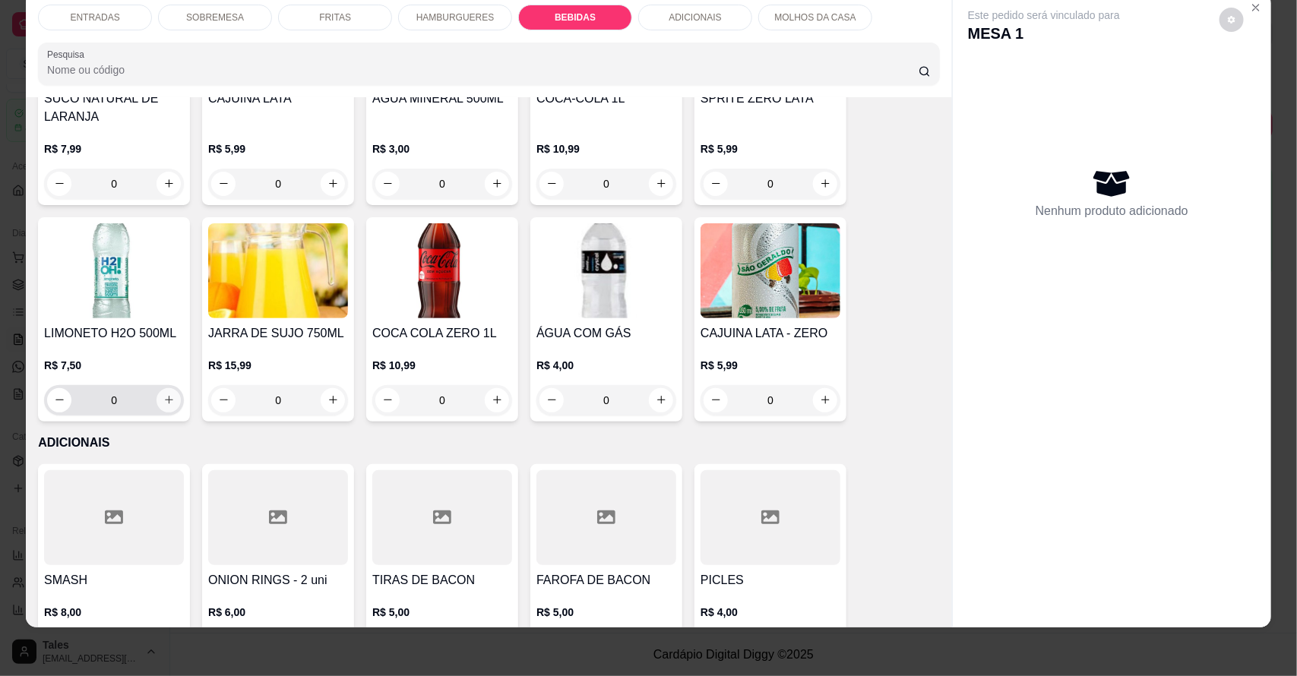
click at [163, 394] on icon "increase-product-quantity" at bounding box center [168, 399] width 11 height 11
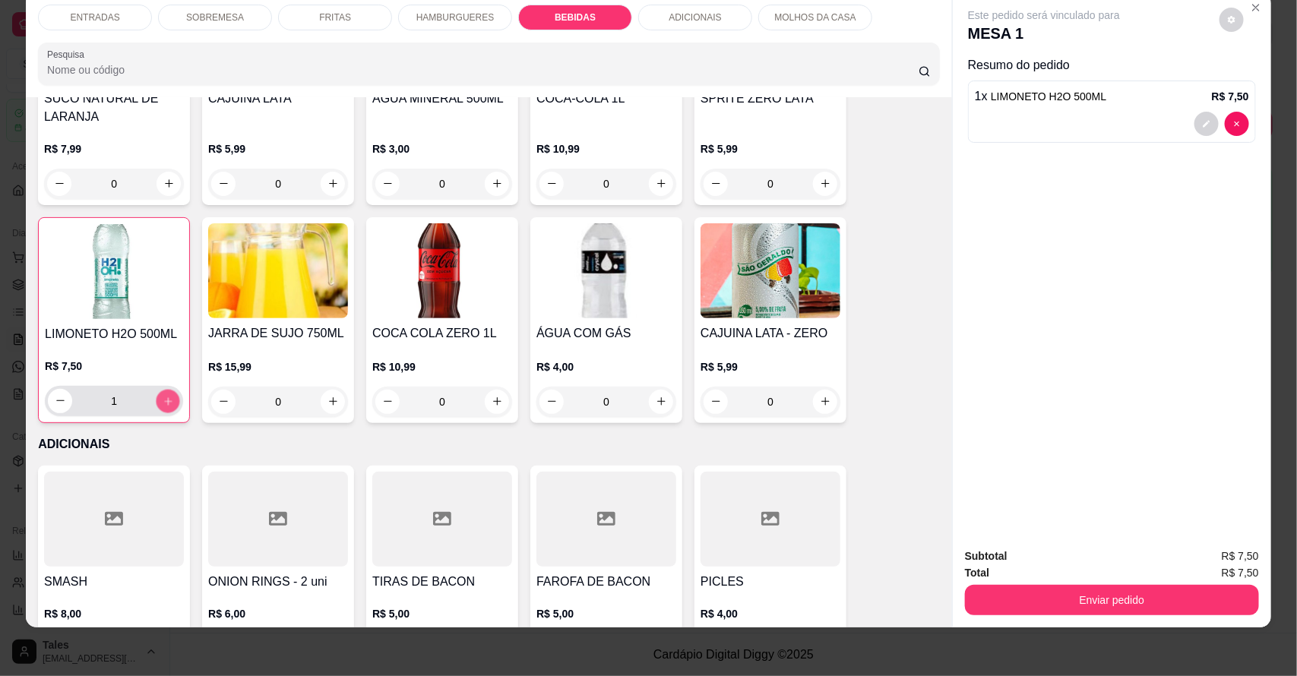
click at [163, 395] on icon "increase-product-quantity" at bounding box center [168, 400] width 11 height 11
type input "2"
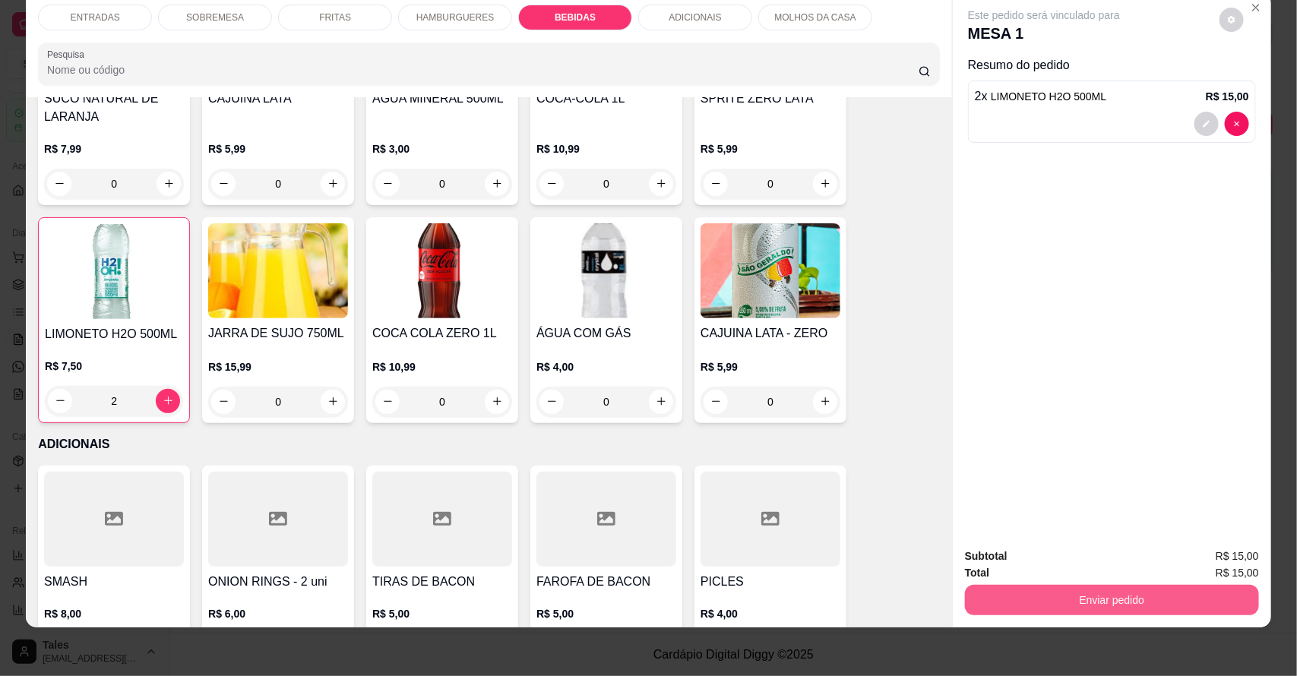
click at [1195, 591] on button "Enviar pedido" at bounding box center [1112, 600] width 294 height 30
click at [1206, 561] on button "Enviar pedido" at bounding box center [1218, 563] width 86 height 29
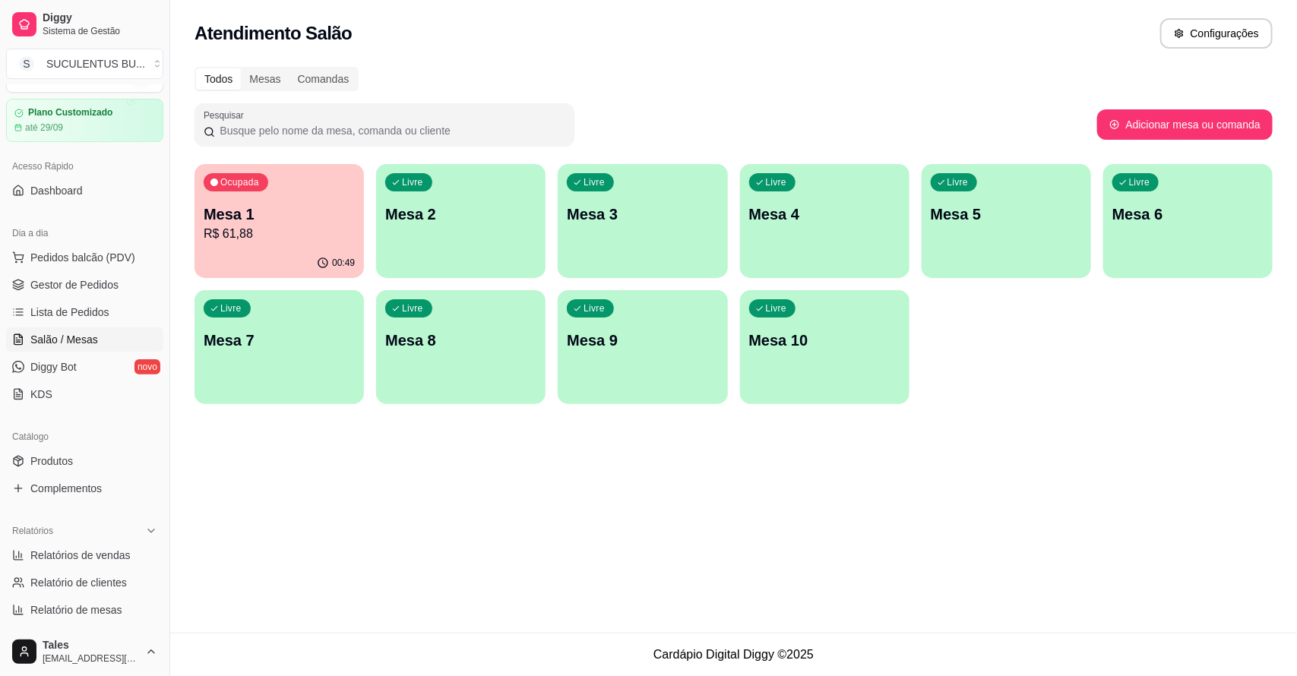
click at [232, 203] on div "Ocupada Mesa 1 R$ 61,88" at bounding box center [278, 206] width 169 height 84
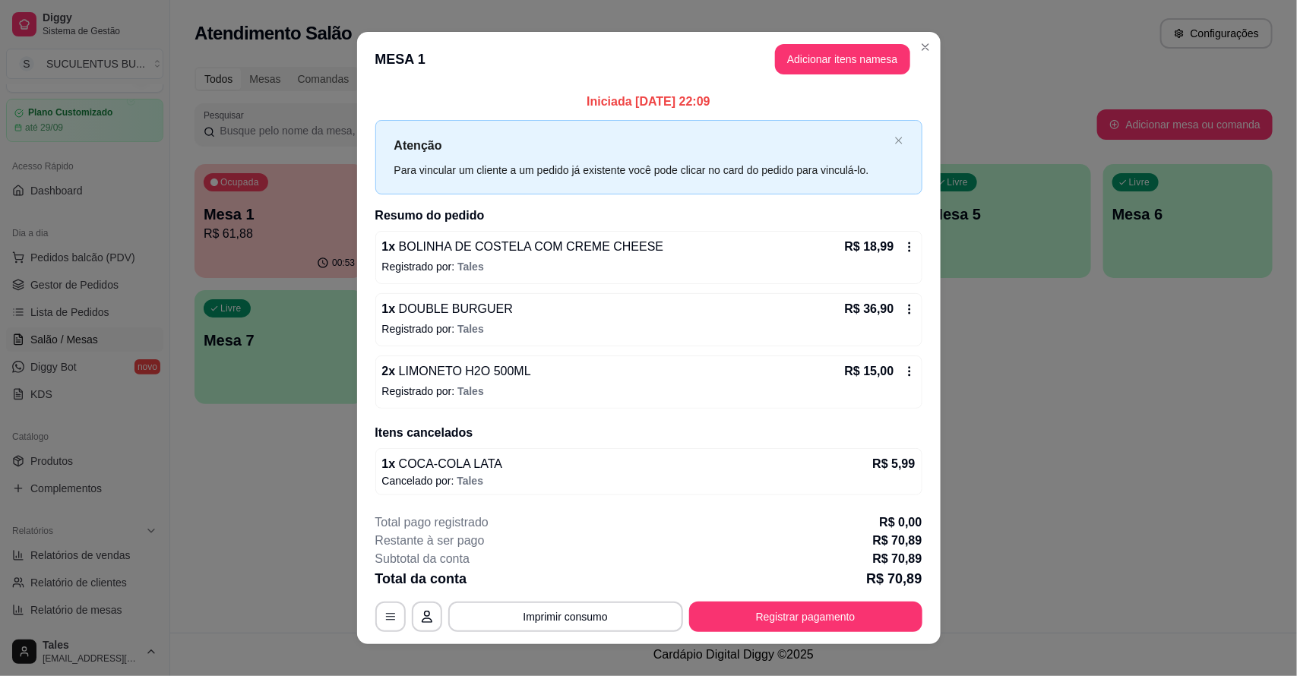
click at [597, 625] on button "Imprimir consumo" at bounding box center [565, 617] width 235 height 30
click at [583, 580] on button "IMPRESSORA CAIXA" at bounding box center [563, 583] width 125 height 24
click at [767, 616] on button "Registrar pagamento" at bounding box center [805, 617] width 233 height 30
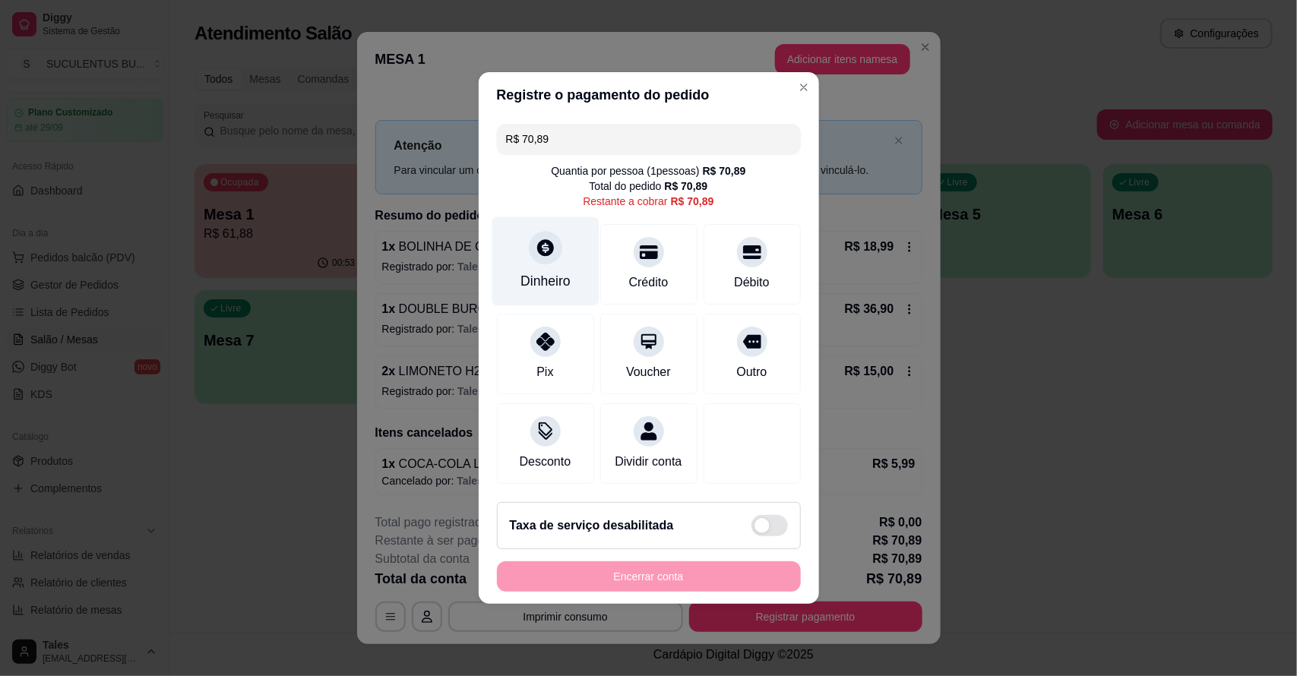
click at [548, 253] on div at bounding box center [545, 247] width 33 height 33
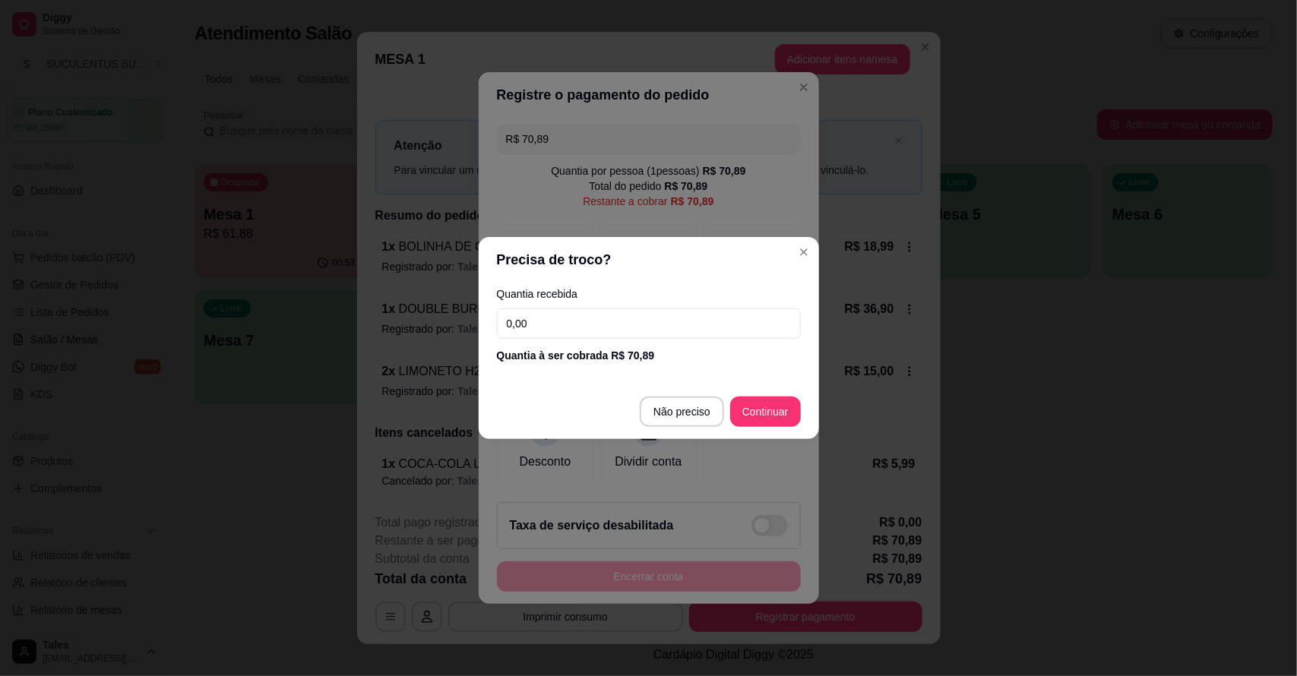
click at [539, 333] on input "0,00" at bounding box center [649, 323] width 304 height 30
type input "100,00"
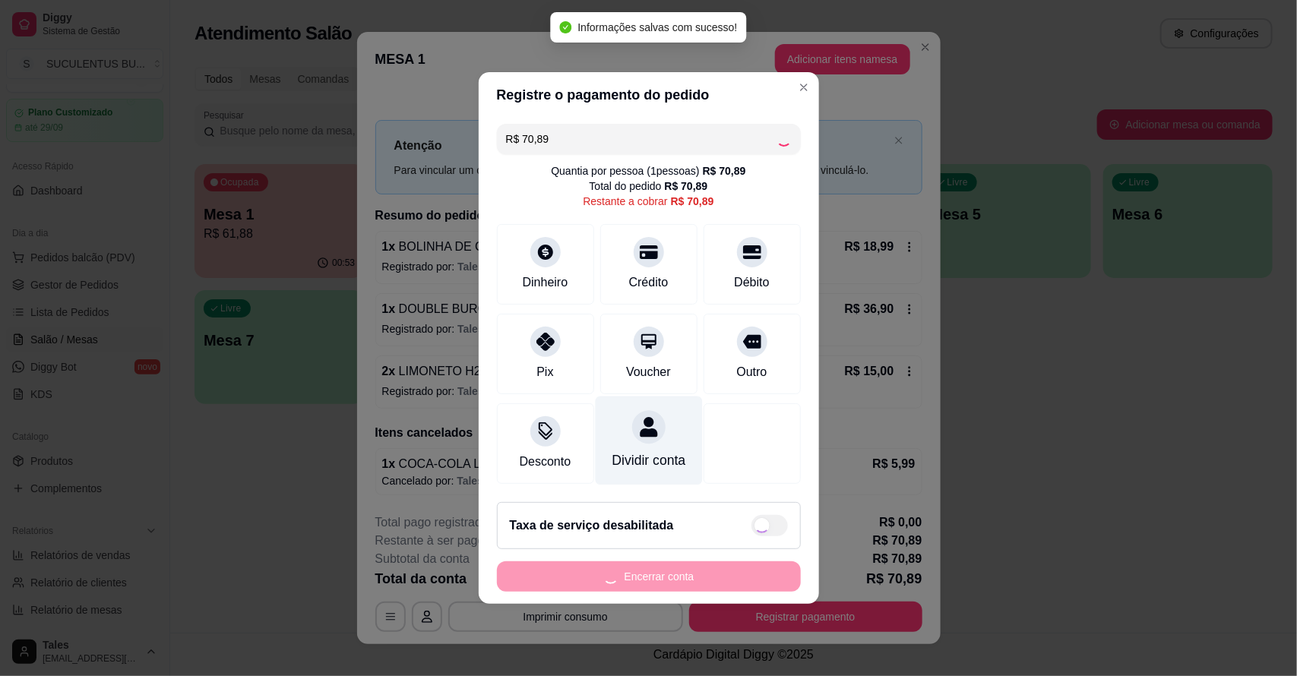
type input "R$ 0,00"
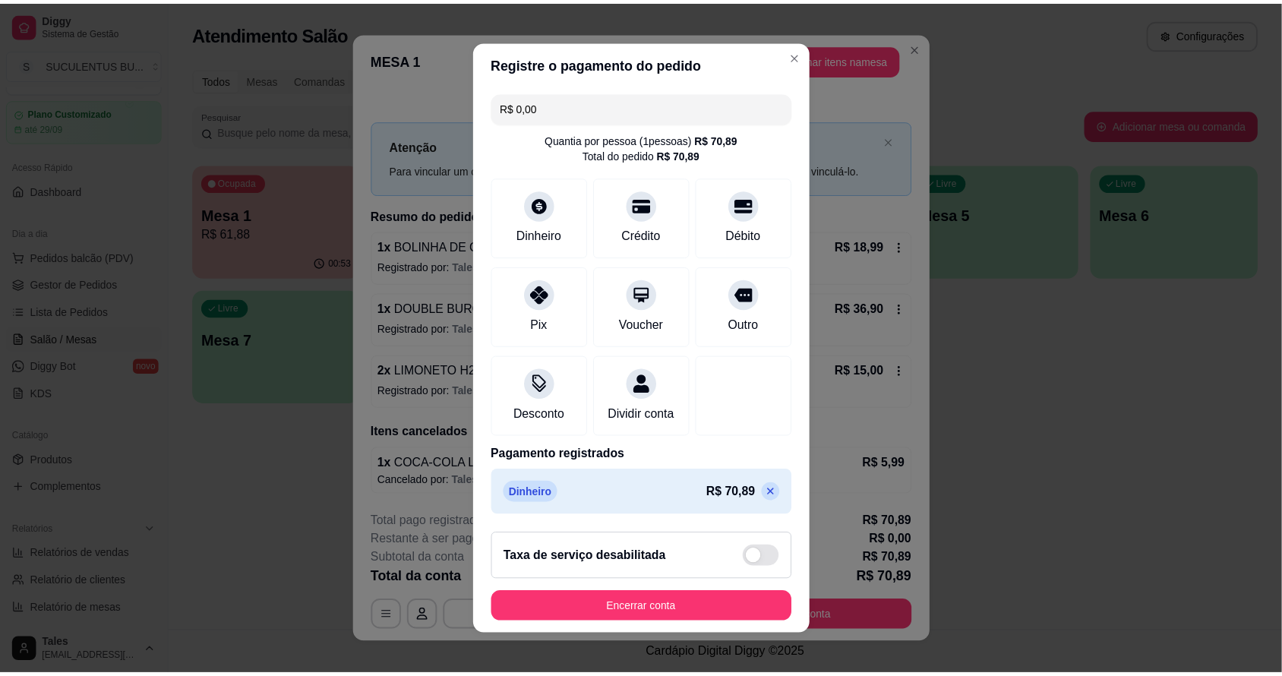
scroll to position [15, 0]
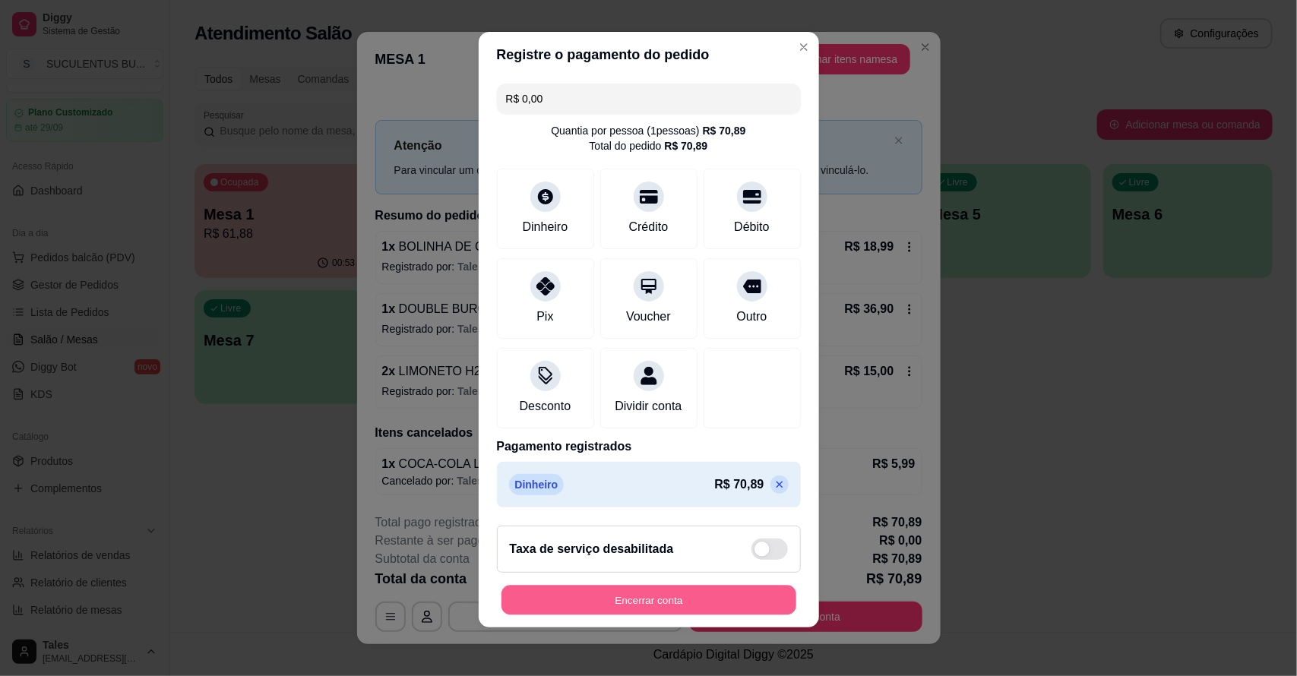
click at [697, 598] on button "Encerrar conta" at bounding box center [648, 601] width 295 height 30
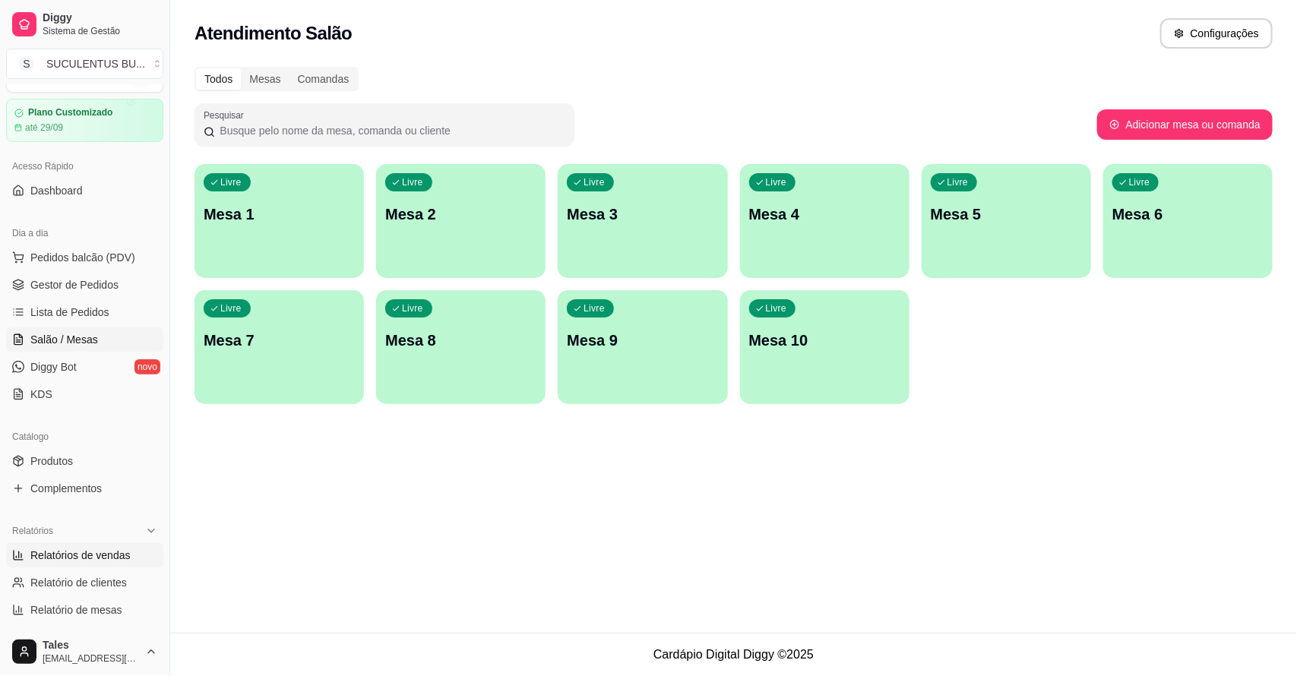
click at [59, 549] on span "Relatórios de vendas" at bounding box center [80, 555] width 100 height 15
select select "ALL"
select select "0"
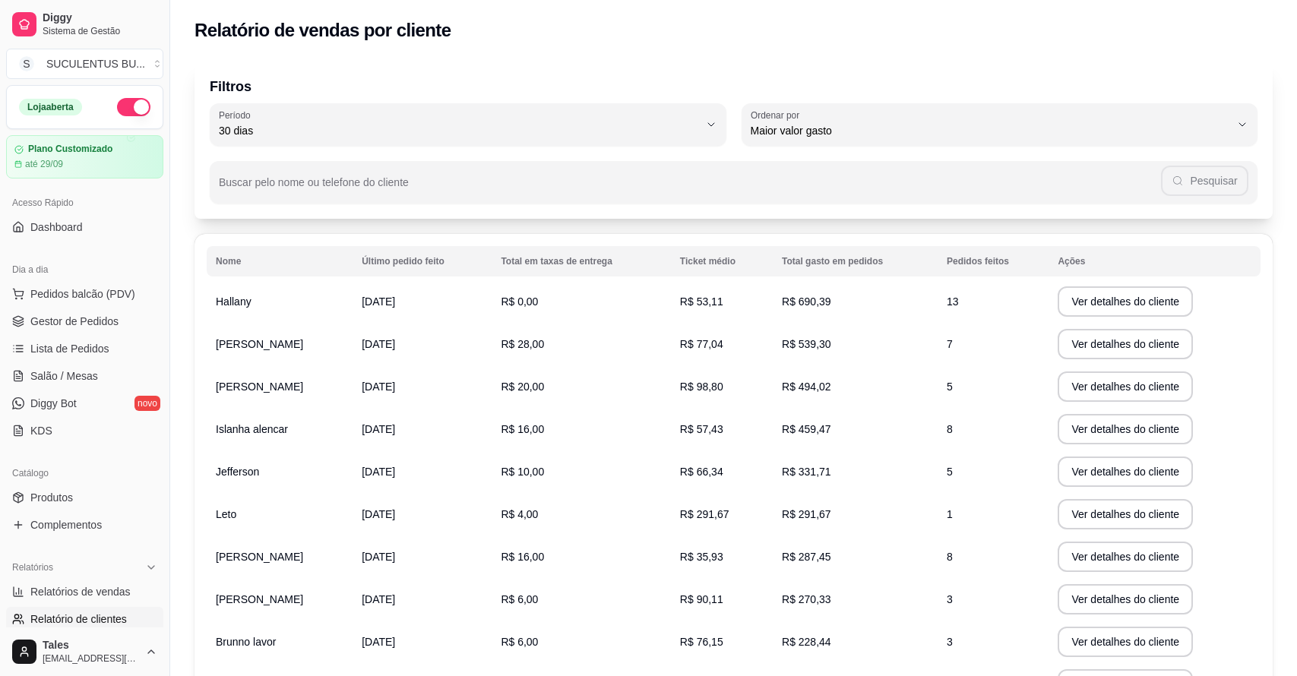
select select "30"
select select "HIGHEST_TOTAL_SPENT_WITH_ORDERS"
click at [76, 314] on span "Gestor de Pedidos" at bounding box center [74, 321] width 88 height 15
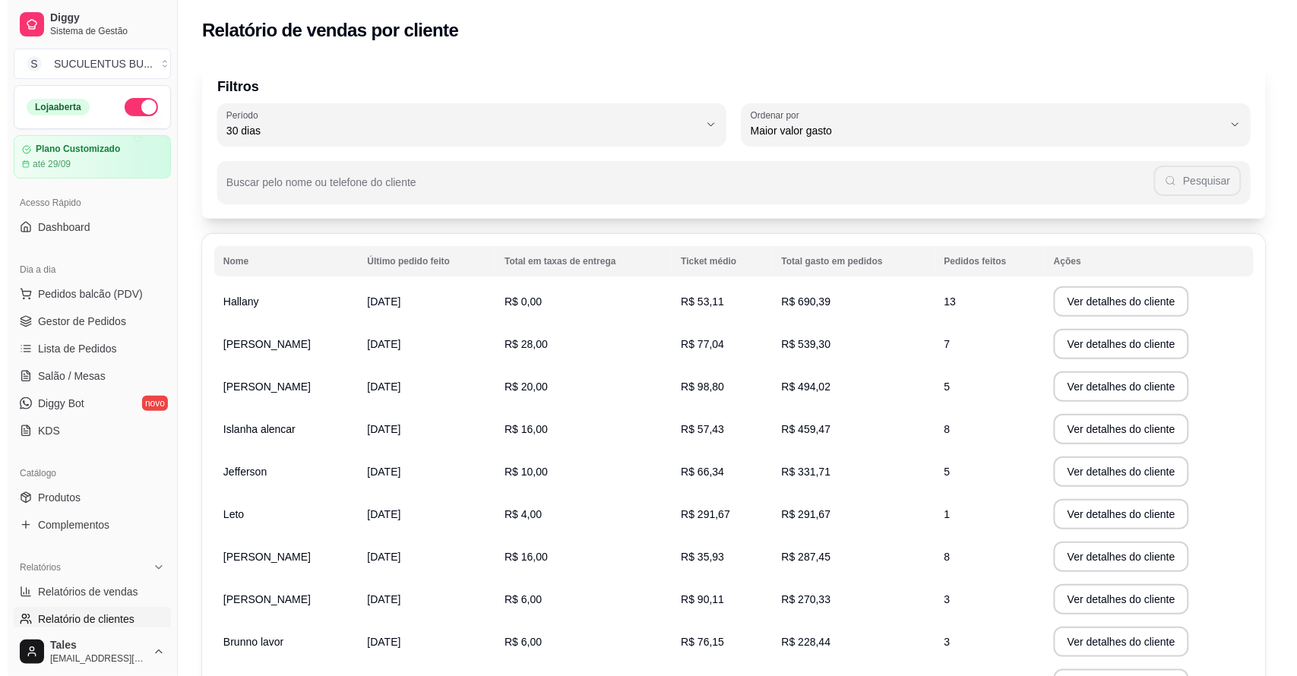
scroll to position [95, 0]
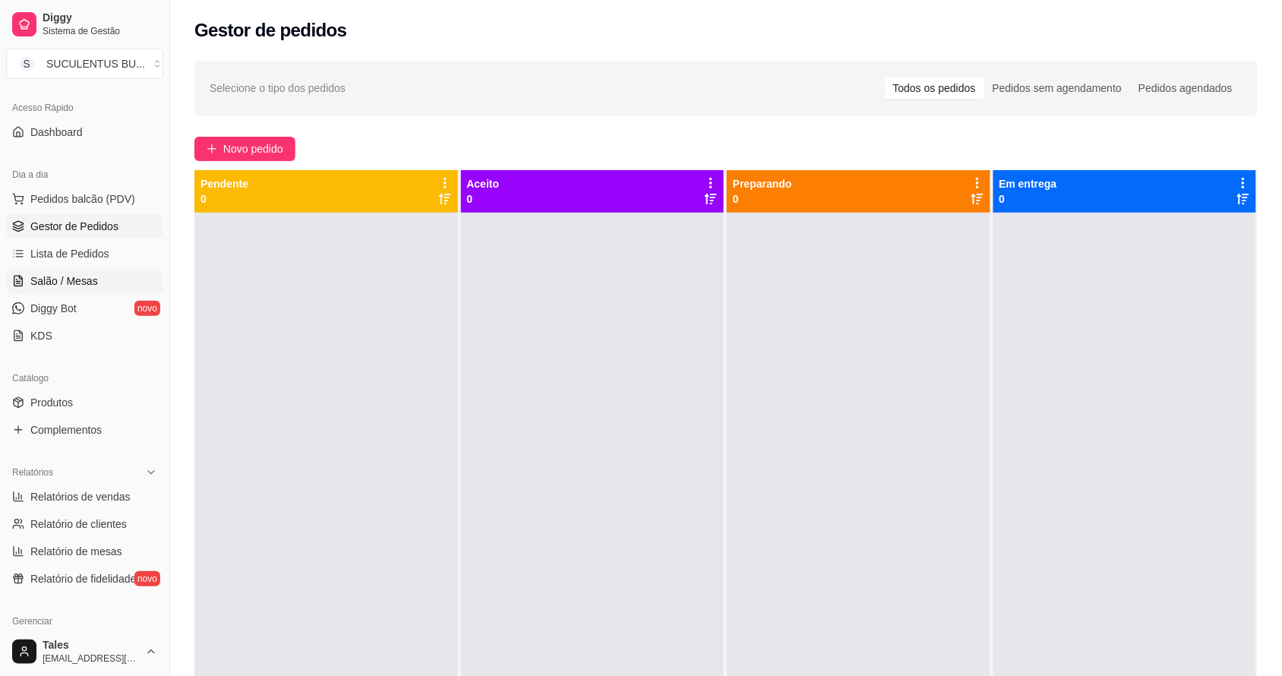
click at [76, 276] on span "Salão / Mesas" at bounding box center [64, 280] width 68 height 15
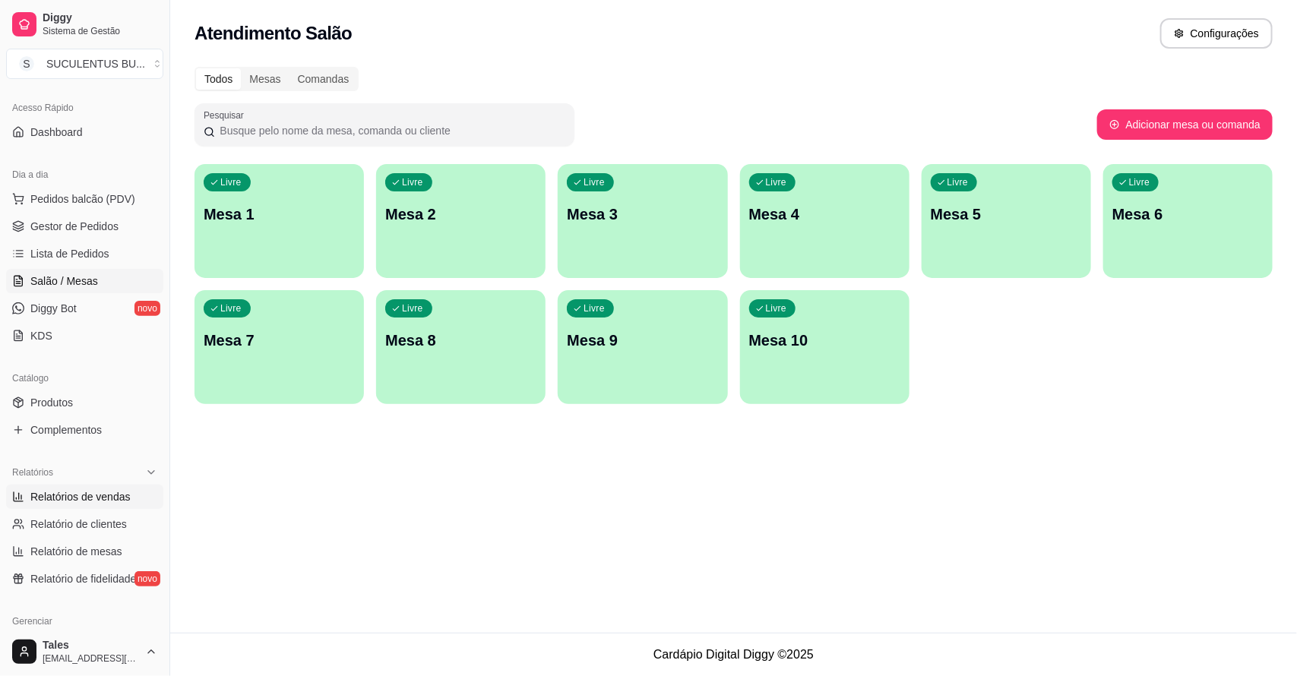
click at [50, 498] on span "Relatórios de vendas" at bounding box center [80, 496] width 100 height 15
select select "ALL"
select select "0"
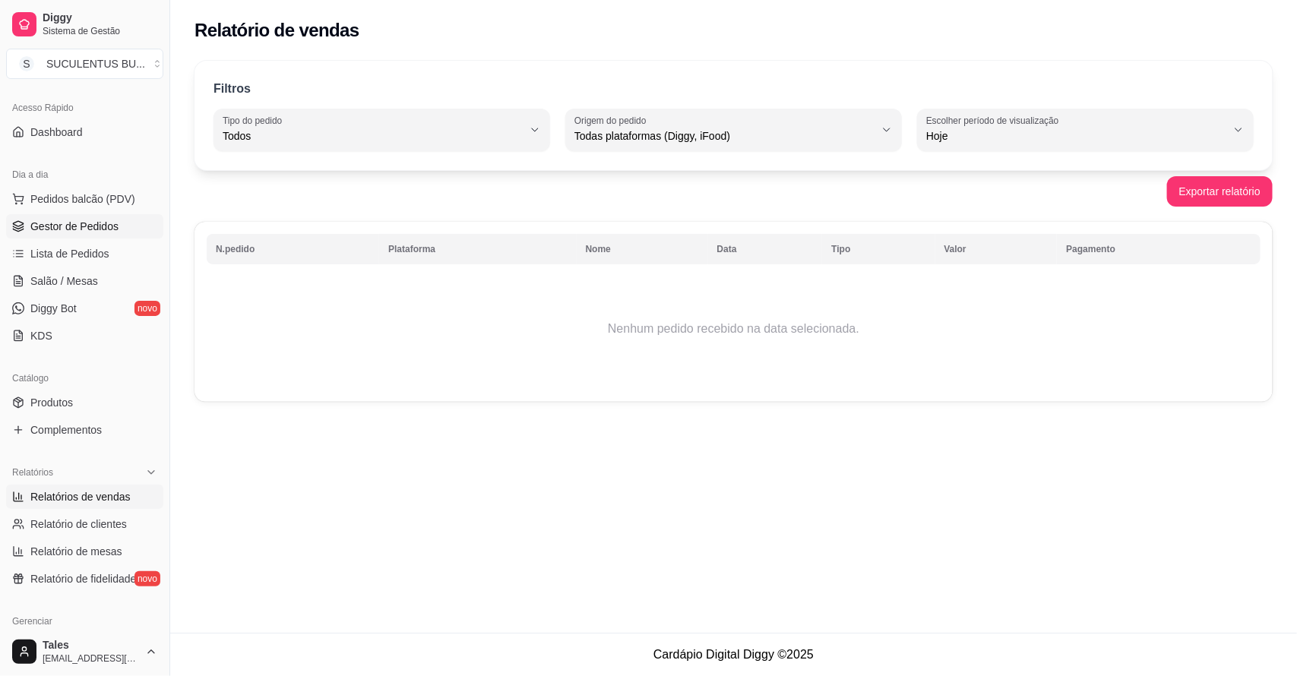
click at [53, 226] on span "Gestor de Pedidos" at bounding box center [74, 226] width 88 height 15
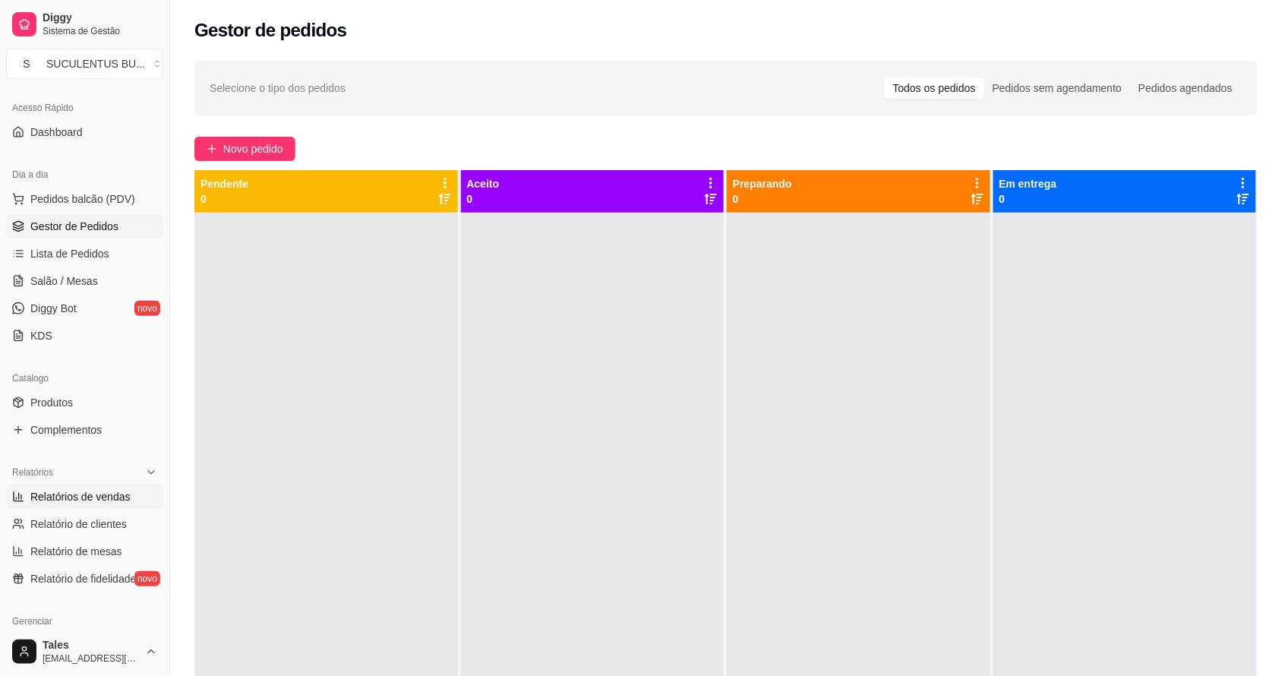
click at [103, 498] on span "Relatórios de vendas" at bounding box center [80, 496] width 100 height 15
select select "ALL"
select select "0"
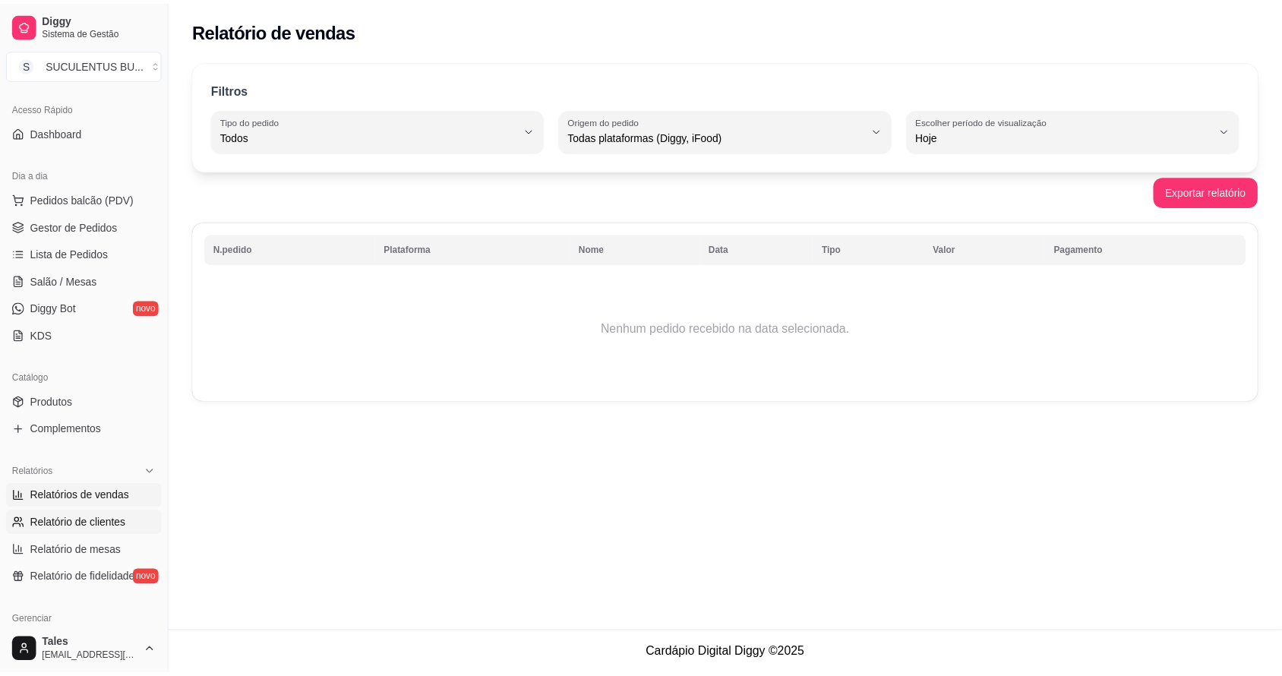
scroll to position [285, 0]
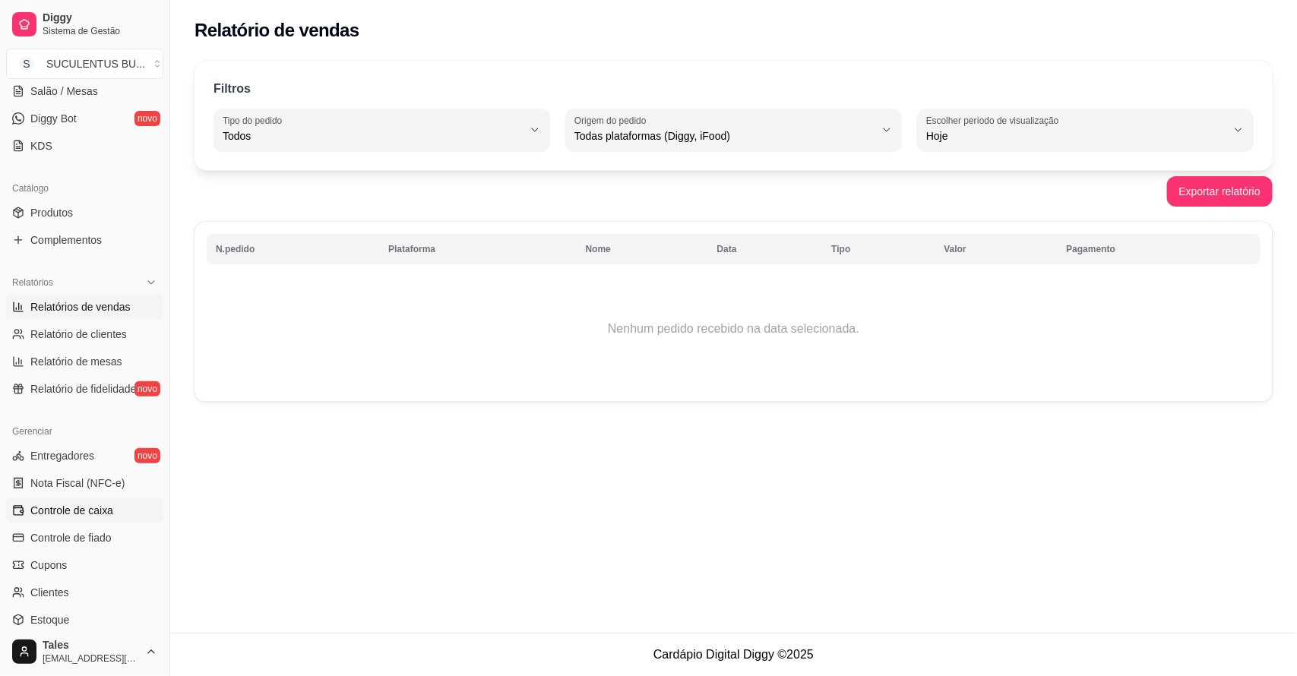
click at [99, 511] on span "Controle de caixa" at bounding box center [71, 510] width 83 height 15
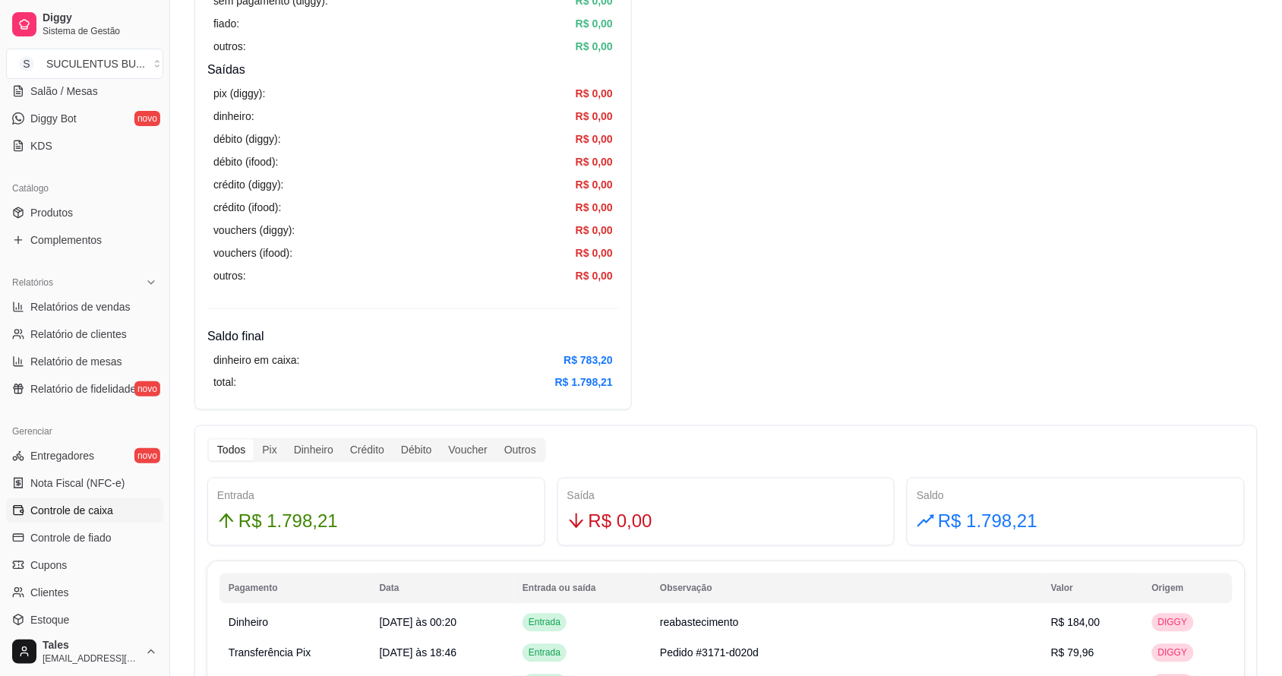
scroll to position [665, 0]
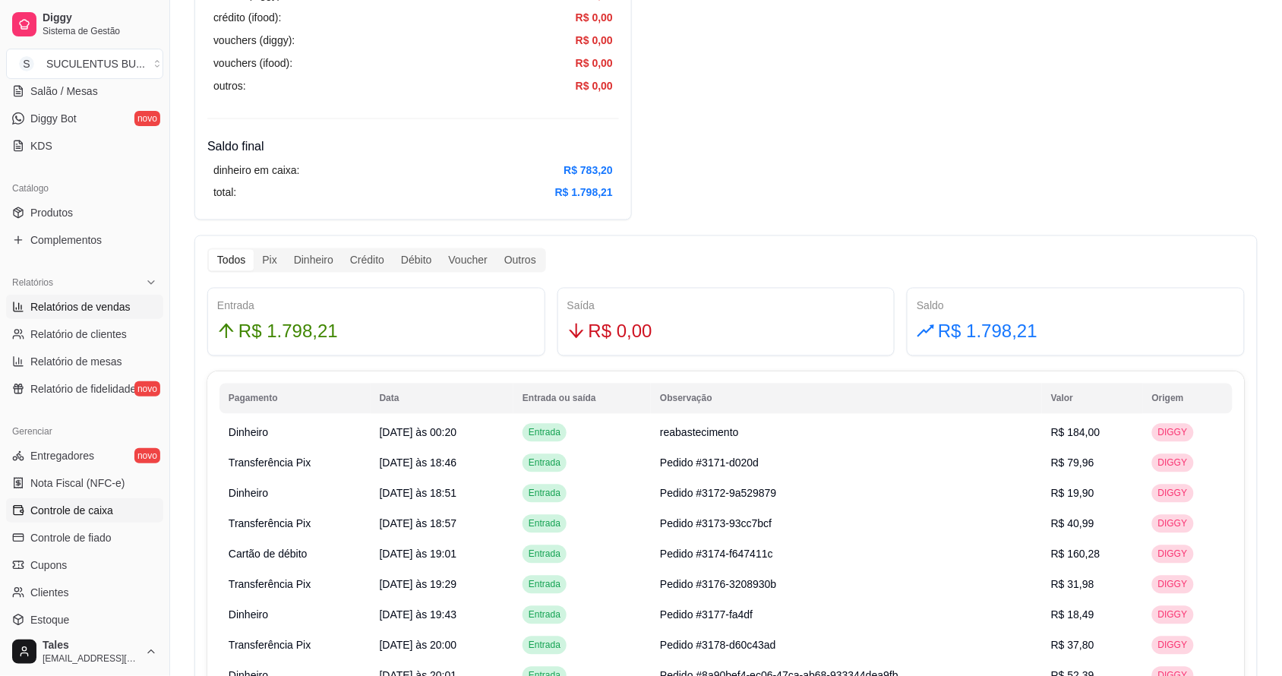
click at [103, 308] on span "Relatórios de vendas" at bounding box center [80, 306] width 100 height 15
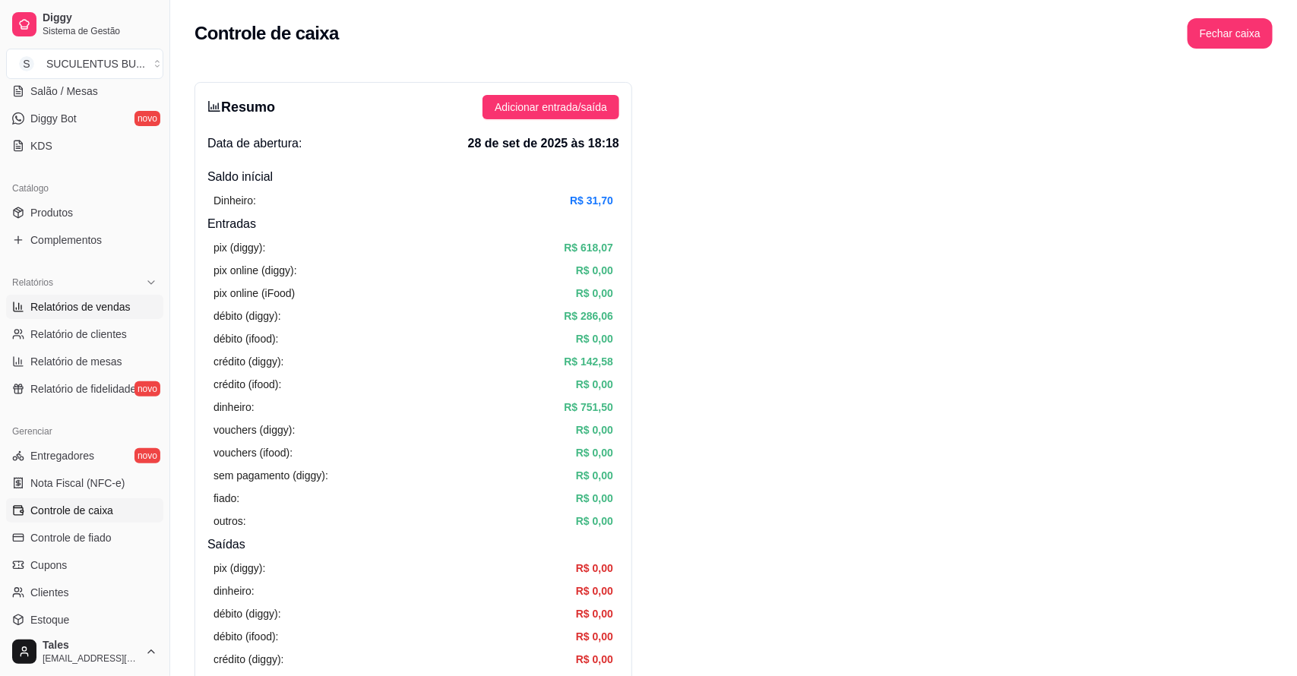
select select "ALL"
select select "0"
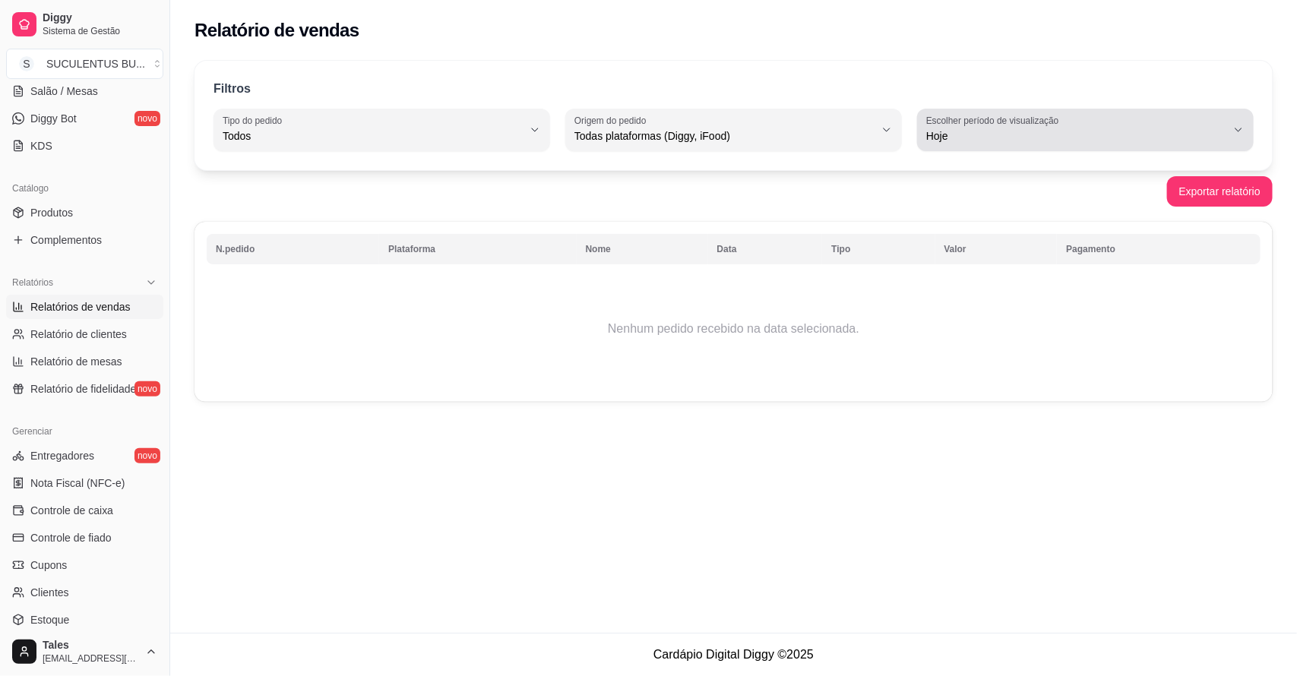
click at [969, 112] on button "Escolher período de visualização Hoje" at bounding box center [1085, 130] width 337 height 43
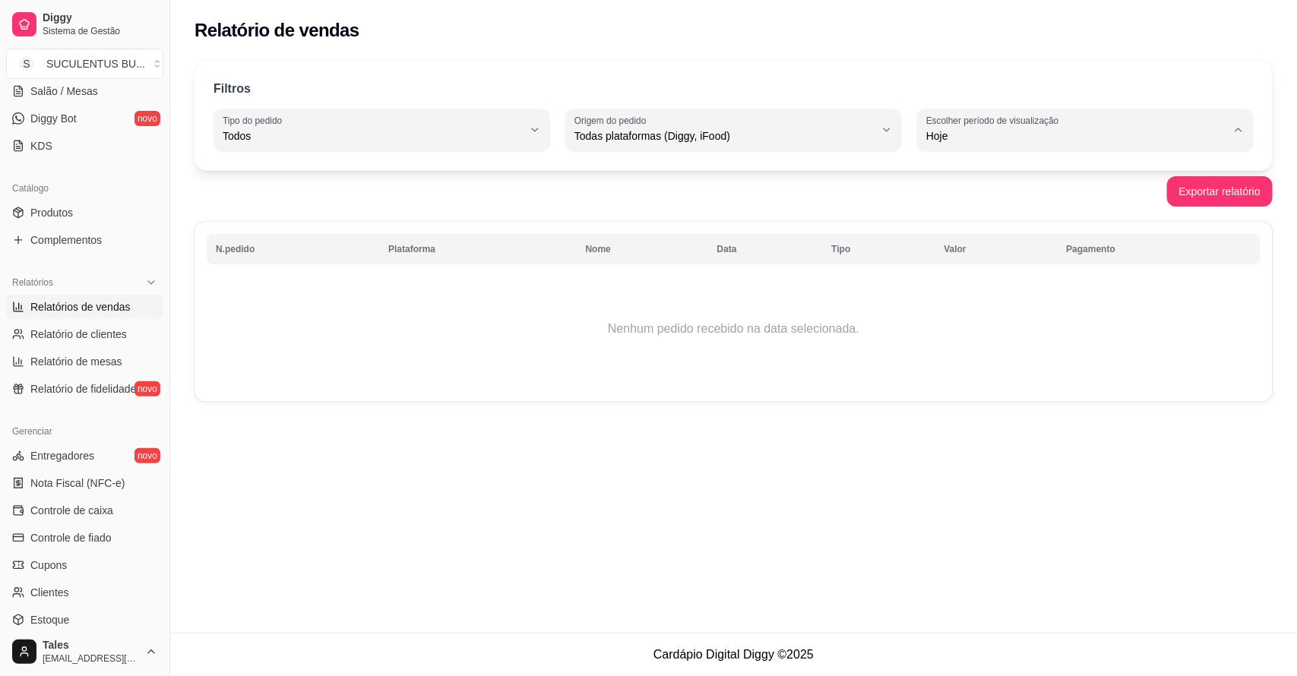
click at [973, 194] on span "Ontem" at bounding box center [1077, 197] width 285 height 14
type input "1"
select select "1"
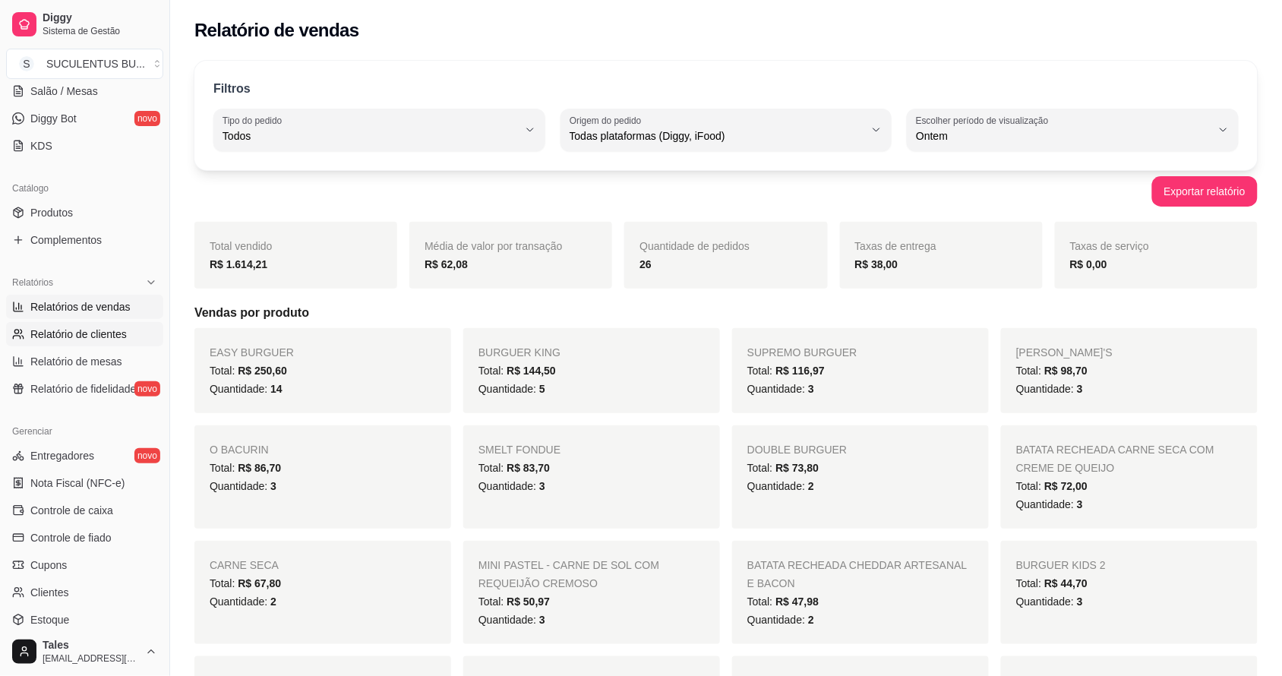
click at [92, 339] on span "Relatório de clientes" at bounding box center [78, 334] width 96 height 15
select select "30"
select select "HIGHEST_TOTAL_SPENT_WITH_ORDERS"
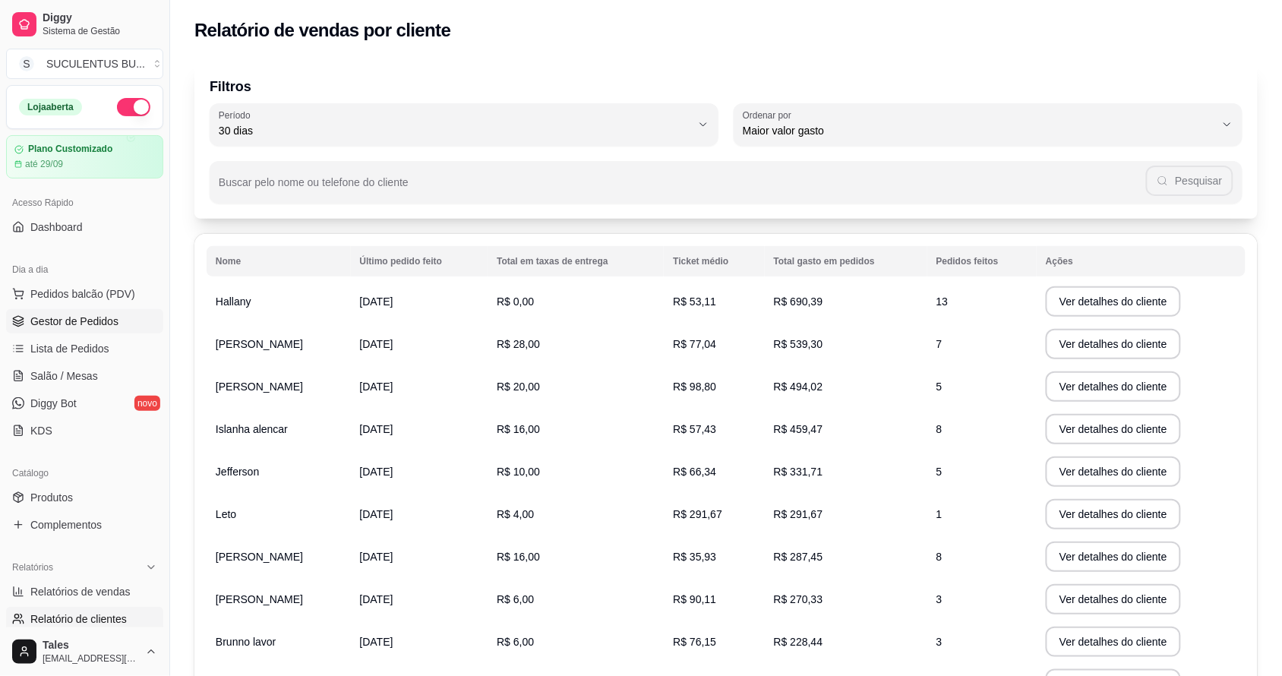
click at [77, 318] on span "Gestor de Pedidos" at bounding box center [74, 321] width 88 height 15
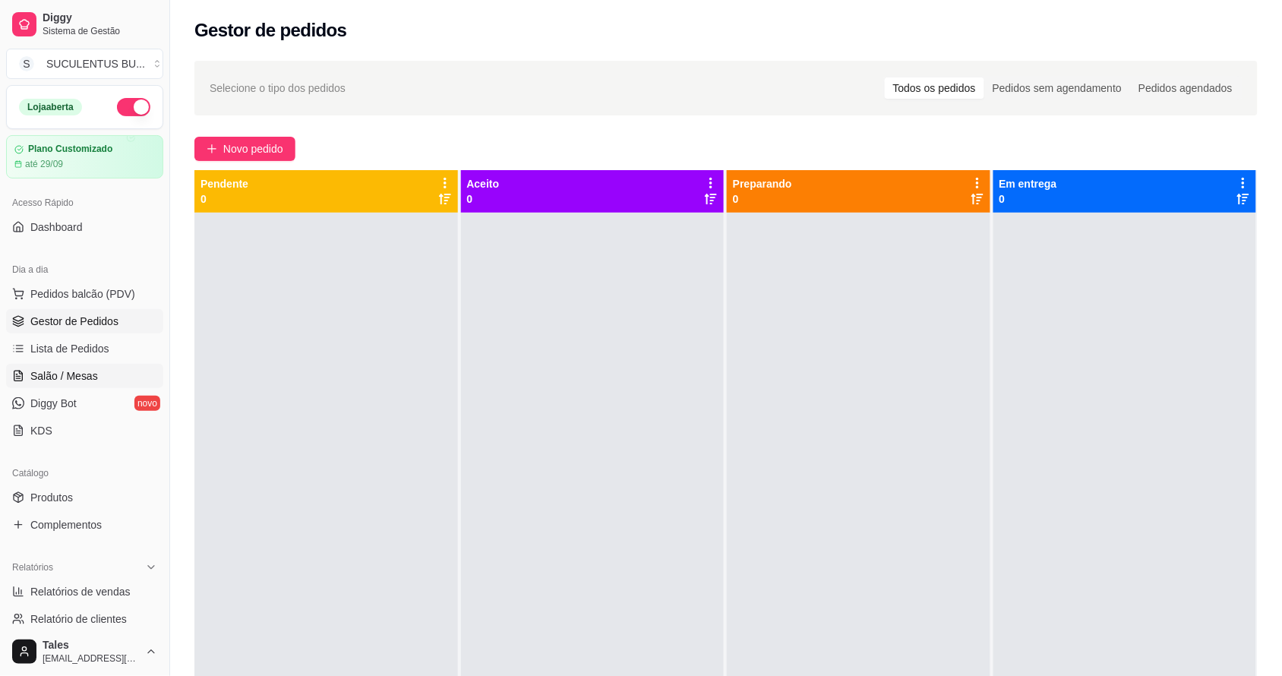
scroll to position [285, 0]
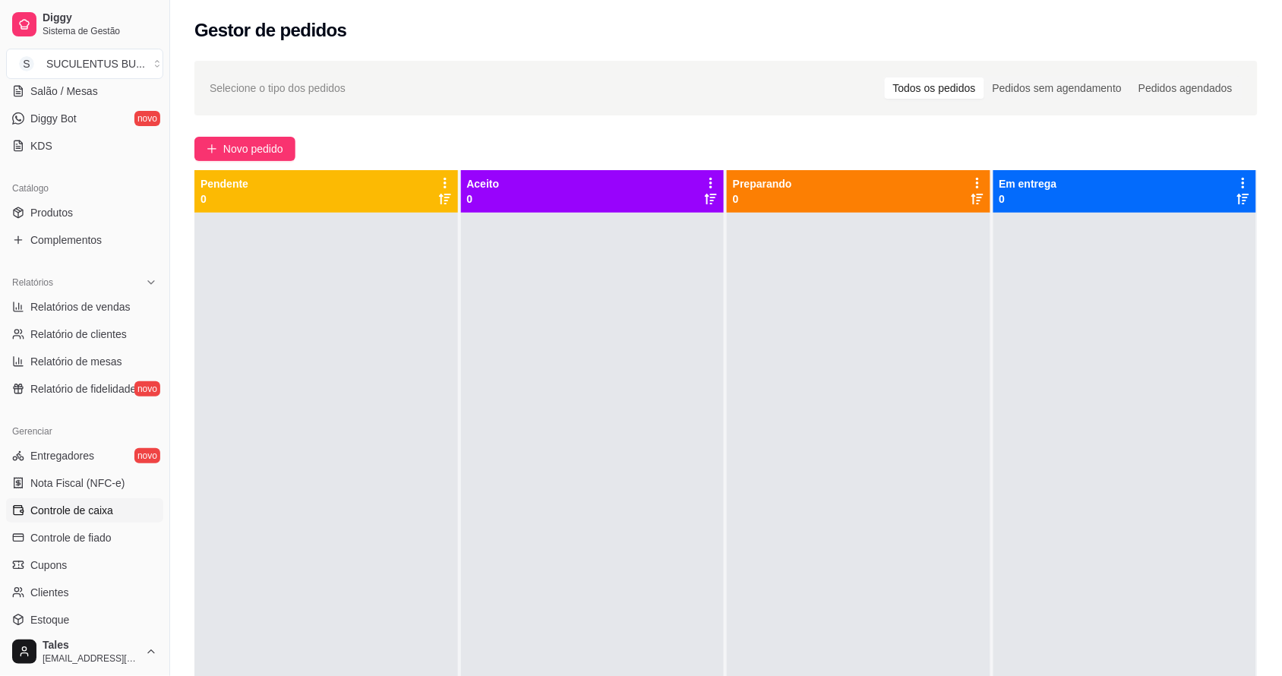
click at [99, 506] on span "Controle de caixa" at bounding box center [71, 510] width 83 height 15
